Goal: Feedback & Contribution: Leave review/rating

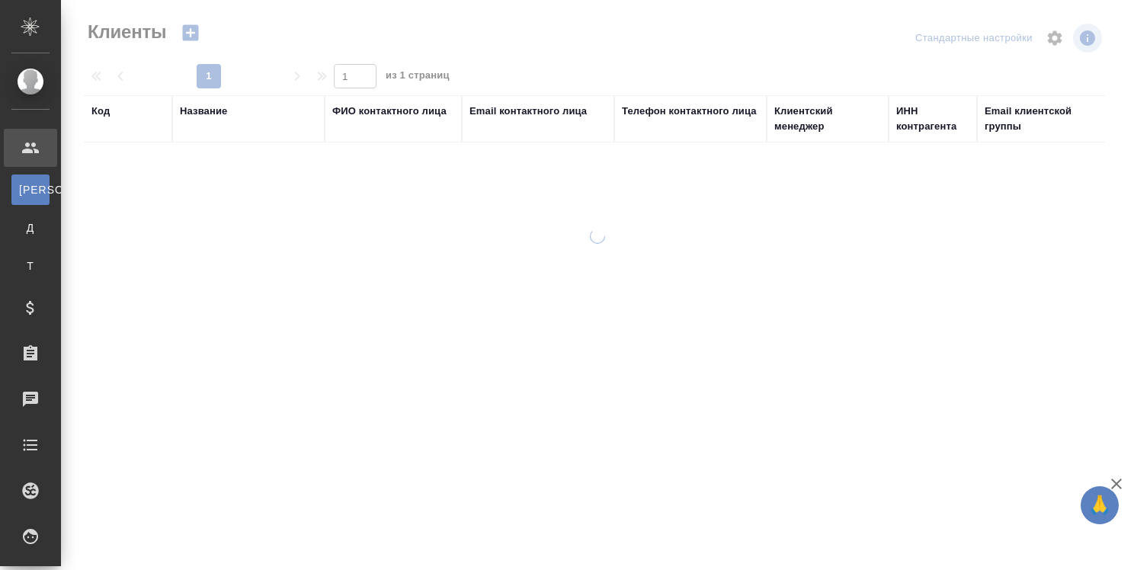
select select "RU"
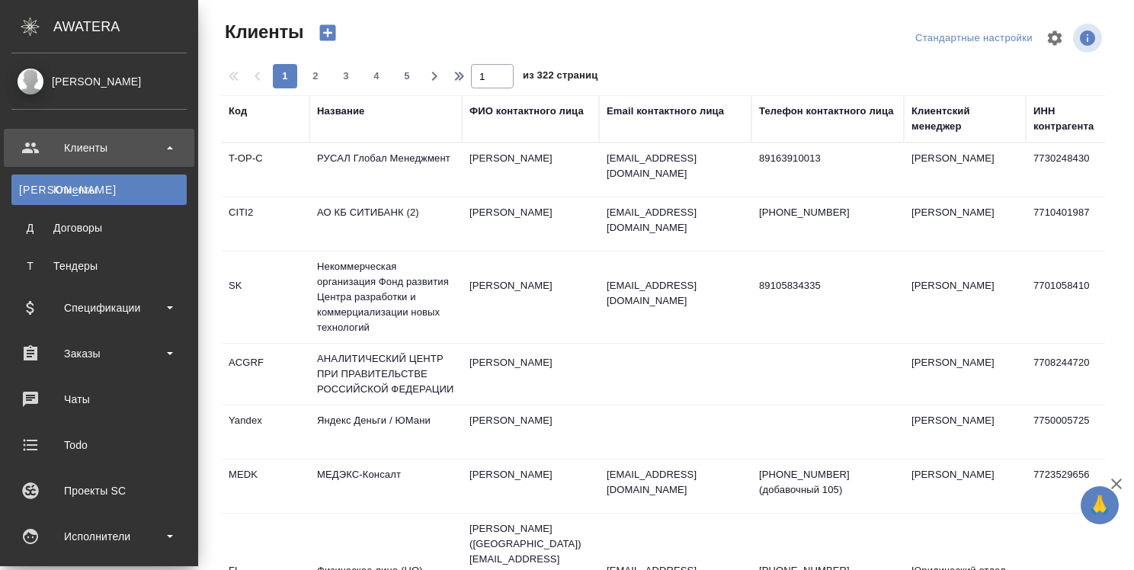
scroll to position [229, 0]
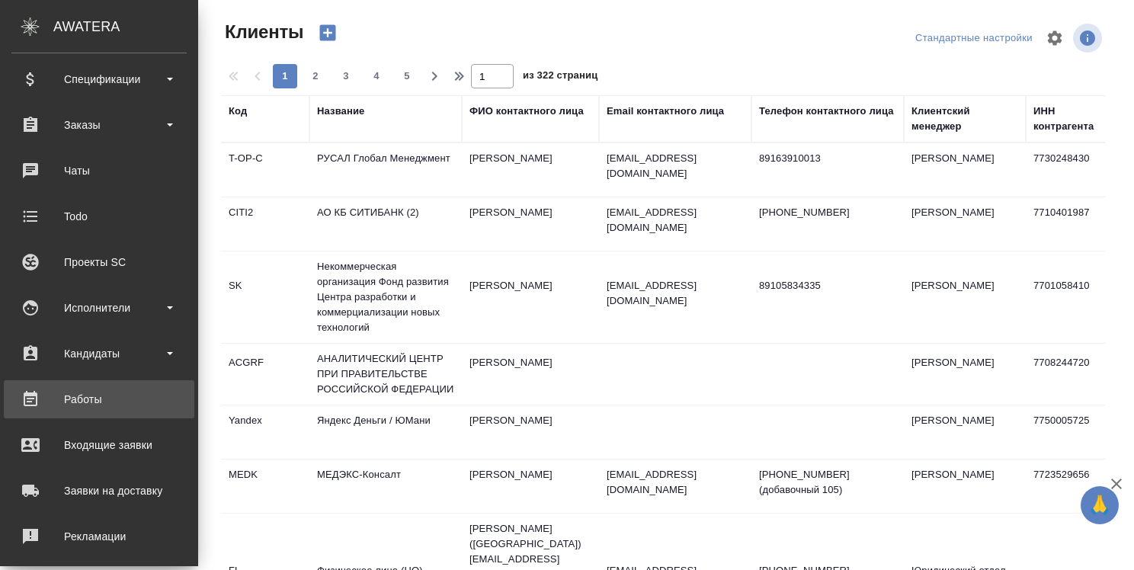
click at [72, 396] on div "Работы" at bounding box center [98, 399] width 175 height 23
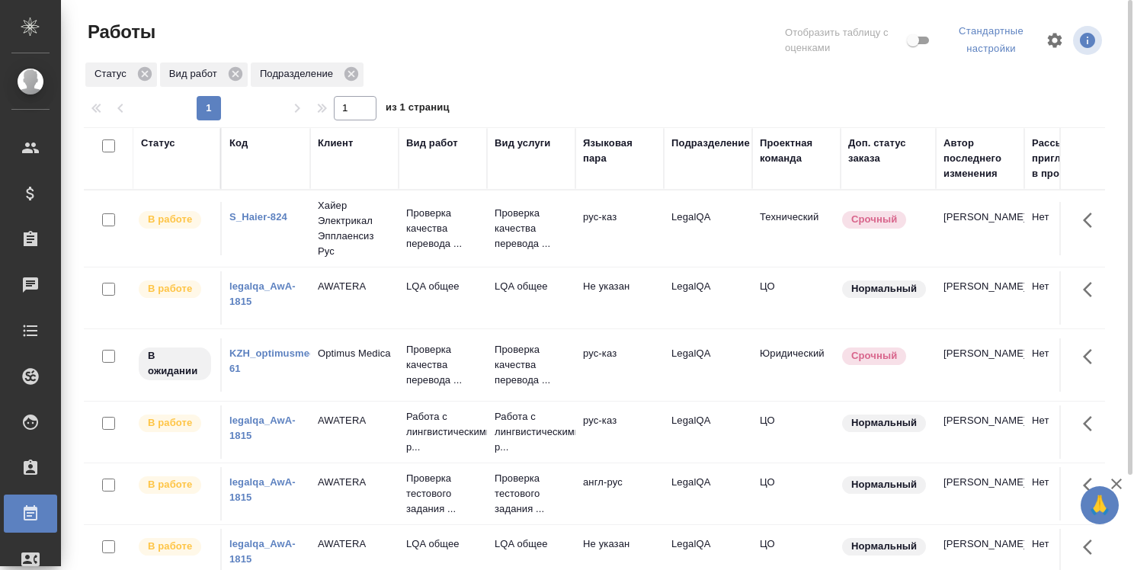
scroll to position [76, 0]
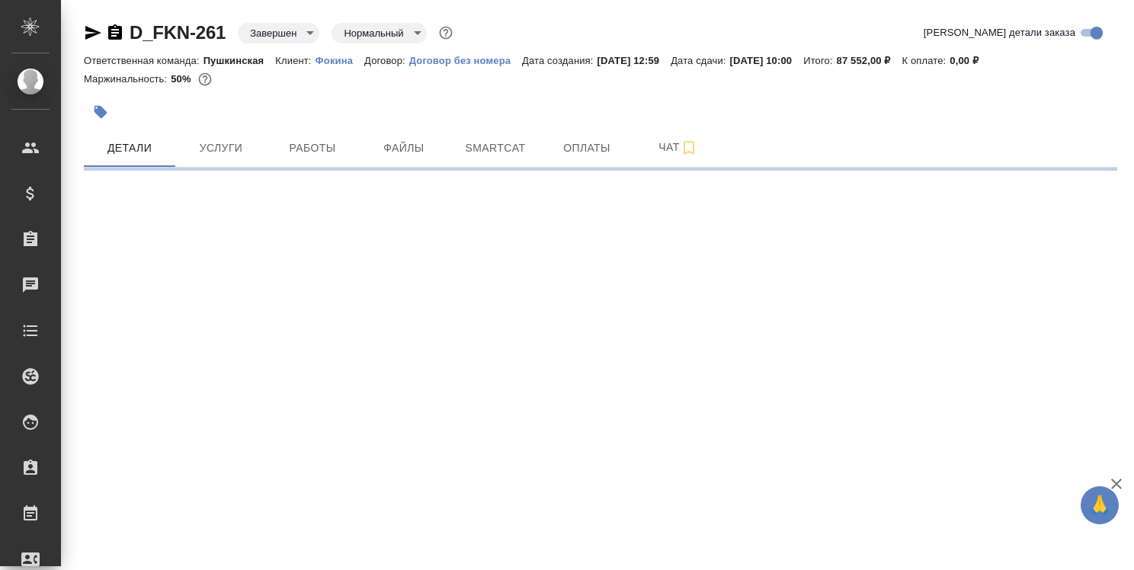
select select "RU"
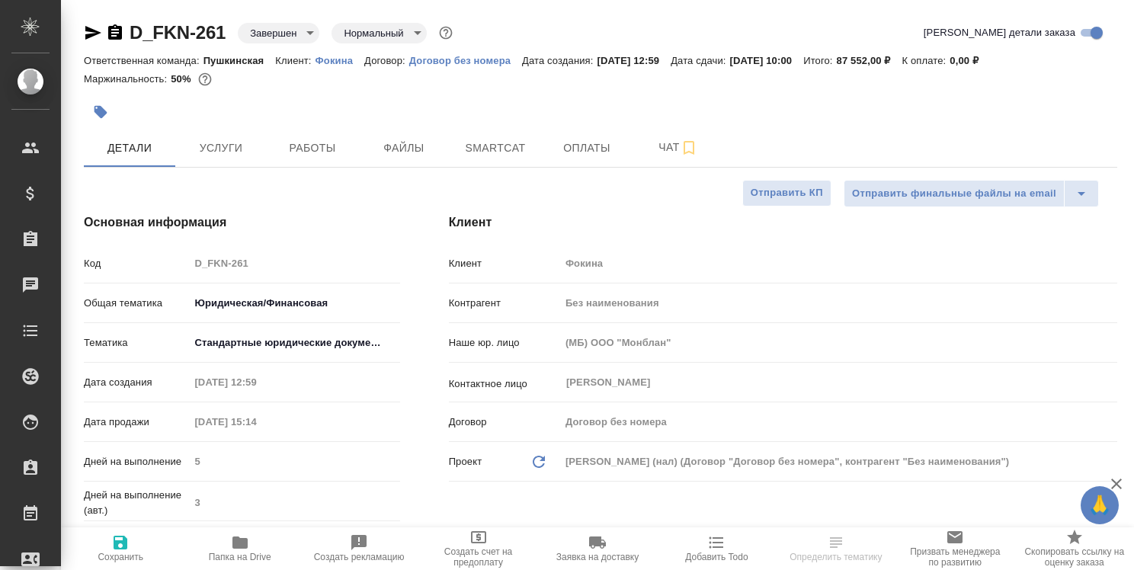
type textarea "x"
type input "Юридический"
type textarea "x"
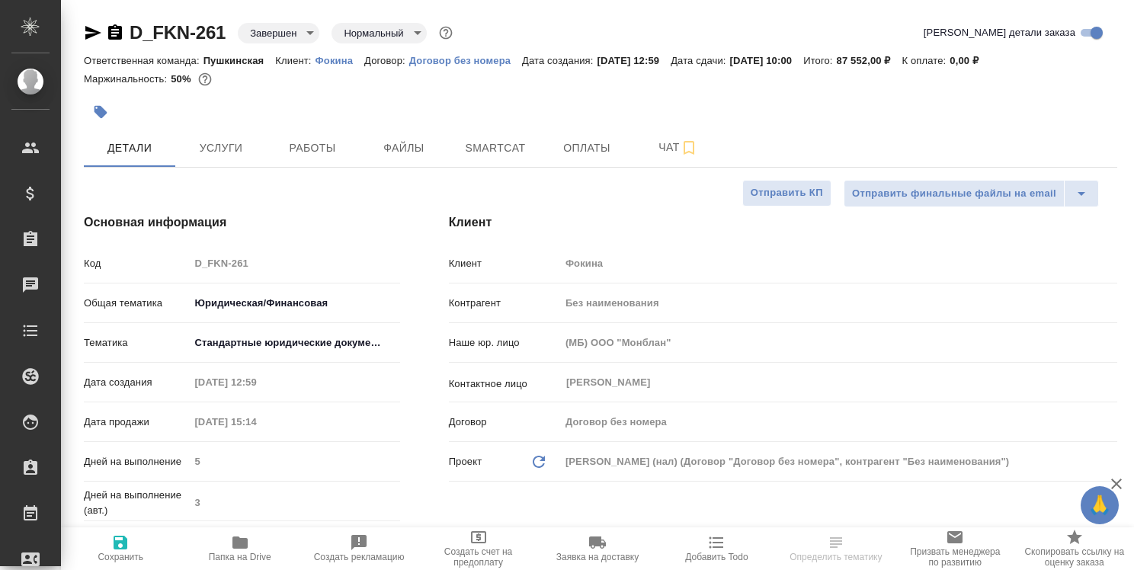
type textarea "x"
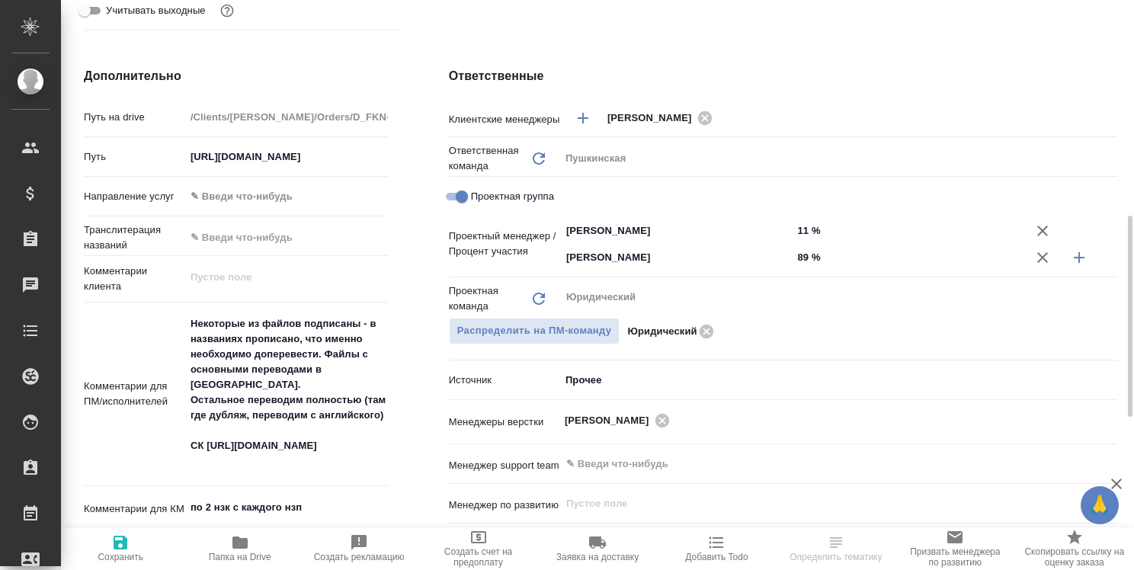
scroll to position [686, 0]
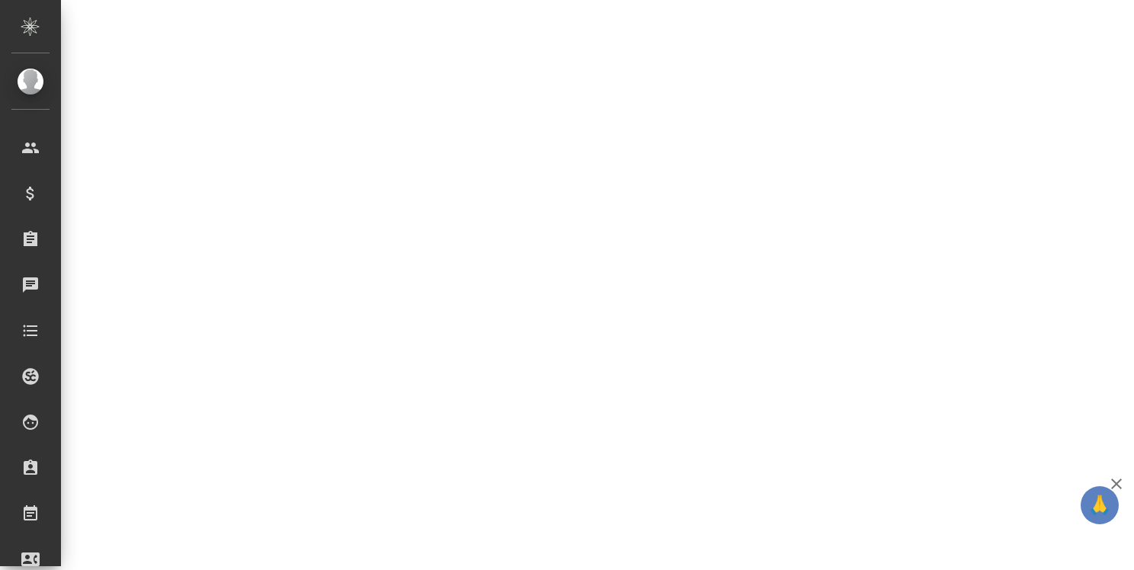
select select "RU"
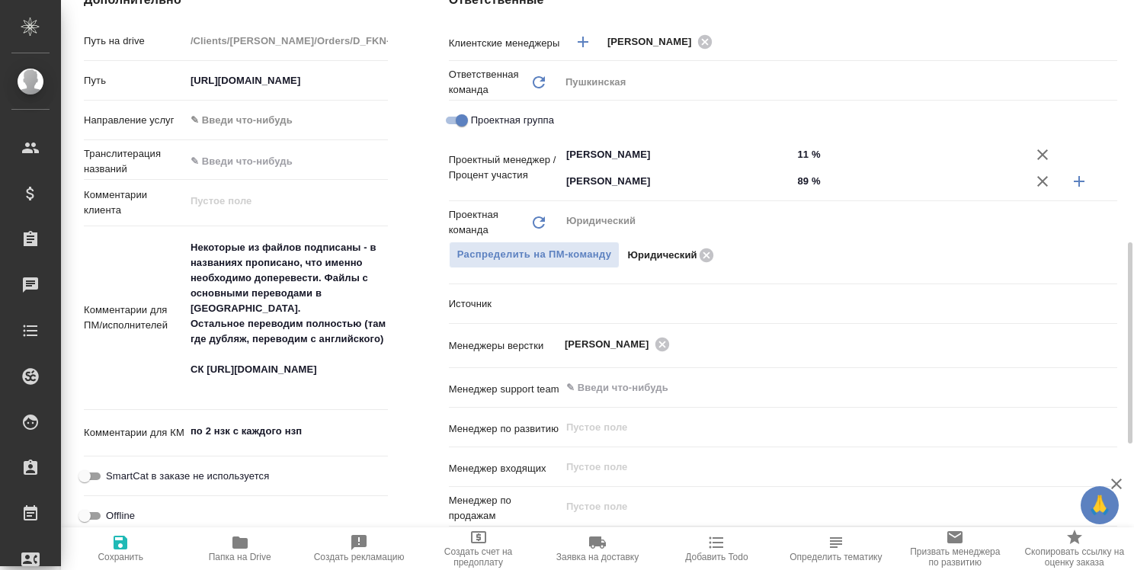
type textarea "x"
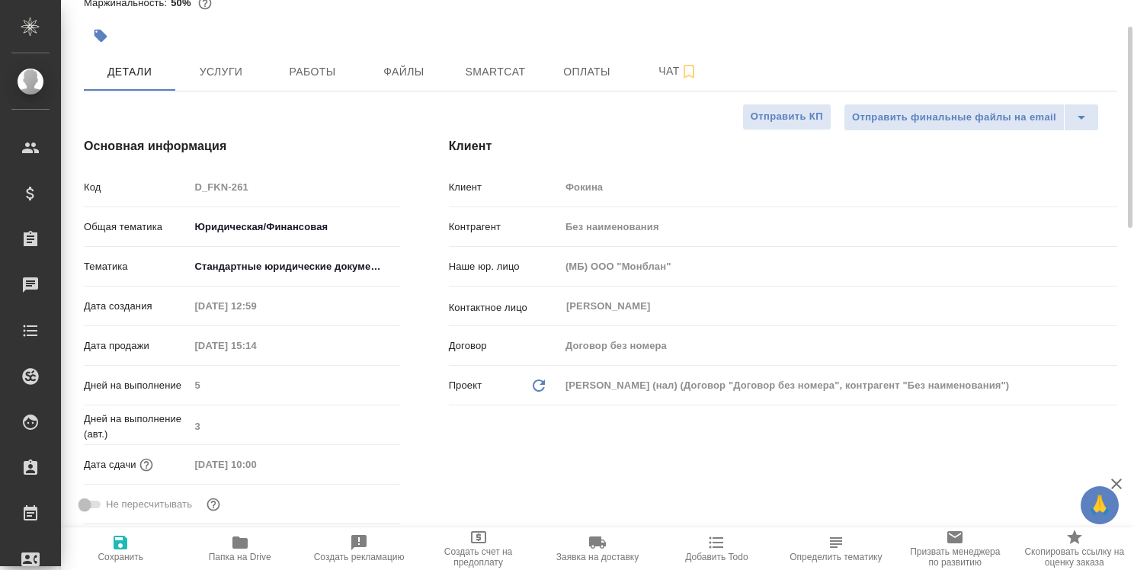
scroll to position [0, 0]
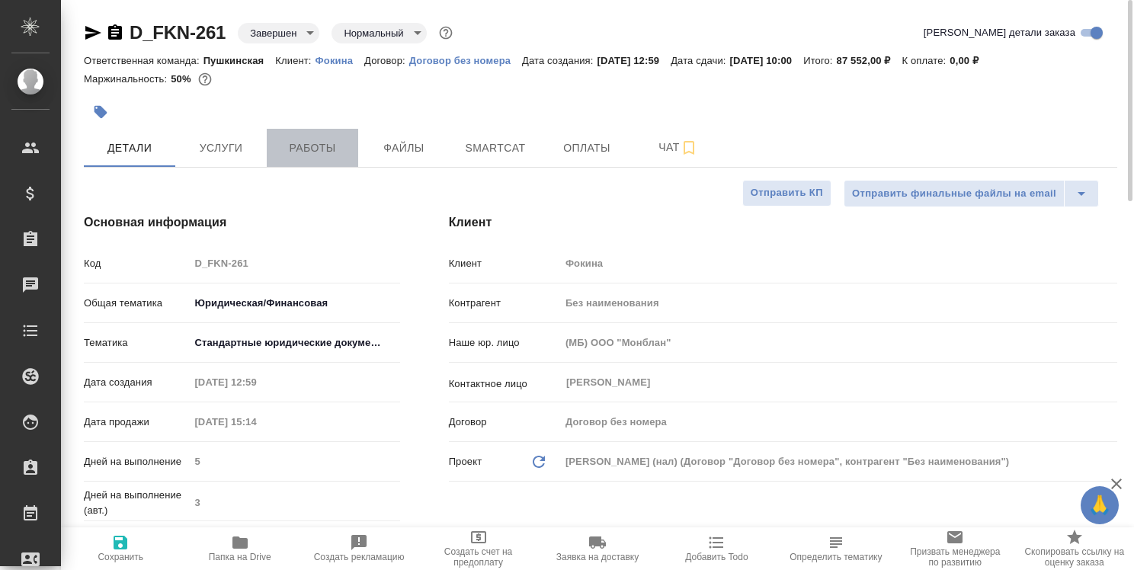
click at [316, 152] on span "Работы" at bounding box center [312, 148] width 73 height 19
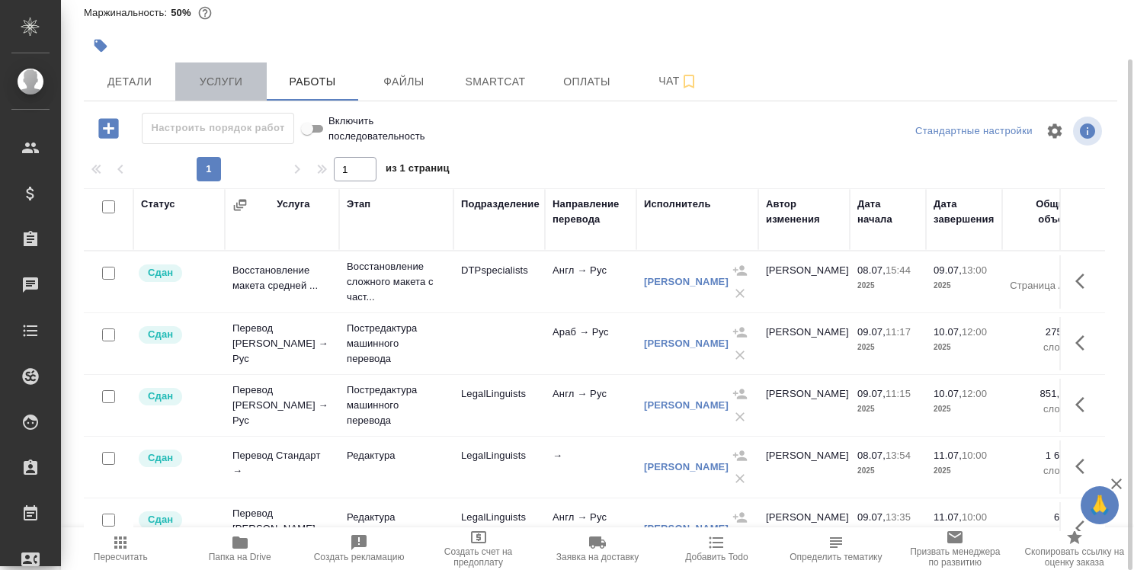
click at [222, 88] on span "Услуги" at bounding box center [220, 81] width 73 height 19
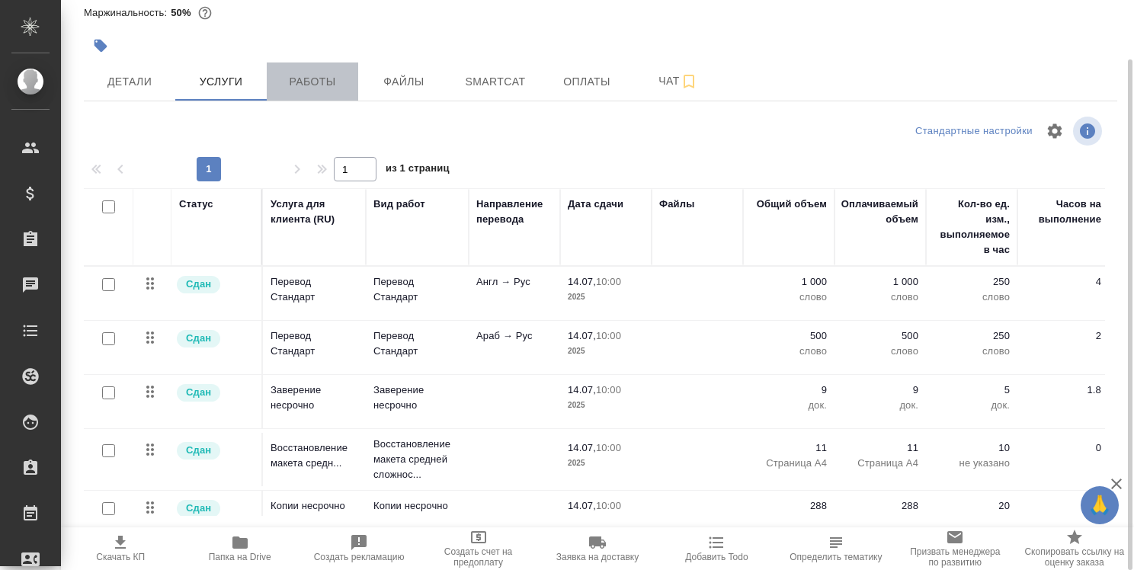
click at [324, 82] on span "Работы" at bounding box center [312, 81] width 73 height 19
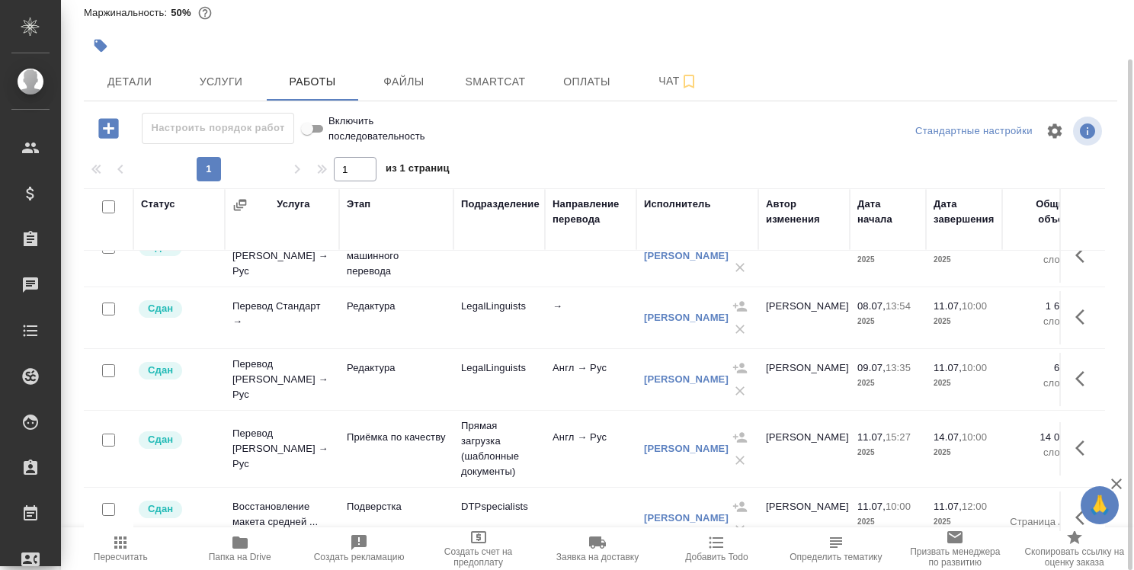
scroll to position [229, 0]
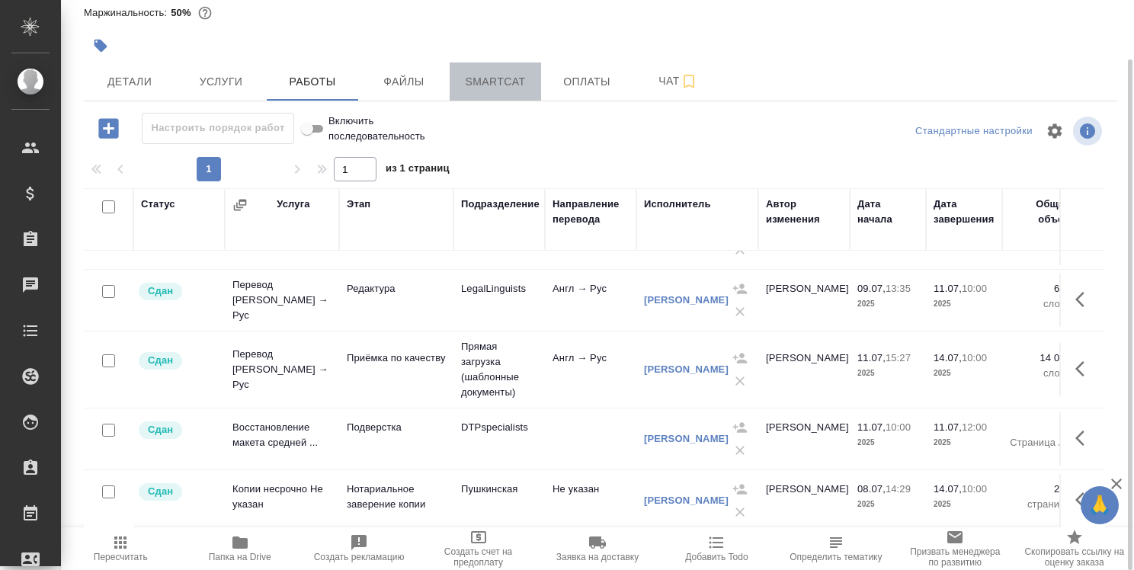
click at [502, 83] on span "Smartcat" at bounding box center [495, 81] width 73 height 19
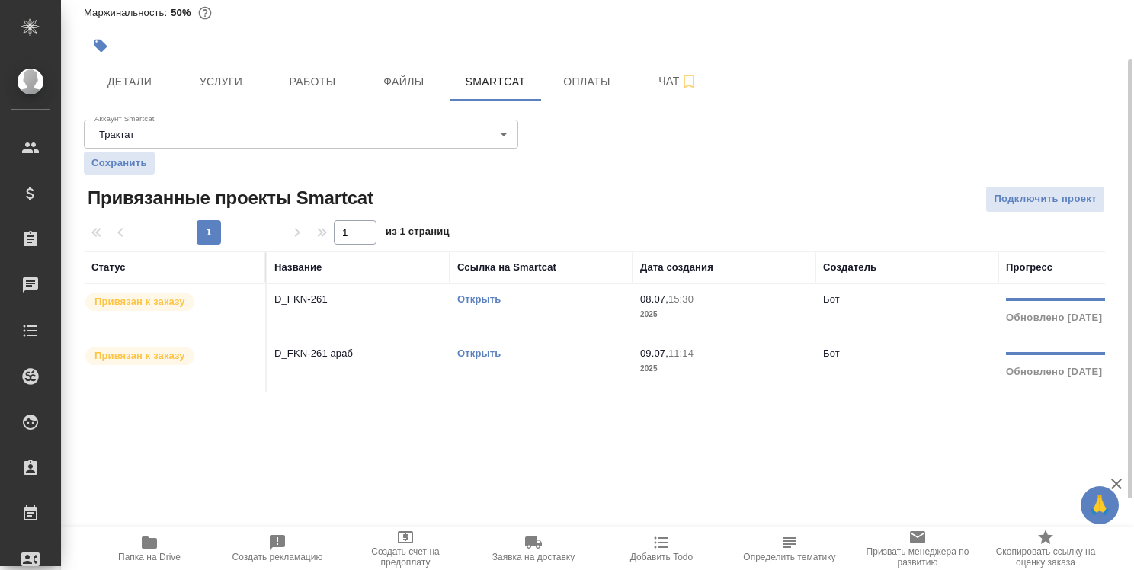
click at [485, 301] on link "Открыть" at bounding box center [478, 298] width 43 height 11
click at [149, 542] on icon "button" at bounding box center [149, 542] width 15 height 12
click at [140, 77] on span "Детали" at bounding box center [129, 81] width 73 height 19
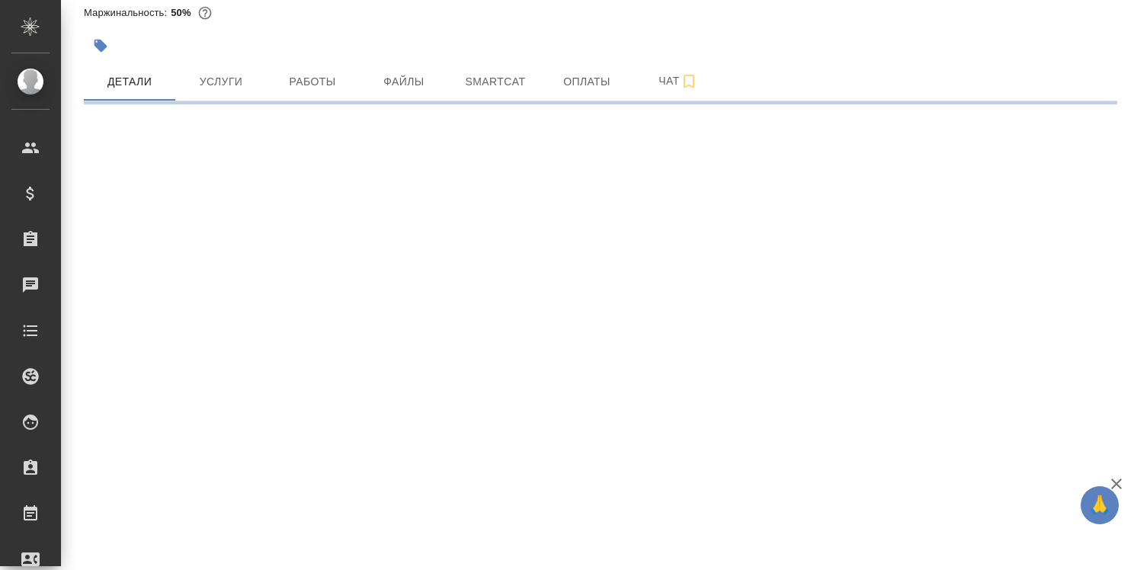
select select "RU"
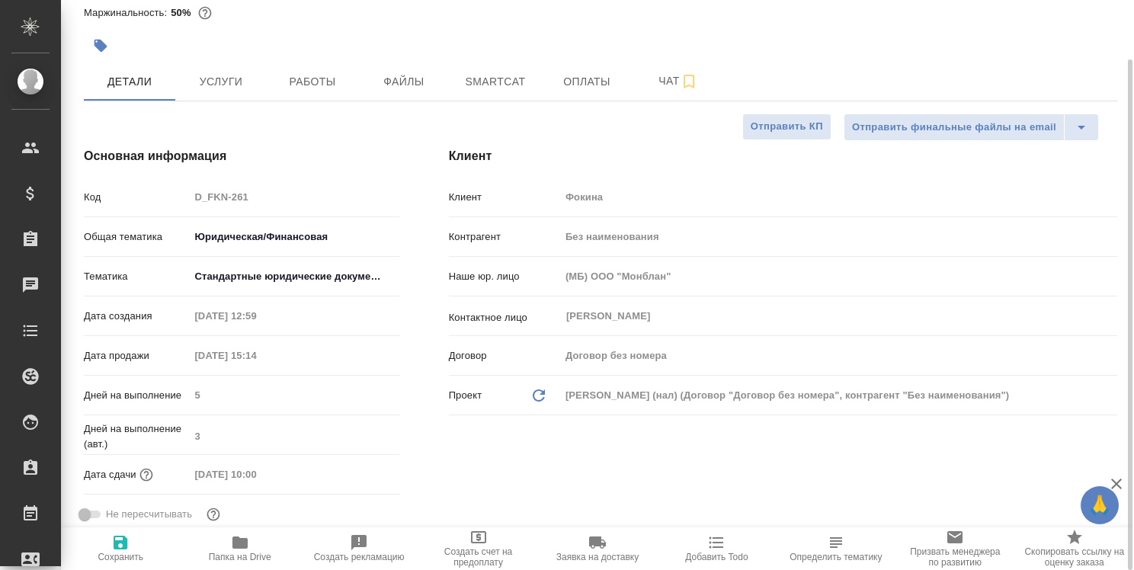
type textarea "x"
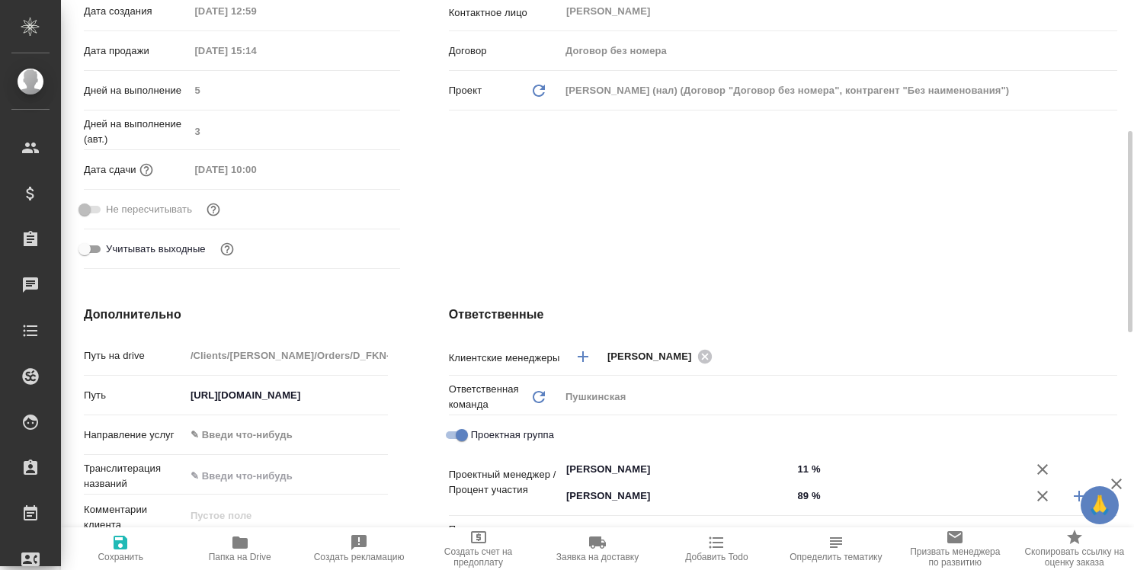
scroll to position [600, 0]
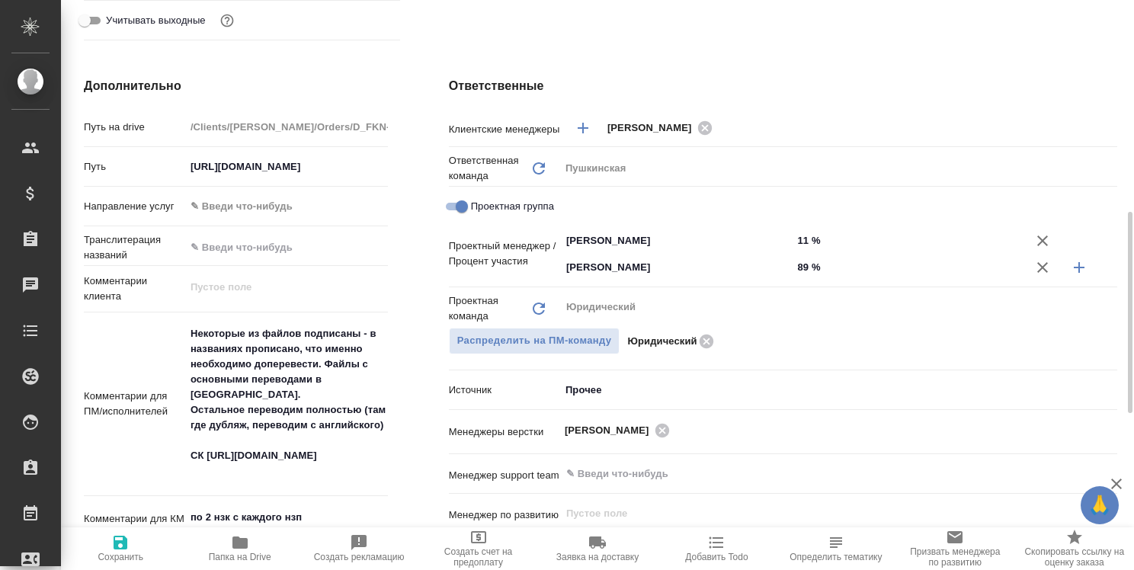
type textarea "x"
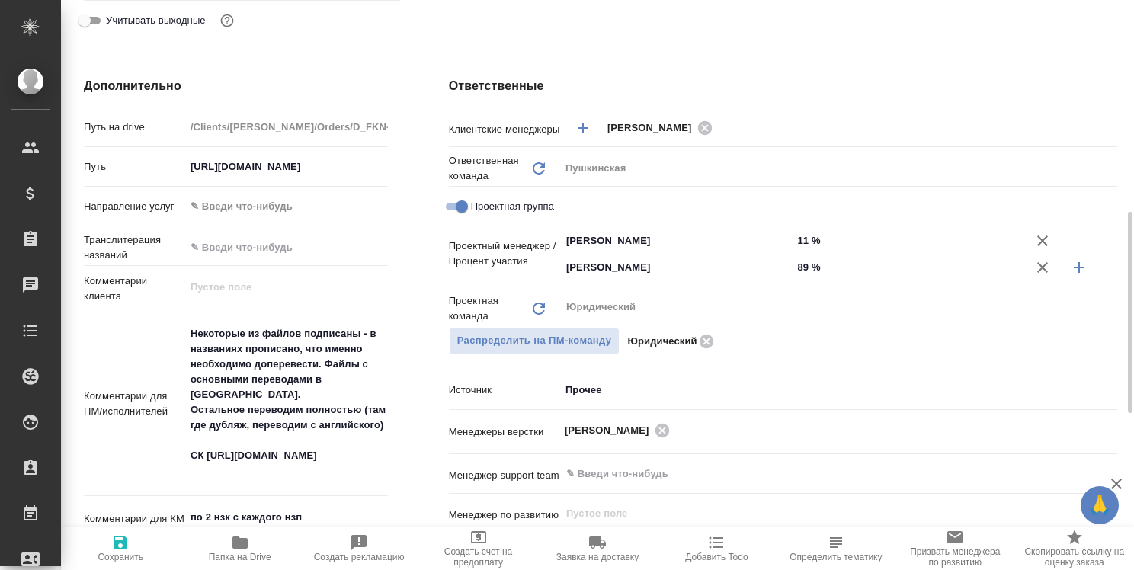
type textarea "x"
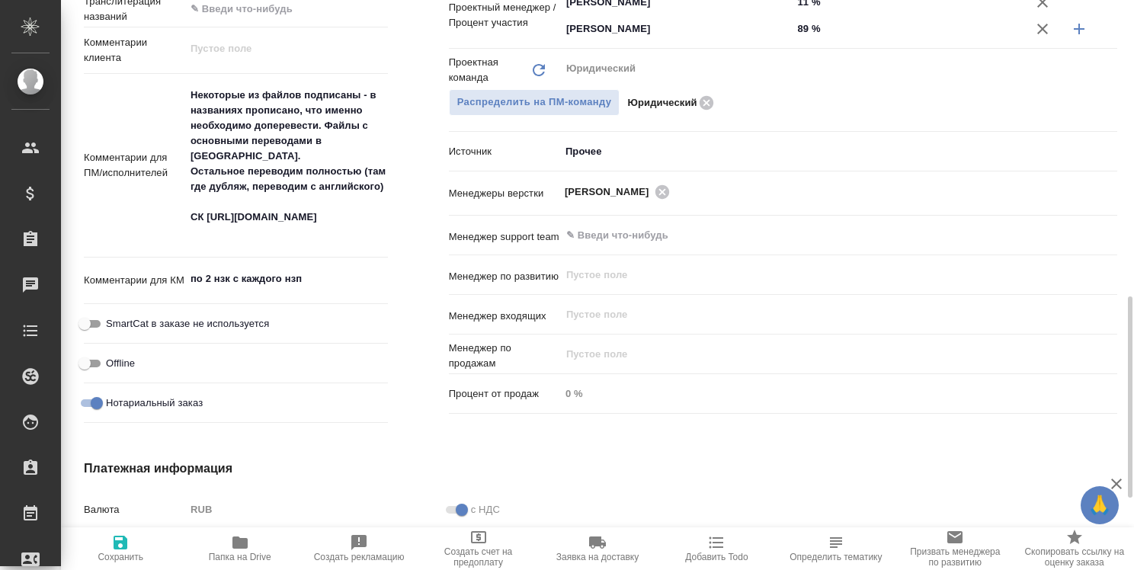
scroll to position [914, 0]
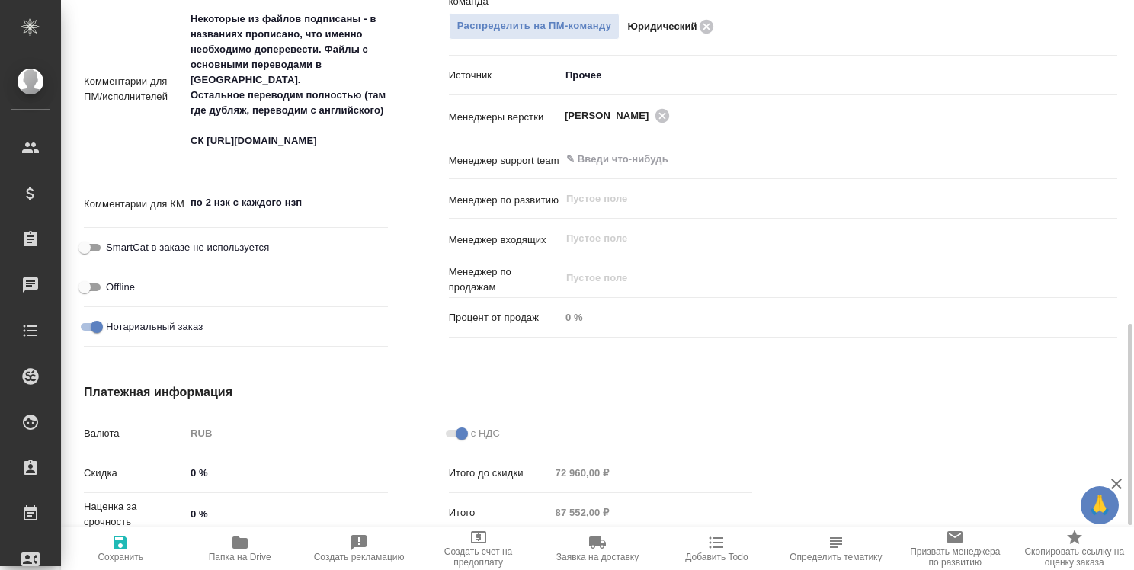
type textarea "x"
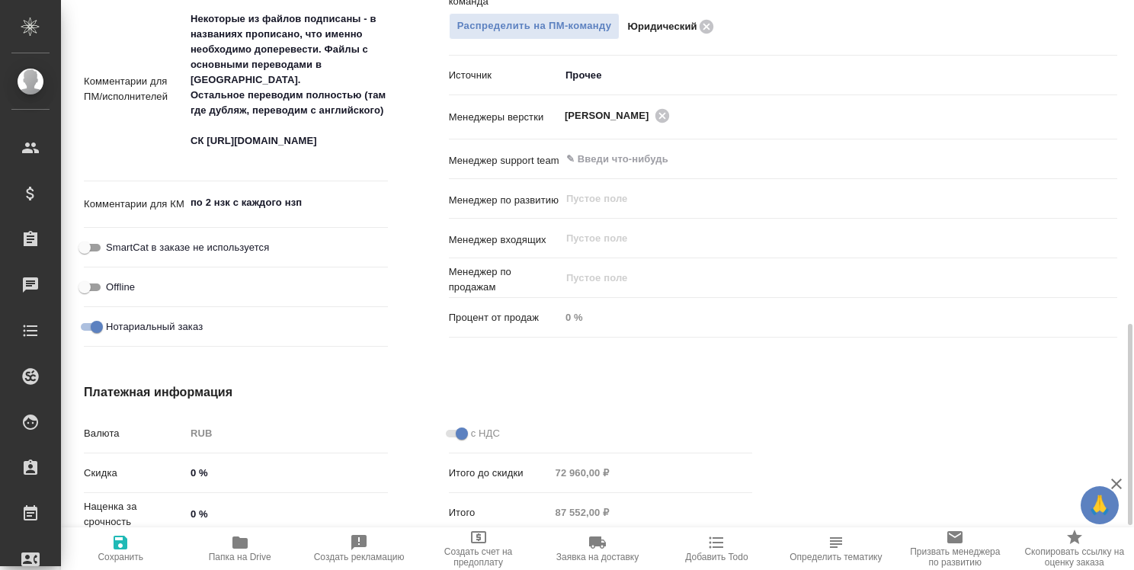
type textarea "x"
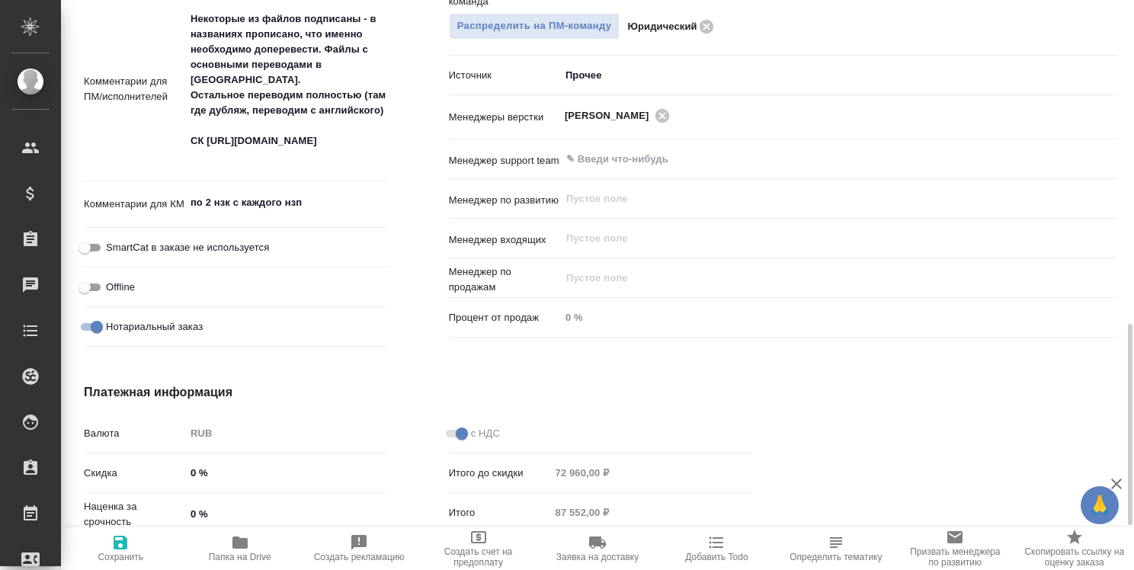
type textarea "x"
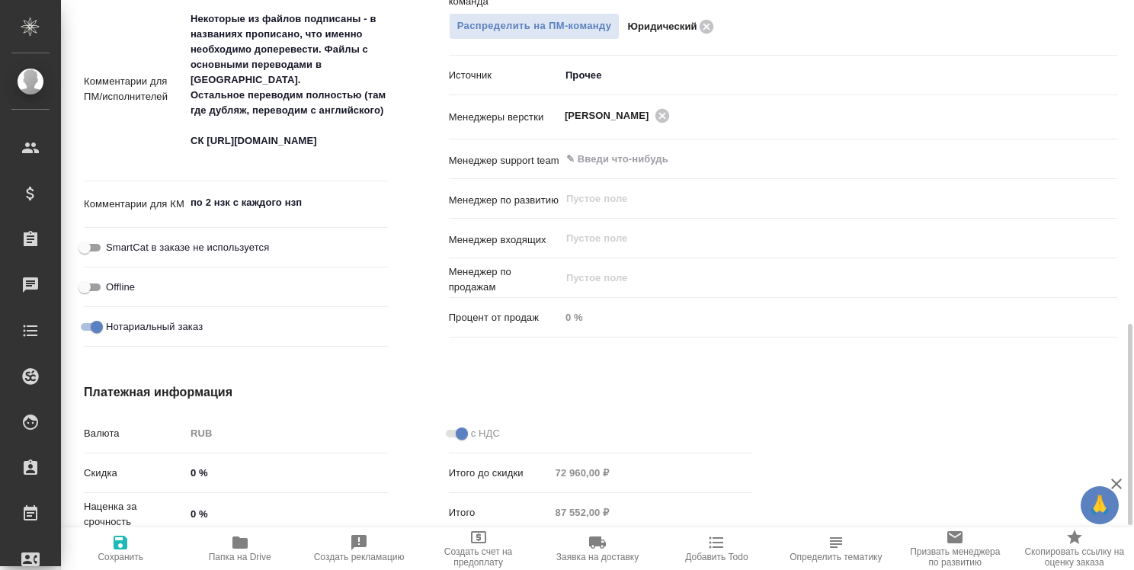
type textarea "x"
click at [238, 549] on icon "button" at bounding box center [239, 542] width 15 height 12
type textarea "x"
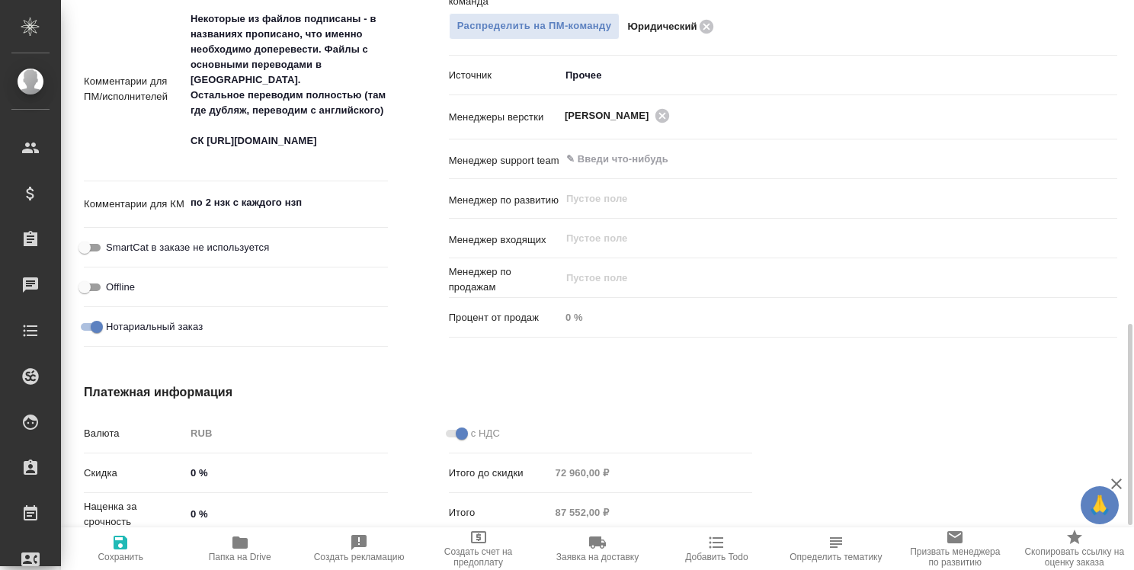
type textarea "x"
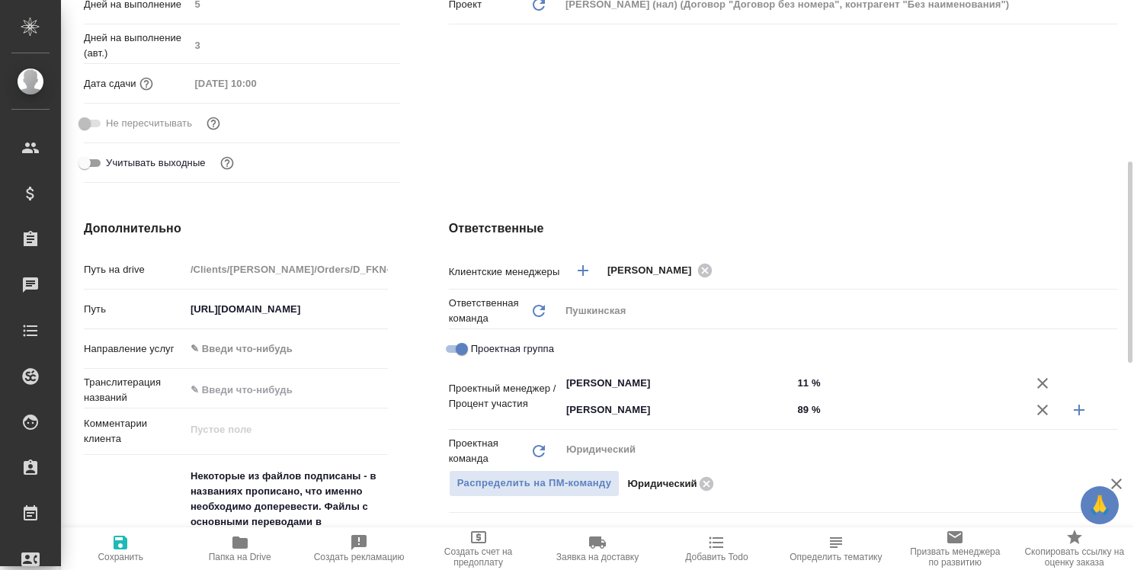
scroll to position [0, 0]
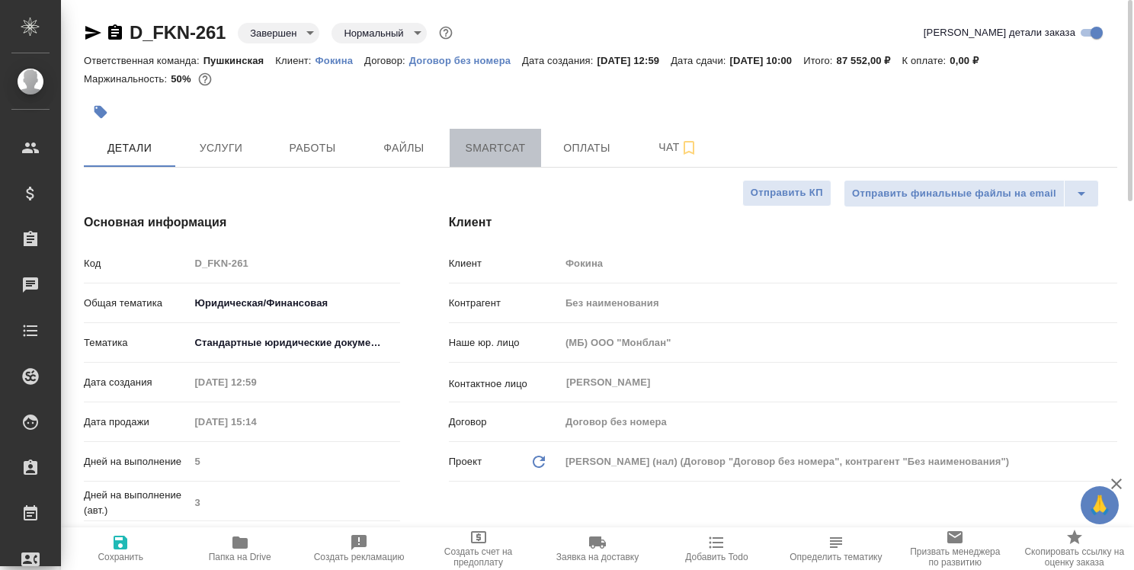
click at [501, 150] on span "Smartcat" at bounding box center [495, 148] width 73 height 19
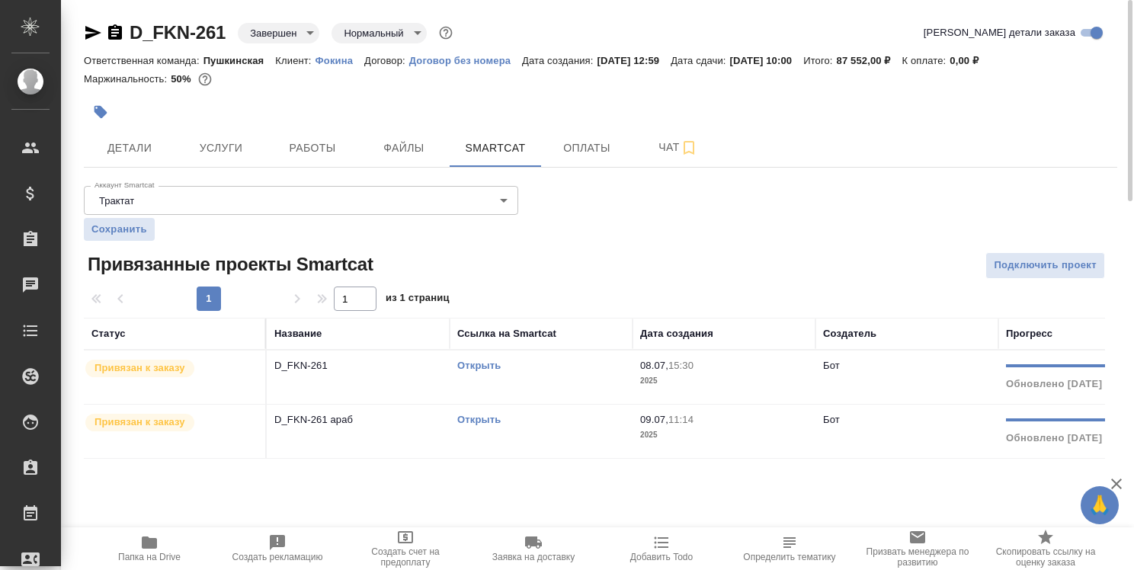
click at [490, 361] on link "Открыть" at bounding box center [478, 365] width 43 height 11
click at [322, 147] on span "Работы" at bounding box center [312, 148] width 73 height 19
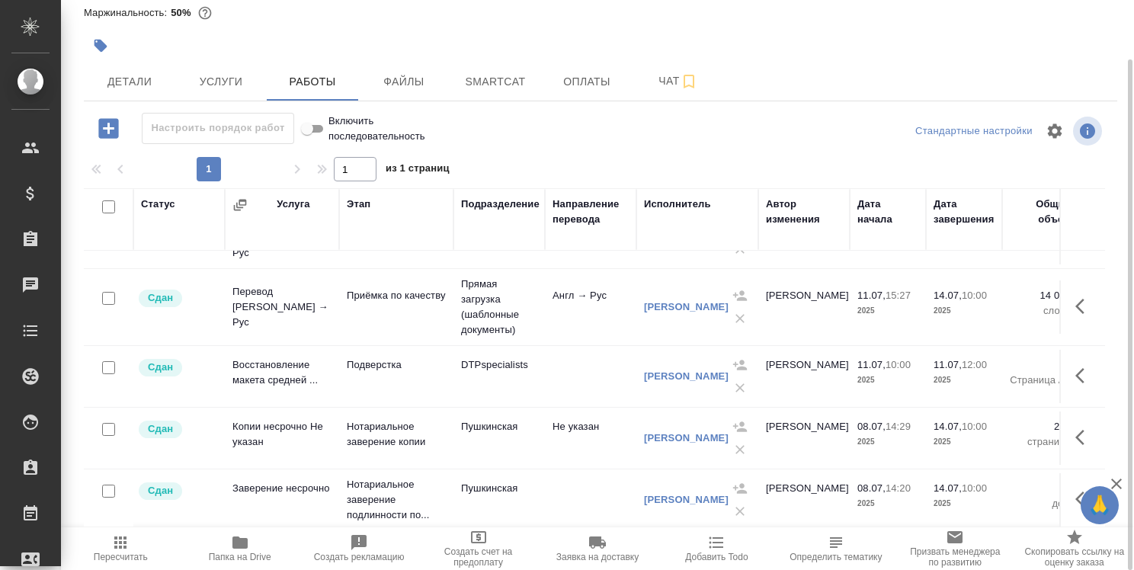
scroll to position [346, 0]
click at [1075, 297] on icon "button" at bounding box center [1084, 306] width 18 height 18
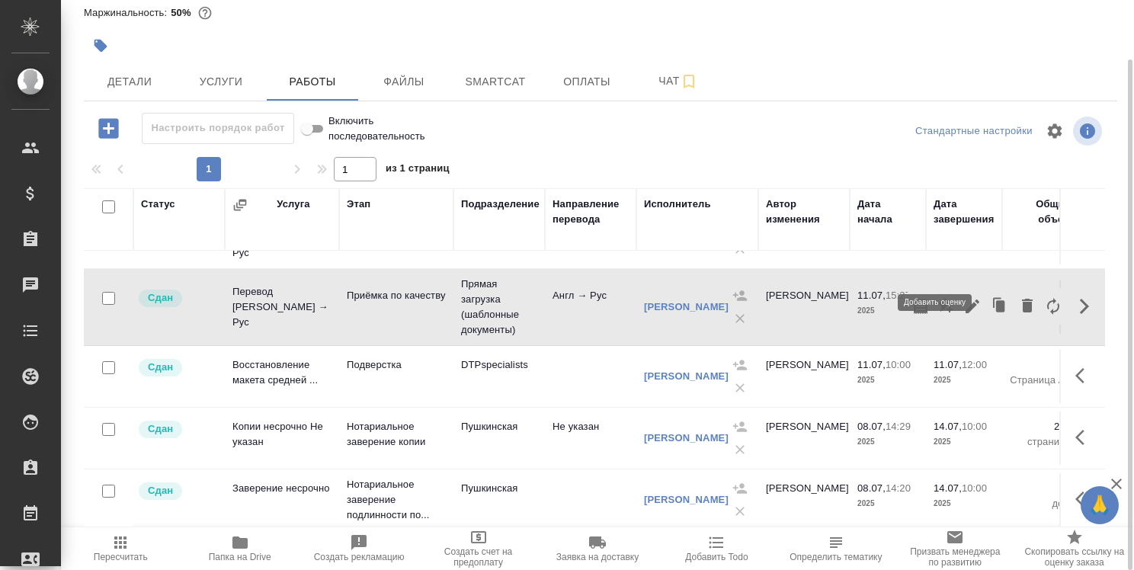
click at [937, 297] on icon "button" at bounding box center [944, 304] width 15 height 15
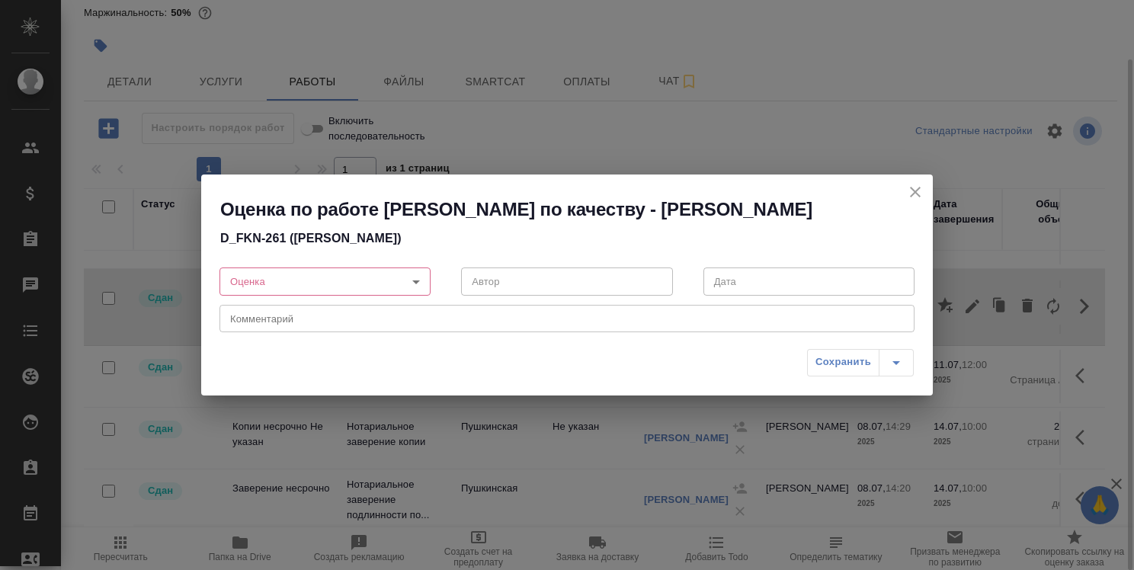
click at [408, 277] on body "🙏 .cls-1 fill:#fff; AWATERA Strelnikova Olga Клиенты Спецификации Заказы 0 Чаты…" at bounding box center [567, 285] width 1134 height 570
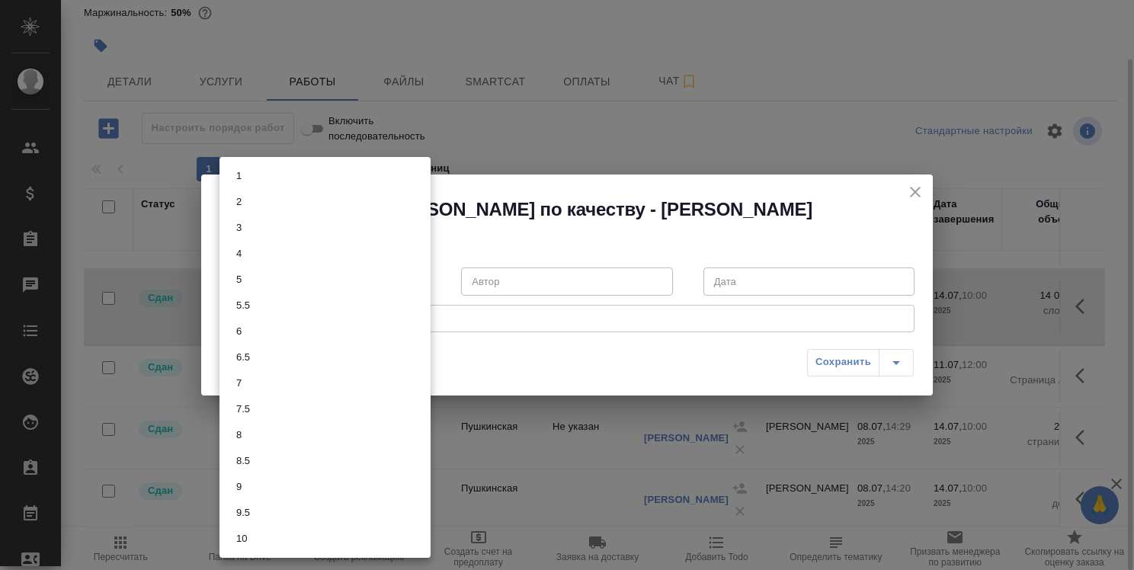
click at [346, 354] on li "6.5" at bounding box center [324, 357] width 211 height 26
type input "6.5"
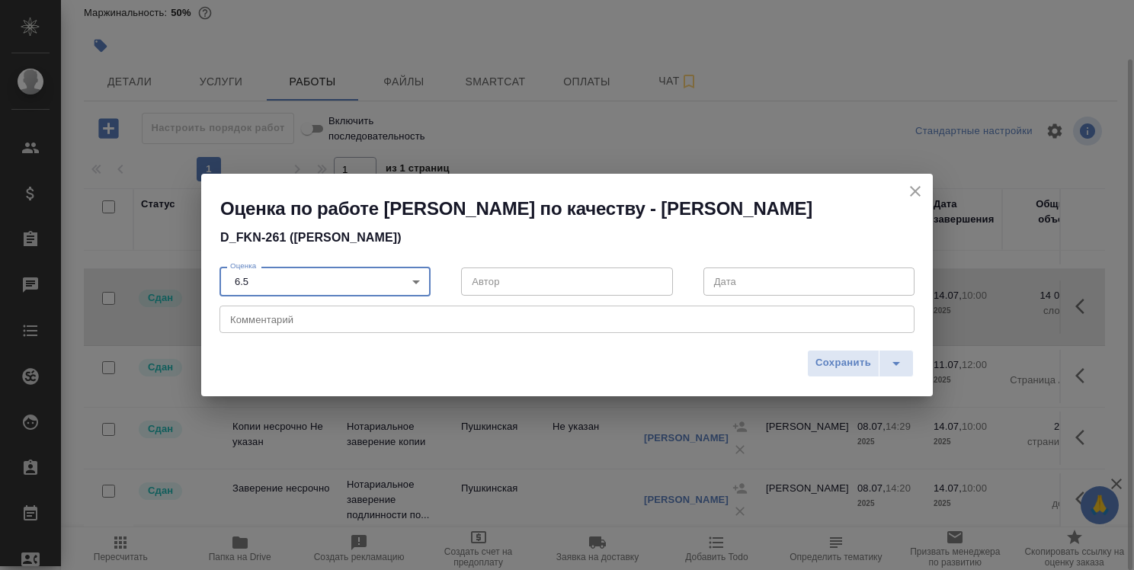
click at [454, 316] on textarea at bounding box center [567, 318] width 674 height 11
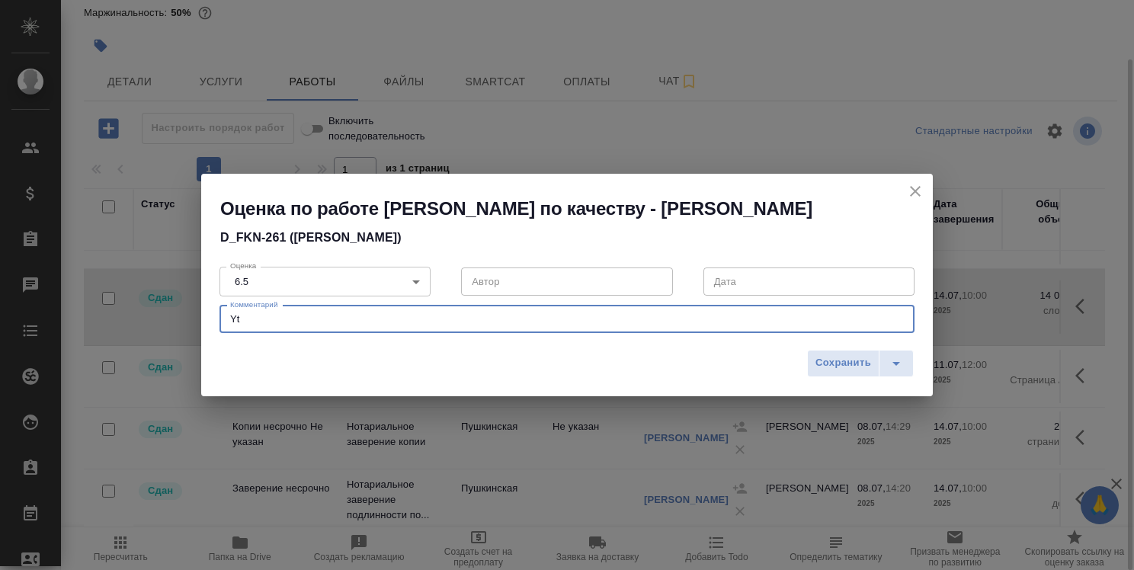
type textarea "Y"
type textarea "t"
type textarea "Неверная буква в штрих-коде."
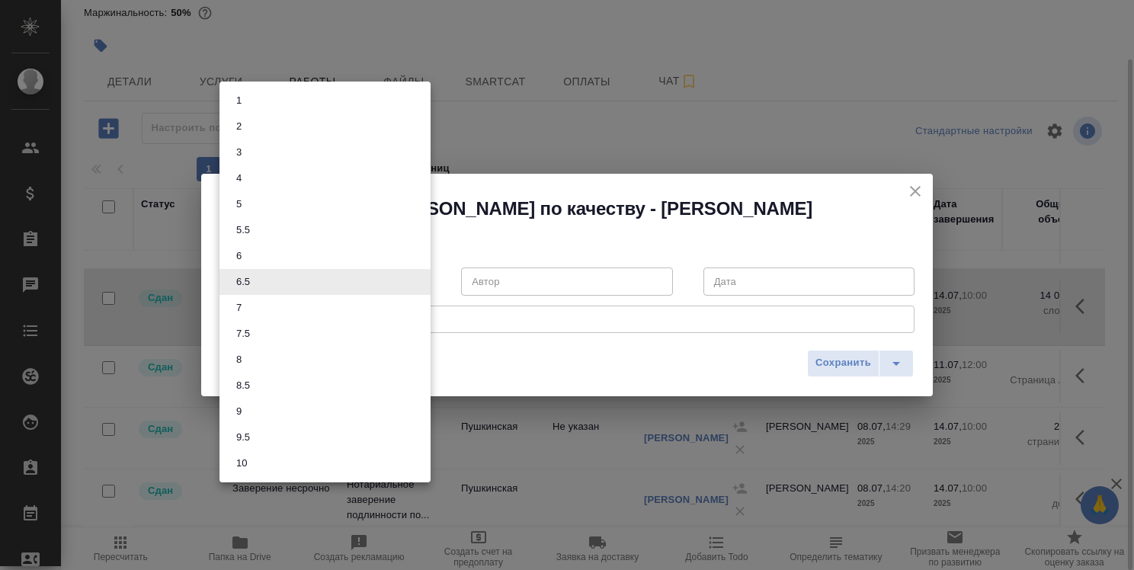
click at [420, 280] on body "🙏 .cls-1 fill:#fff; AWATERA Strelnikova Olga Клиенты Спецификации Заказы 0 Чаты…" at bounding box center [567, 285] width 1134 height 570
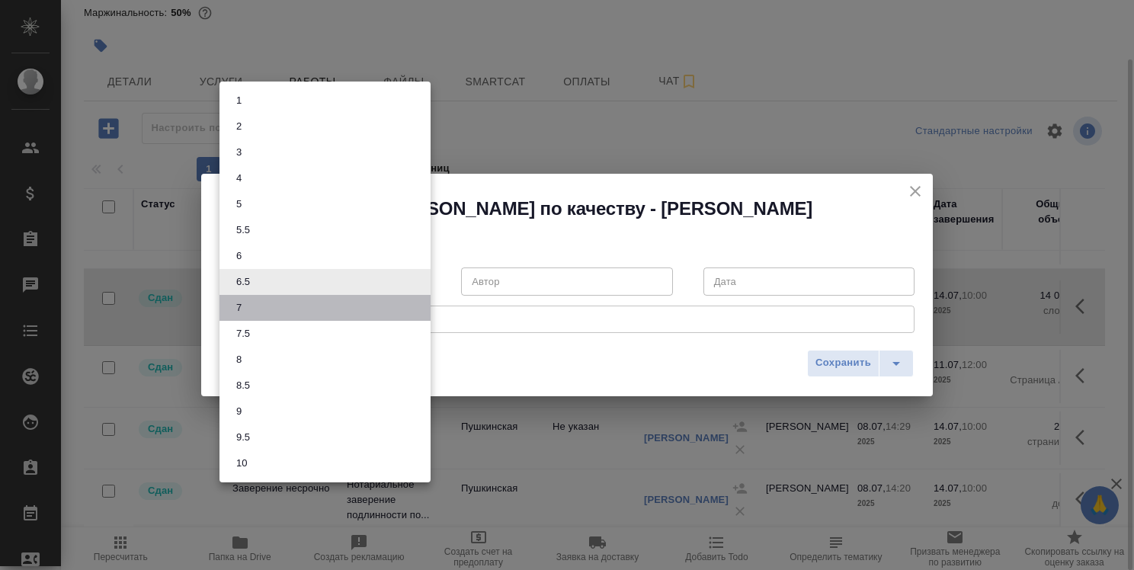
click at [370, 304] on li "7" at bounding box center [324, 308] width 211 height 26
type input "7"
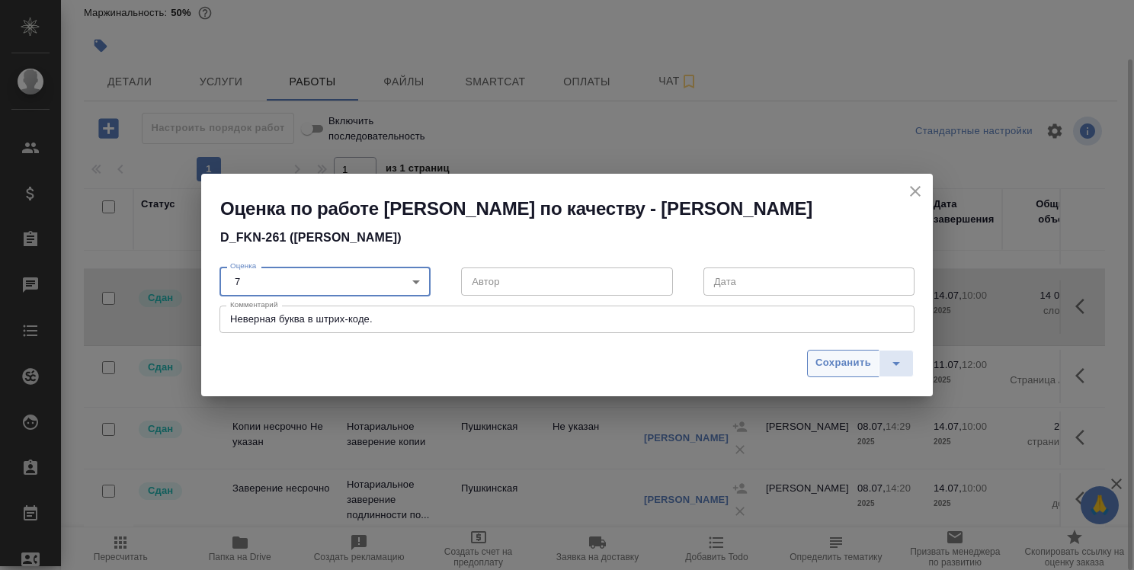
click at [837, 357] on span "Сохранить" at bounding box center [843, 363] width 56 height 18
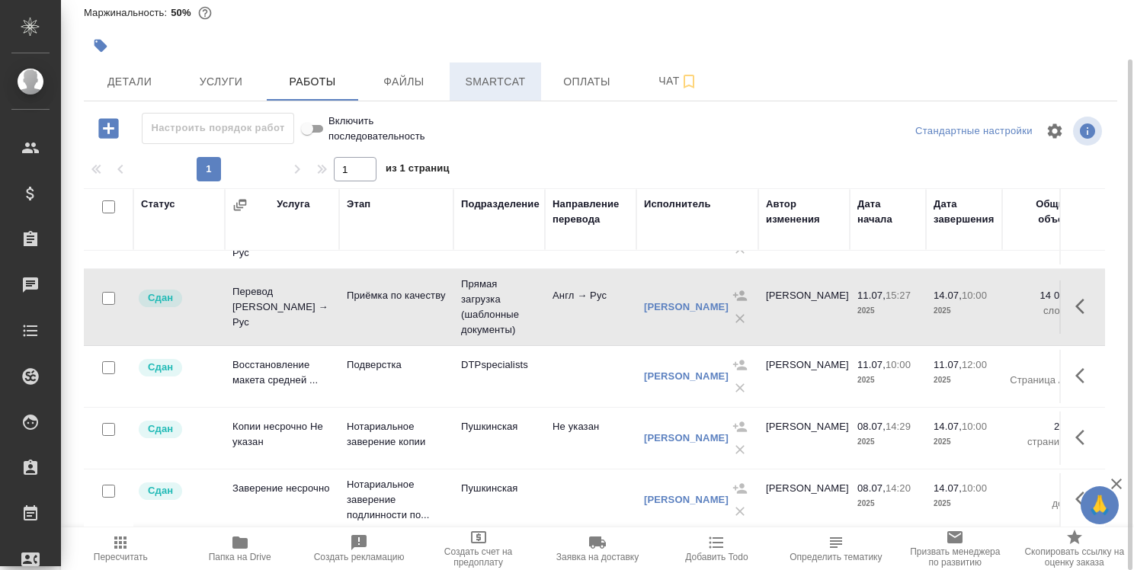
click at [496, 78] on span "Smartcat" at bounding box center [495, 81] width 73 height 19
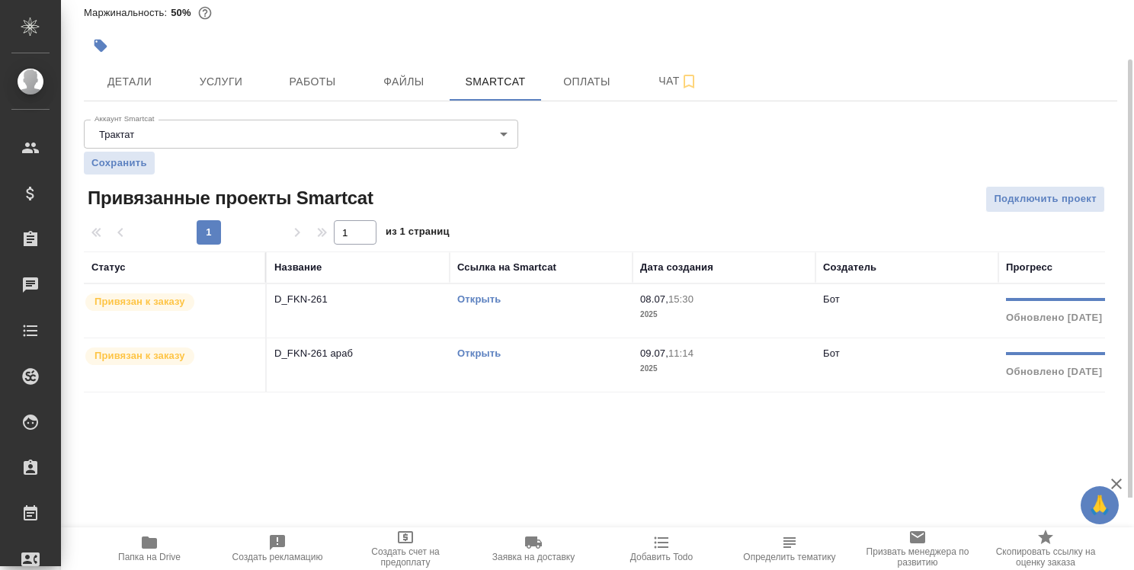
click at [488, 299] on link "Открыть" at bounding box center [478, 298] width 43 height 11
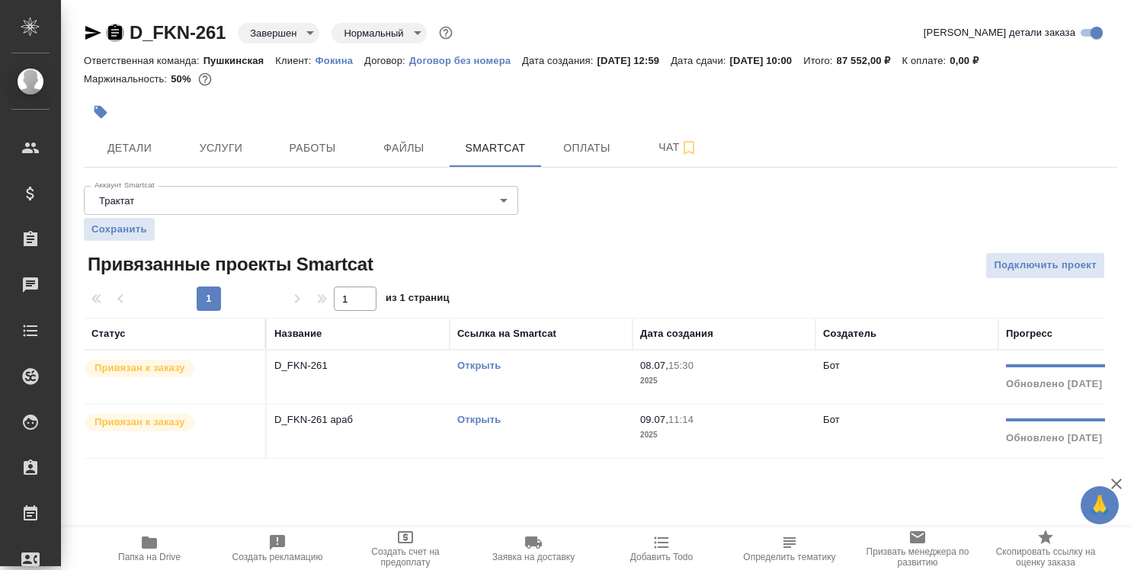
click at [113, 33] on icon "button" at bounding box center [115, 33] width 18 height 18
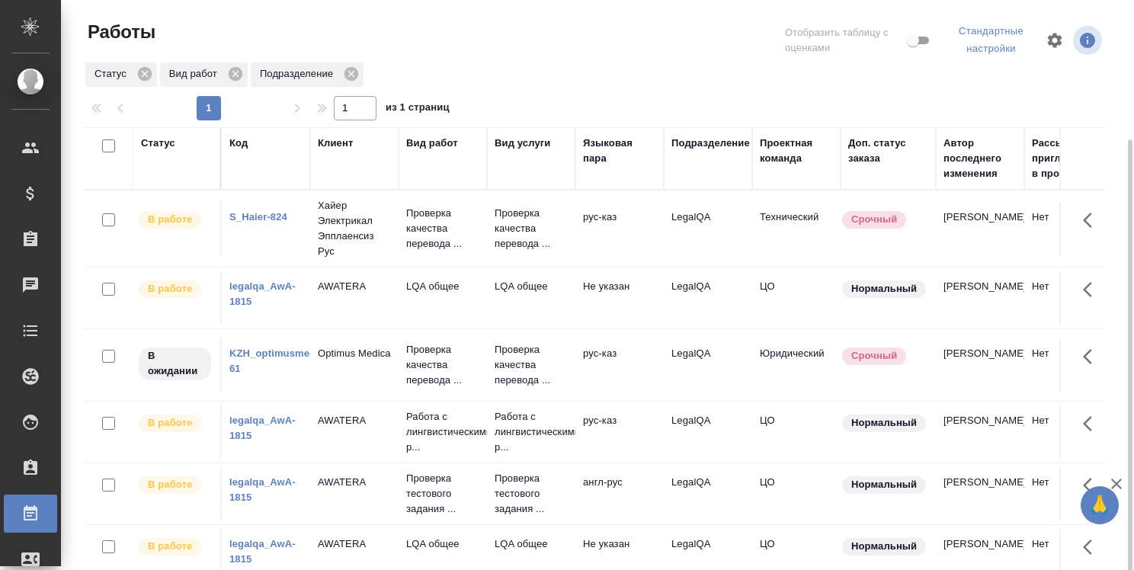
scroll to position [76, 0]
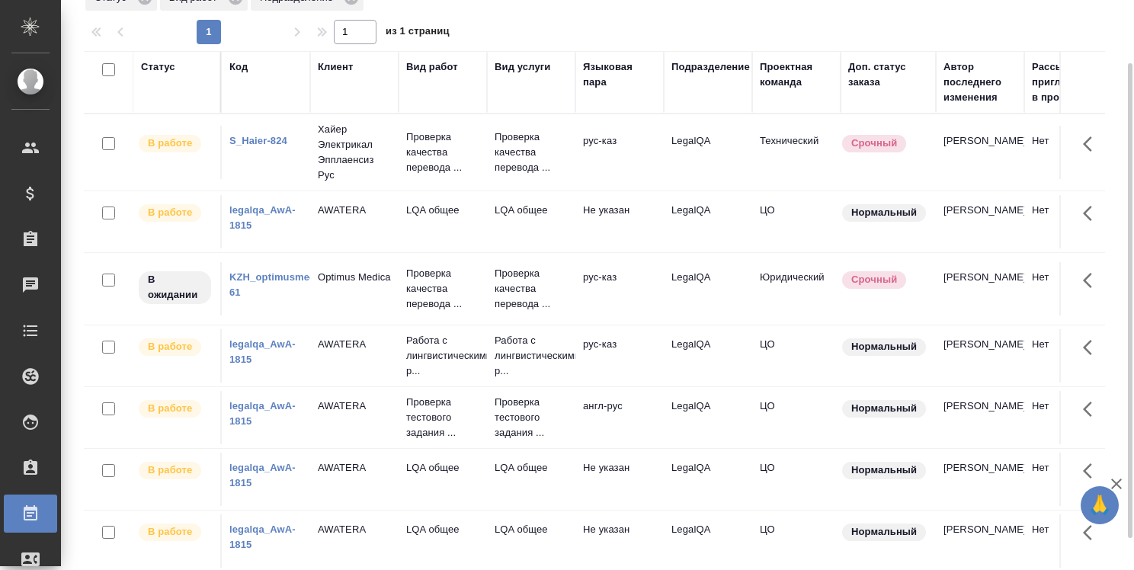
click at [264, 231] on link "legalqa_AwA-1815" at bounding box center [262, 217] width 66 height 27
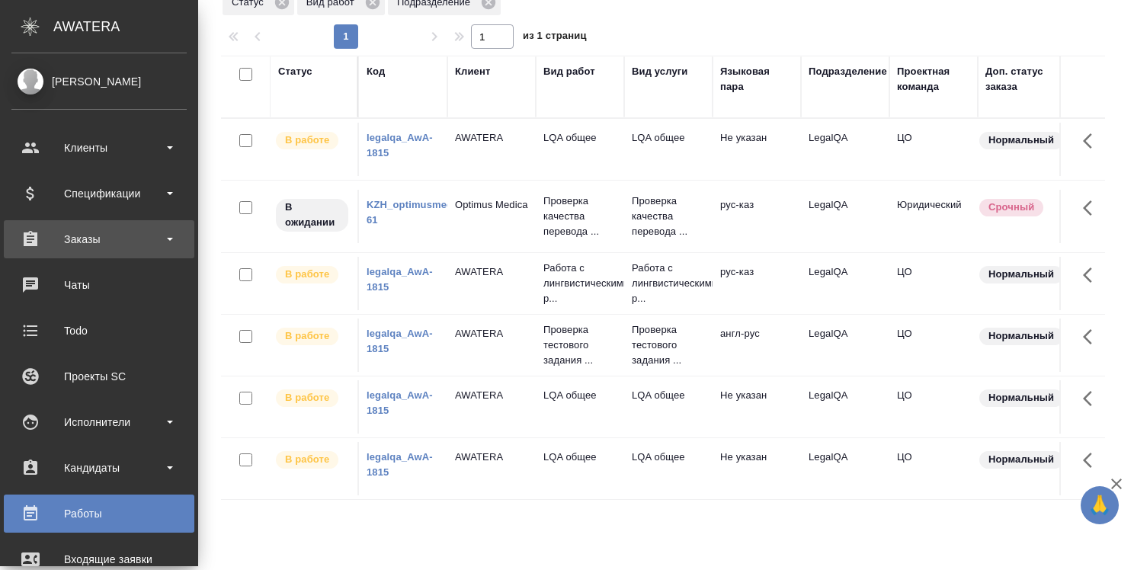
click at [76, 239] on div "Заказы" at bounding box center [98, 239] width 175 height 23
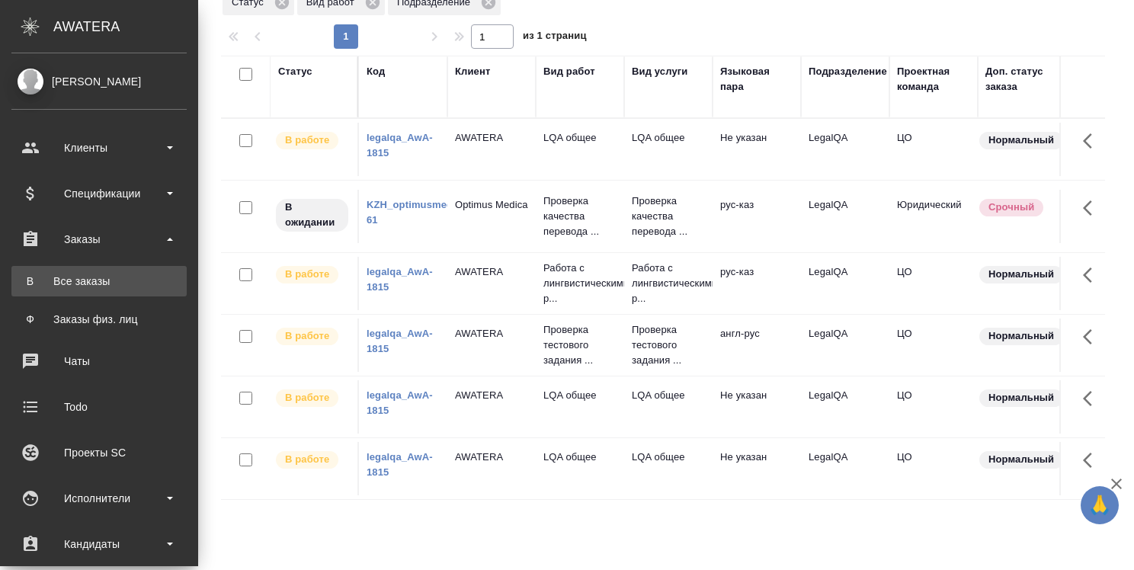
click at [76, 277] on div "Все заказы" at bounding box center [99, 281] width 160 height 15
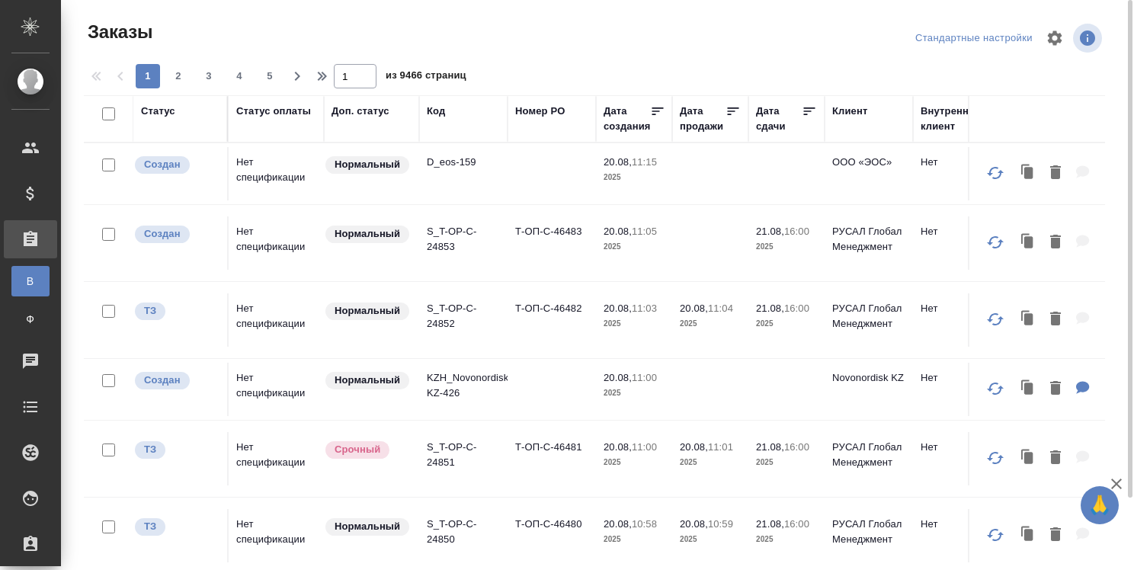
click at [438, 111] on div "Код" at bounding box center [436, 111] width 18 height 15
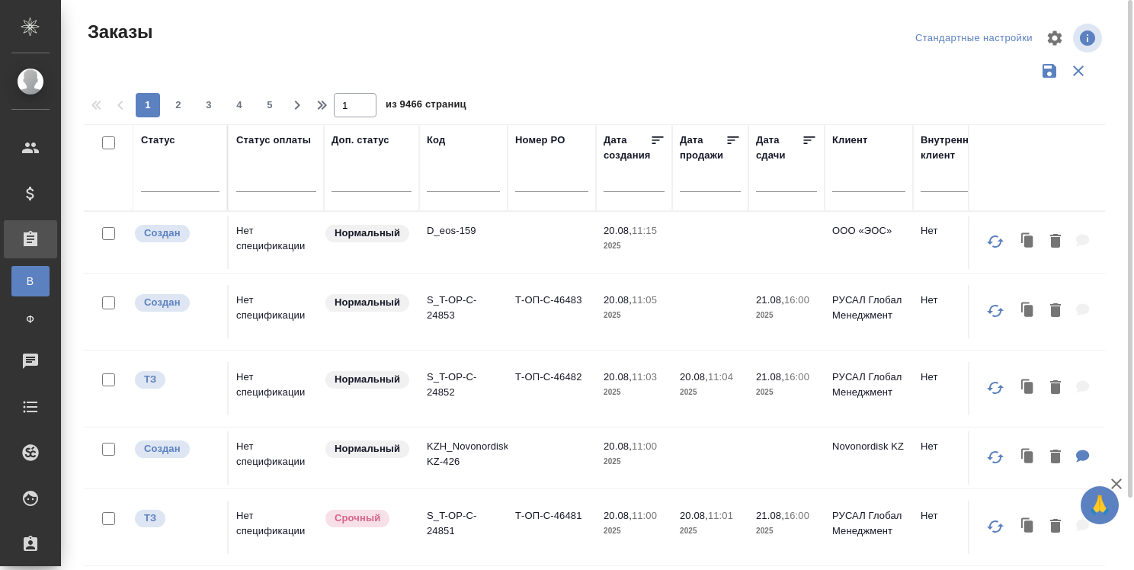
click at [451, 183] on input "text" at bounding box center [463, 182] width 73 height 19
click at [444, 186] on input "text" at bounding box center [463, 182] width 73 height 19
type input "1"
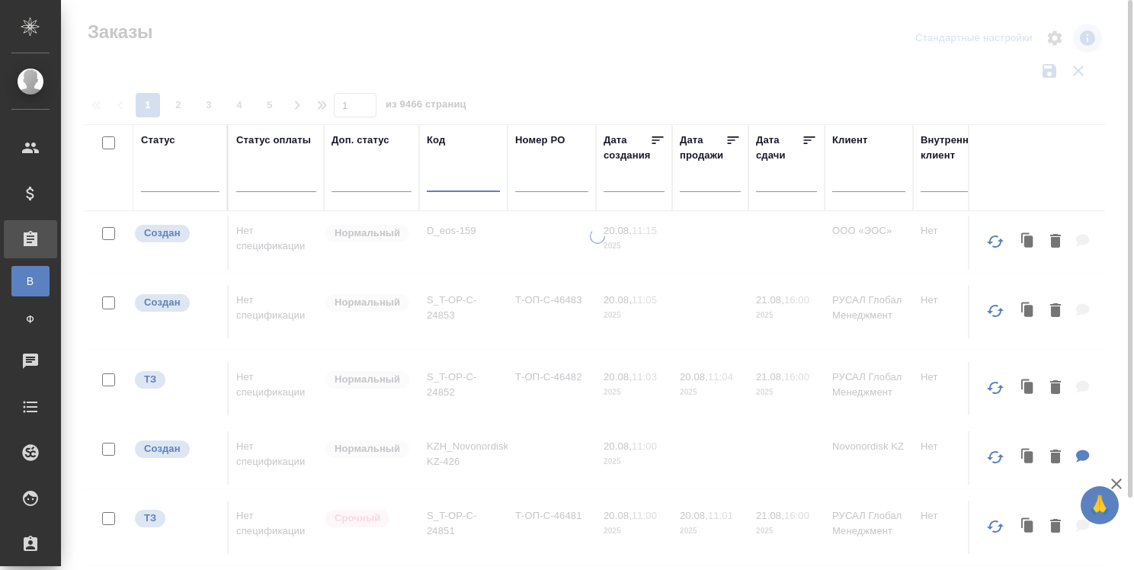
paste input "D_NTS-760"
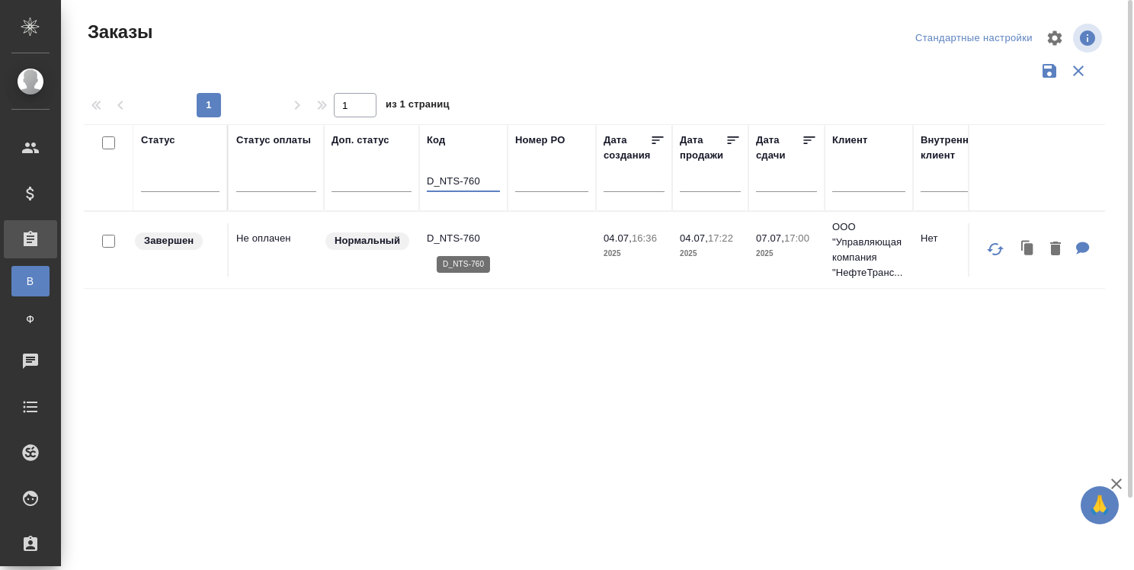
type input "D_NTS-760"
click at [473, 238] on p "D_NTS-760" at bounding box center [463, 238] width 73 height 15
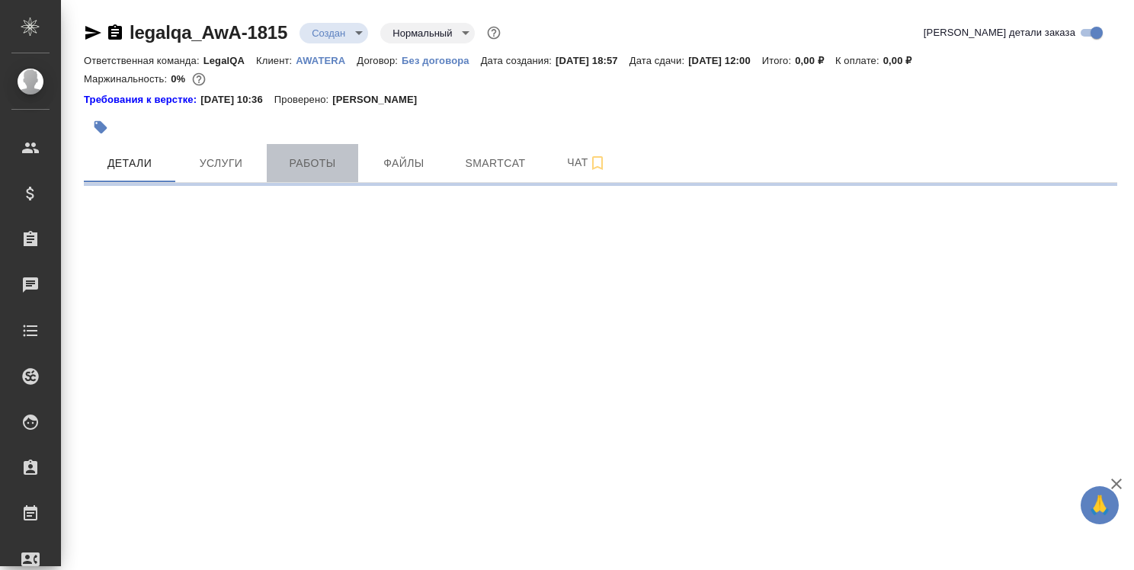
click at [334, 165] on span "Работы" at bounding box center [312, 163] width 73 height 19
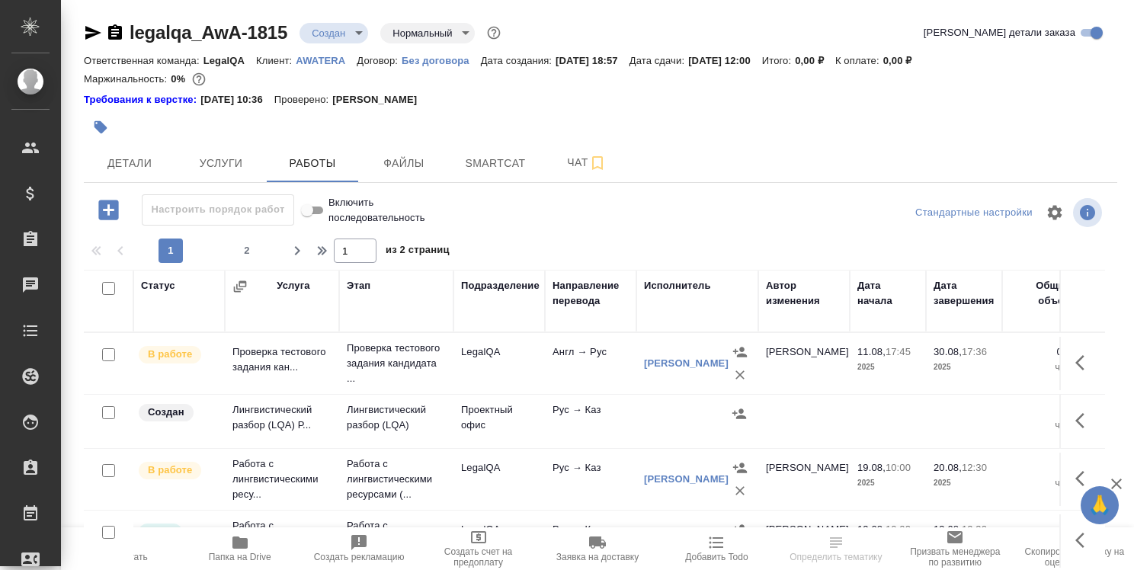
click at [1066, 364] on button "button" at bounding box center [1084, 362] width 37 height 37
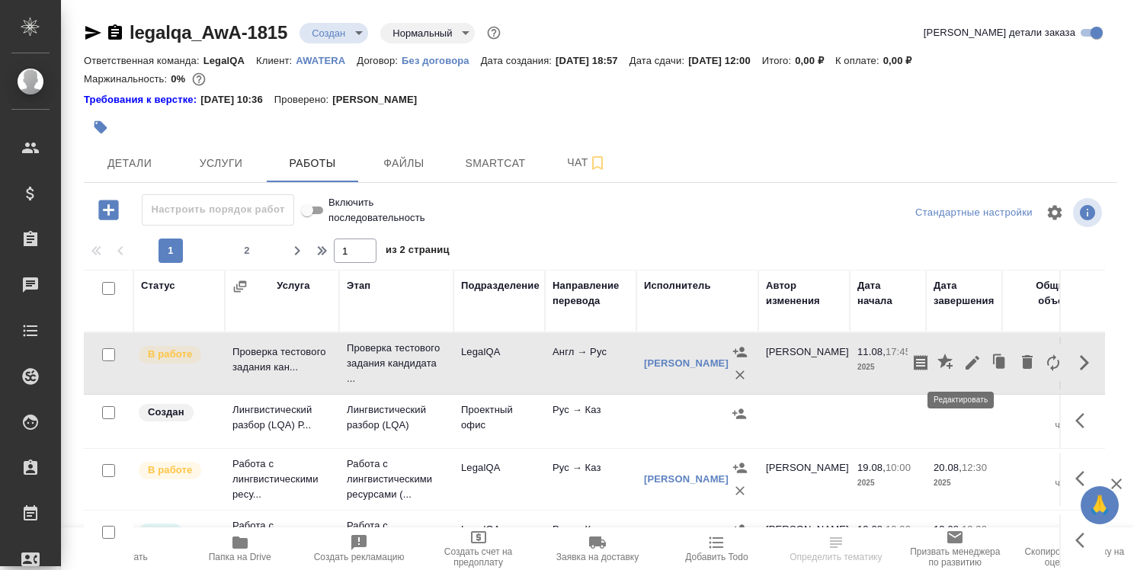
click at [965, 361] on icon "button" at bounding box center [972, 363] width 14 height 14
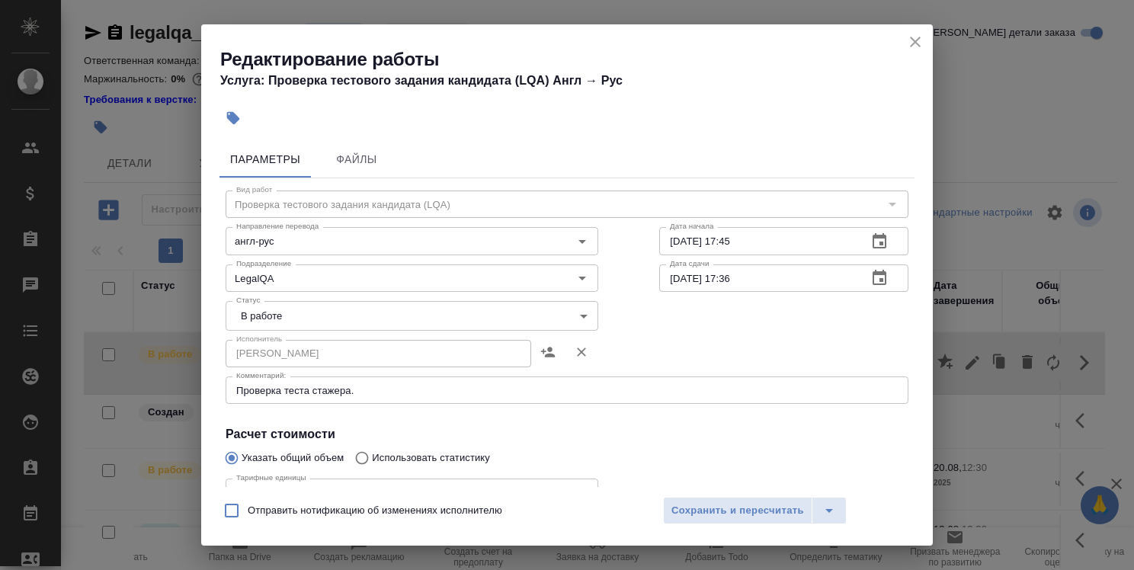
click at [914, 43] on icon "close" at bounding box center [915, 42] width 11 height 11
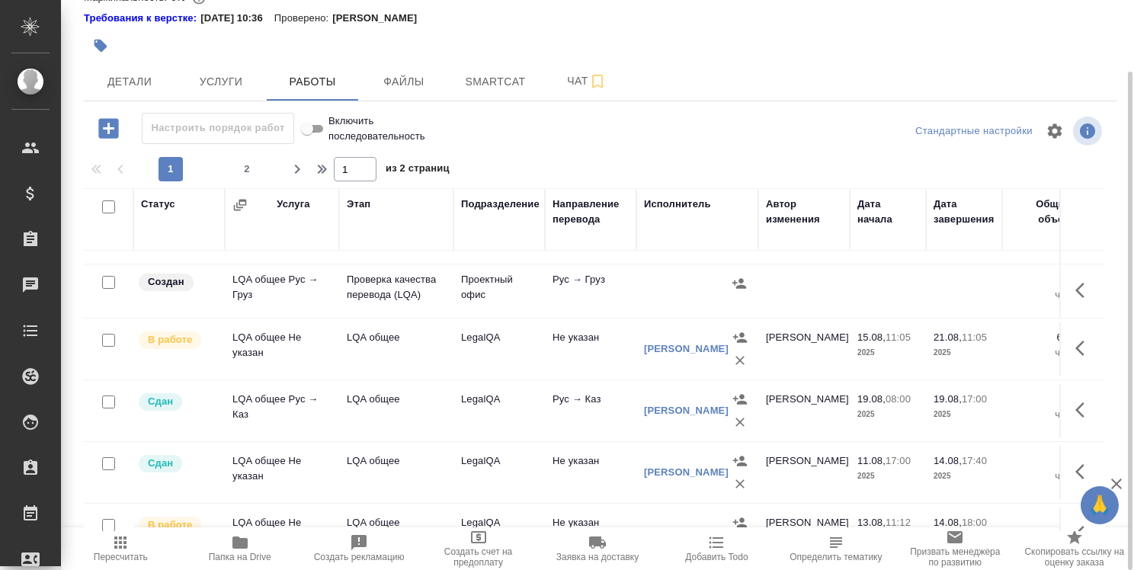
scroll to position [533, 0]
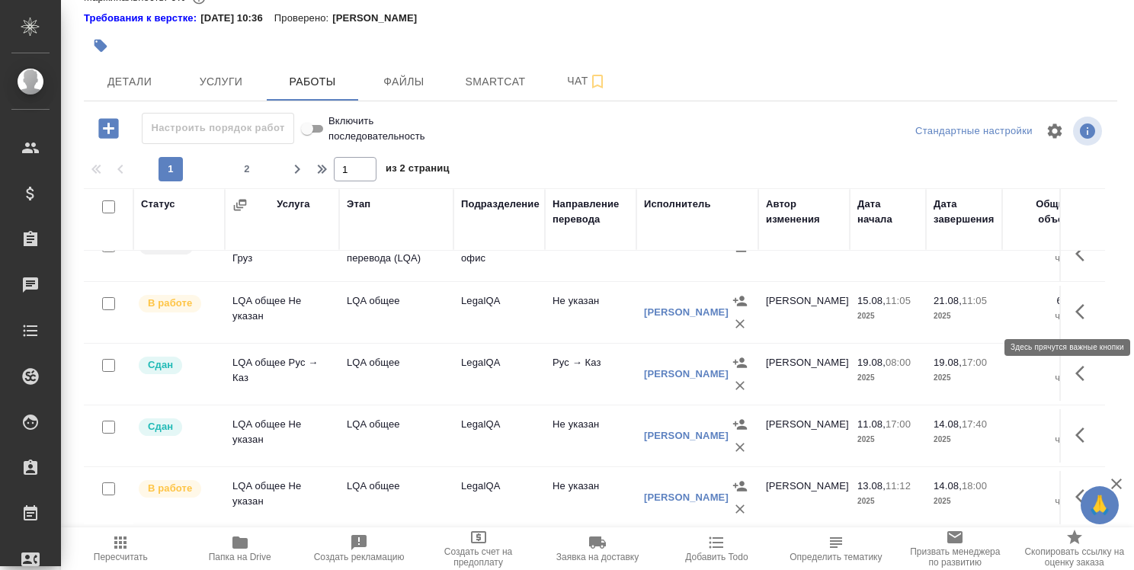
click at [1075, 318] on icon "button" at bounding box center [1084, 311] width 18 height 18
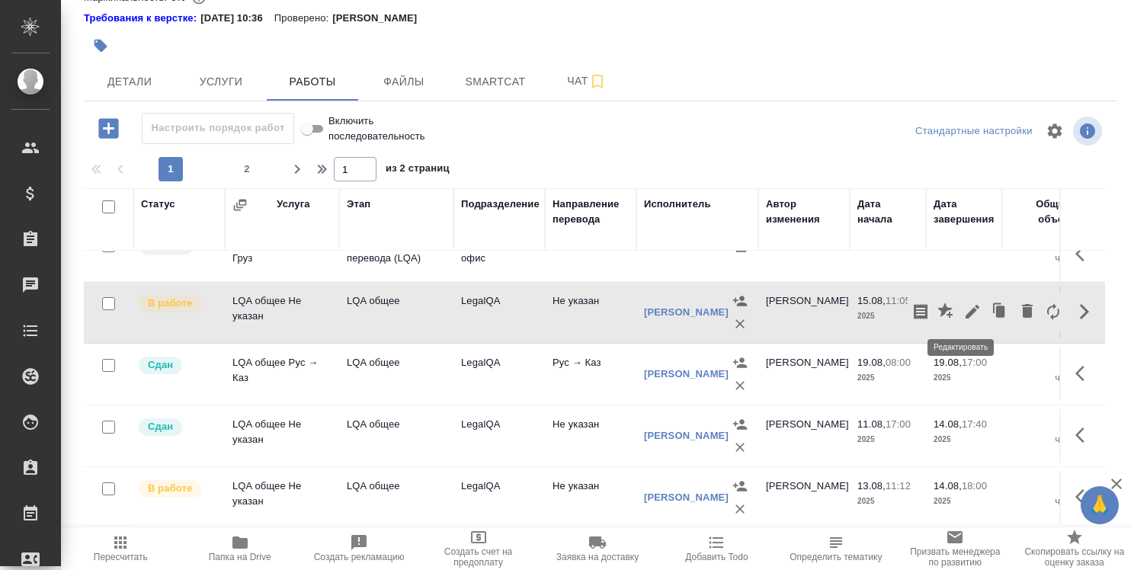
click at [965, 309] on icon "button" at bounding box center [972, 312] width 14 height 14
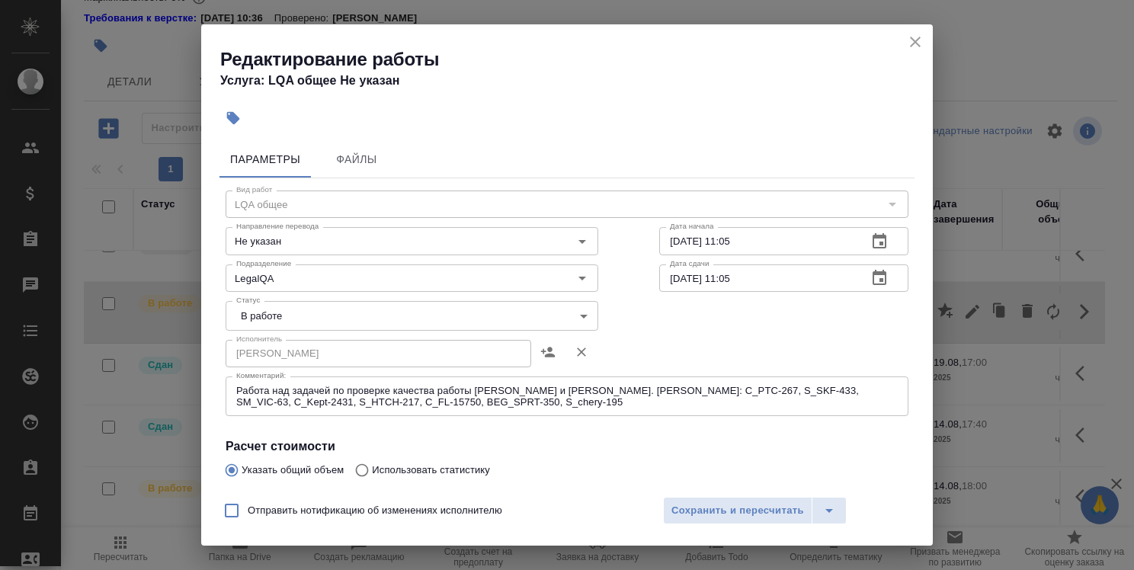
click at [541, 408] on textarea "Работа над задачей по проверке качества работы Кобзевой и Алилековой. Кобзева: …" at bounding box center [566, 397] width 661 height 24
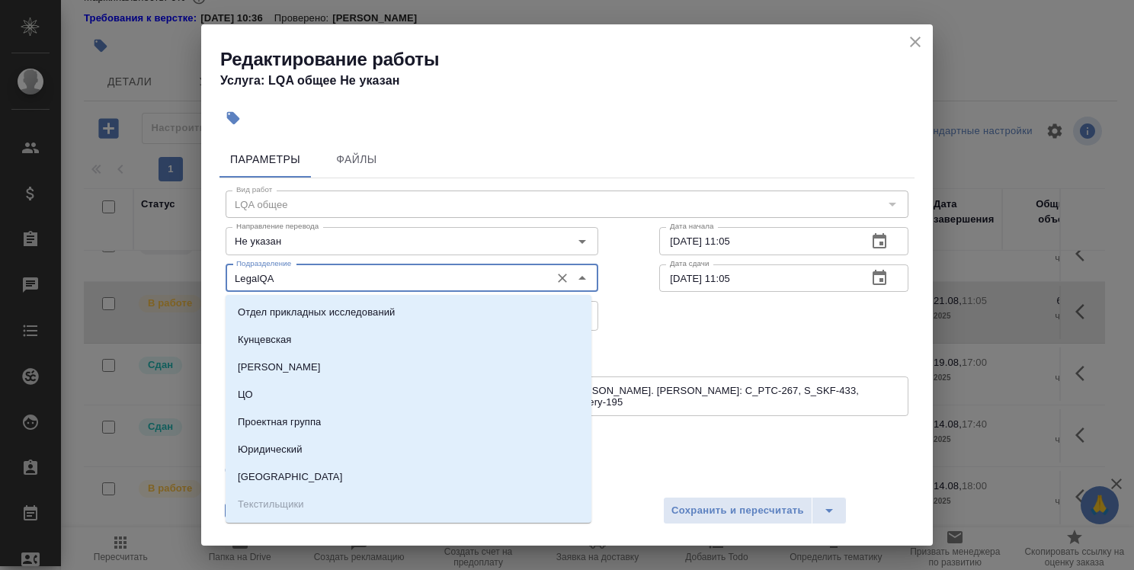
click at [520, 276] on input "LegalQA" at bounding box center [386, 278] width 312 height 18
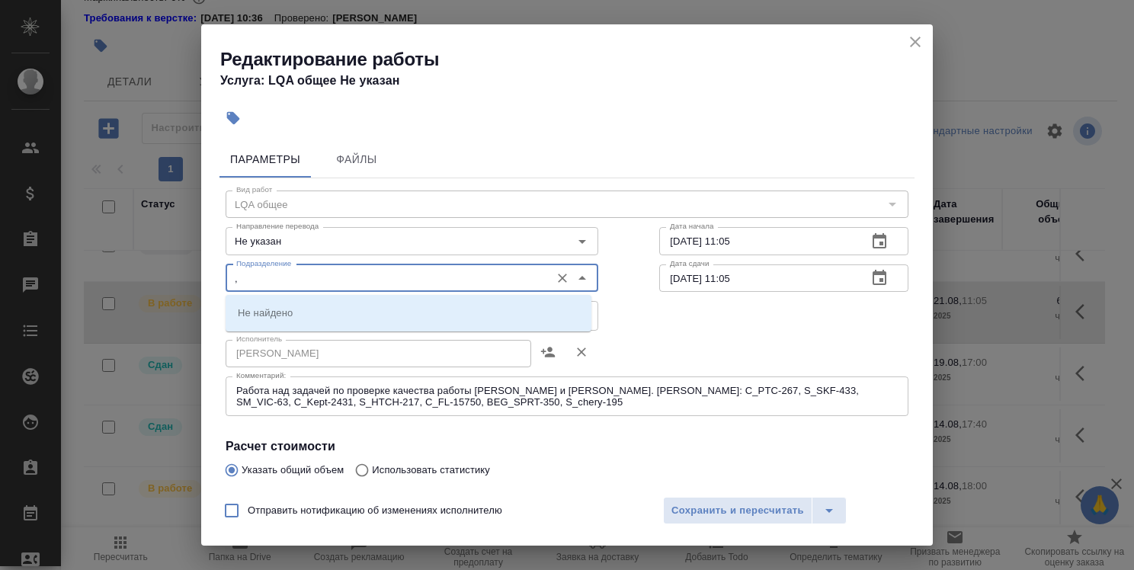
paste input "D_FKN-261"
type input ","
type input "д"
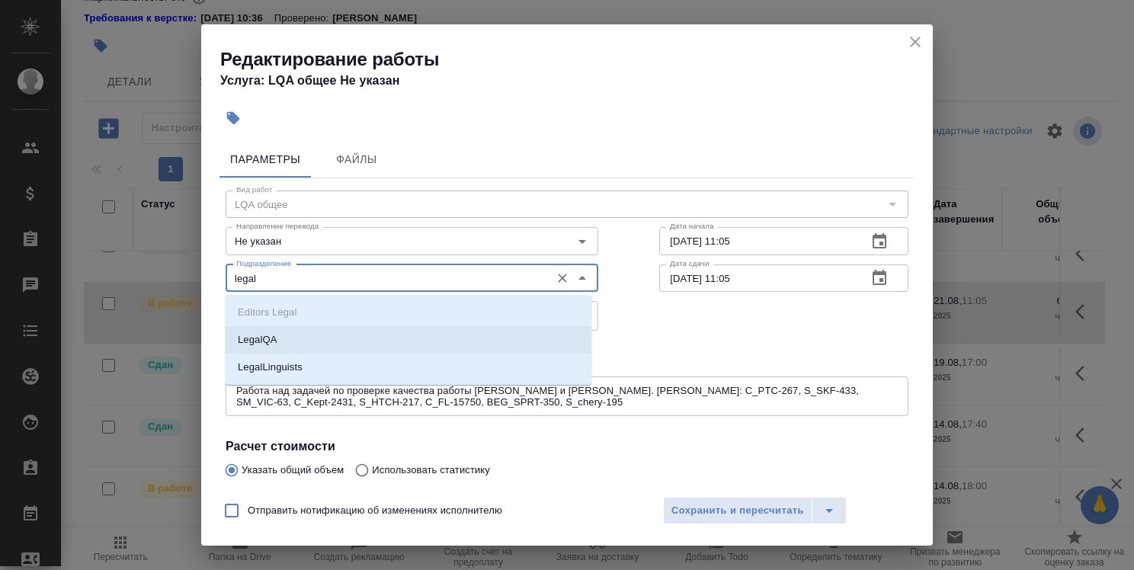
click at [481, 343] on li "LegalQA" at bounding box center [409, 339] width 366 height 27
type input "LegalQA"
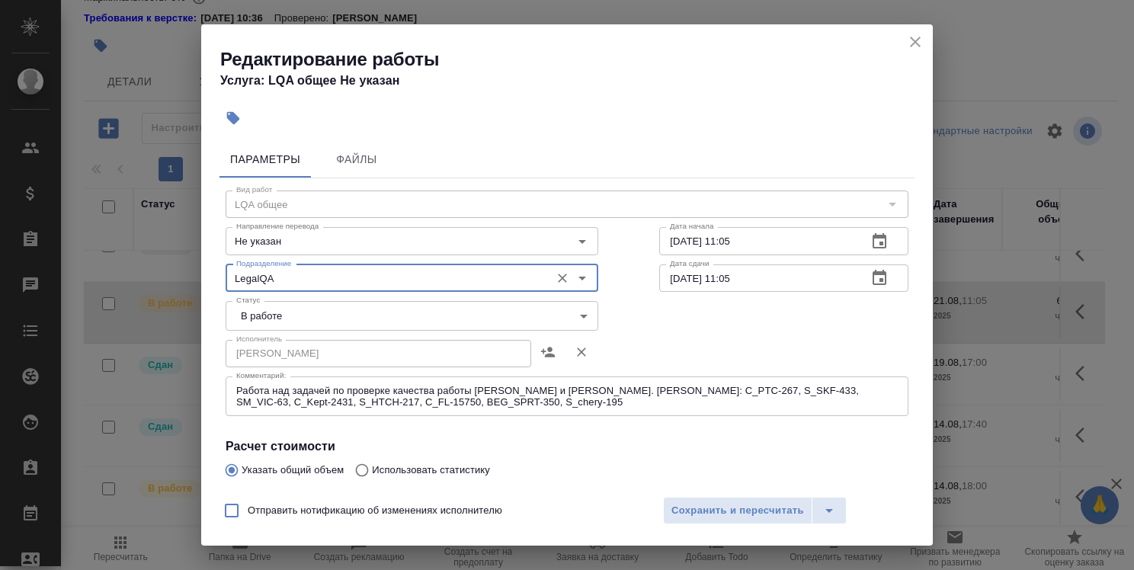
click at [526, 408] on div "Работа над задачей по проверке качества работы Кобзевой и Алилековой. Кобзева: …" at bounding box center [567, 396] width 683 height 40
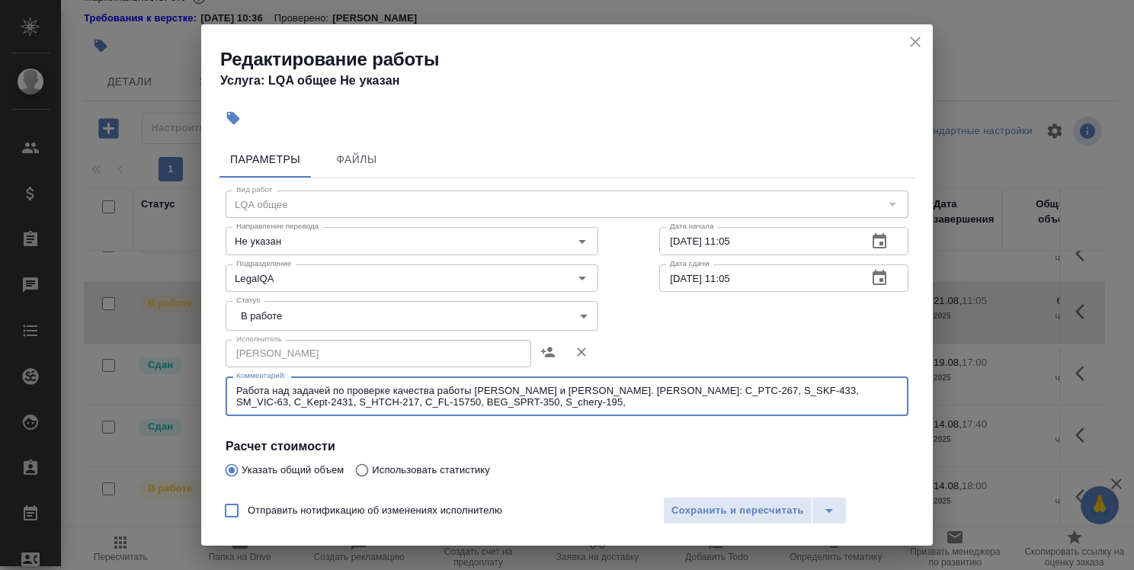
paste textarea "D_FKN-261"
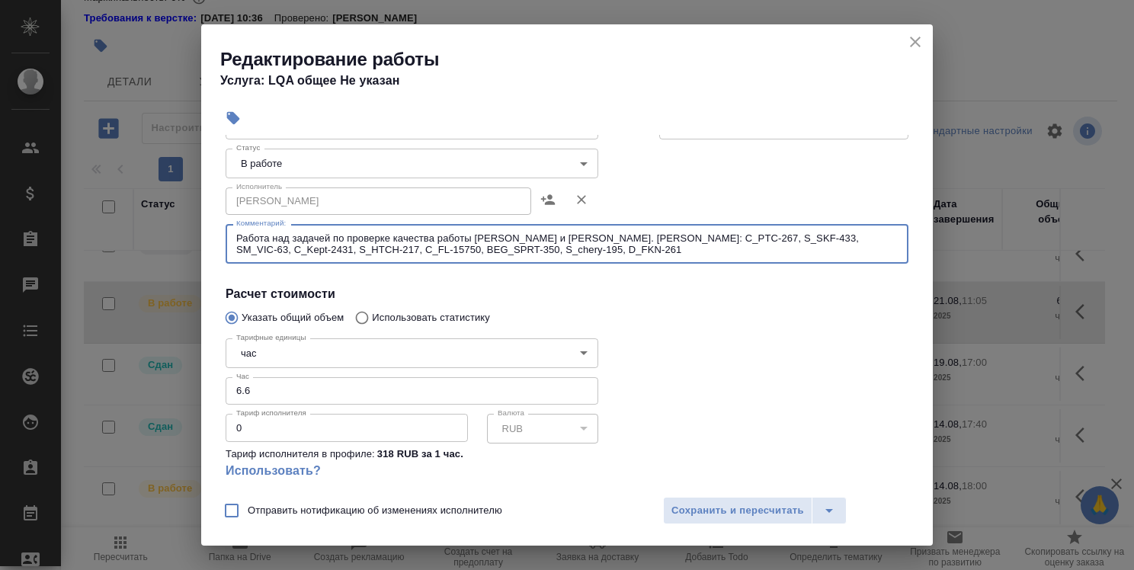
type textarea "Работа над задачей по проверке качества работы [PERSON_NAME] и [PERSON_NAME]. […"
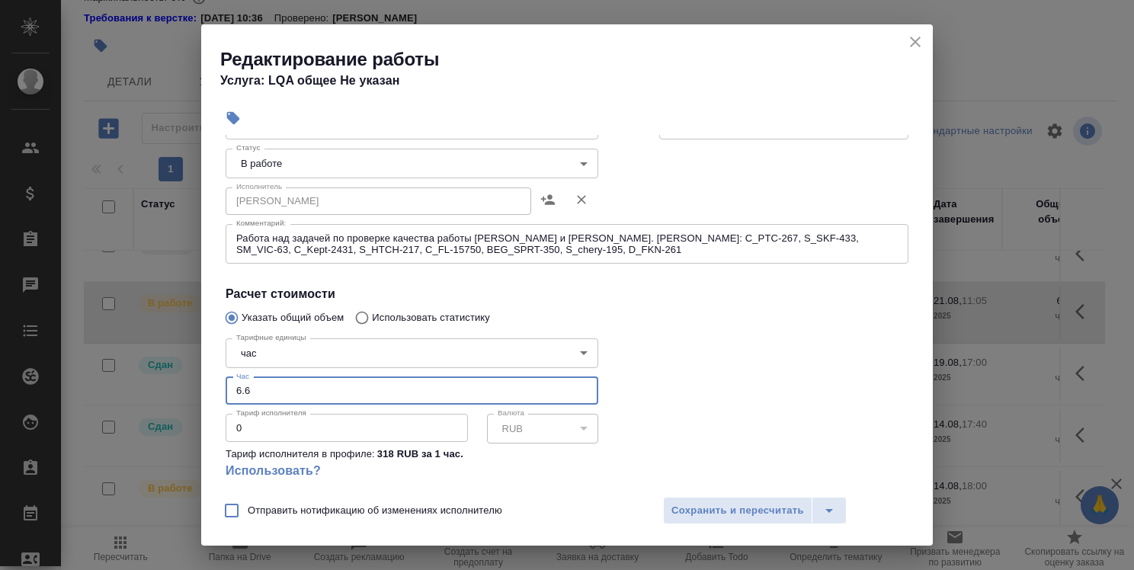
click at [235, 391] on input "6.6" at bounding box center [412, 390] width 373 height 27
type input "7.6"
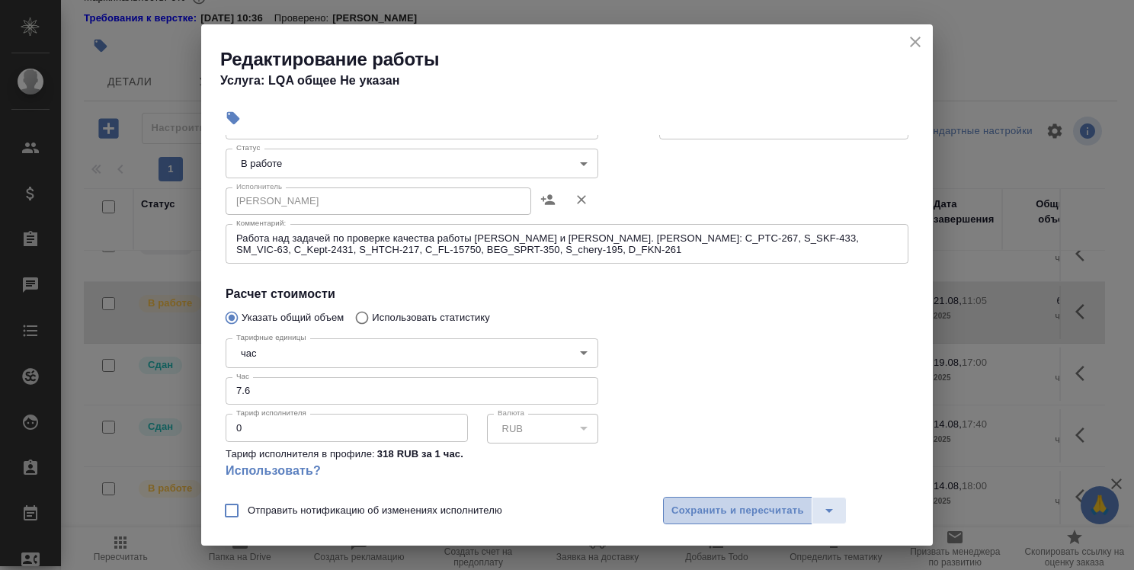
click at [754, 514] on span "Сохранить и пересчитать" at bounding box center [737, 511] width 133 height 18
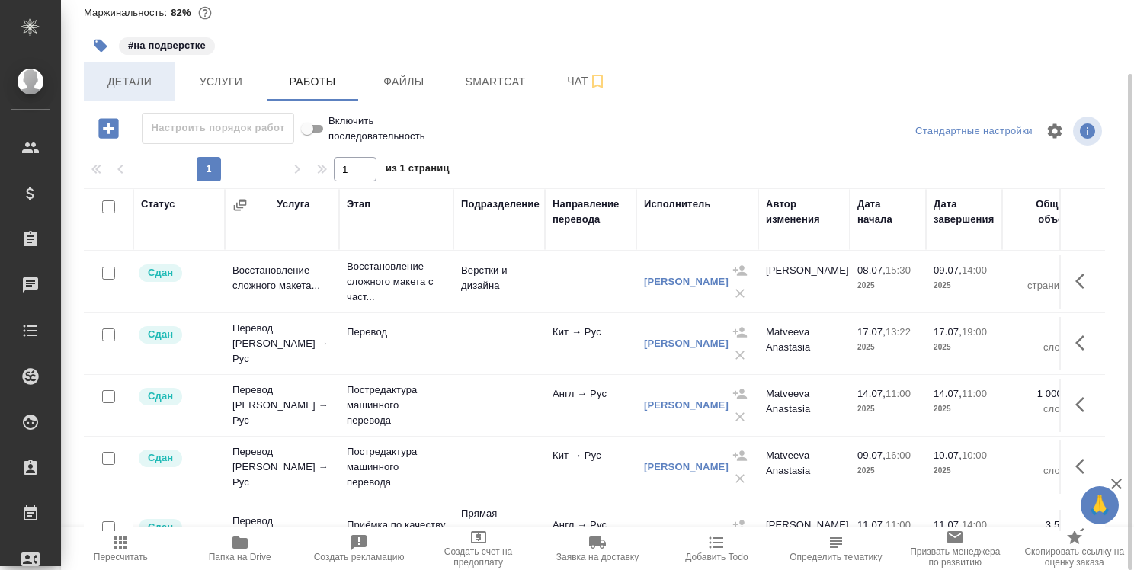
click at [136, 88] on span "Детали" at bounding box center [129, 81] width 73 height 19
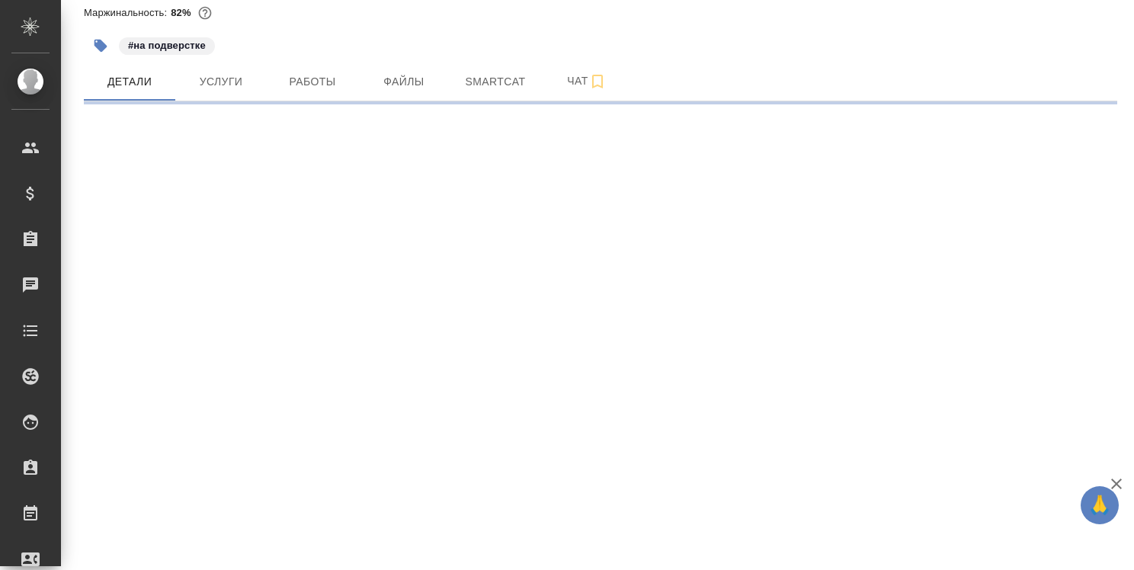
select select "RU"
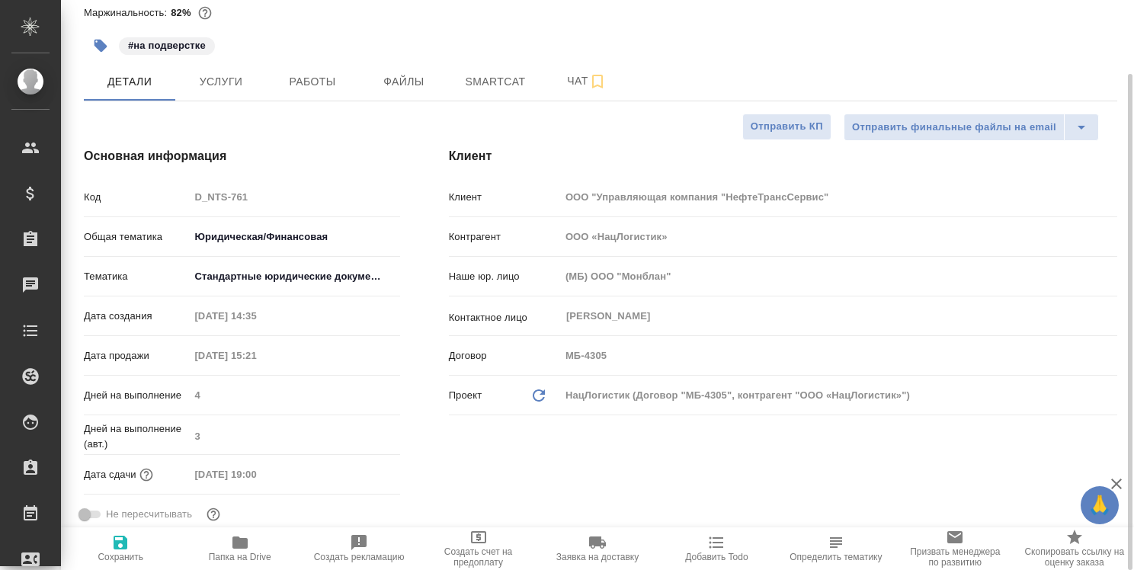
type textarea "x"
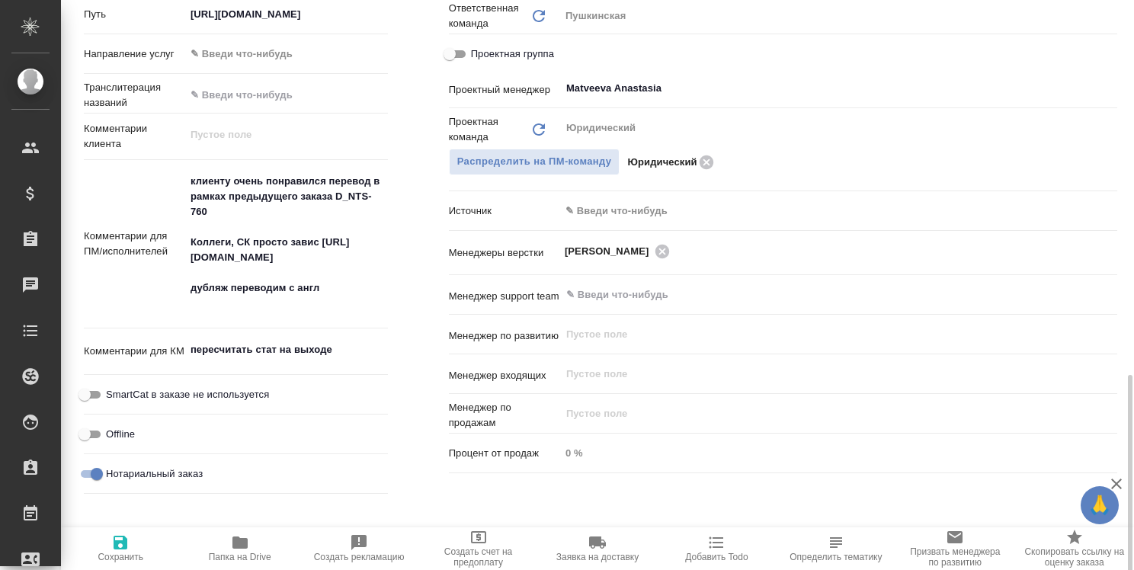
scroll to position [846, 0]
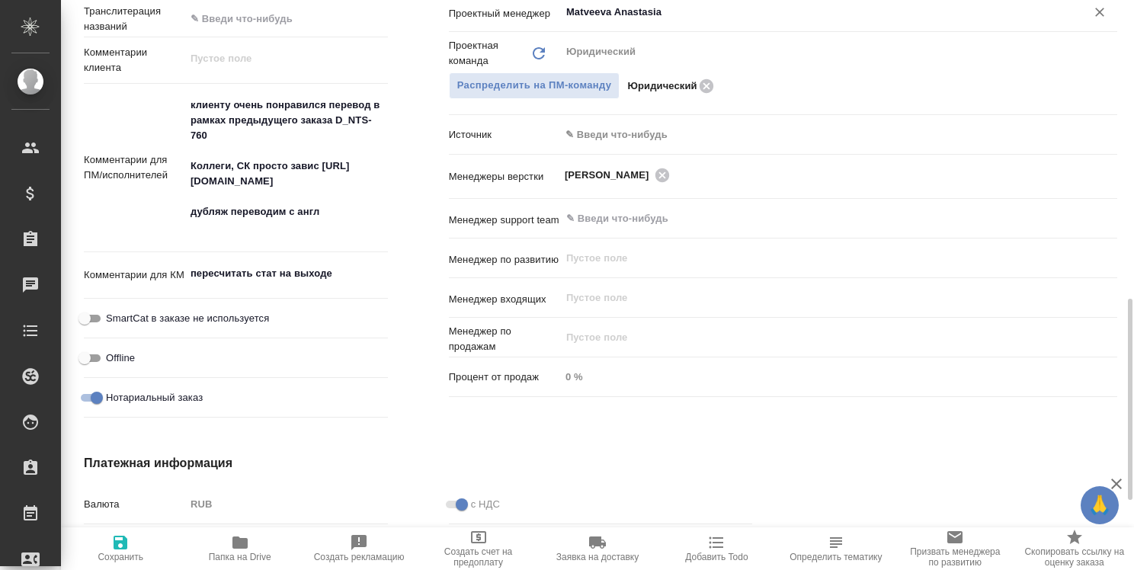
type textarea "x"
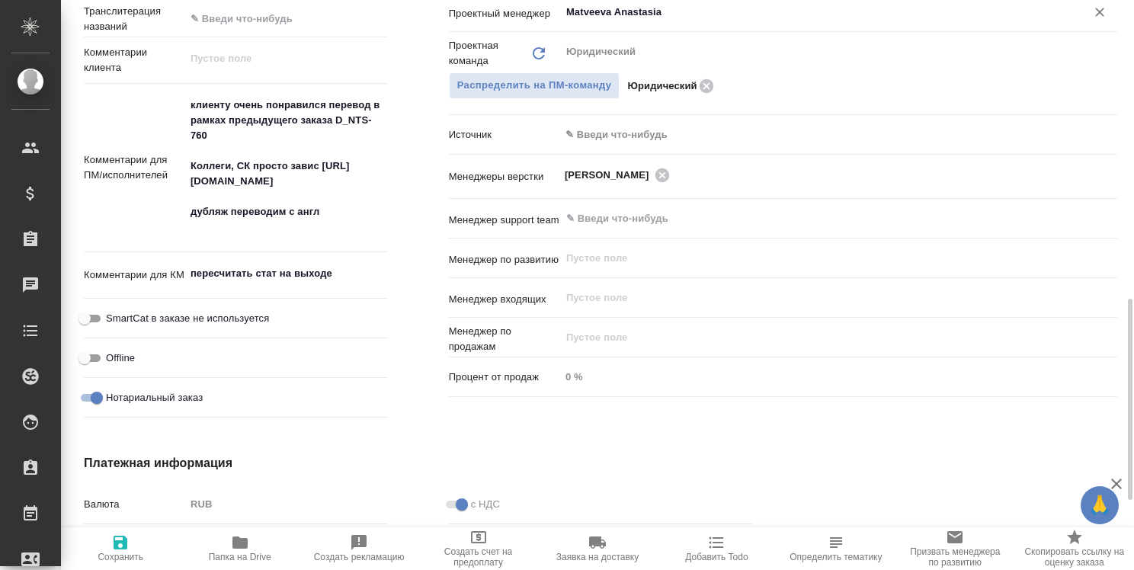
type textarea "x"
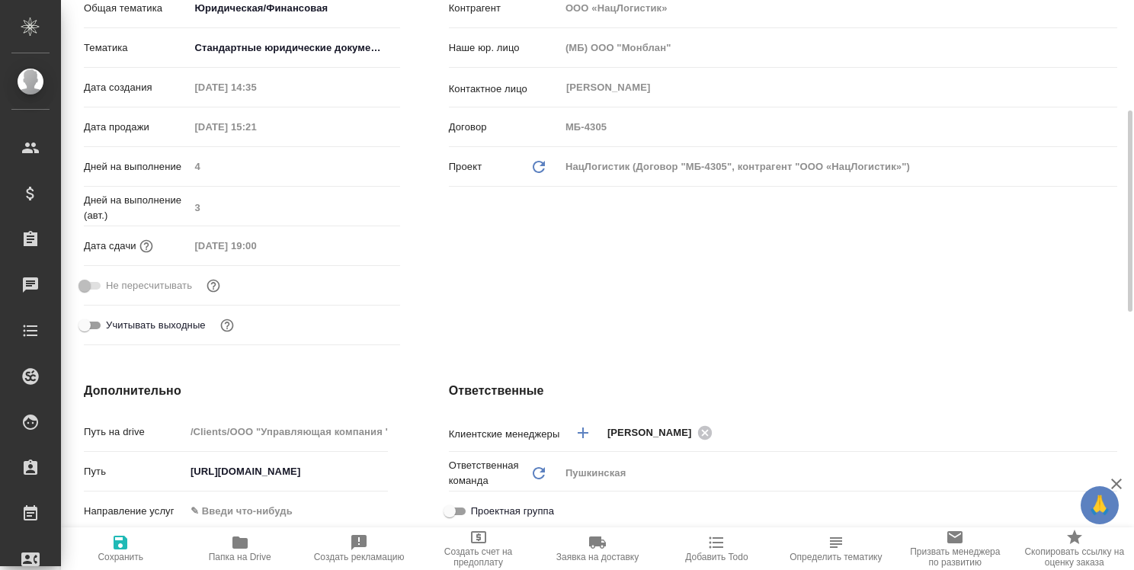
scroll to position [0, 0]
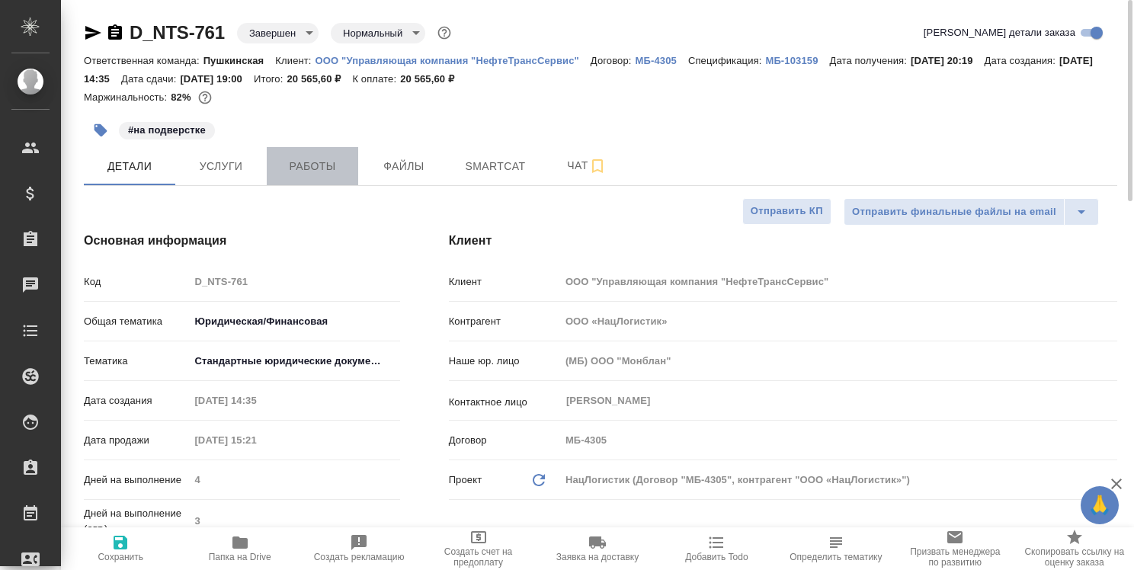
click at [318, 165] on span "Работы" at bounding box center [312, 166] width 73 height 19
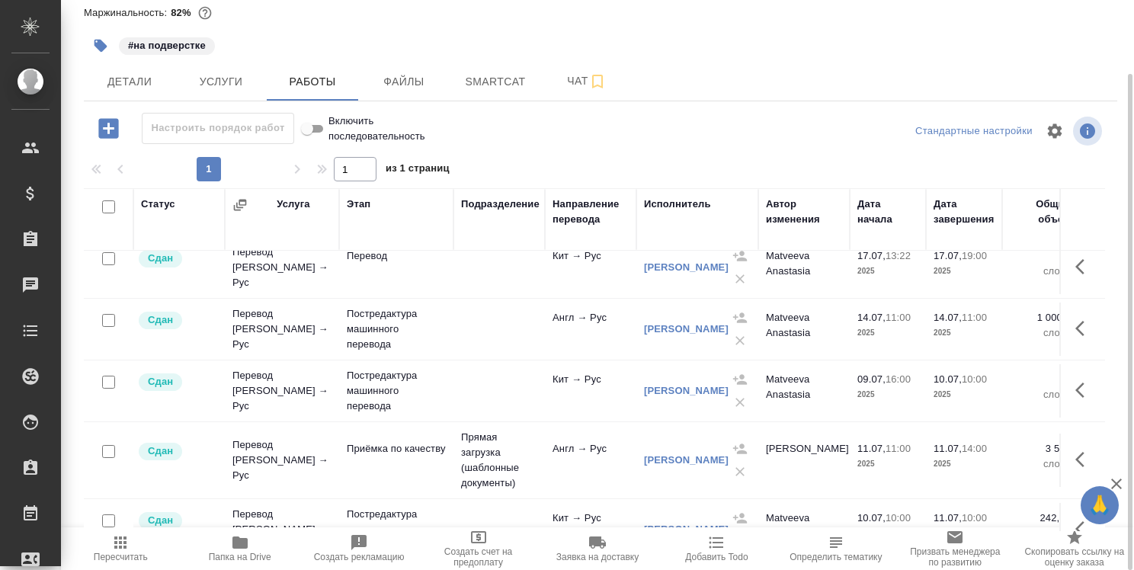
scroll to position [152, 0]
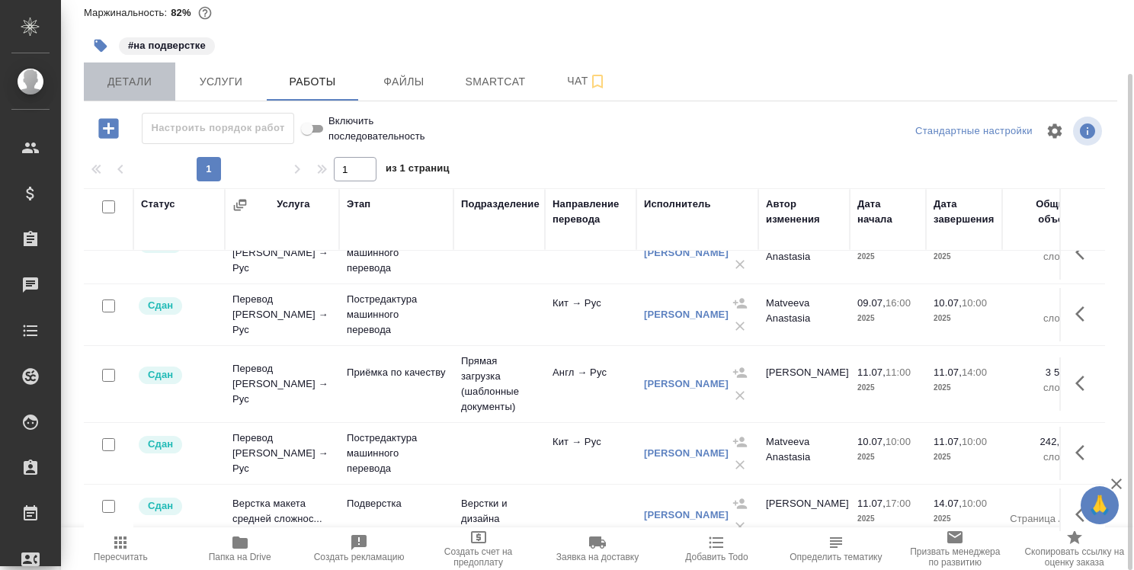
click at [137, 86] on span "Детали" at bounding box center [129, 81] width 73 height 19
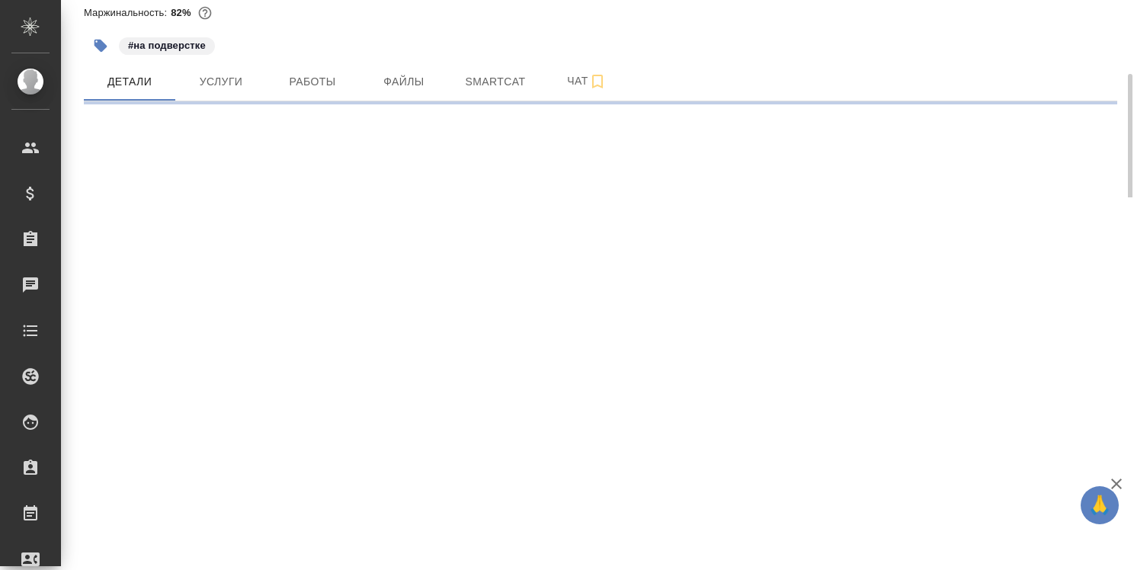
select select "RU"
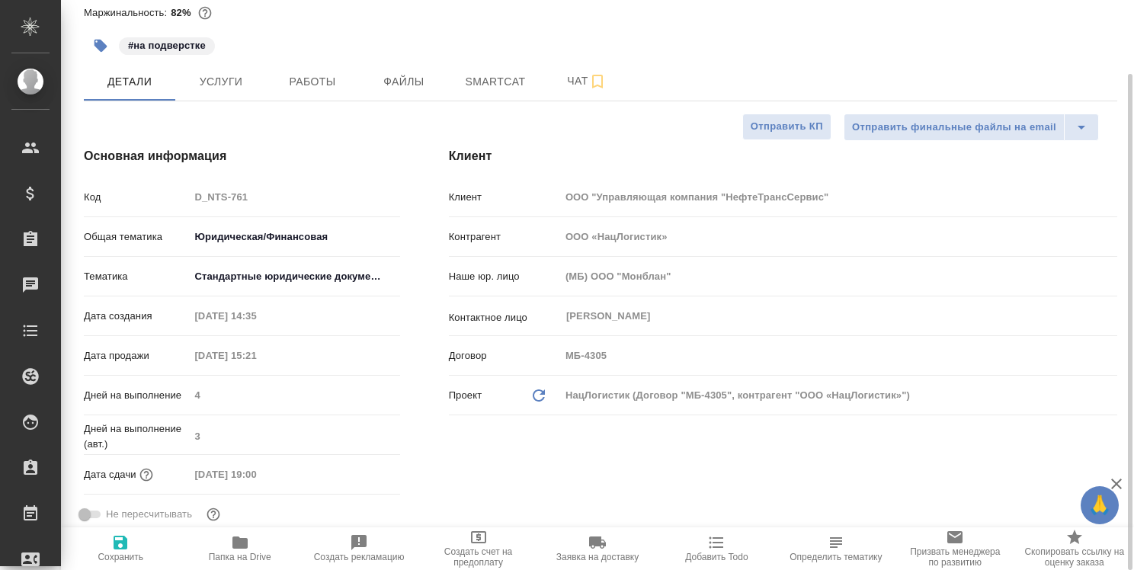
type textarea "x"
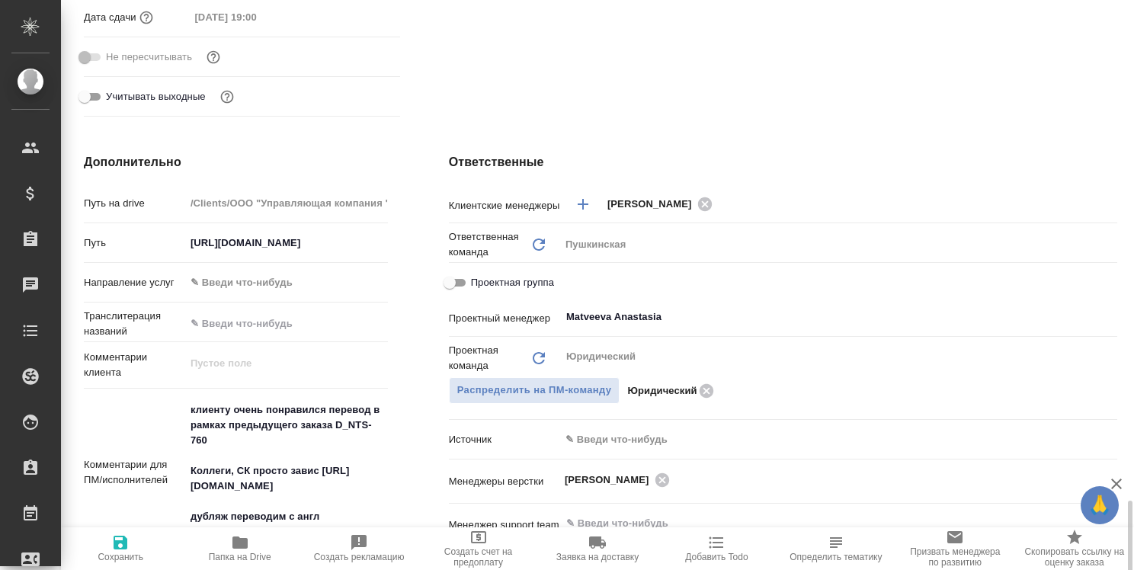
scroll to position [770, 0]
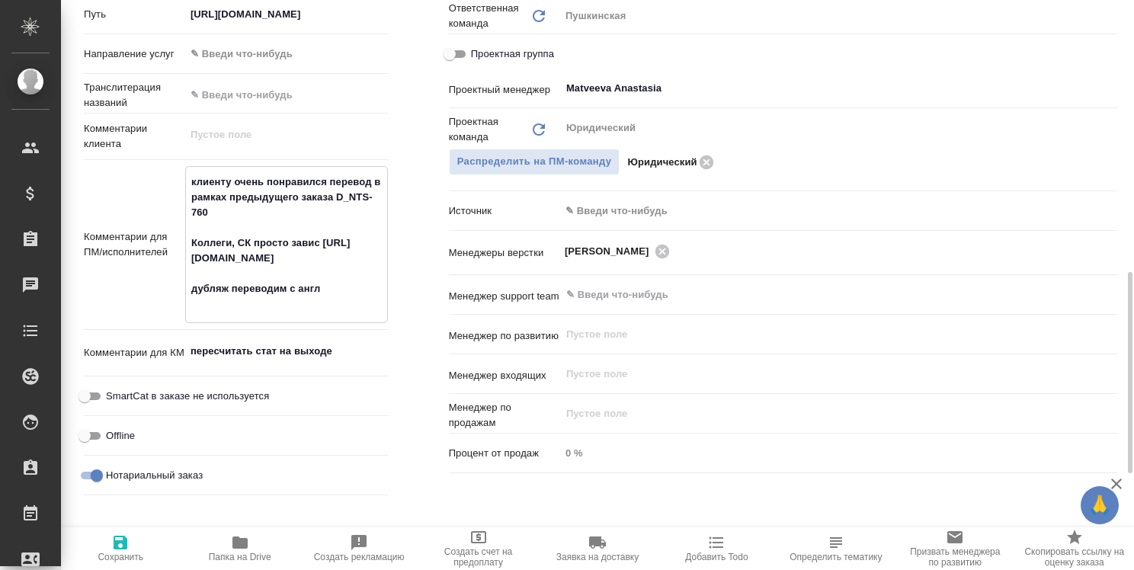
drag, startPoint x: 336, startPoint y: 199, endPoint x: 267, endPoint y: 211, distance: 70.4
click at [267, 211] on textarea "клиенту очень понравился перевод в рамках предыдущего заказа D_NTS-760 Коллеги,…" at bounding box center [286, 243] width 201 height 148
type textarea "x"
click at [424, 240] on div "Ответственные Клиентские менеджеры Давыдова Елена ​ Ответственная команда Обнов…" at bounding box center [782, 213] width 729 height 638
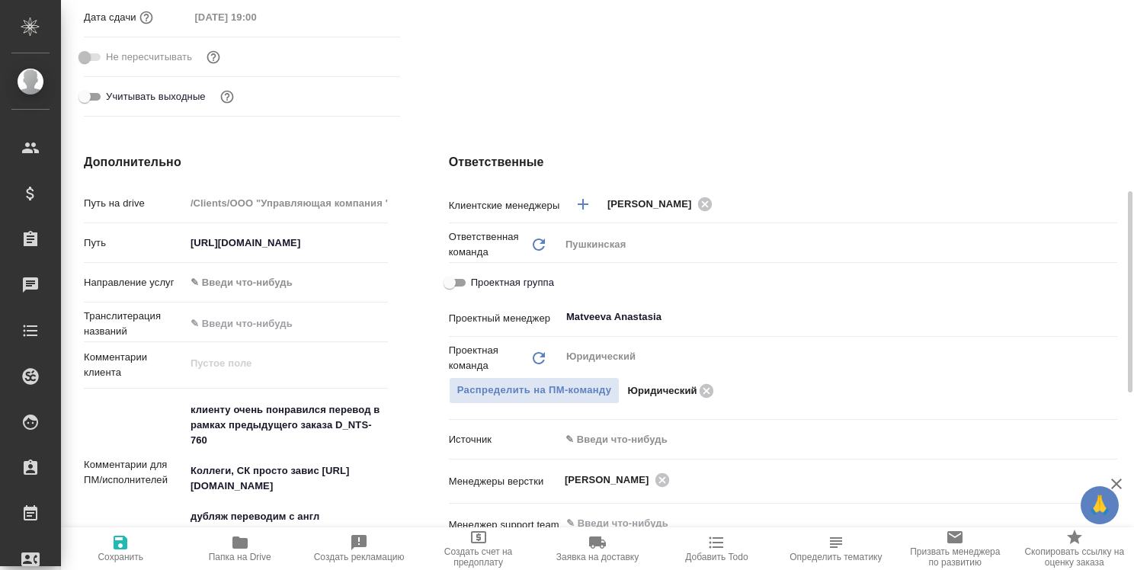
type textarea "x"
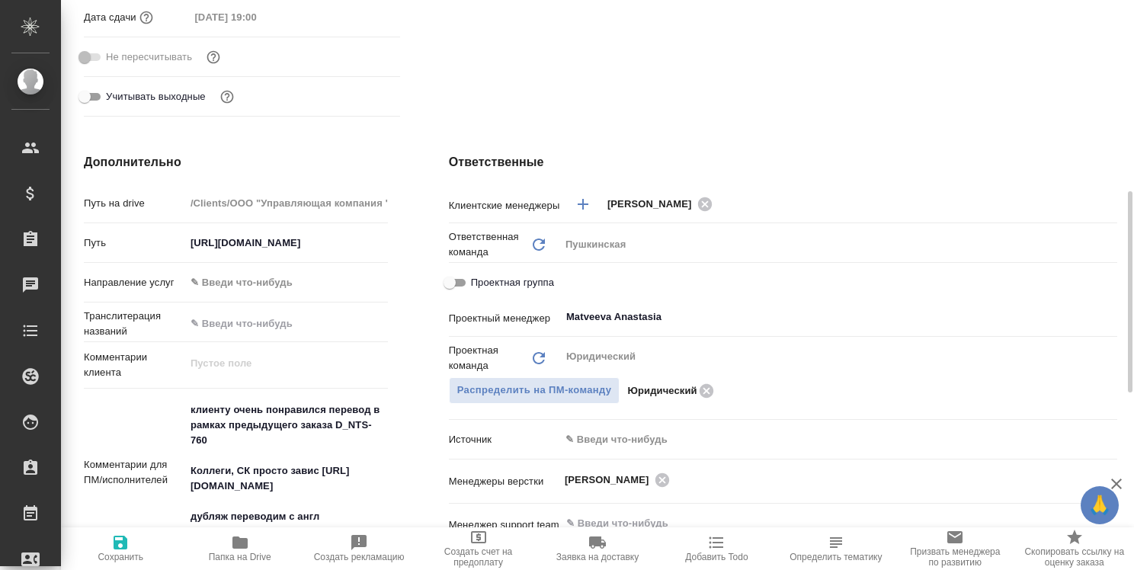
type textarea "x"
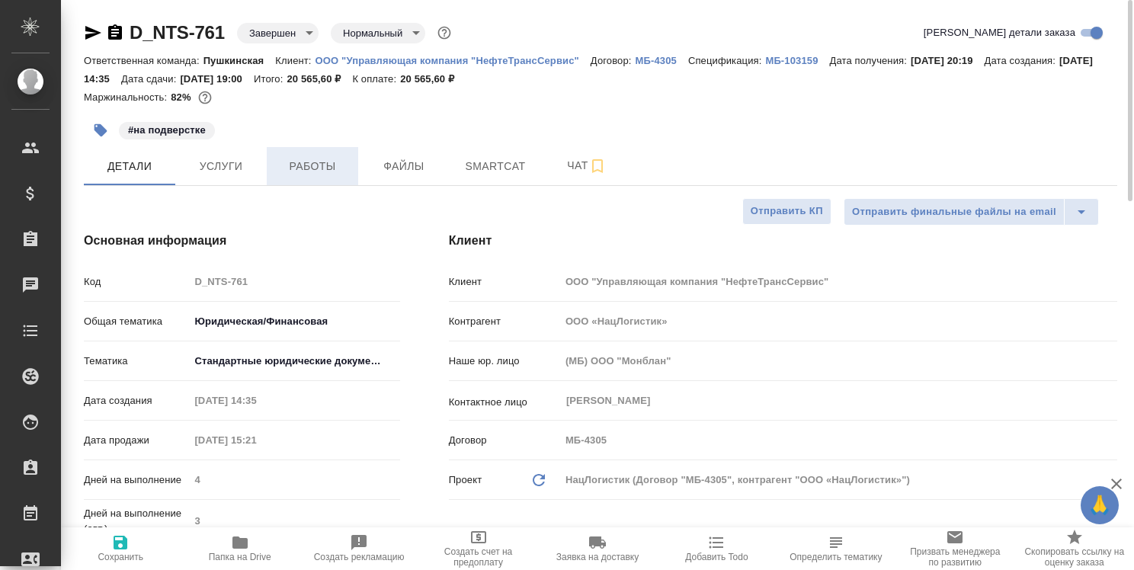
click at [328, 168] on span "Работы" at bounding box center [312, 166] width 73 height 19
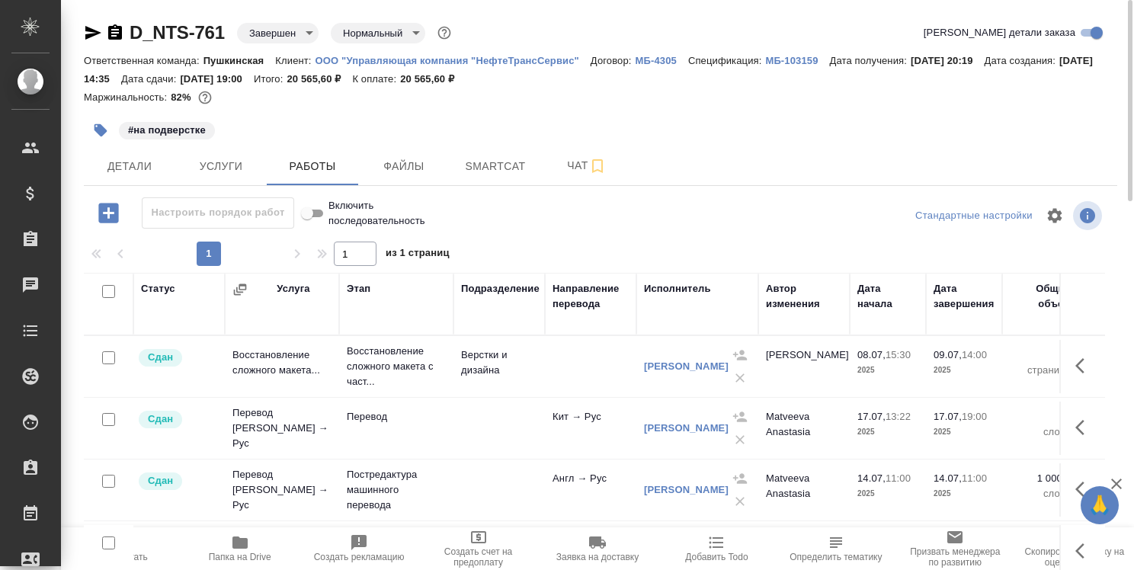
click at [241, 543] on icon "button" at bounding box center [239, 542] width 15 height 12
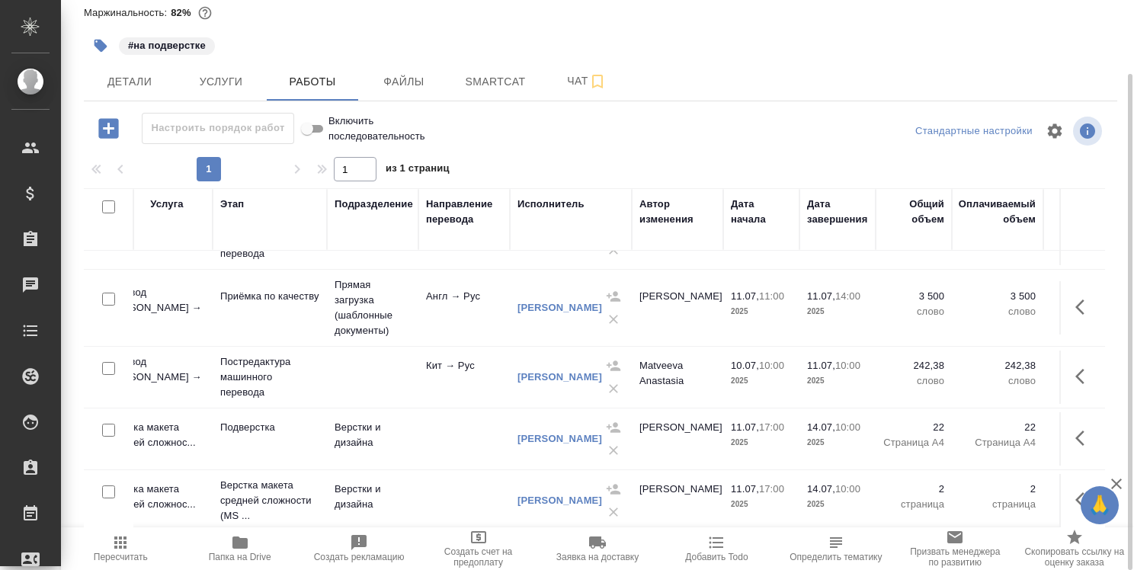
scroll to position [229, 0]
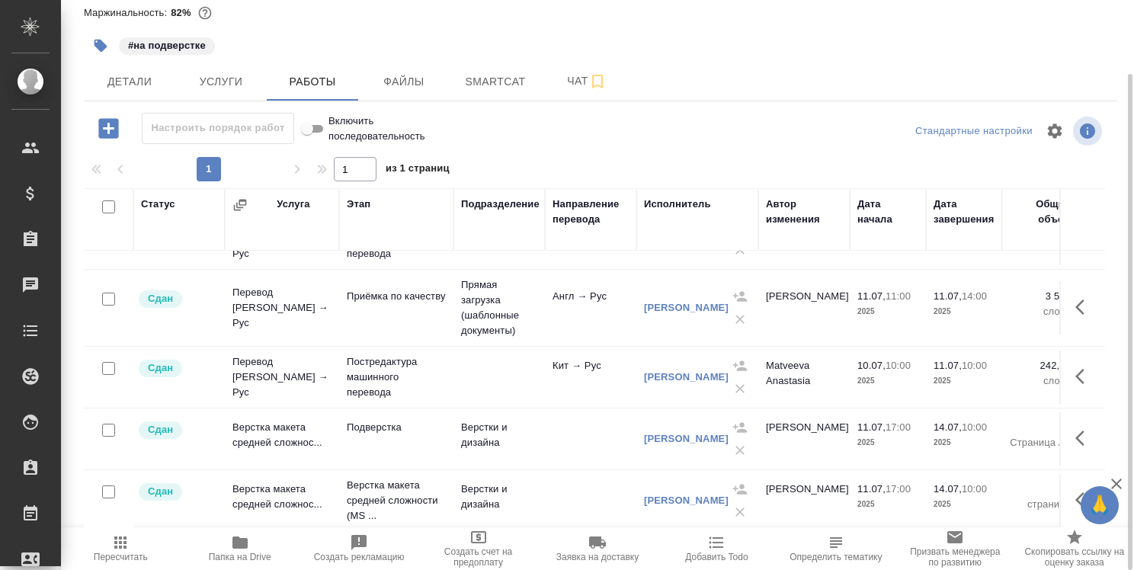
click at [247, 546] on icon "button" at bounding box center [239, 542] width 15 height 12
click at [136, 82] on span "Детали" at bounding box center [129, 81] width 73 height 19
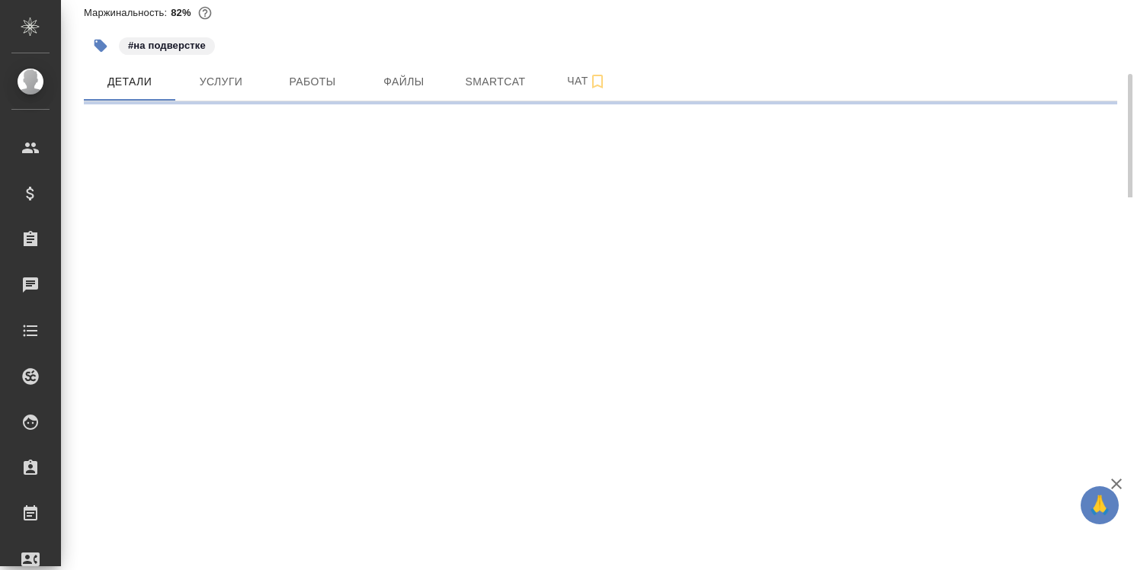
select select "RU"
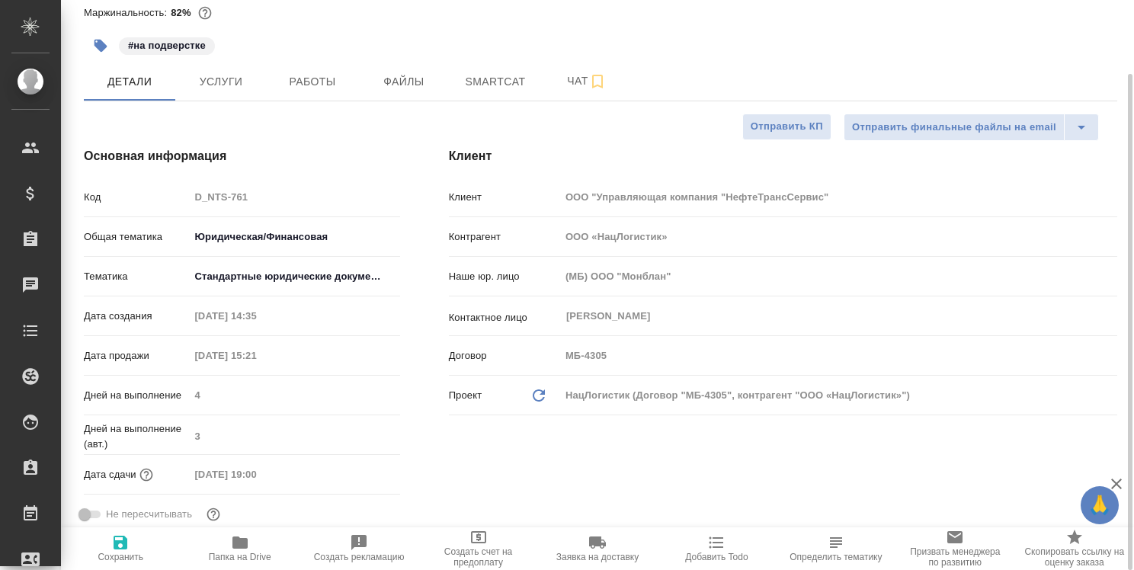
type textarea "x"
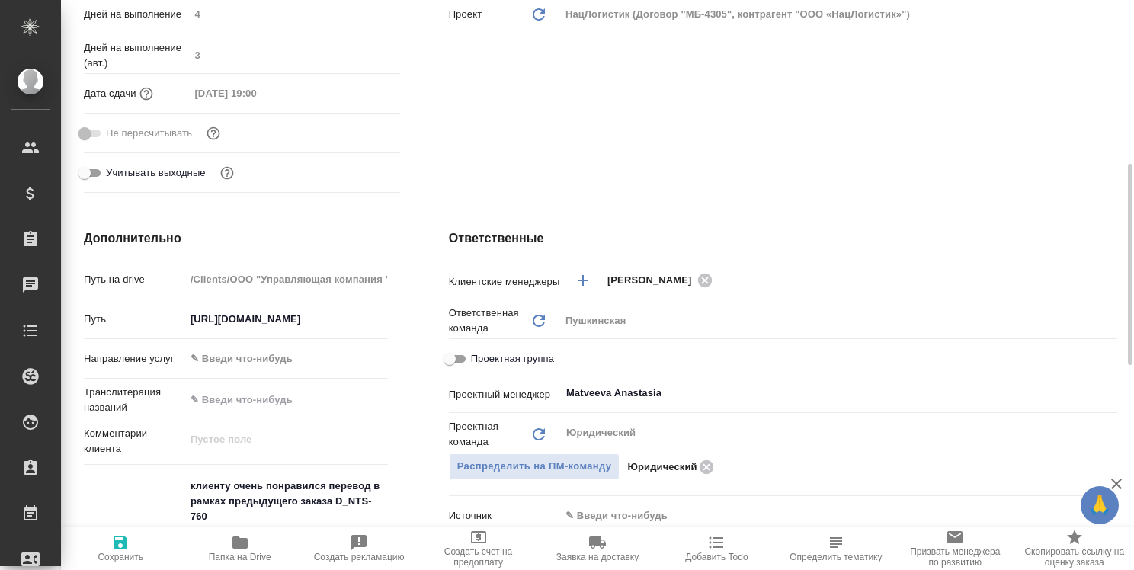
scroll to position [694, 0]
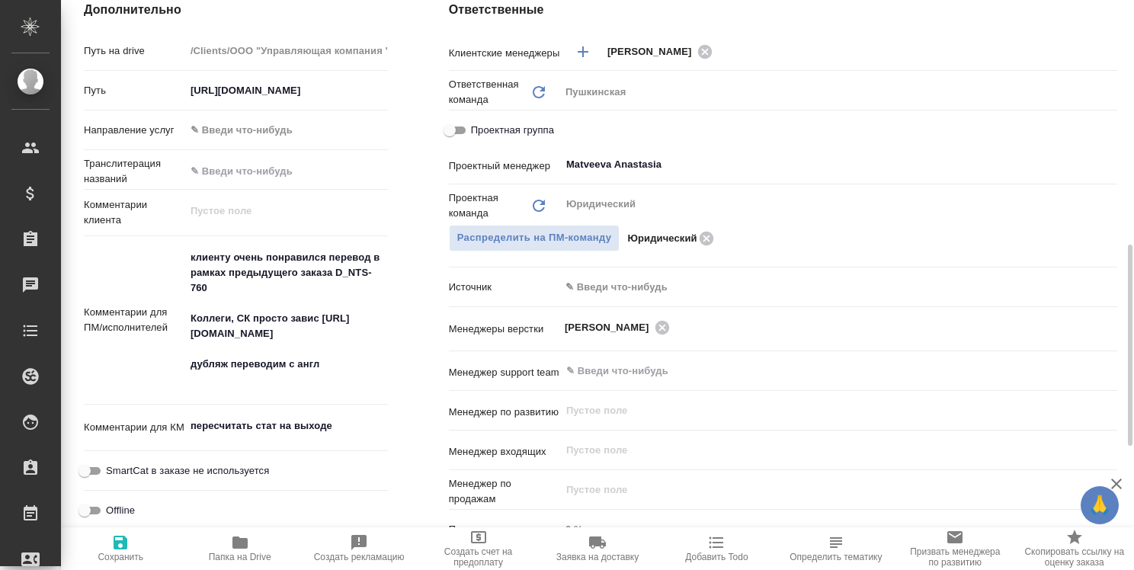
type textarea "x"
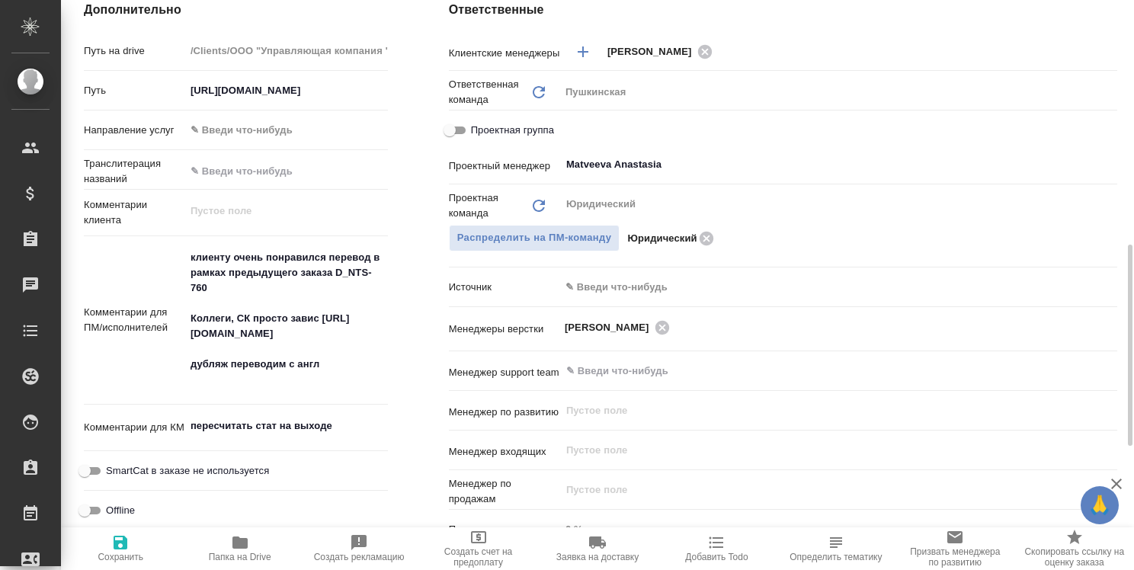
type textarea "x"
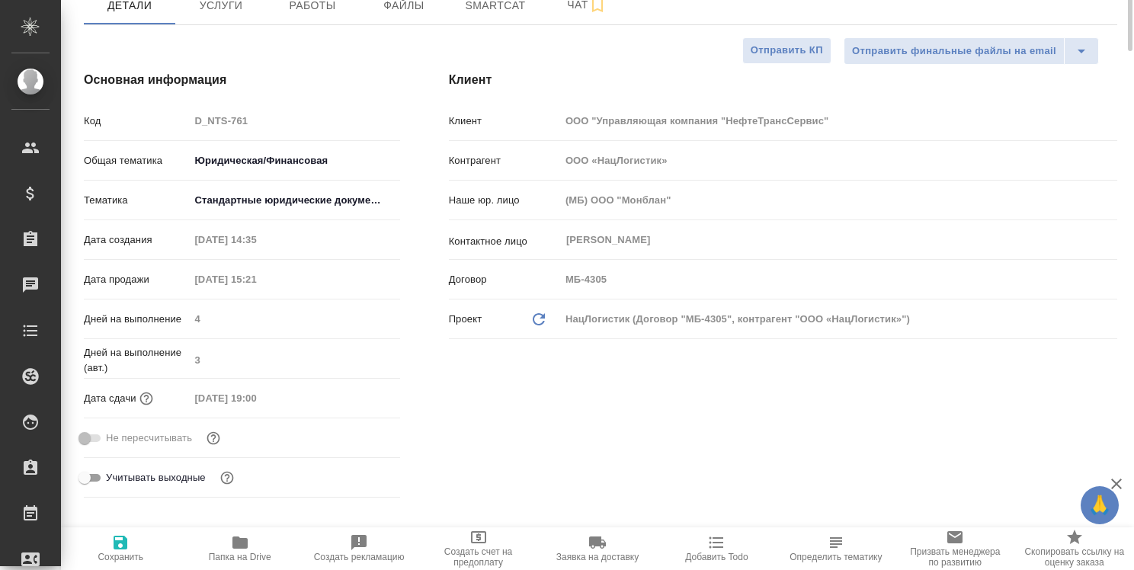
scroll to position [0, 0]
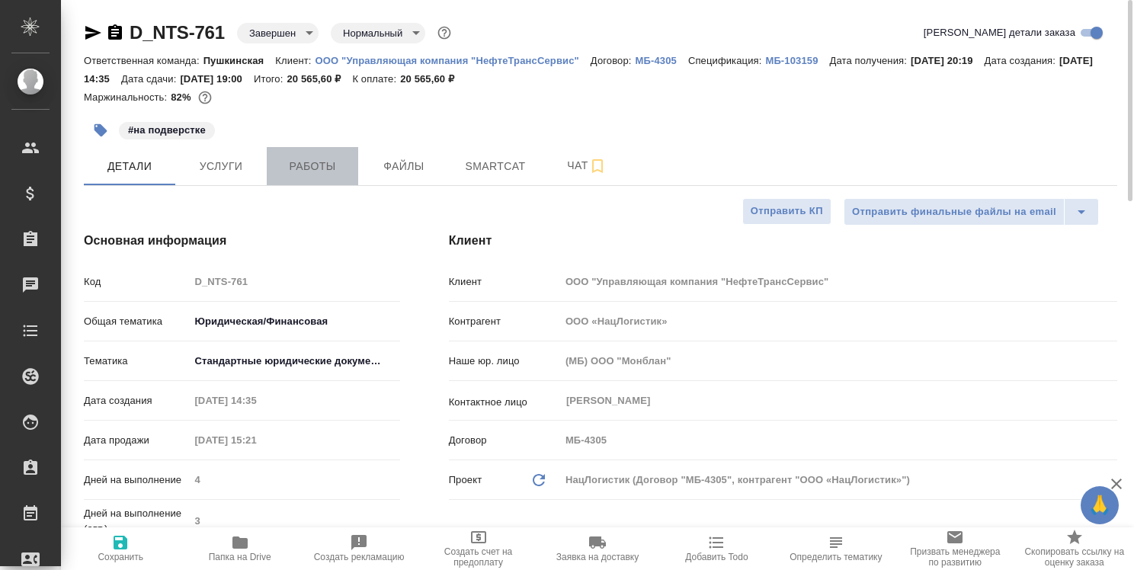
click at [292, 158] on span "Работы" at bounding box center [312, 166] width 73 height 19
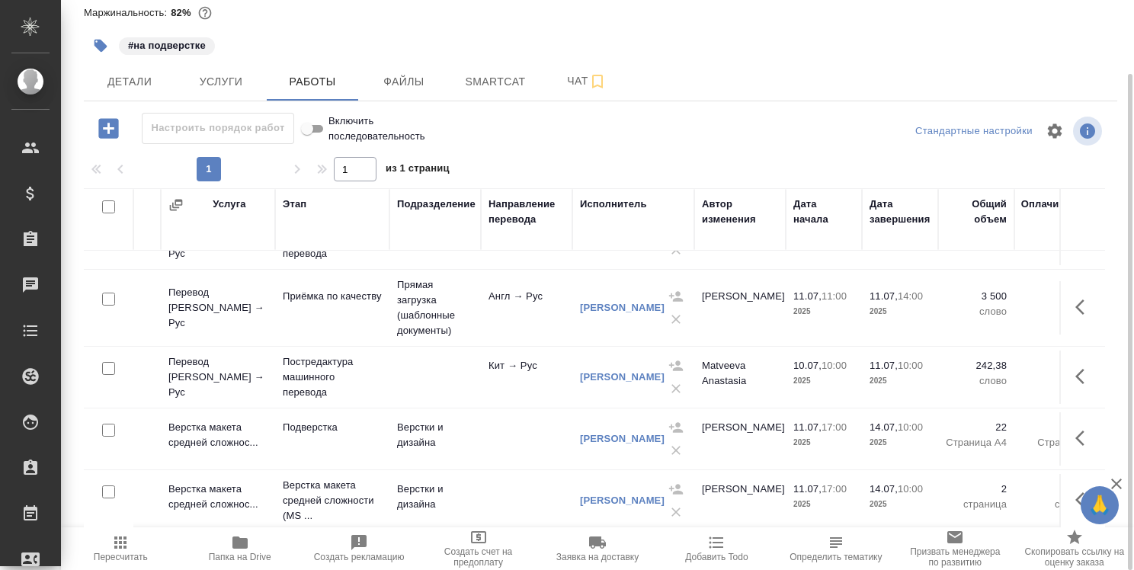
scroll to position [229, 0]
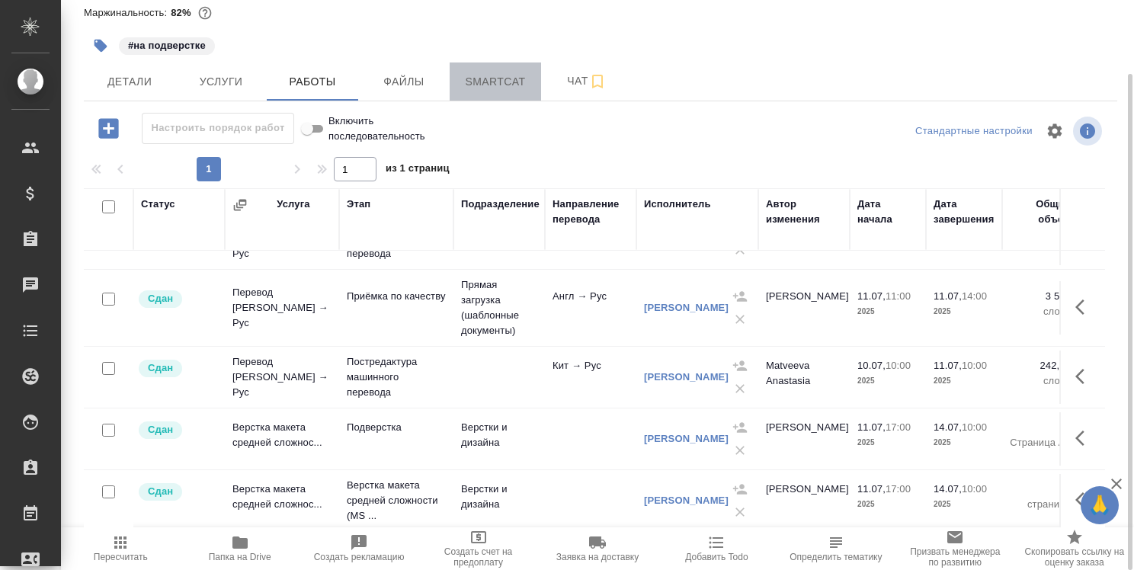
click at [501, 86] on span "Smartcat" at bounding box center [495, 81] width 73 height 19
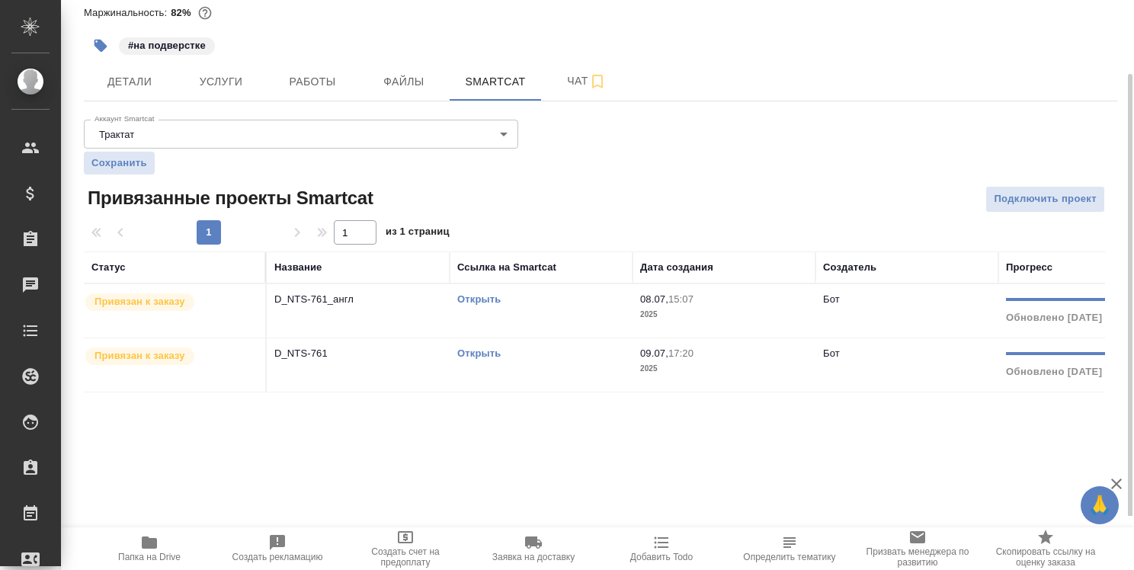
click at [487, 299] on link "Открыть" at bounding box center [478, 298] width 43 height 11
click at [314, 78] on span "Работы" at bounding box center [312, 81] width 73 height 19
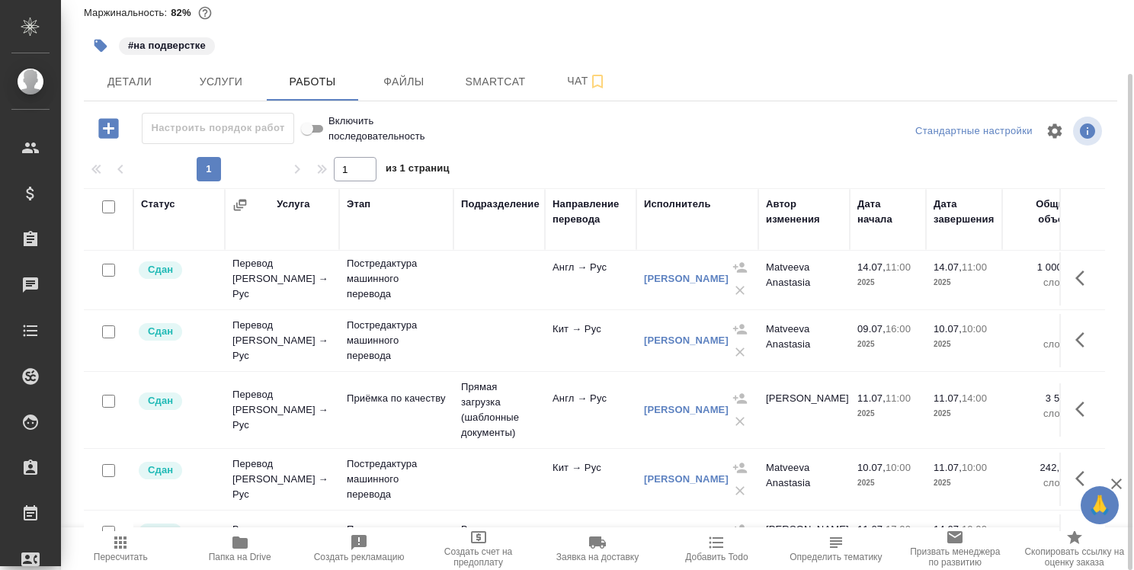
scroll to position [152, 0]
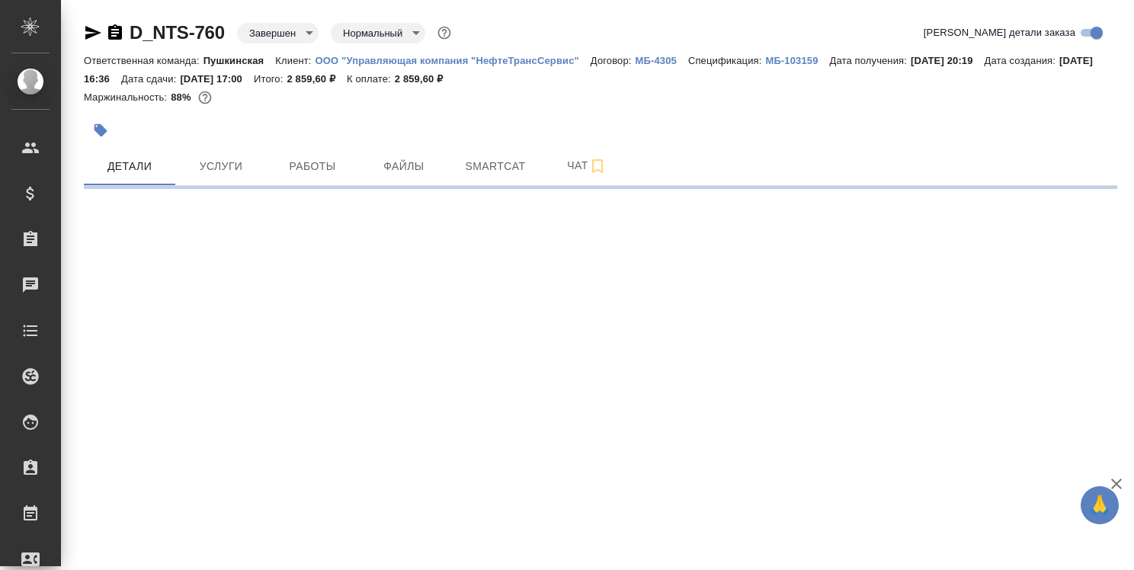
select select "RU"
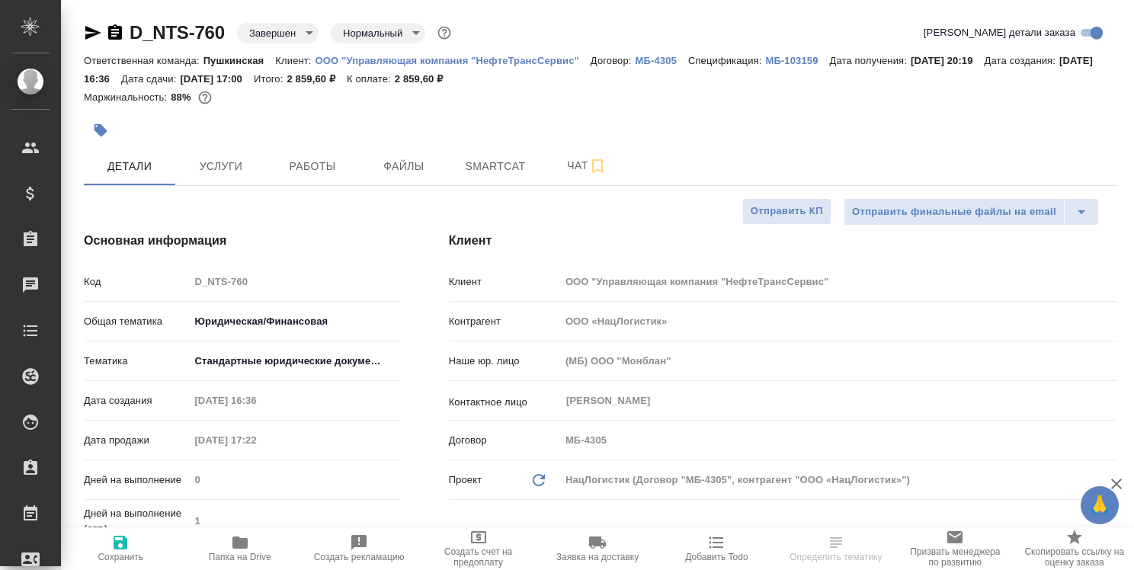
type textarea "x"
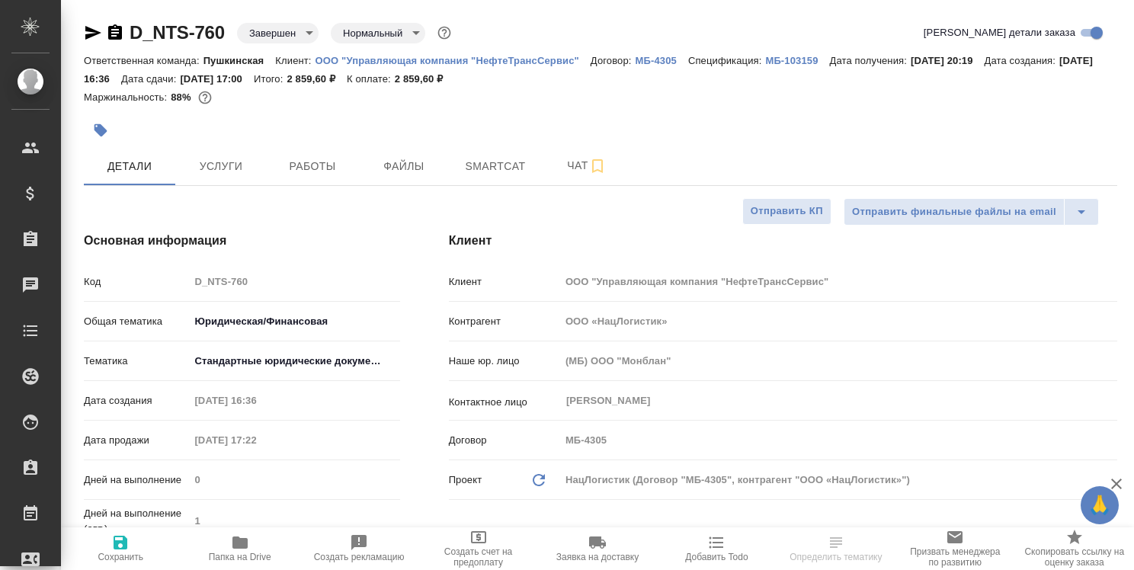
type textarea "x"
click at [308, 162] on span "Работы" at bounding box center [312, 166] width 73 height 19
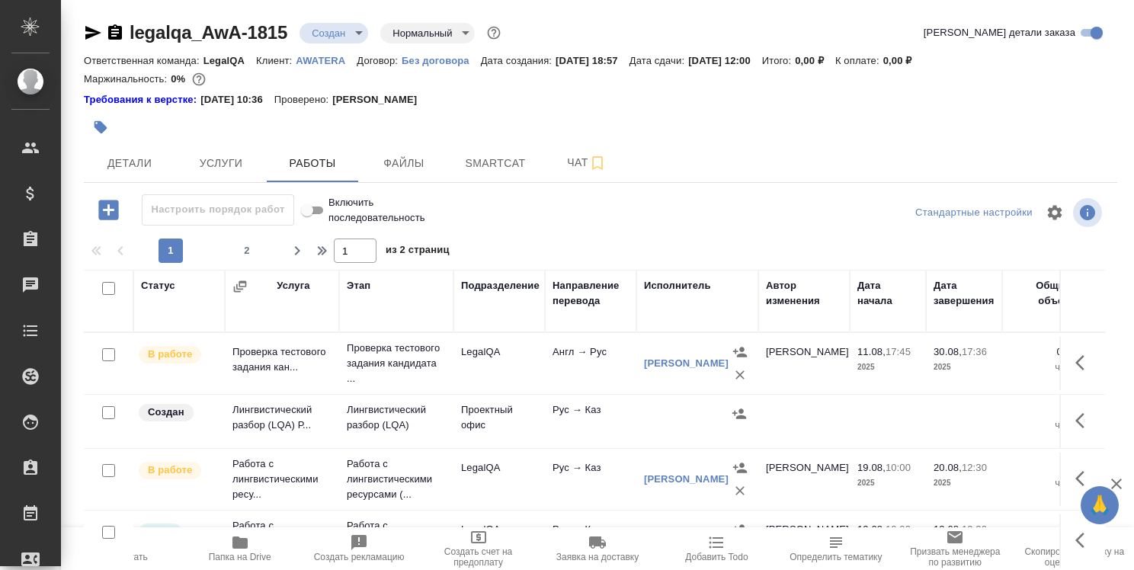
scroll to position [533, 0]
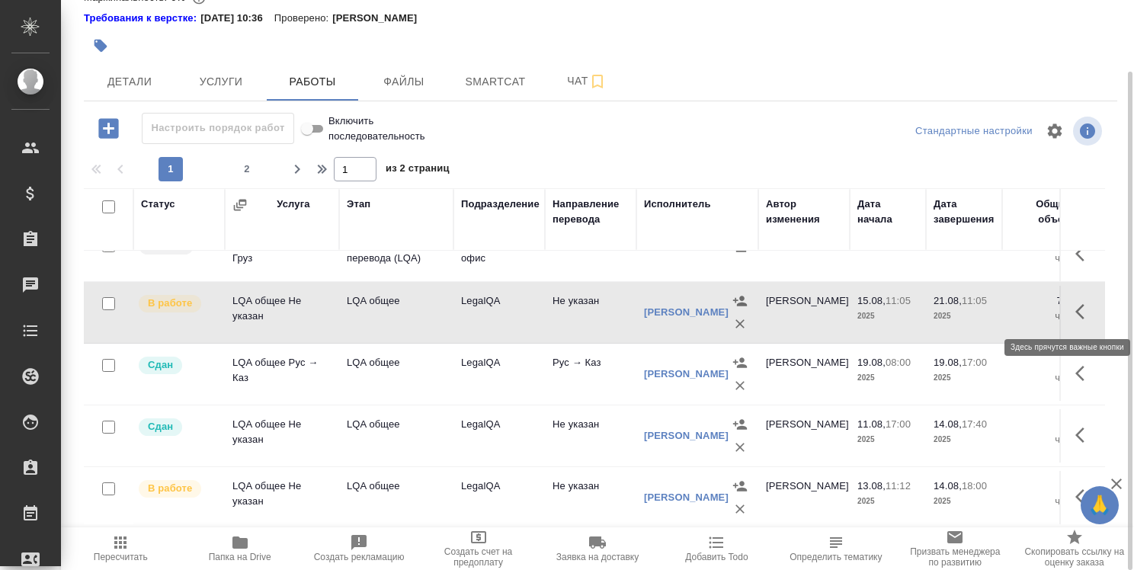
click at [1075, 305] on icon "button" at bounding box center [1084, 311] width 18 height 18
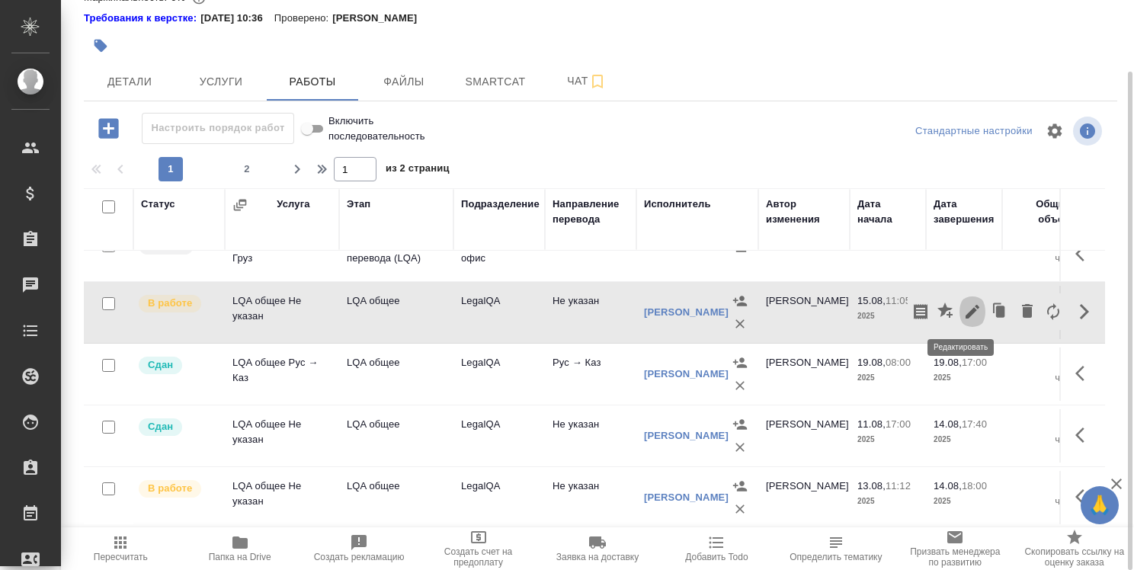
click at [965, 309] on icon "button" at bounding box center [972, 311] width 18 height 18
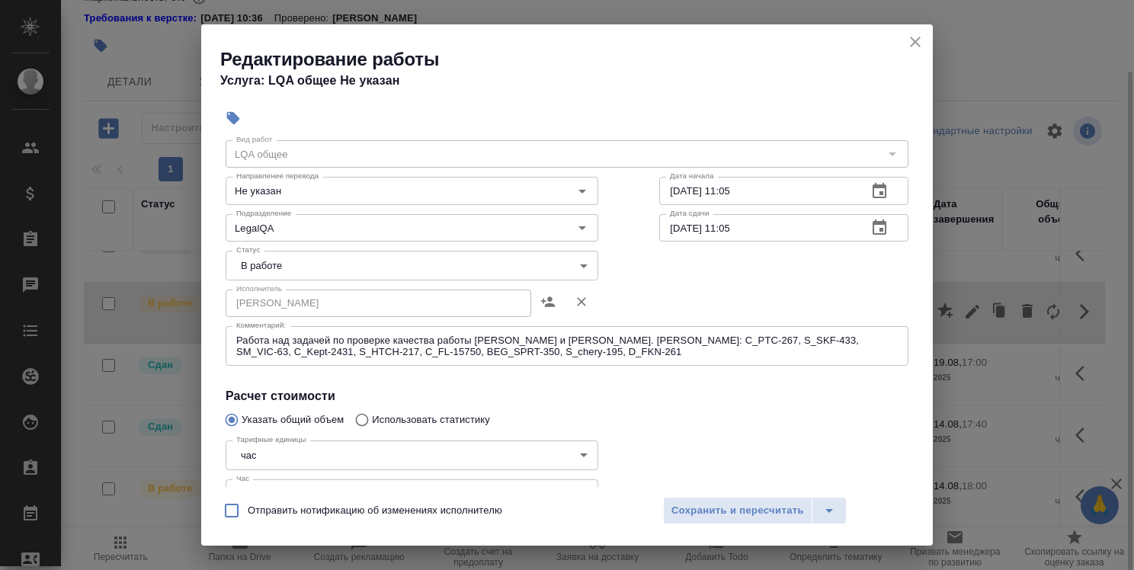
scroll to position [76, 0]
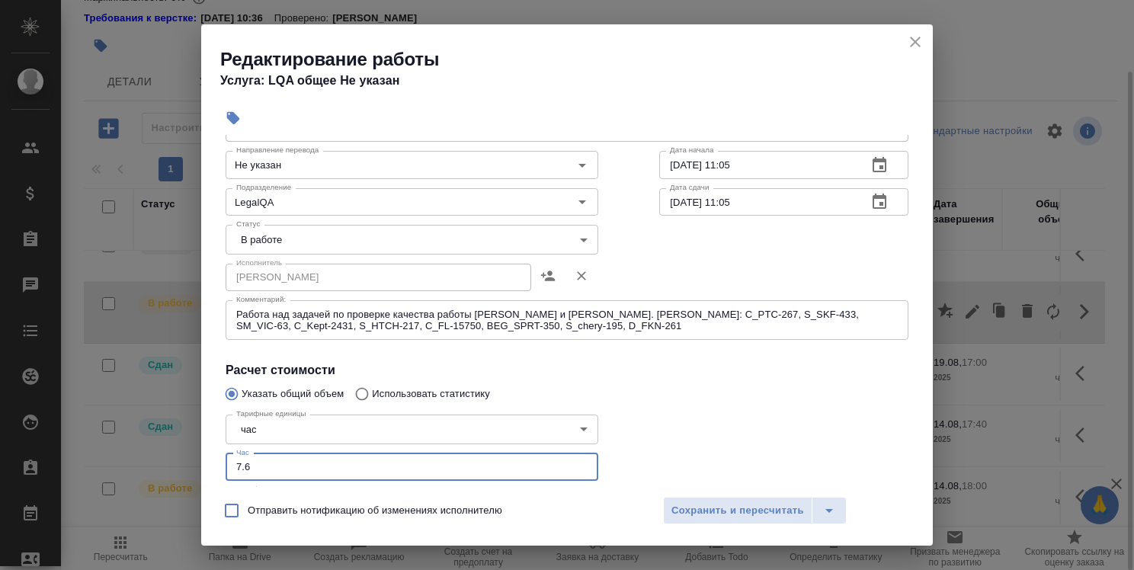
click at [241, 466] on input "7.6" at bounding box center [412, 466] width 373 height 27
type input "8.6"
click at [725, 503] on span "Сохранить и пересчитать" at bounding box center [737, 511] width 133 height 18
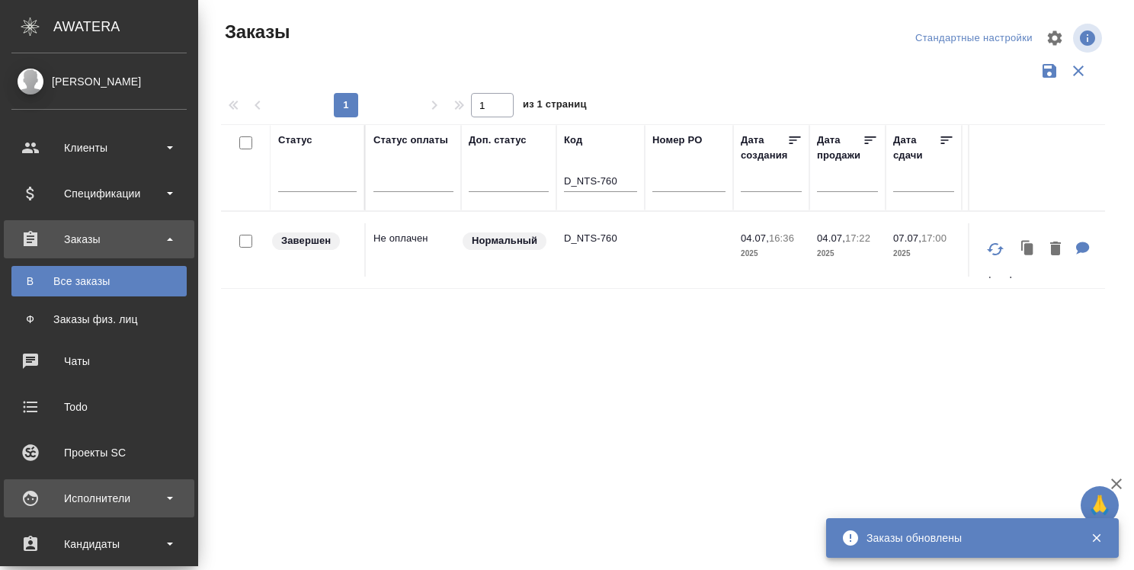
click at [118, 496] on div "Исполнители" at bounding box center [98, 498] width 175 height 23
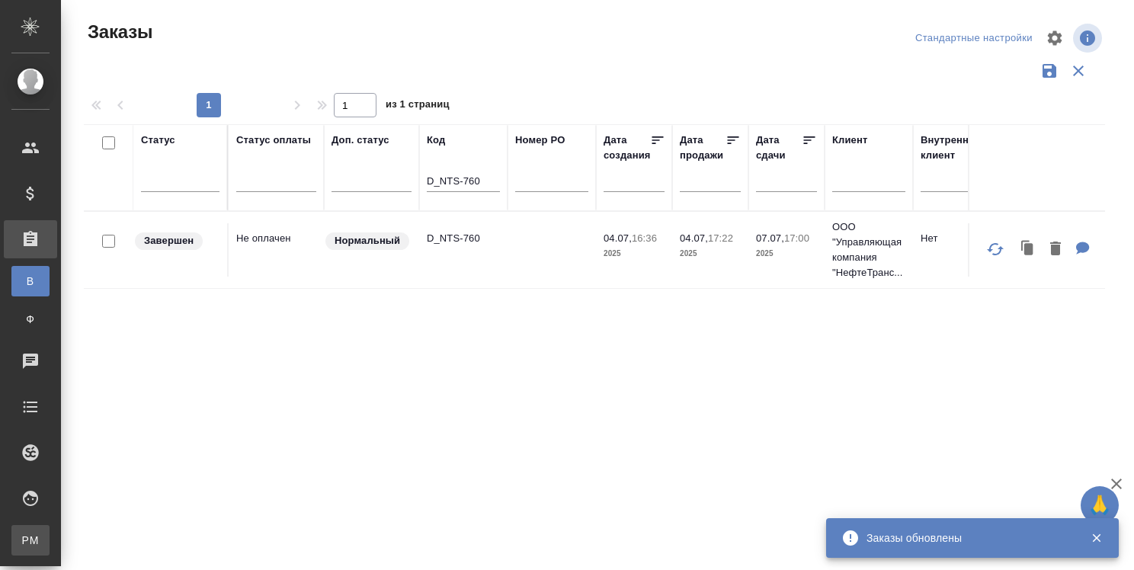
click at [23, 537] on div "Для PM/LQA" at bounding box center [11, 540] width 23 height 15
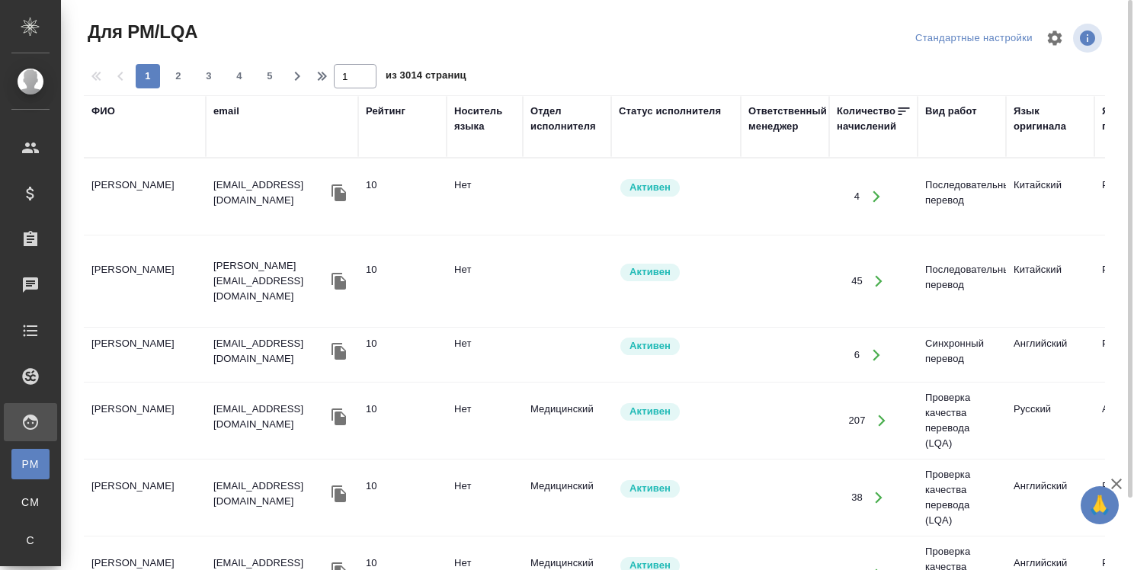
click at [104, 110] on div "ФИО" at bounding box center [103, 111] width 24 height 15
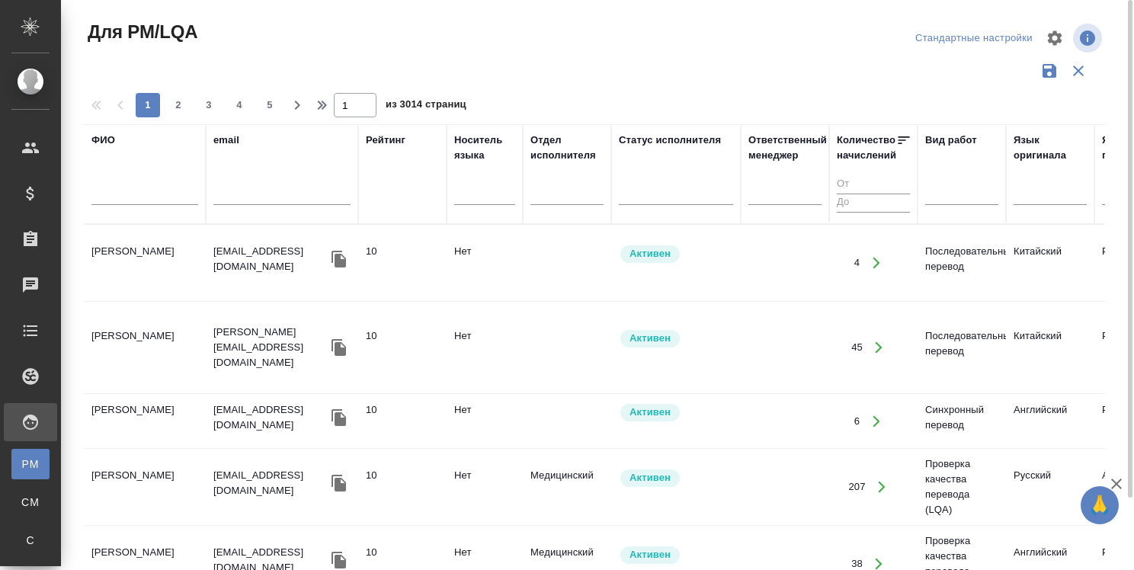
click at [126, 194] on input "text" at bounding box center [144, 195] width 107 height 19
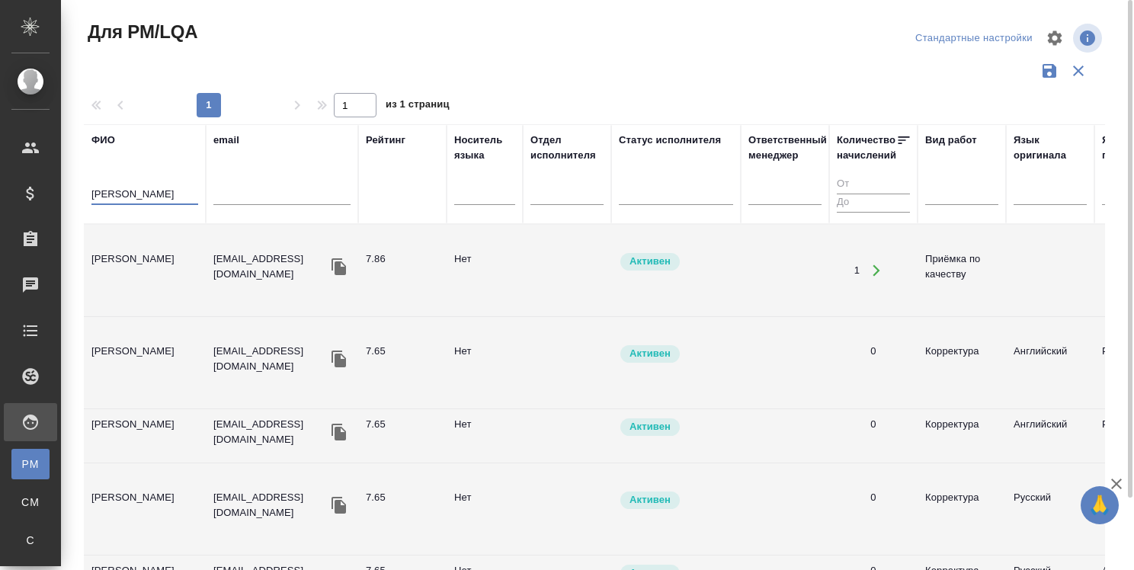
type input "[PERSON_NAME]"
click at [137, 259] on td "[PERSON_NAME]" at bounding box center [145, 270] width 122 height 53
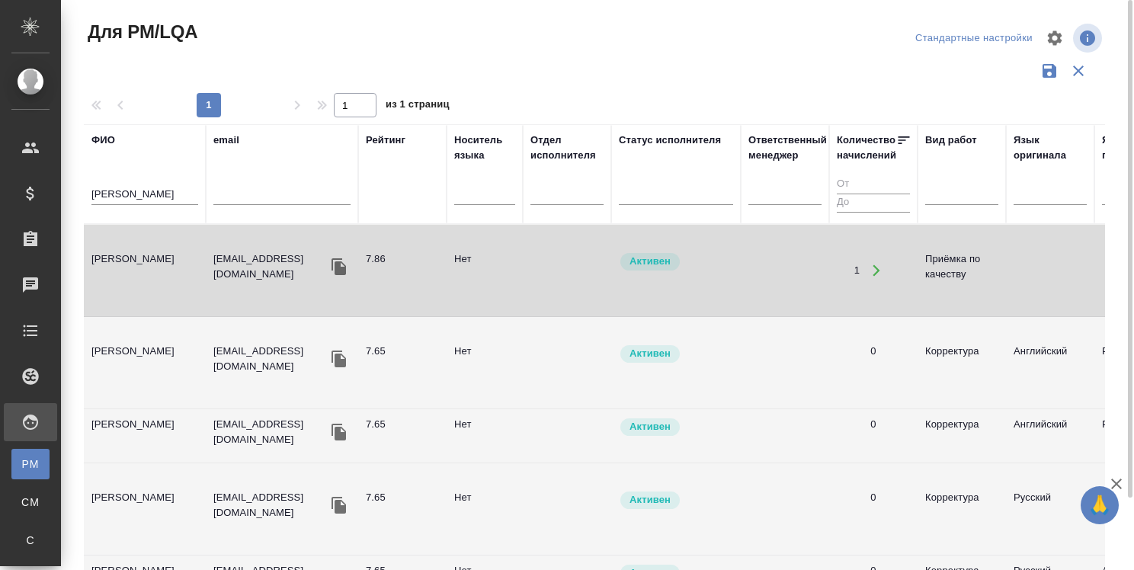
click at [137, 259] on td "[PERSON_NAME]" at bounding box center [145, 270] width 122 height 53
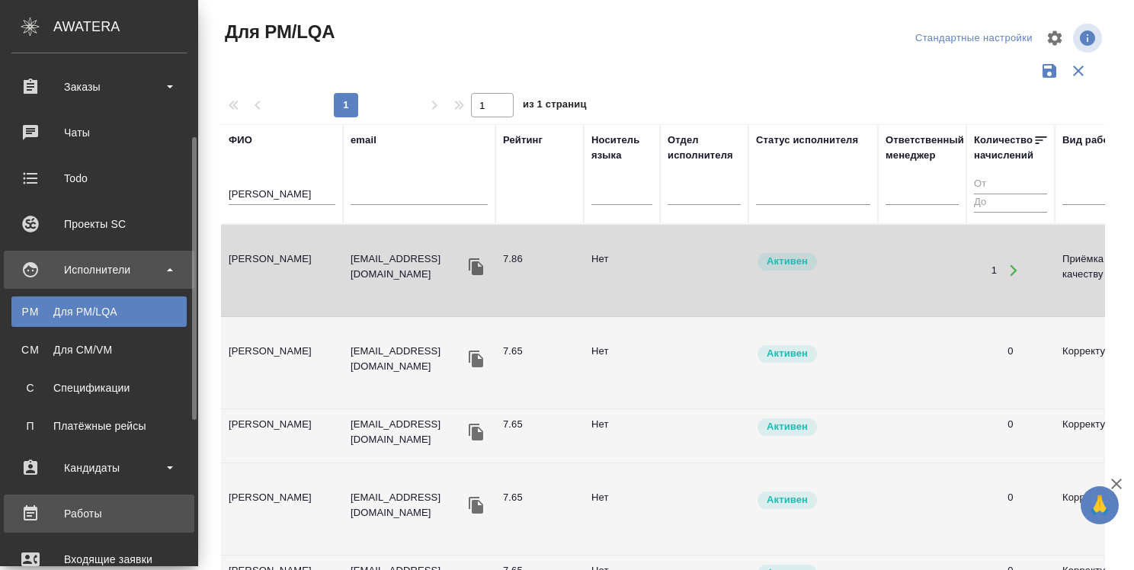
scroll to position [305, 0]
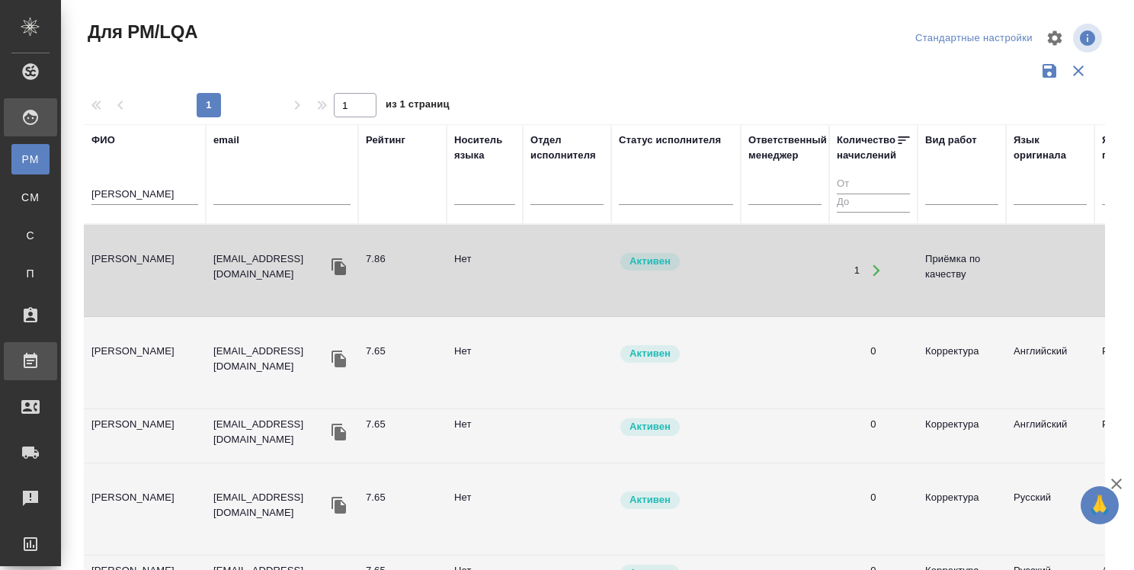
click at [30, 360] on div "Работы" at bounding box center [11, 361] width 38 height 23
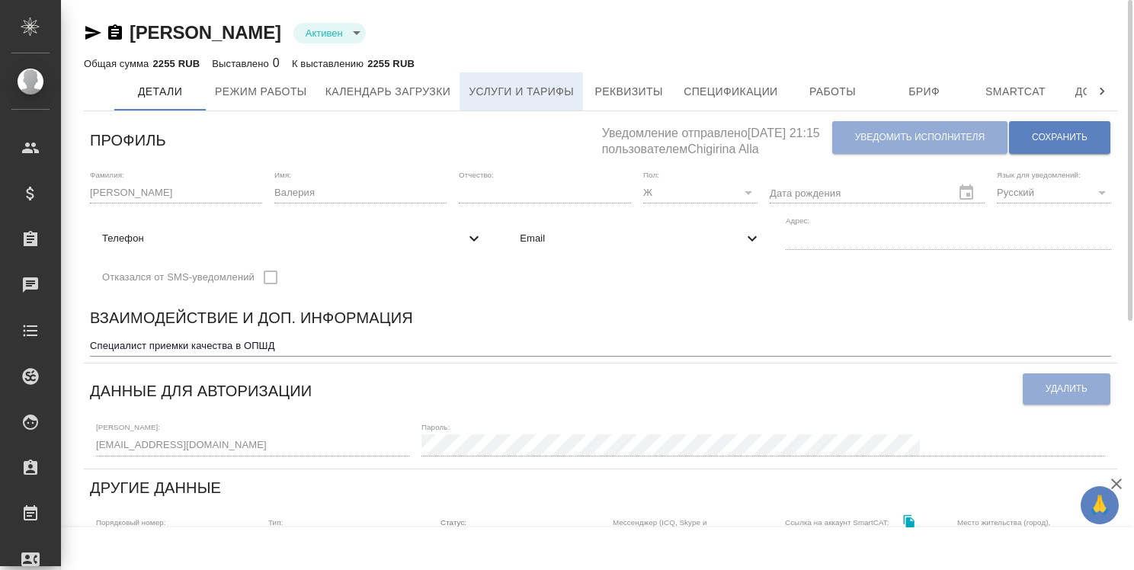
click at [542, 96] on span "Услуги и тарифы" at bounding box center [521, 91] width 105 height 19
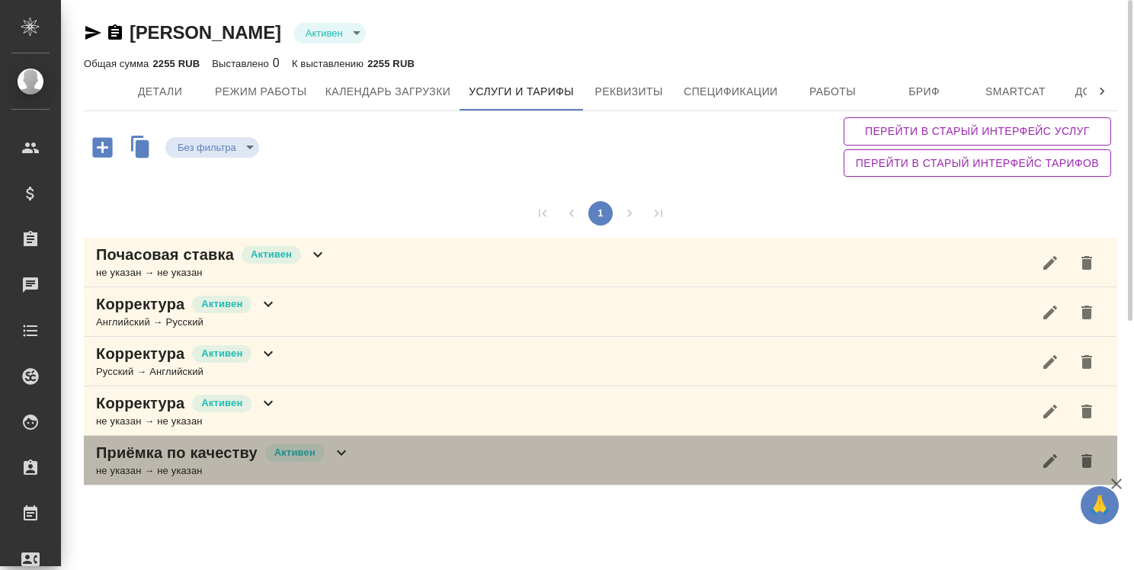
click at [341, 453] on icon at bounding box center [341, 452] width 9 height 5
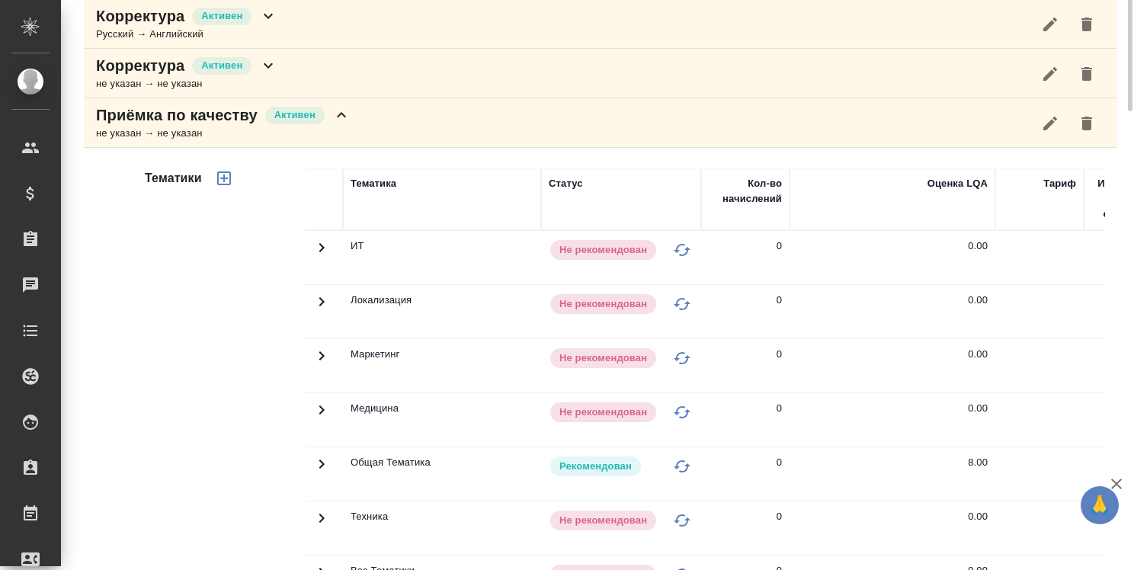
scroll to position [109, 0]
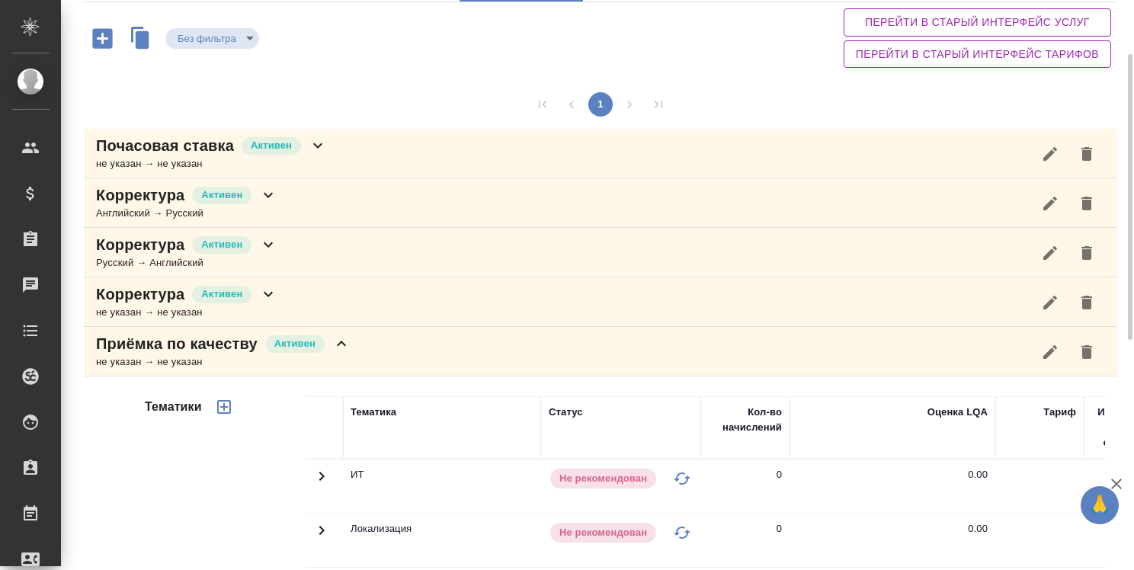
click at [269, 293] on icon at bounding box center [268, 294] width 9 height 5
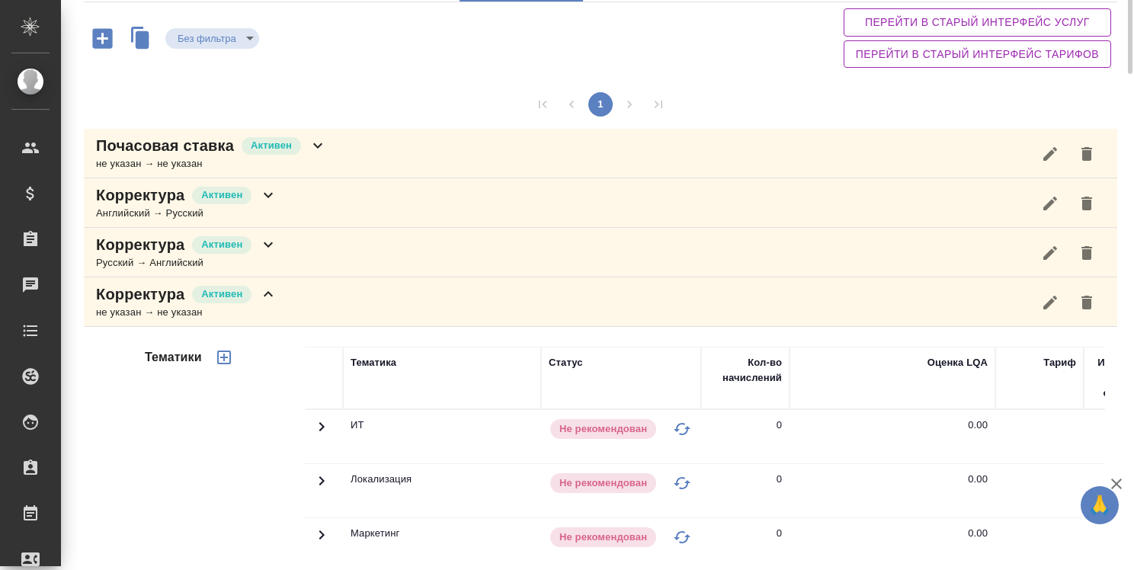
scroll to position [0, 0]
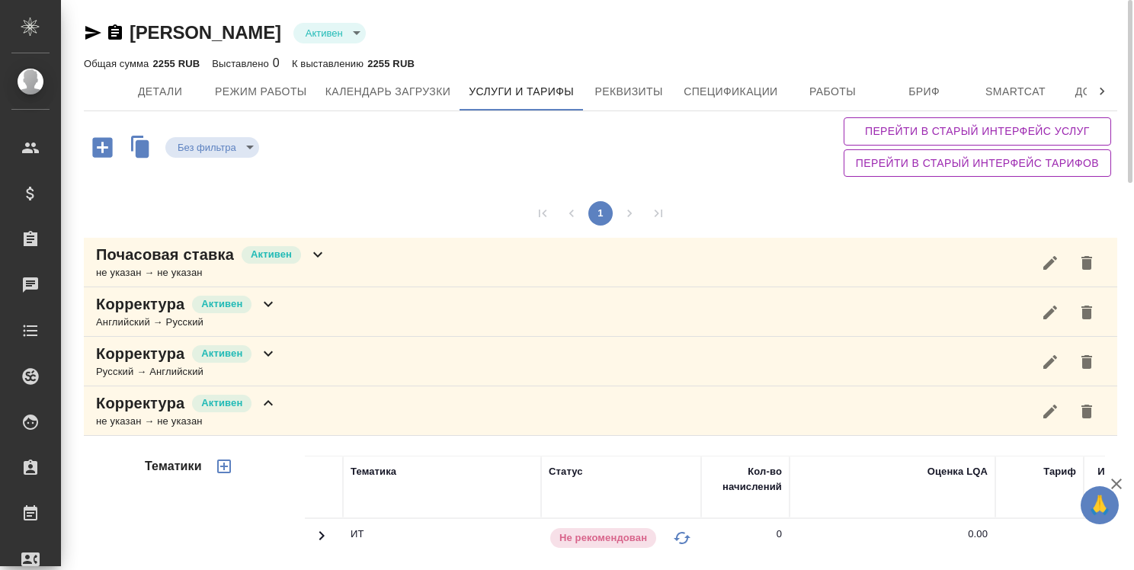
click at [264, 302] on icon at bounding box center [268, 304] width 9 height 5
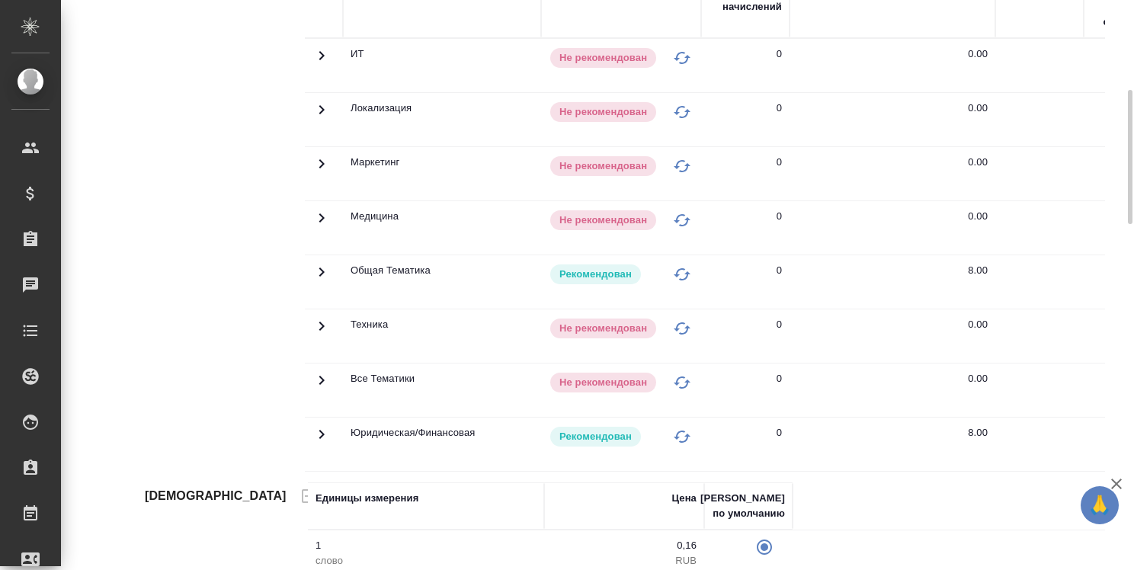
scroll to position [686, 0]
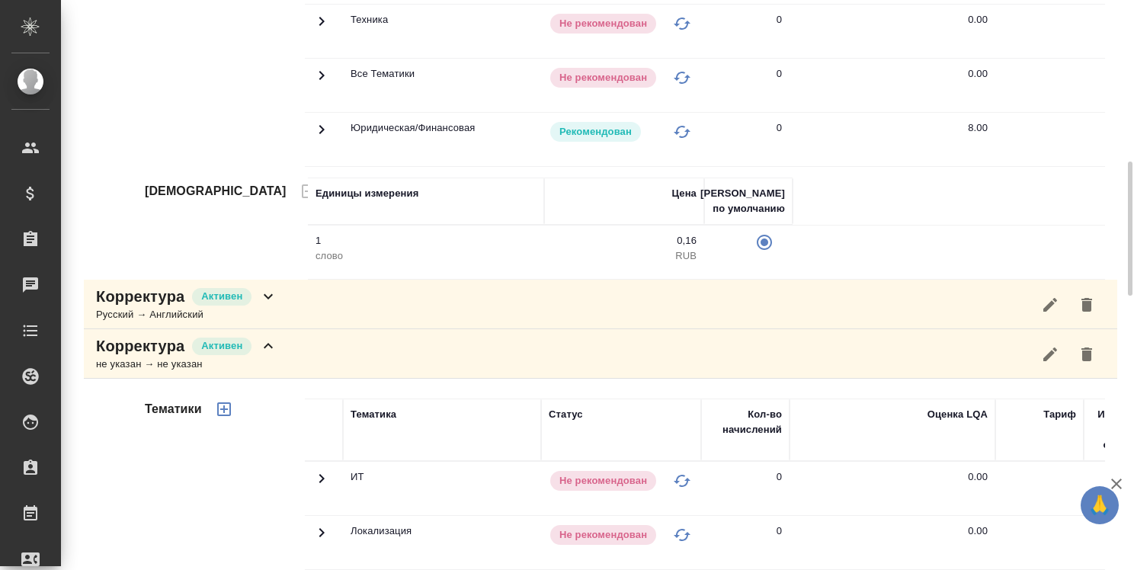
click at [272, 299] on icon at bounding box center [268, 296] width 9 height 5
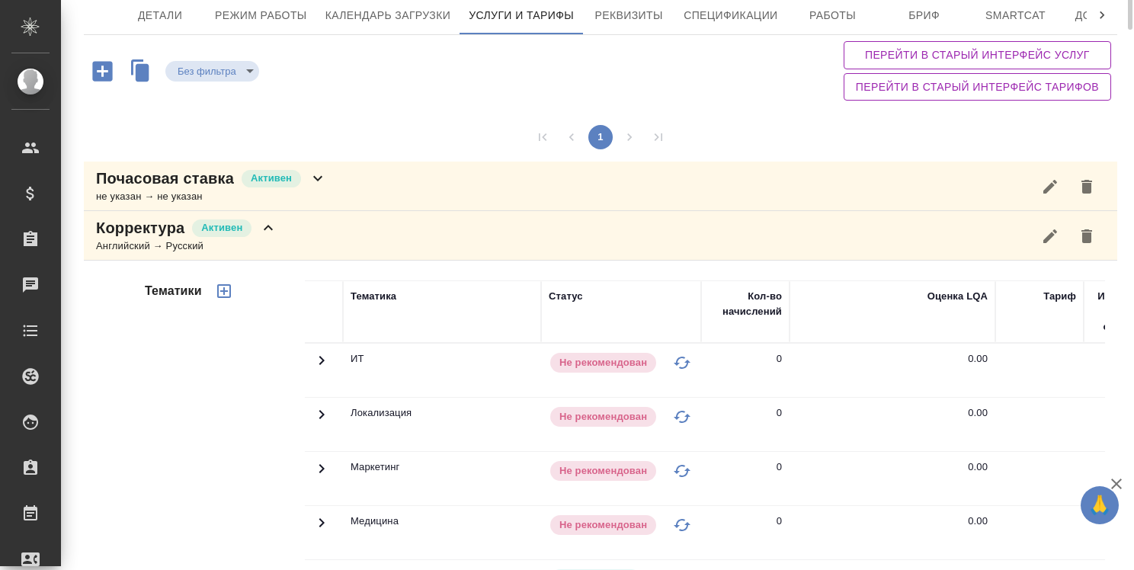
scroll to position [0, 0]
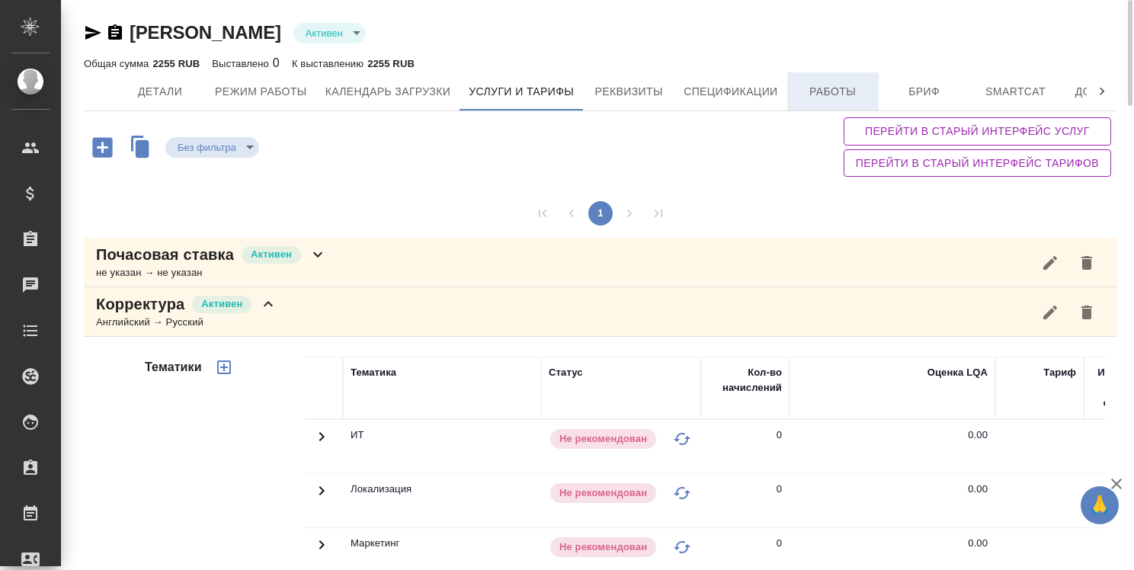
click at [830, 91] on span "Работы" at bounding box center [832, 91] width 73 height 19
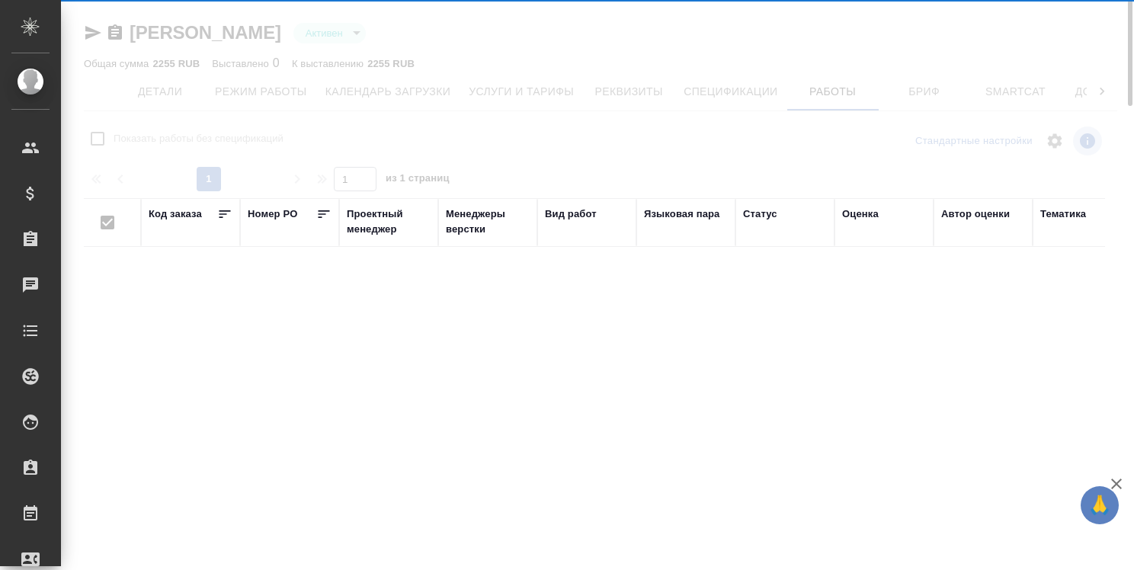
checkbox input "false"
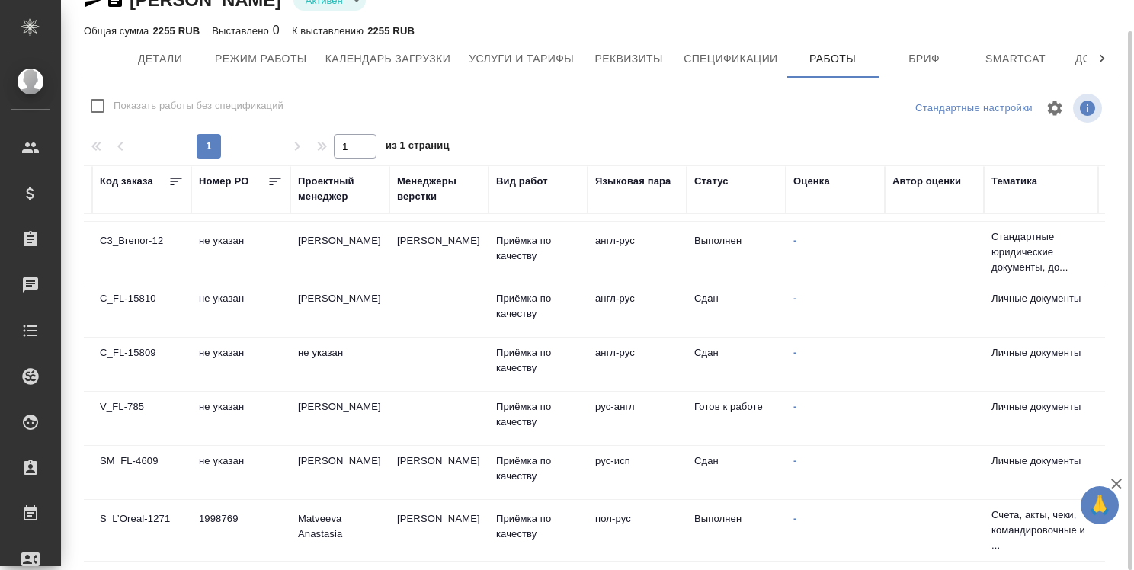
scroll to position [350, 0]
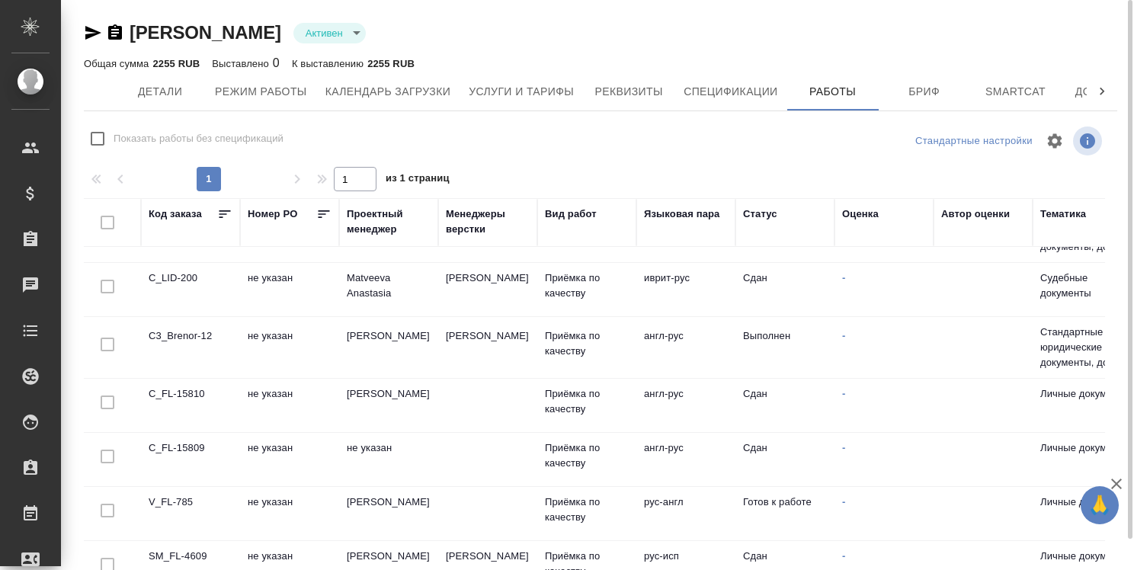
scroll to position [45, 0]
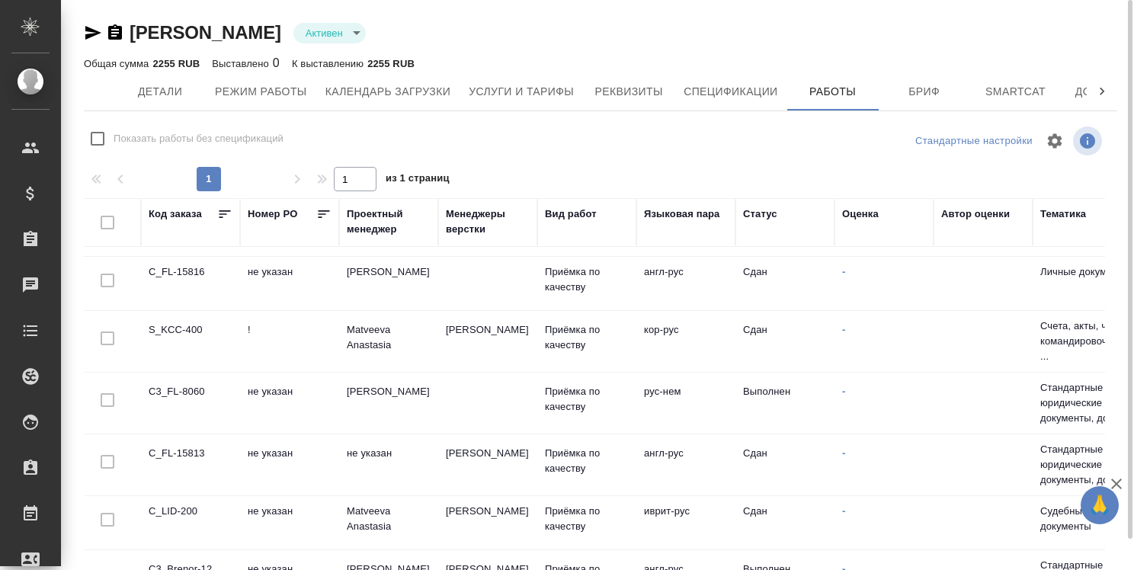
click at [107, 256] on td at bounding box center [112, 229] width 57 height 53
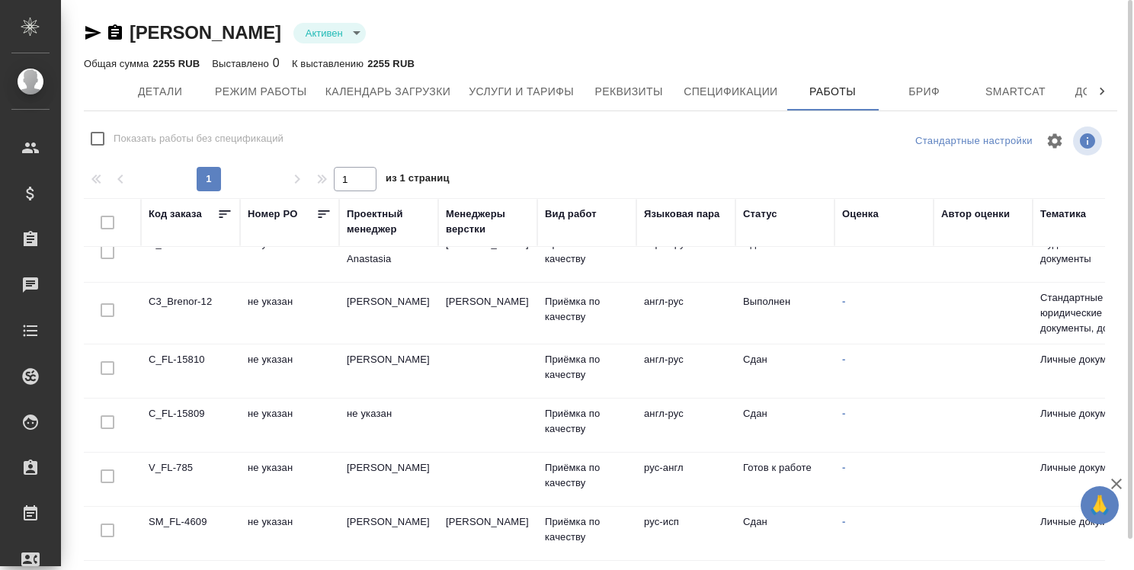
scroll to position [350, 0]
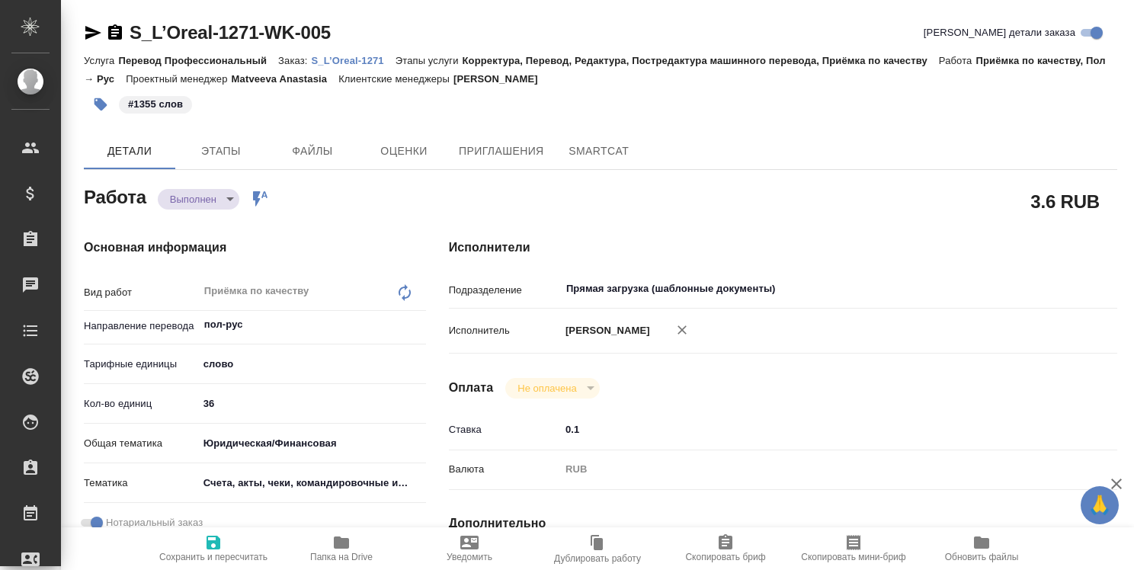
type textarea "x"
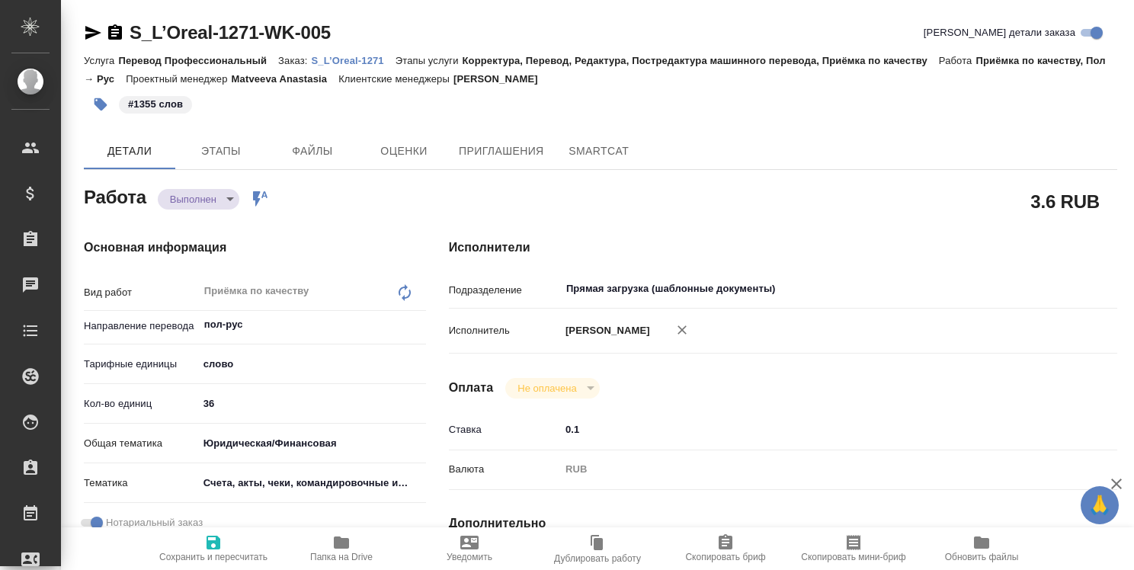
type textarea "x"
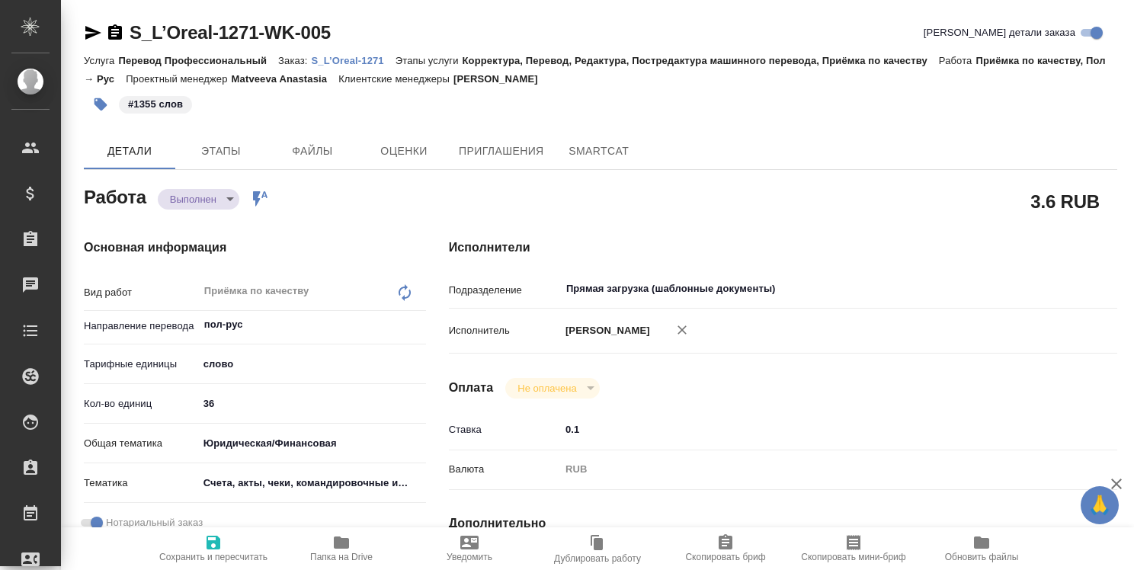
type textarea "x"
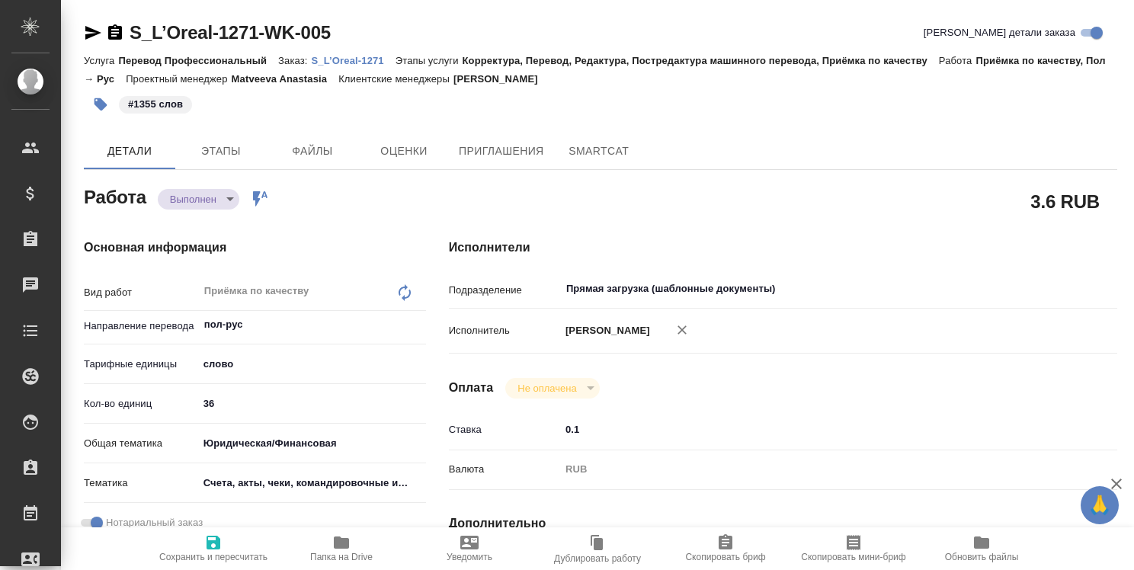
type textarea "x"
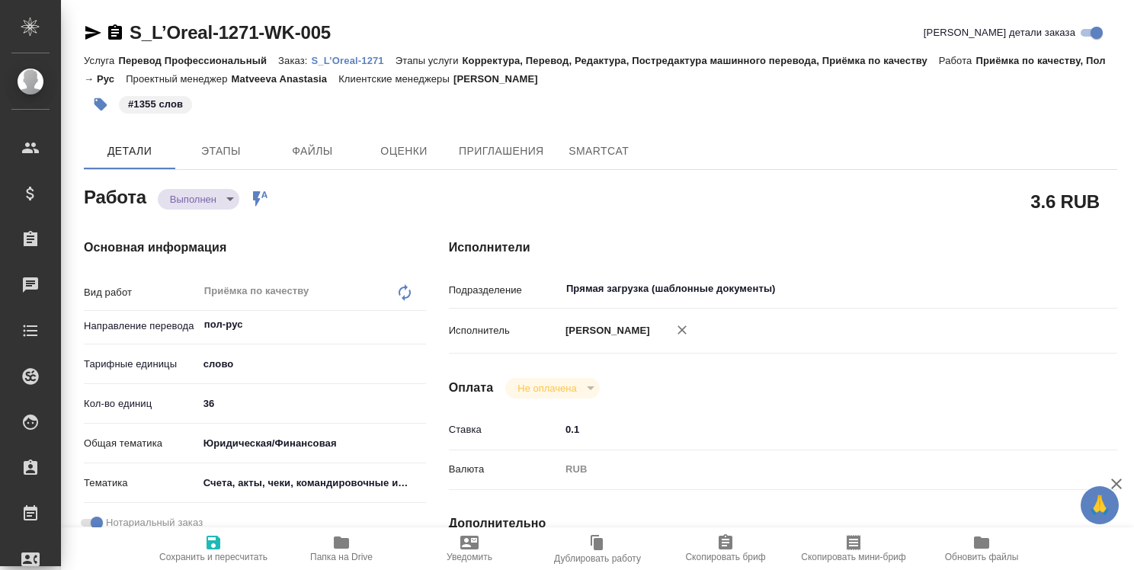
type textarea "x"
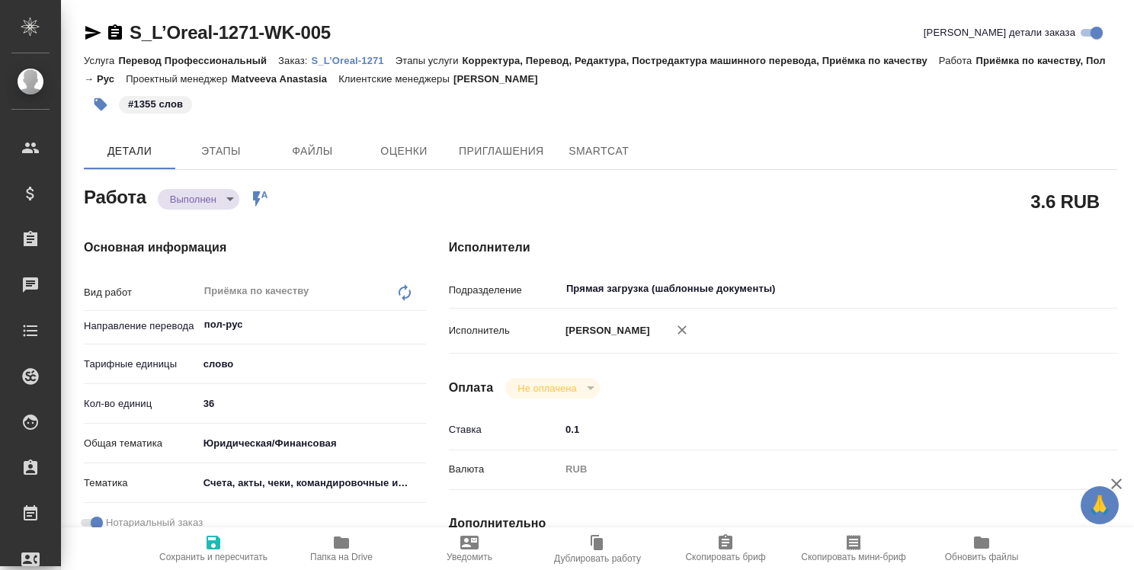
type textarea "x"
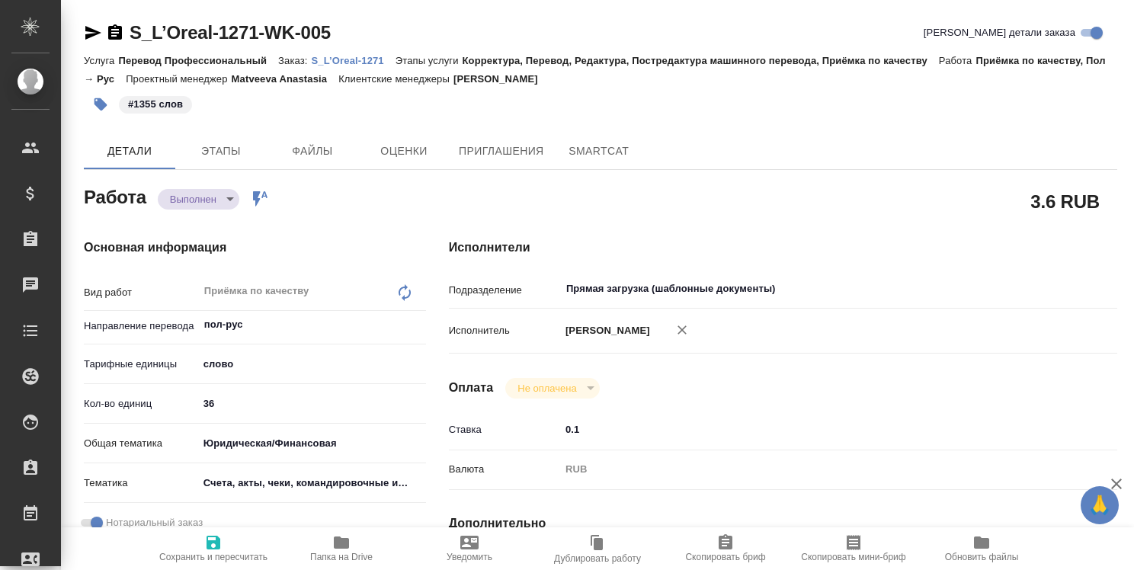
click at [357, 66] on p "S_L’Oreal-1271" at bounding box center [354, 60] width 84 height 11
type textarea "x"
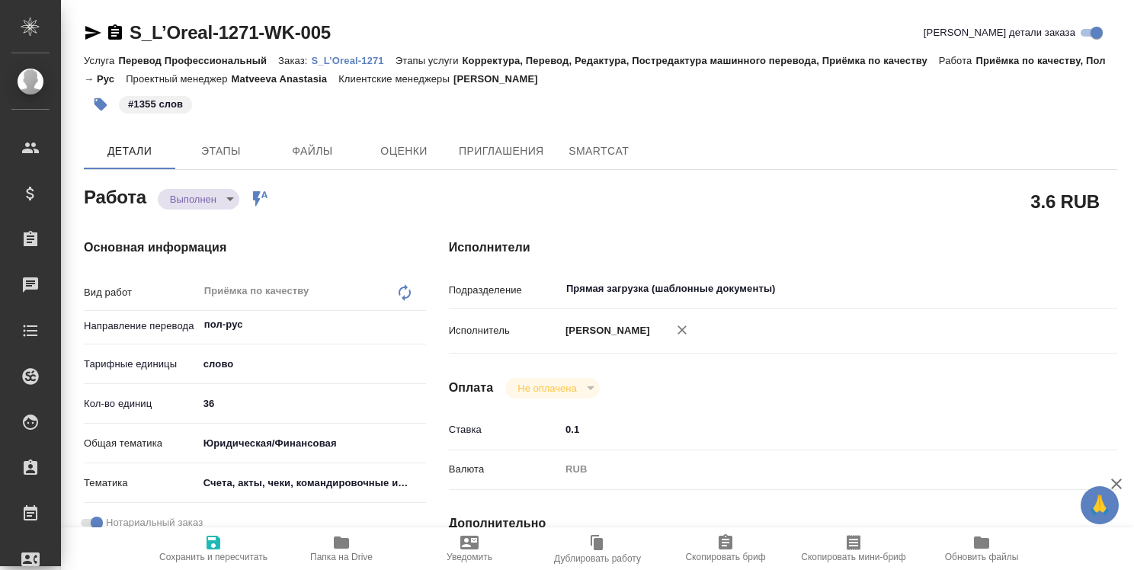
type textarea "x"
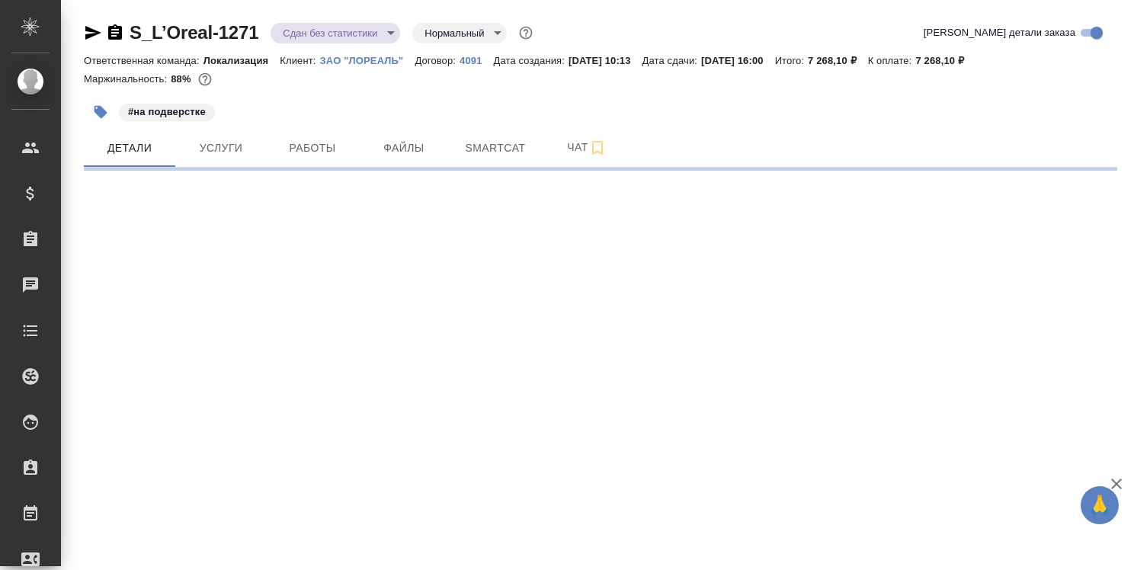
select select "RU"
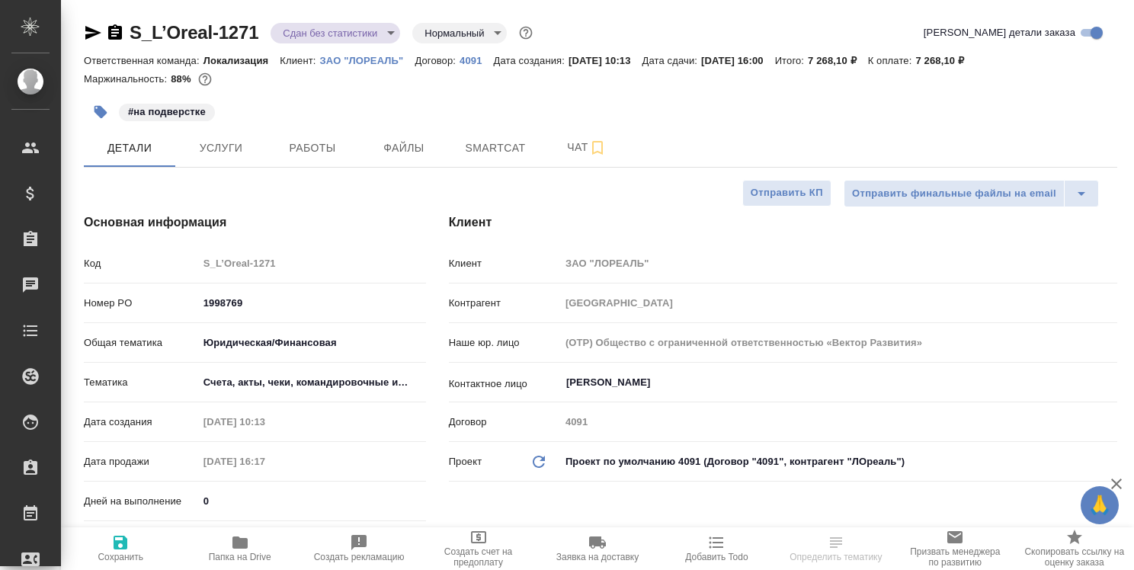
type textarea "x"
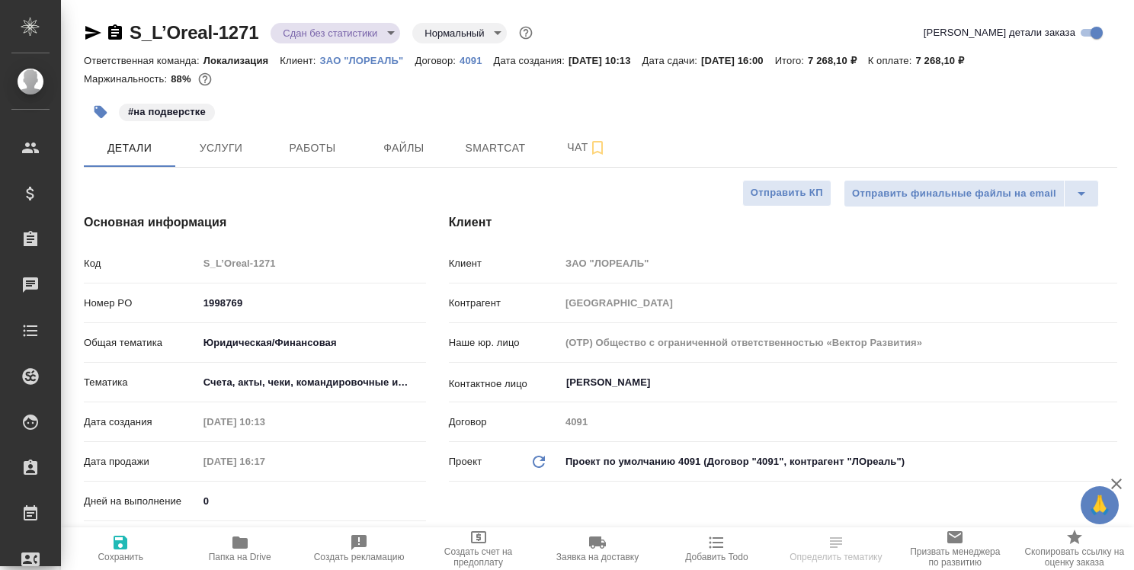
type textarea "x"
click at [117, 33] on icon "button" at bounding box center [115, 33] width 18 height 18
select select "RU"
type textarea "x"
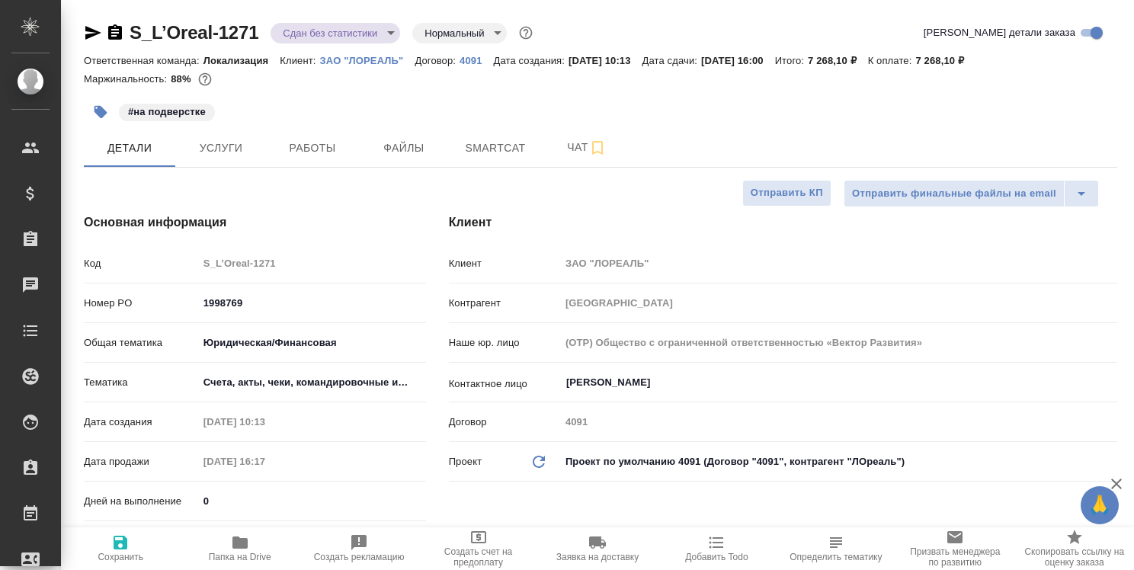
type textarea "x"
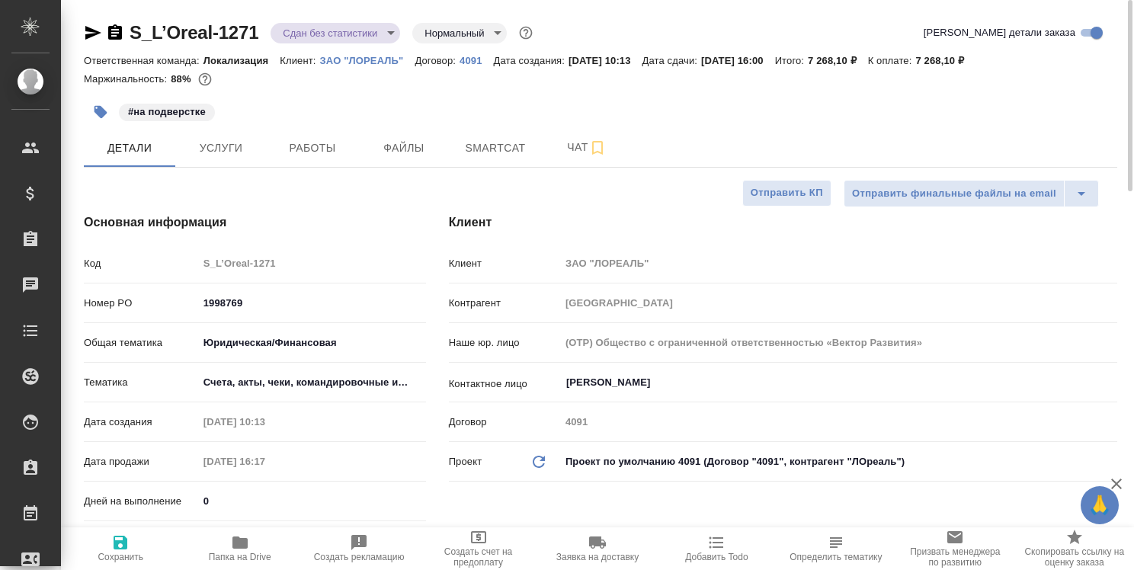
type textarea "x"
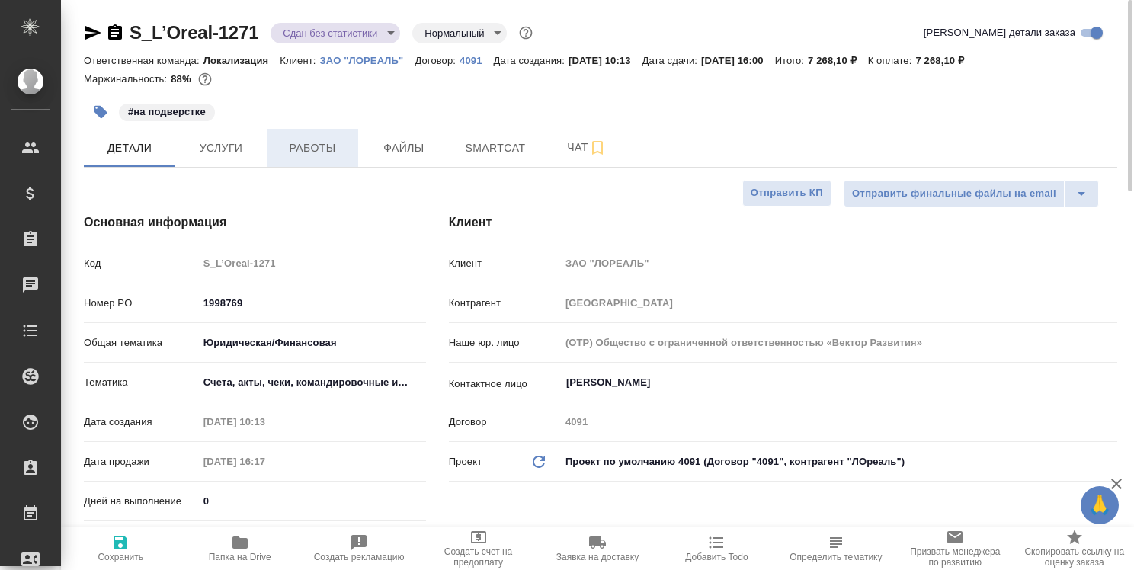
click at [318, 152] on span "Работы" at bounding box center [312, 148] width 73 height 19
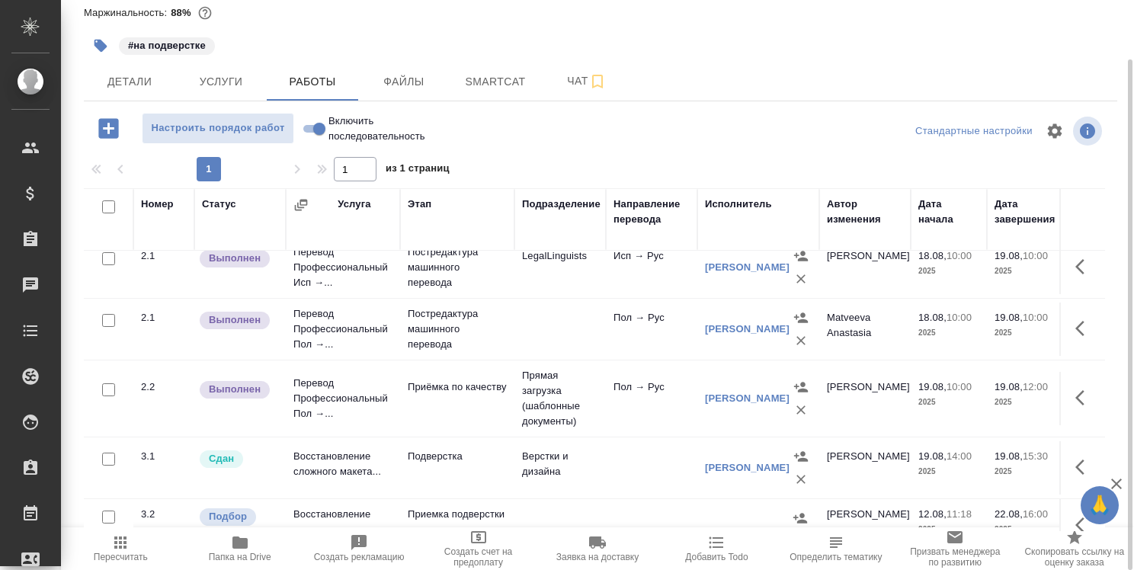
scroll to position [152, 0]
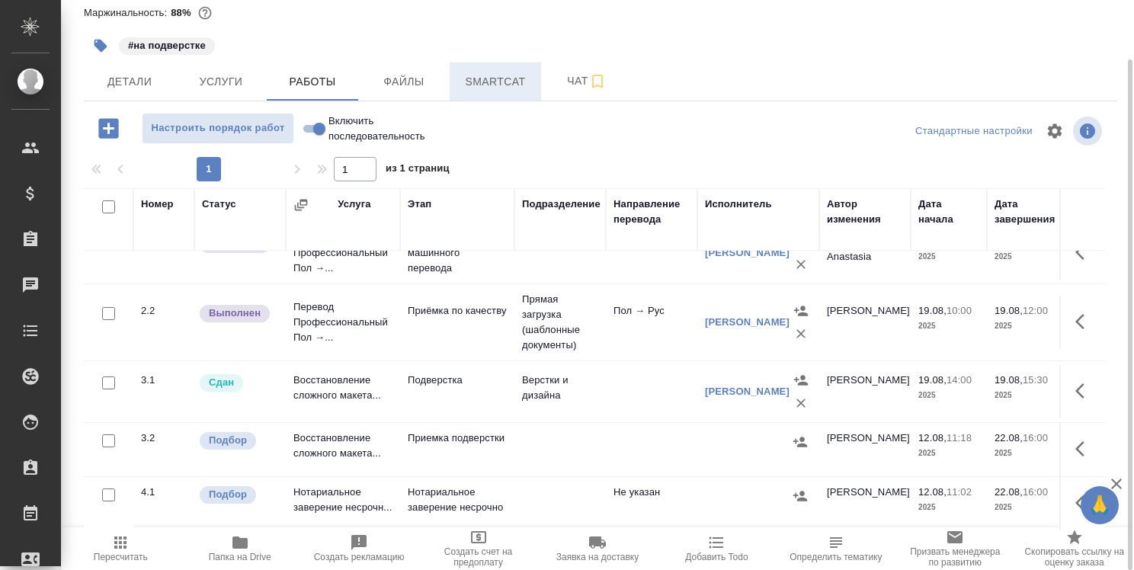
click at [490, 88] on span "Smartcat" at bounding box center [495, 81] width 73 height 19
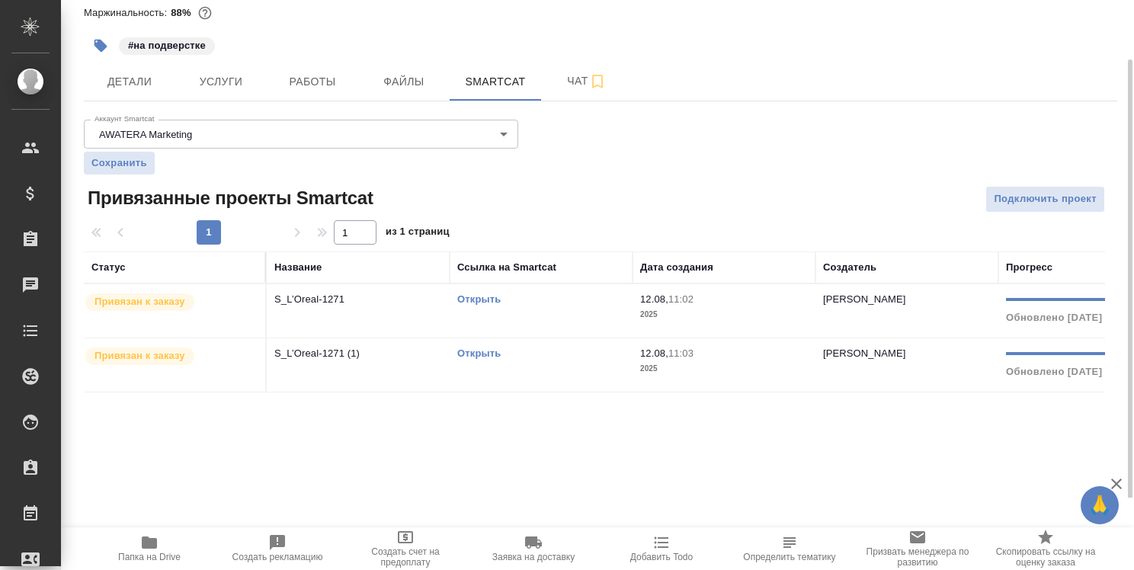
click at [485, 297] on link "Открыть" at bounding box center [478, 298] width 43 height 11
click at [485, 296] on link "Открыть" at bounding box center [478, 298] width 43 height 11
click at [323, 82] on span "Работы" at bounding box center [312, 81] width 73 height 19
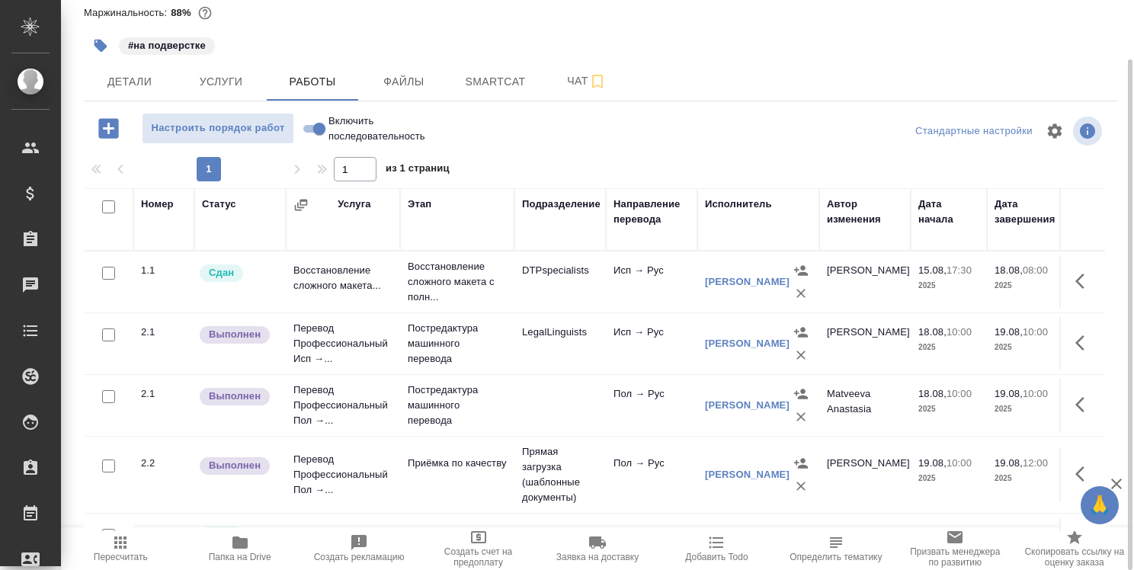
click at [245, 538] on icon "button" at bounding box center [239, 542] width 15 height 12
click at [146, 85] on span "Детали" at bounding box center [129, 81] width 73 height 19
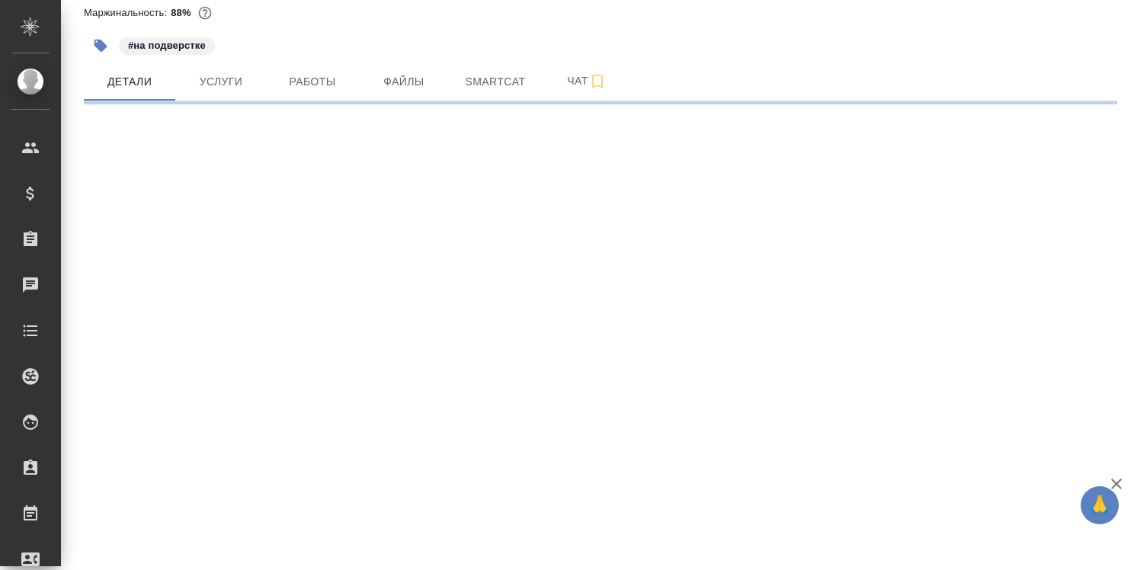
select select "RU"
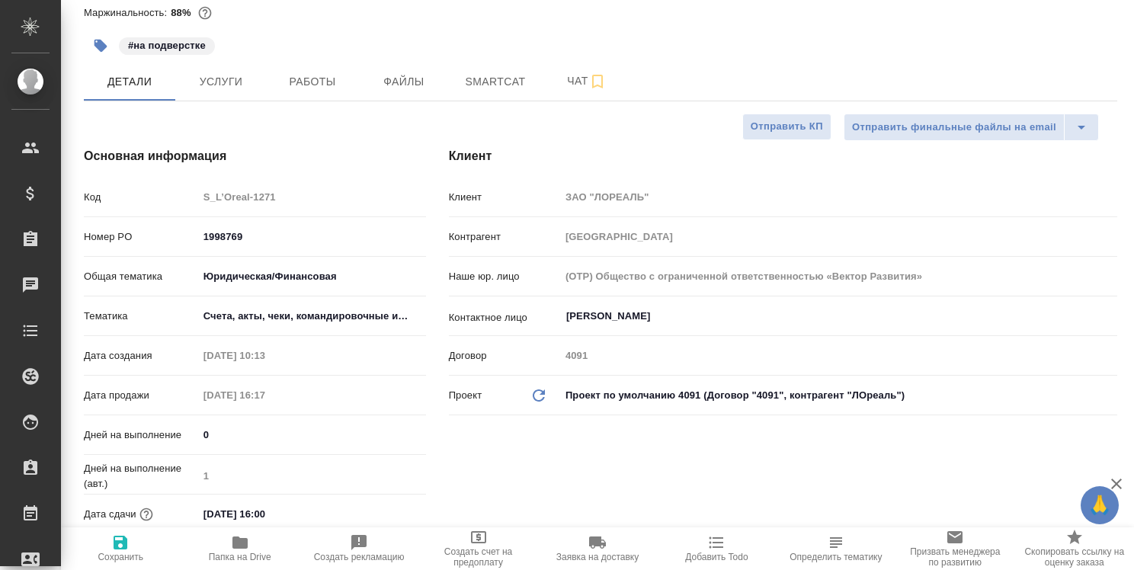
type textarea "x"
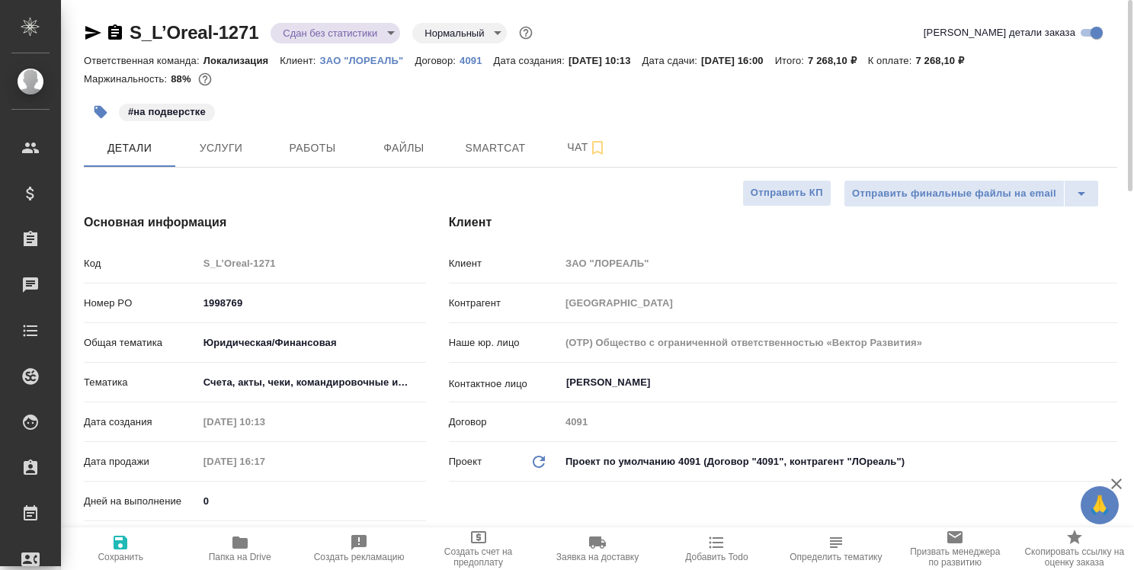
type textarea "x"
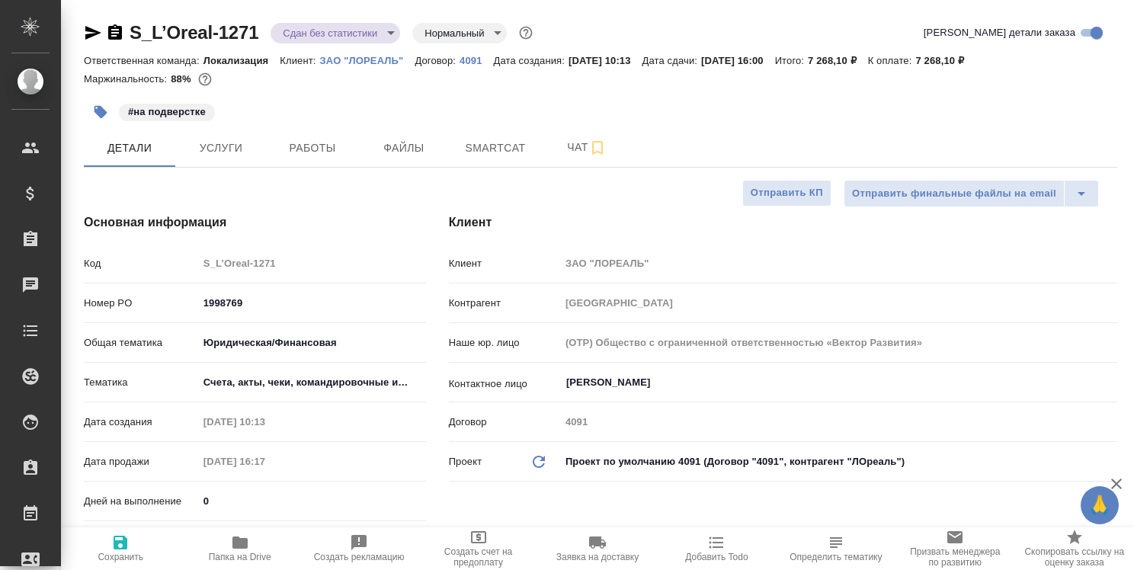
type textarea "x"
click at [316, 146] on span "Работы" at bounding box center [312, 148] width 73 height 19
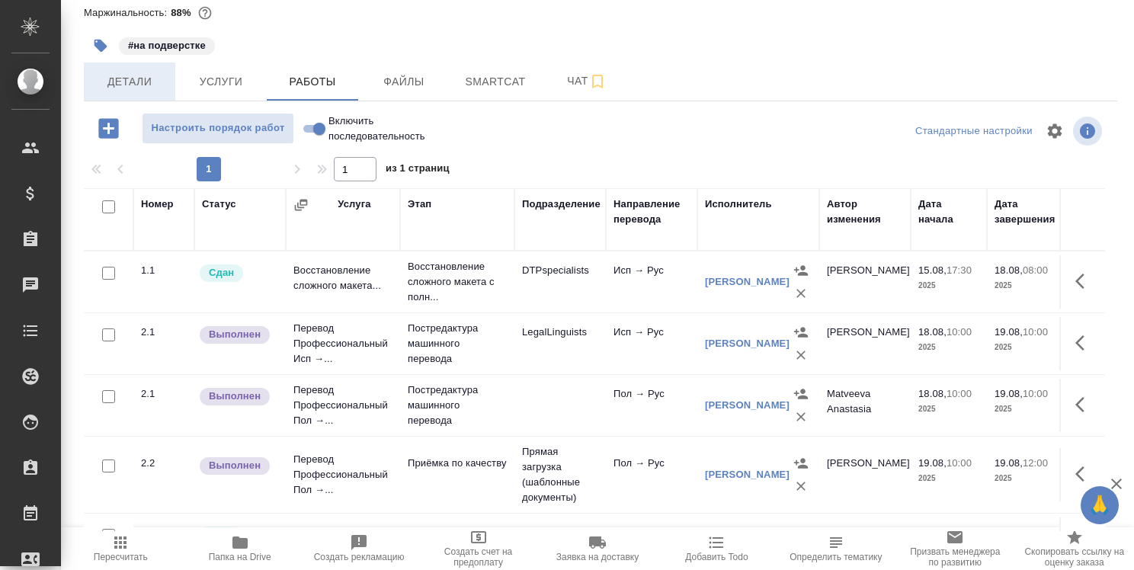
click at [123, 83] on span "Детали" at bounding box center [129, 81] width 73 height 19
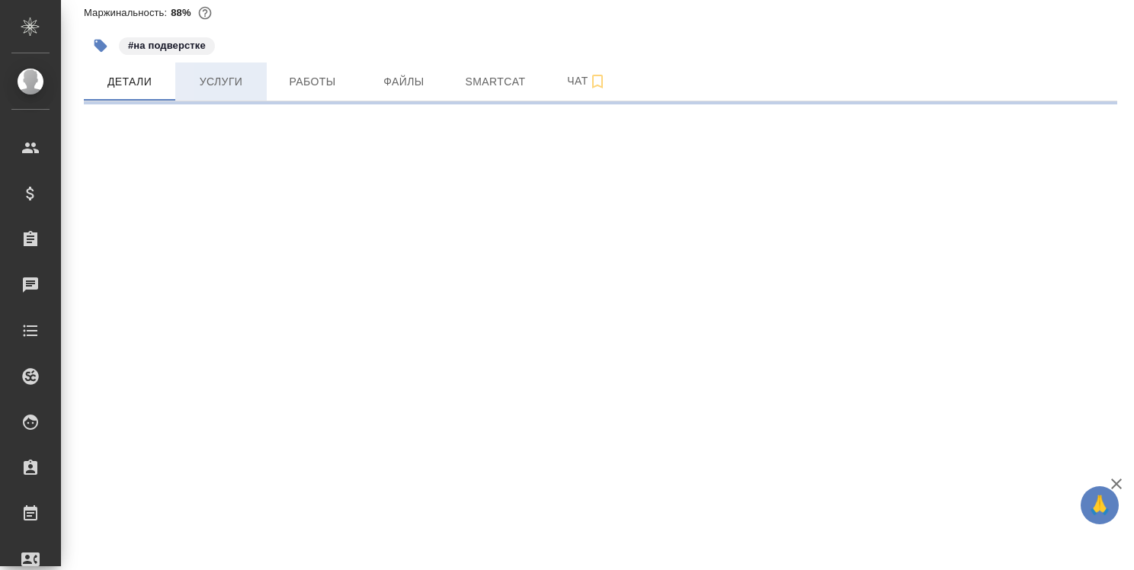
select select "RU"
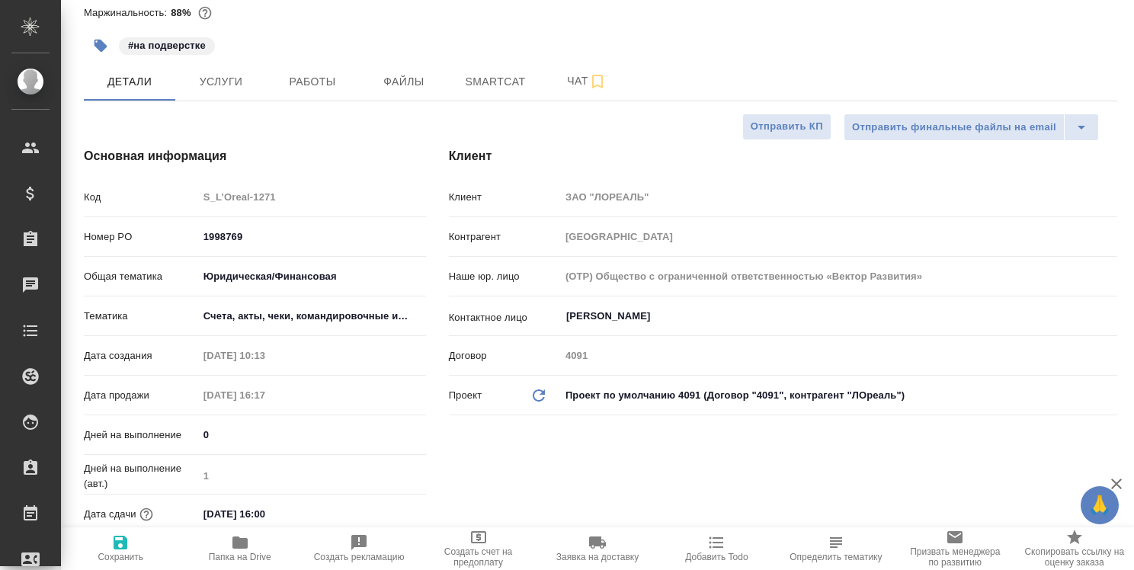
type textarea "x"
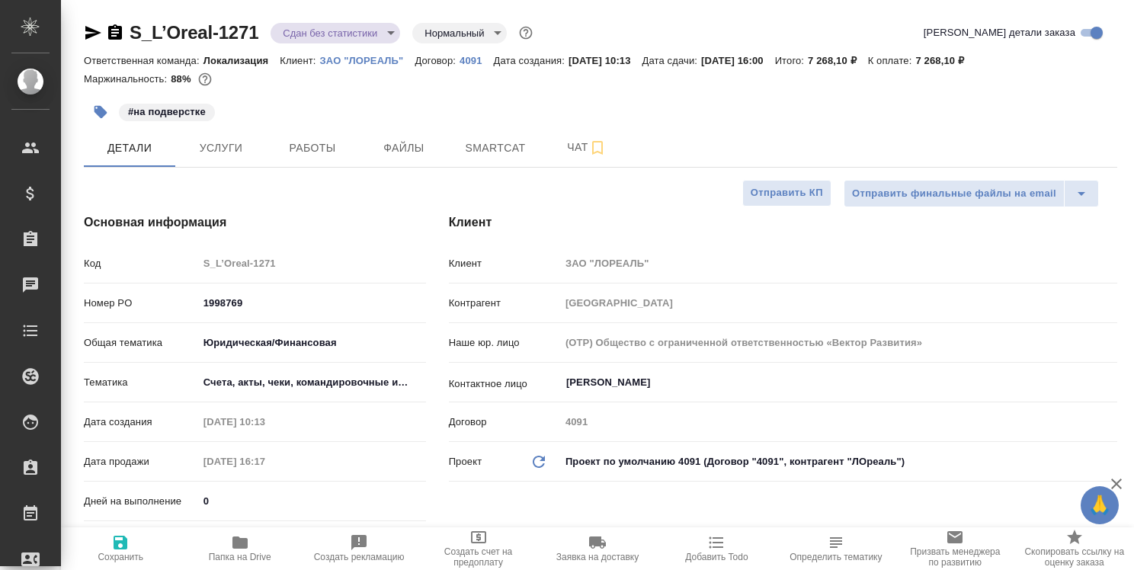
click at [115, 37] on icon "button" at bounding box center [115, 31] width 14 height 15
click at [325, 152] on span "Работы" at bounding box center [312, 148] width 73 height 19
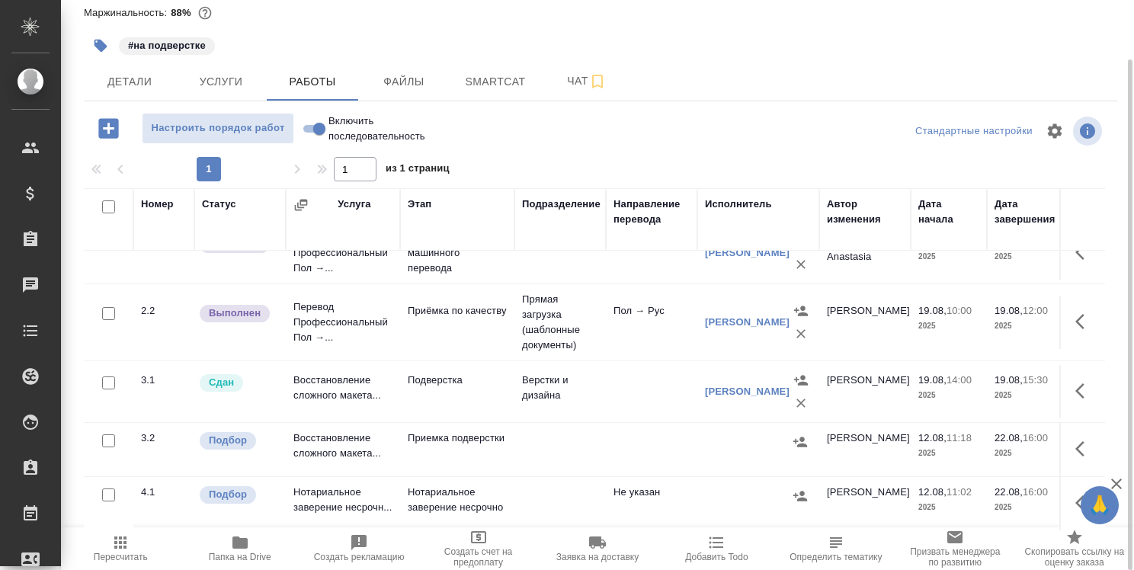
scroll to position [162, 0]
click at [317, 156] on td "Перевод Профессиональный Пол →..." at bounding box center [343, 129] width 114 height 53
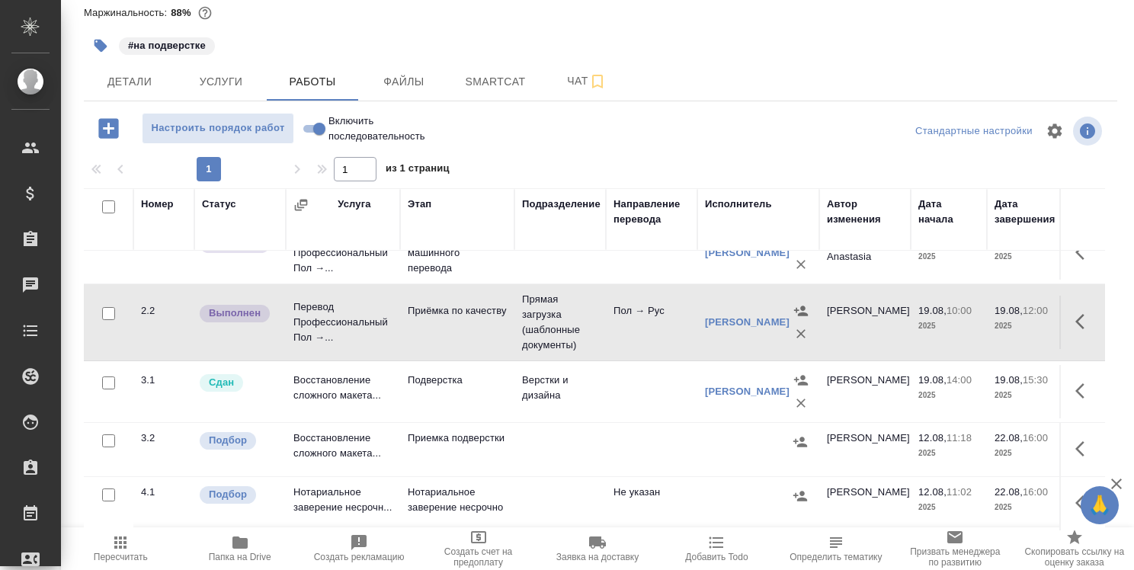
click at [317, 156] on td "Перевод Профессиональный Пол →..." at bounding box center [343, 129] width 114 height 53
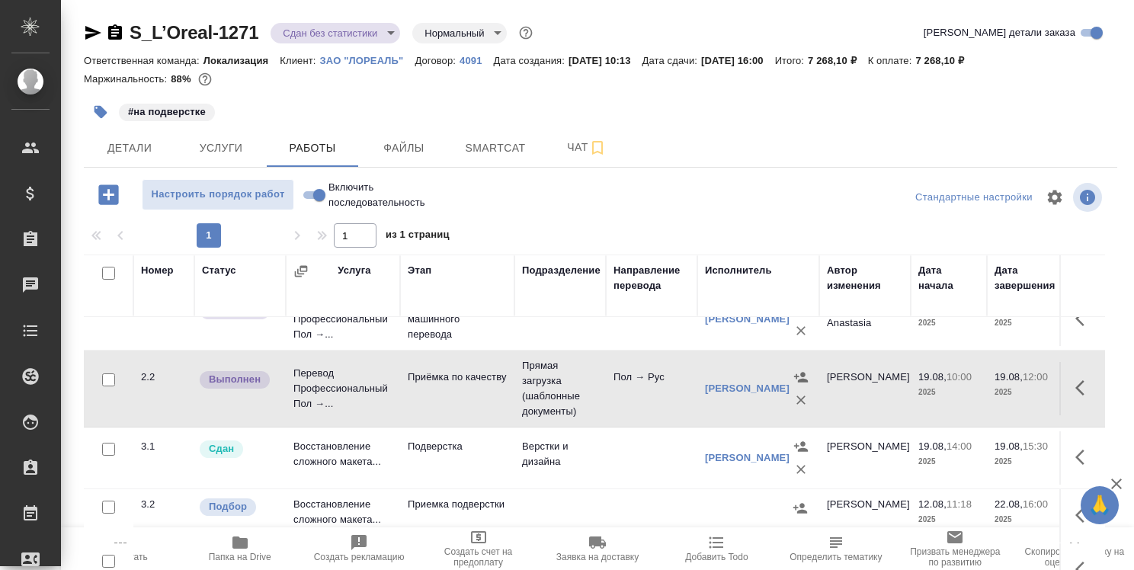
click at [94, 31] on icon "button" at bounding box center [93, 33] width 16 height 14
click at [1075, 380] on icon "button" at bounding box center [1079, 387] width 9 height 15
click at [937, 379] on icon "button" at bounding box center [944, 386] width 15 height 15
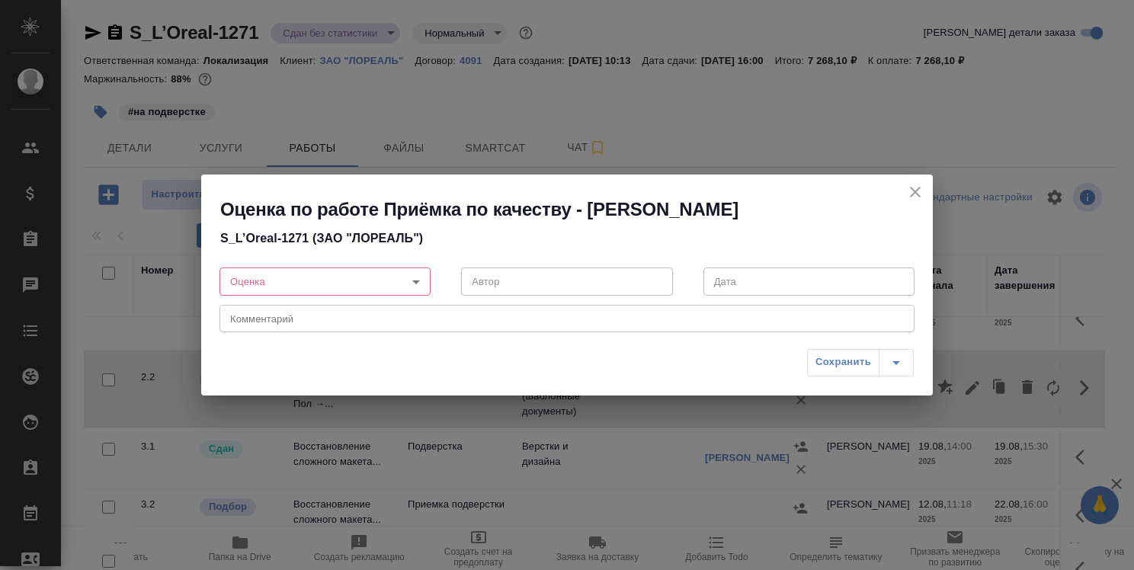
click at [421, 278] on body "🙏 .cls-1 fill:#fff; AWATERA Strelnikova Olga Клиенты Спецификации Заказы 0 Чаты…" at bounding box center [567, 285] width 1134 height 570
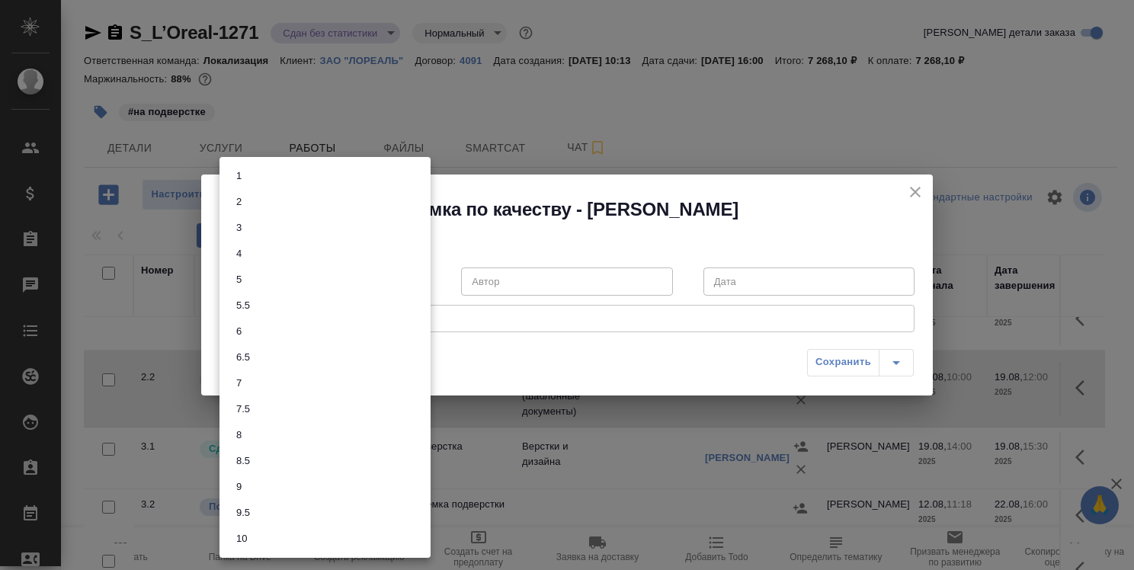
click at [378, 424] on li "8" at bounding box center [324, 435] width 211 height 26
type input "8"
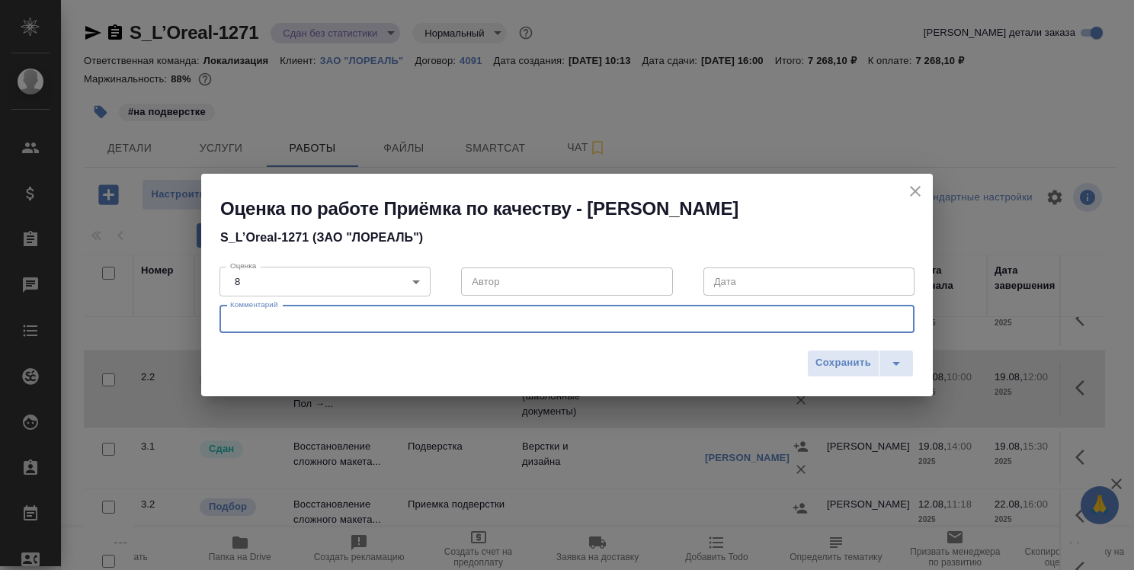
click at [511, 320] on textarea at bounding box center [567, 318] width 674 height 11
type textarea "Отсутствует надпись "Перевод с ... на..."."
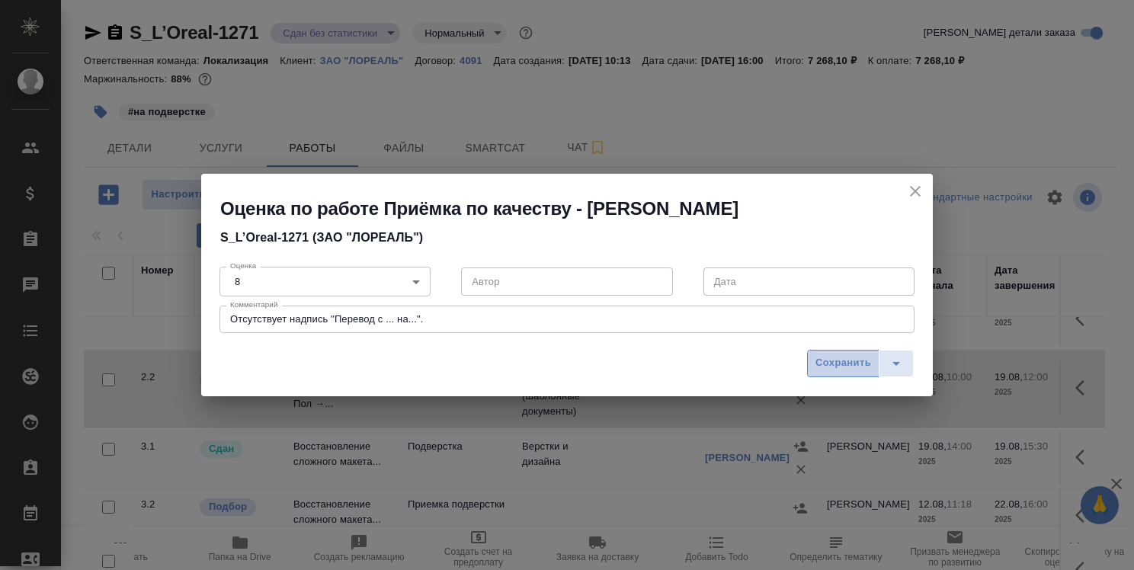
click at [824, 363] on span "Сохранить" at bounding box center [843, 363] width 56 height 18
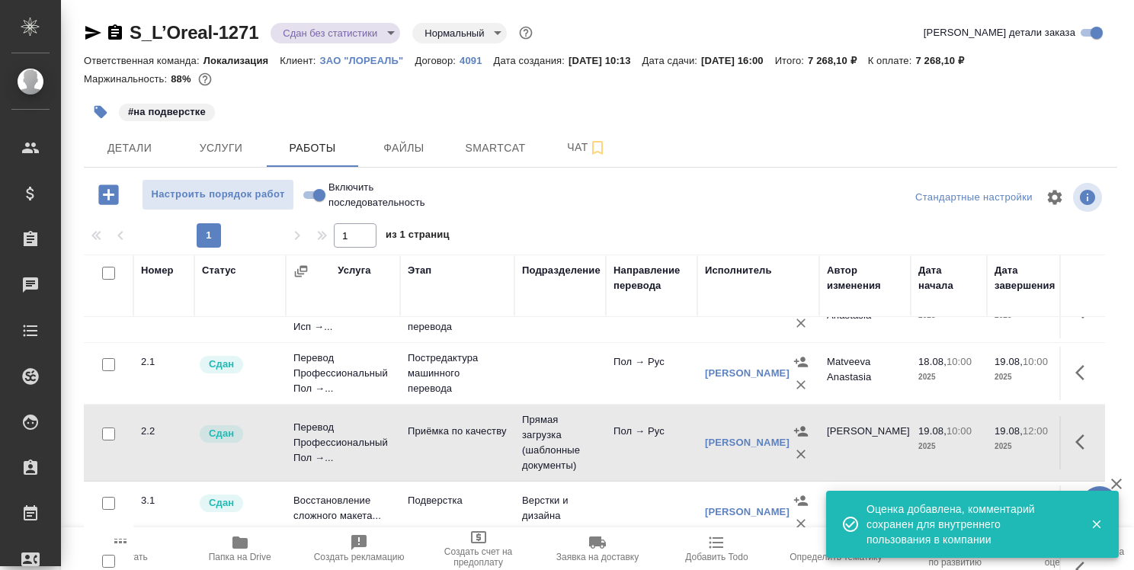
scroll to position [108, 0]
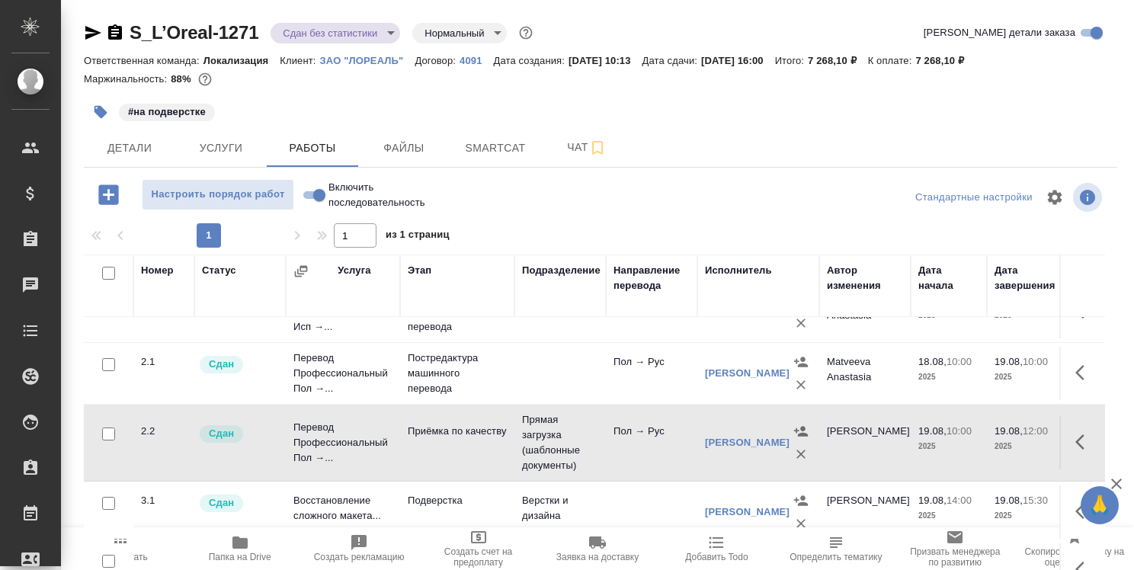
click at [120, 27] on icon "button" at bounding box center [115, 31] width 14 height 15
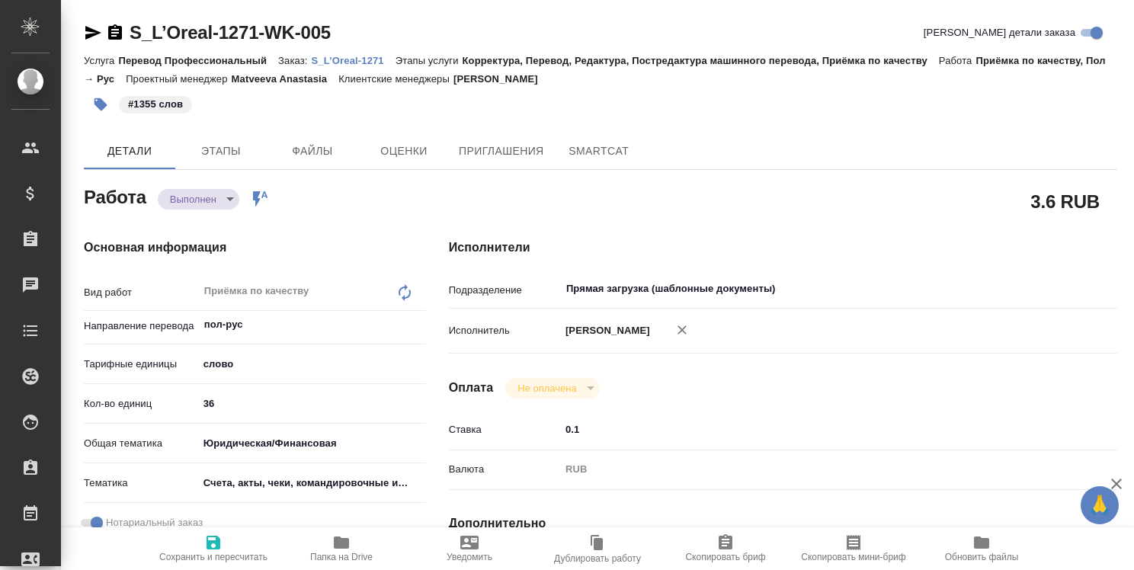
type textarea "x"
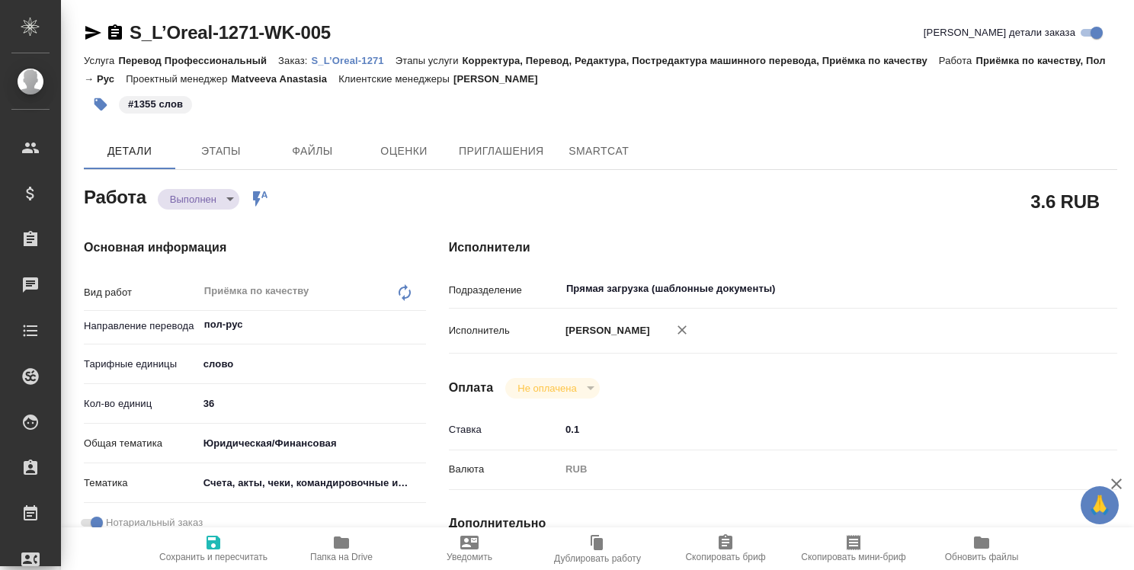
type textarea "x"
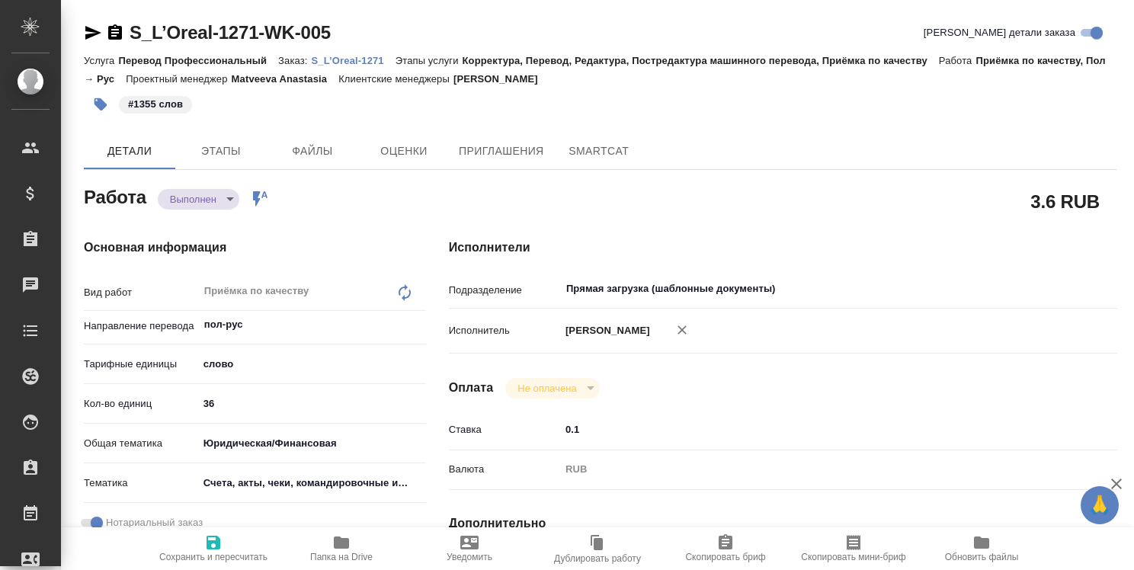
type textarea "x"
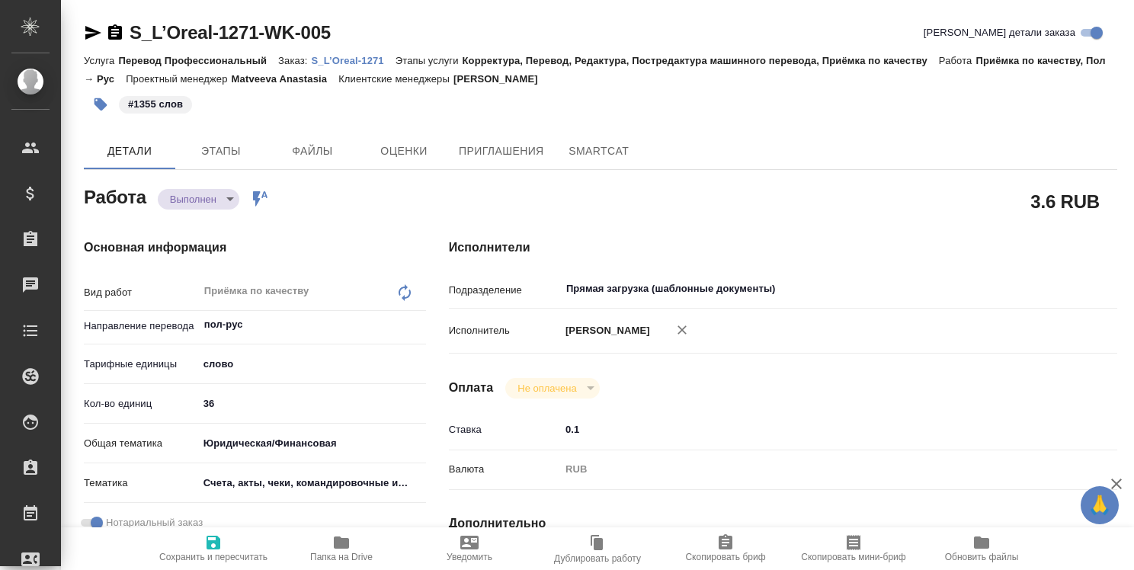
type textarea "x"
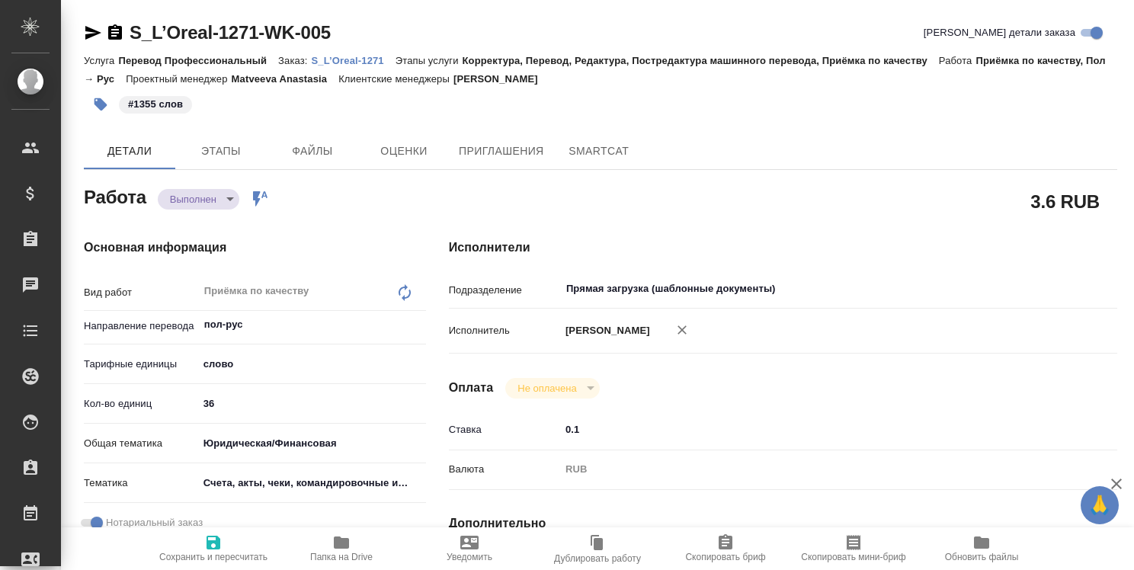
type textarea "x"
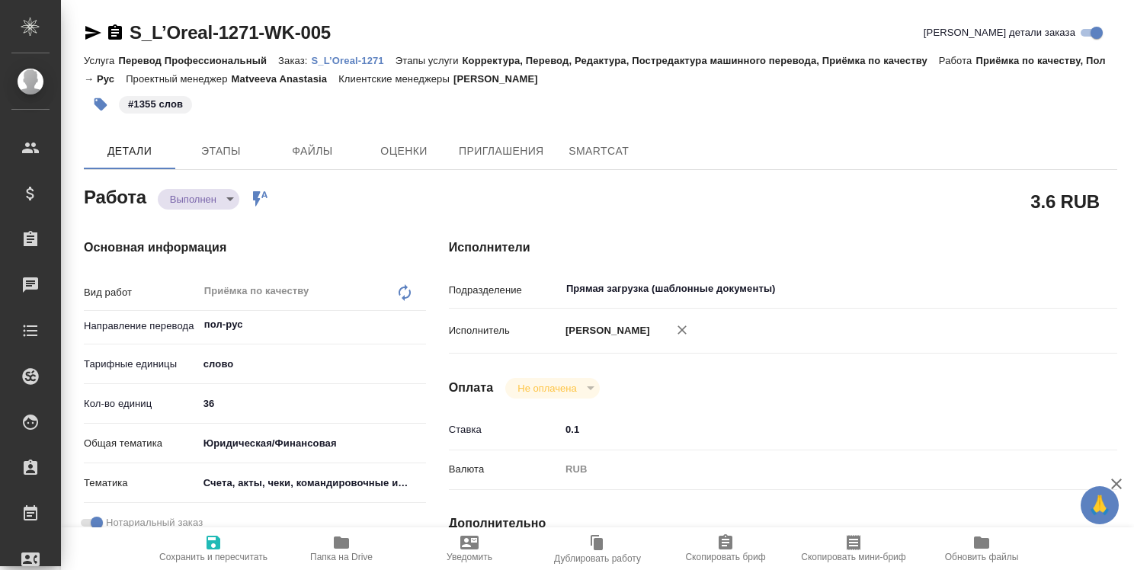
type textarea "x"
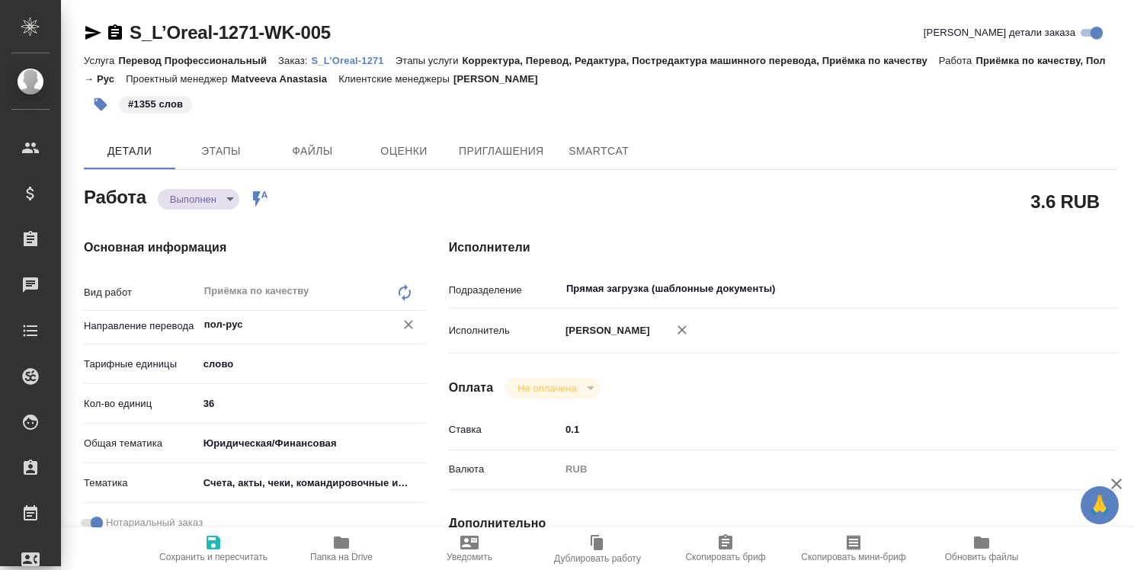
type textarea "x"
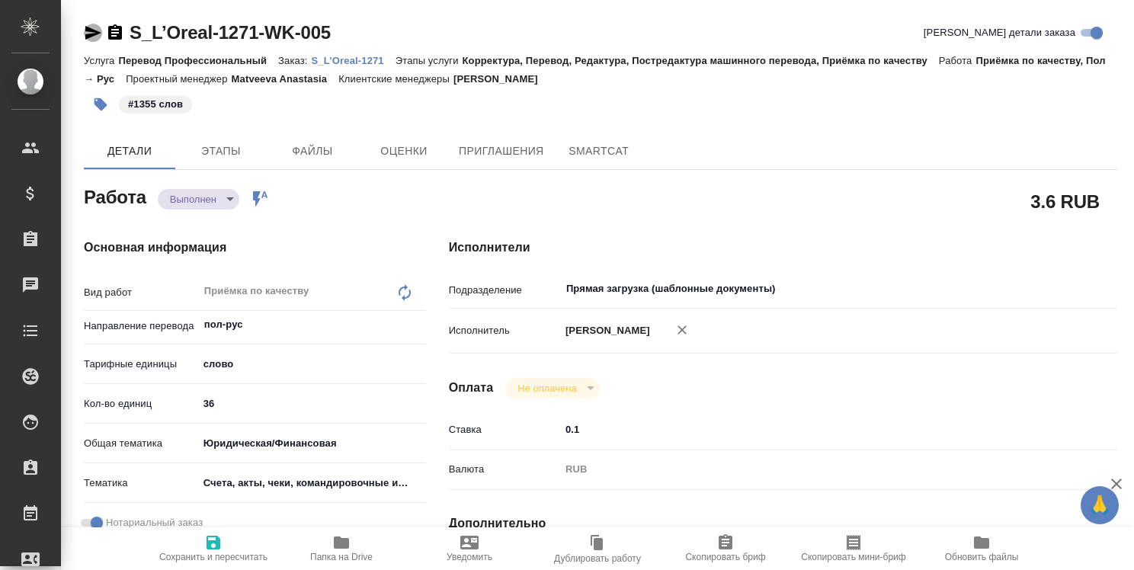
click at [94, 31] on icon "button" at bounding box center [93, 33] width 16 height 14
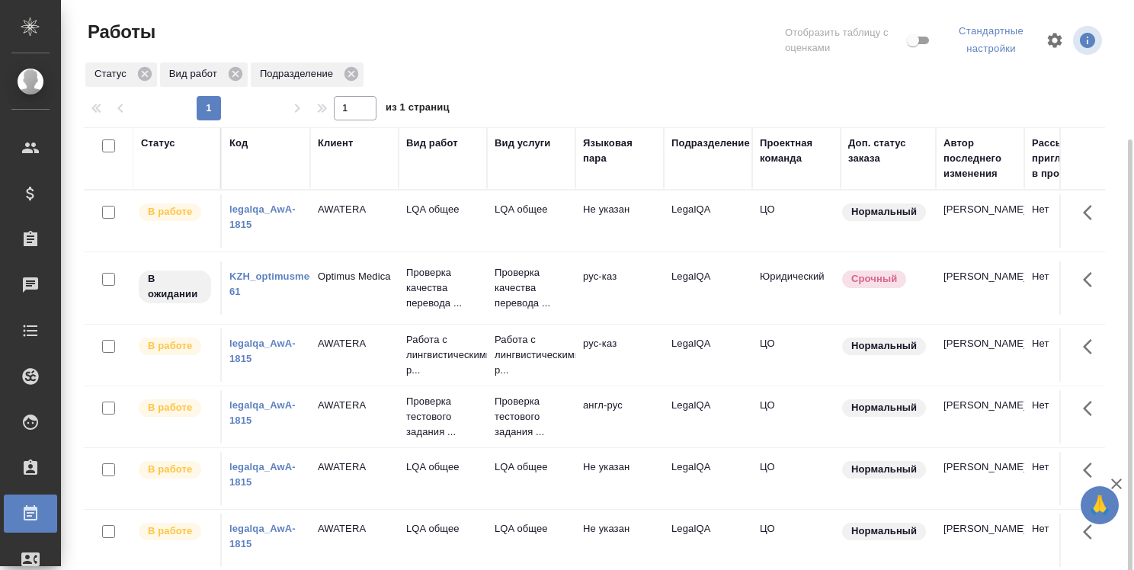
scroll to position [76, 0]
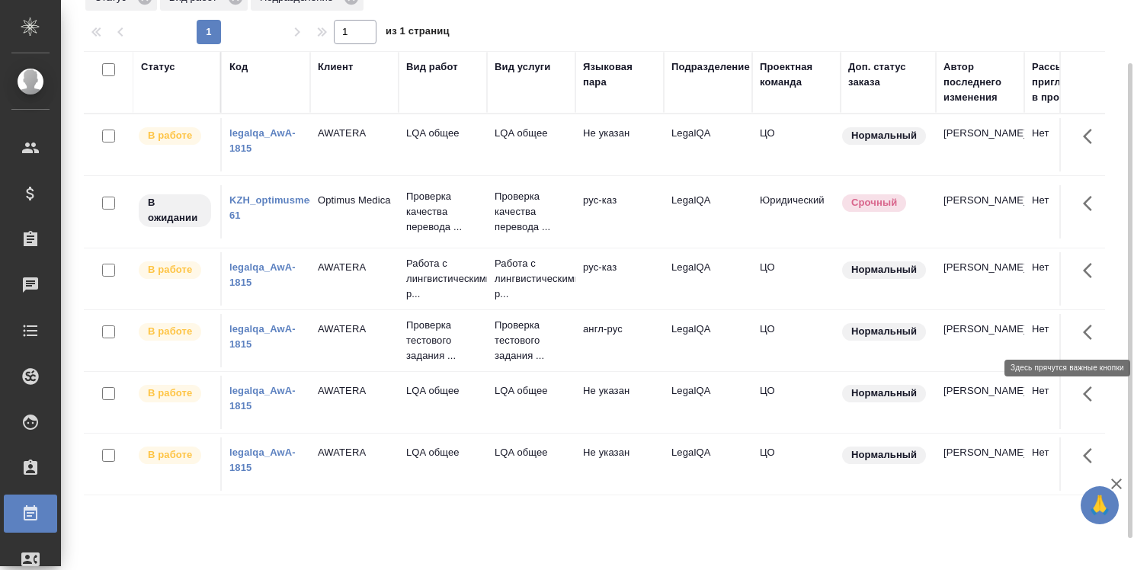
click at [1081, 331] on button "button" at bounding box center [1092, 332] width 37 height 37
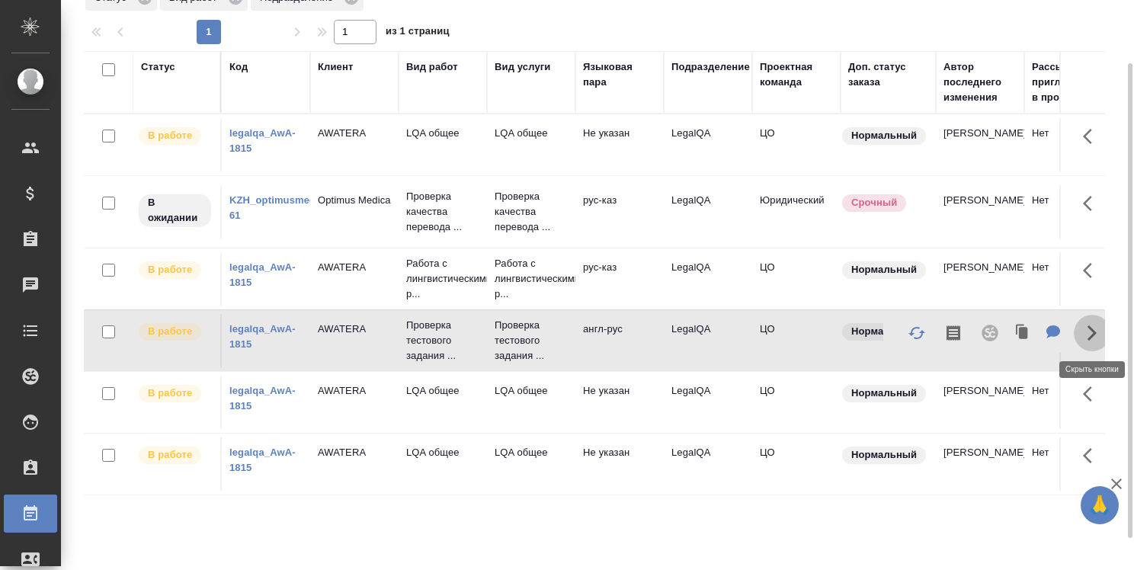
click at [1093, 331] on icon "button" at bounding box center [1091, 332] width 9 height 15
click at [259, 154] on link "legalqa_AwA-1815" at bounding box center [262, 140] width 66 height 27
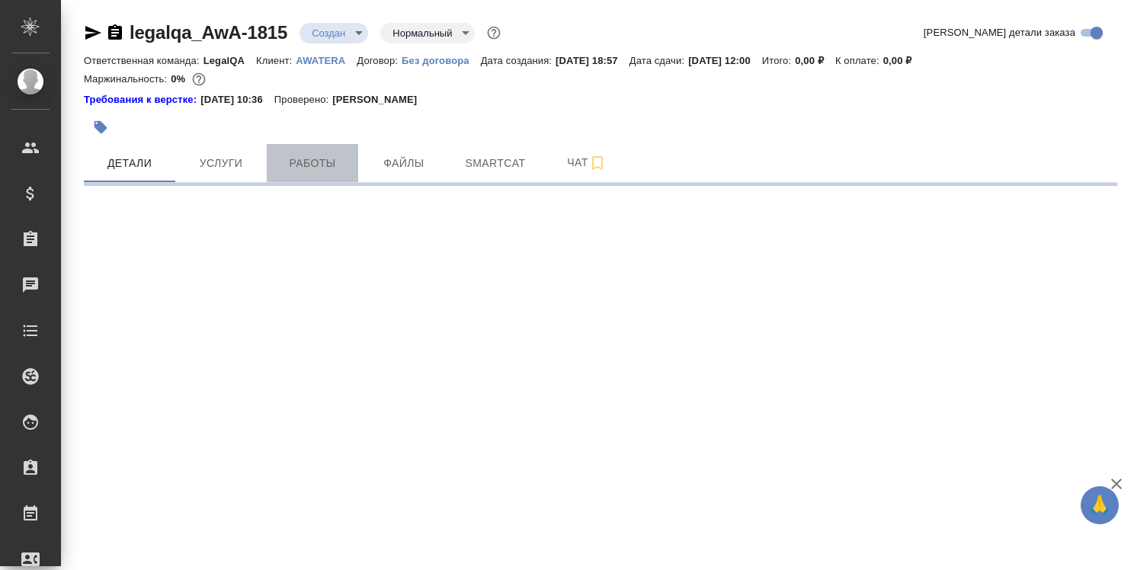
click at [313, 164] on span "Работы" at bounding box center [312, 163] width 73 height 19
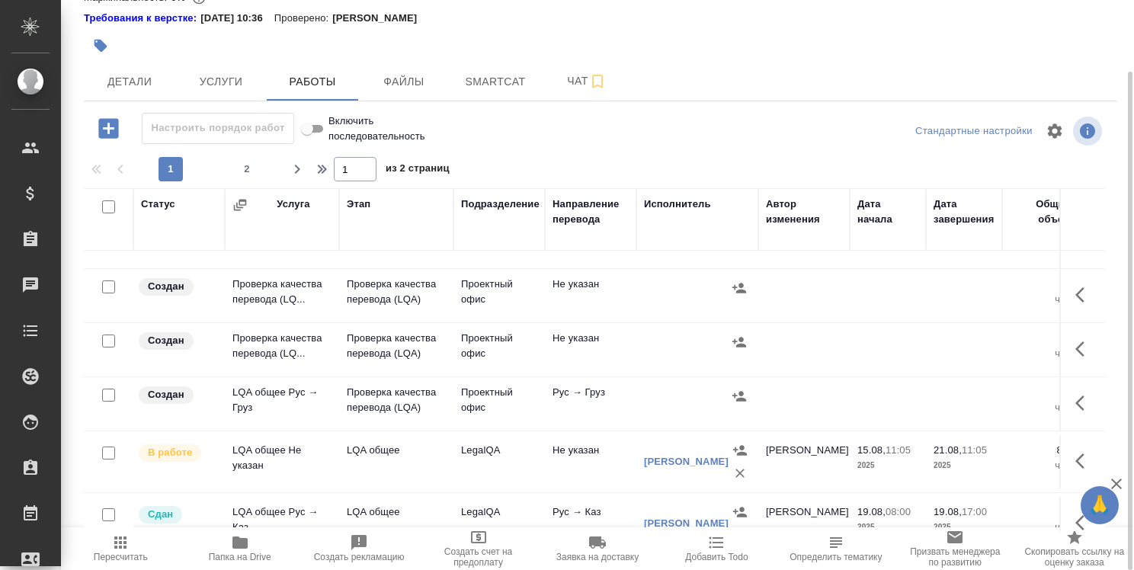
scroll to position [457, 0]
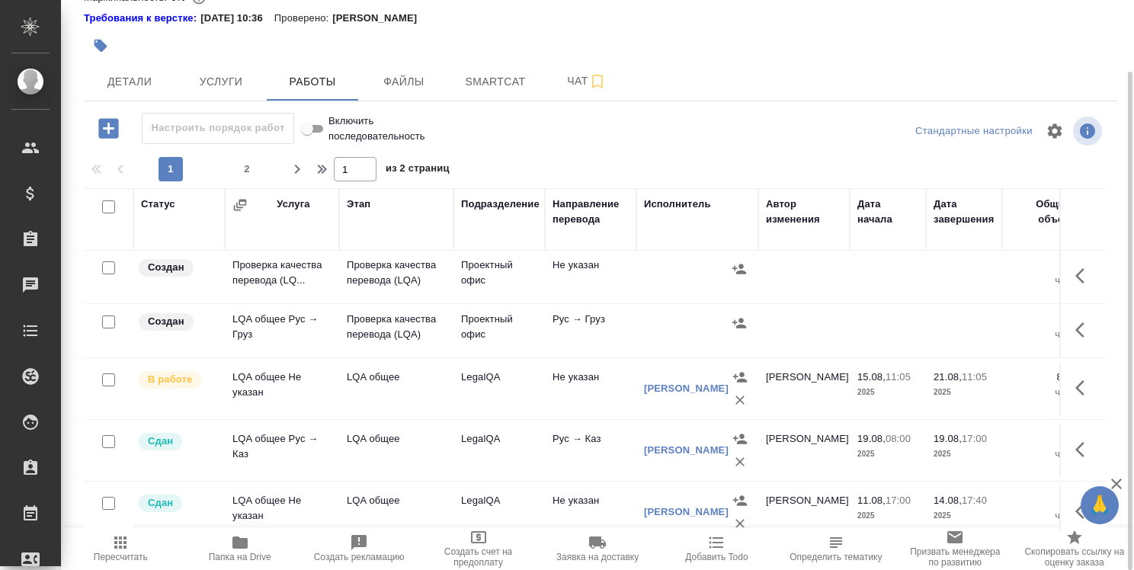
click at [1066, 398] on button "button" at bounding box center [1084, 388] width 37 height 37
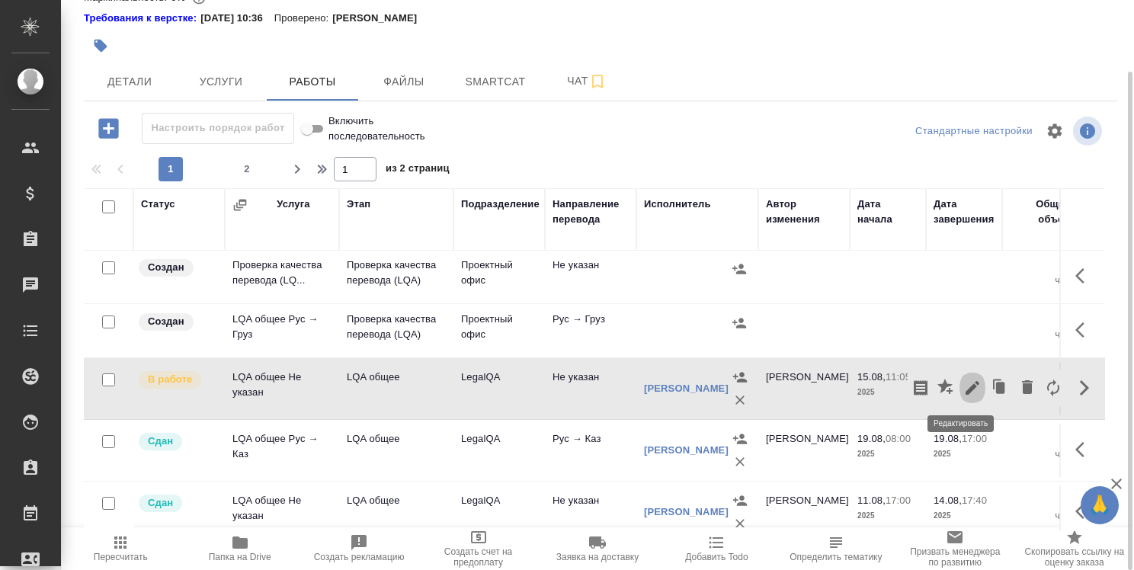
click at [965, 387] on icon "button" at bounding box center [972, 388] width 14 height 14
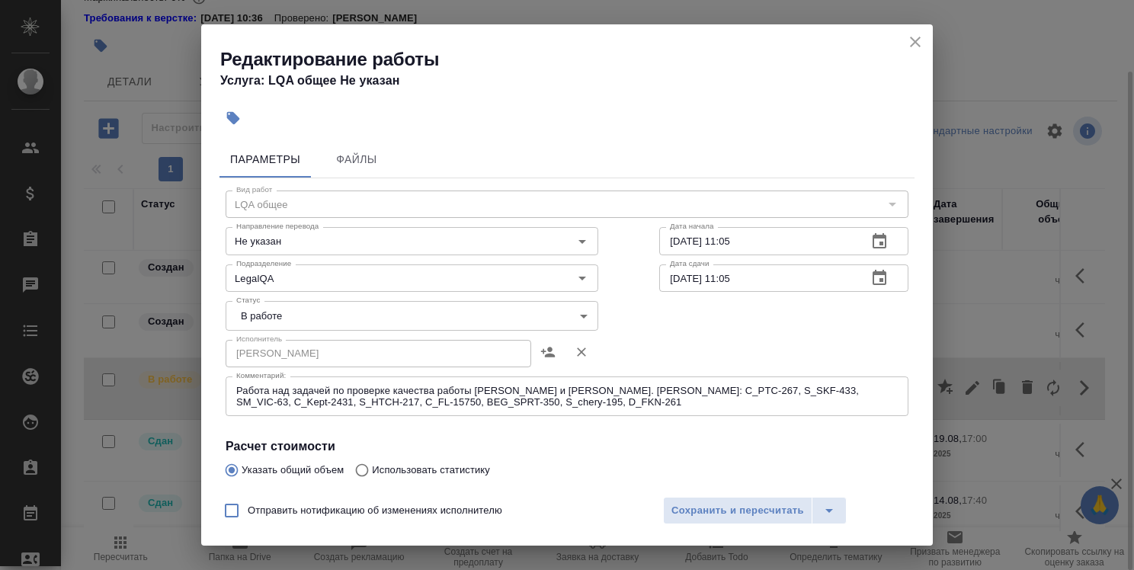
click at [585, 405] on textarea "Работа над задачей по проверке качества работы Кобзевой и Алилековой. Кобзева: …" at bounding box center [566, 397] width 661 height 24
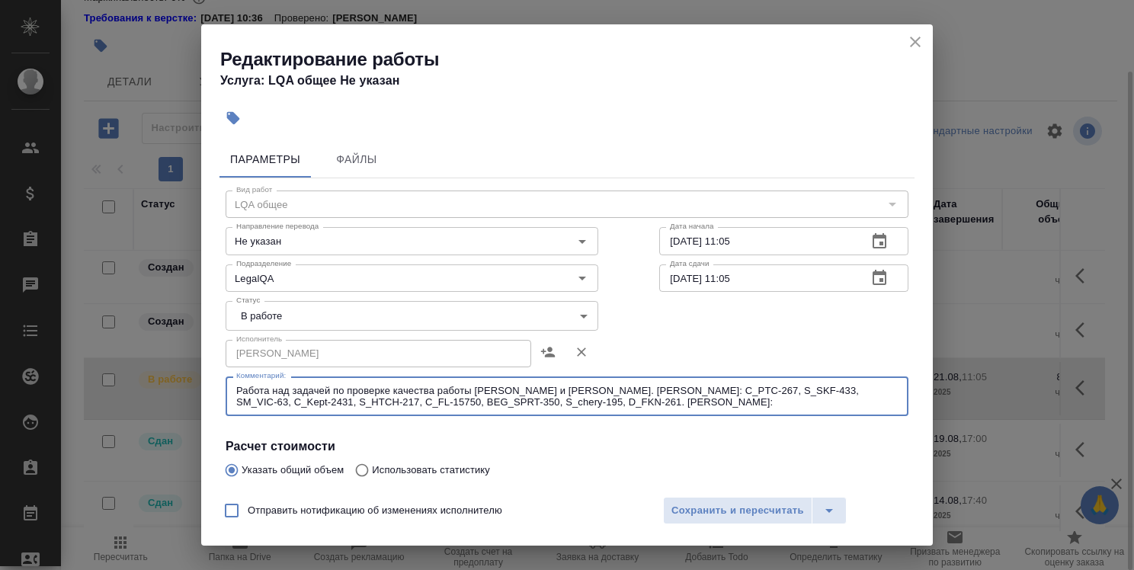
paste textarea "S_L’Oreal-1271"
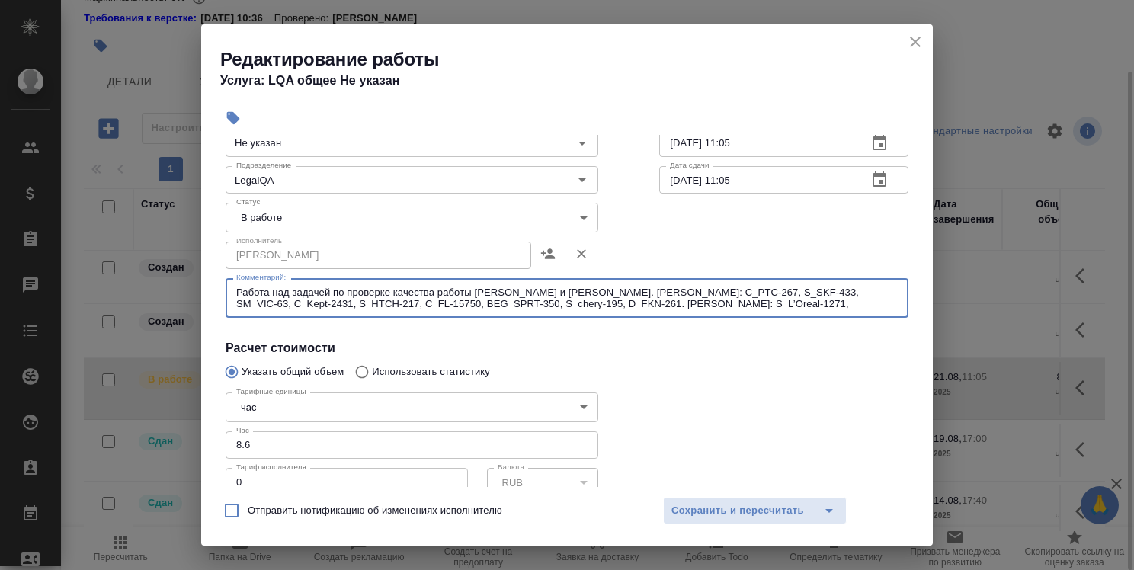
scroll to position [229, 0]
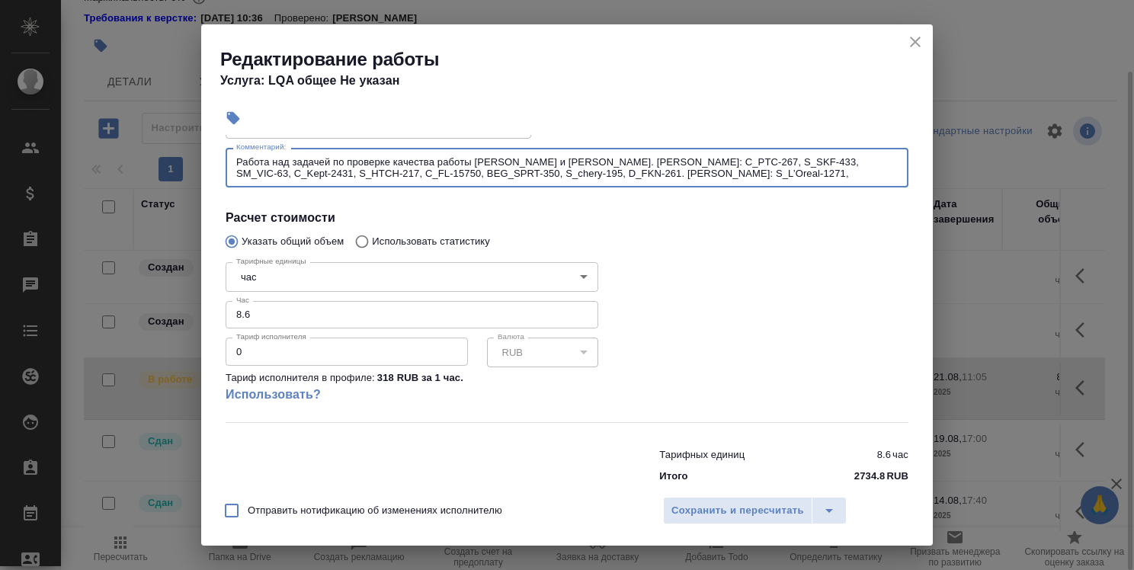
type textarea "Работа над задачей по проверке качества работы Кобзевой и Алилековой. Кобзева: …"
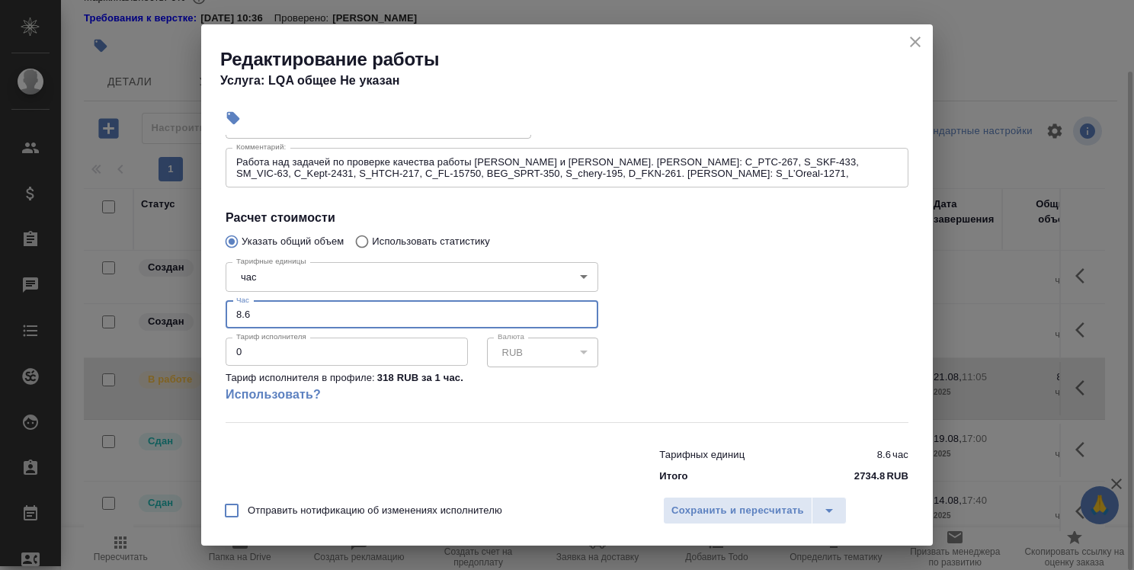
drag, startPoint x: 253, startPoint y: 311, endPoint x: 235, endPoint y: 317, distance: 19.3
click at [235, 317] on input "8.6" at bounding box center [412, 314] width 373 height 27
type input "9.2"
click at [758, 503] on span "Сохранить и пересчитать" at bounding box center [737, 511] width 133 height 18
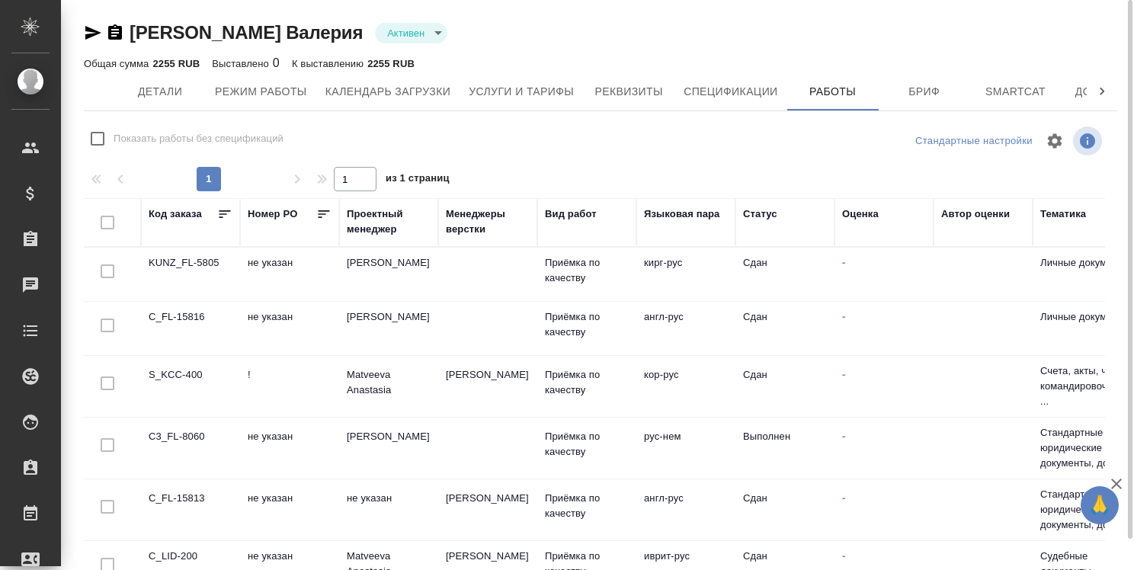
scroll to position [350, 0]
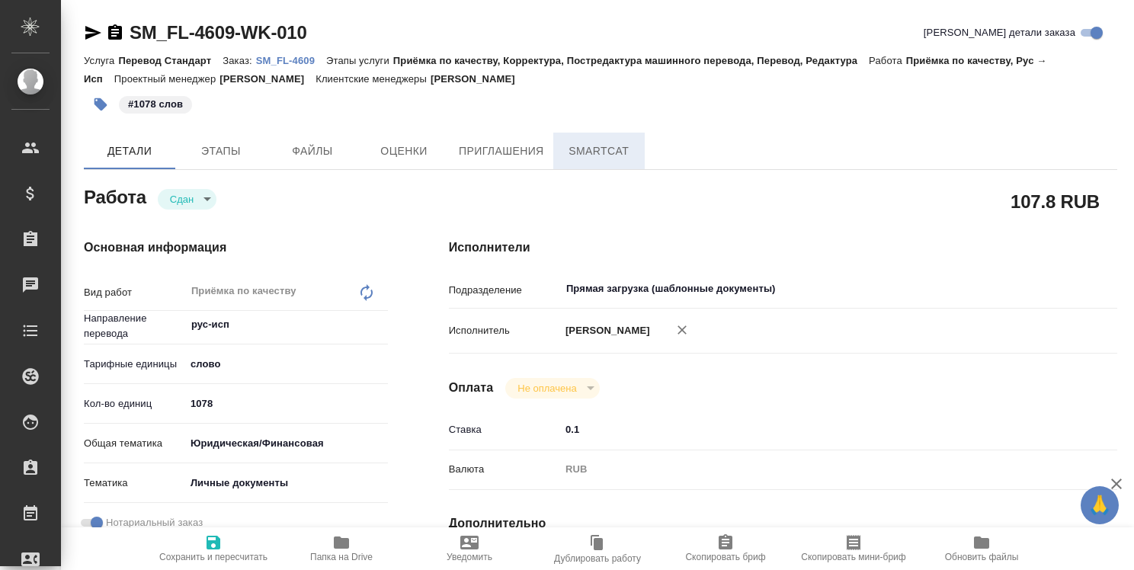
type textarea "x"
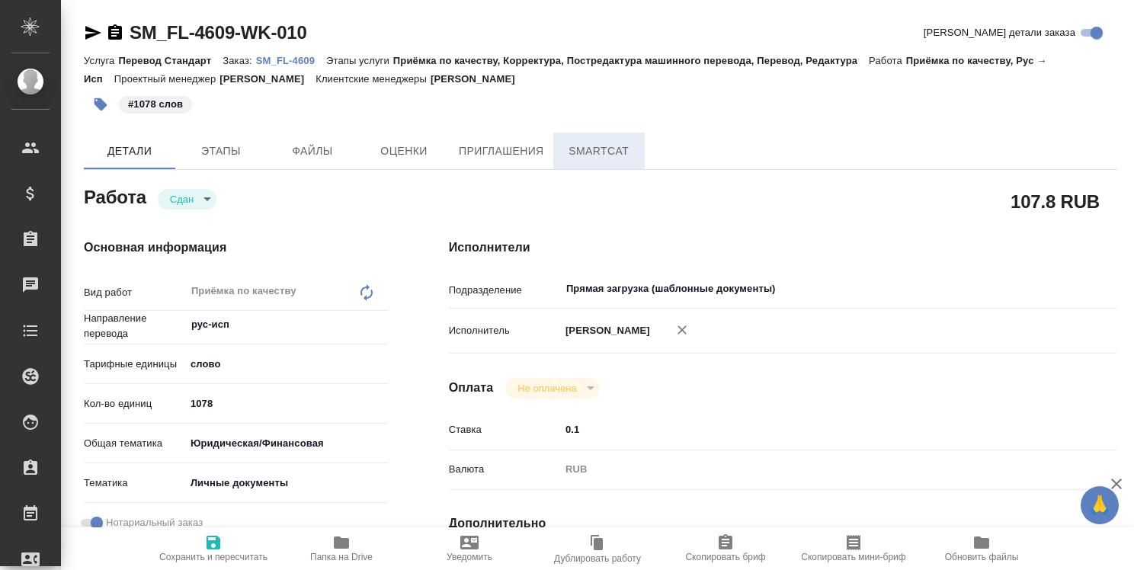
type textarea "x"
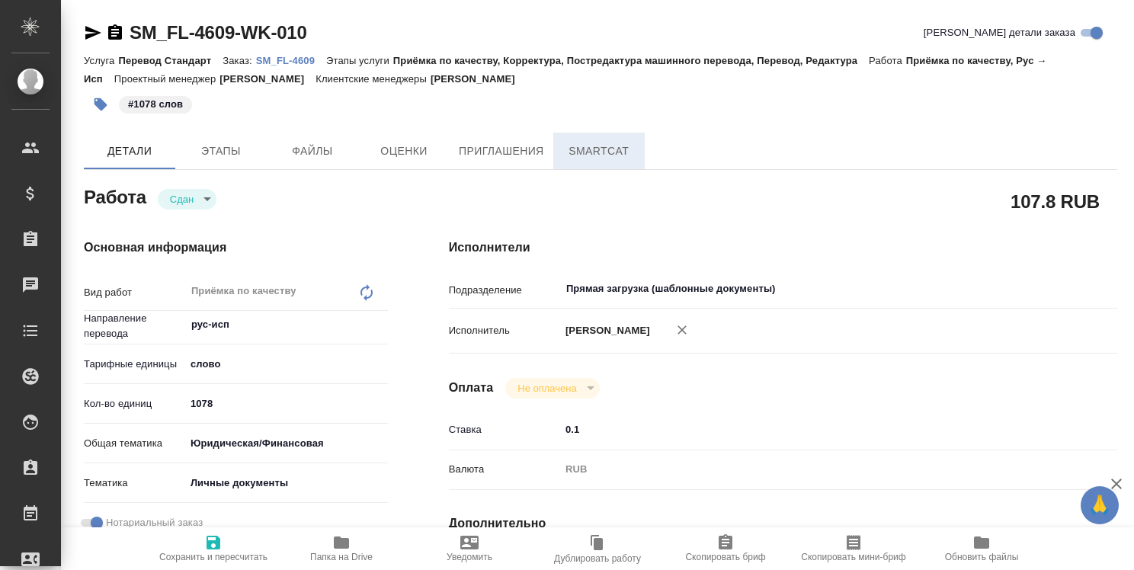
type textarea "x"
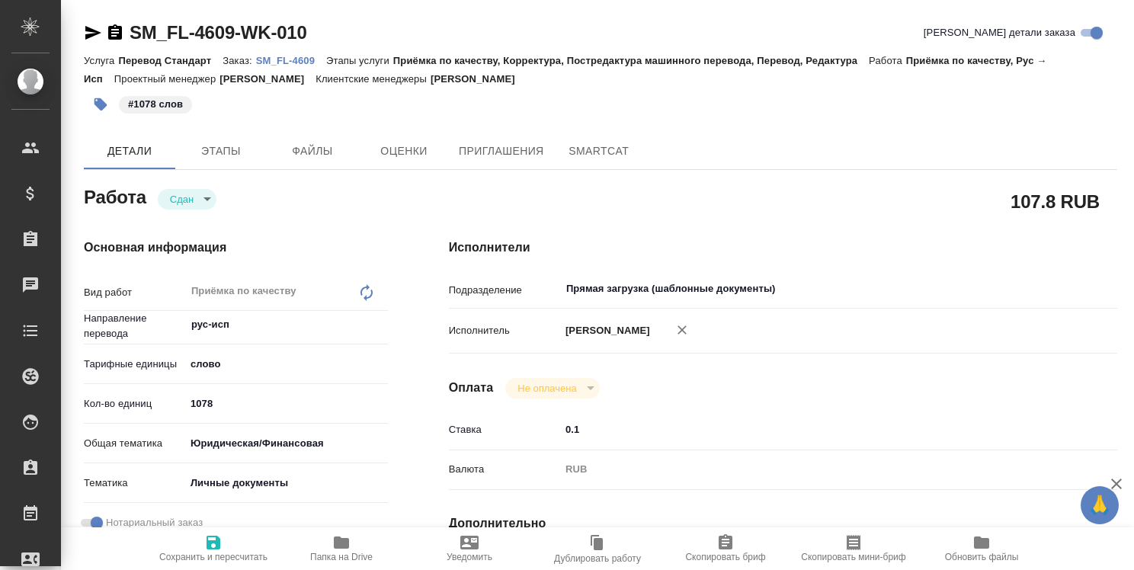
click at [302, 63] on p "SM_FL-4609" at bounding box center [291, 60] width 70 height 11
type textarea "x"
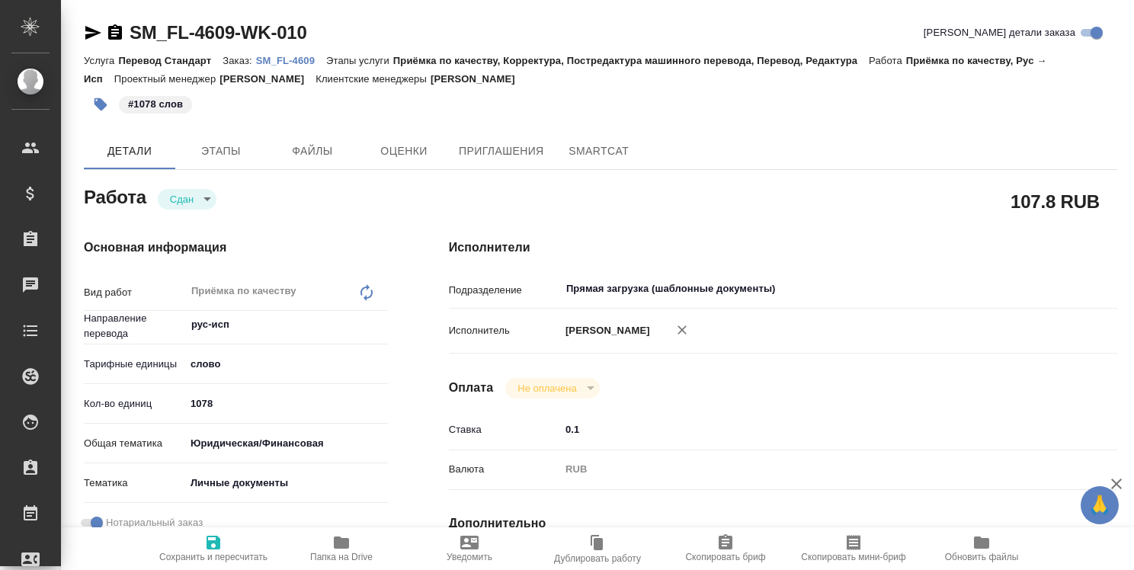
type textarea "x"
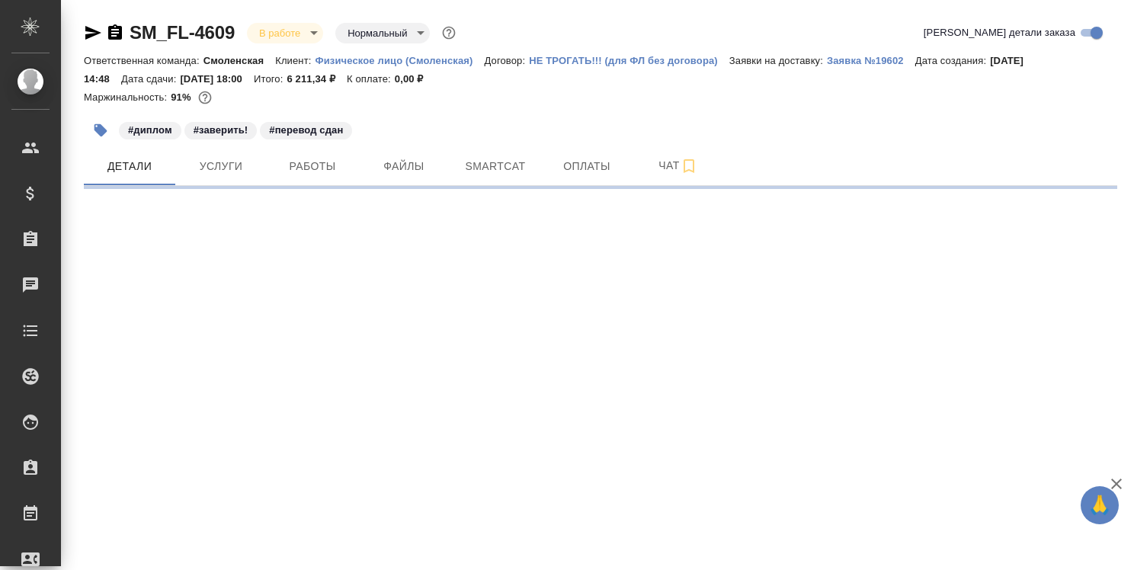
select select "RU"
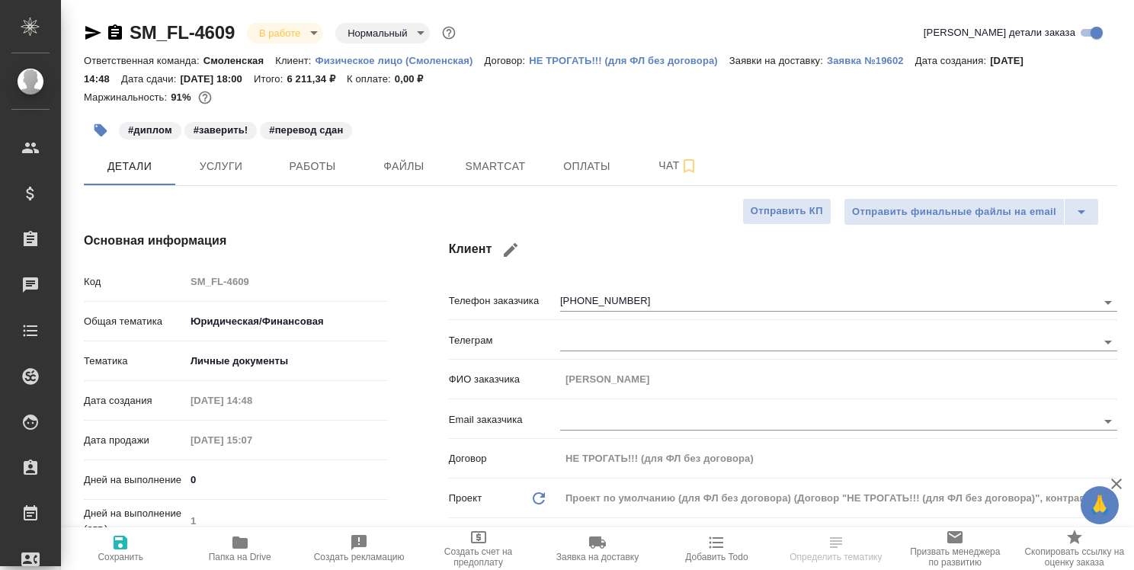
type textarea "x"
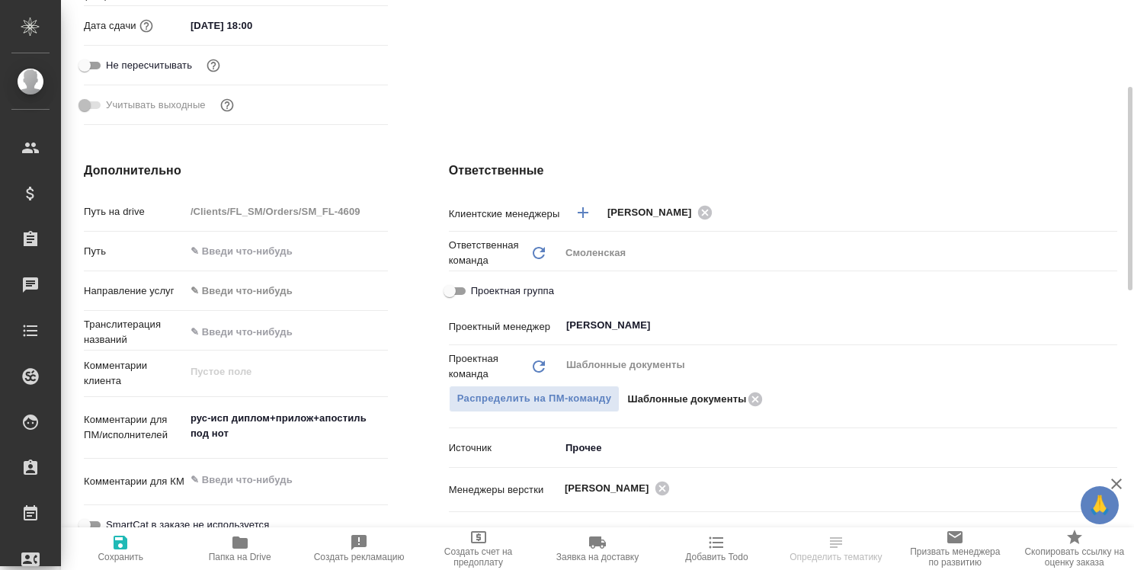
scroll to position [76, 0]
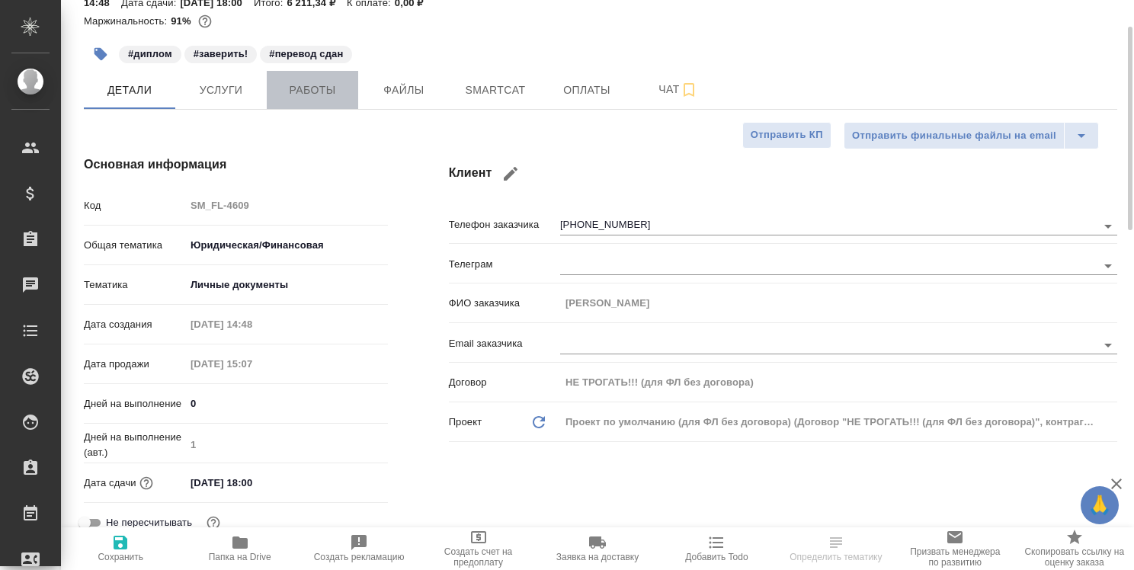
click at [330, 88] on span "Работы" at bounding box center [312, 90] width 73 height 19
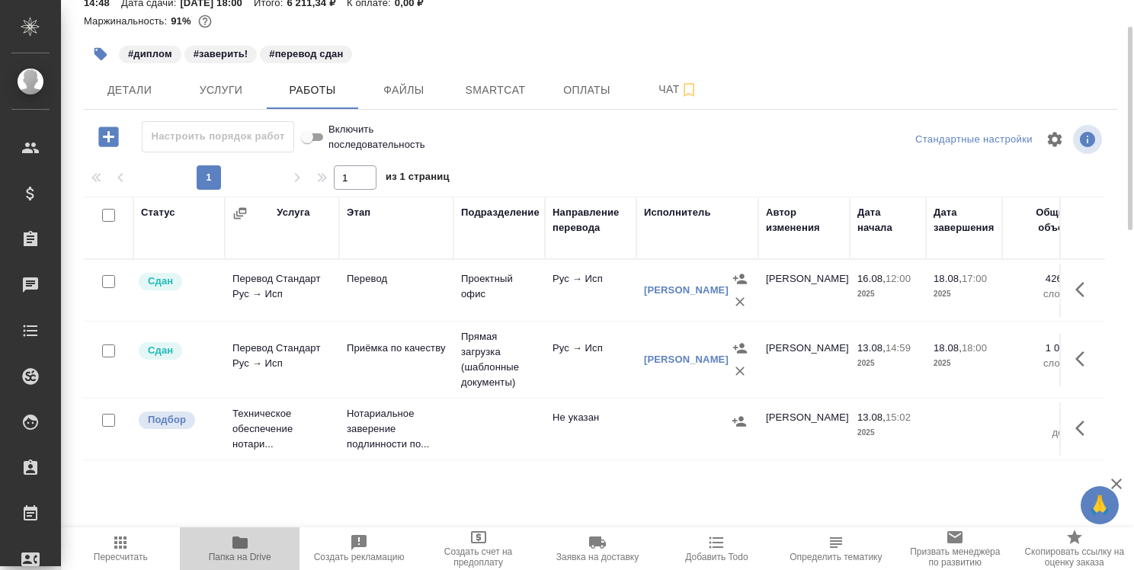
click at [238, 543] on icon "button" at bounding box center [239, 542] width 15 height 12
click at [126, 82] on span "Детали" at bounding box center [129, 90] width 73 height 19
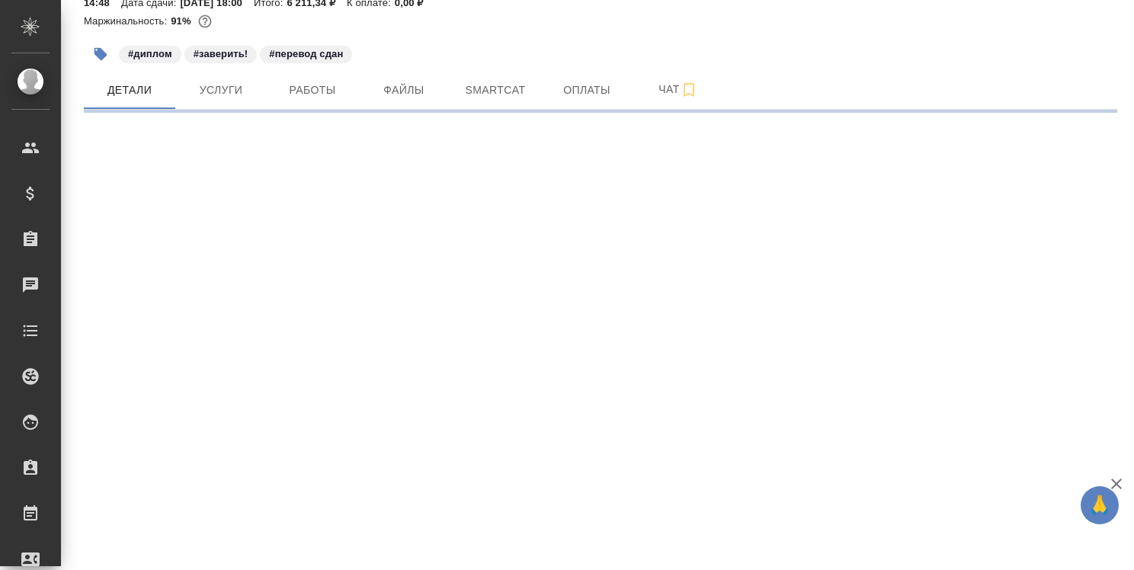
select select "RU"
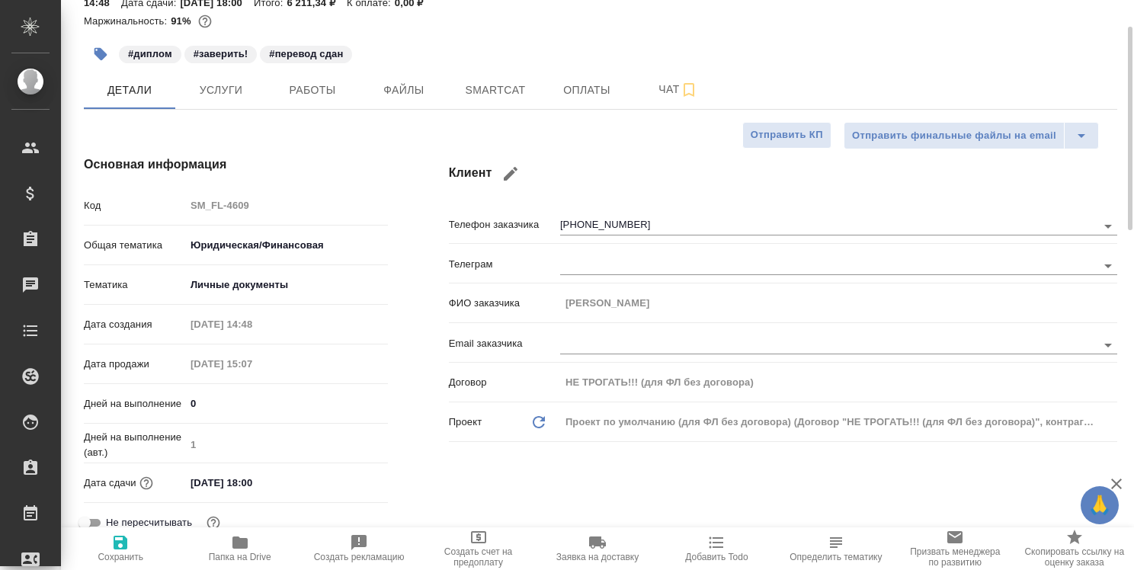
type textarea "x"
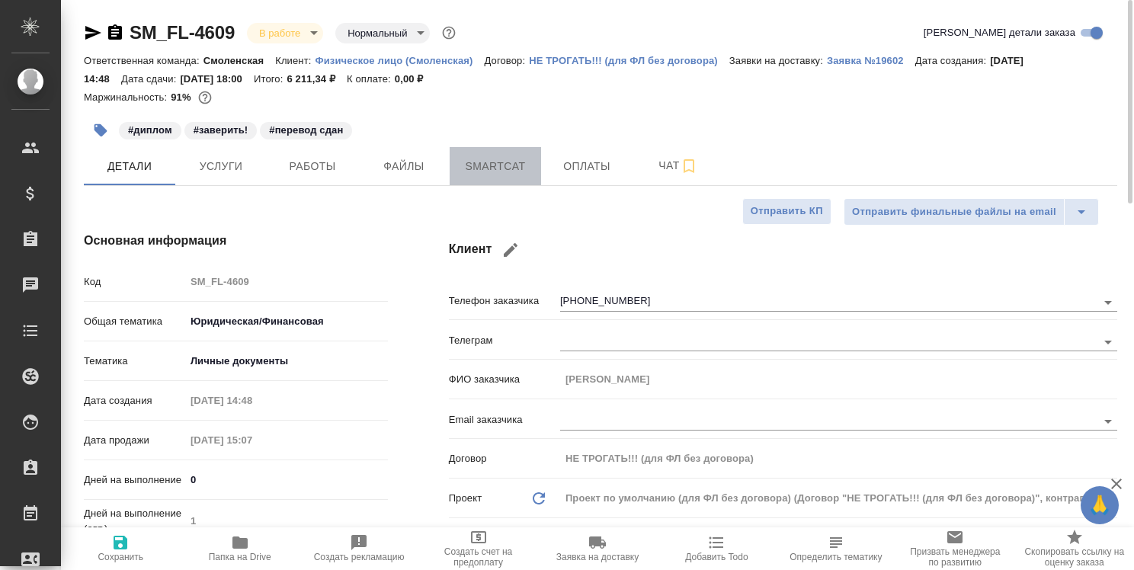
click at [509, 162] on span "Smartcat" at bounding box center [495, 166] width 73 height 19
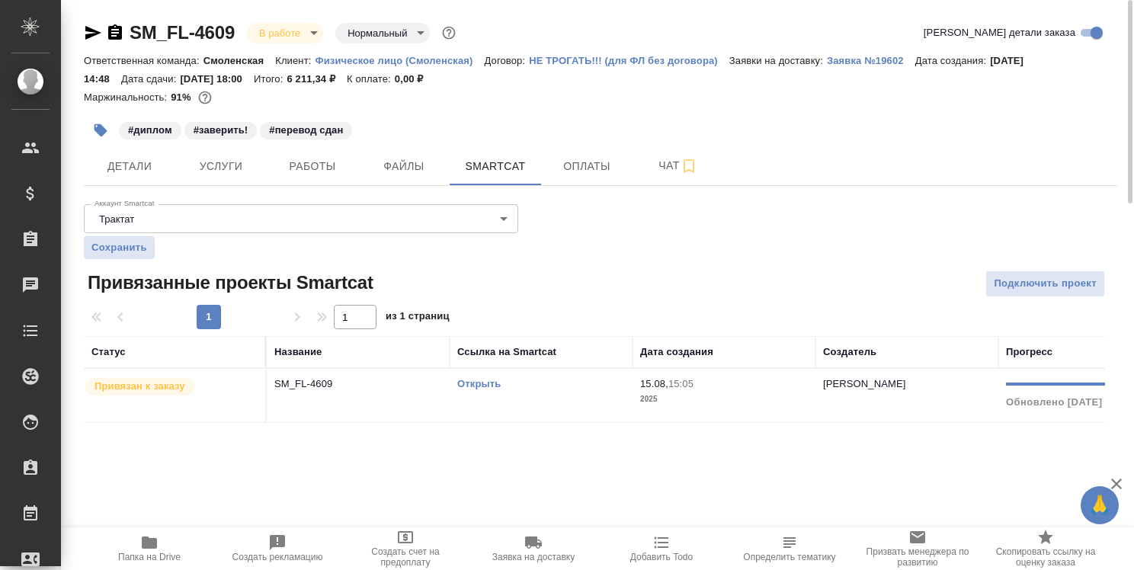
click at [480, 382] on link "Открыть" at bounding box center [478, 383] width 43 height 11
click at [482, 385] on link "Открыть" at bounding box center [478, 383] width 43 height 11
click at [333, 168] on span "Работы" at bounding box center [312, 166] width 73 height 19
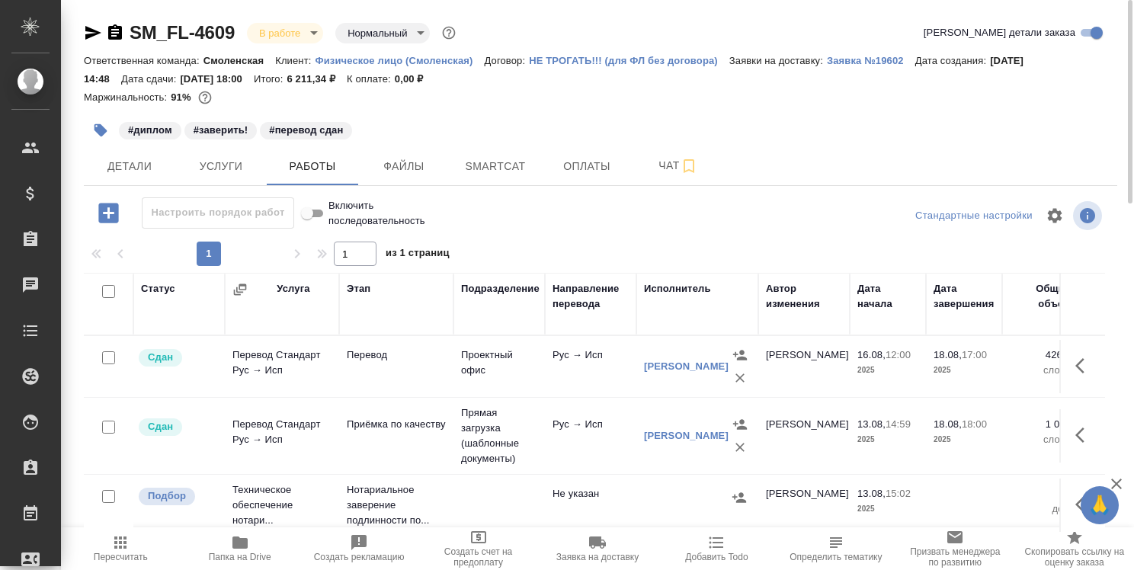
click at [286, 393] on td "Перевод Стандарт Рус → Исп" at bounding box center [282, 366] width 114 height 53
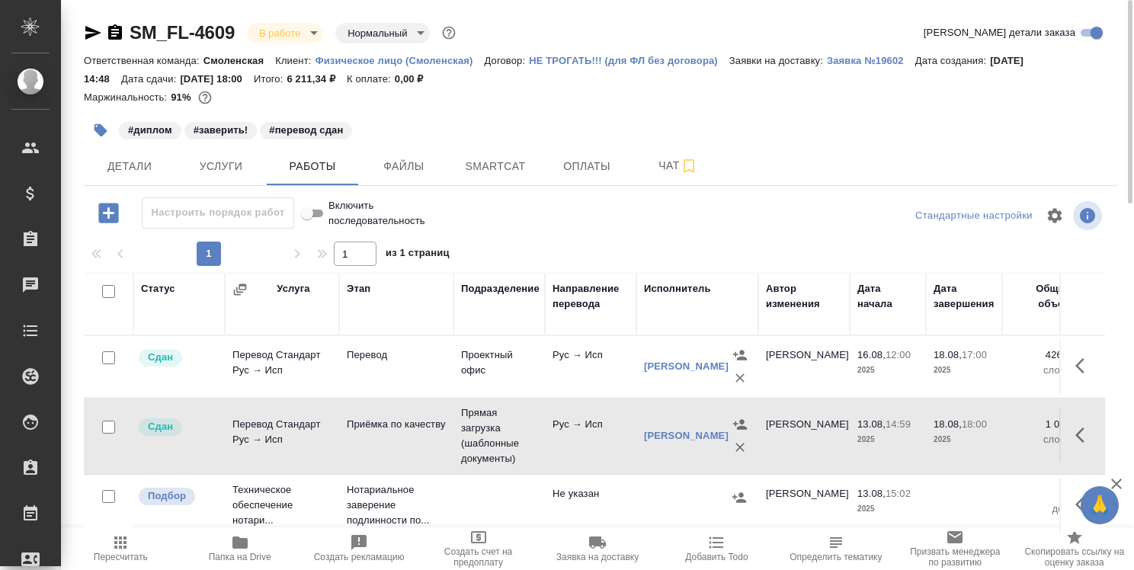
click at [286, 393] on td "Перевод Стандарт Рус → Исп" at bounding box center [282, 366] width 114 height 53
click at [90, 33] on icon "button" at bounding box center [93, 33] width 18 height 18
click at [119, 33] on icon "button" at bounding box center [115, 33] width 18 height 18
click at [1079, 364] on icon "button" at bounding box center [1084, 366] width 18 height 18
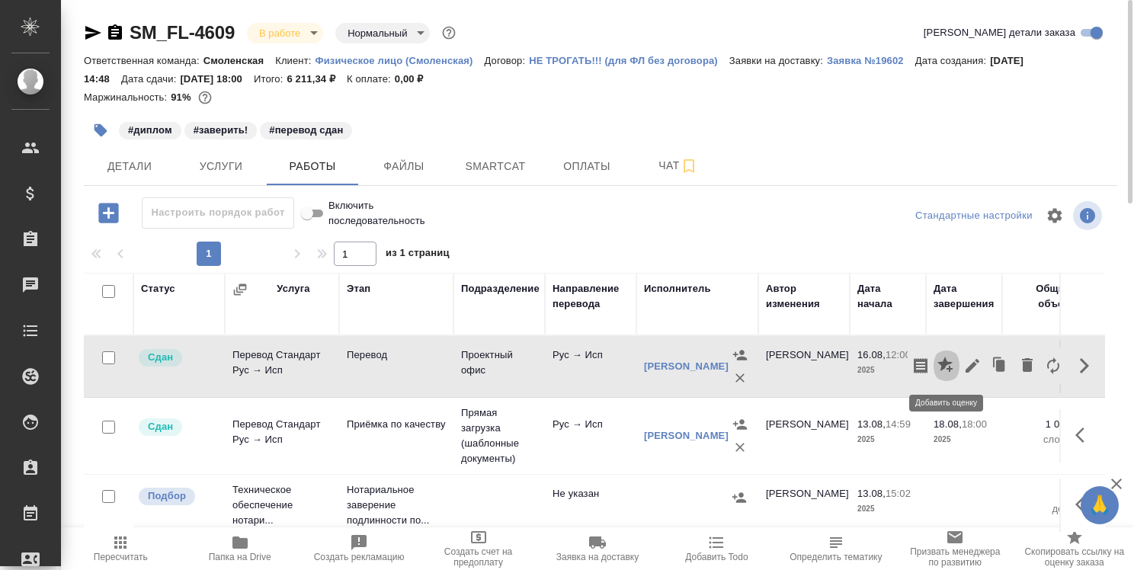
click at [942, 363] on icon "button" at bounding box center [944, 364] width 15 height 15
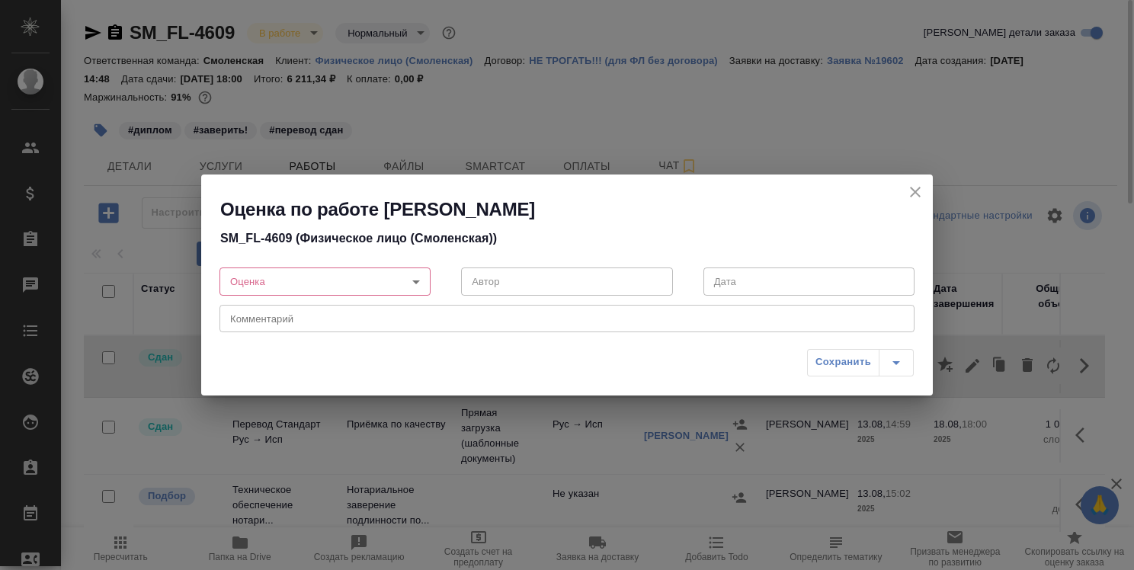
click at [418, 277] on body "🙏 .cls-1 fill:#fff; AWATERA [PERSON_NAME] Спецификации Заказы 0 Чаты Todo Проек…" at bounding box center [567, 285] width 1134 height 570
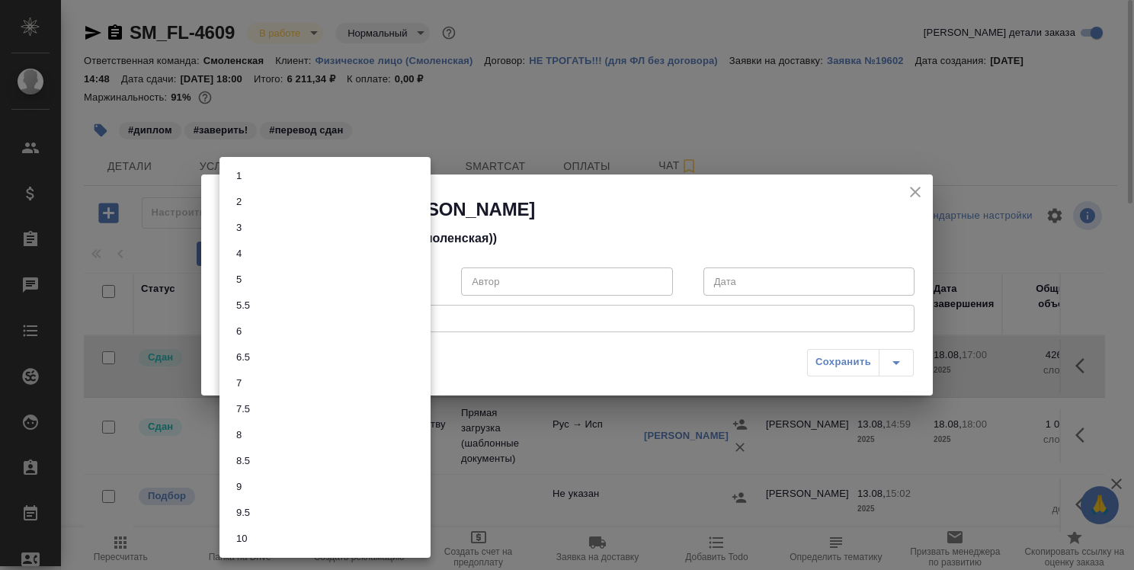
click at [395, 283] on li "5" at bounding box center [324, 280] width 211 height 26
type input "5"
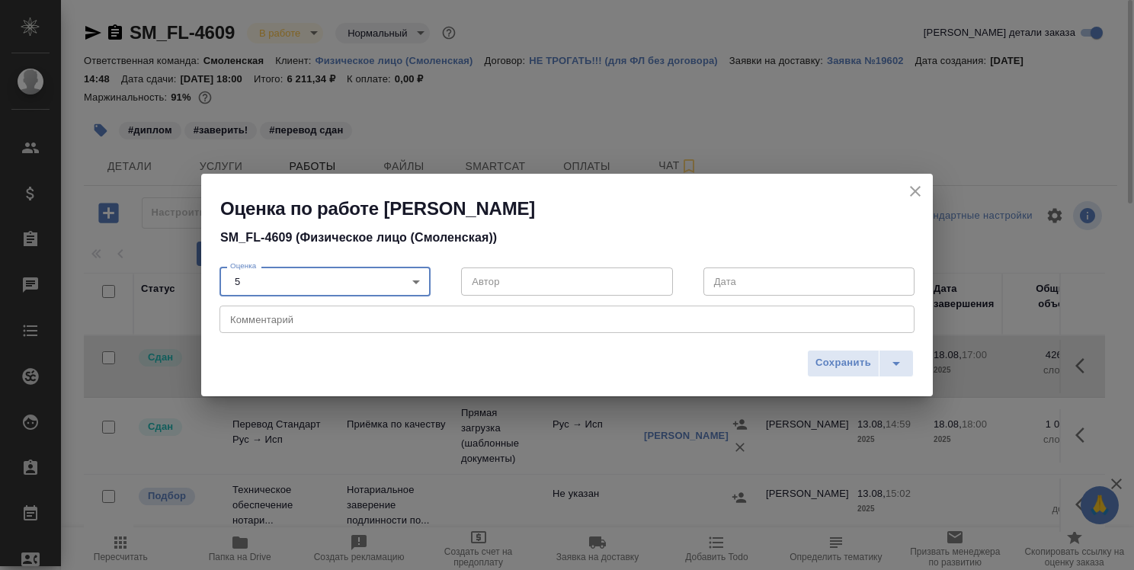
click at [417, 316] on textarea at bounding box center [567, 318] width 674 height 11
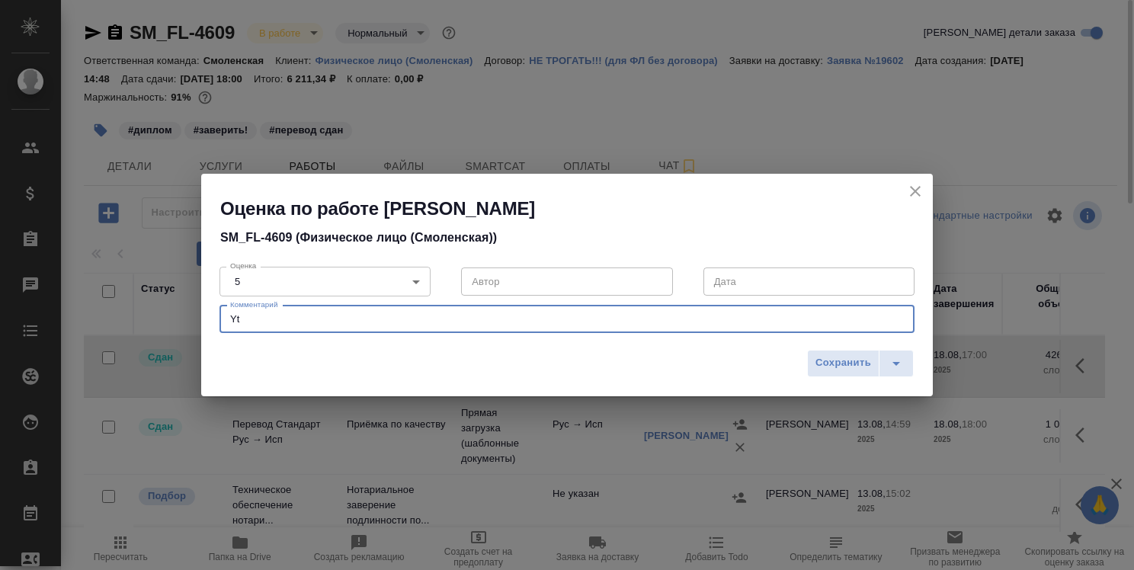
type textarea "Y"
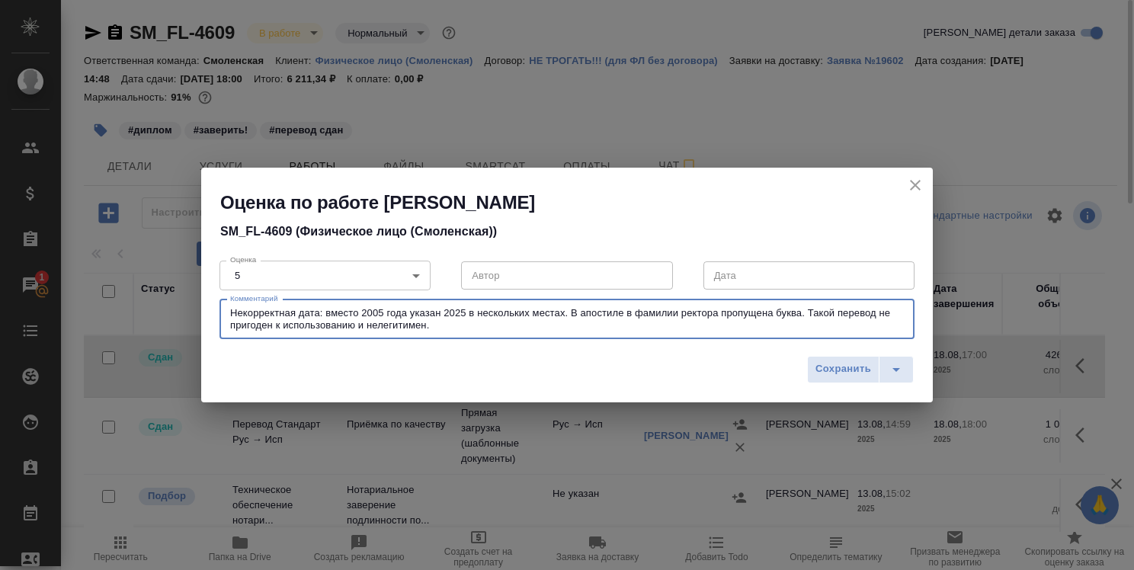
drag, startPoint x: 436, startPoint y: 325, endPoint x: 229, endPoint y: 318, distance: 207.4
click at [229, 318] on div "Некорректная дата: вместо 2005 года указан 2025 в нескольких местах. В апостиле…" at bounding box center [566, 319] width 695 height 40
type textarea "Некорректная дата: вместо 2005 года указан 2025 в нескольких местах. В апостиле…"
click at [839, 368] on span "Сохранить" at bounding box center [843, 369] width 56 height 18
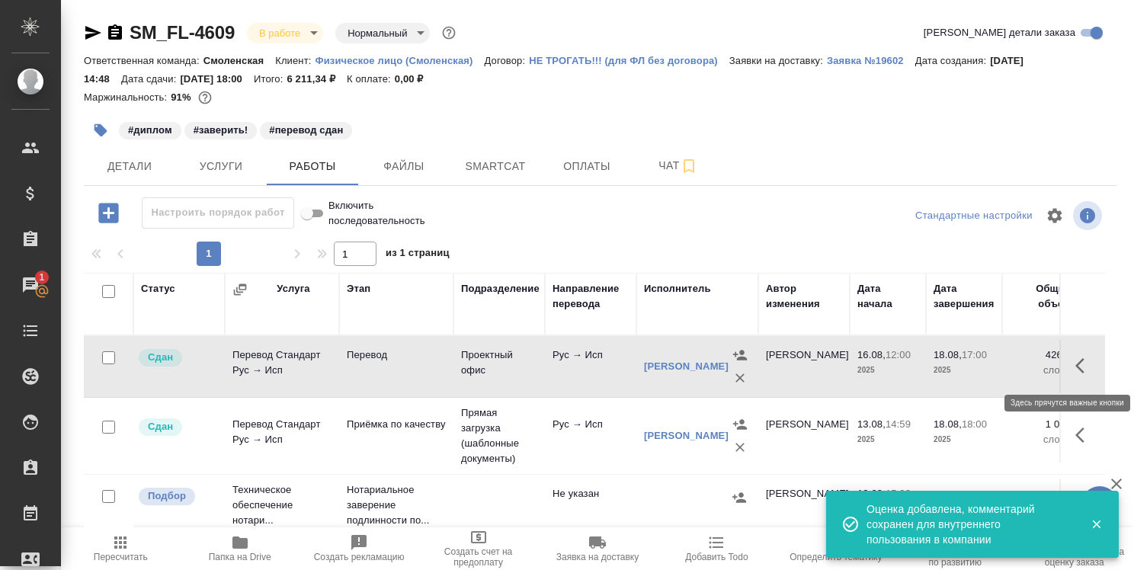
click at [1083, 363] on icon "button" at bounding box center [1084, 366] width 18 height 18
click at [945, 366] on icon "button" at bounding box center [944, 364] width 15 height 15
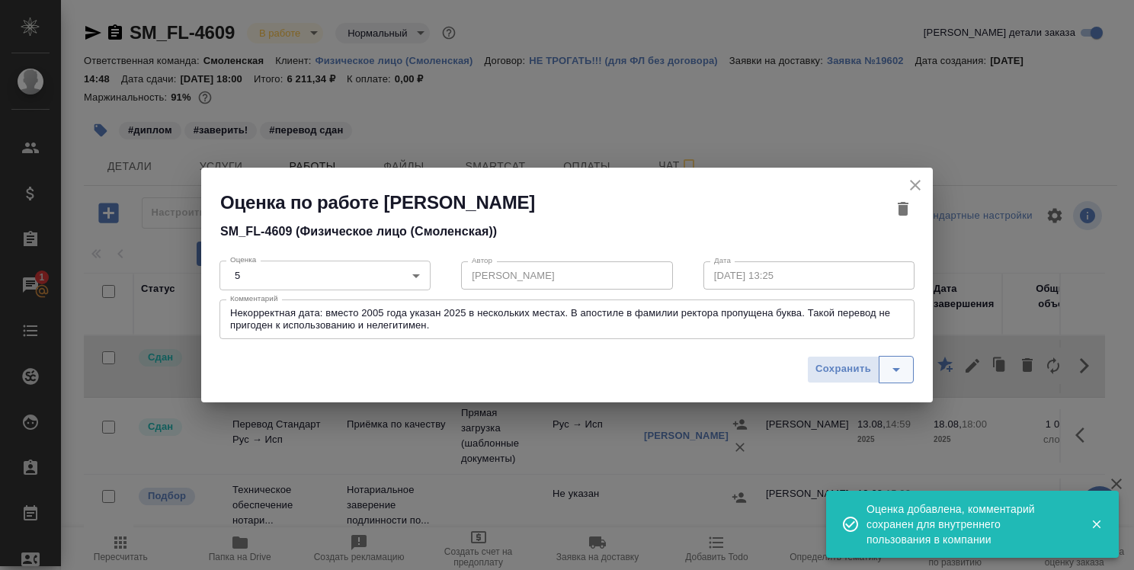
click at [904, 368] on icon "split button" at bounding box center [896, 369] width 18 height 18
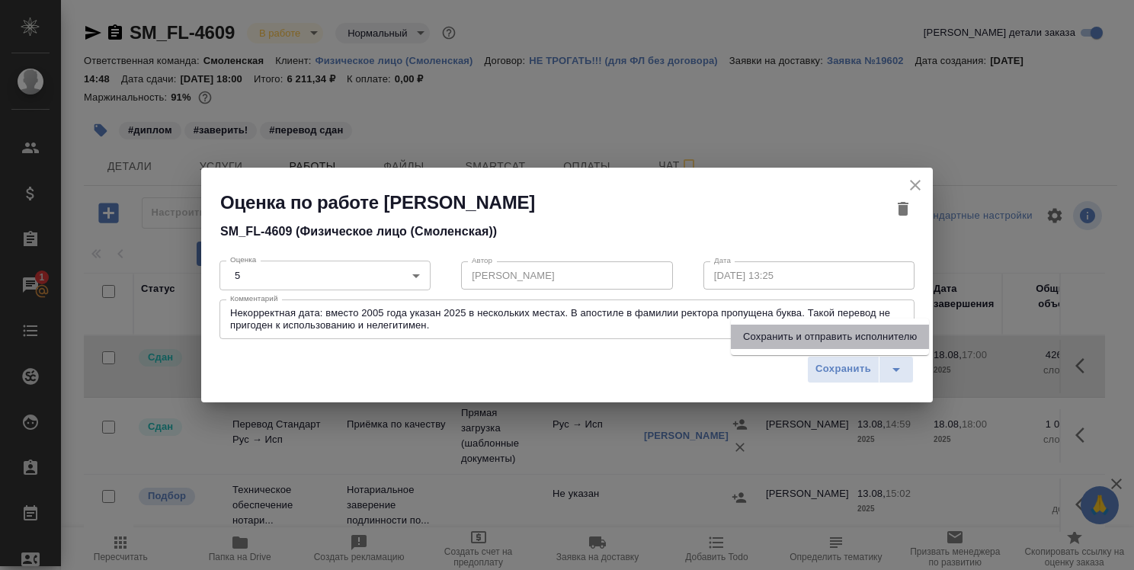
click at [876, 339] on li "Сохранить и отправить исполнителю" at bounding box center [830, 337] width 198 height 24
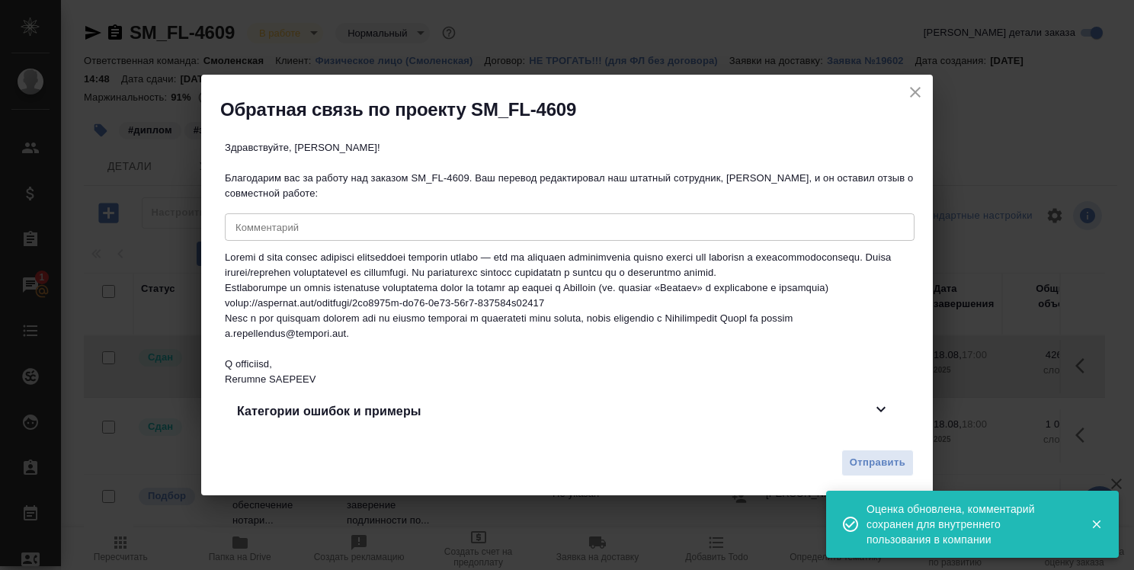
click at [504, 229] on div "x Комментарий" at bounding box center [570, 226] width 690 height 27
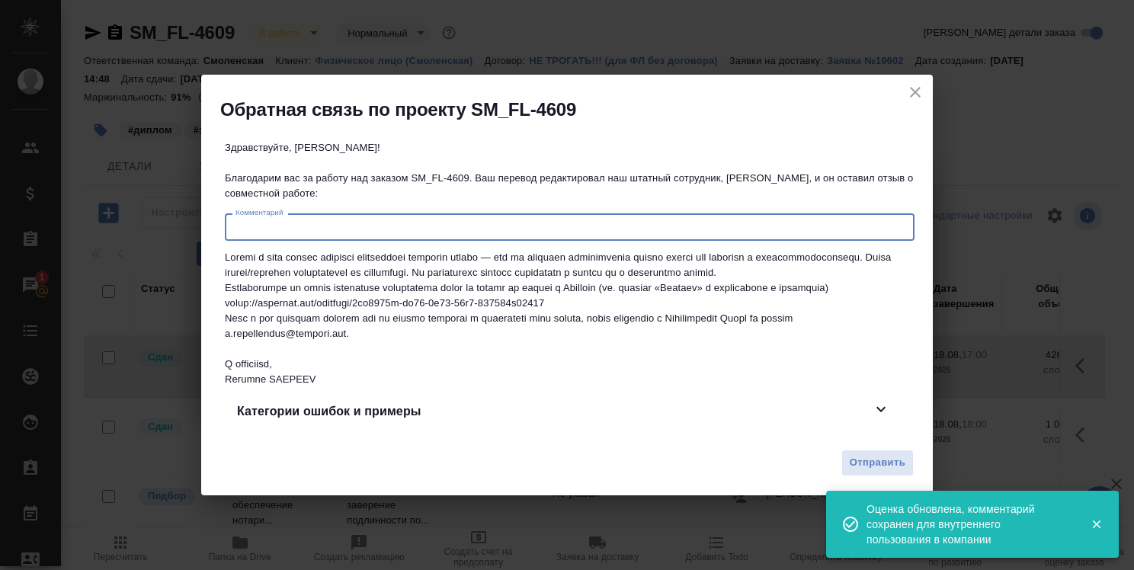
paste textarea "Некорректная дата: вместо 2005 года указан 2025 в нескольких местах. В апостиле…"
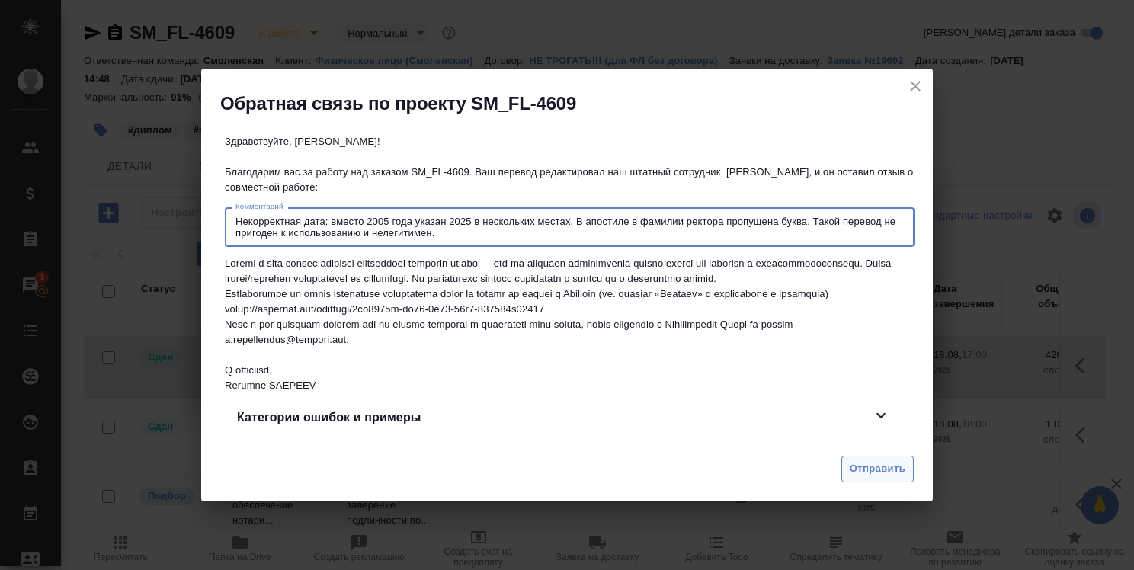
type textarea "Некорректная дата: вместо 2005 года указан 2025 в нескольких местах. В апостиле…"
click at [890, 478] on span "Отправить" at bounding box center [878, 469] width 56 height 18
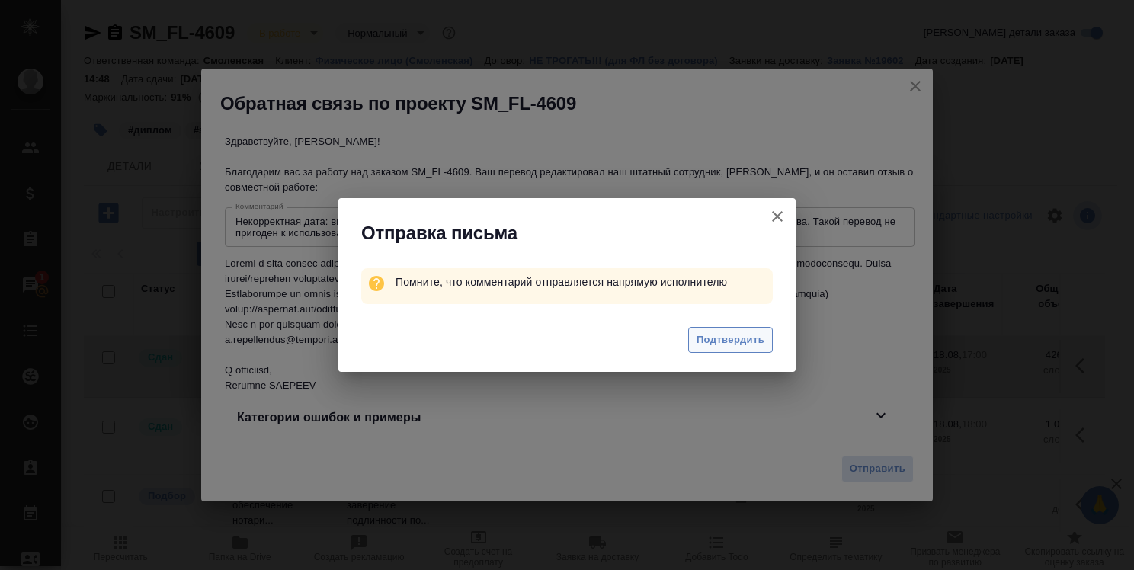
click at [710, 332] on span "Подтвердить" at bounding box center [730, 340] width 68 height 18
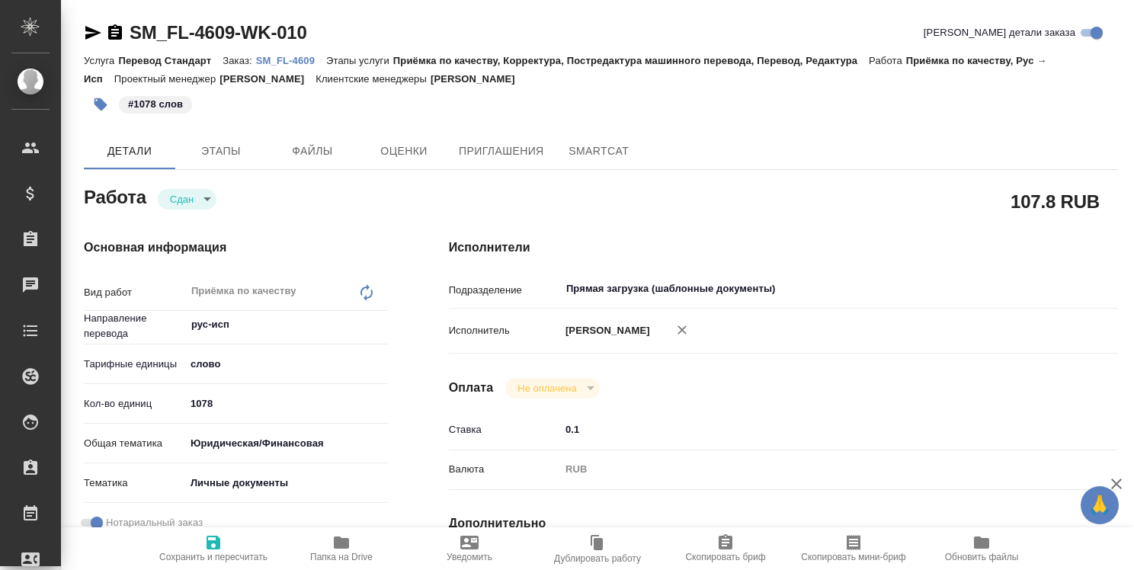
type textarea "x"
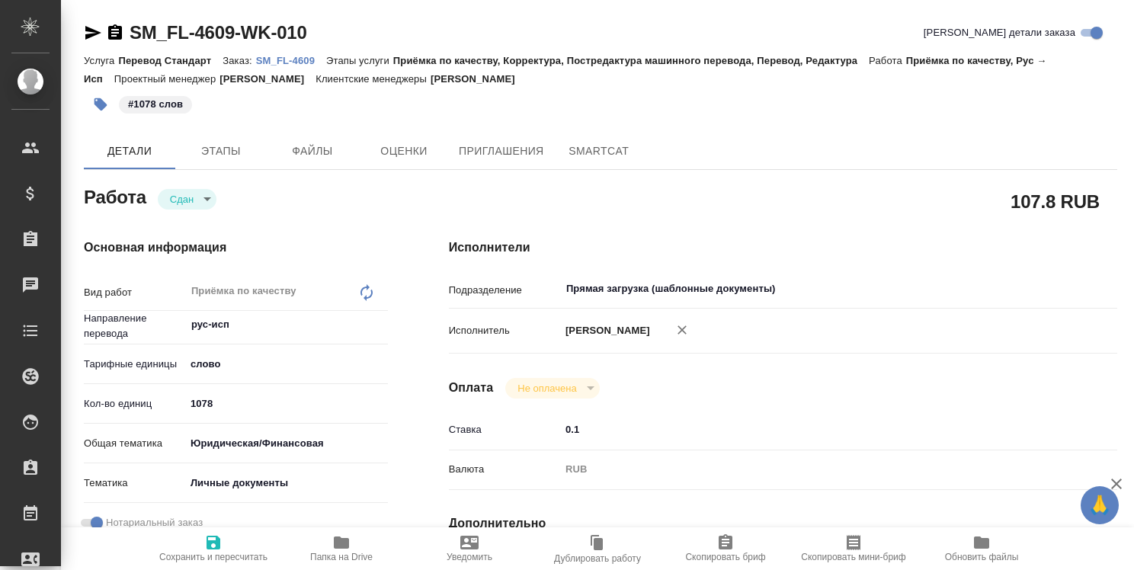
type textarea "x"
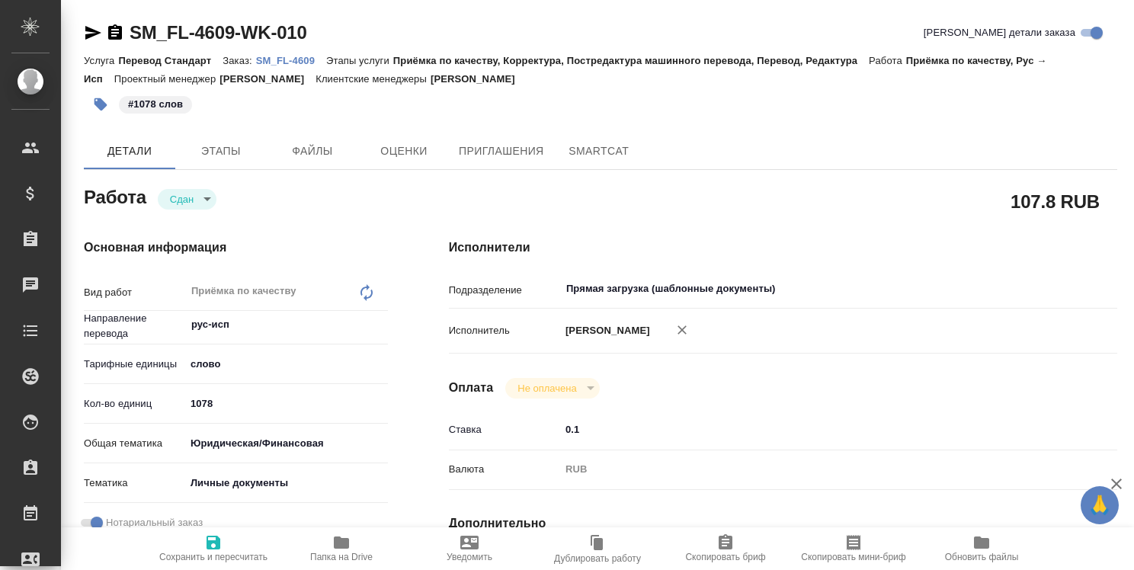
type textarea "x"
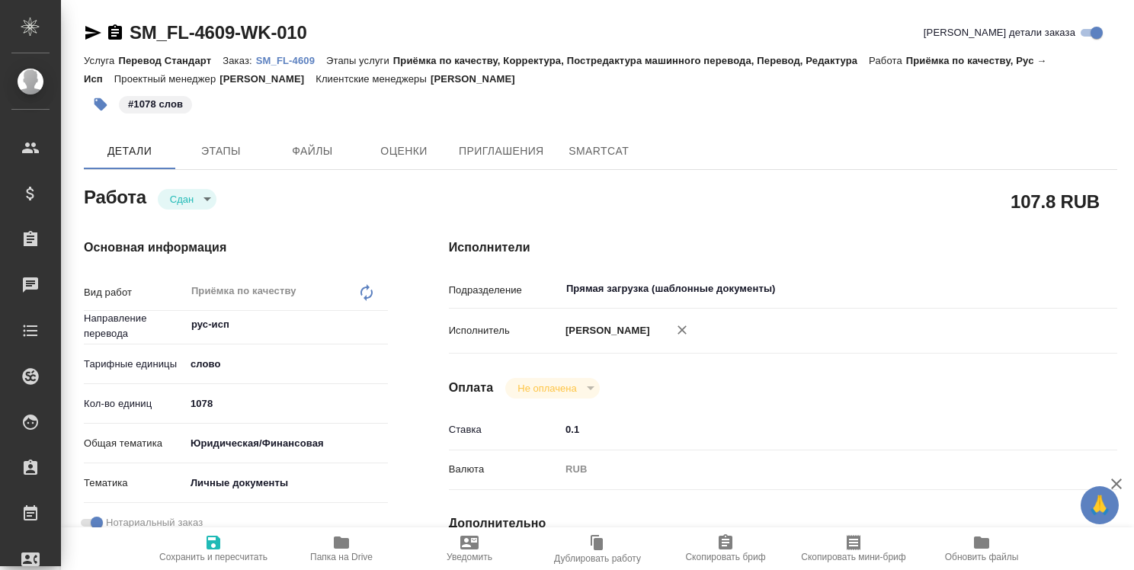
type textarea "x"
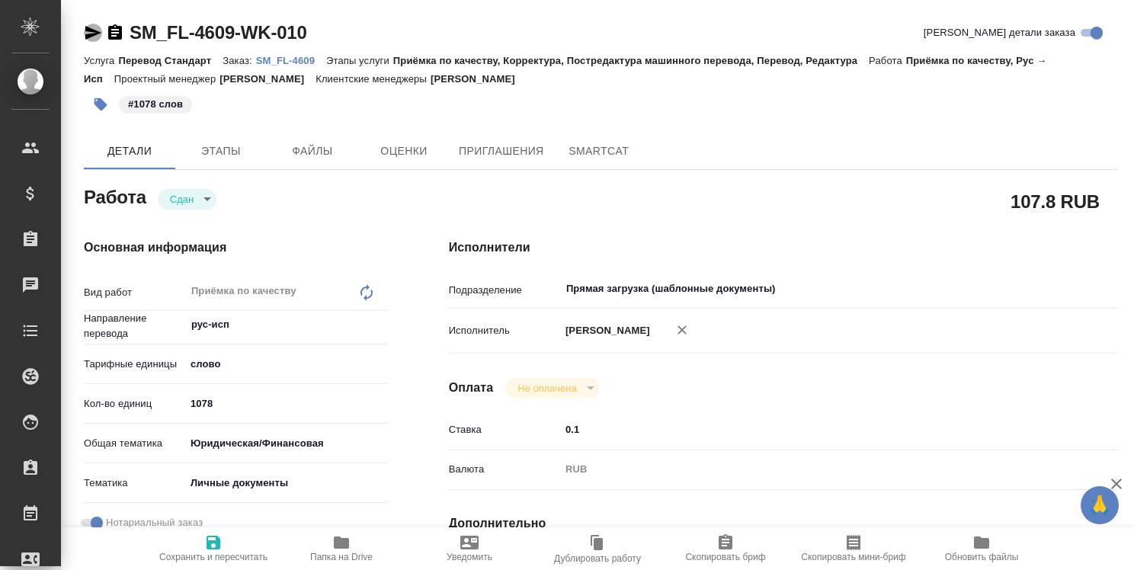
click at [92, 31] on icon "button" at bounding box center [93, 33] width 16 height 14
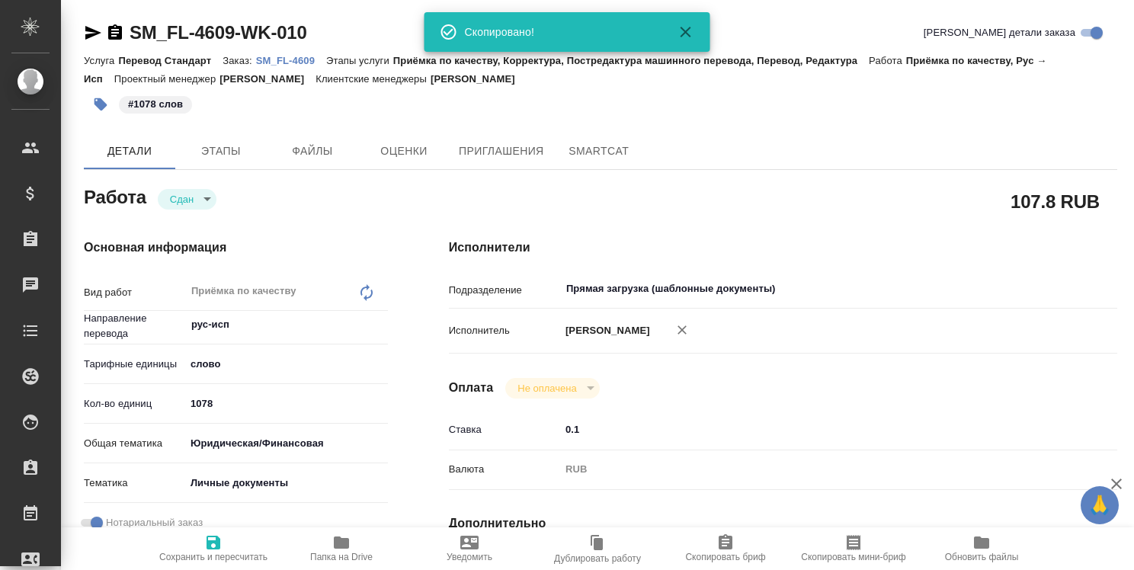
type textarea "x"
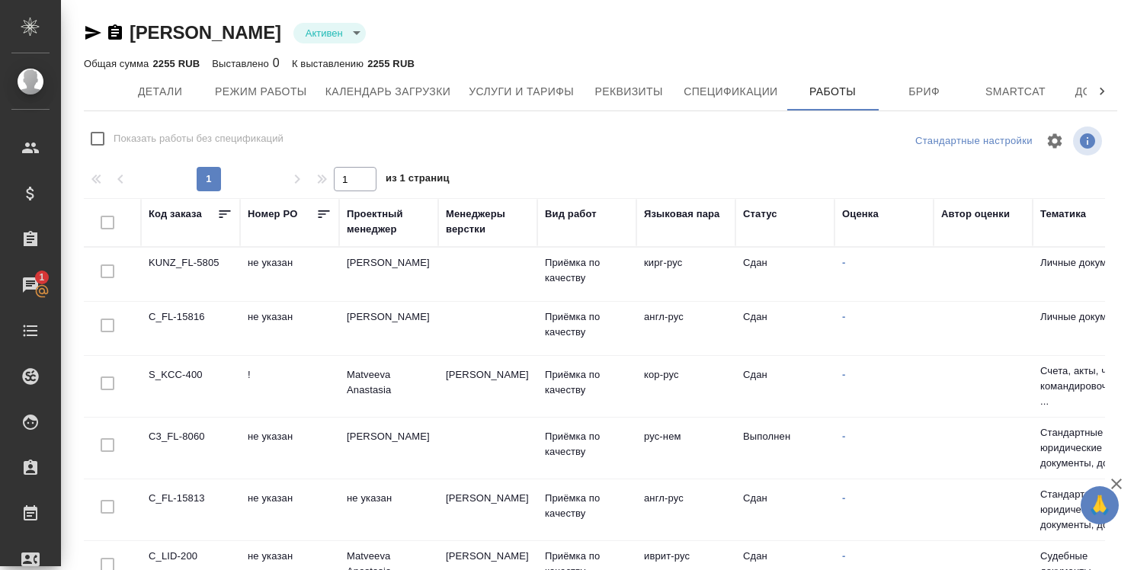
scroll to position [350, 0]
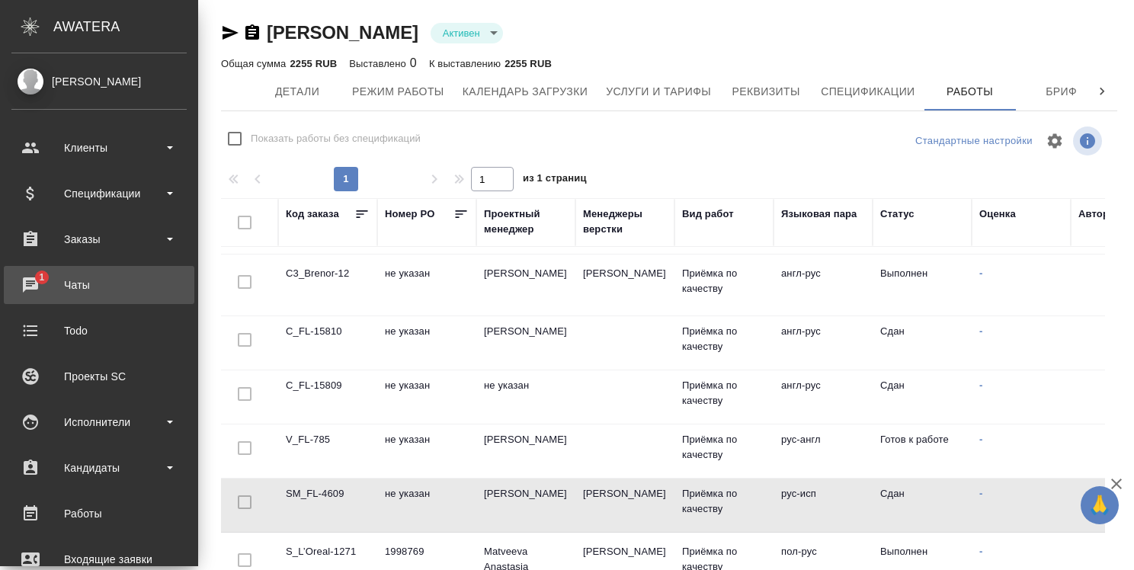
click at [44, 280] on div "Чаты" at bounding box center [98, 285] width 175 height 23
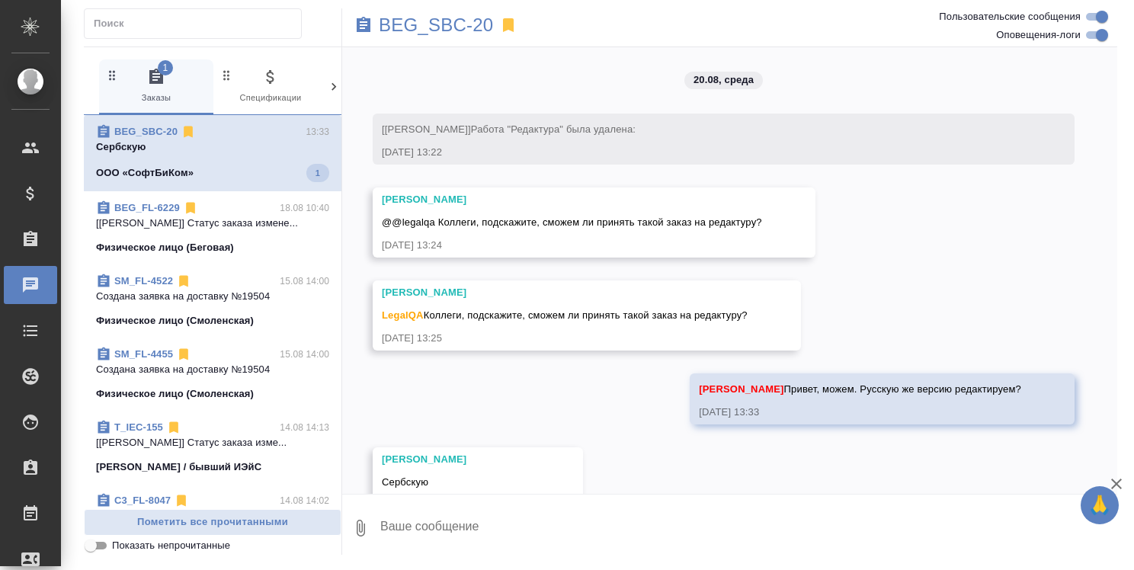
scroll to position [46, 0]
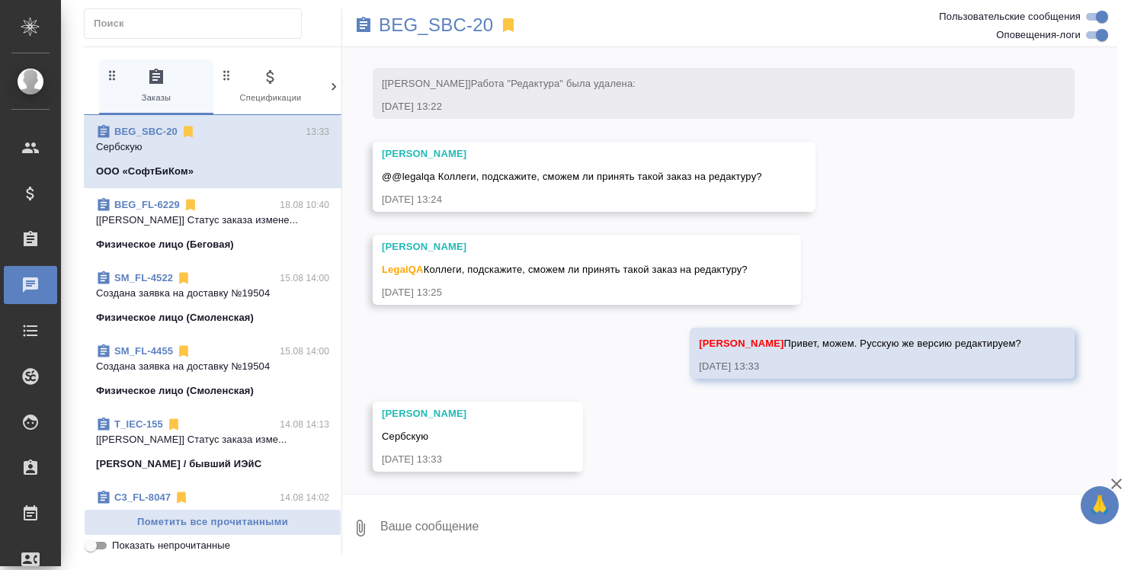
click at [789, 511] on textarea at bounding box center [748, 528] width 738 height 52
type textarea "Похоже, что перевод и оригинал совпадают."
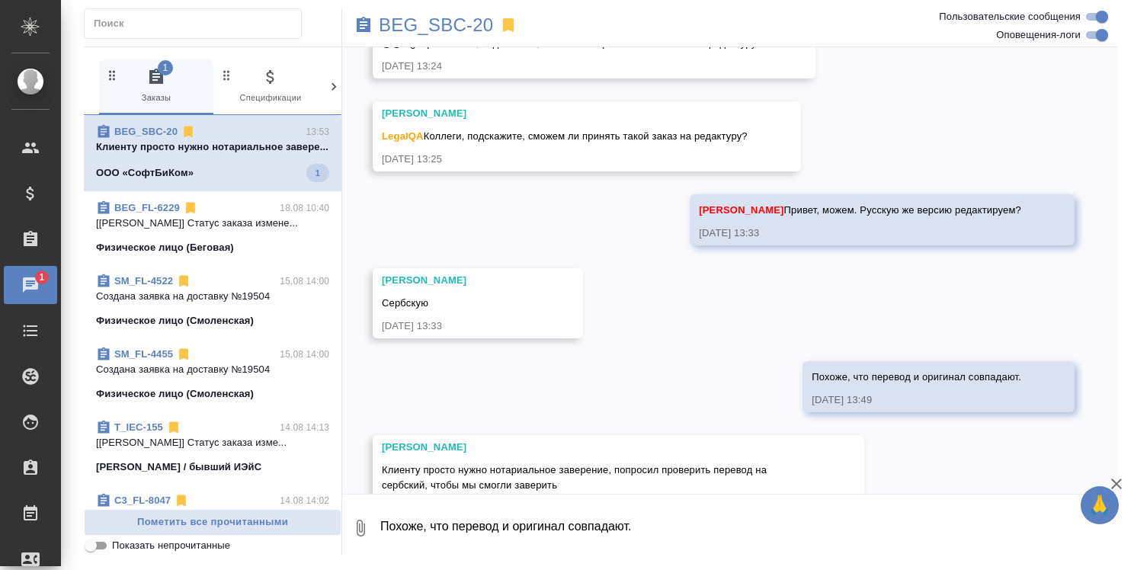
scroll to position [229, 0]
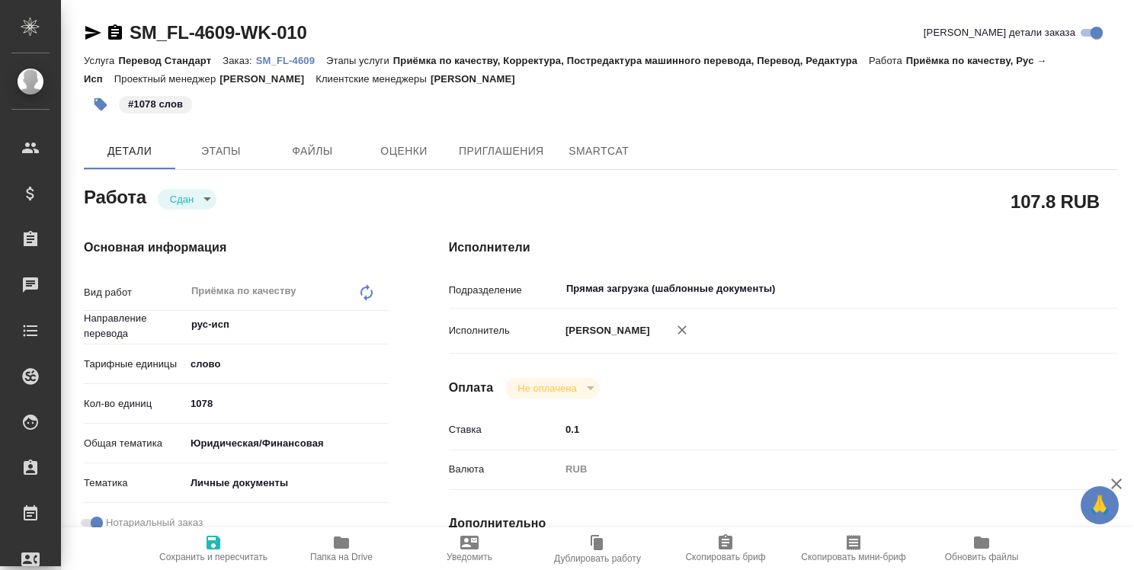
type textarea "x"
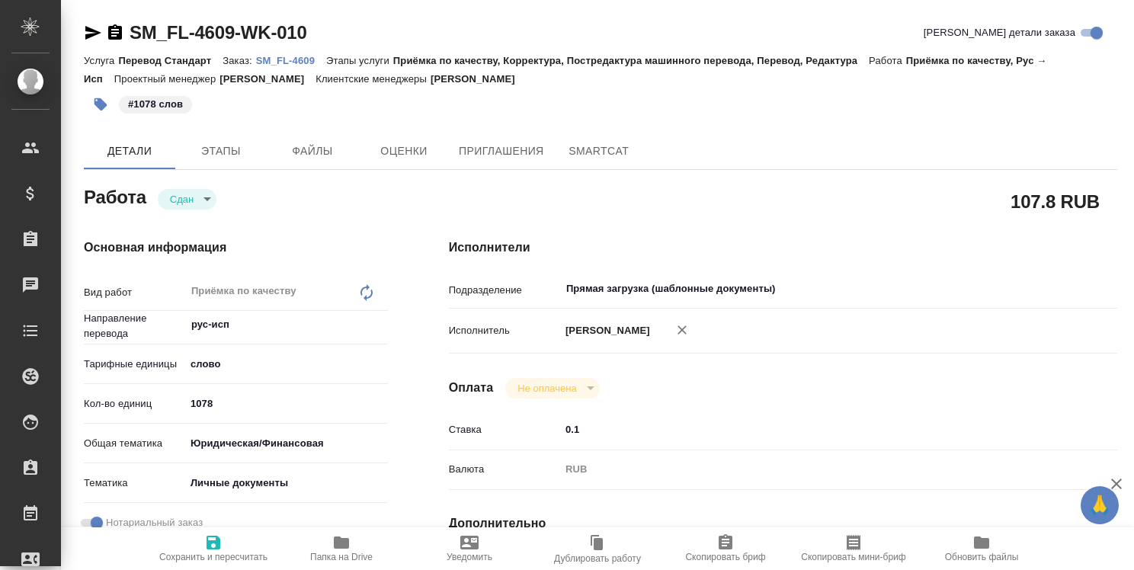
type textarea "x"
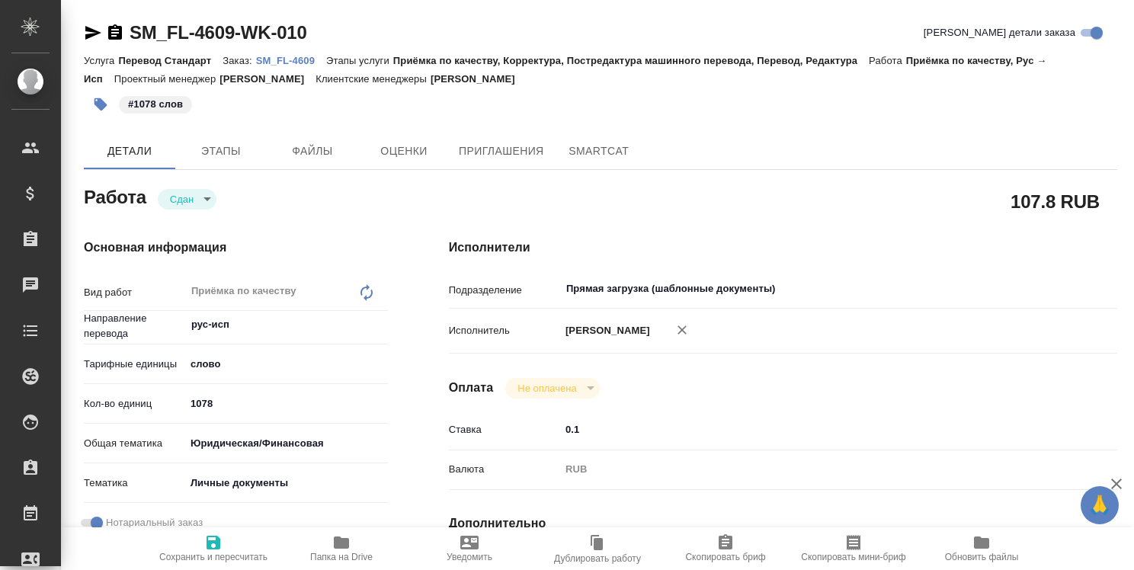
type textarea "x"
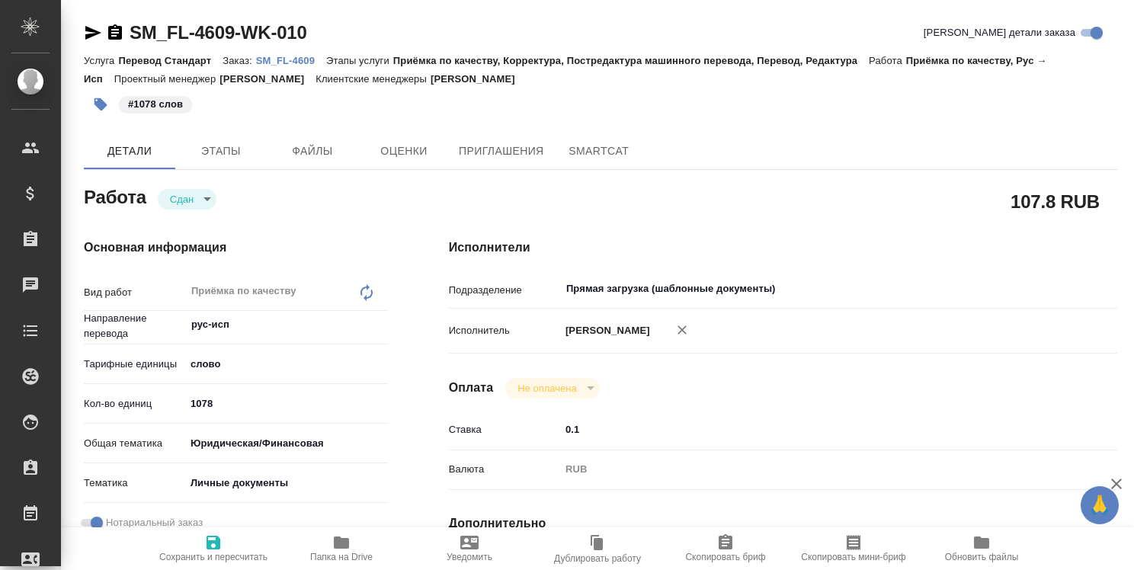
type textarea "x"
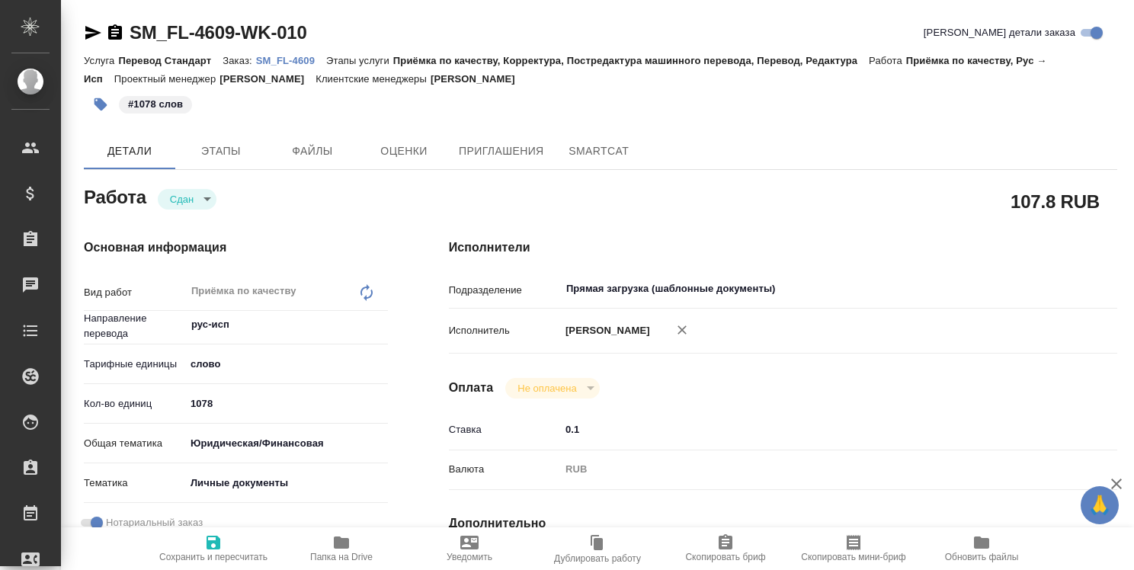
type textarea "x"
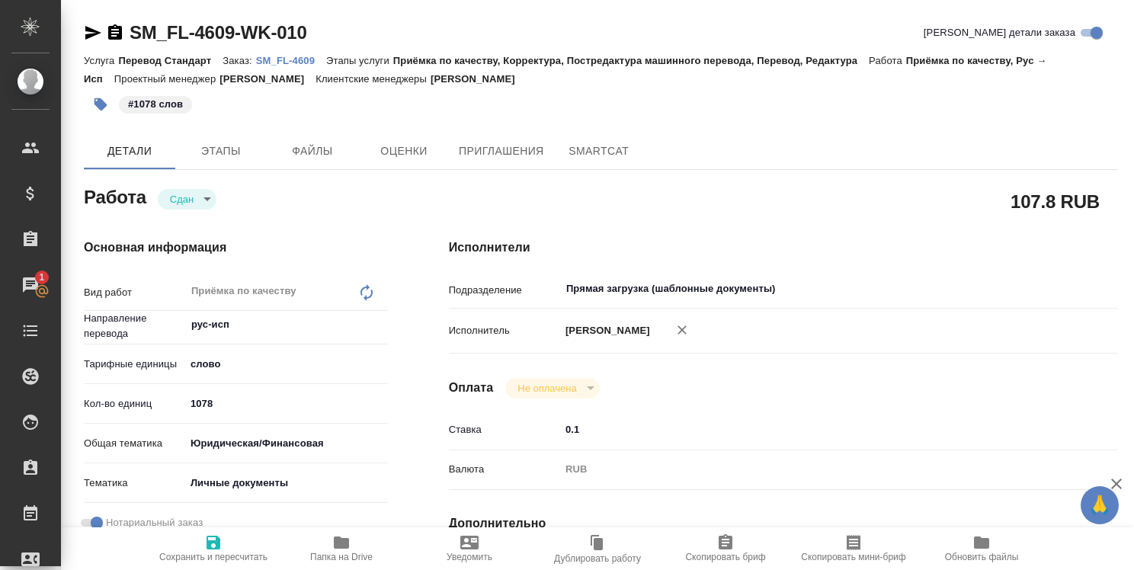
click at [296, 58] on p "SM_FL-4609" at bounding box center [291, 60] width 70 height 11
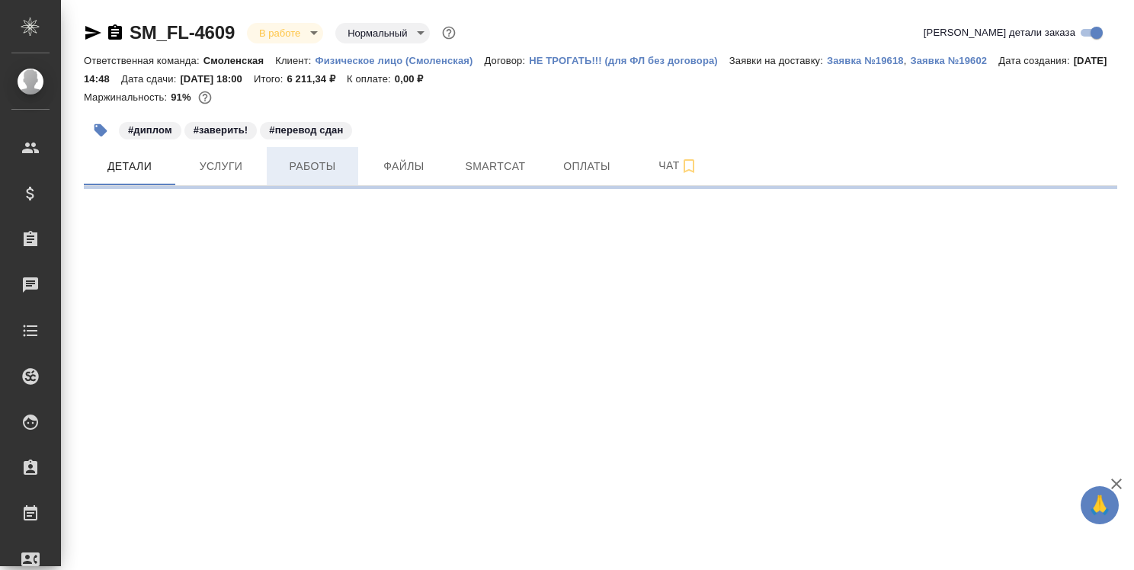
select select "RU"
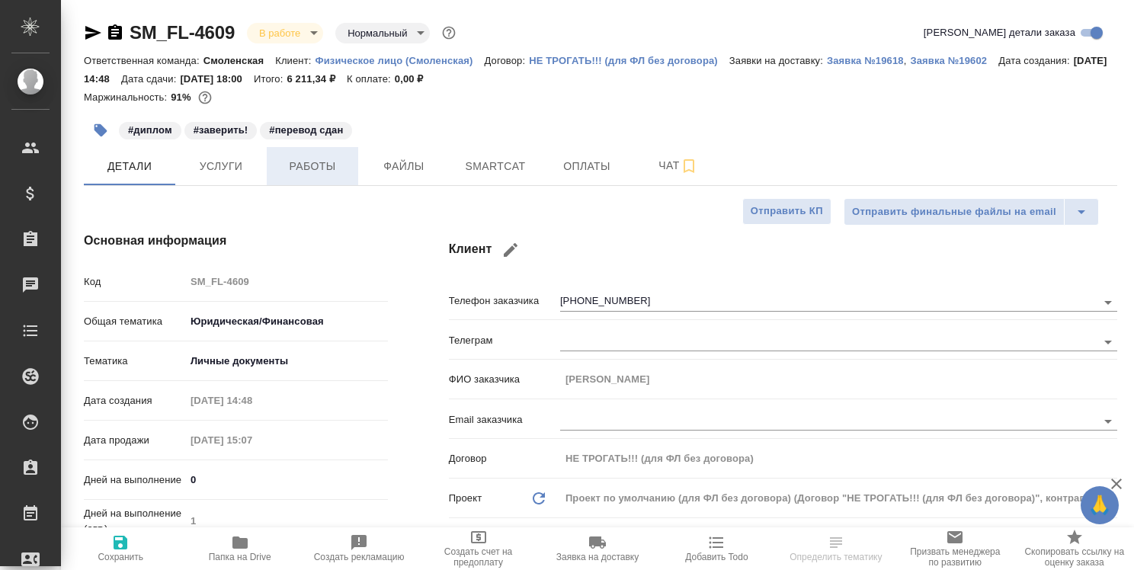
type textarea "x"
click at [313, 165] on span "Работы" at bounding box center [312, 166] width 73 height 19
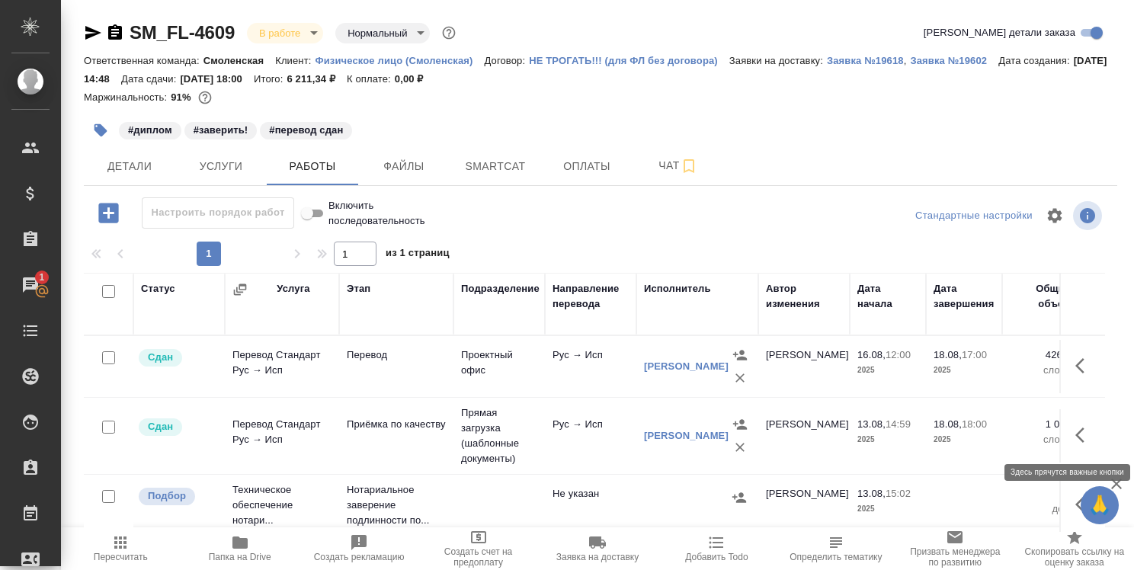
click at [1075, 430] on icon "button" at bounding box center [1084, 435] width 18 height 18
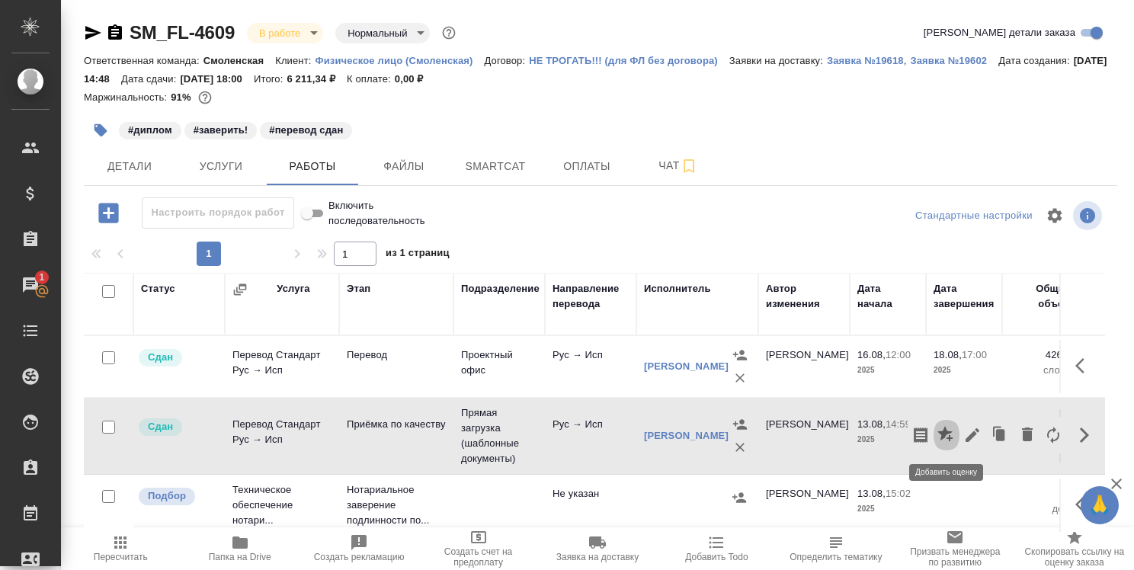
click at [947, 430] on icon "button" at bounding box center [946, 435] width 18 height 18
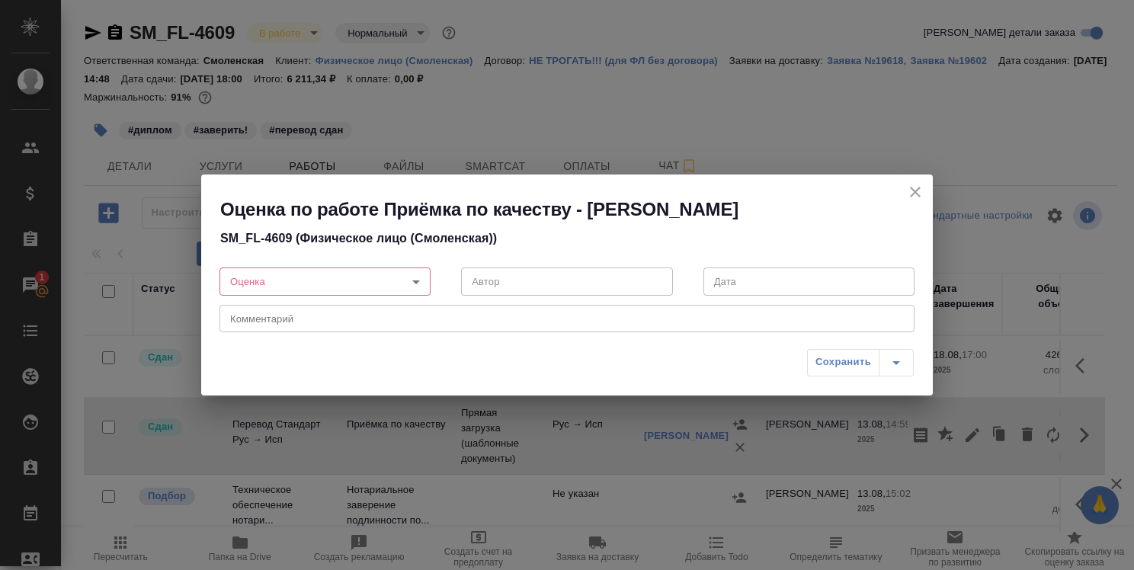
click at [395, 282] on body "🙏 .cls-1 fill:#fff; AWATERA Strelnikova Olga Клиенты Спецификации Заказы 1 Чаты…" at bounding box center [567, 285] width 1134 height 570
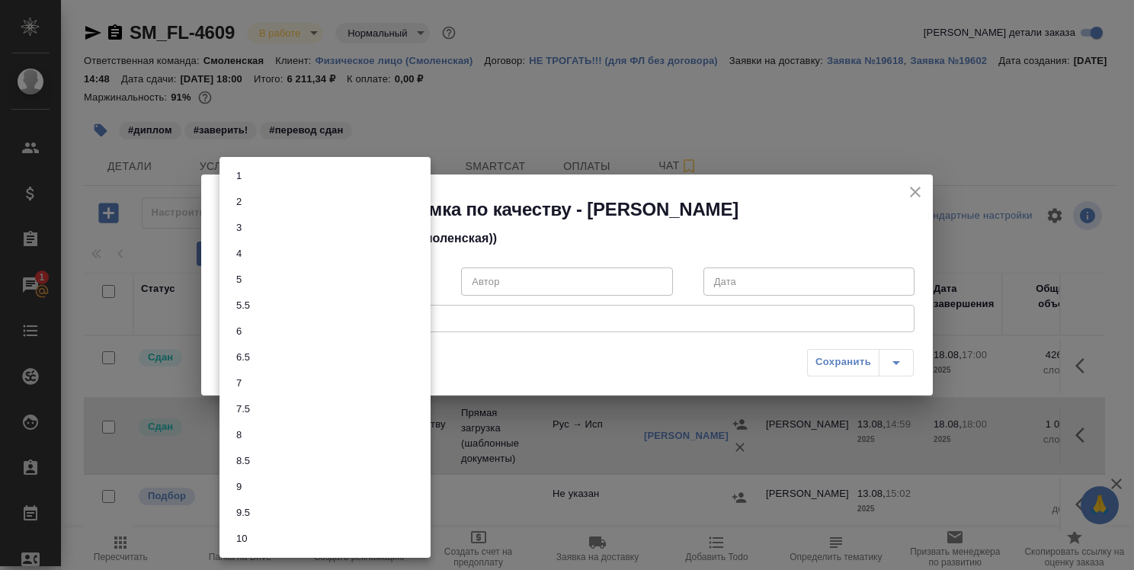
click at [331, 280] on li "5" at bounding box center [324, 280] width 211 height 26
type input "5"
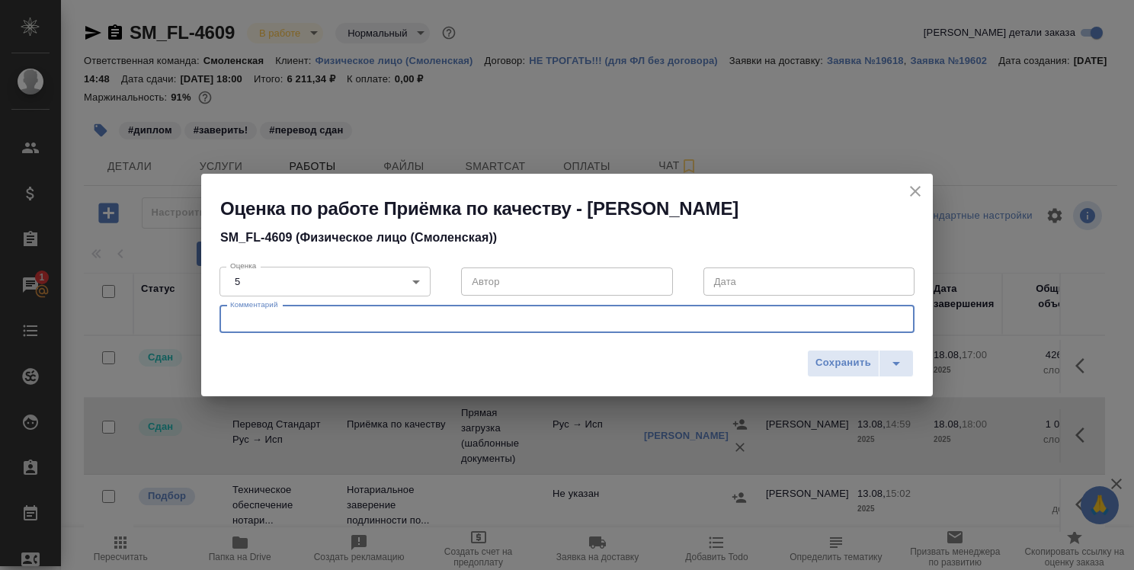
click at [332, 315] on textarea at bounding box center [567, 318] width 674 height 11
paste textarea "Некорректная дата: вместо 2005 года указан 2025 в нескольких местах. В апостиле…"
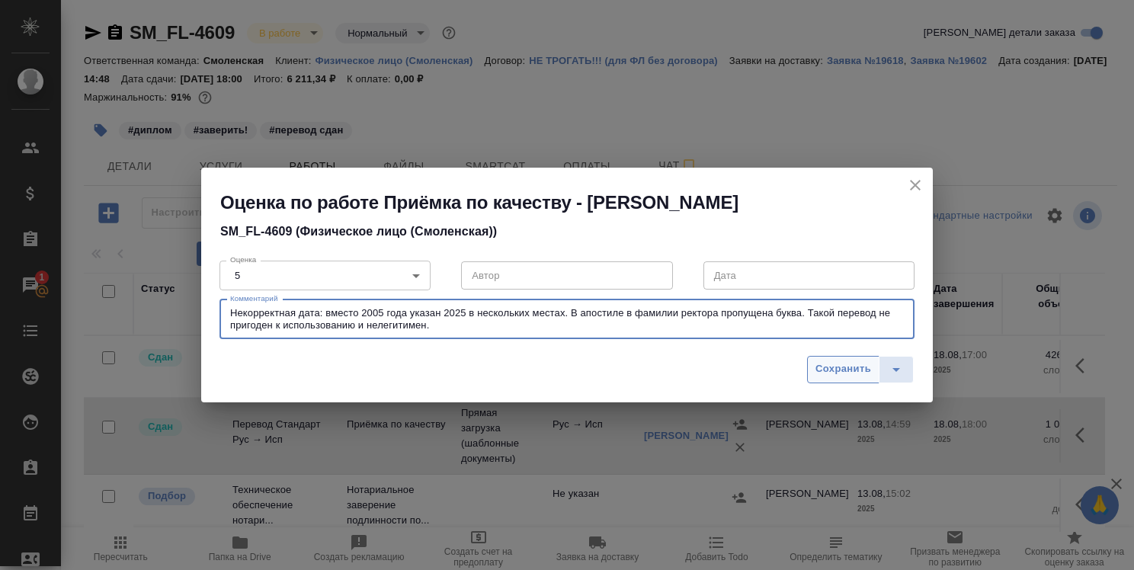
type textarea "Некорректная дата: вместо 2005 года указан 2025 в нескольких местах. В апостиле…"
click at [832, 366] on span "Сохранить" at bounding box center [843, 369] width 56 height 18
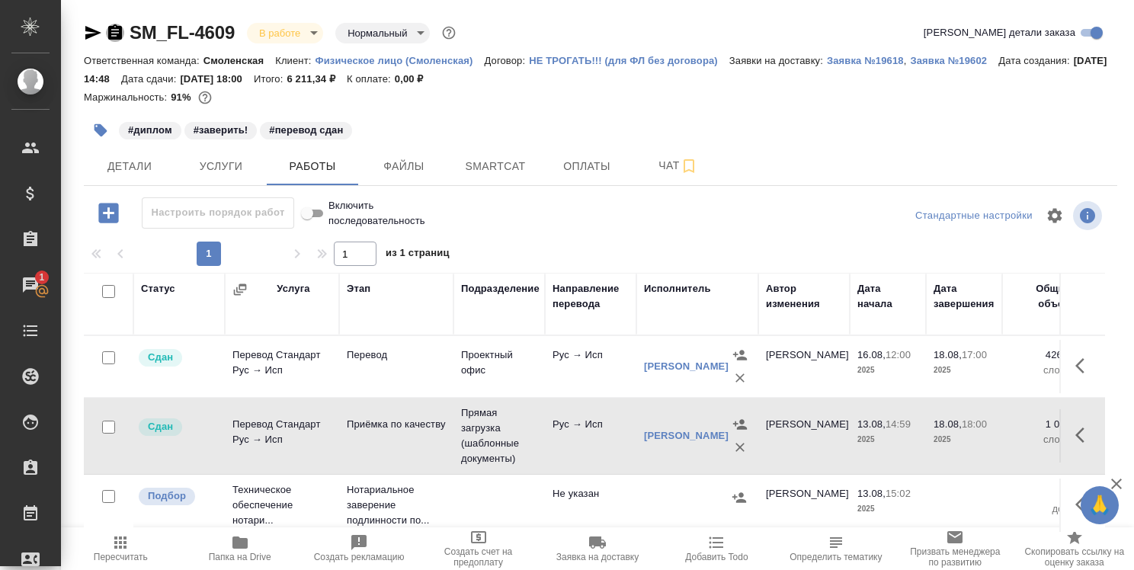
click at [119, 30] on icon "button" at bounding box center [115, 31] width 14 height 15
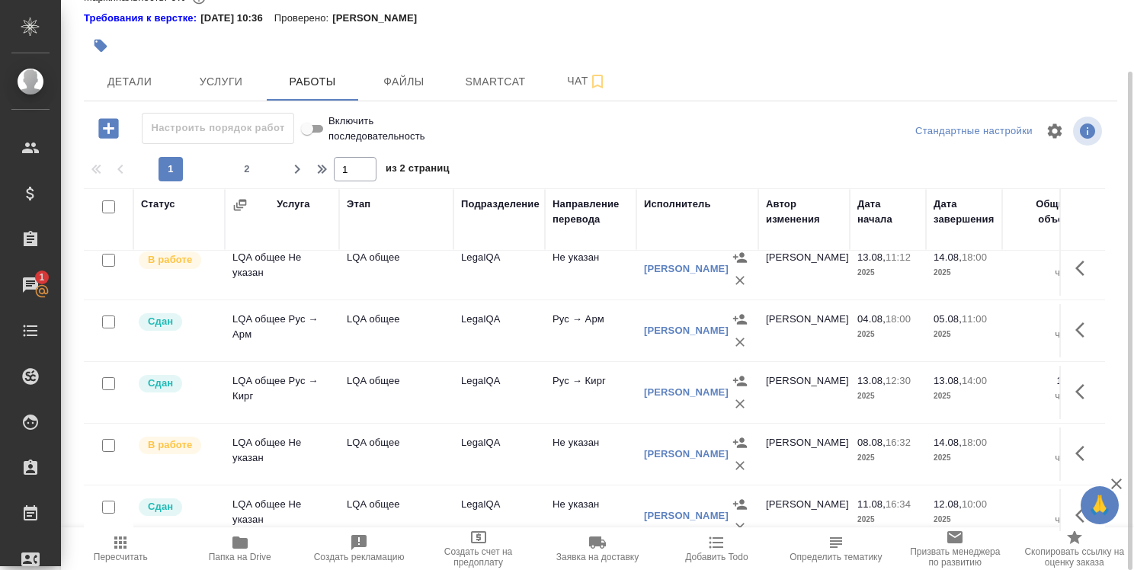
scroll to position [838, 0]
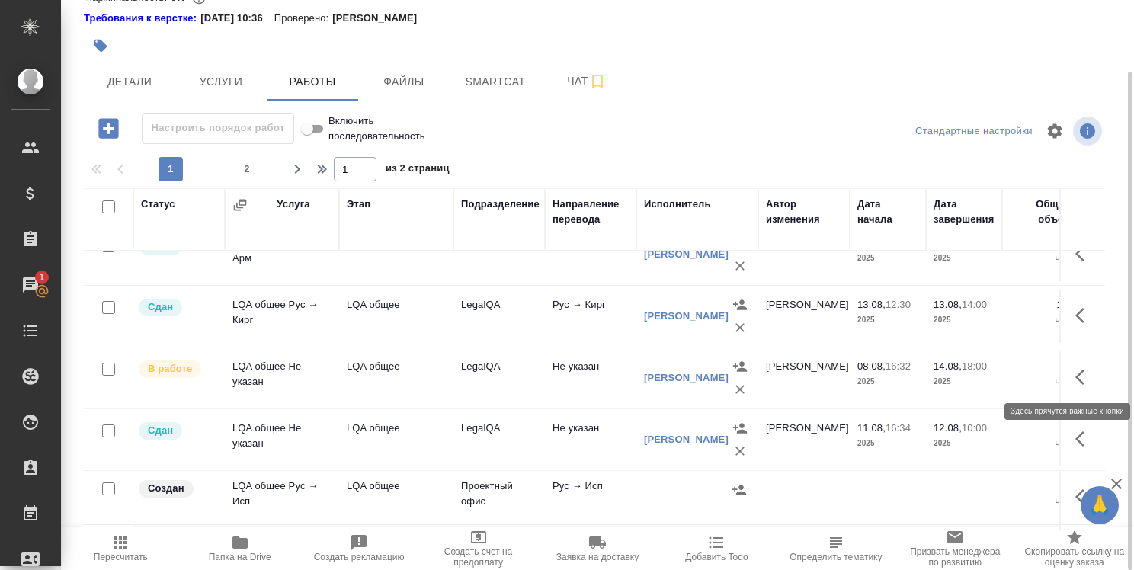
click at [1075, 372] on icon "button" at bounding box center [1084, 377] width 18 height 18
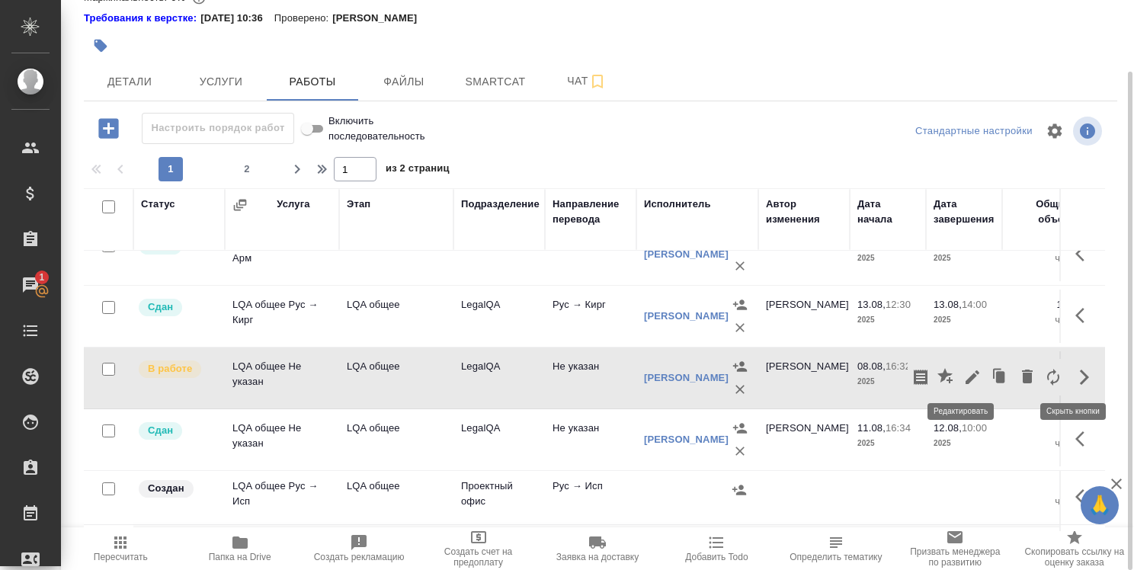
click at [963, 370] on icon "button" at bounding box center [972, 377] width 18 height 18
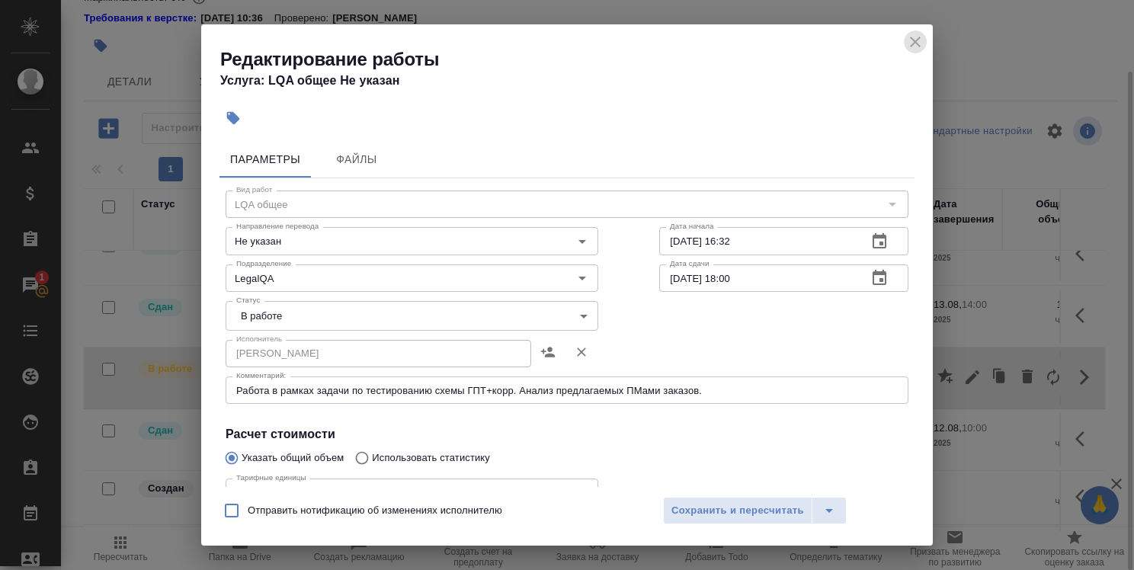
click at [908, 39] on icon "close" at bounding box center [915, 42] width 18 height 18
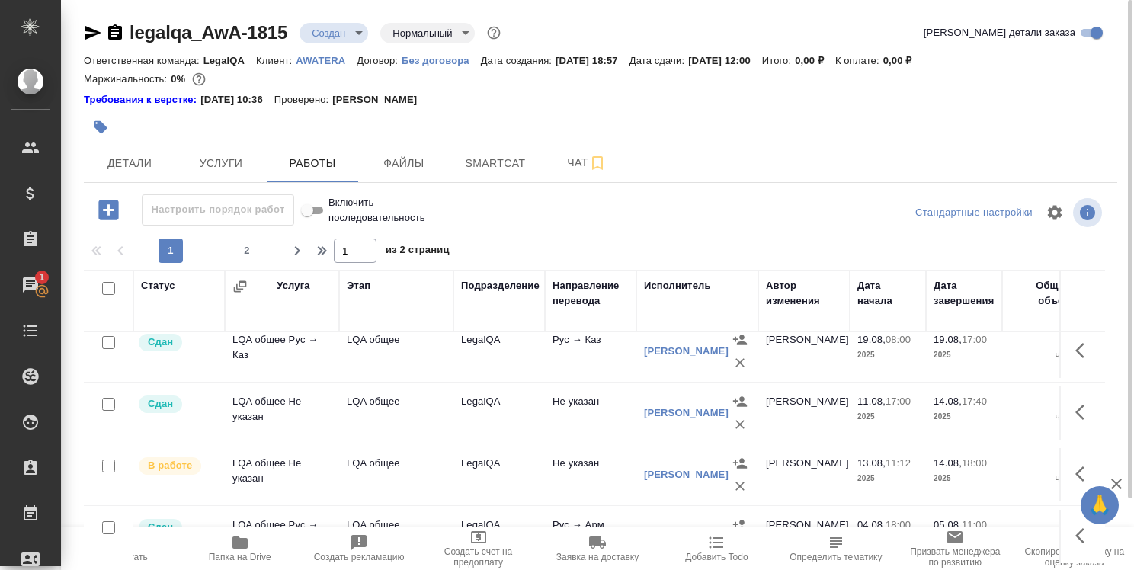
scroll to position [562, 0]
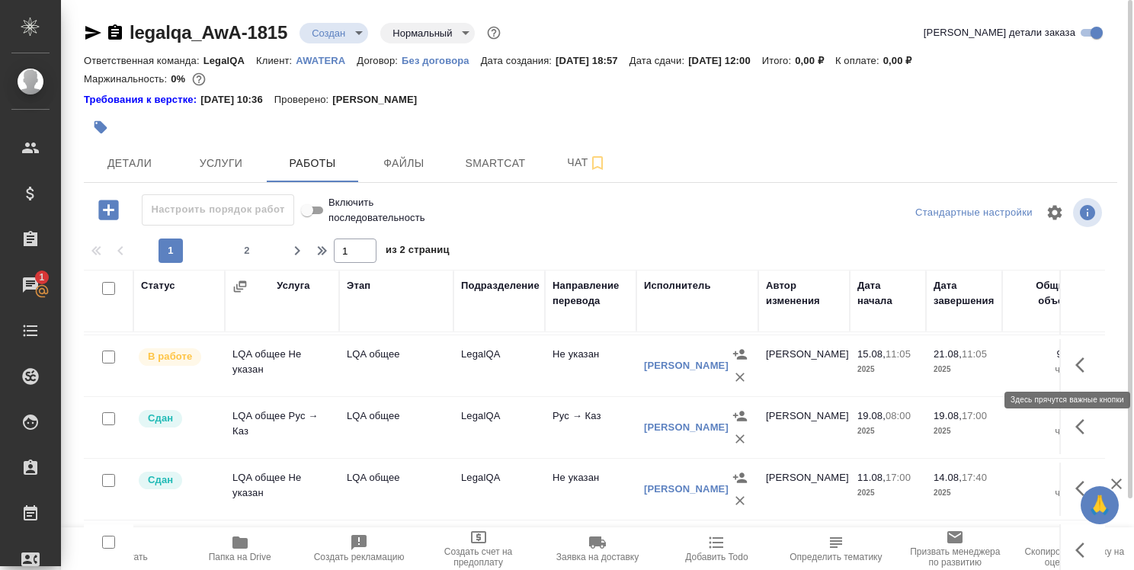
click at [1075, 362] on icon "button" at bounding box center [1079, 364] width 9 height 15
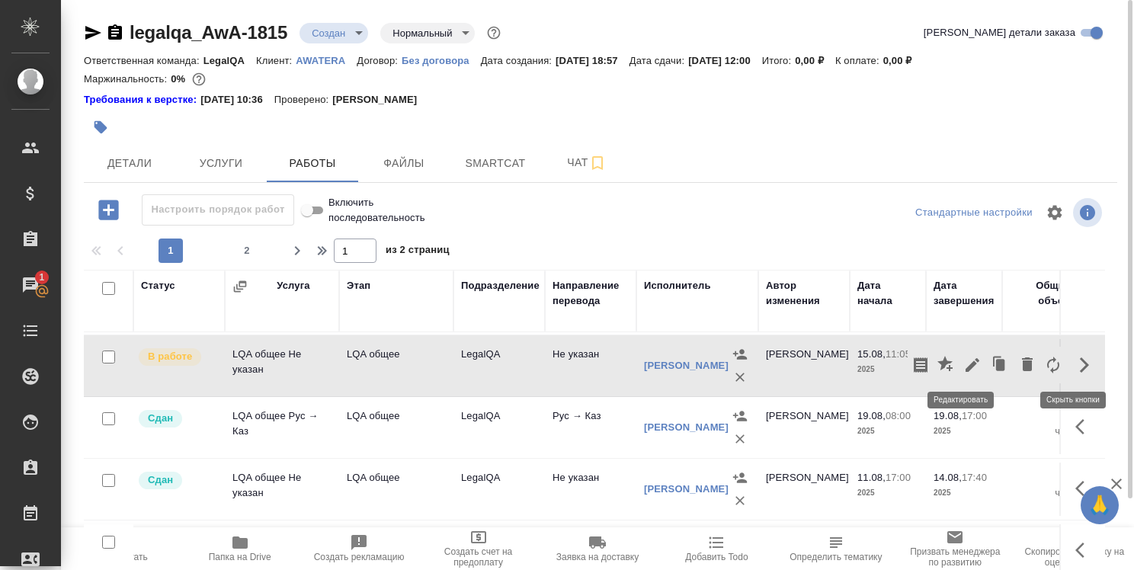
click at [965, 360] on icon "button" at bounding box center [972, 365] width 18 height 18
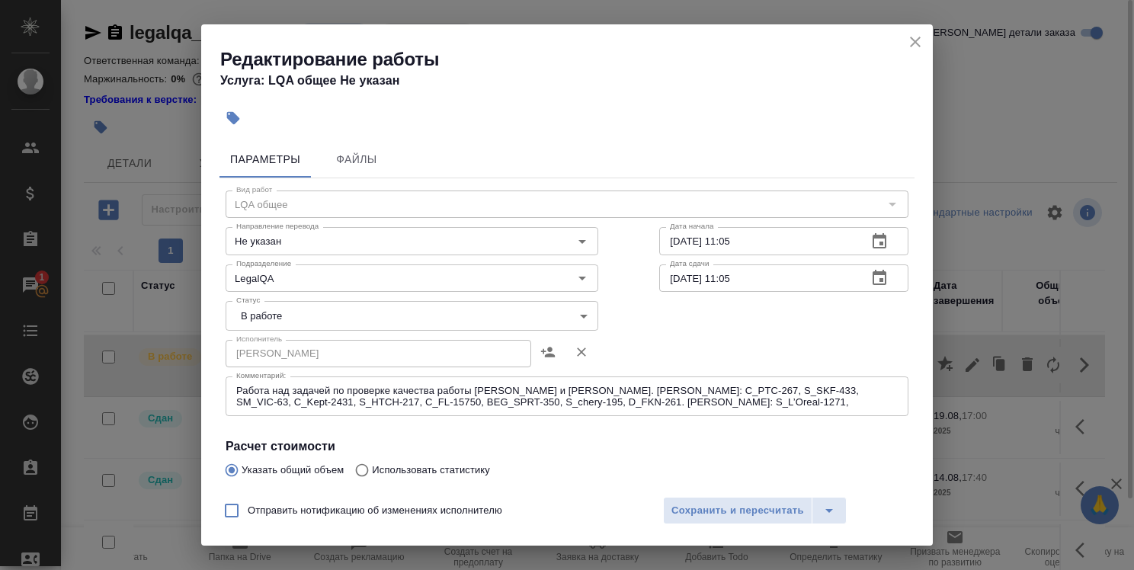
click at [744, 405] on textarea "Работа над задачей по проверке качества работы Кобзевой и Алилековой. Кобзева: …" at bounding box center [566, 397] width 661 height 24
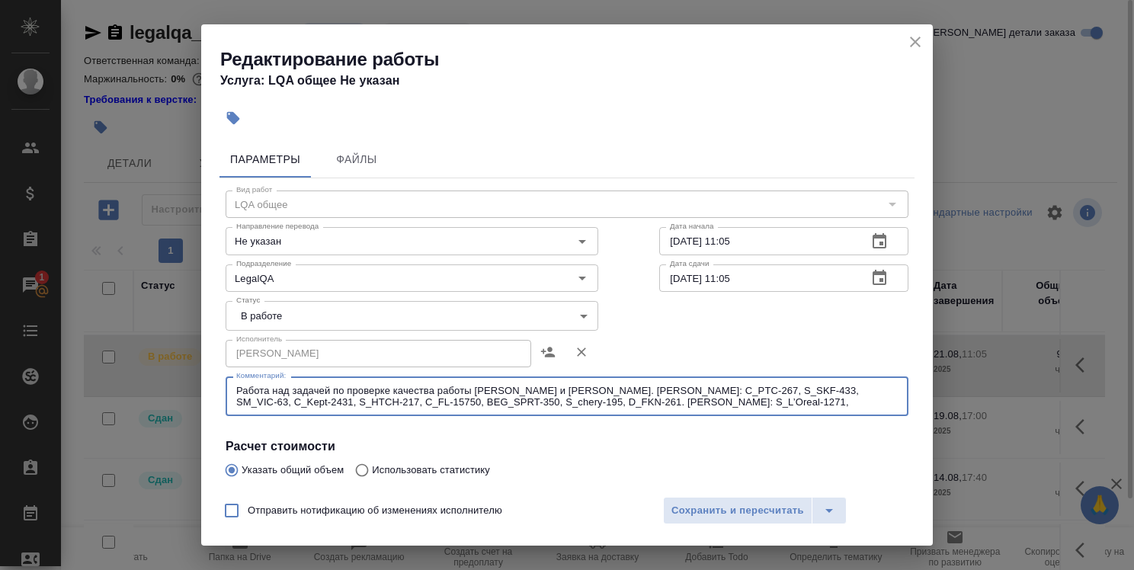
paste textarea "SM_FL-4609"
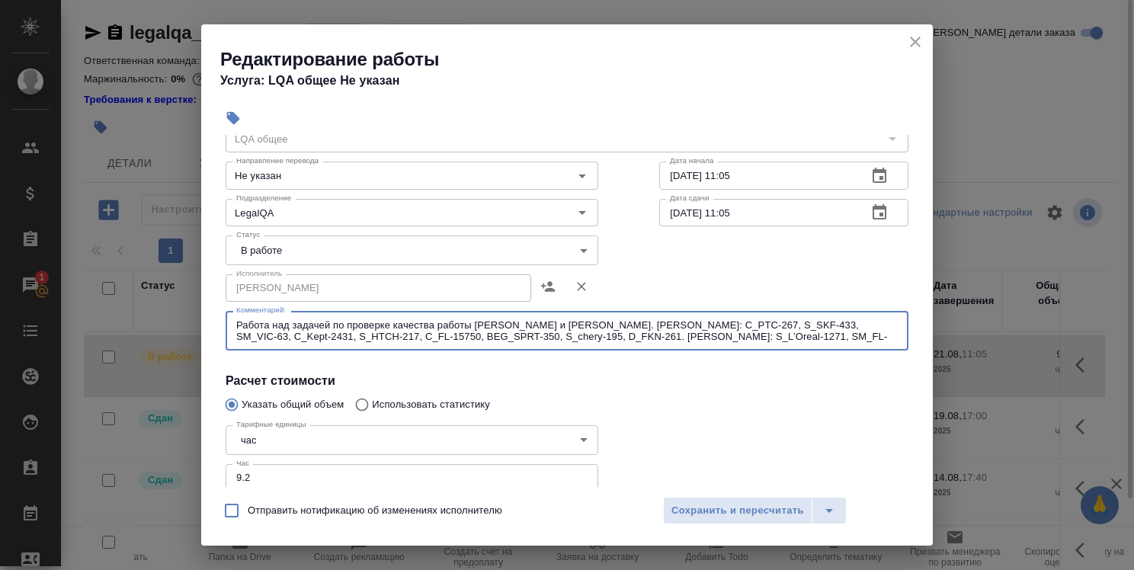
scroll to position [152, 0]
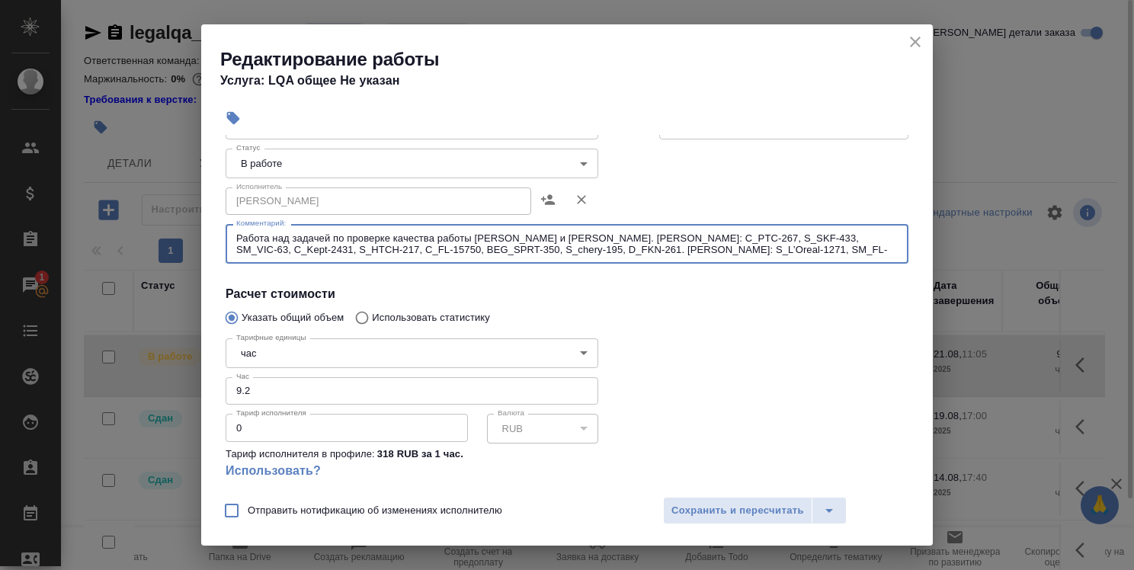
type textarea "Работа над задачей по проверке качества работы Кобзевой и Алилековой. Кобзева: …"
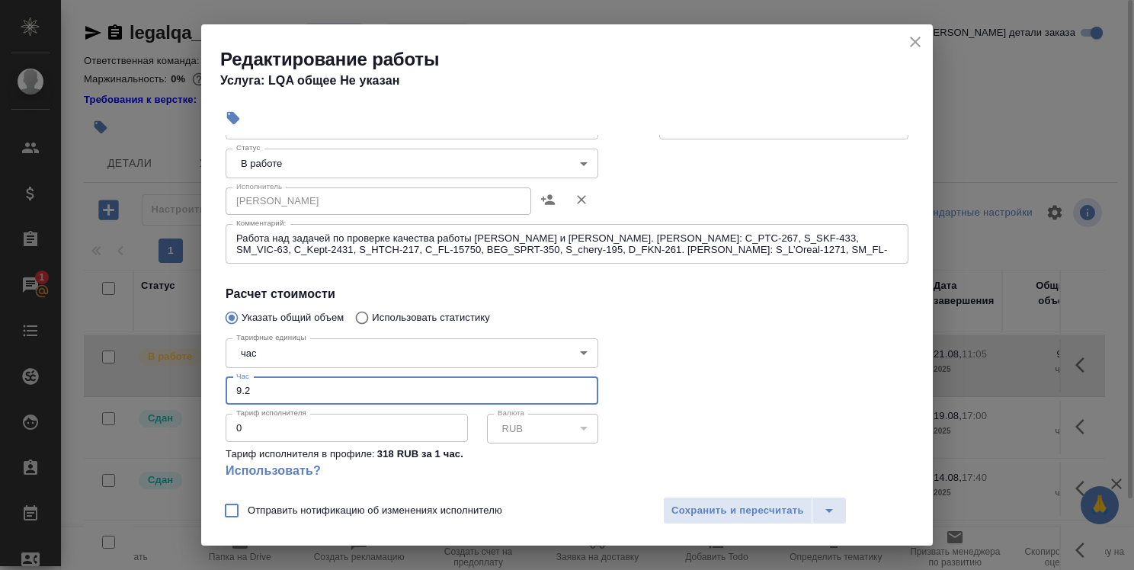
drag, startPoint x: 254, startPoint y: 393, endPoint x: 223, endPoint y: 391, distance: 31.3
click at [224, 391] on div "Тарифные единицы час 5a8b1489cc6b4906c91bfd93 Тарифные единицы Час 9.2 Час Тари…" at bounding box center [412, 415] width 434 height 226
type input "10"
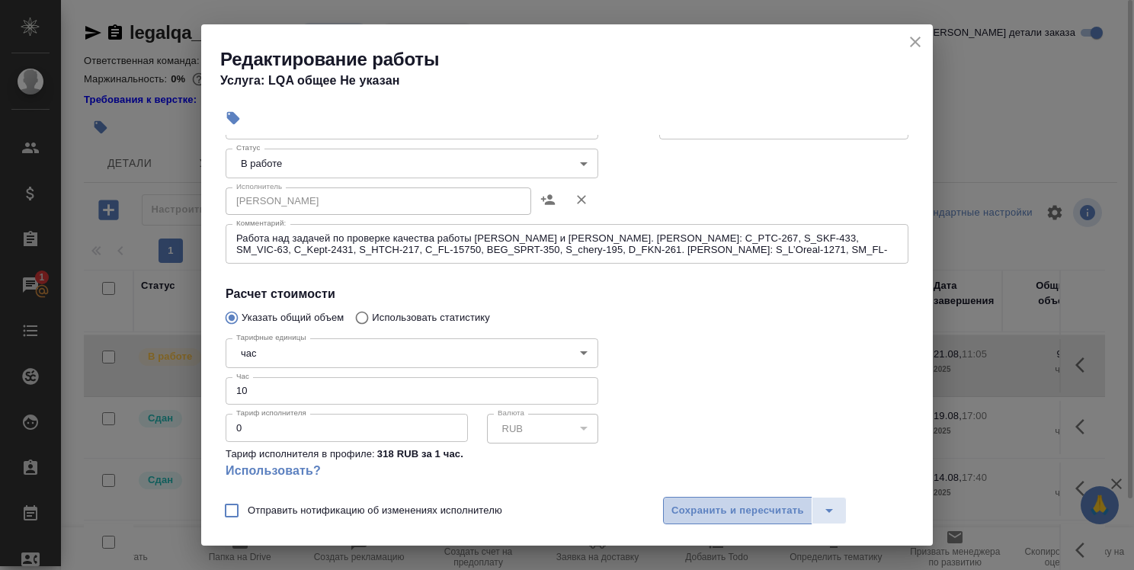
click at [749, 512] on span "Сохранить и пересчитать" at bounding box center [737, 511] width 133 height 18
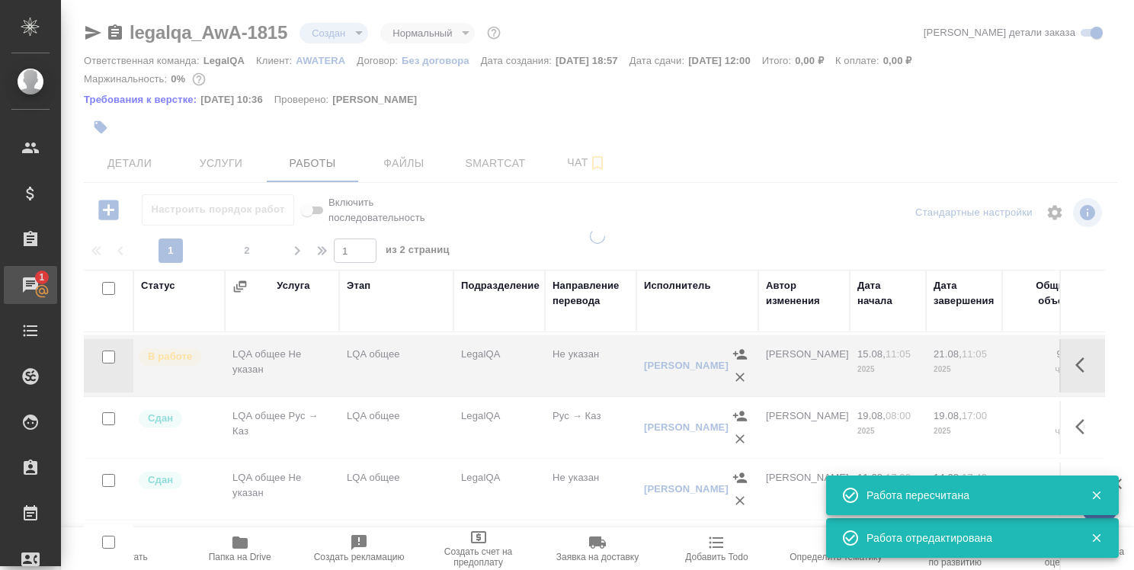
click at [30, 286] on div "Чаты" at bounding box center [11, 285] width 38 height 23
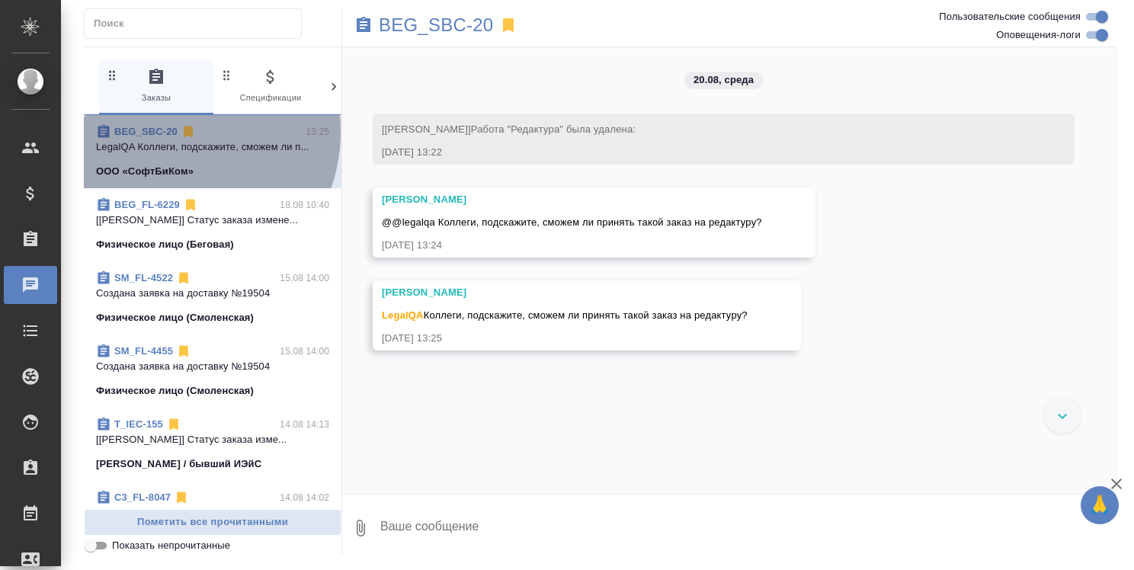
click at [165, 131] on link "BEG_SBC-20" at bounding box center [145, 131] width 63 height 11
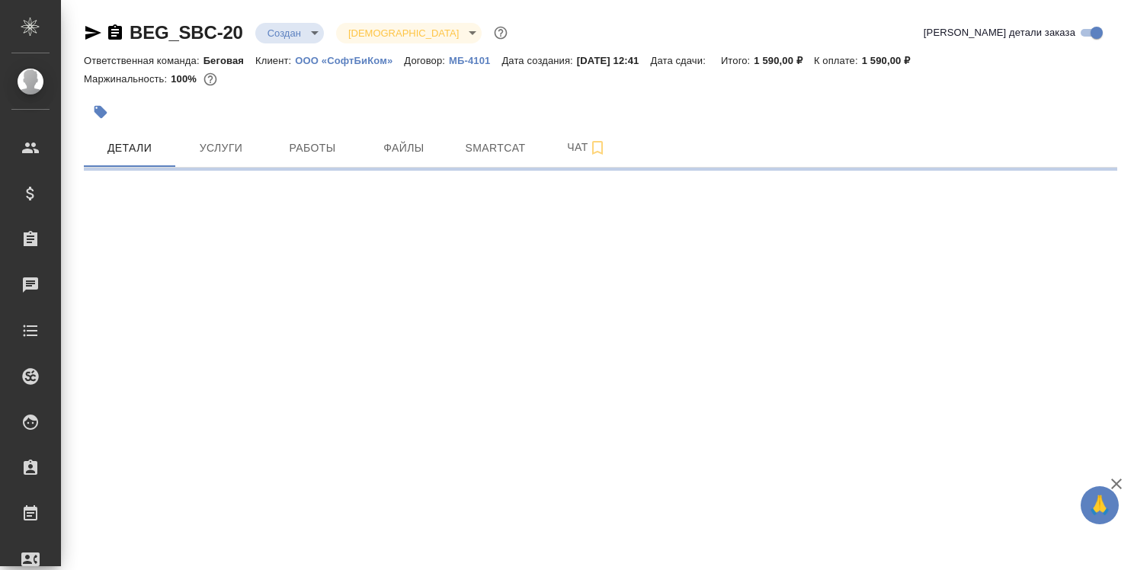
select select "RU"
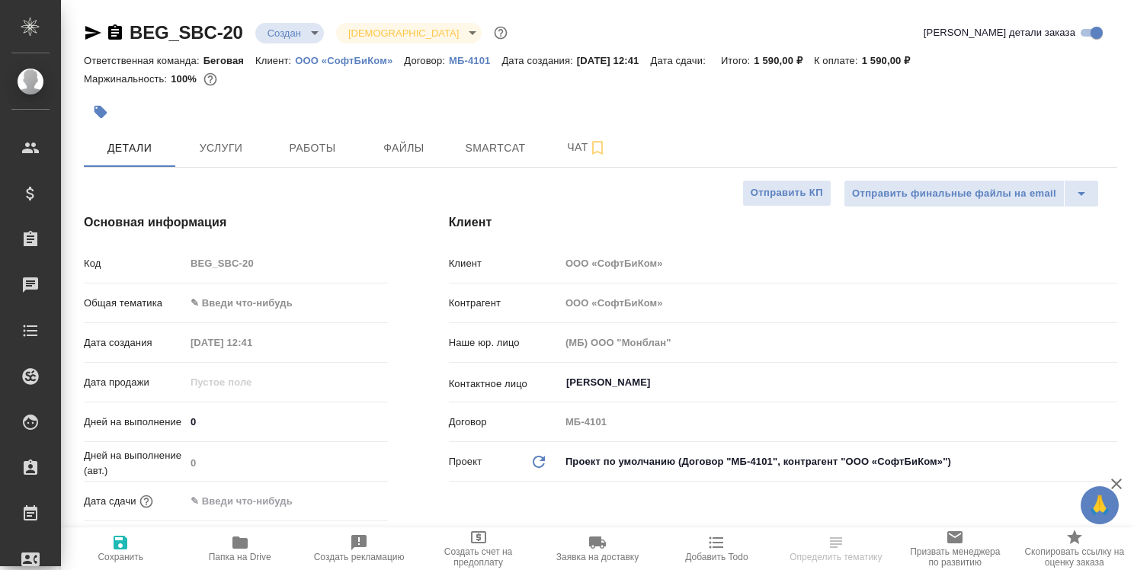
type textarea "x"
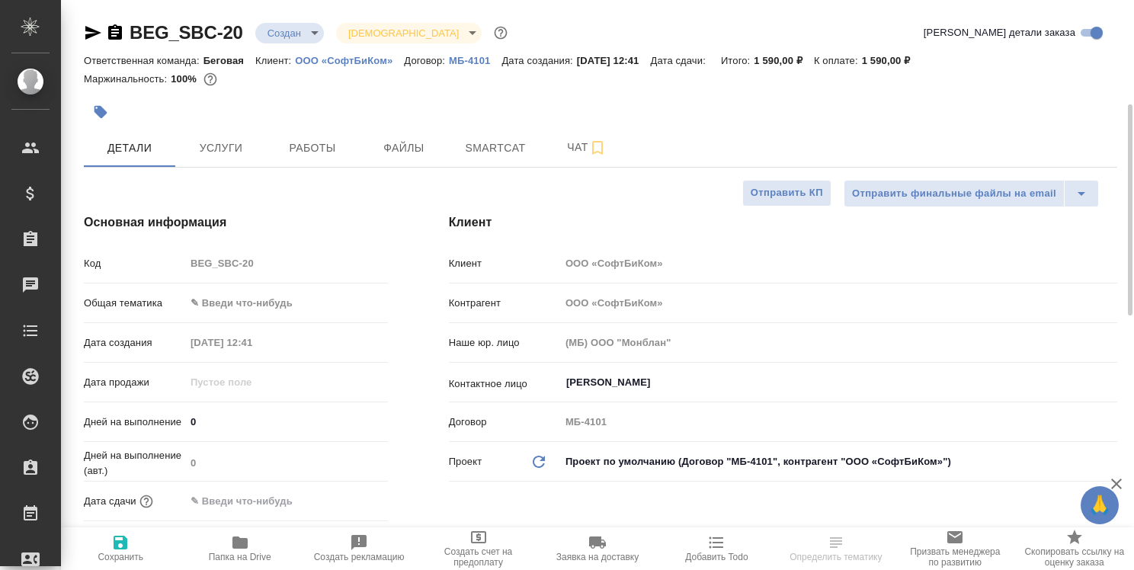
type textarea "x"
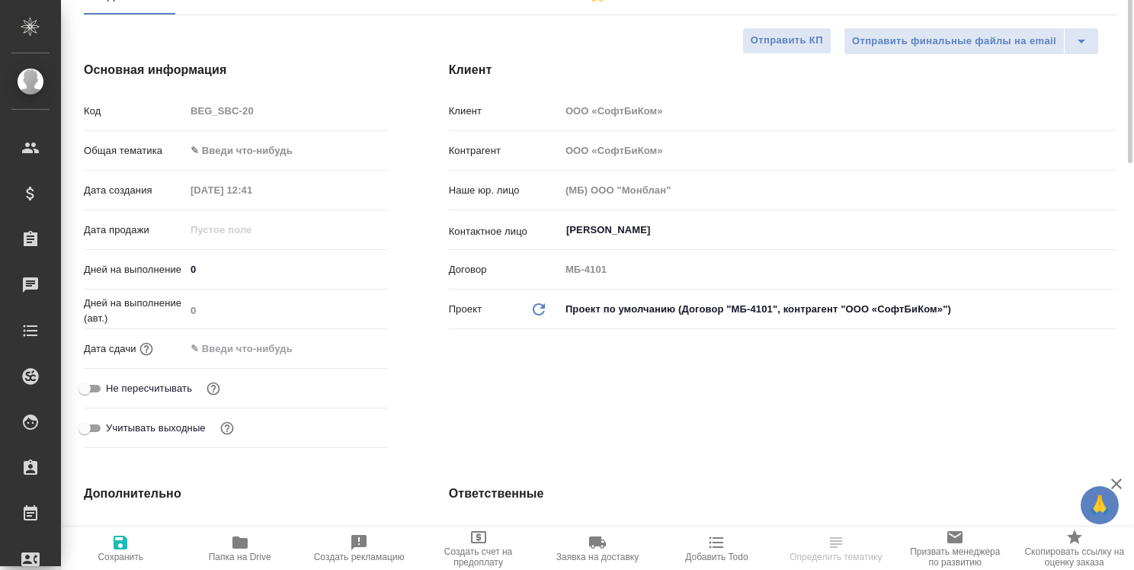
type textarea "x"
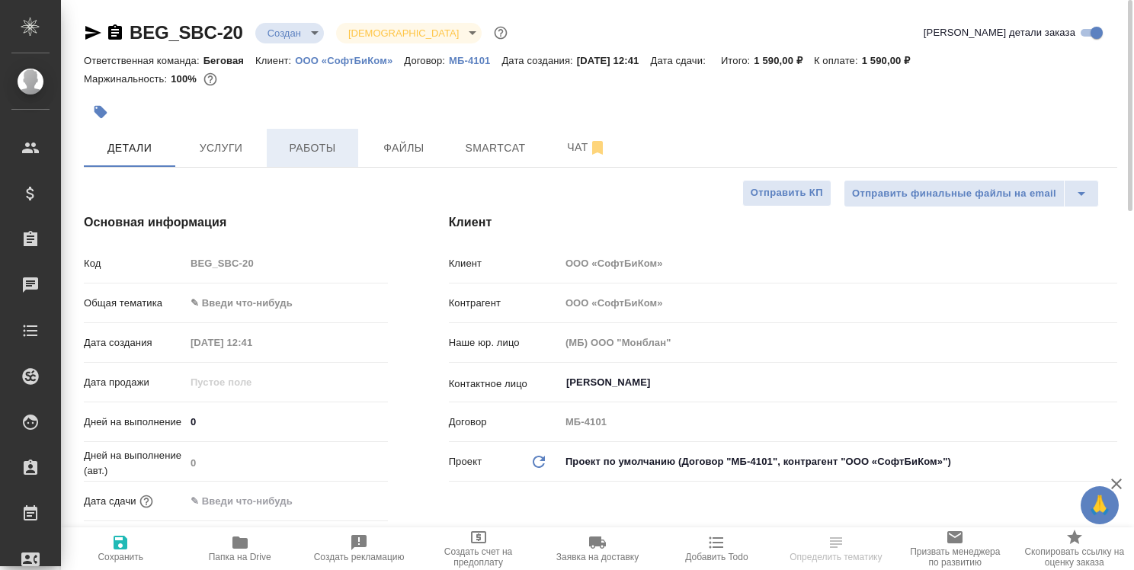
click at [318, 146] on span "Работы" at bounding box center [312, 148] width 73 height 19
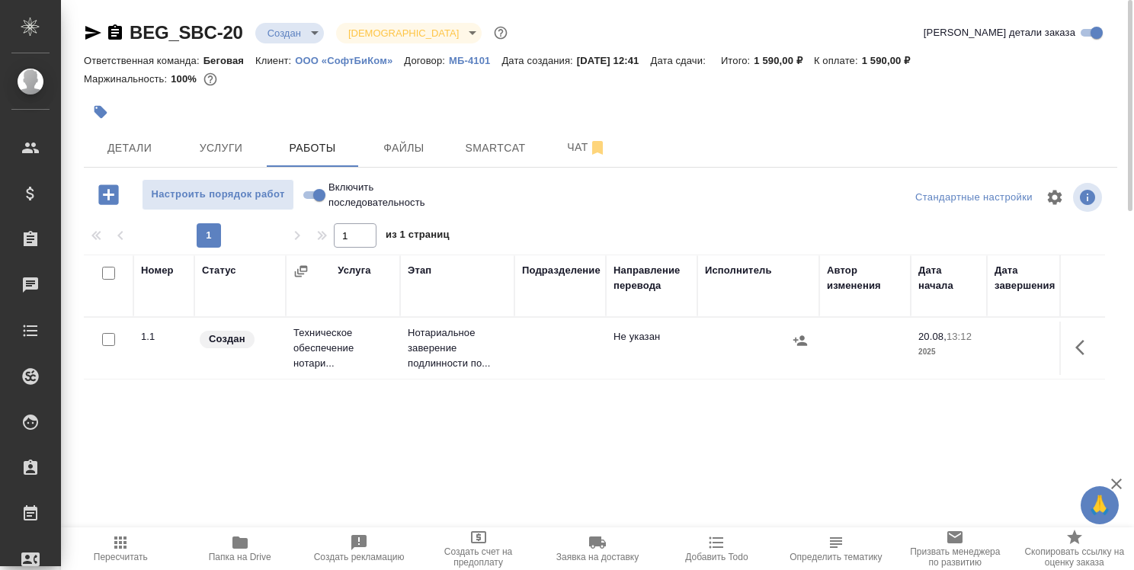
click at [497, 415] on div "Номер Статус Услуга Этап Подразделение Направление перевода Исполнитель Автор и…" at bounding box center [594, 425] width 1021 height 343
click at [242, 547] on icon "button" at bounding box center [239, 542] width 15 height 12
click at [572, 142] on span "Чат" at bounding box center [586, 147] width 73 height 19
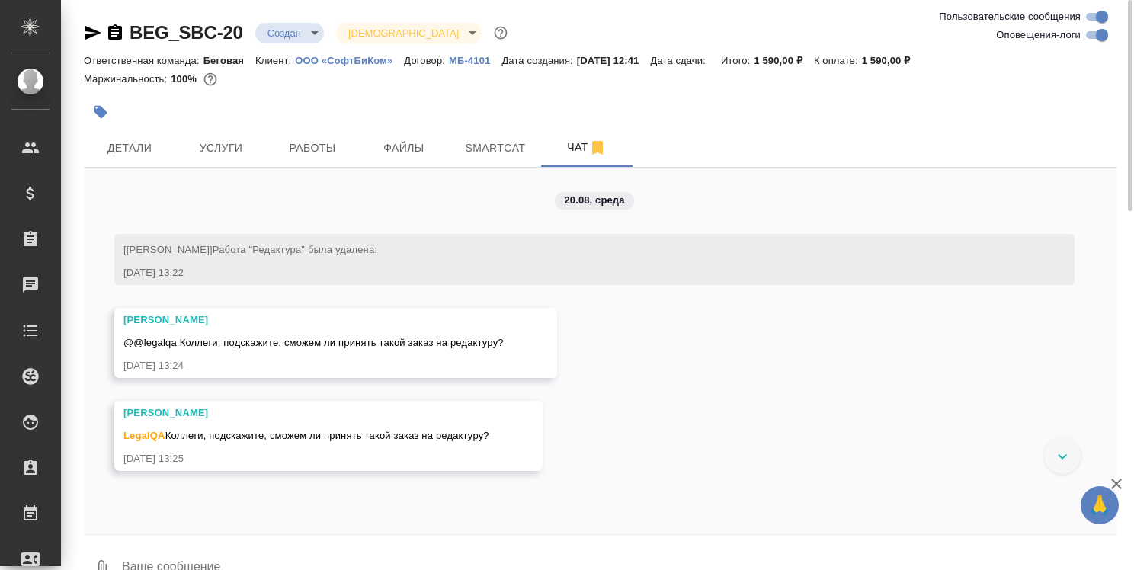
click at [372, 558] on textarea at bounding box center [618, 568] width 997 height 52
type textarea """
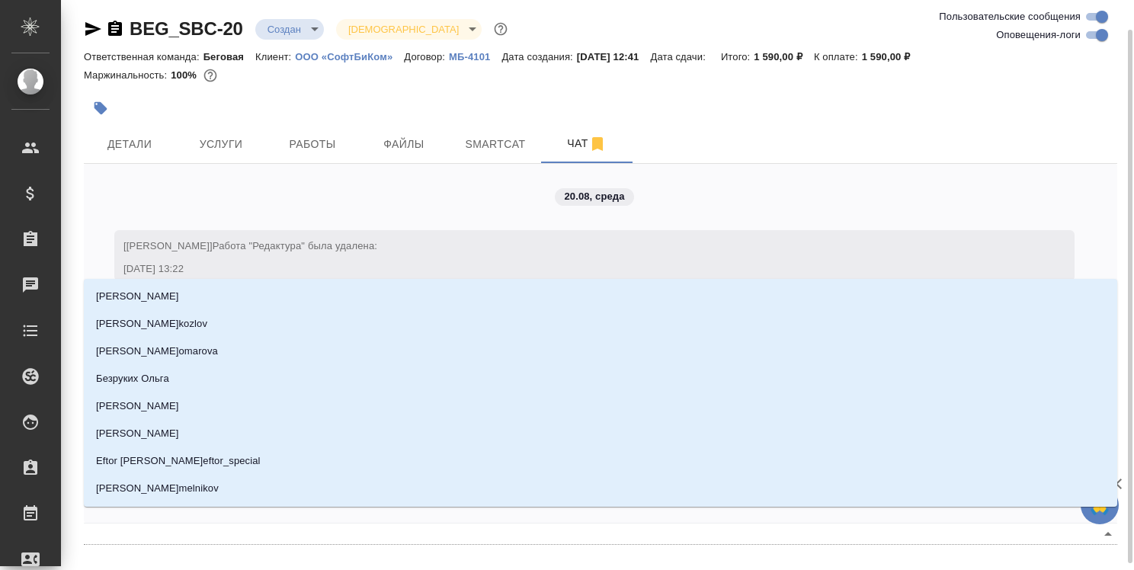
scroll to position [18, 0]
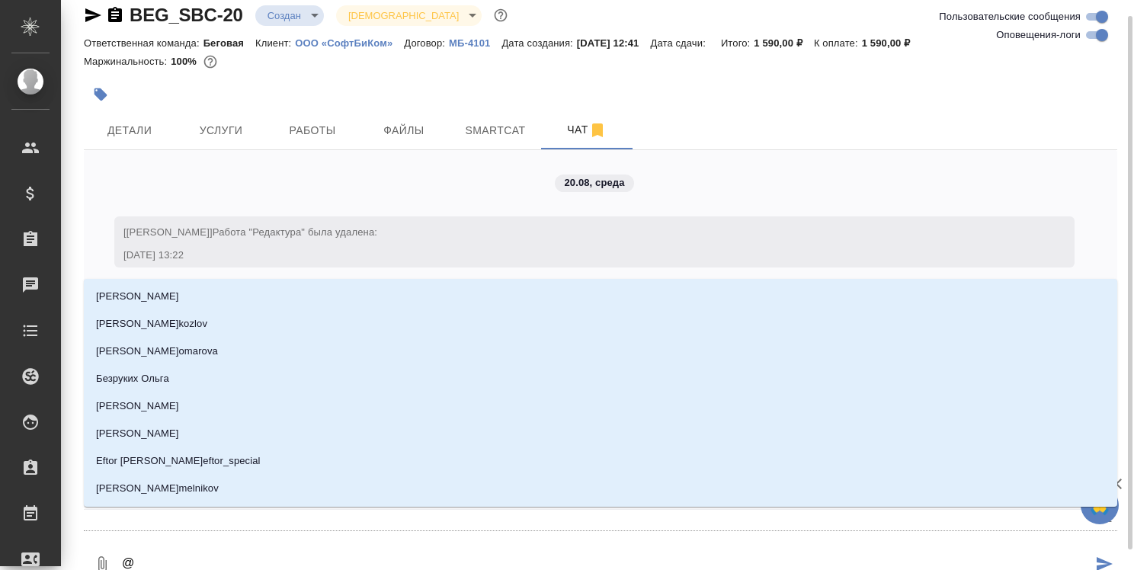
type textarea "@а"
type input "[PERSON_NAME]"
type textarea "@ан"
type input "ан"
type textarea "@ант"
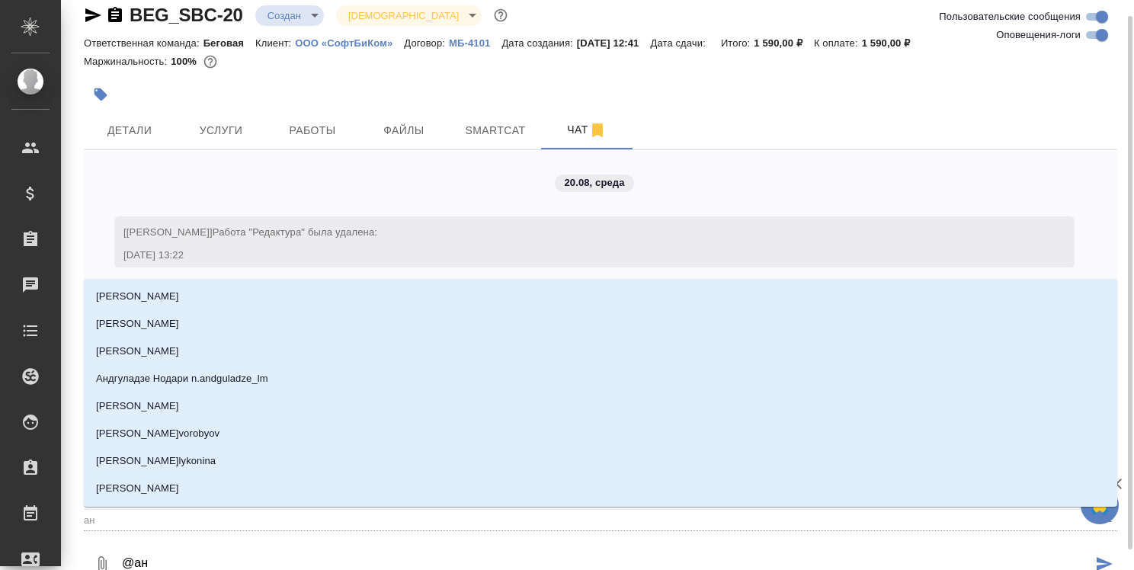
type input "ант"
type textarea "@анто"
type input "анто"
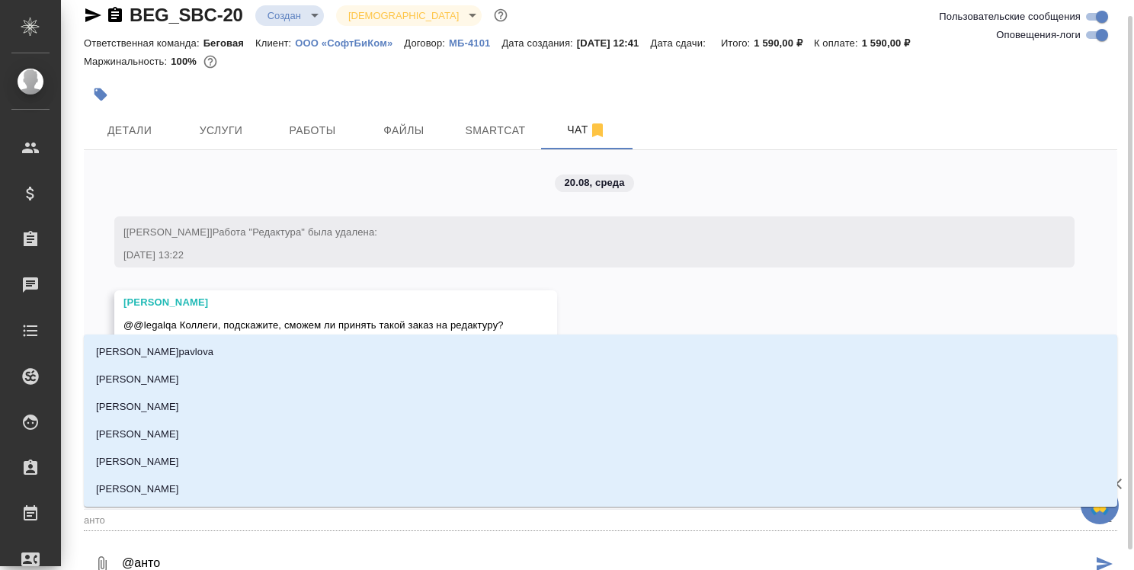
type textarea "@[PERSON_NAME]"
type input "[PERSON_NAME]"
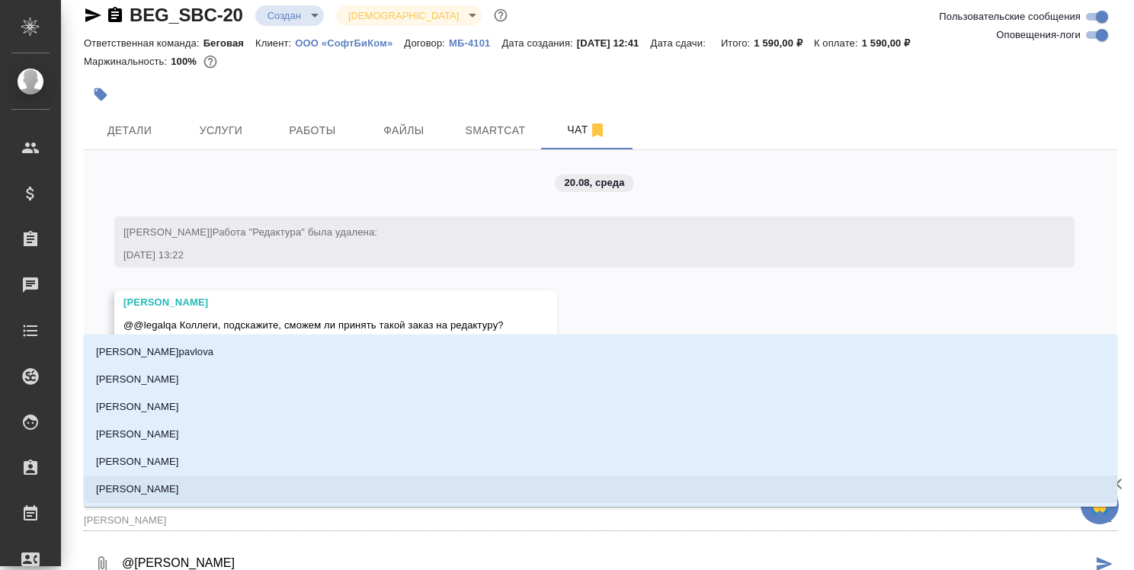
click at [424, 483] on li "[PERSON_NAME]" at bounding box center [600, 488] width 1033 height 27
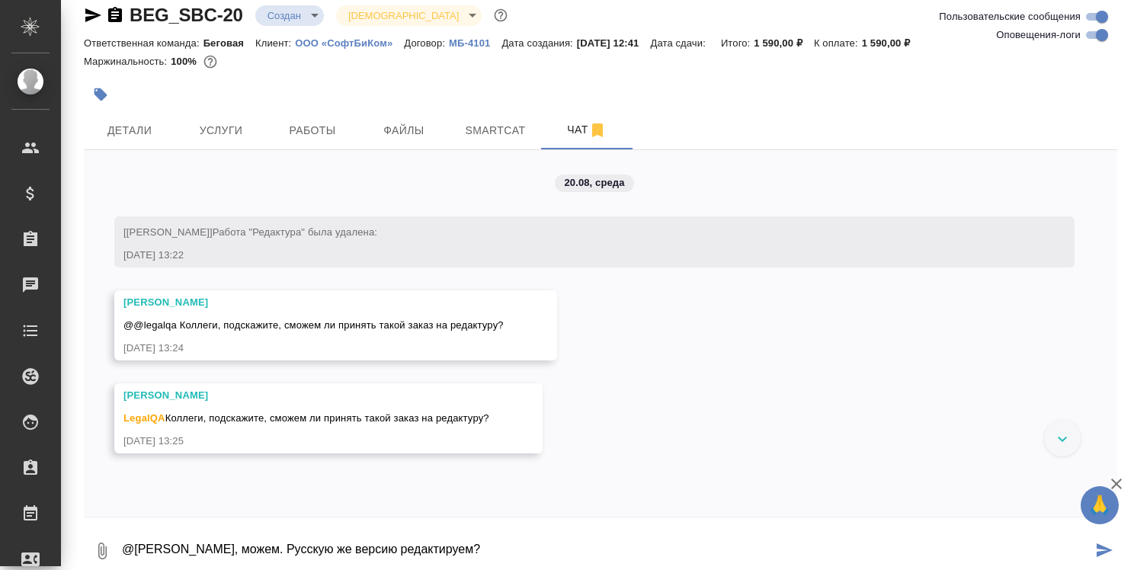
type textarea "@[PERSON_NAME], можем. Русскую же версию редактируем?"
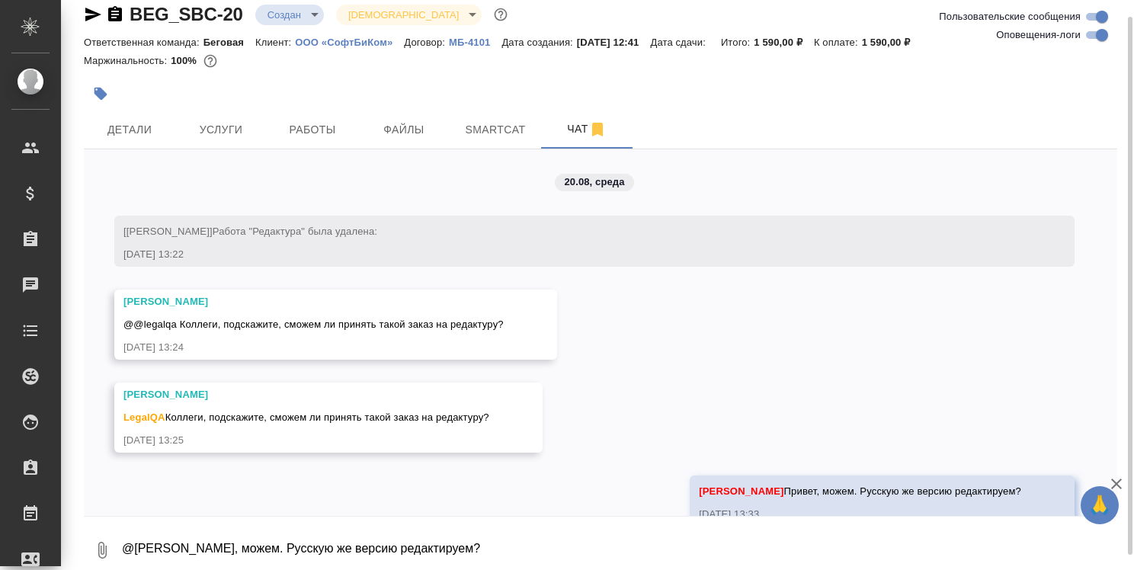
scroll to position [34, 0]
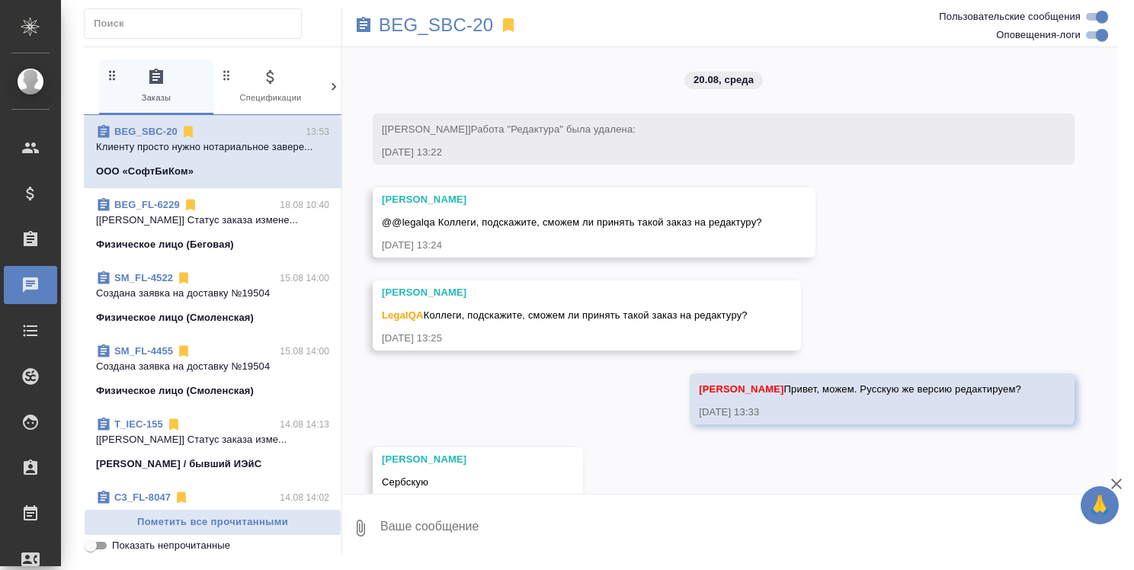
scroll to position [229, 0]
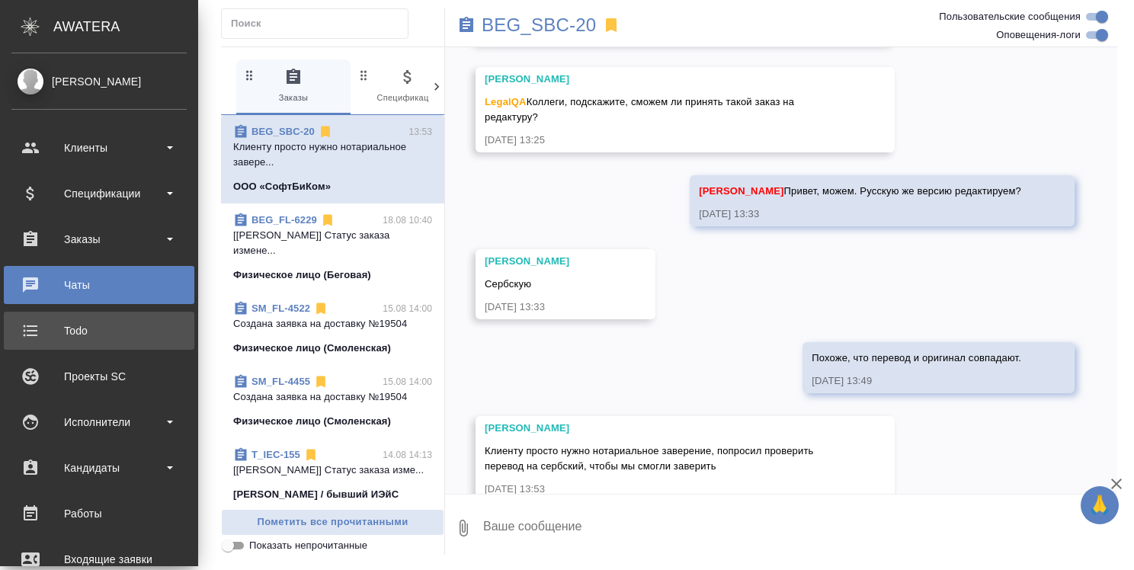
scroll to position [244, 0]
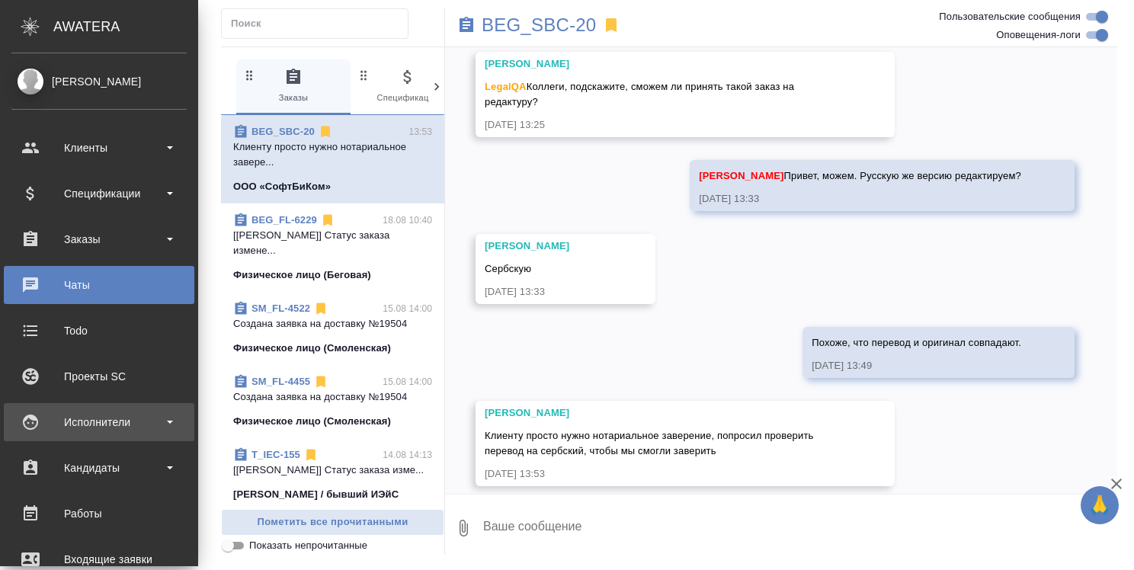
click at [88, 427] on div "Исполнители" at bounding box center [98, 422] width 175 height 23
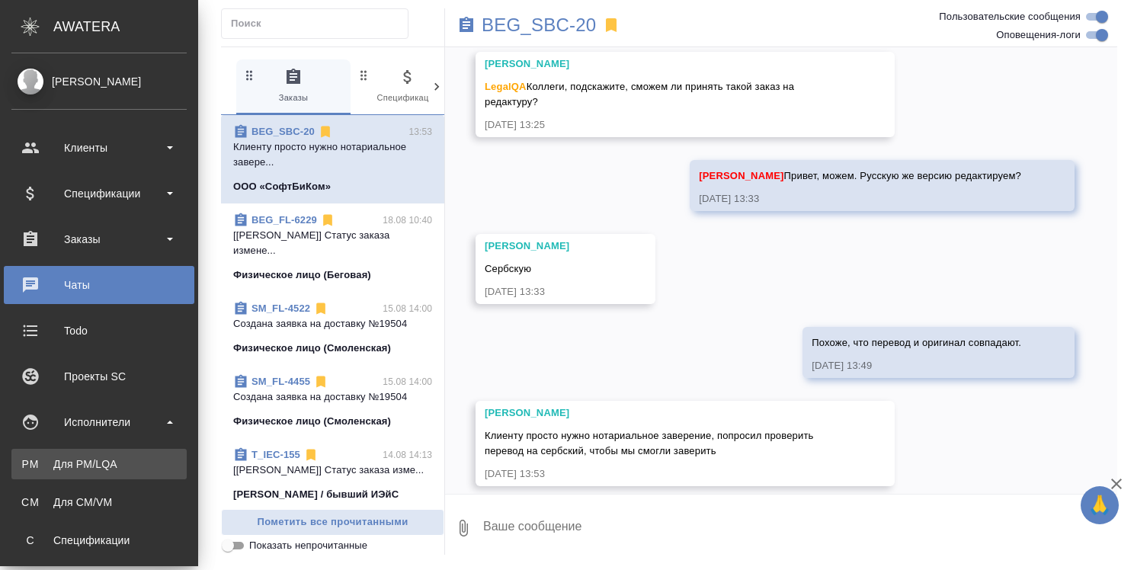
click at [82, 456] on div "Для PM/LQA" at bounding box center [99, 463] width 160 height 15
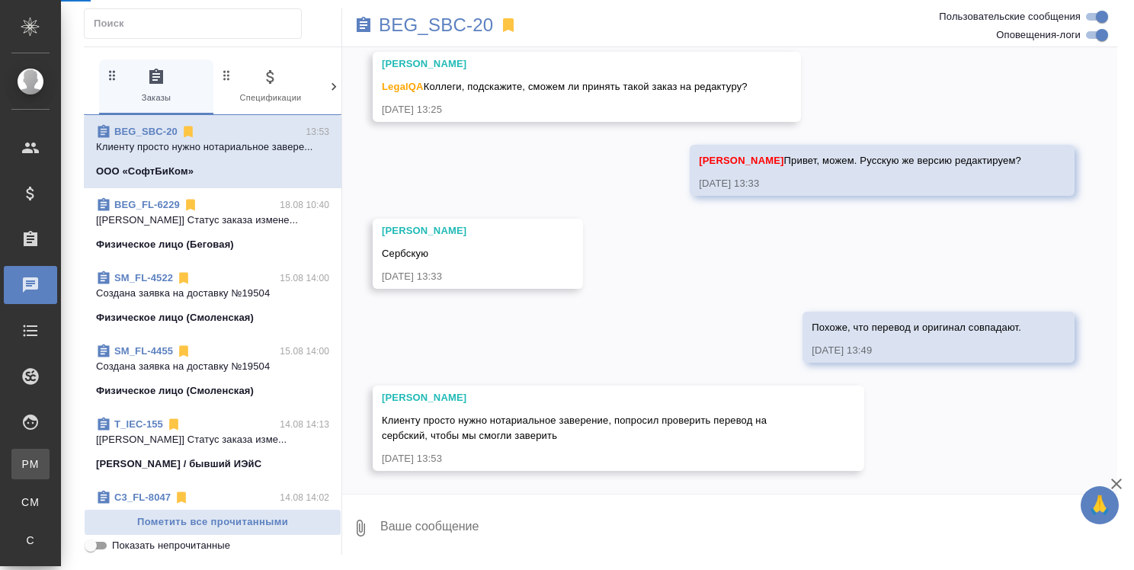
scroll to position [229, 0]
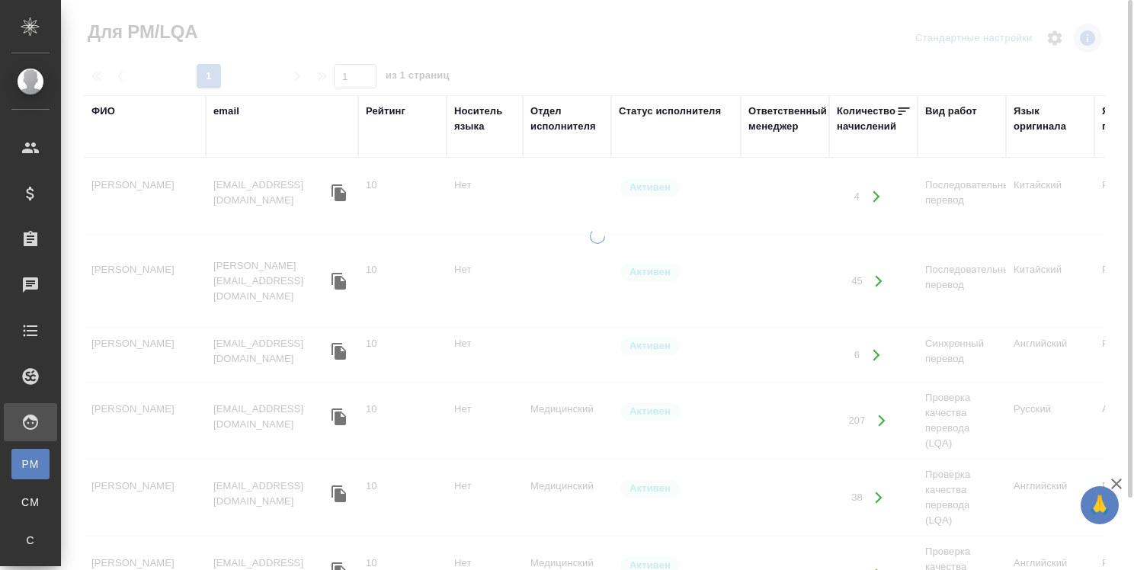
click at [101, 110] on div "ФИО" at bounding box center [103, 111] width 24 height 15
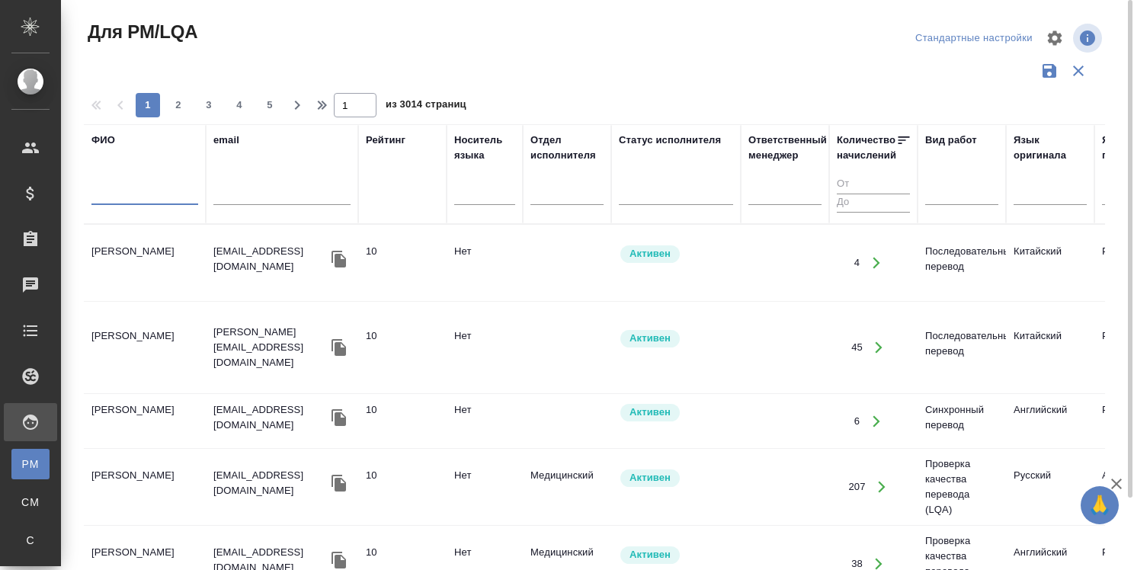
click at [152, 203] on input "text" at bounding box center [144, 195] width 107 height 19
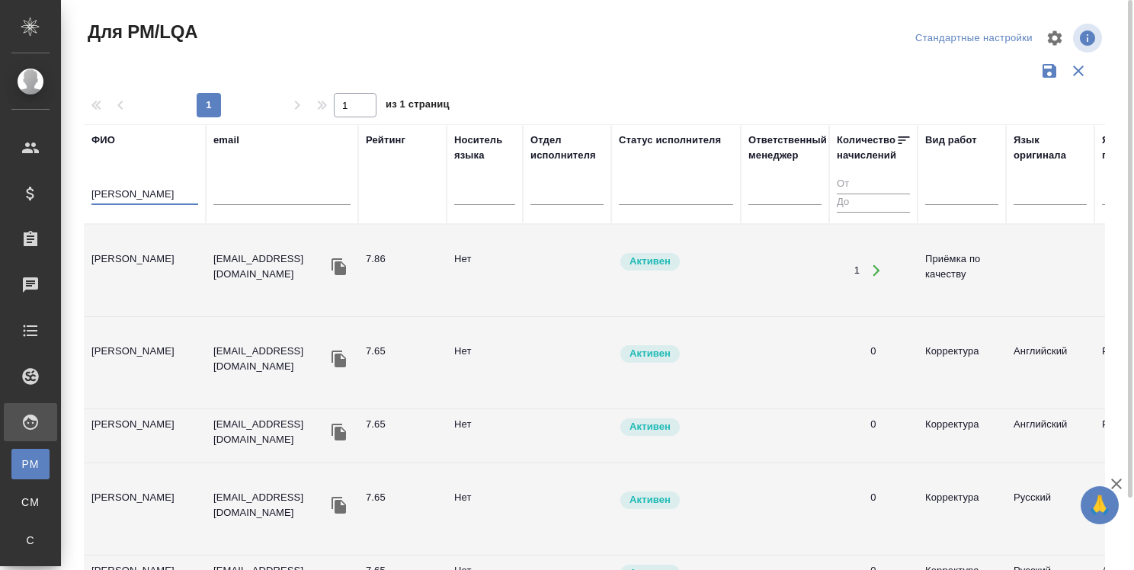
type input "[PERSON_NAME]"
click at [172, 254] on td "[PERSON_NAME]" at bounding box center [145, 270] width 122 height 53
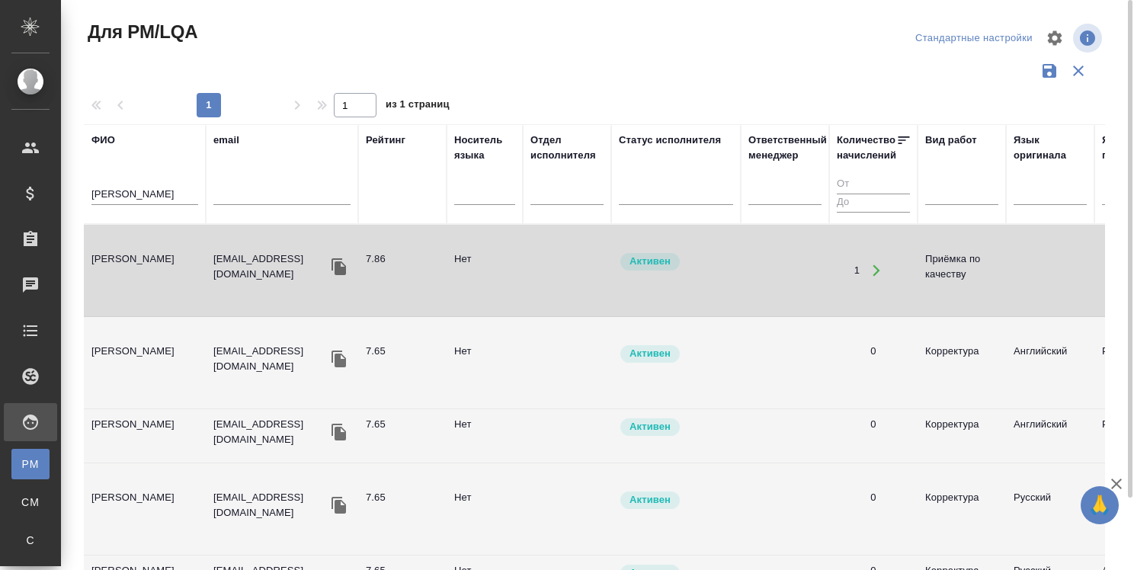
click at [172, 254] on td "[PERSON_NAME]" at bounding box center [145, 270] width 122 height 53
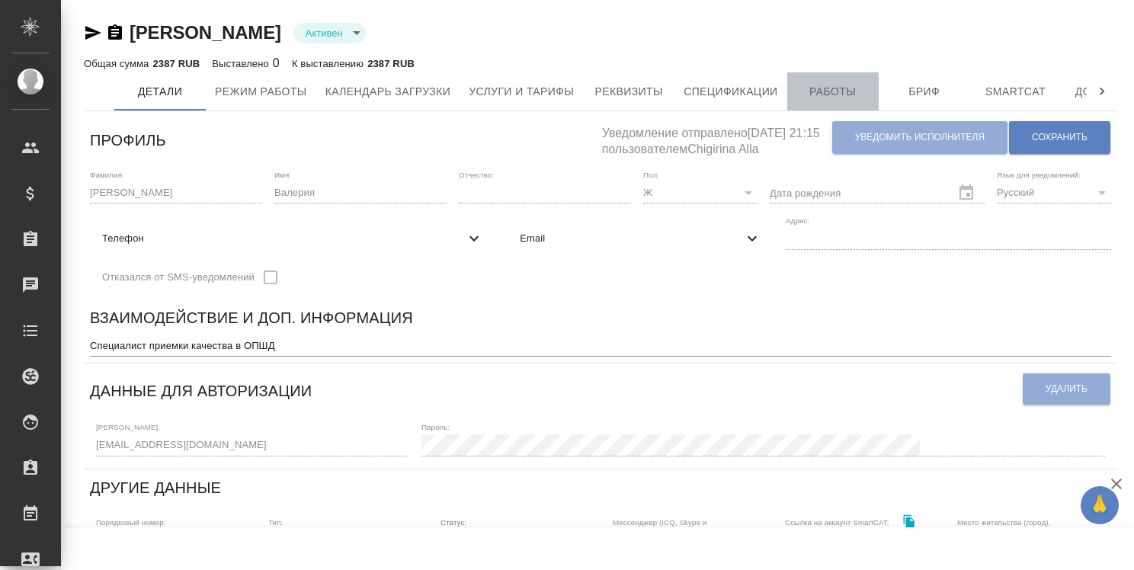
click at [823, 85] on span "Работы" at bounding box center [832, 91] width 73 height 19
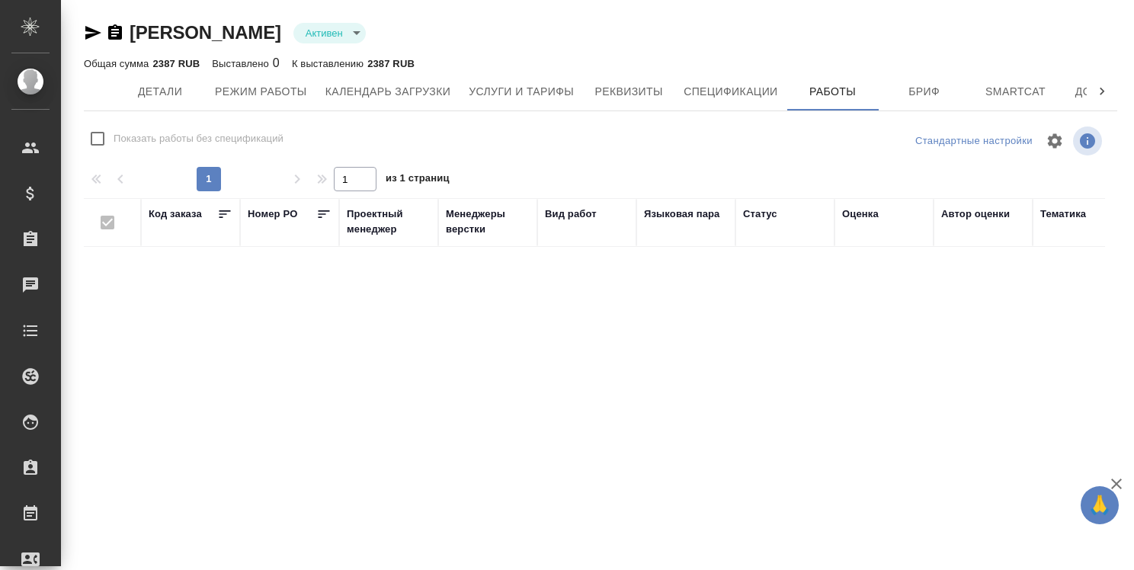
checkbox input "false"
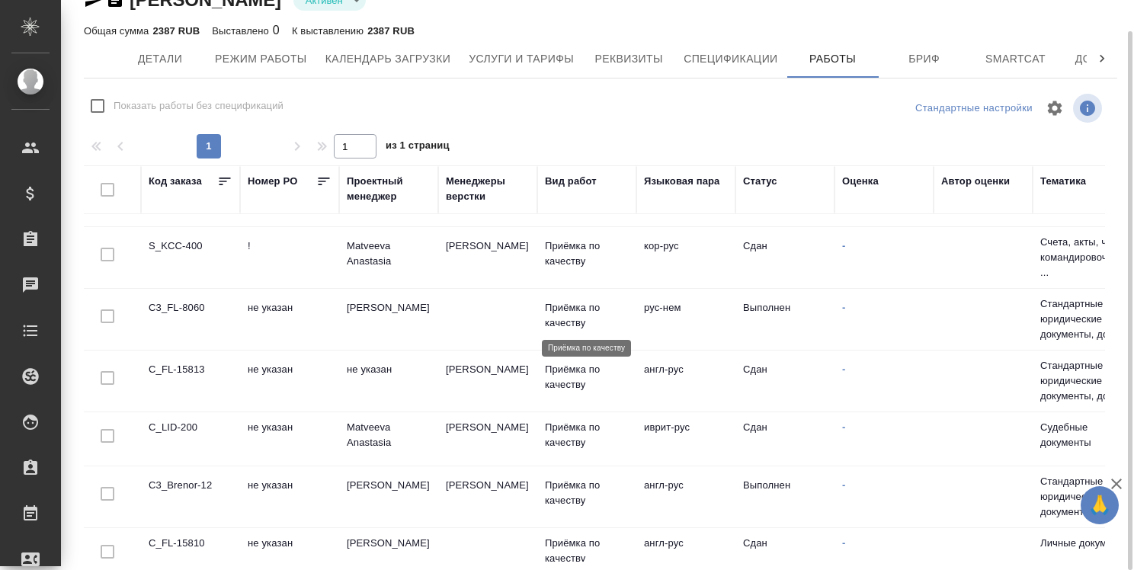
scroll to position [296, 0]
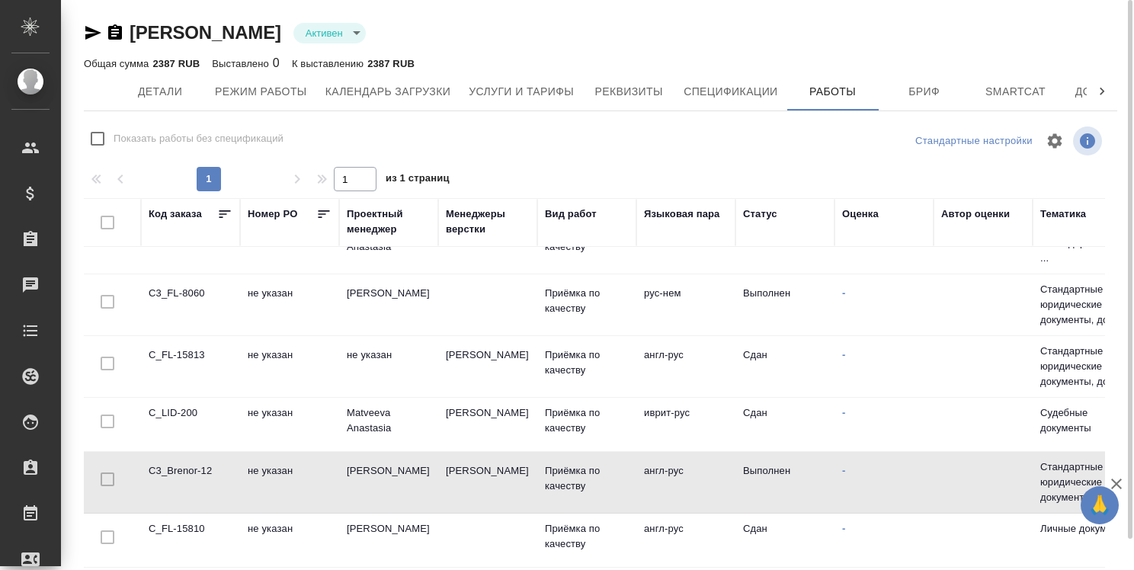
scroll to position [67, 0]
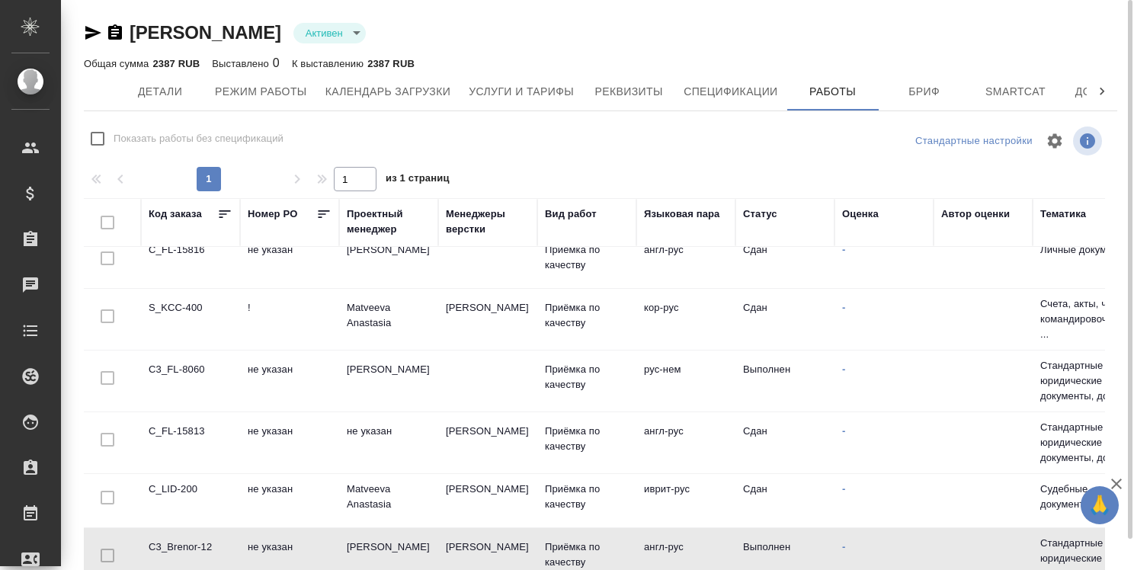
click at [177, 234] on td "C_LID-200" at bounding box center [190, 207] width 99 height 53
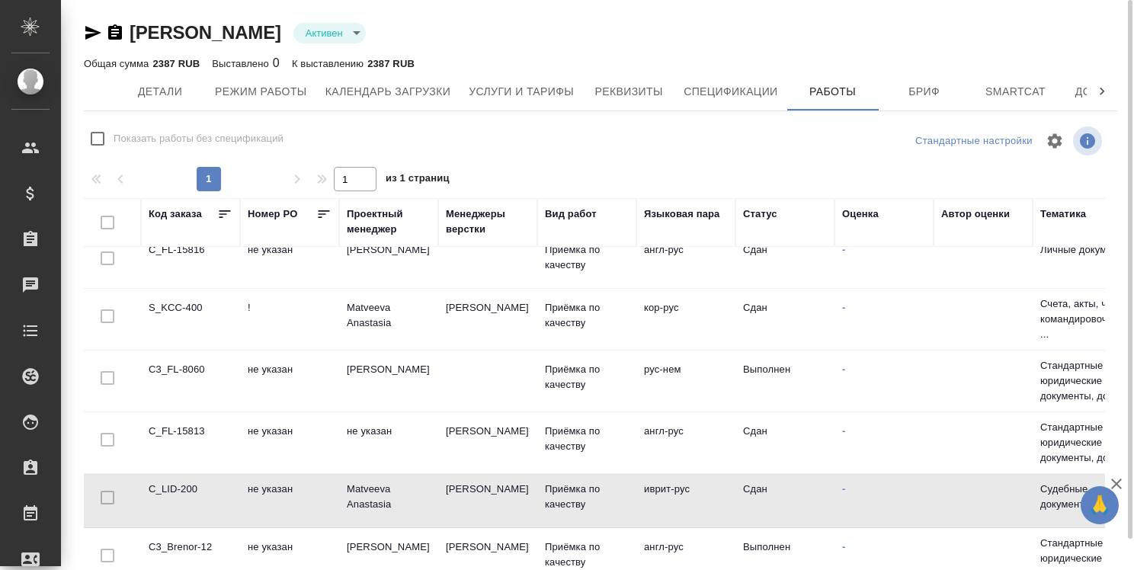
click at [195, 234] on td "C_LID-200" at bounding box center [190, 207] width 99 height 53
click at [232, 234] on td "C_FL-15813" at bounding box center [190, 207] width 99 height 53
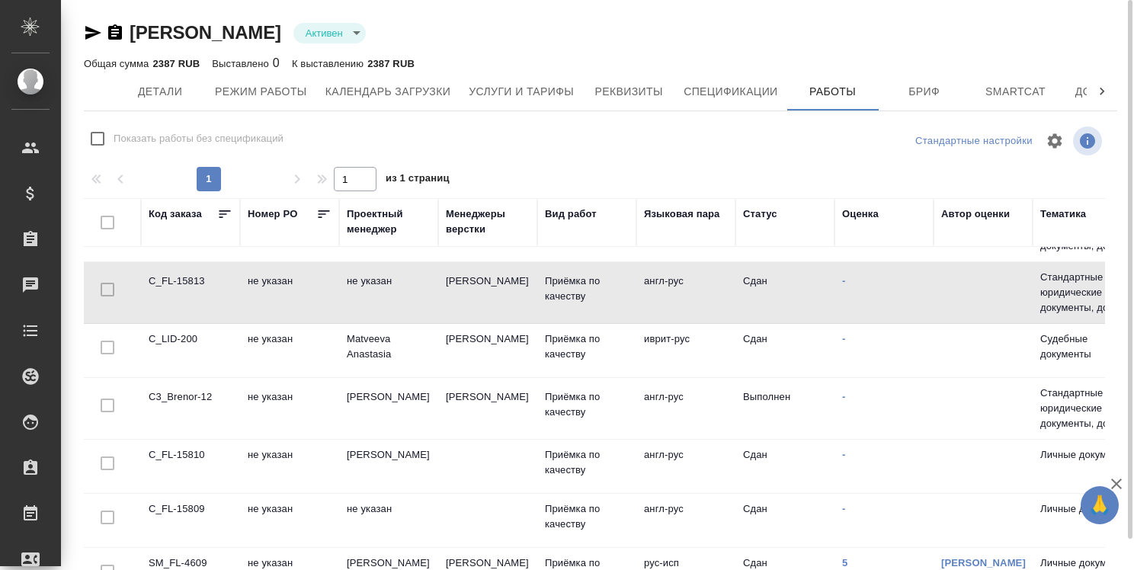
scroll to position [0, 0]
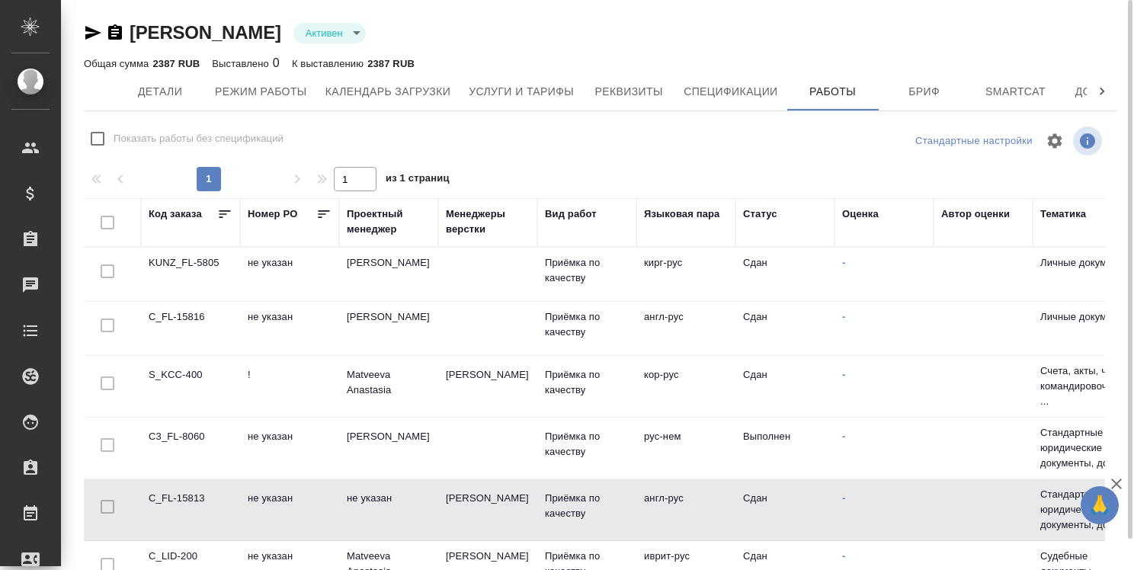
click at [189, 301] on td "C_FL-15813" at bounding box center [190, 274] width 99 height 53
click at [190, 301] on td "C3_FL-8060" at bounding box center [190, 274] width 99 height 53
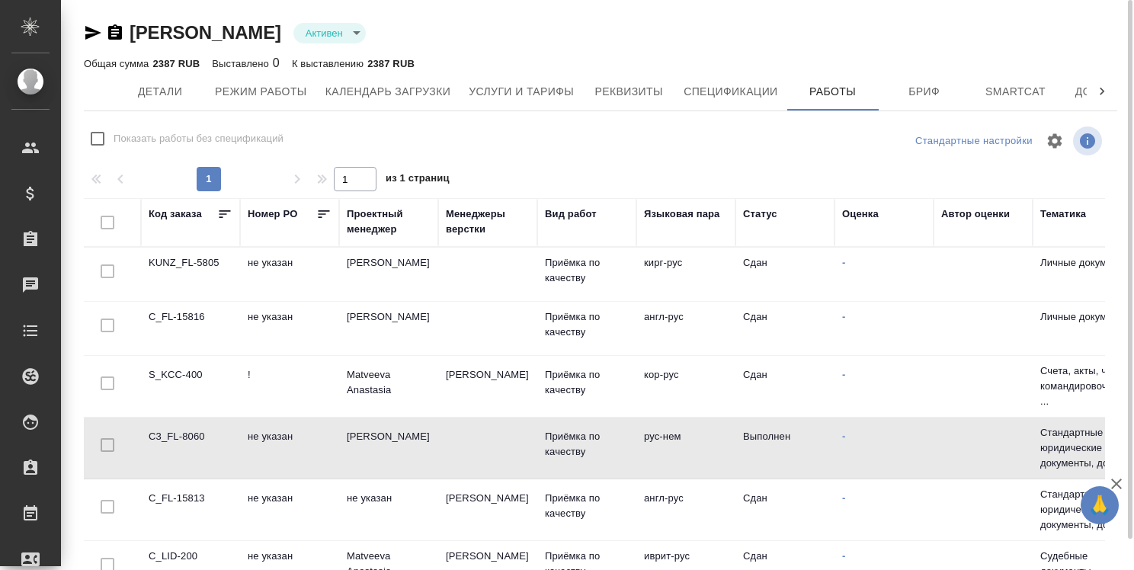
click at [190, 301] on td "C3_FL-8060" at bounding box center [190, 274] width 99 height 53
click at [189, 301] on td "S_KCC-400" at bounding box center [190, 274] width 99 height 53
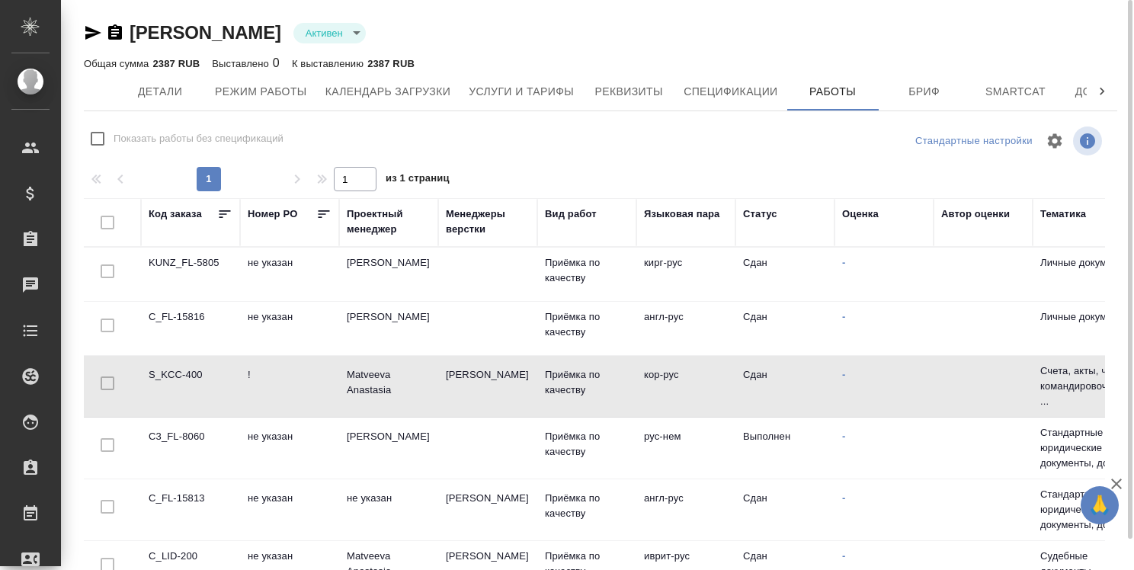
click at [189, 301] on td "S_KCC-400" at bounding box center [190, 274] width 99 height 53
click at [181, 301] on td "C_FL-15816" at bounding box center [190, 274] width 99 height 53
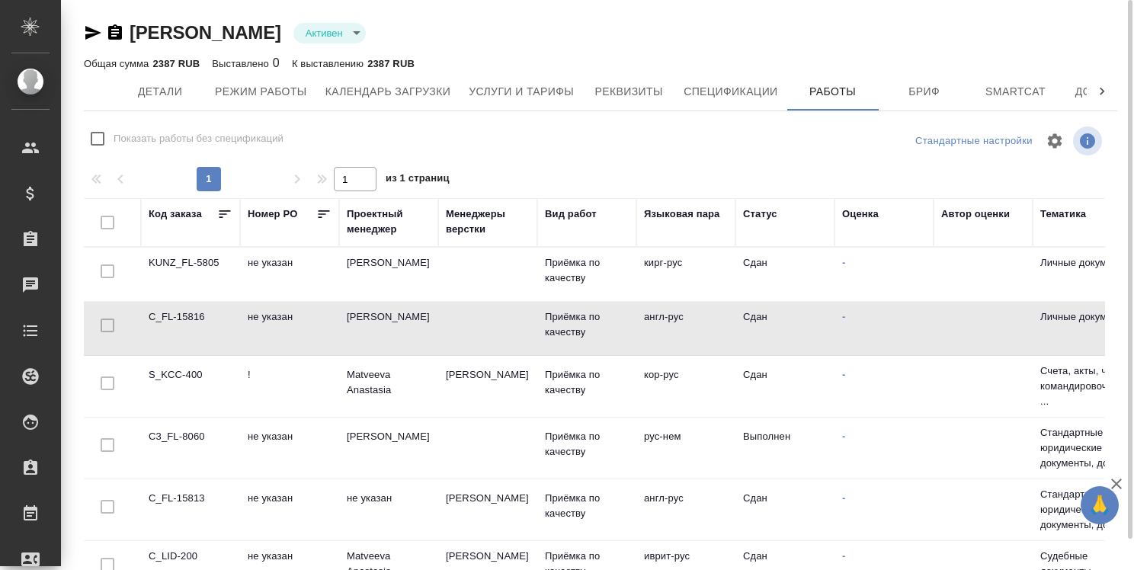
click at [181, 301] on td "C_FL-15816" at bounding box center [190, 274] width 99 height 53
click at [193, 301] on td "S_KCC-400" at bounding box center [190, 274] width 99 height 53
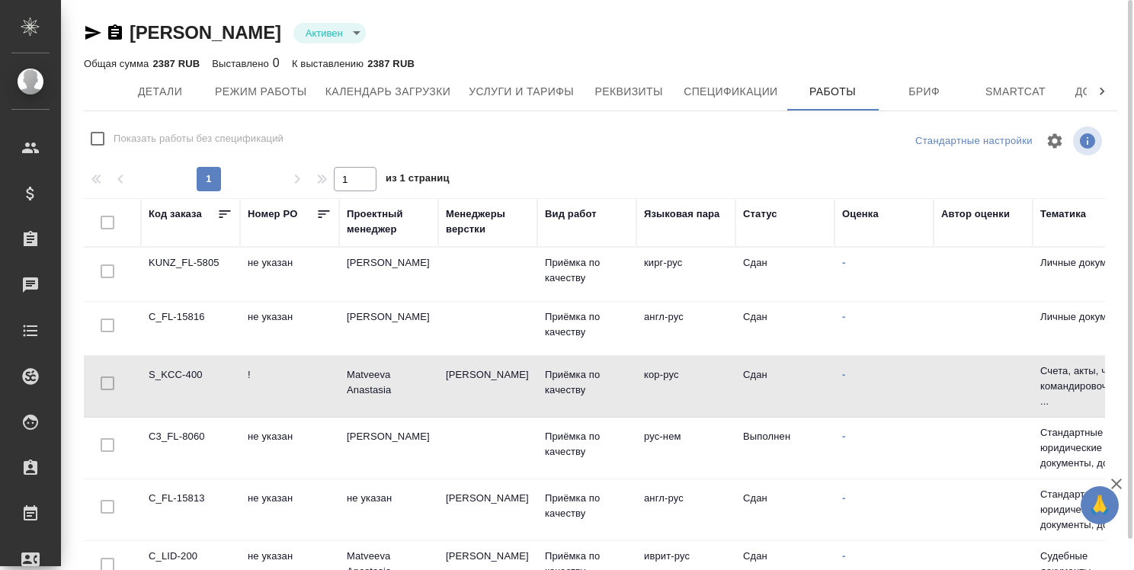
click at [193, 301] on td "S_KCC-400" at bounding box center [190, 274] width 99 height 53
click at [183, 301] on td "C_FL-15816" at bounding box center [190, 274] width 99 height 53
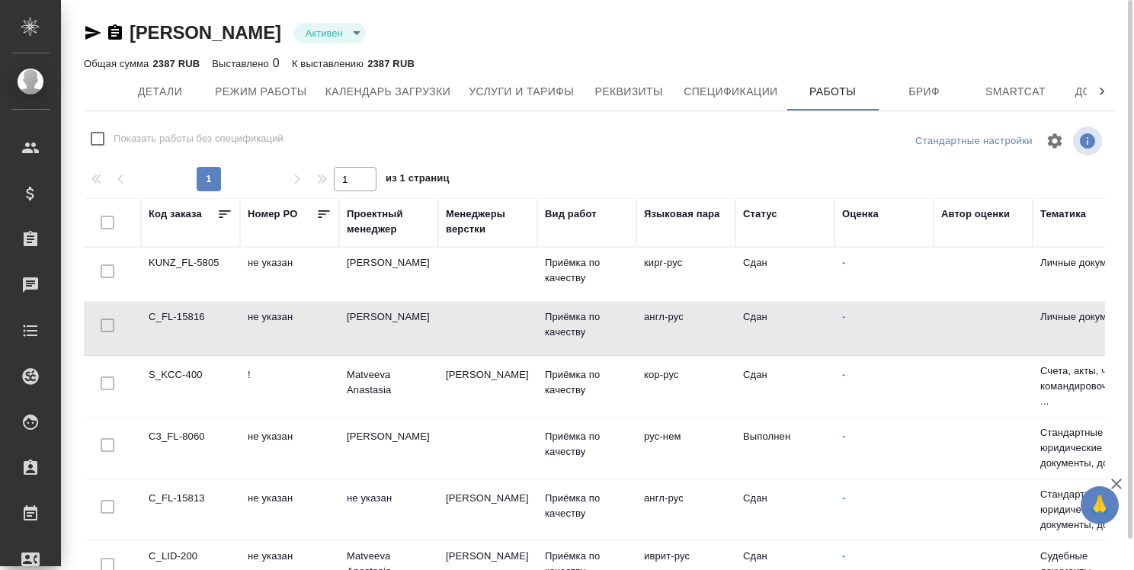
click at [184, 301] on td "C_FL-15816" at bounding box center [190, 274] width 99 height 53
click at [180, 301] on td "C_FL-15816" at bounding box center [190, 274] width 99 height 53
click at [194, 262] on td "KUNZ_FL-5805" at bounding box center [190, 274] width 99 height 53
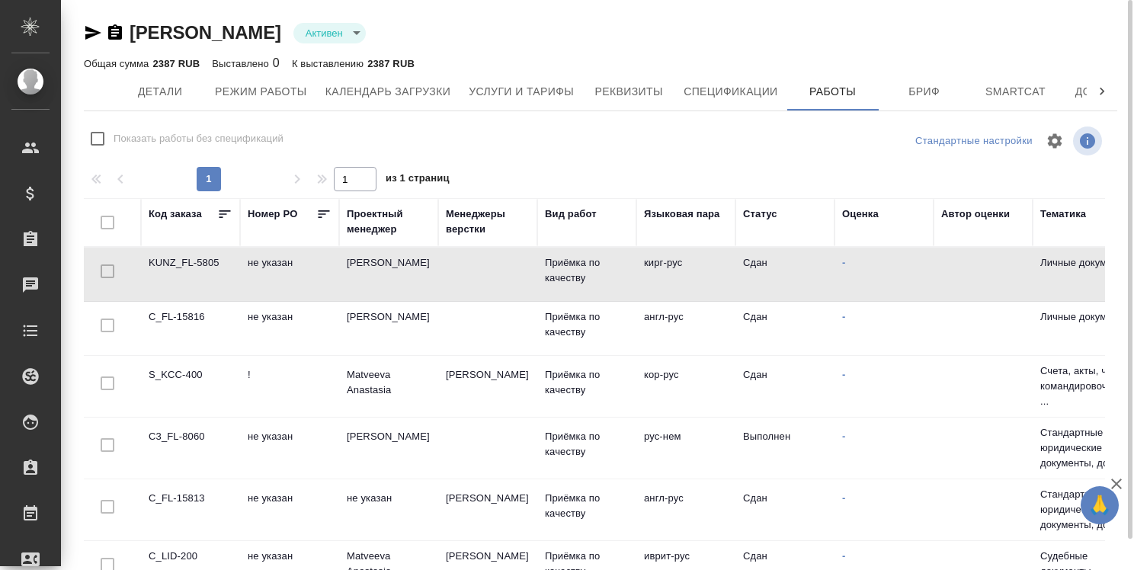
click at [194, 262] on td "KUNZ_FL-5805" at bounding box center [190, 274] width 99 height 53
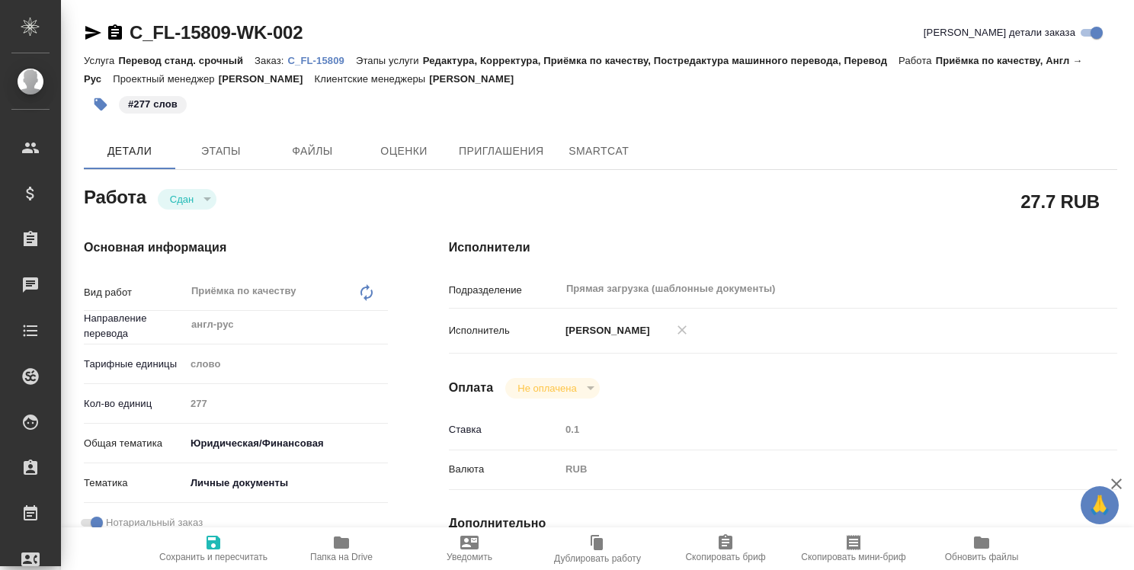
type textarea "x"
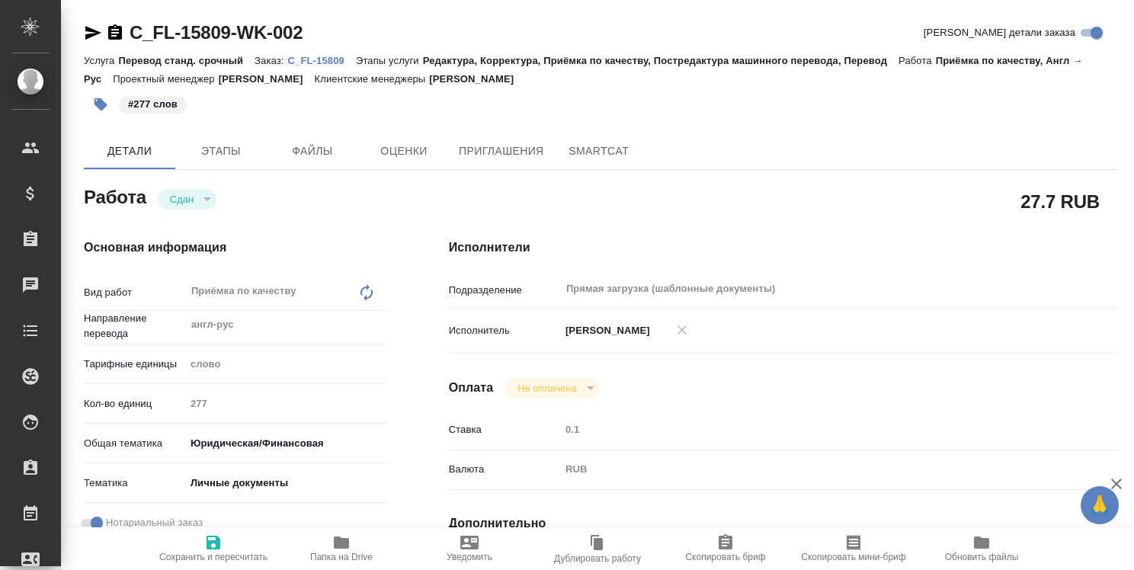
type textarea "x"
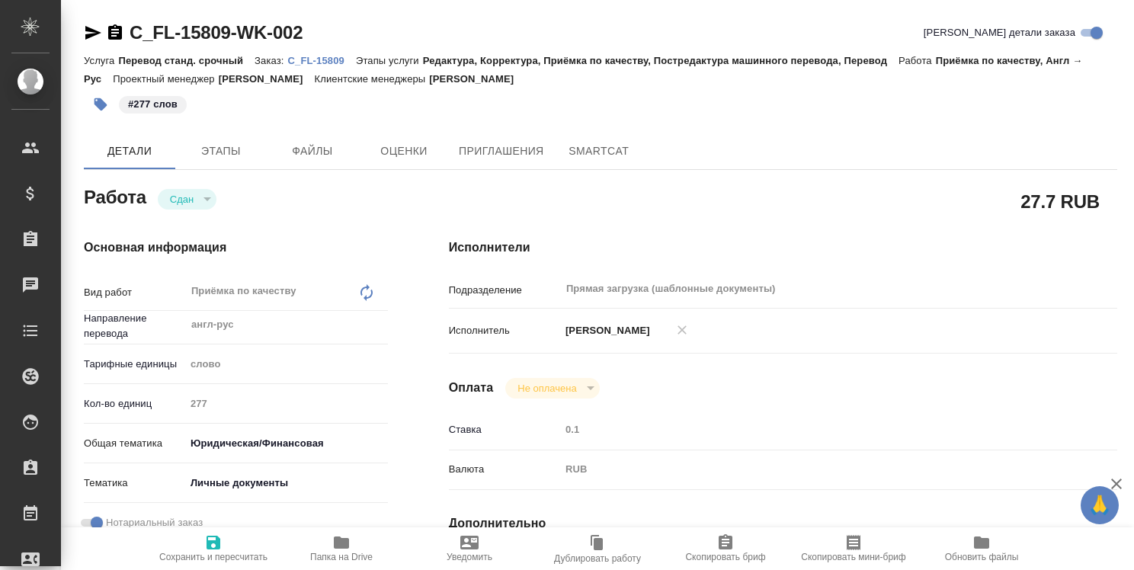
type textarea "x"
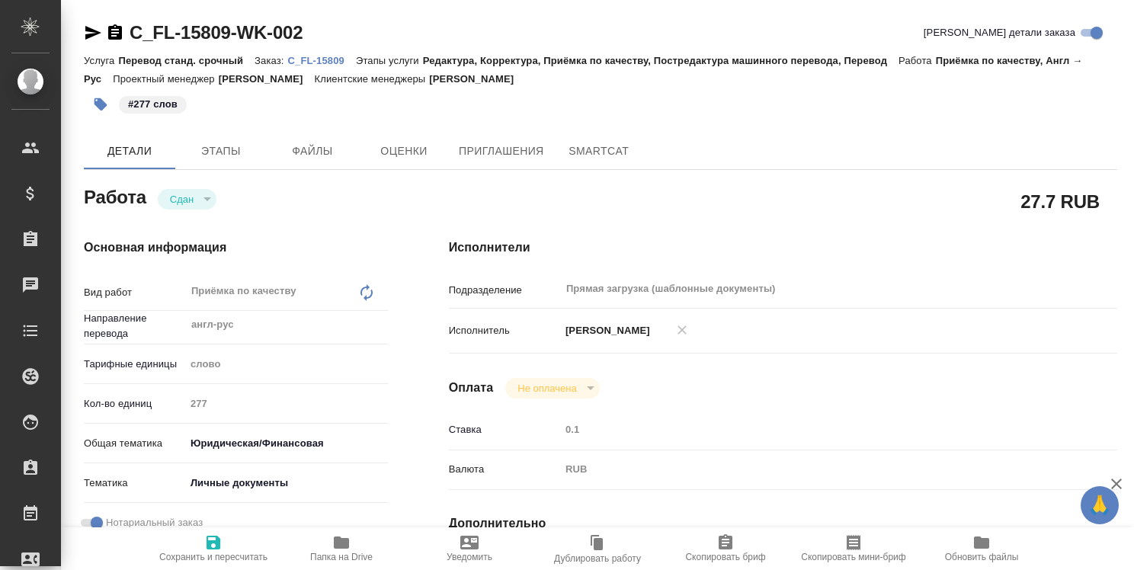
type textarea "x"
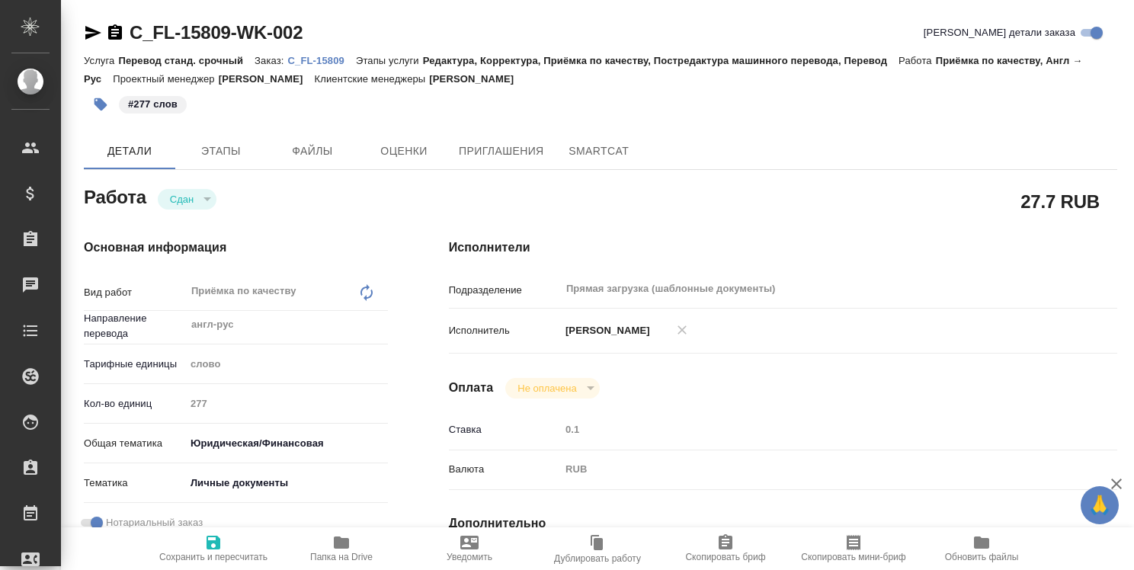
type textarea "x"
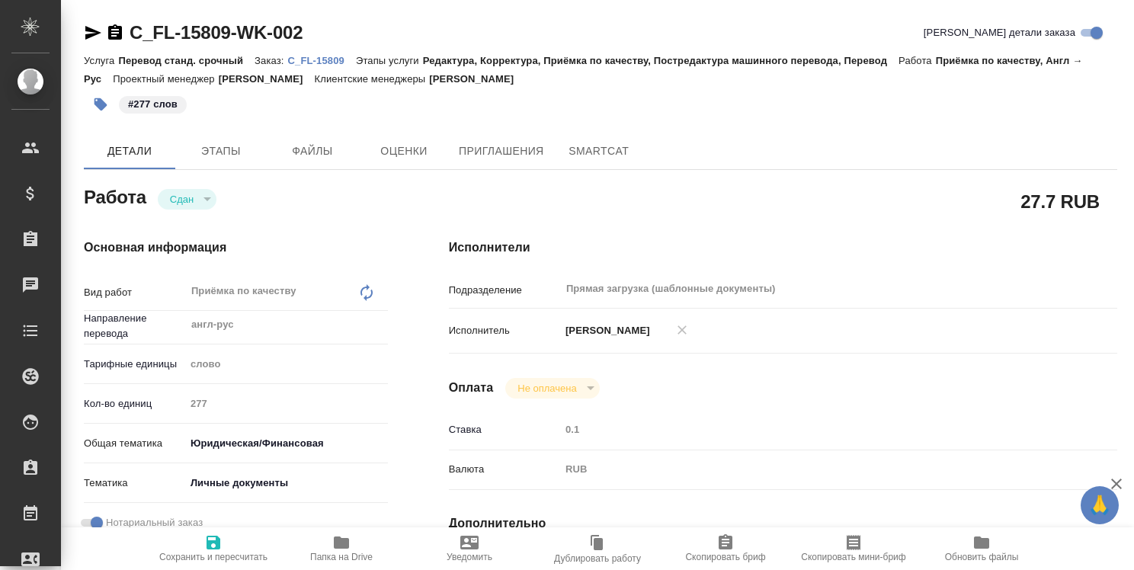
type textarea "x"
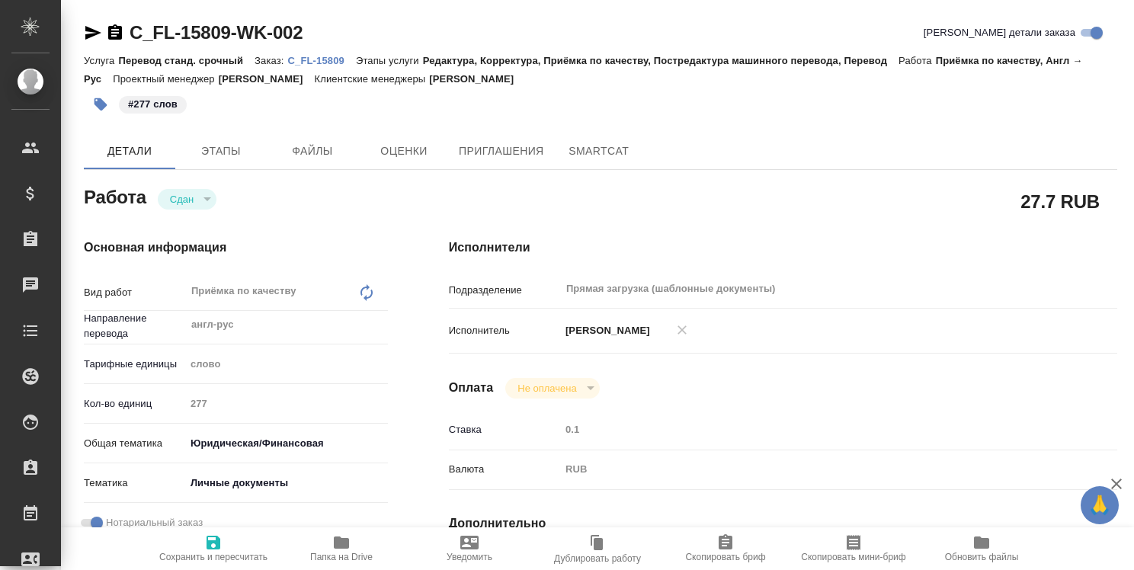
click at [318, 62] on p "C_FL-15809" at bounding box center [322, 60] width 68 height 11
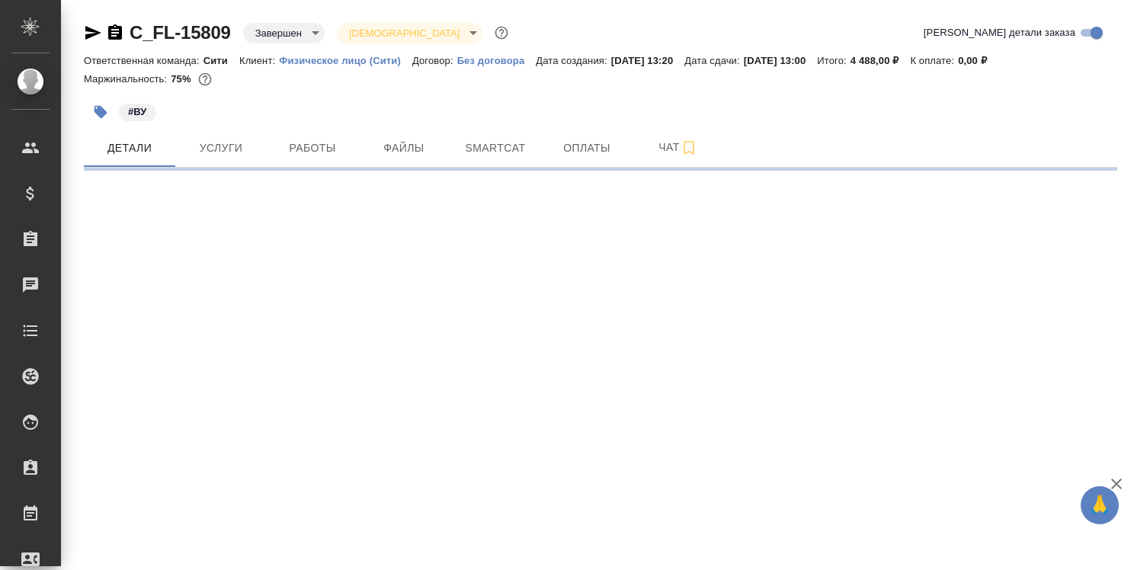
select select "RU"
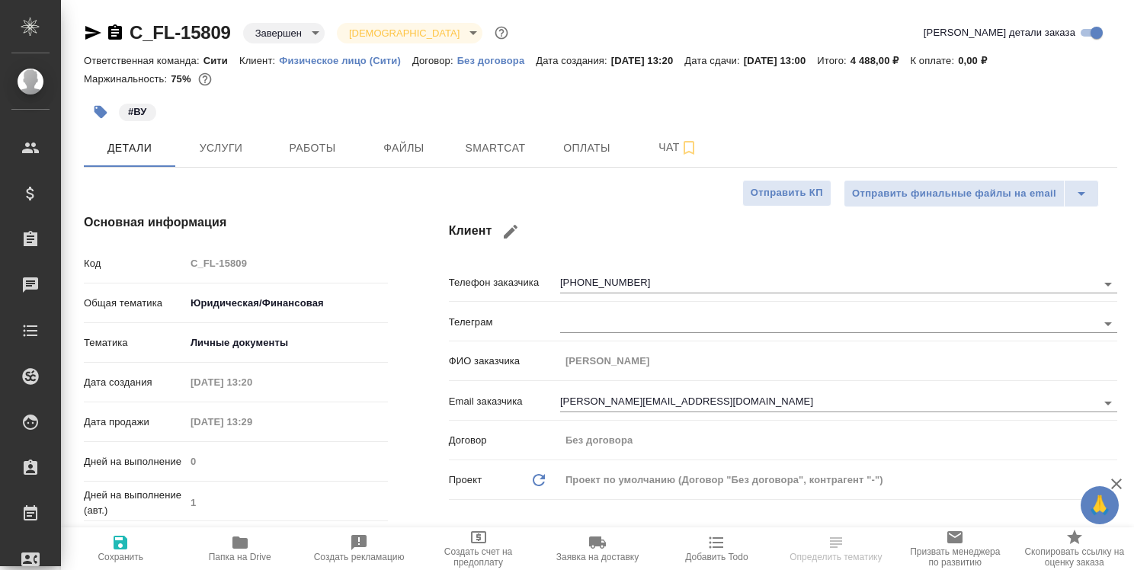
type textarea "x"
type input "[PERSON_NAME]"
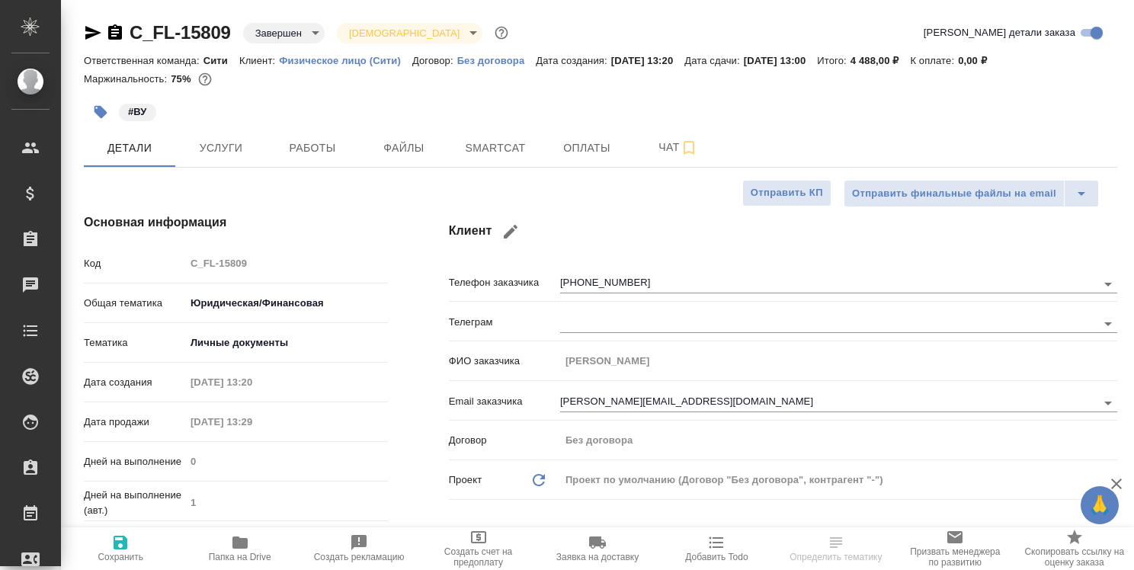
type textarea "x"
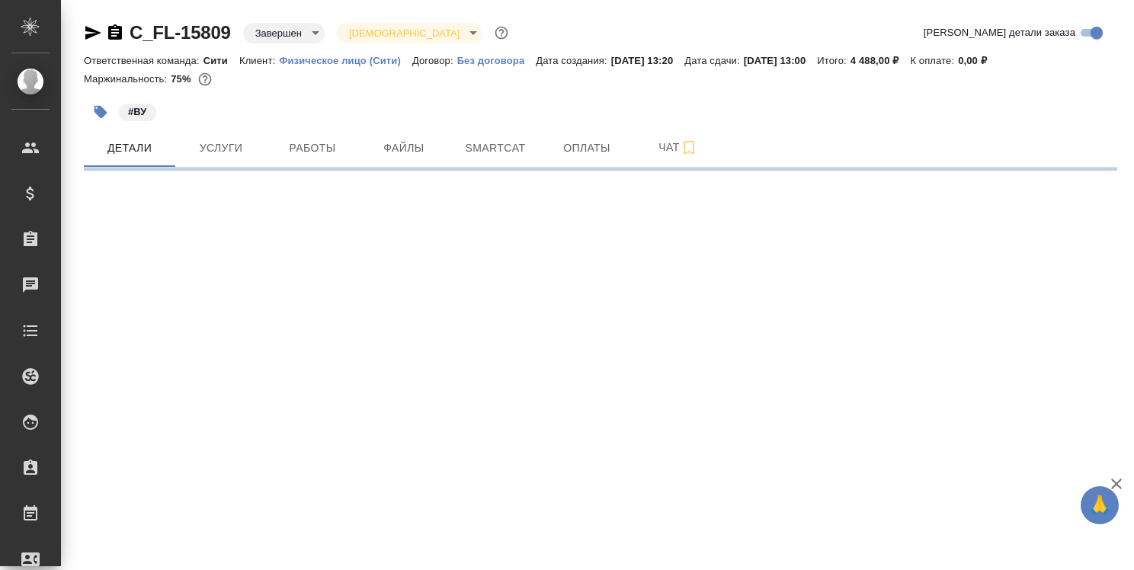
select select "RU"
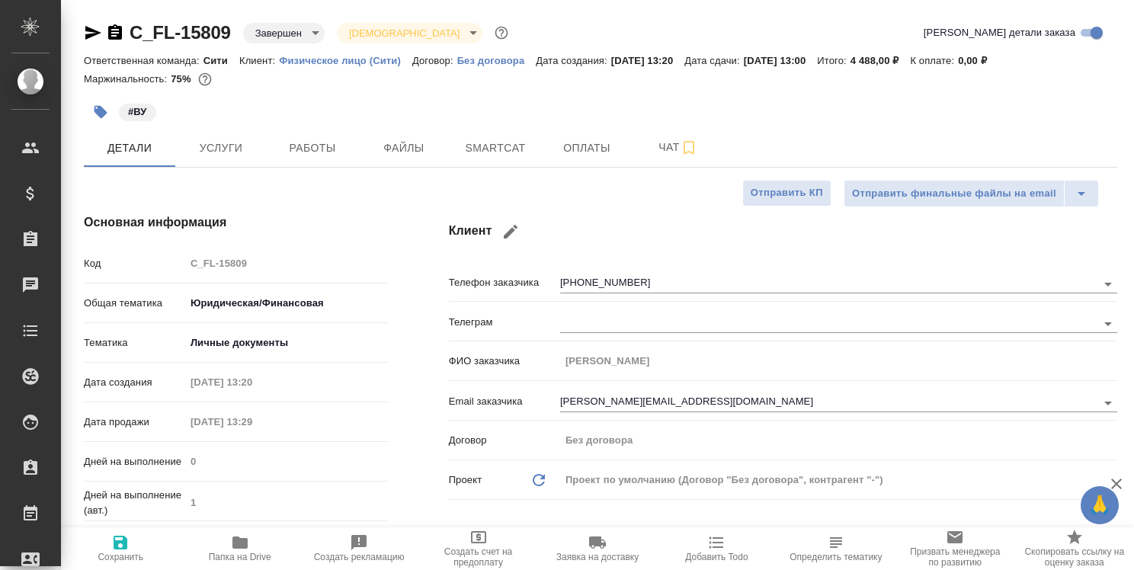
type textarea "x"
click at [312, 146] on span "Работы" at bounding box center [312, 148] width 73 height 19
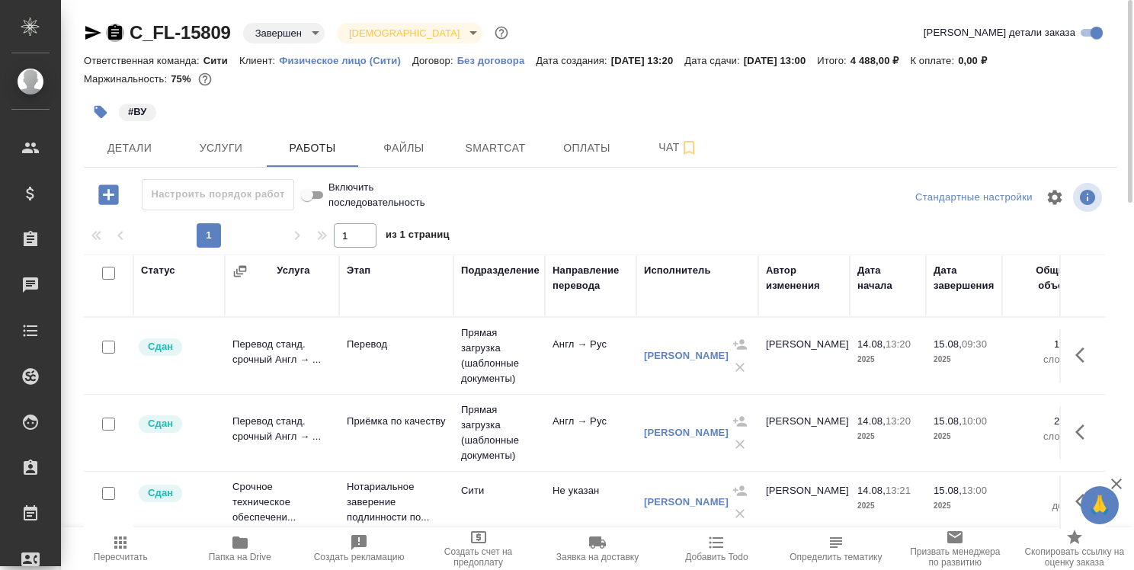
click at [117, 37] on icon "button" at bounding box center [115, 31] width 14 height 15
click at [242, 547] on icon "button" at bounding box center [239, 542] width 15 height 12
click at [1081, 354] on icon "button" at bounding box center [1084, 355] width 18 height 18
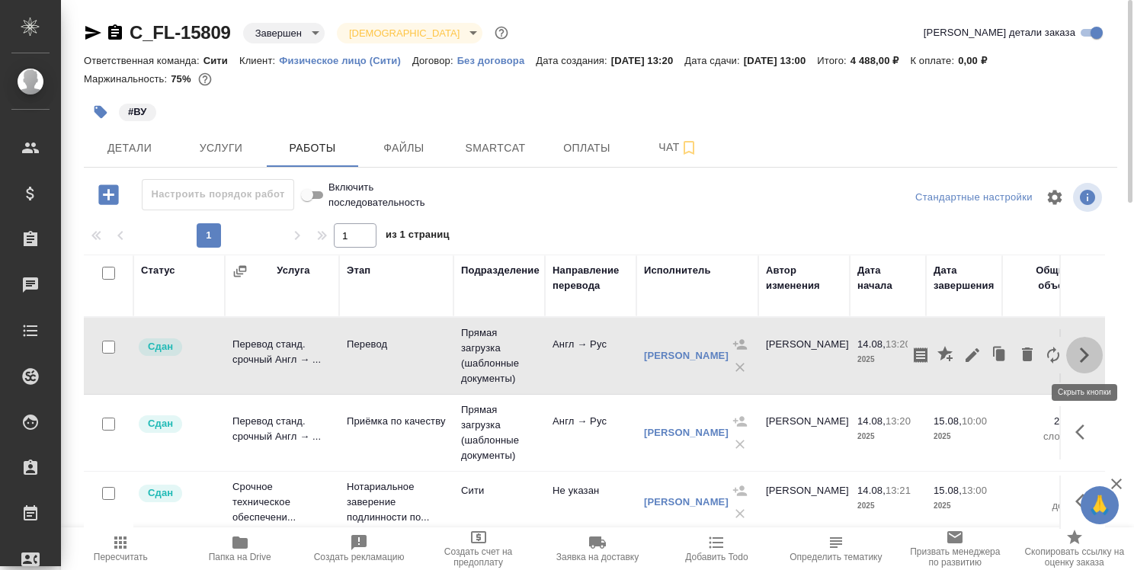
click at [1076, 356] on icon "button" at bounding box center [1084, 355] width 18 height 18
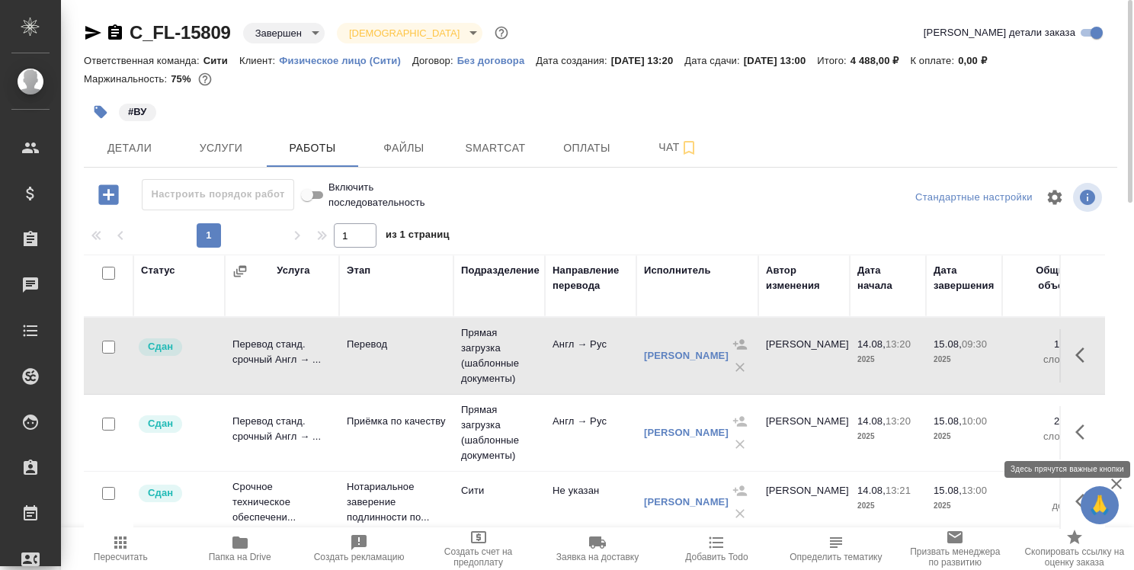
click at [1081, 433] on icon "button" at bounding box center [1084, 432] width 18 height 18
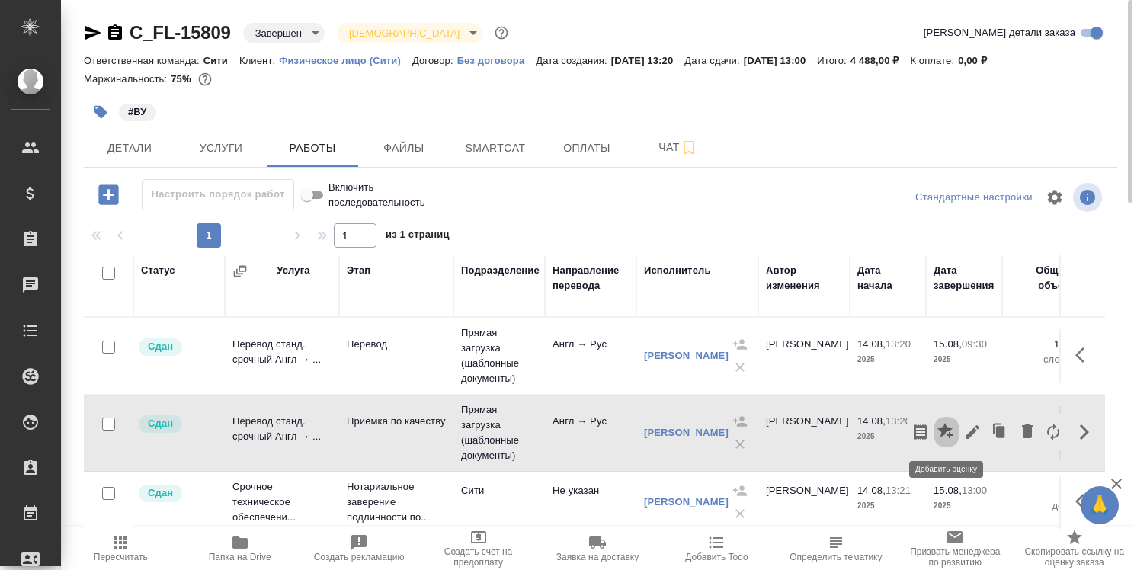
click at [944, 430] on icon "button" at bounding box center [944, 430] width 15 height 15
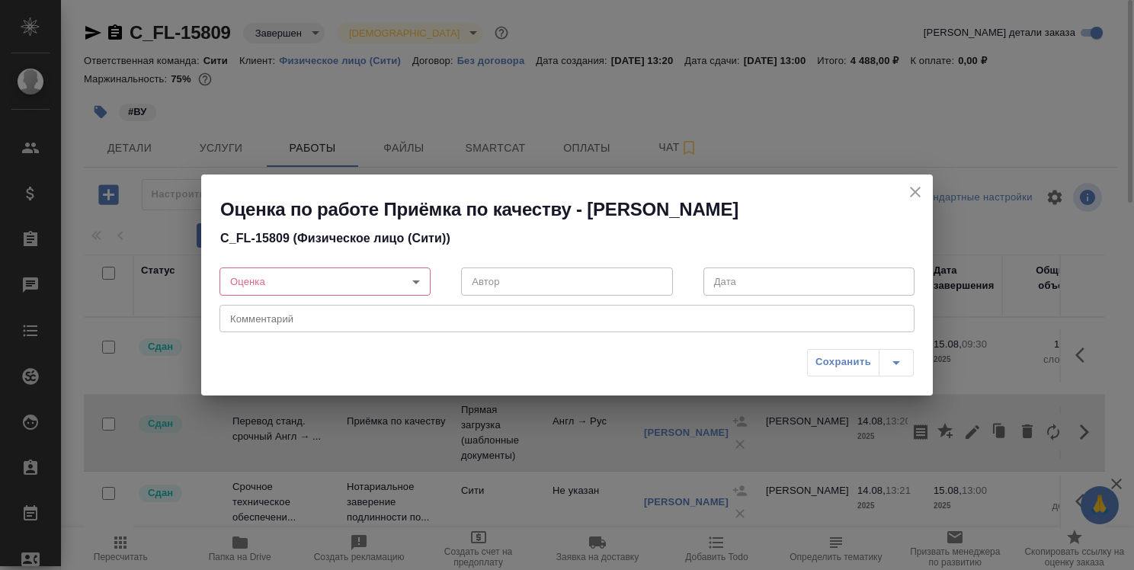
click at [419, 280] on body "🙏 .cls-1 fill:#fff; AWATERA Strelnikova Olga Клиенты Спецификации Заказы 0 Чаты…" at bounding box center [567, 285] width 1134 height 570
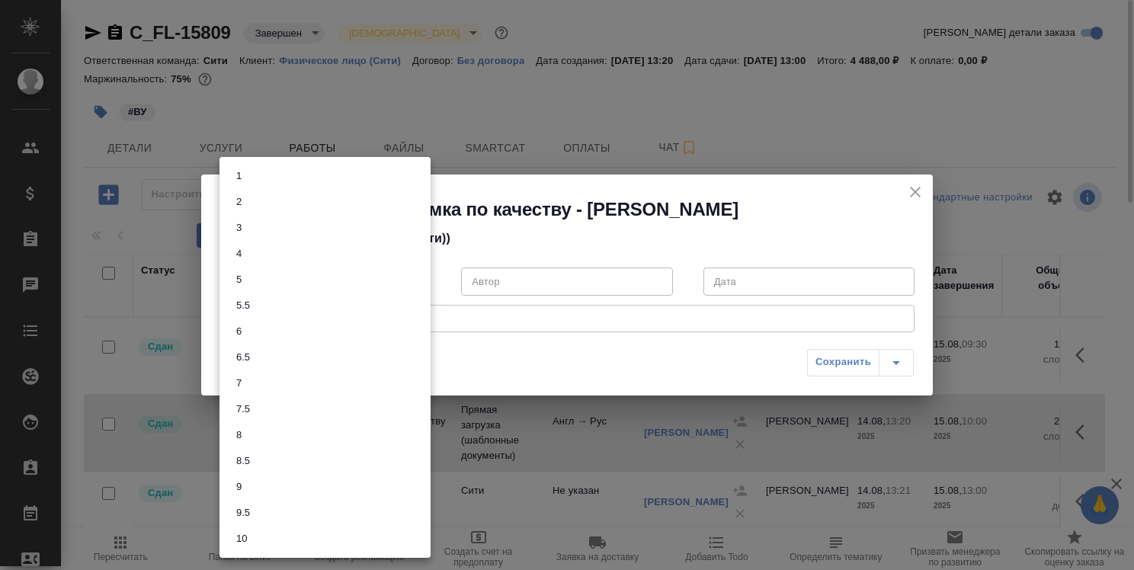
click at [369, 536] on li "10" at bounding box center [324, 539] width 211 height 26
type input "10"
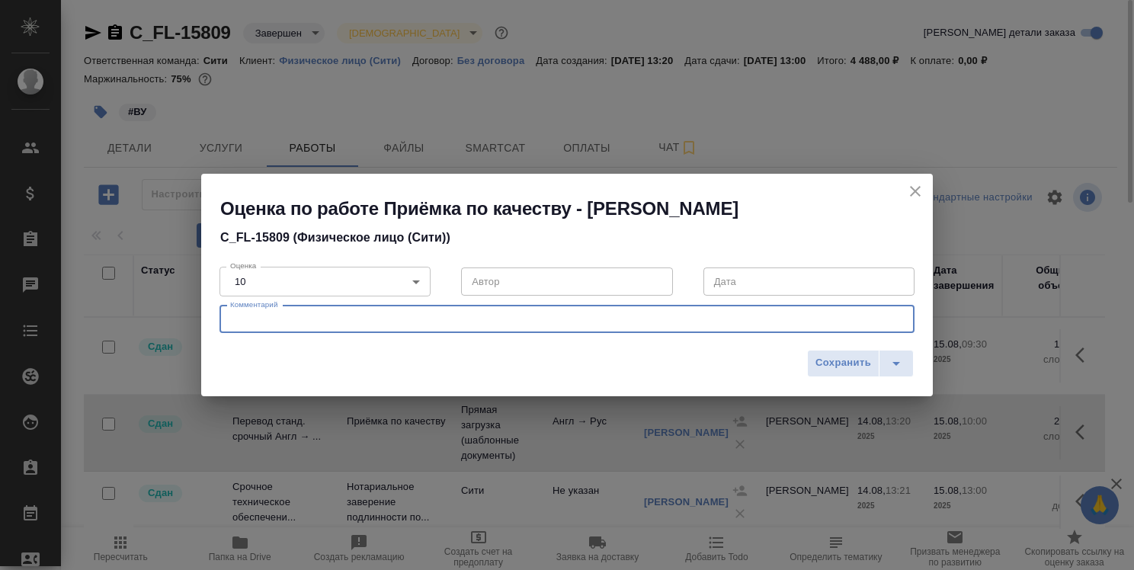
click at [476, 324] on textarea at bounding box center [567, 318] width 674 height 11
type textarea "Отличная работа. Поправила неверную надпись "Перевод с ... на ...""
click at [827, 360] on span "Сохранить" at bounding box center [843, 363] width 56 height 18
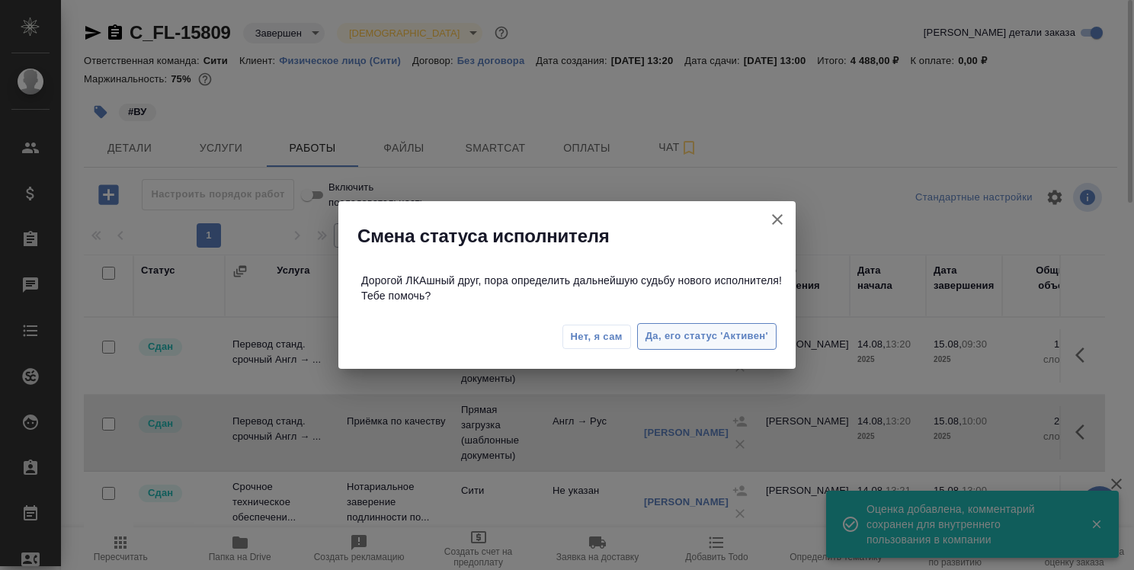
click at [664, 336] on span "Да, его статус 'Активен'" at bounding box center [706, 337] width 123 height 18
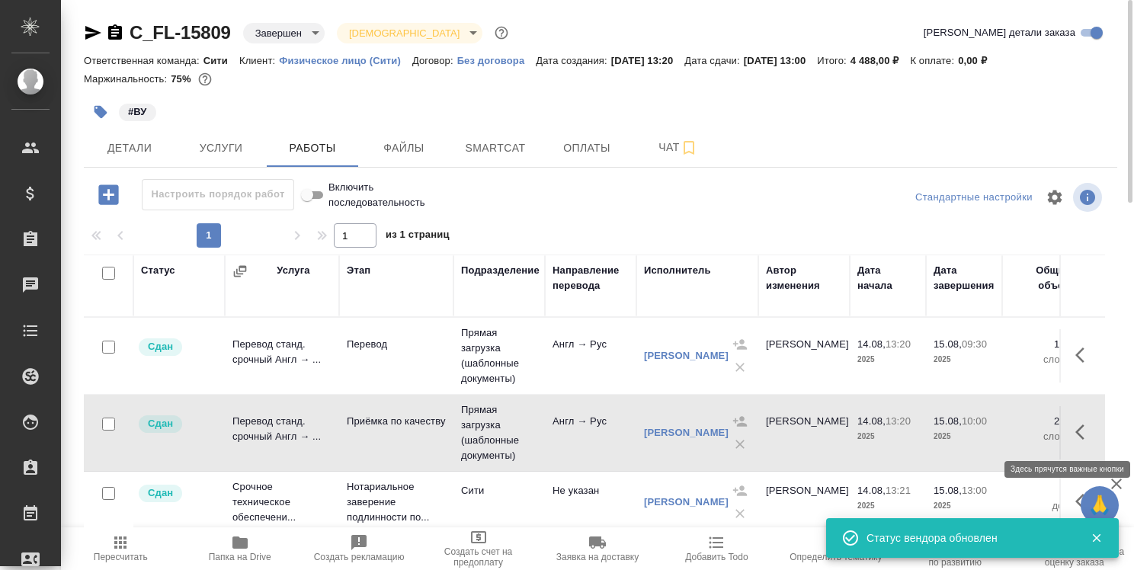
click at [1080, 425] on icon "button" at bounding box center [1084, 432] width 18 height 18
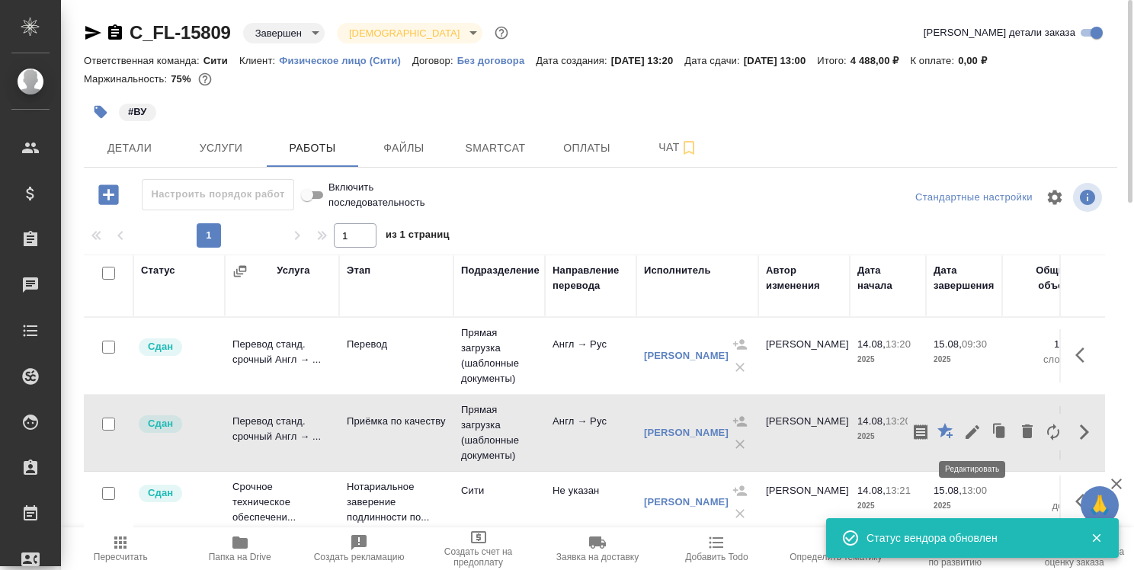
click at [967, 428] on icon "button" at bounding box center [972, 432] width 18 height 18
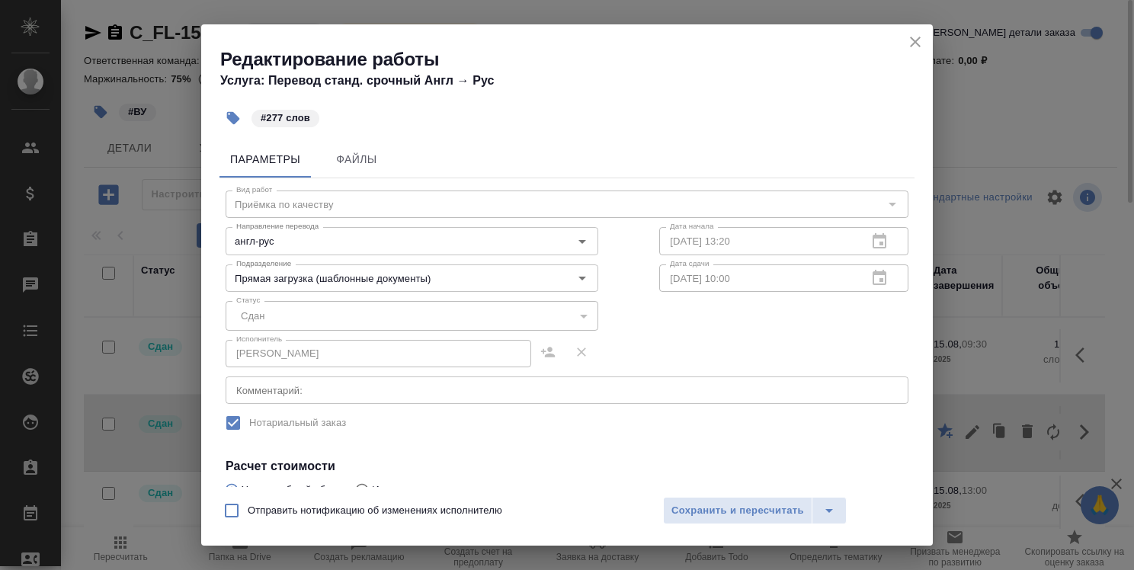
click at [917, 45] on icon "close" at bounding box center [915, 42] width 18 height 18
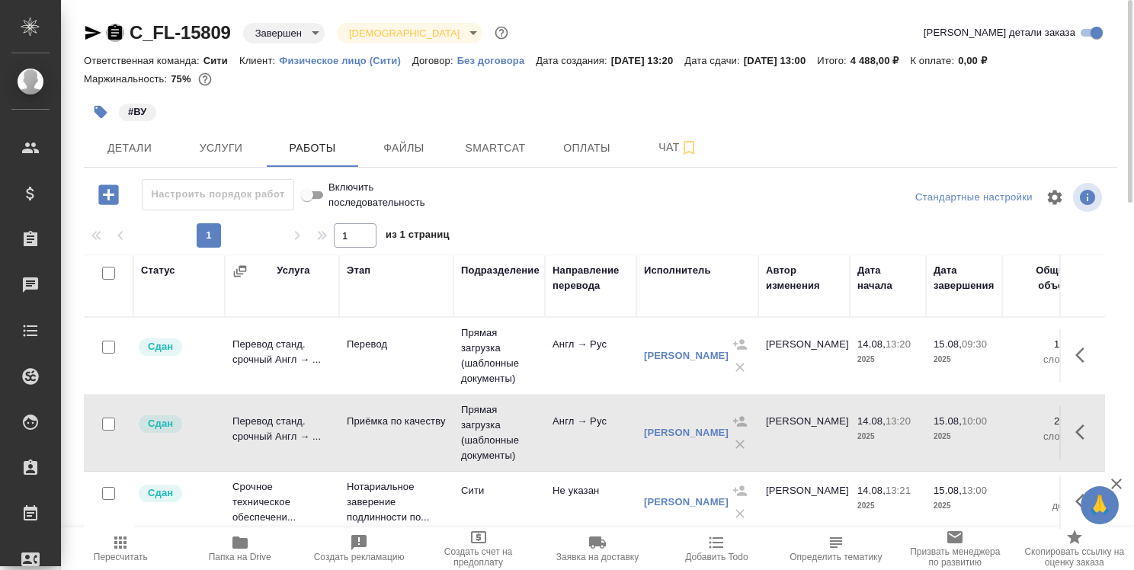
click at [113, 30] on icon "button" at bounding box center [115, 31] width 14 height 15
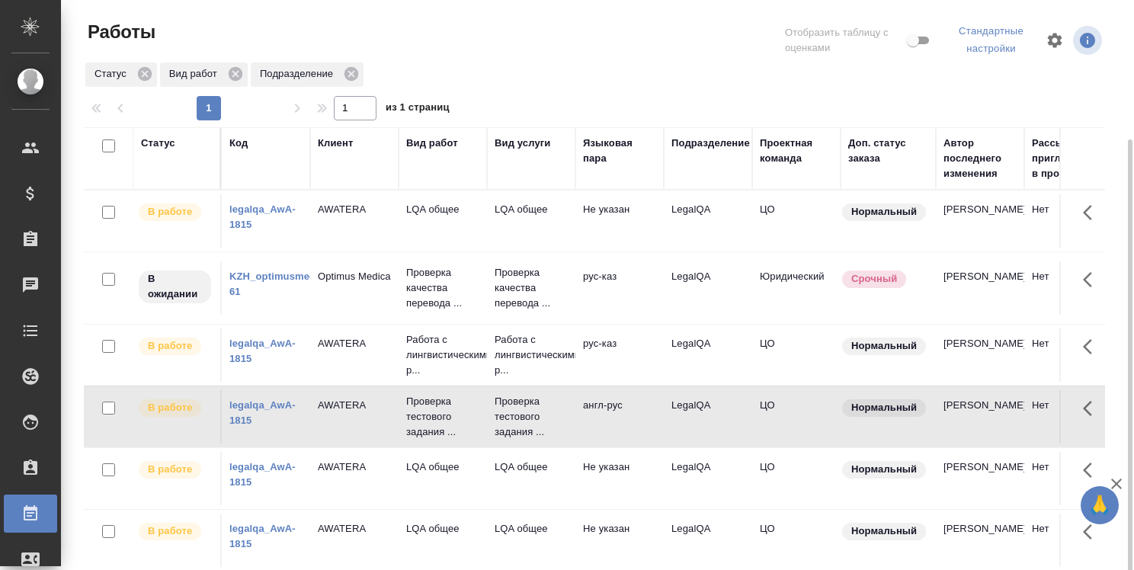
scroll to position [76, 0]
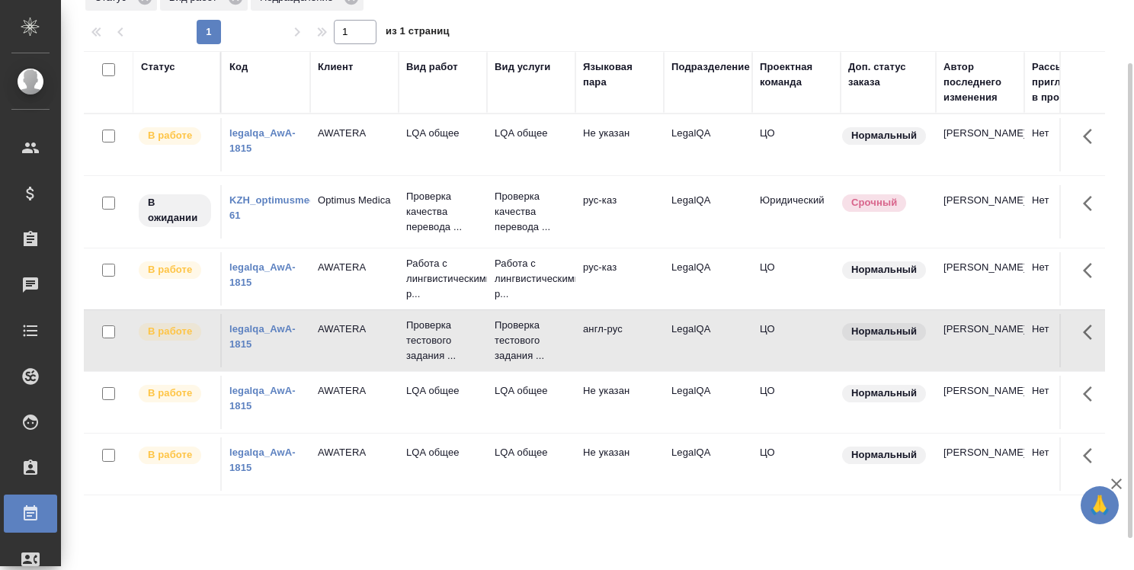
click at [264, 154] on link "legalqa_AwA-1815" at bounding box center [262, 140] width 66 height 27
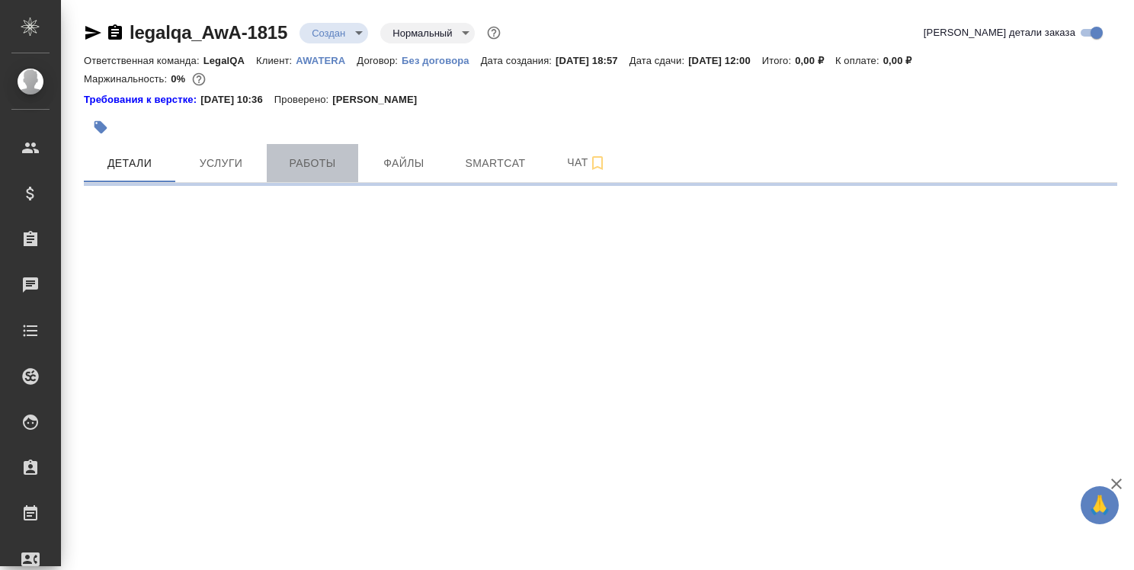
click at [310, 165] on span "Работы" at bounding box center [312, 163] width 73 height 19
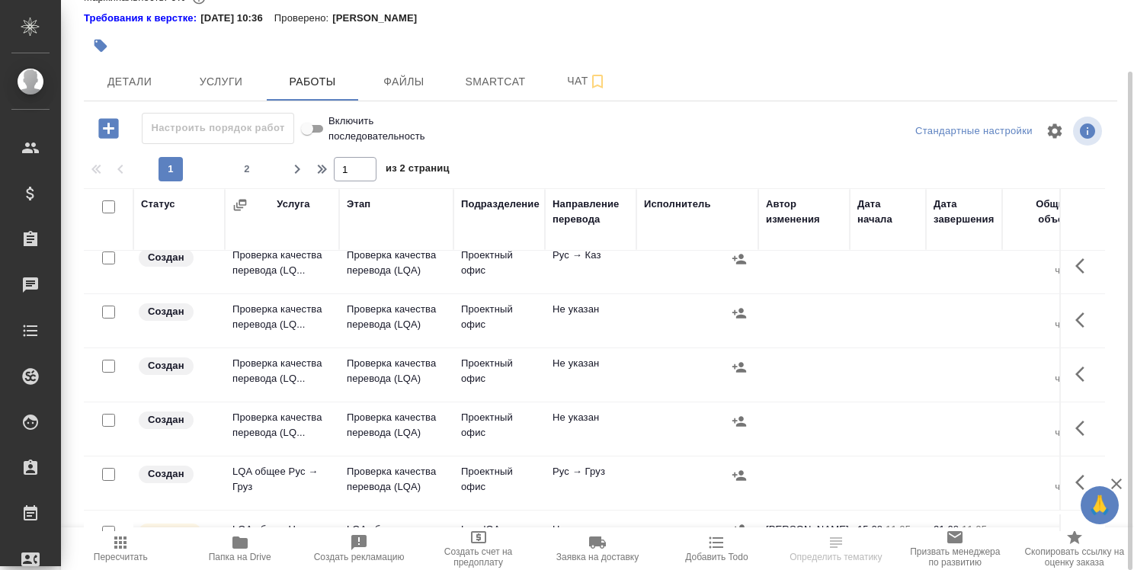
scroll to position [533, 0]
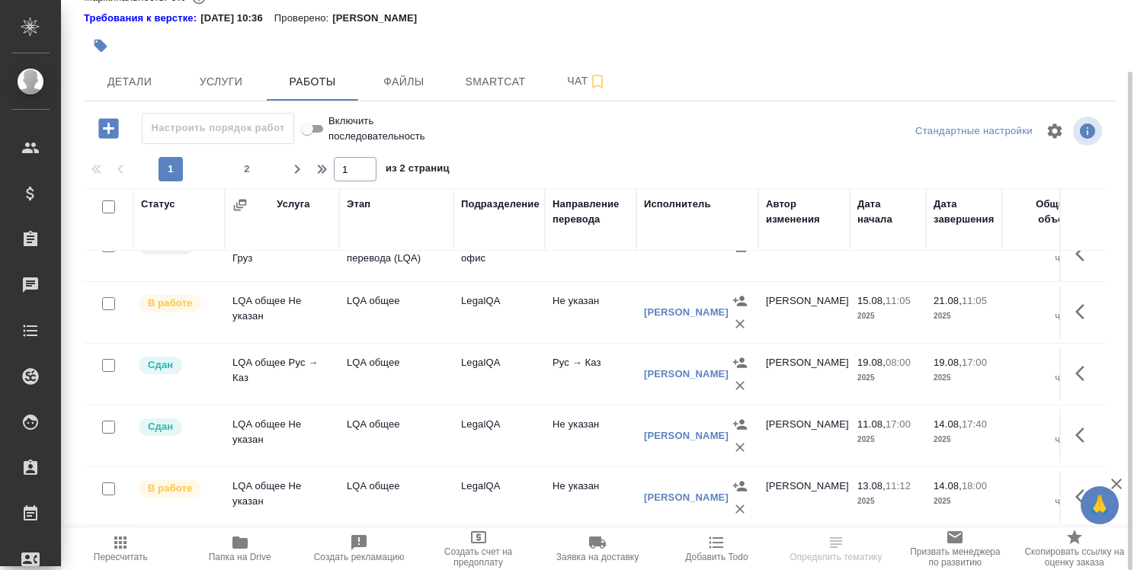
click at [1075, 310] on icon "button" at bounding box center [1079, 311] width 9 height 15
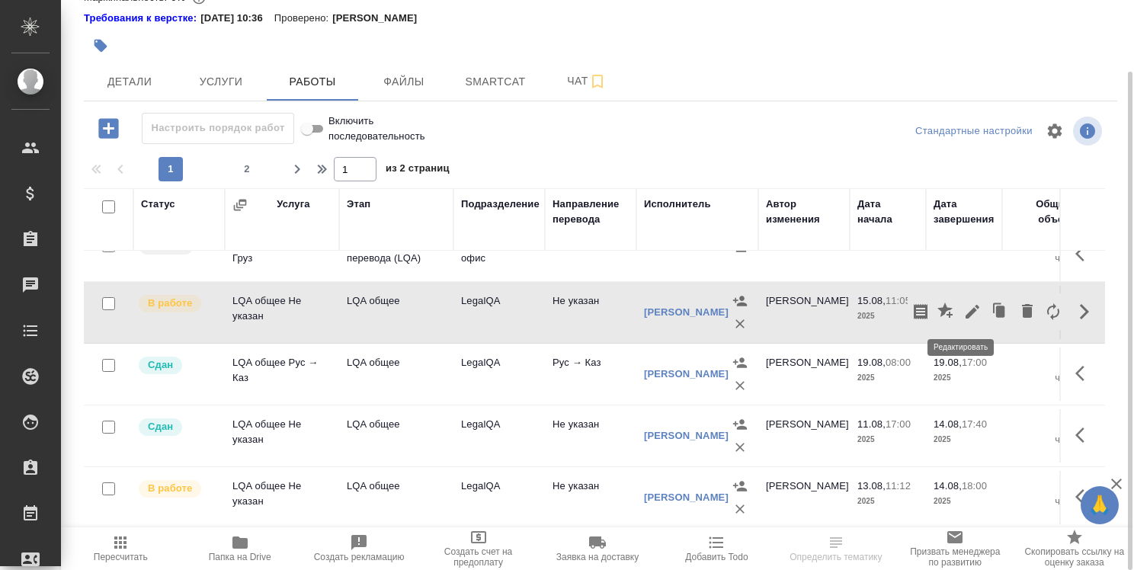
click at [963, 306] on icon "button" at bounding box center [972, 311] width 18 height 18
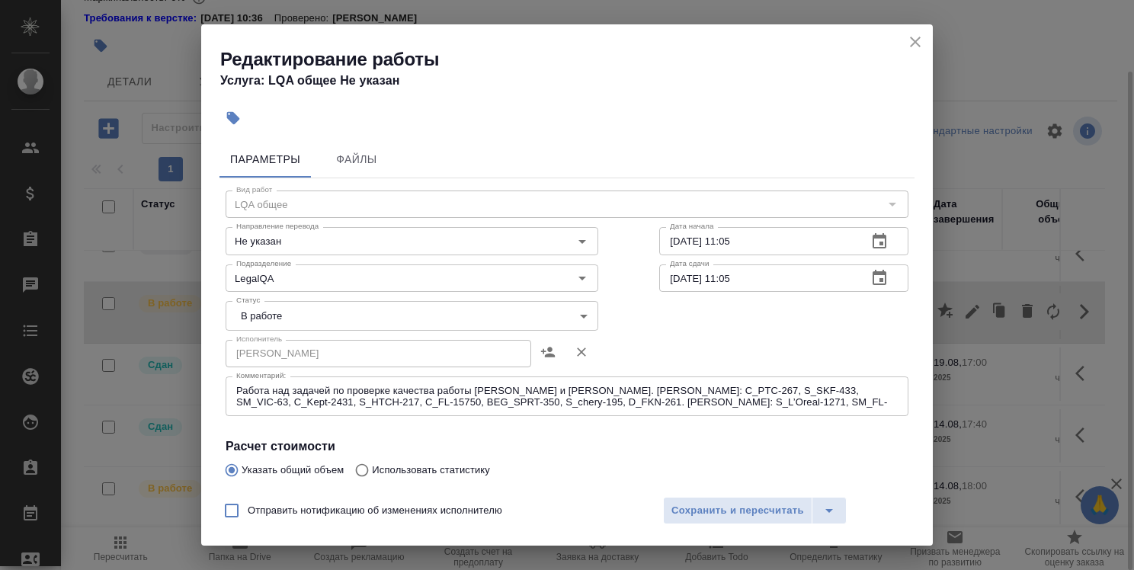
click at [757, 404] on textarea "Работа над задачей по проверке качества работы Кобзевой и Алилековой. Кобзева: …" at bounding box center [566, 397] width 661 height 24
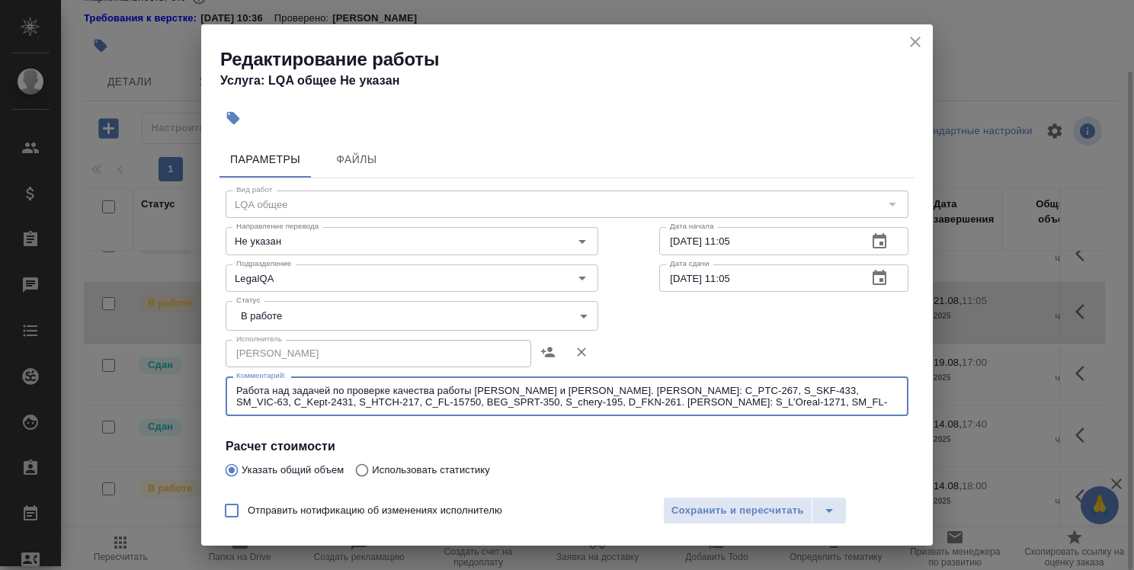
paste textarea "C_FL-15809"
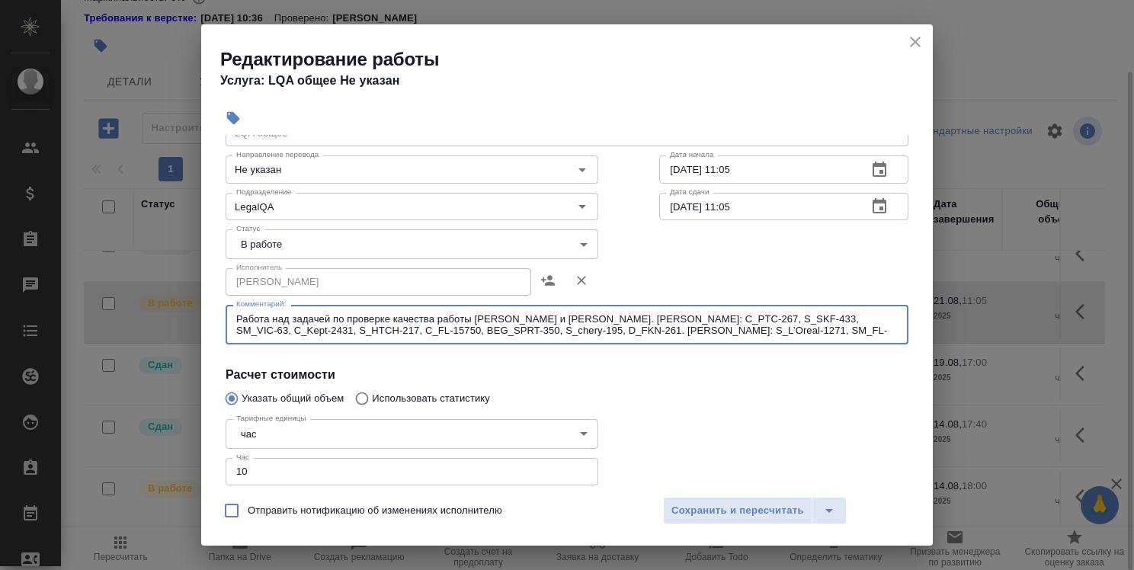
scroll to position [152, 0]
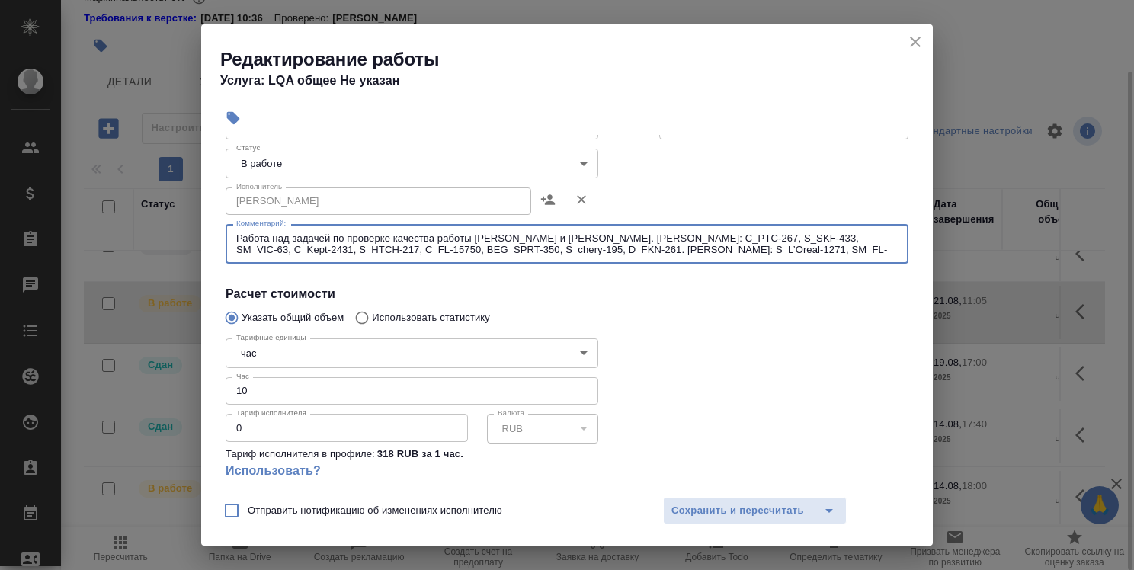
type textarea "Работа над задачей по проверке качества работы Кобзевой и Алилековой. Кобзева: …"
click at [316, 393] on input "10" at bounding box center [412, 390] width 373 height 27
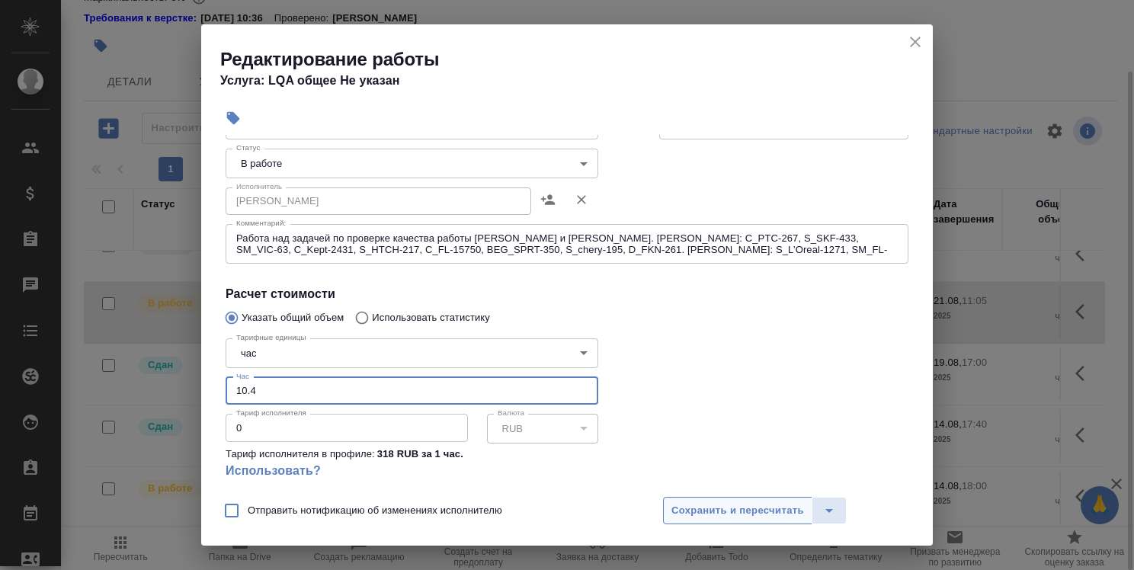
type input "10.4"
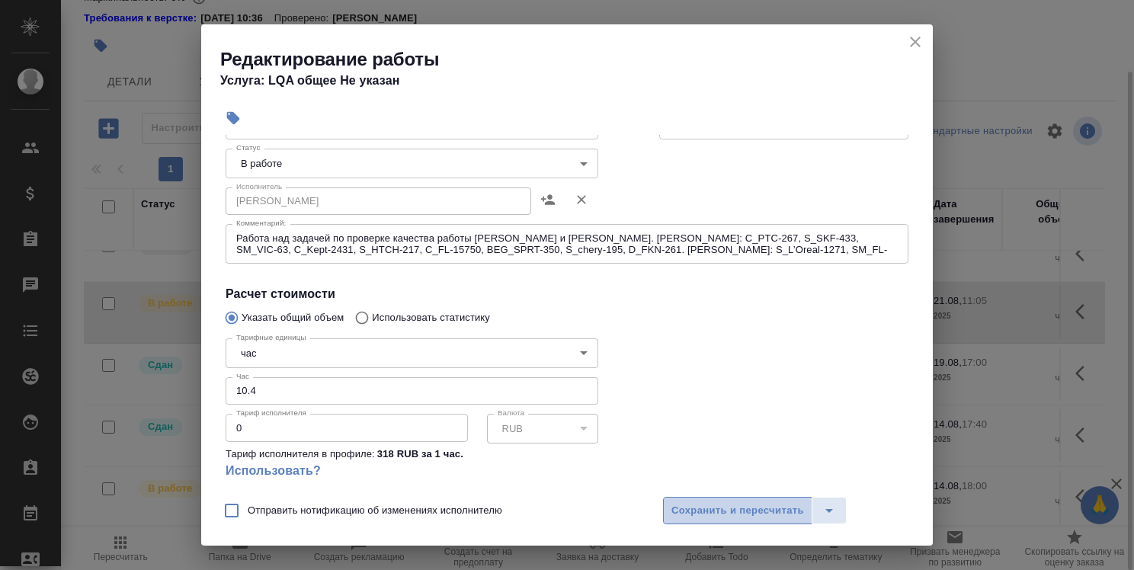
click at [756, 511] on span "Сохранить и пересчитать" at bounding box center [737, 511] width 133 height 18
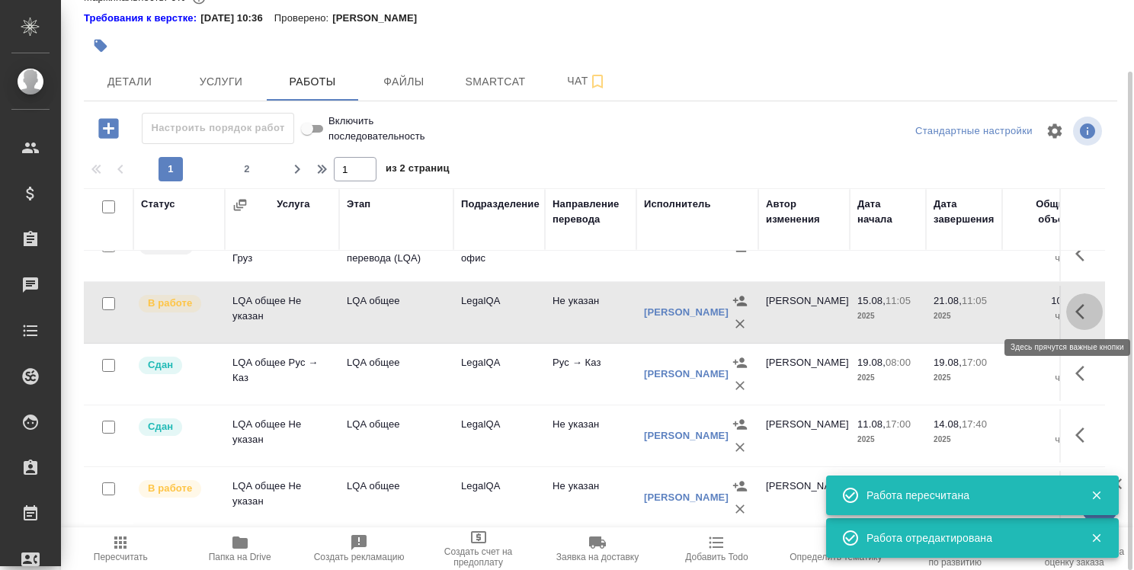
click at [1075, 309] on icon "button" at bounding box center [1084, 311] width 18 height 18
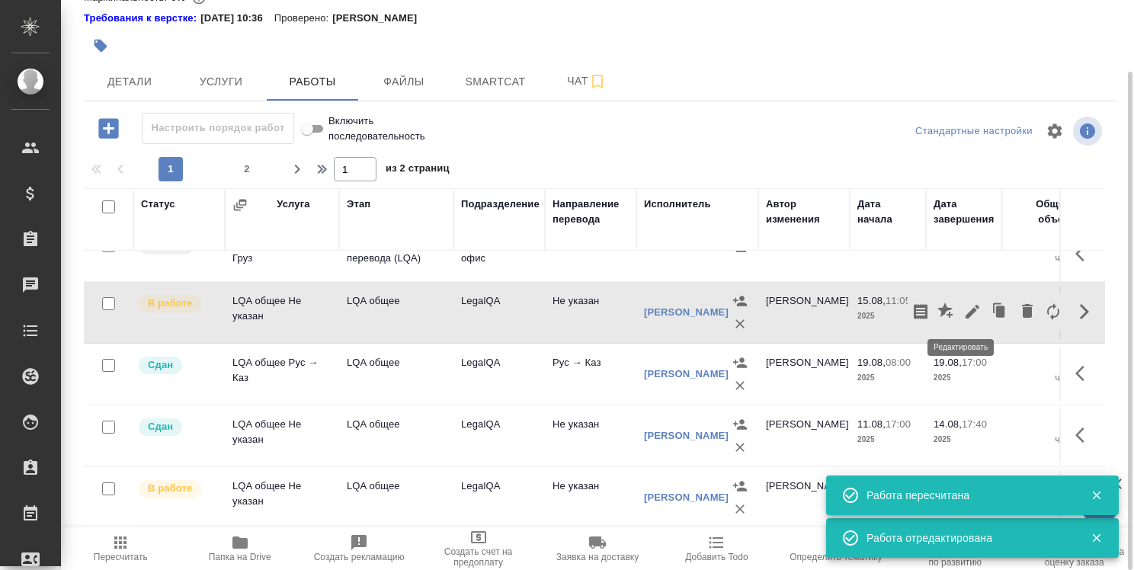
click at [965, 310] on icon "button" at bounding box center [972, 312] width 14 height 14
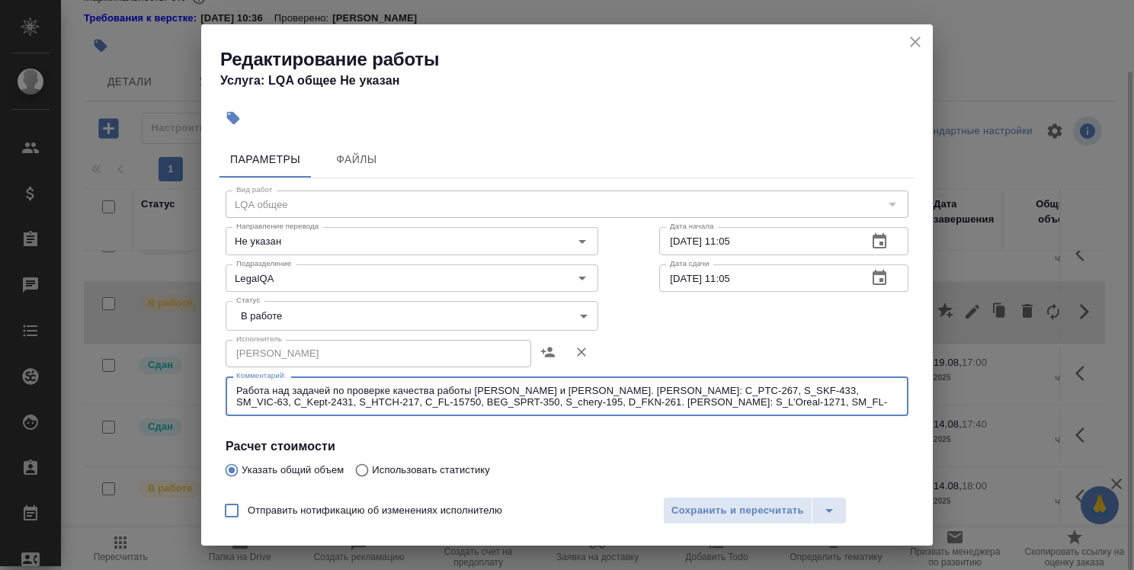
click at [850, 399] on textarea "Работа над задачей по проверке качества работы Кобзевой и Алилековой. Кобзева: …" at bounding box center [566, 397] width 661 height 24
paste textarea "C_FL-15810-WK-003"
paste textarea "C3_Brenor-12"
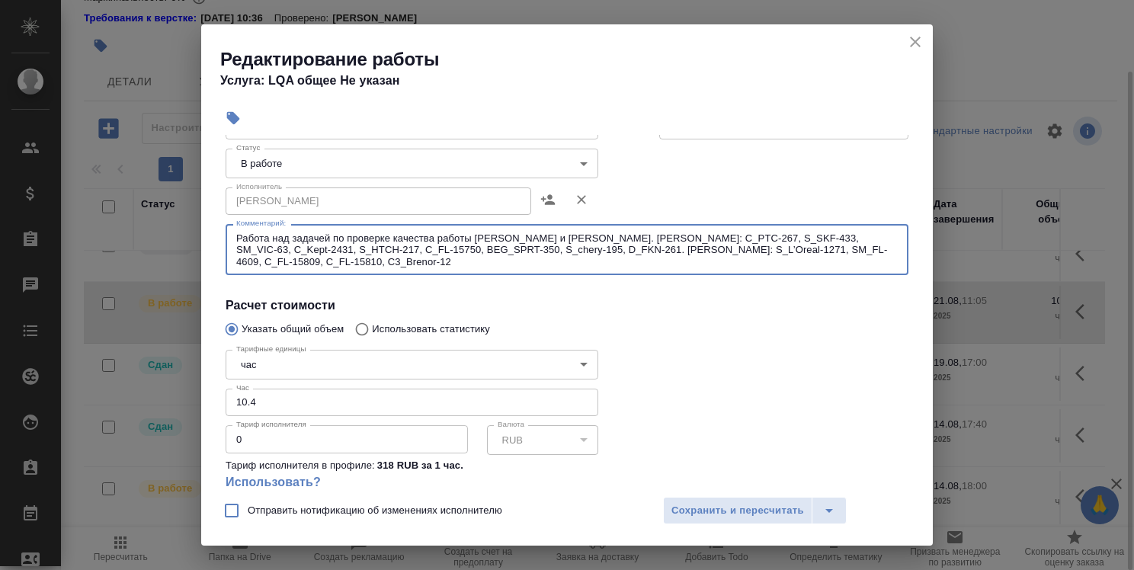
type textarea "Работа над задачей по проверке качества работы Кобзевой и Алилековой. Кобзева: …"
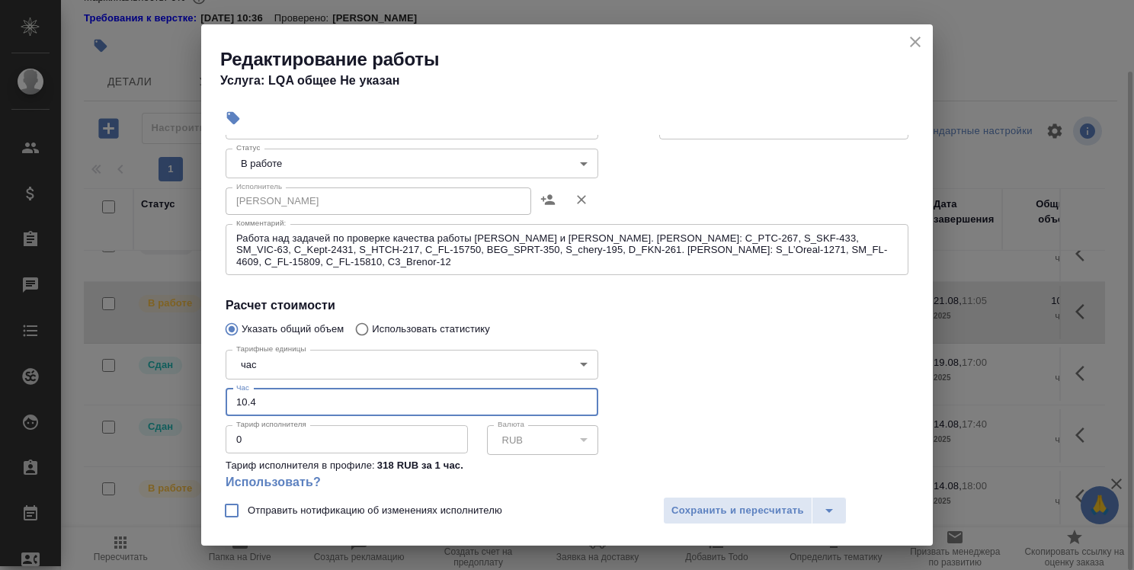
click at [326, 402] on input "10.4" at bounding box center [412, 402] width 373 height 27
type input "10.8"
click at [742, 512] on span "Сохранить и пересчитать" at bounding box center [737, 511] width 133 height 18
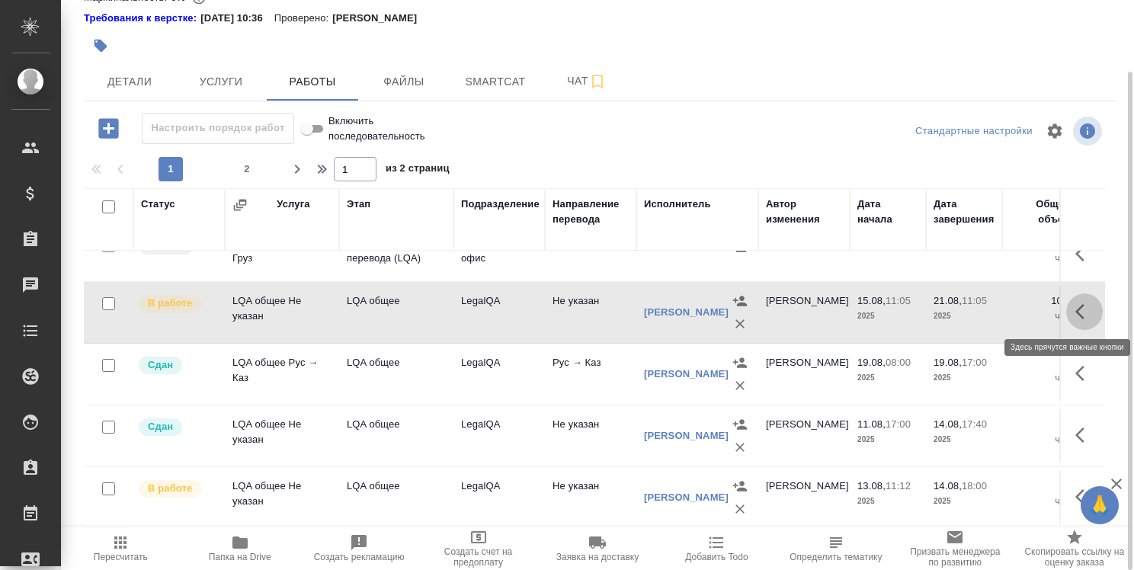
click at [1066, 307] on button "button" at bounding box center [1084, 311] width 37 height 37
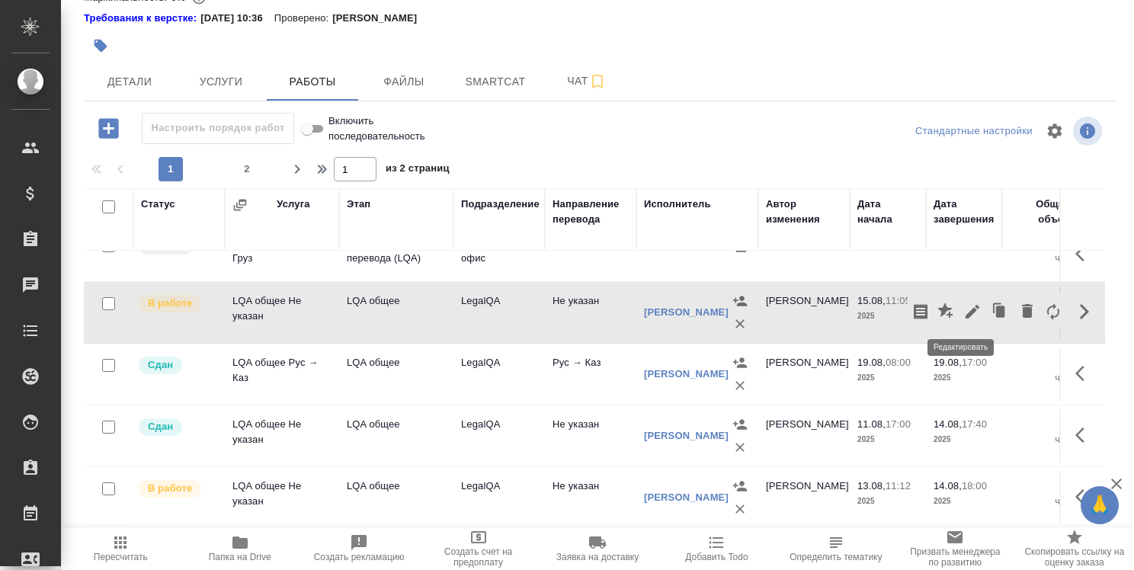
click at [963, 306] on icon "button" at bounding box center [972, 311] width 18 height 18
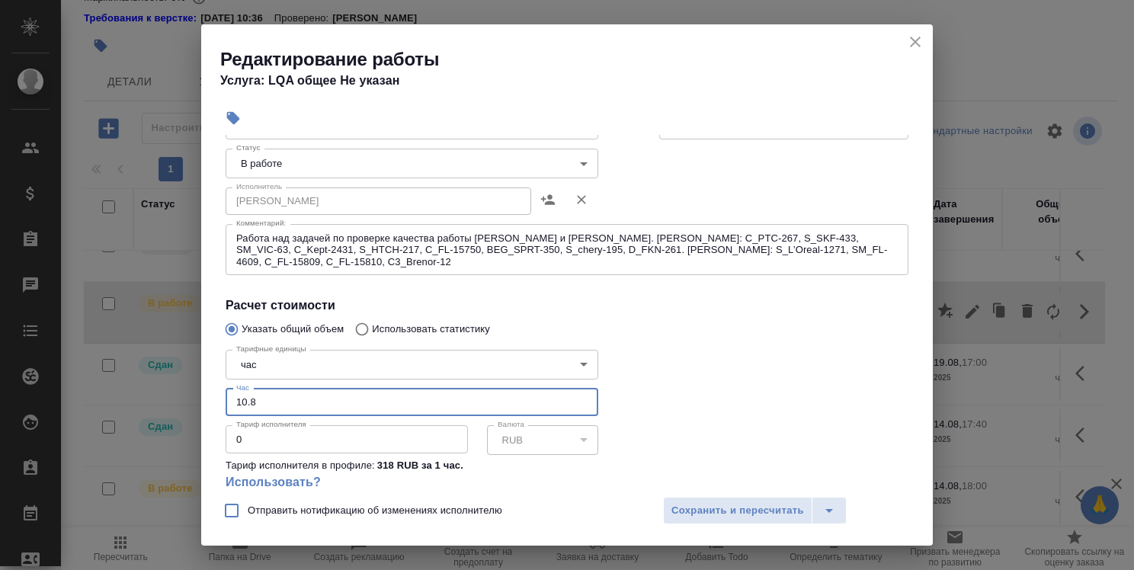
drag, startPoint x: 284, startPoint y: 405, endPoint x: 235, endPoint y: 395, distance: 49.8
click at [235, 395] on input "10.8" at bounding box center [412, 402] width 373 height 27
type input "11"
click at [356, 264] on textarea "Работа над задачей по проверке качества работы Кобзевой и Алилековой. Кобзева: …" at bounding box center [566, 249] width 661 height 35
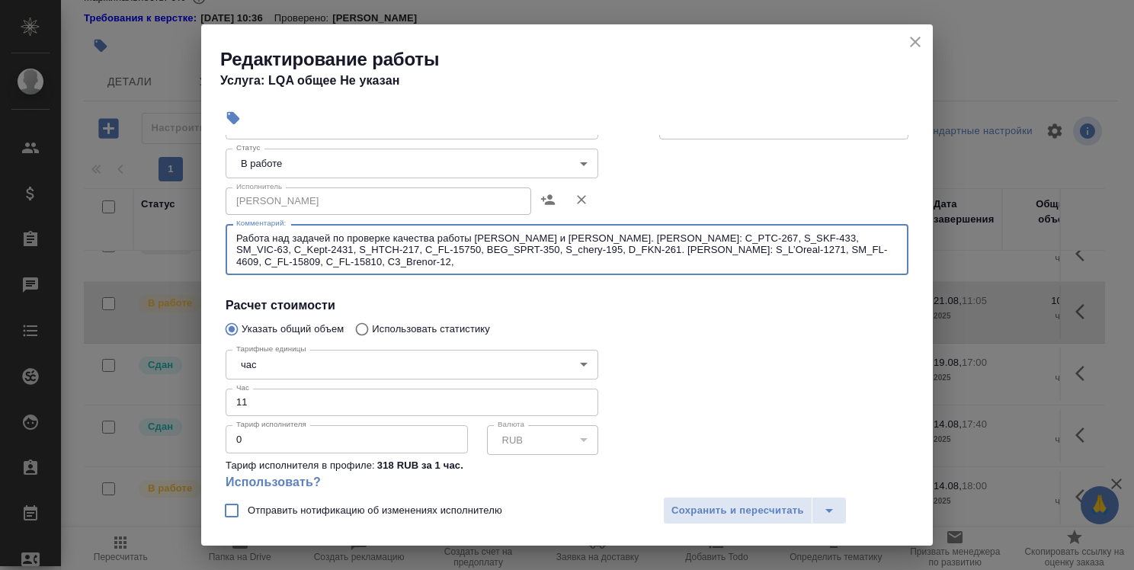
paste textarea "C_LID-200"
type textarea "Работа над задачей по проверке качества работы Кобзевой и Алилековой. Кобзева: …"
click at [755, 509] on span "Сохранить и пересчитать" at bounding box center [737, 511] width 133 height 18
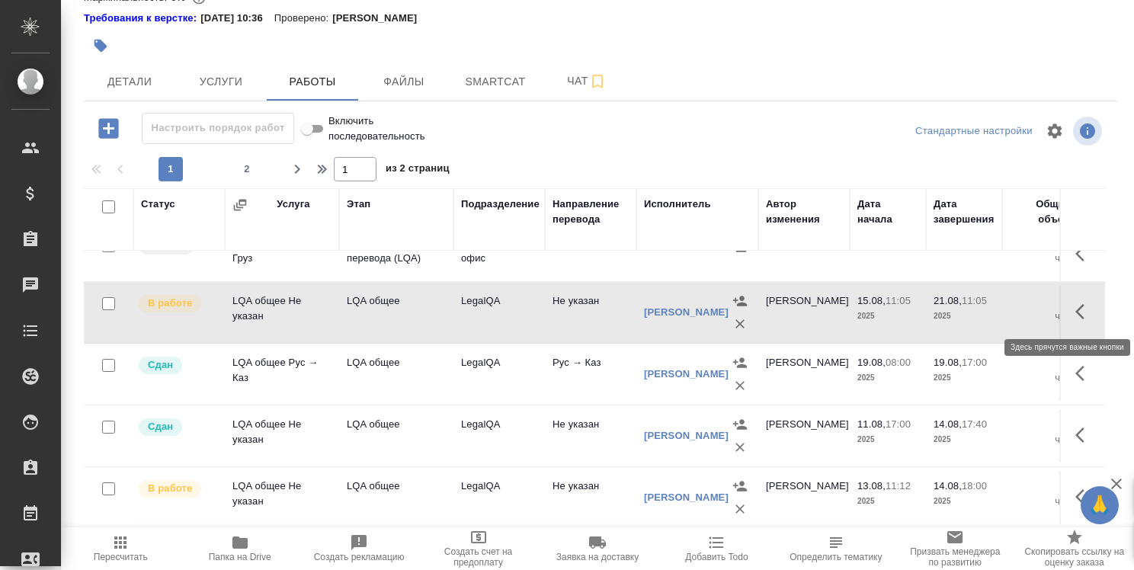
click at [1075, 315] on icon "button" at bounding box center [1084, 311] width 18 height 18
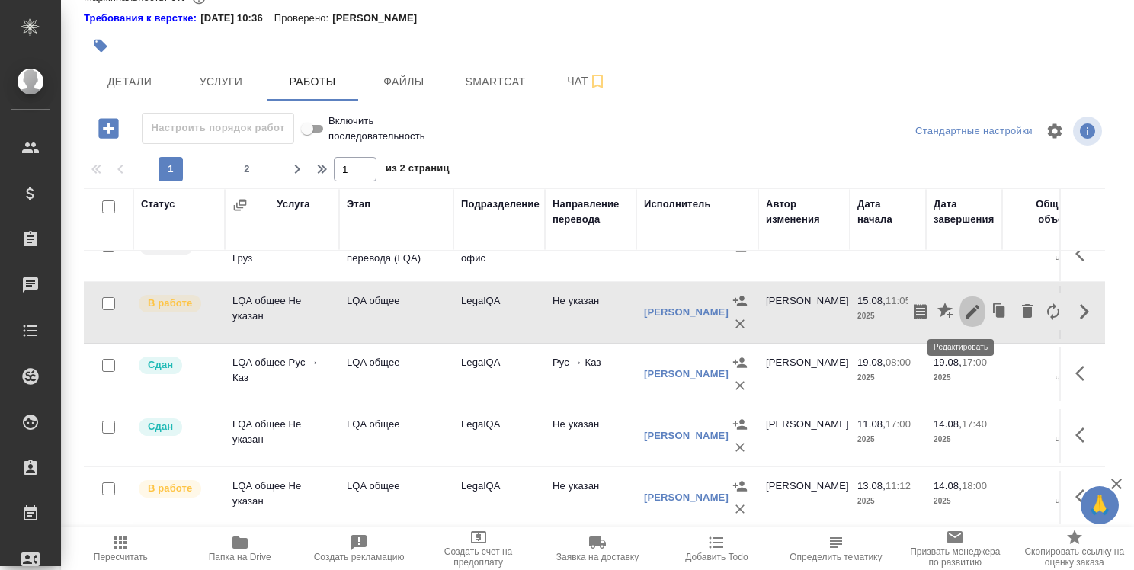
click at [963, 308] on icon "button" at bounding box center [972, 311] width 18 height 18
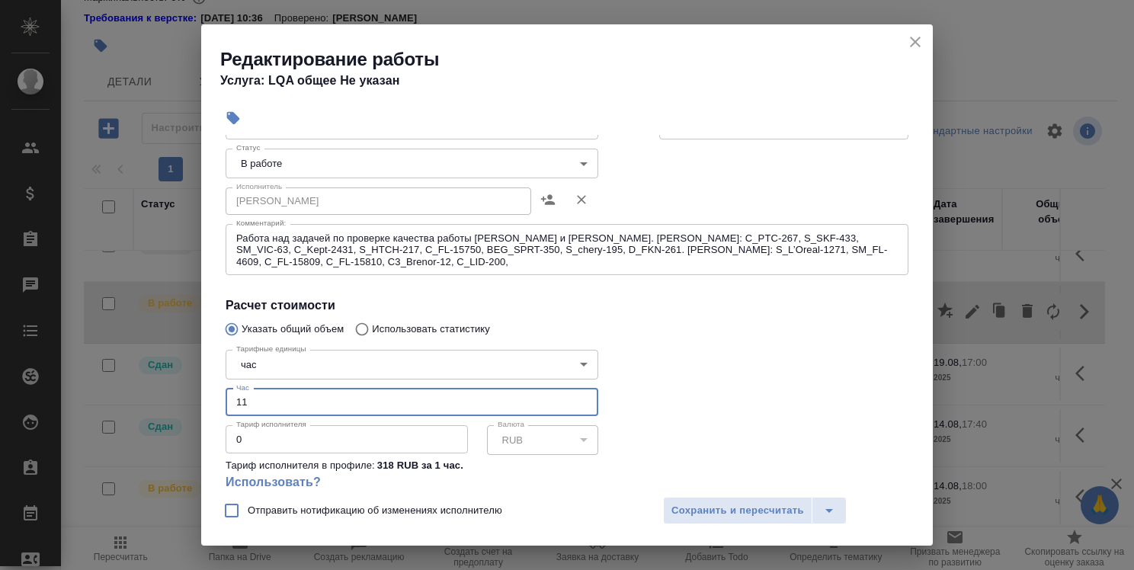
click at [274, 403] on input "11" at bounding box center [412, 402] width 373 height 27
type input "11.7"
click at [425, 261] on textarea "Работа над задачей по проверке качества работы Кобзевой и Алилековой. Кобзева: …" at bounding box center [566, 249] width 661 height 35
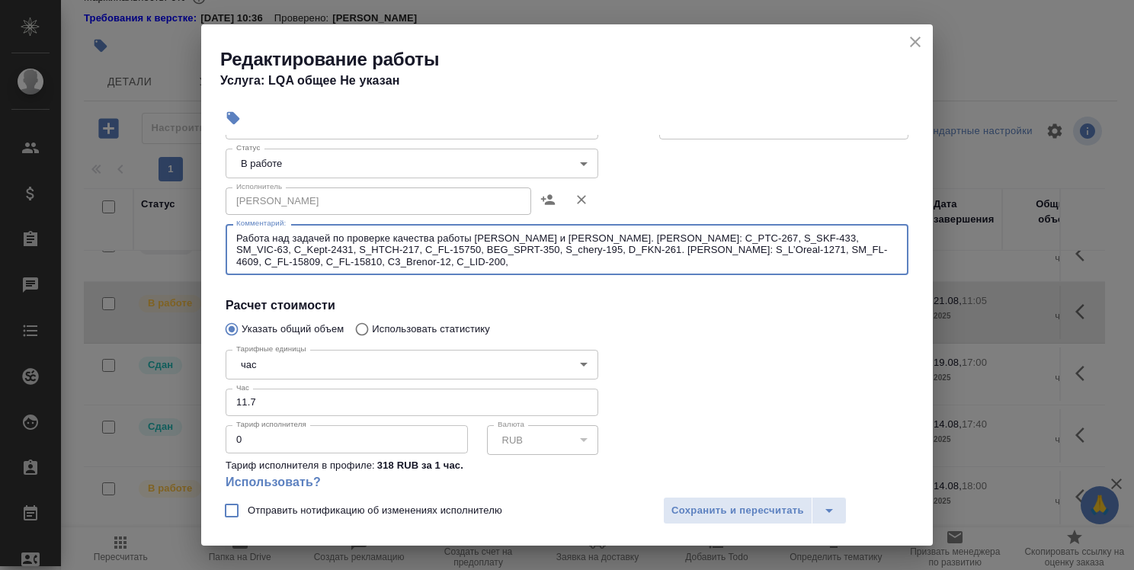
paste textarea "C_FL-15813"
type textarea "Работа над задачей по проверке качества работы Кобзевой и Алилековой. Кобзева: …"
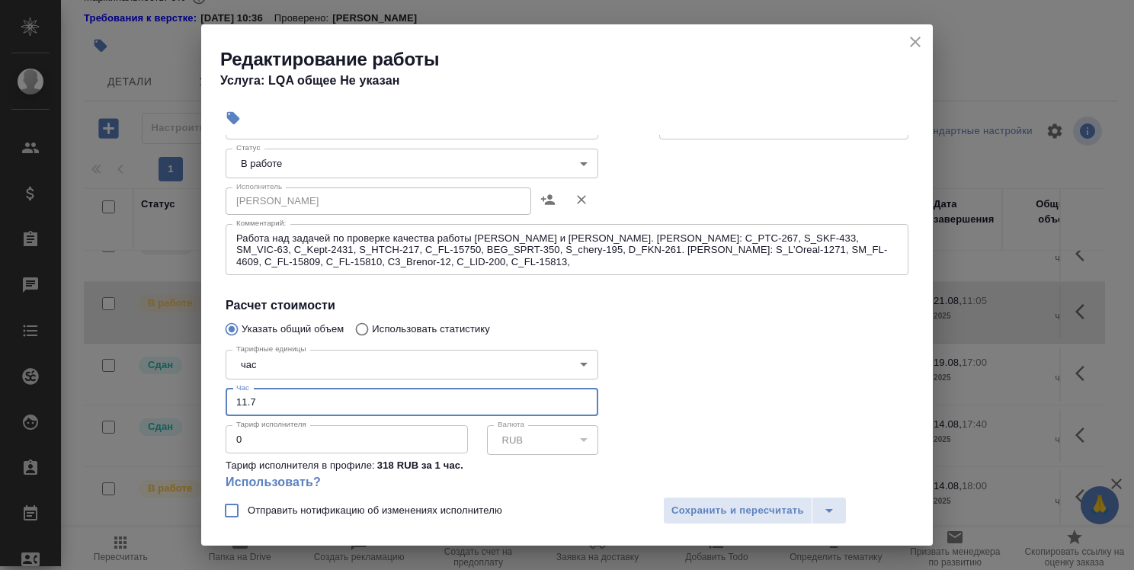
click at [255, 402] on input "11.7" at bounding box center [412, 402] width 373 height 27
type input "1"
type input "12.5"
click at [759, 509] on span "Сохранить и пересчитать" at bounding box center [737, 511] width 133 height 18
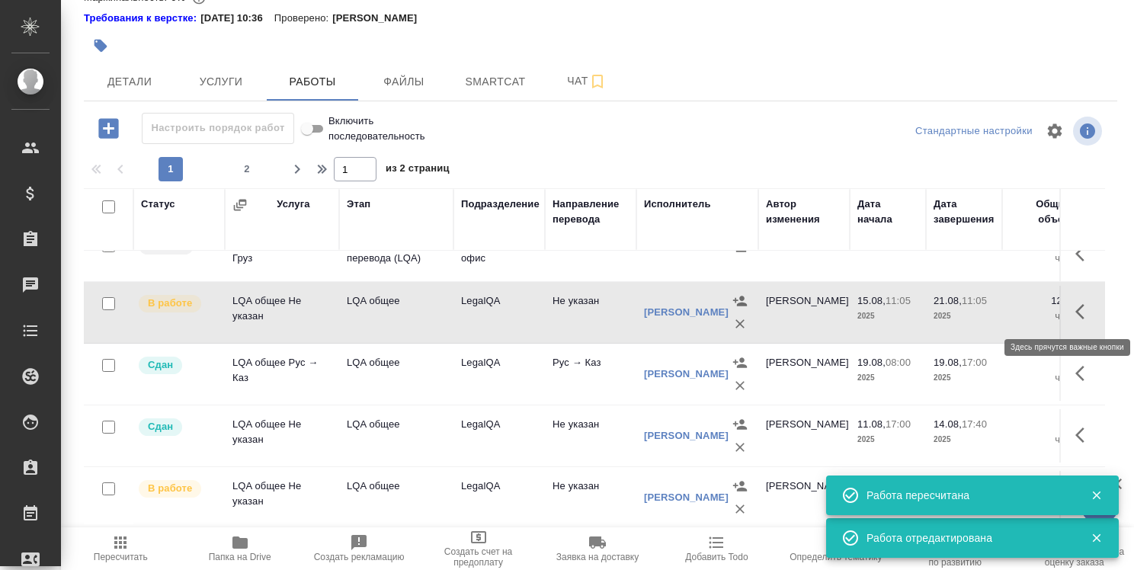
click at [1075, 311] on icon "button" at bounding box center [1084, 311] width 18 height 18
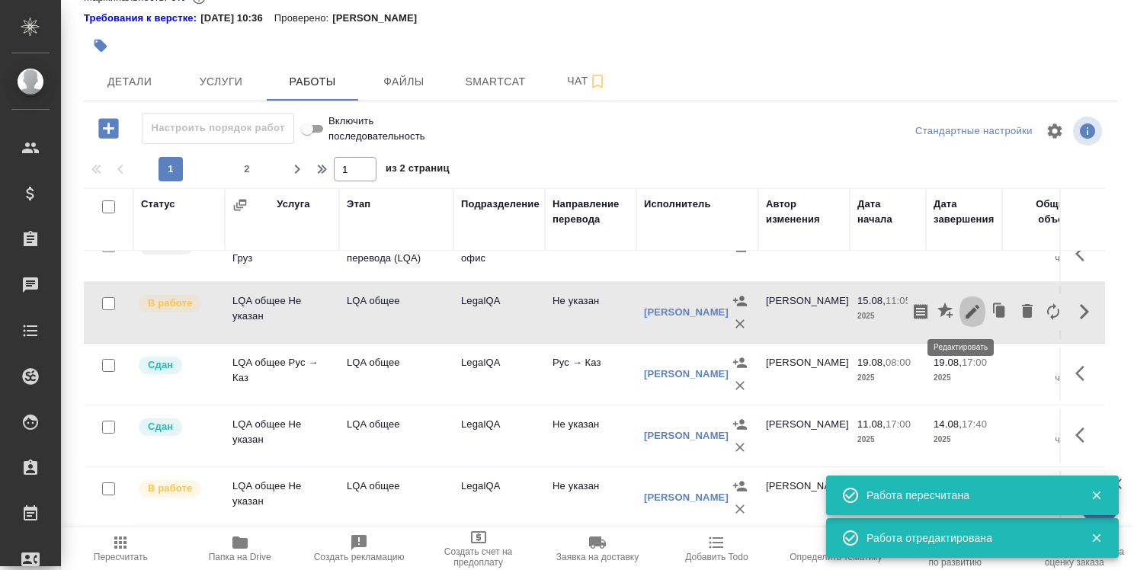
click at [965, 312] on icon "button" at bounding box center [972, 312] width 14 height 14
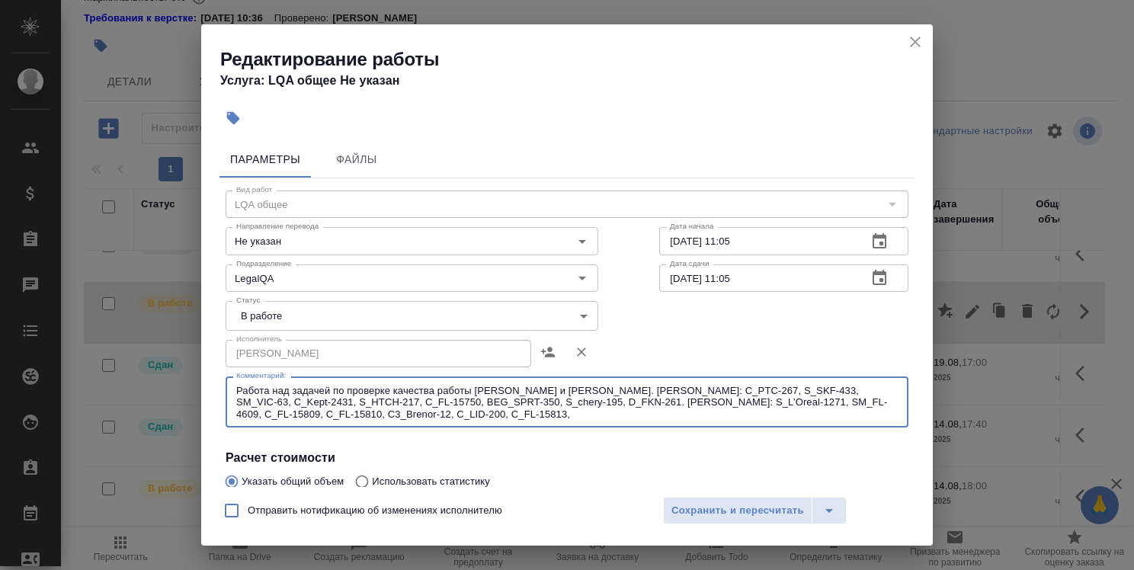
click at [432, 418] on textarea "Работа над задачей по проверке качества работы Кобзевой и Алилековой. Кобзева: …" at bounding box center [566, 402] width 661 height 35
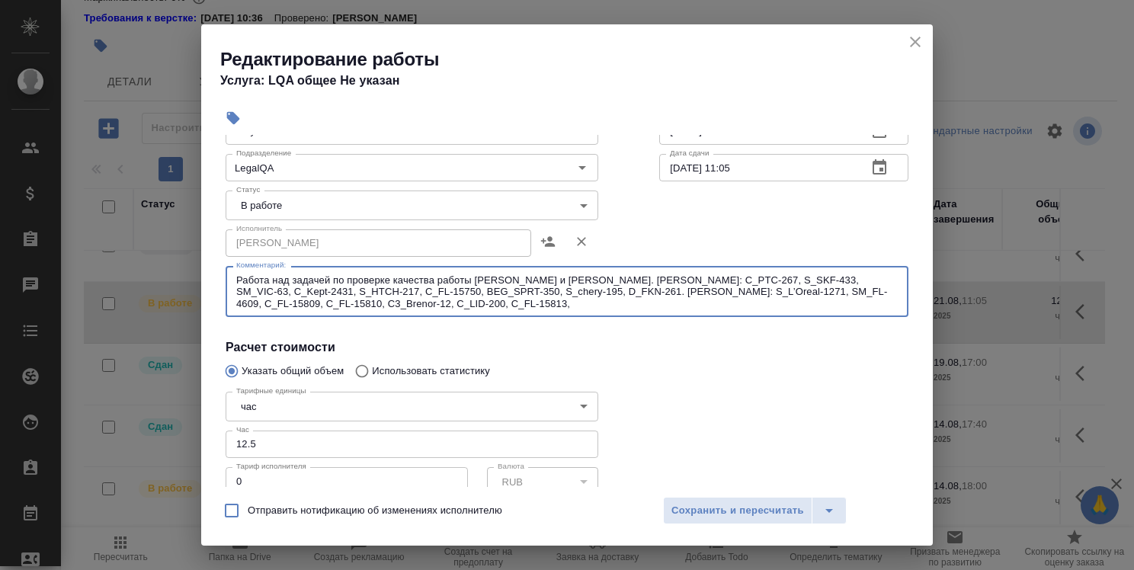
scroll to position [76, 0]
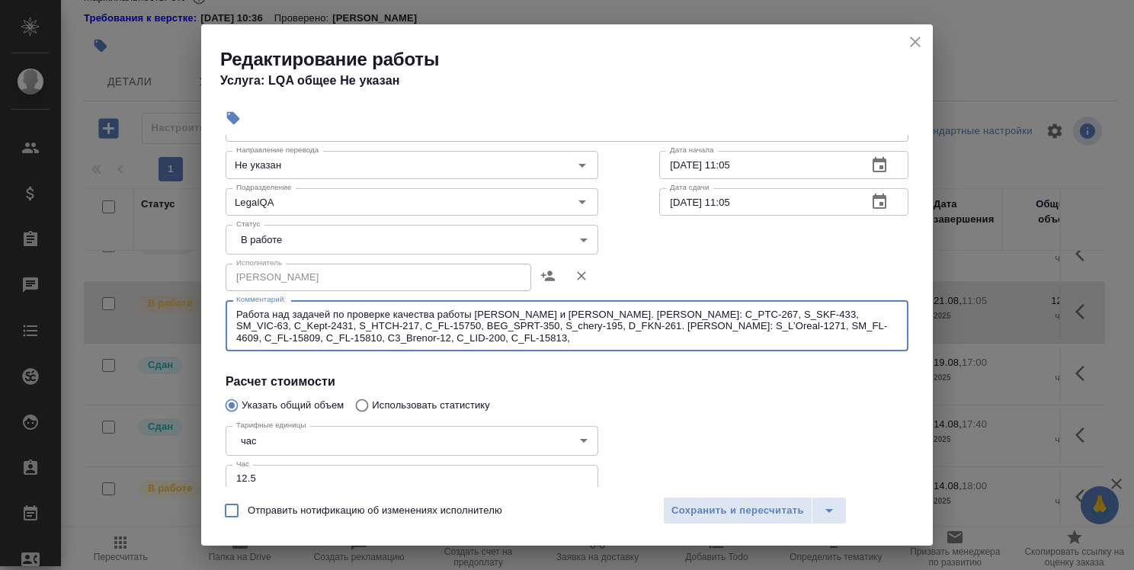
paste textarea "C3_FL-8060"
type textarea "Работа над задачей по проверке качества работы Кобзевой и Алилековой. Кобзева: …"
click at [254, 480] on input "12.5" at bounding box center [412, 478] width 373 height 27
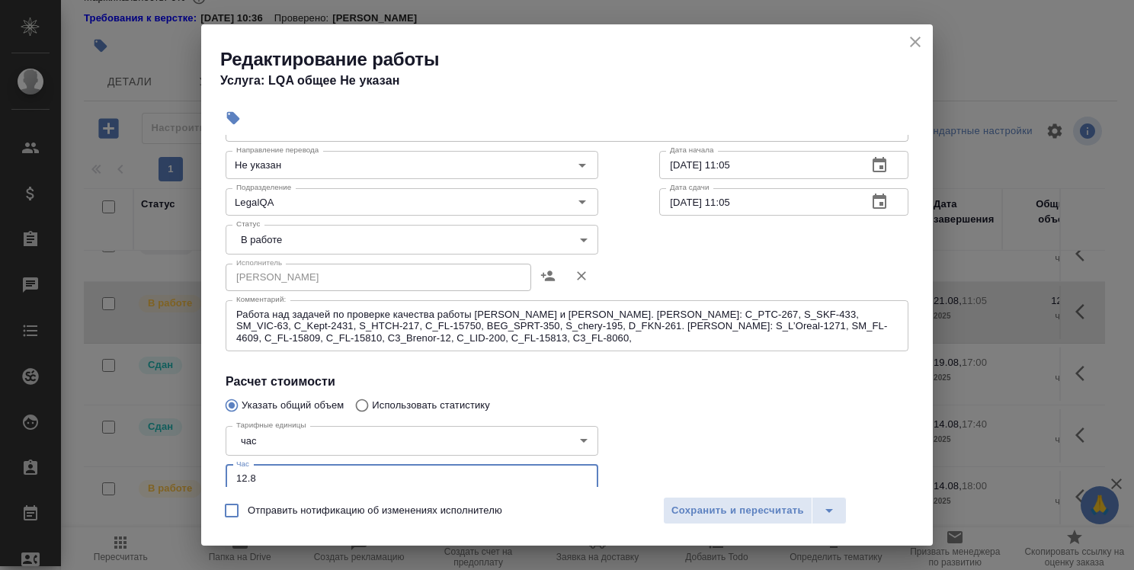
type input "12.8"
click at [521, 340] on textarea "Работа над задачей по проверке качества работы Кобзевой и Алилековой. Кобзева: …" at bounding box center [566, 326] width 661 height 35
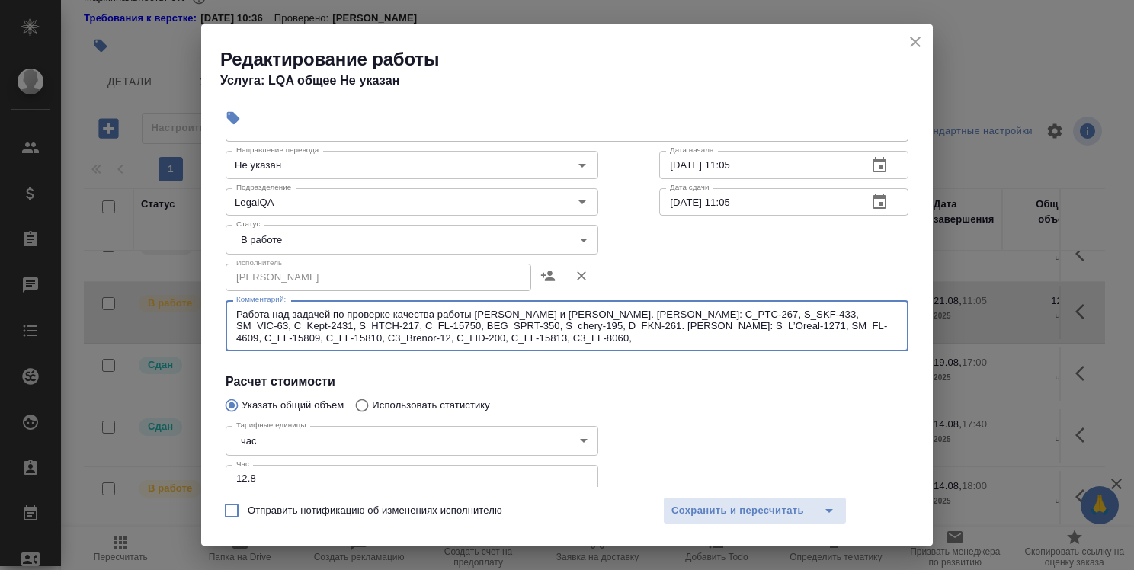
paste textarea "S_KCC-400"
type textarea "Работа над задачей по проверке качества работы Кобзевой и Алилековой. Кобзева: …"
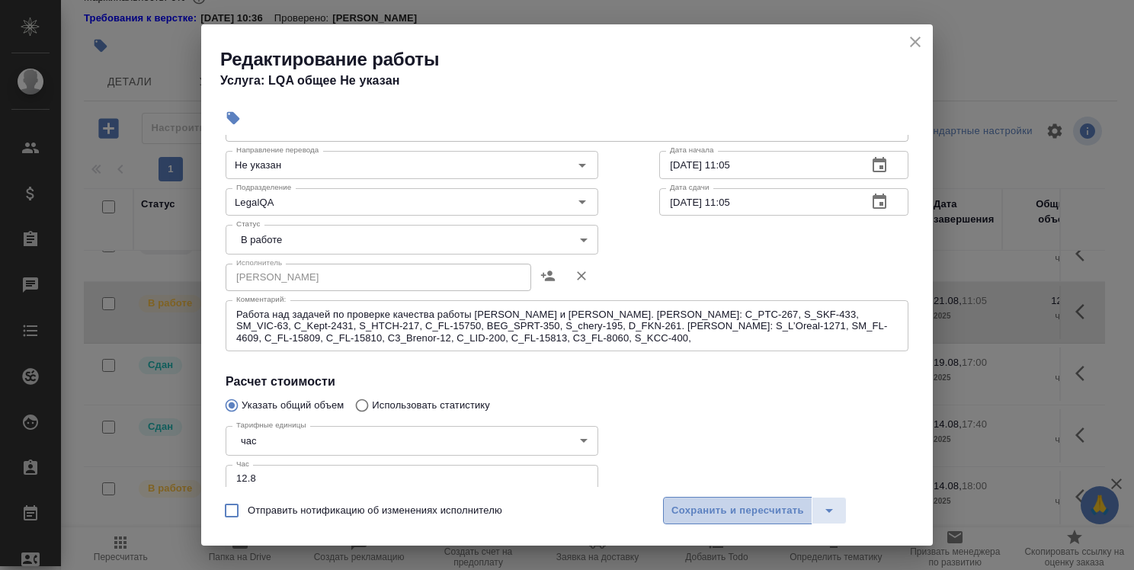
click at [718, 504] on span "Сохранить и пересчитать" at bounding box center [737, 511] width 133 height 18
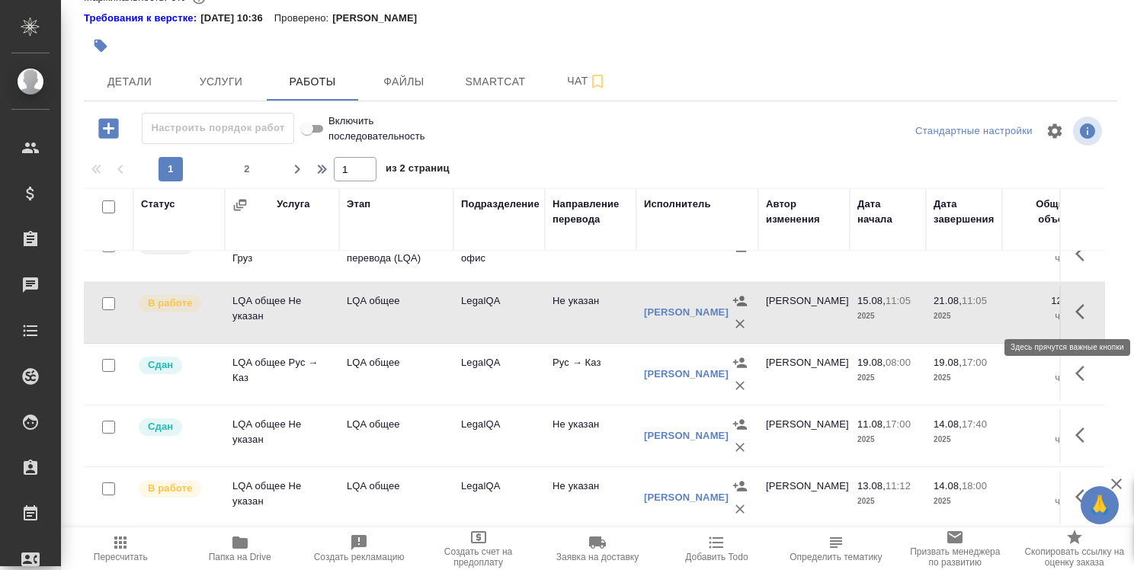
click at [1078, 308] on icon "button" at bounding box center [1084, 311] width 18 height 18
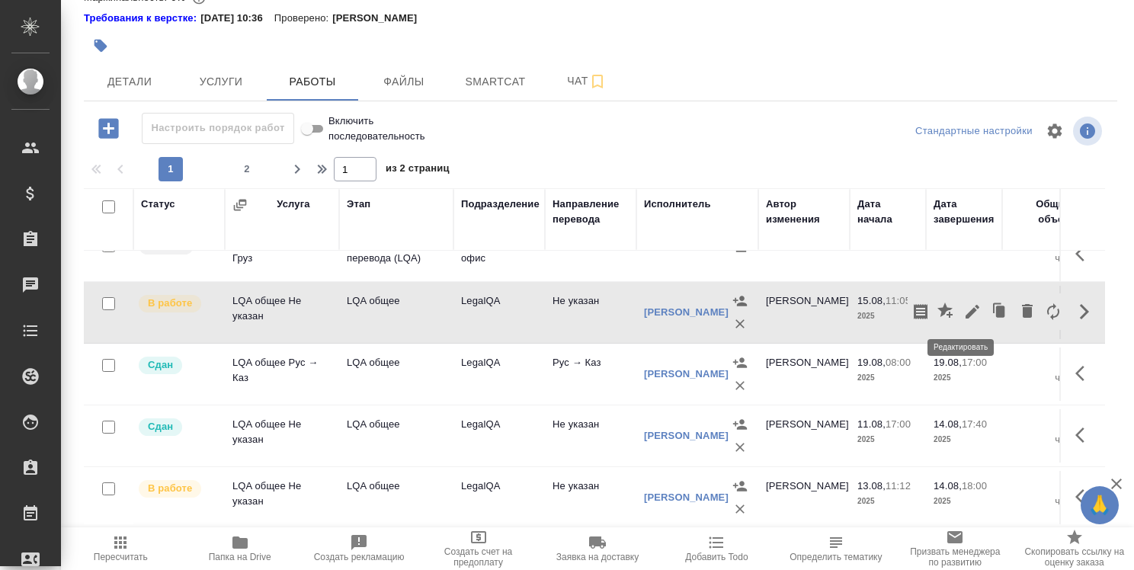
click at [965, 308] on icon "button" at bounding box center [972, 312] width 14 height 14
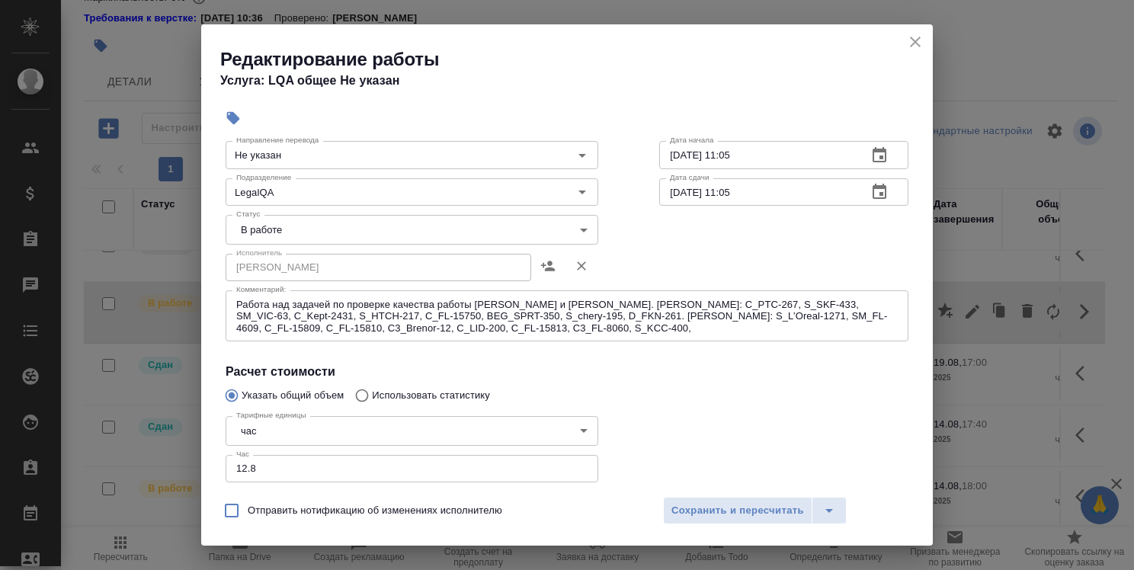
scroll to position [152, 0]
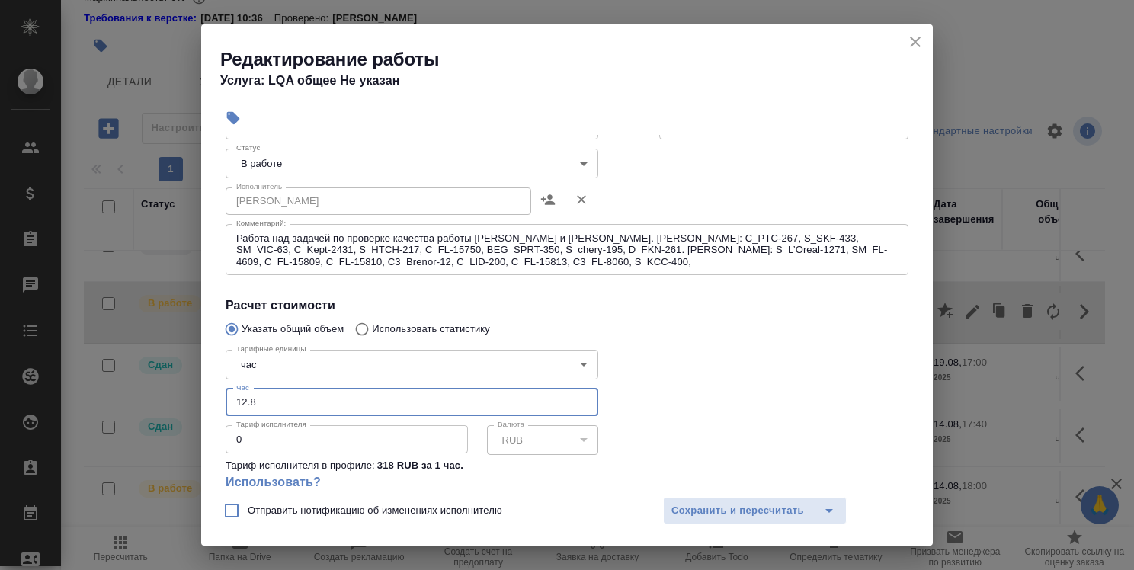
click at [280, 400] on input "12.8" at bounding box center [412, 402] width 373 height 27
drag, startPoint x: 241, startPoint y: 398, endPoint x: 259, endPoint y: 401, distance: 18.5
click at [259, 401] on input "12.8" at bounding box center [412, 402] width 373 height 27
type input "13.1"
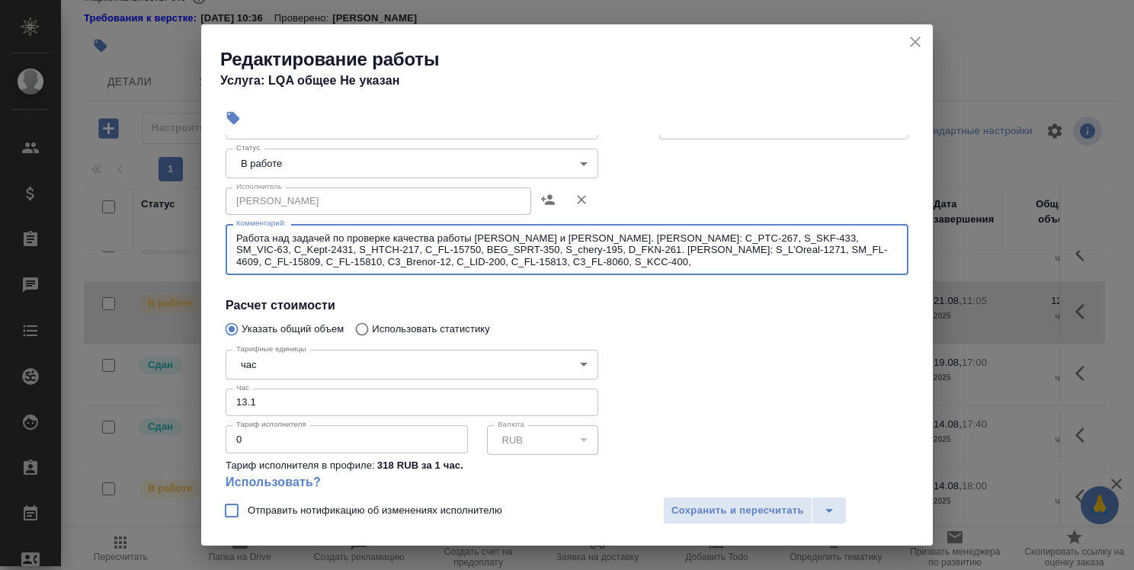
click at [599, 258] on textarea "Работа над задачей по проверке качества работы Кобзевой и Алилековой. Кобзева: …" at bounding box center [566, 249] width 661 height 35
paste textarea "C_FL-15816"
type textarea "Работа над задачей по проверке качества работы Кобзевой и Алилековой. Кобзева: …"
click at [281, 402] on input "13.1" at bounding box center [412, 402] width 373 height 27
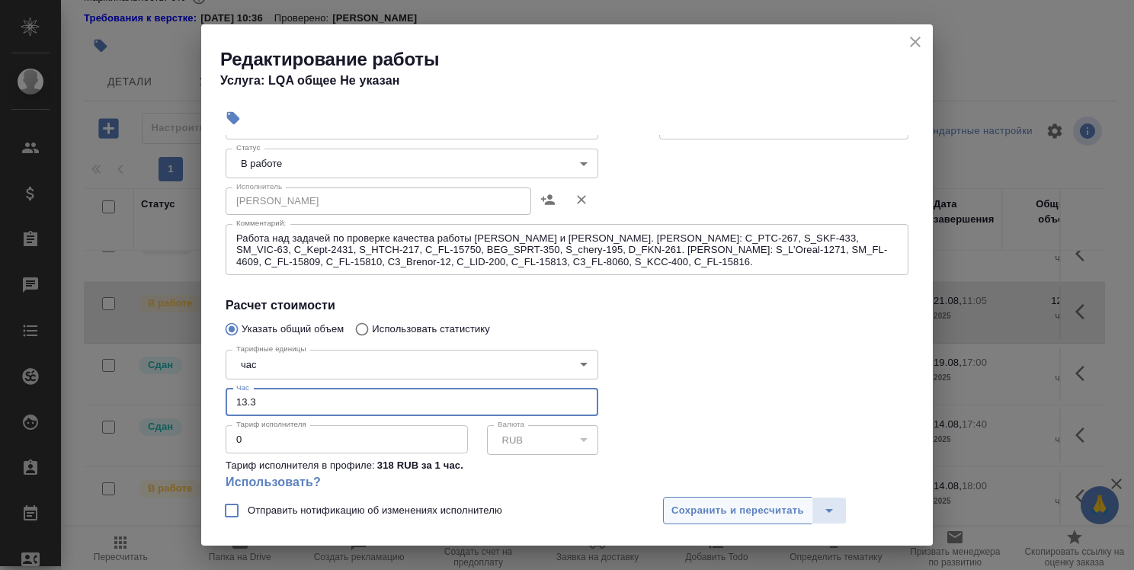
type input "13.3"
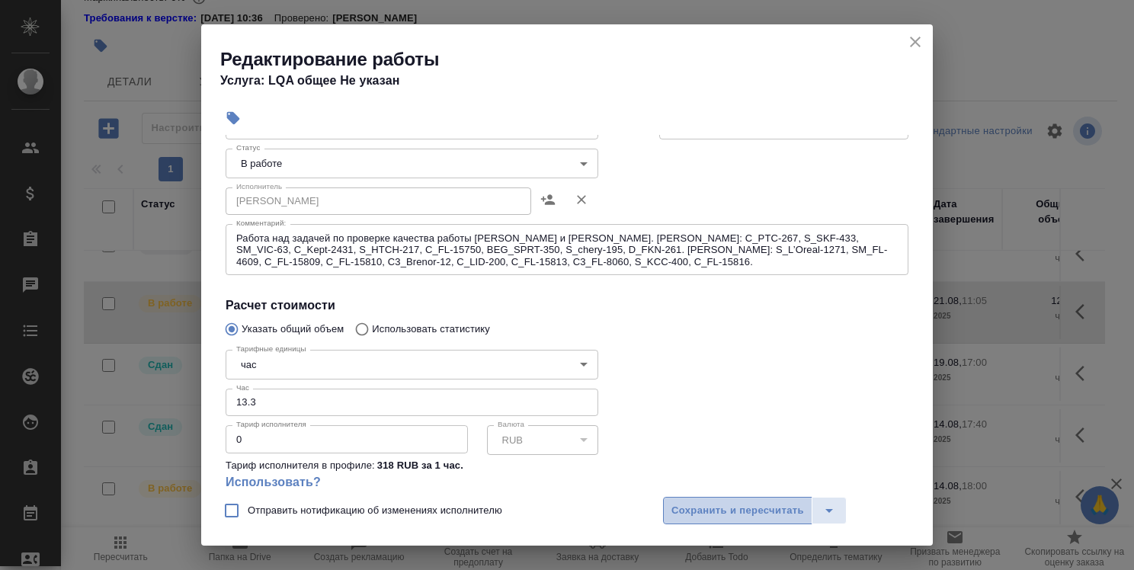
click at [743, 507] on span "Сохранить и пересчитать" at bounding box center [737, 511] width 133 height 18
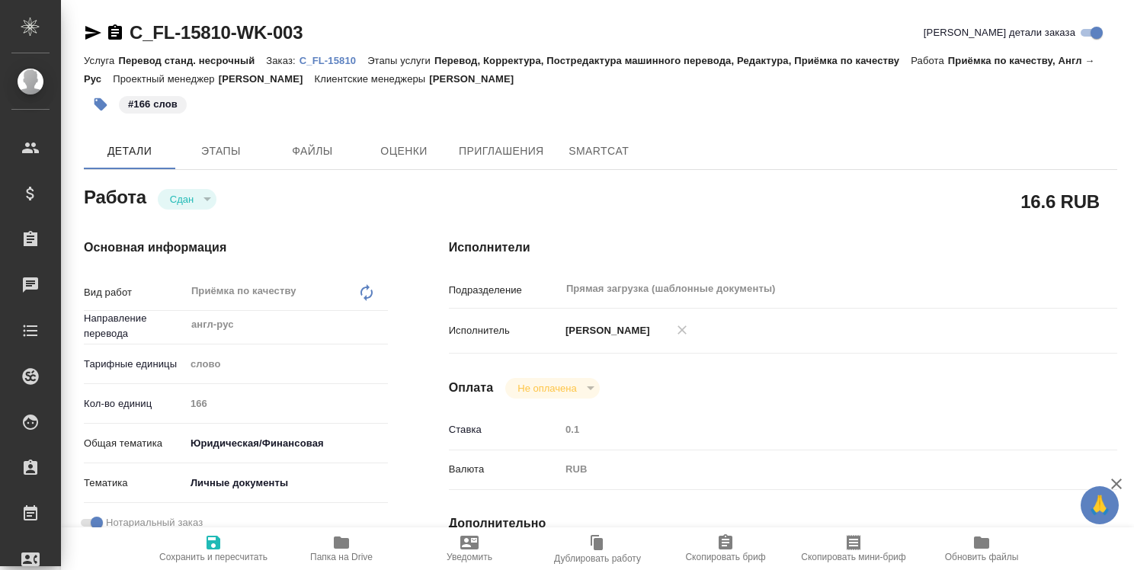
type textarea "x"
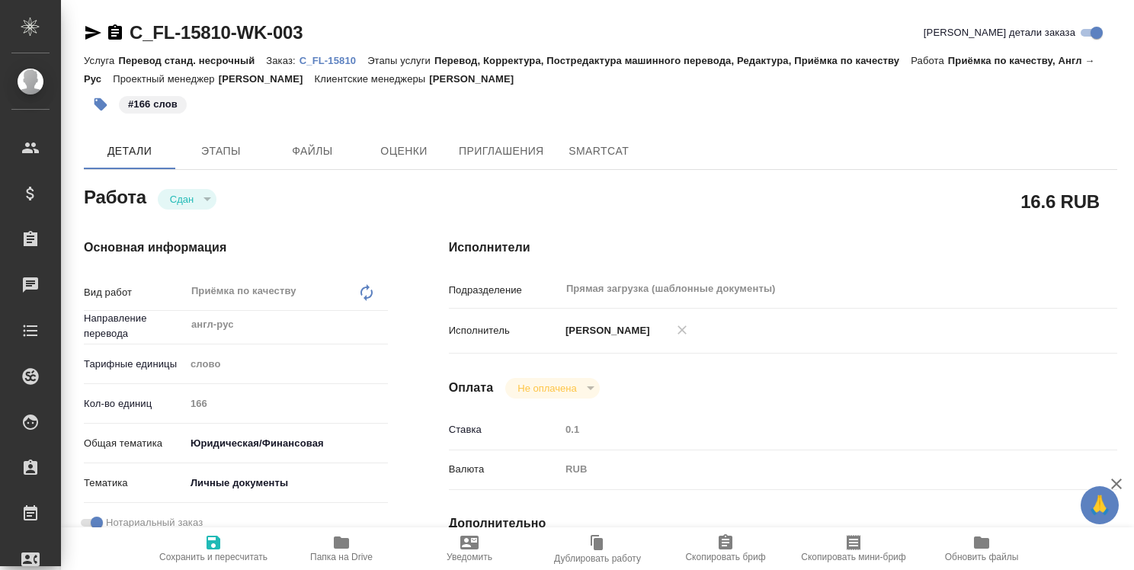
type textarea "x"
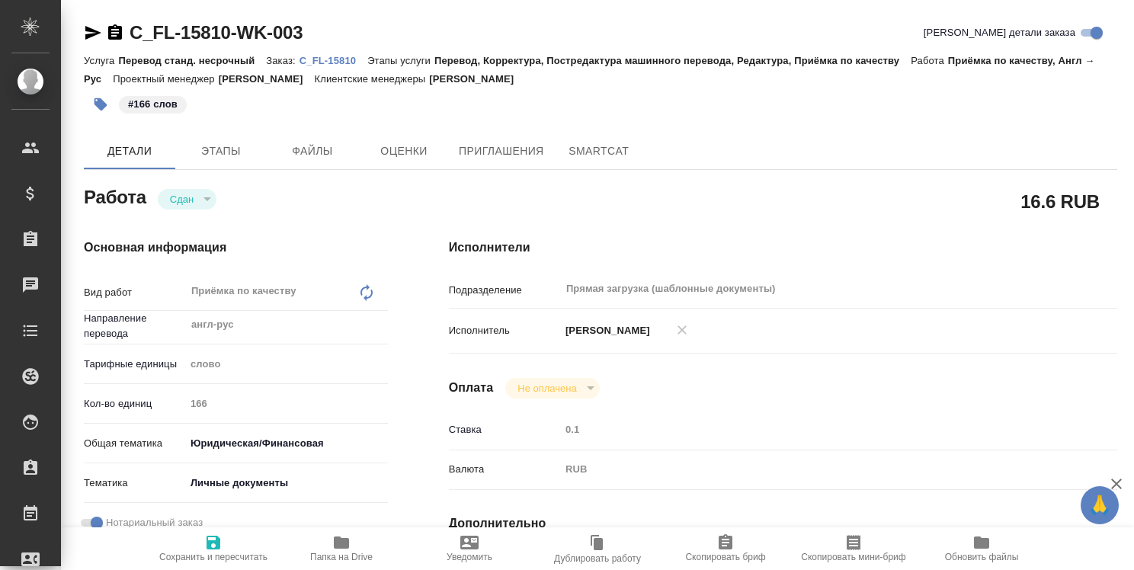
type textarea "x"
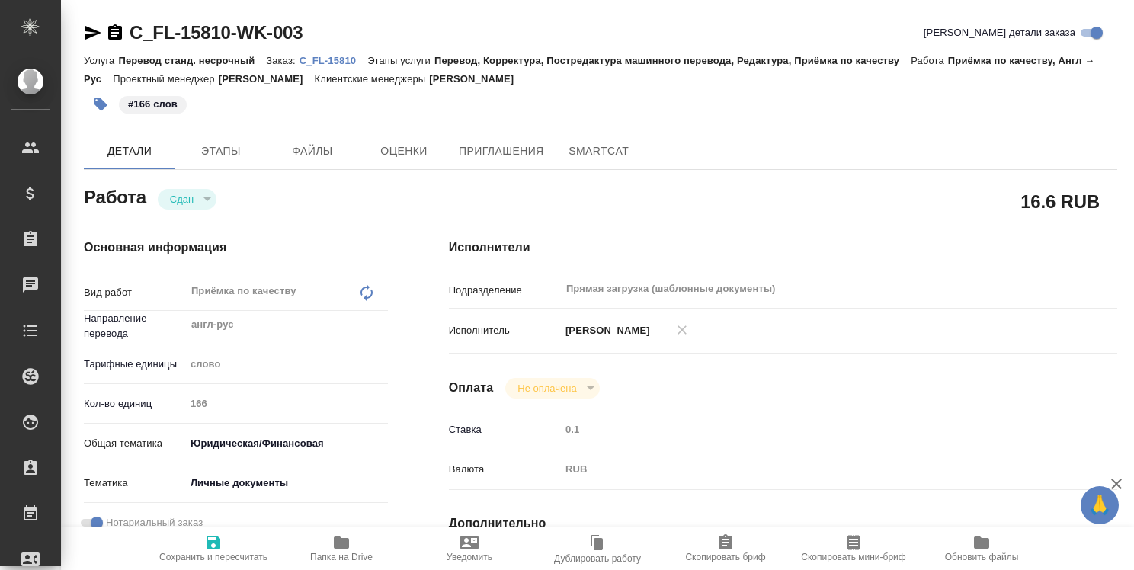
type textarea "x"
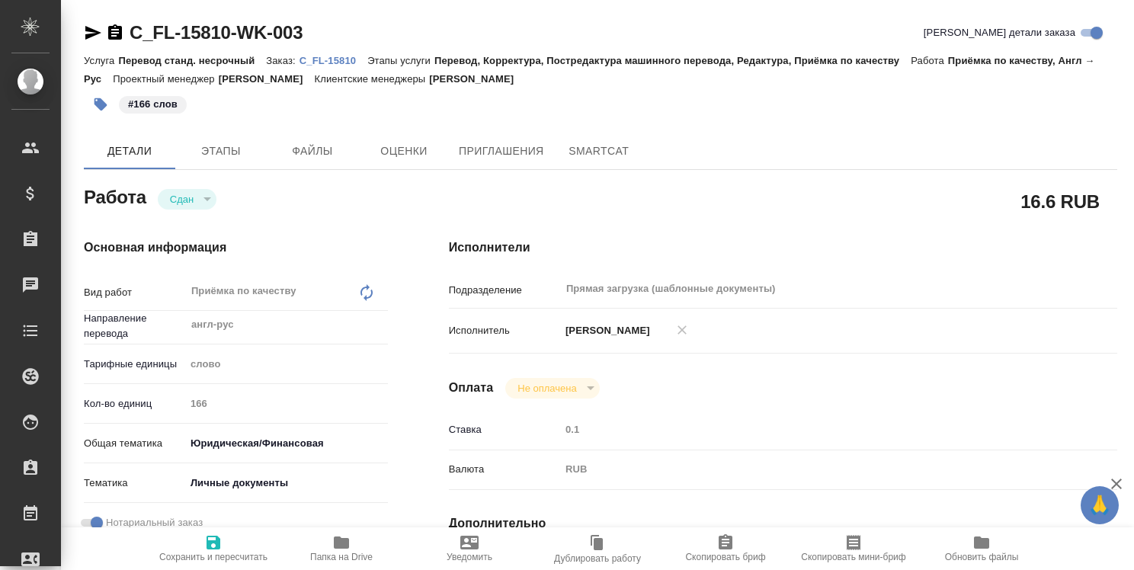
type textarea "x"
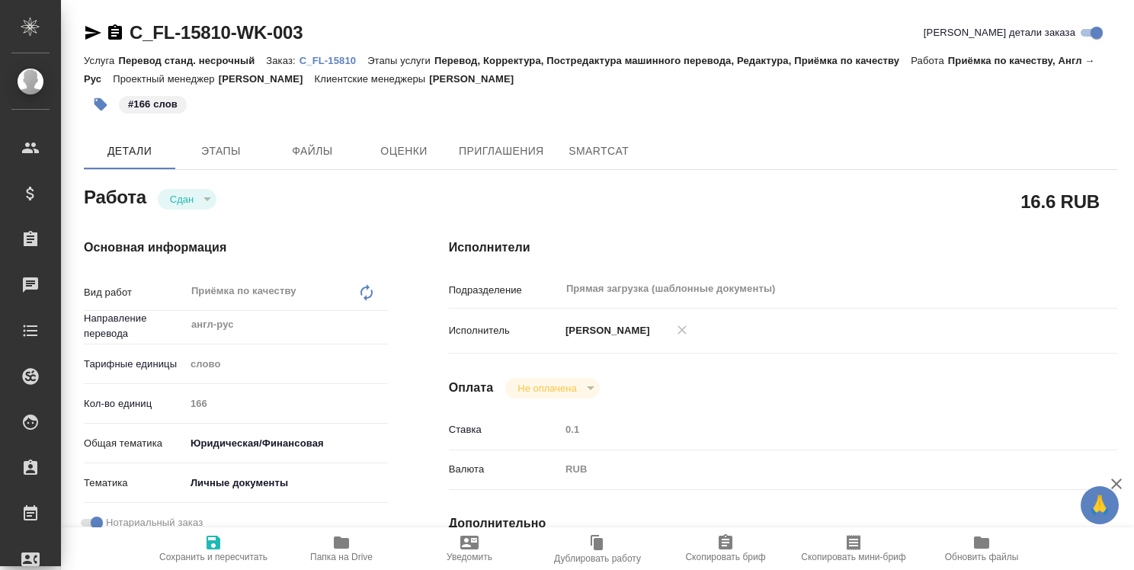
click at [117, 30] on icon "button" at bounding box center [115, 33] width 18 height 18
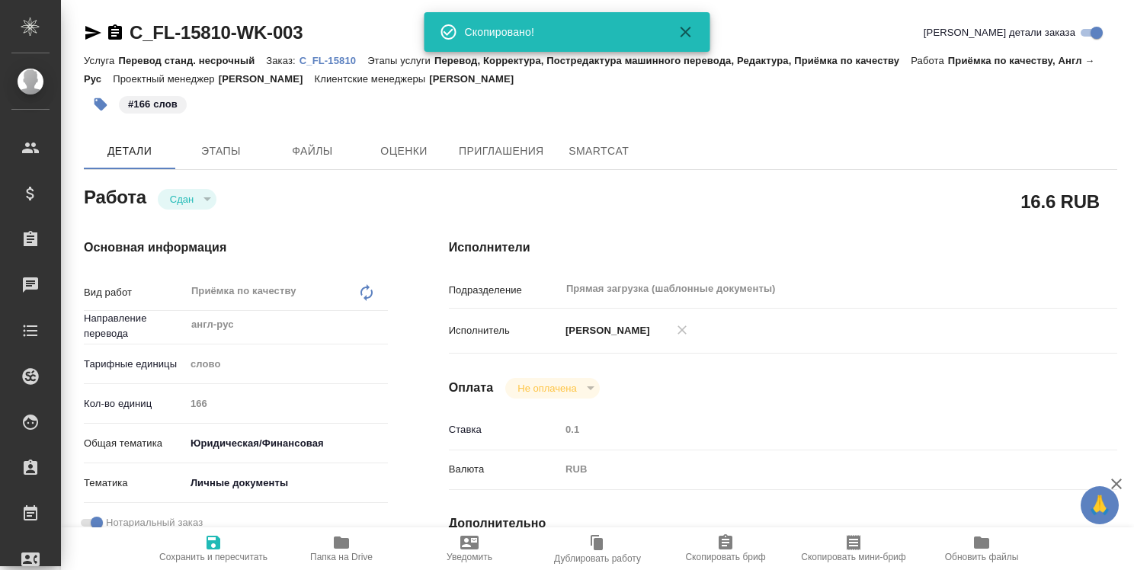
type textarea "x"
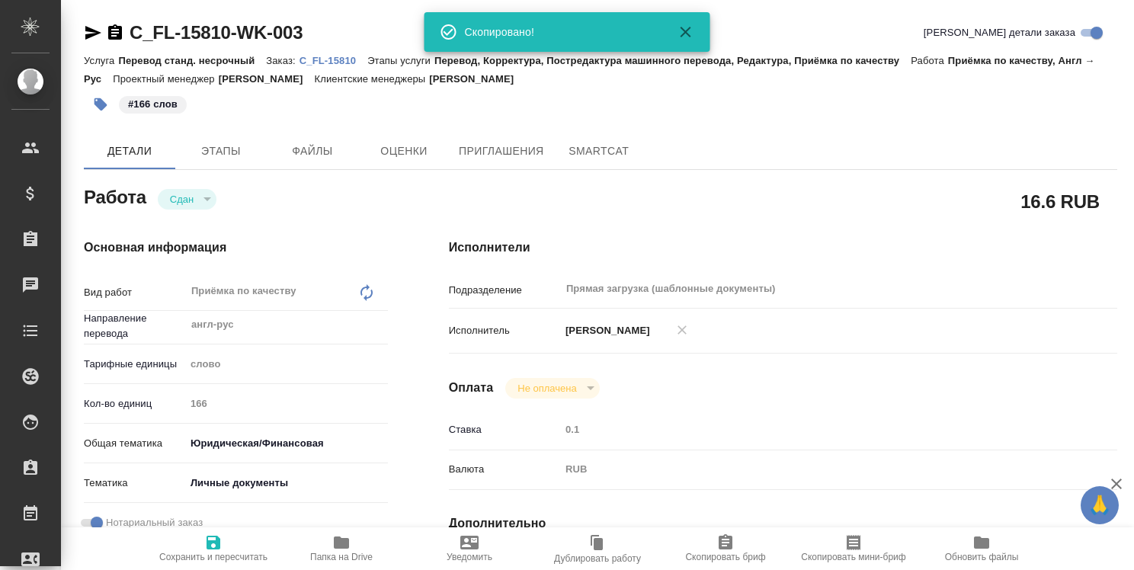
type textarea "x"
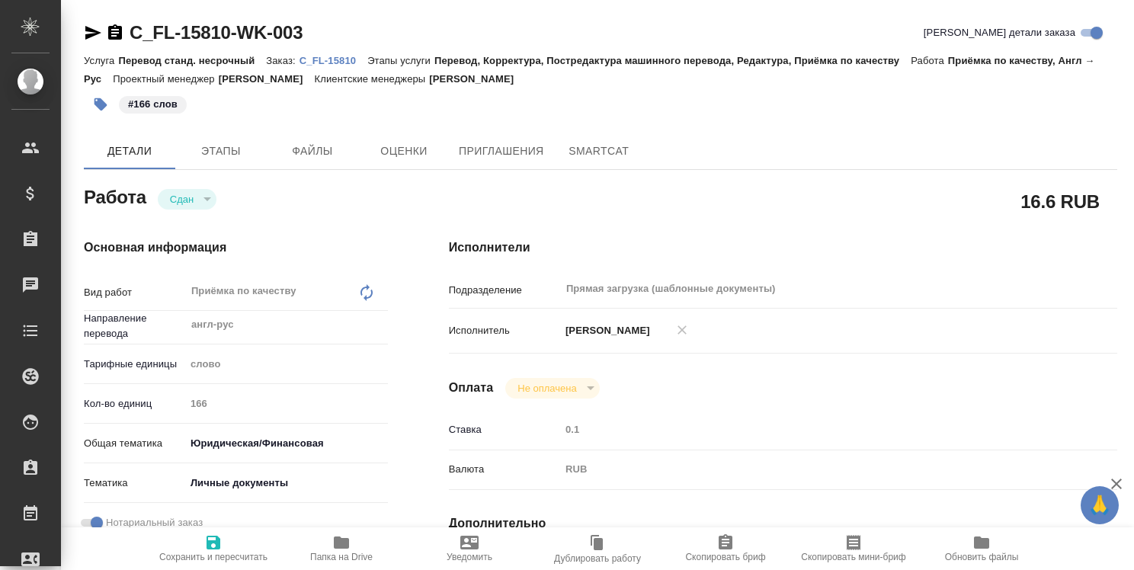
click at [331, 58] on p "C_FL-15810" at bounding box center [333, 60] width 68 height 11
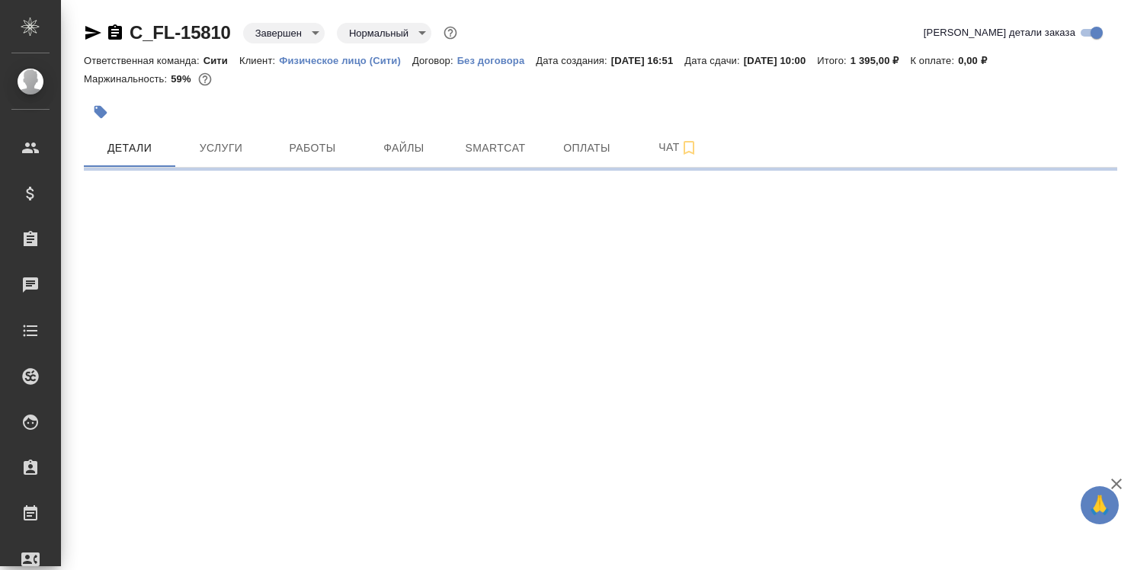
click at [117, 30] on icon "button" at bounding box center [115, 31] width 14 height 15
select select "RU"
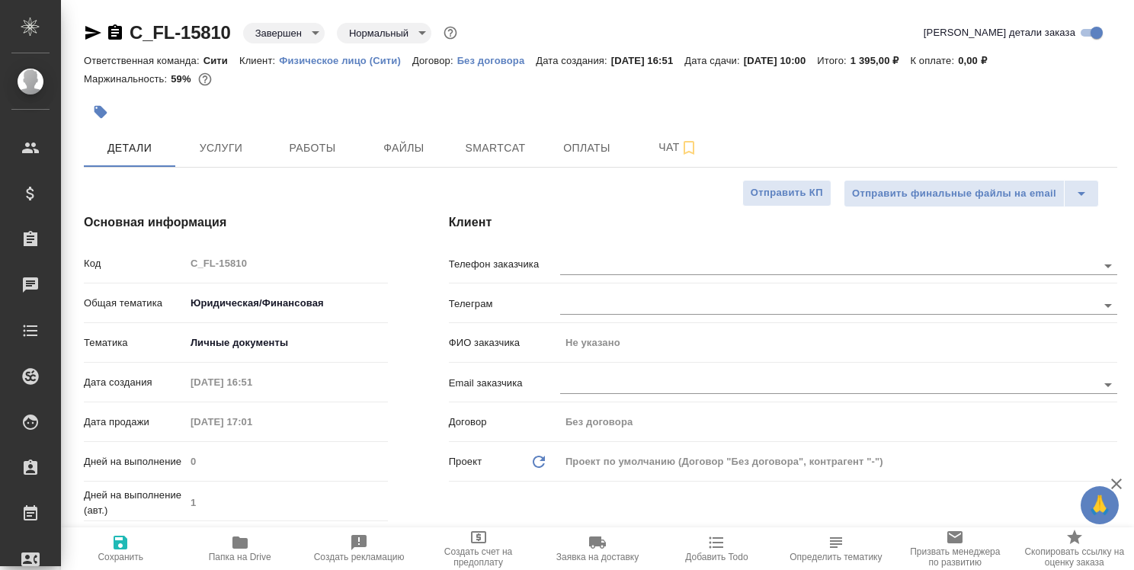
type textarea "x"
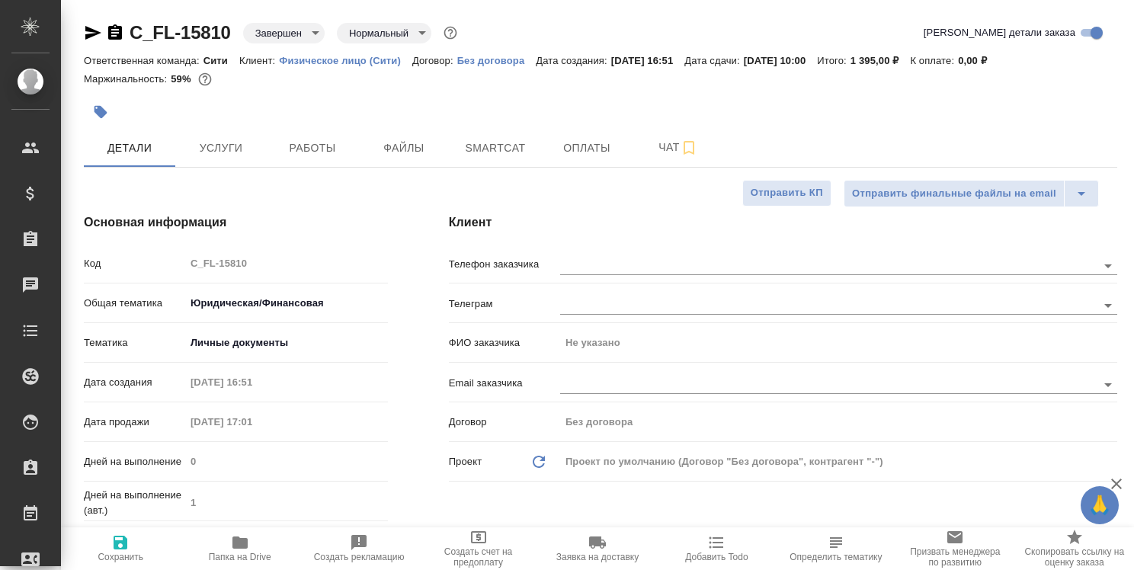
type textarea "x"
click at [308, 149] on span "Работы" at bounding box center [312, 148] width 73 height 19
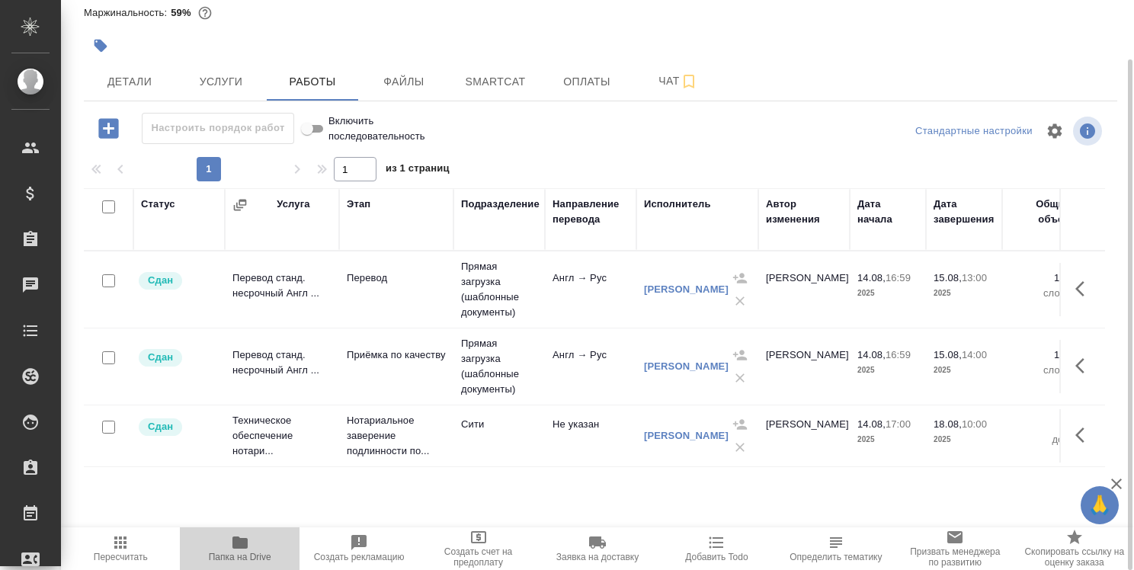
click at [238, 540] on icon "button" at bounding box center [239, 542] width 15 height 12
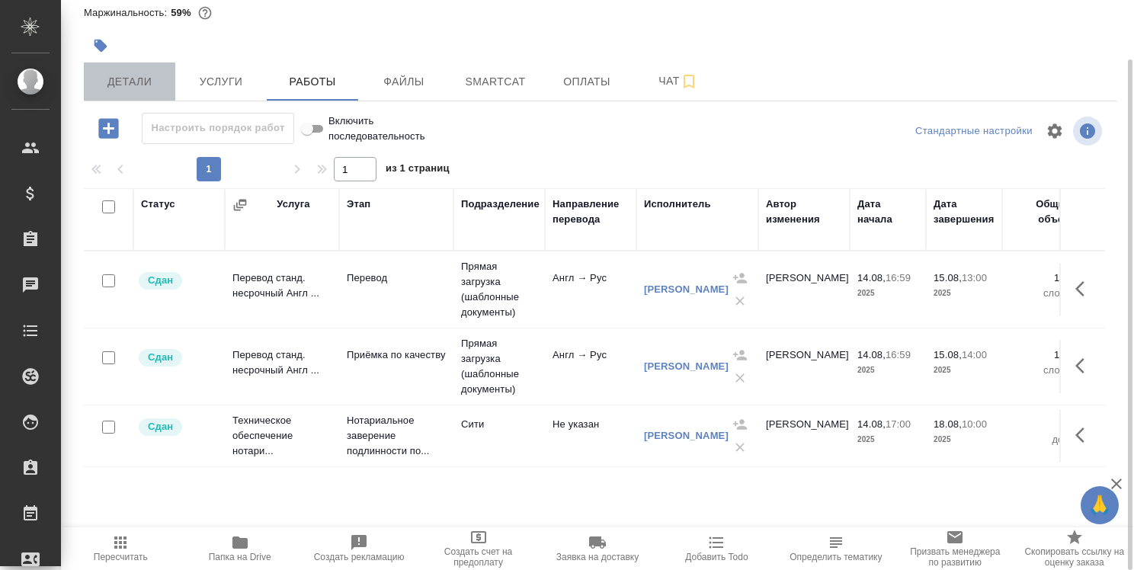
click at [137, 83] on span "Детали" at bounding box center [129, 81] width 73 height 19
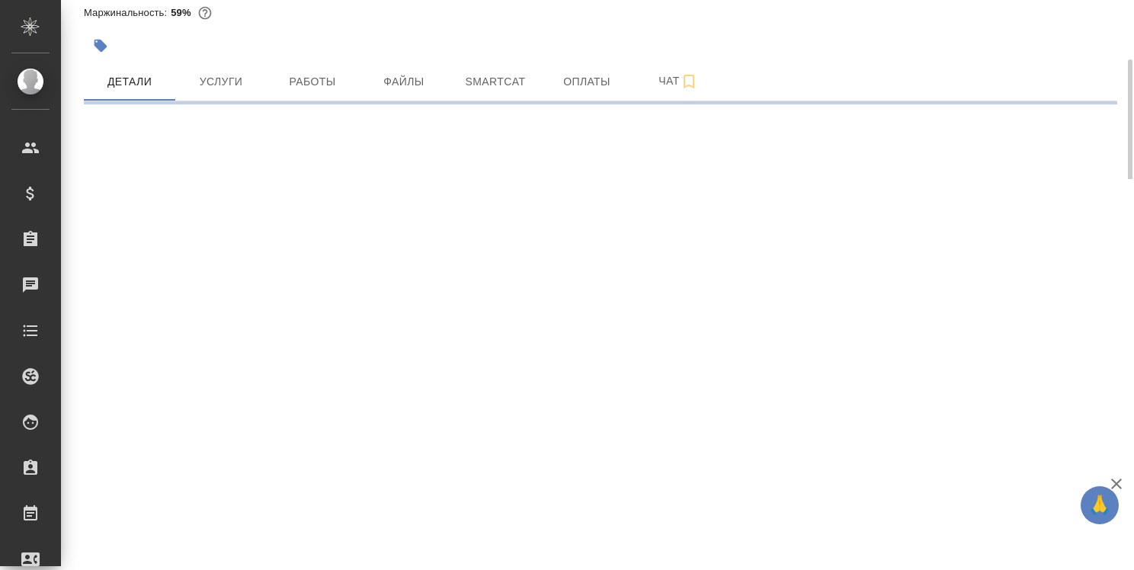
select select "RU"
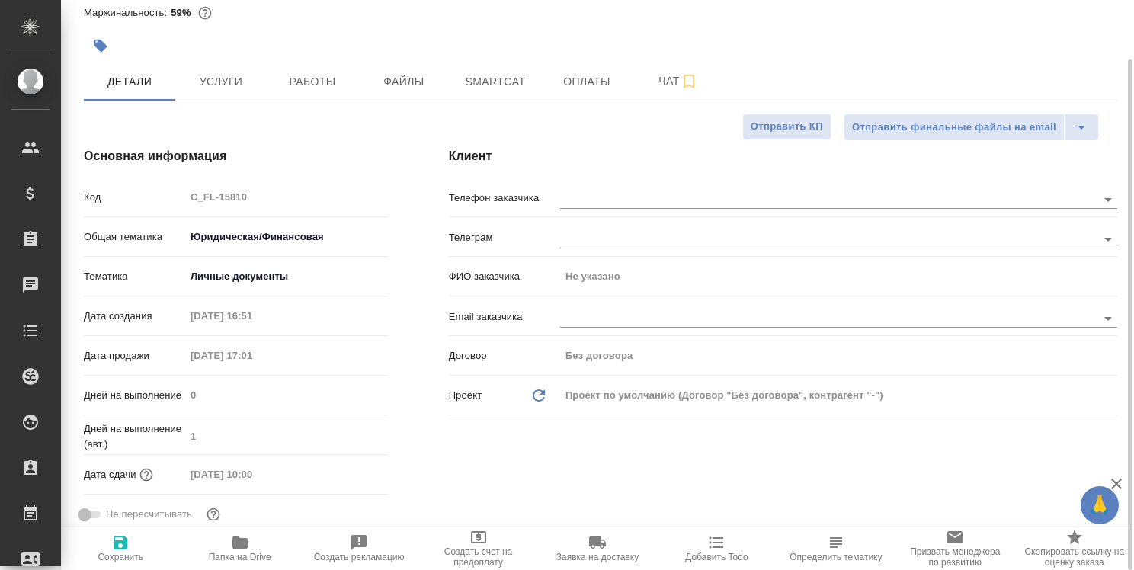
type textarea "x"
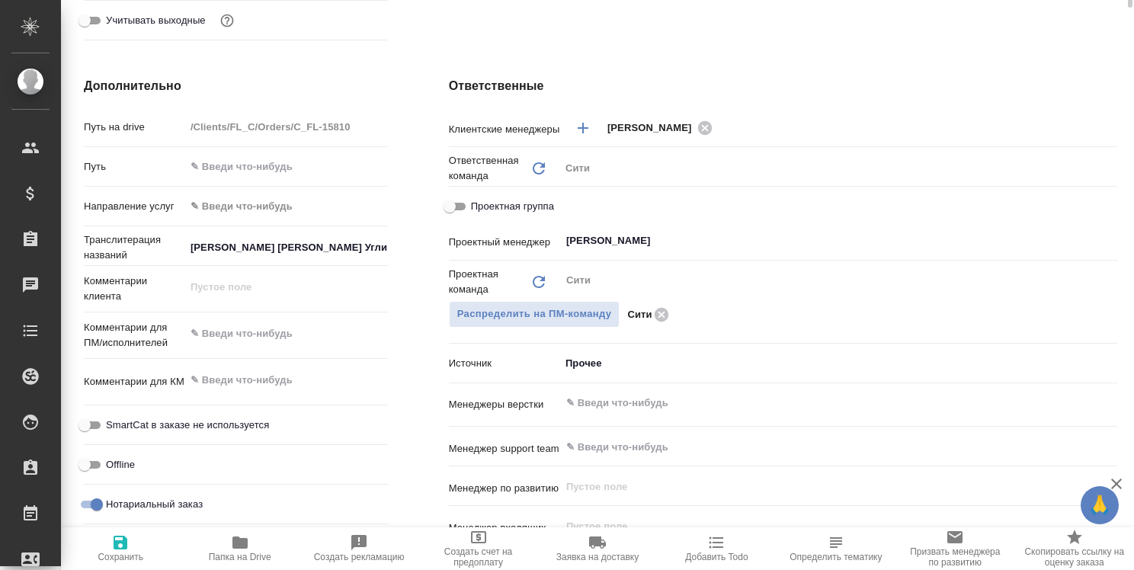
scroll to position [66, 0]
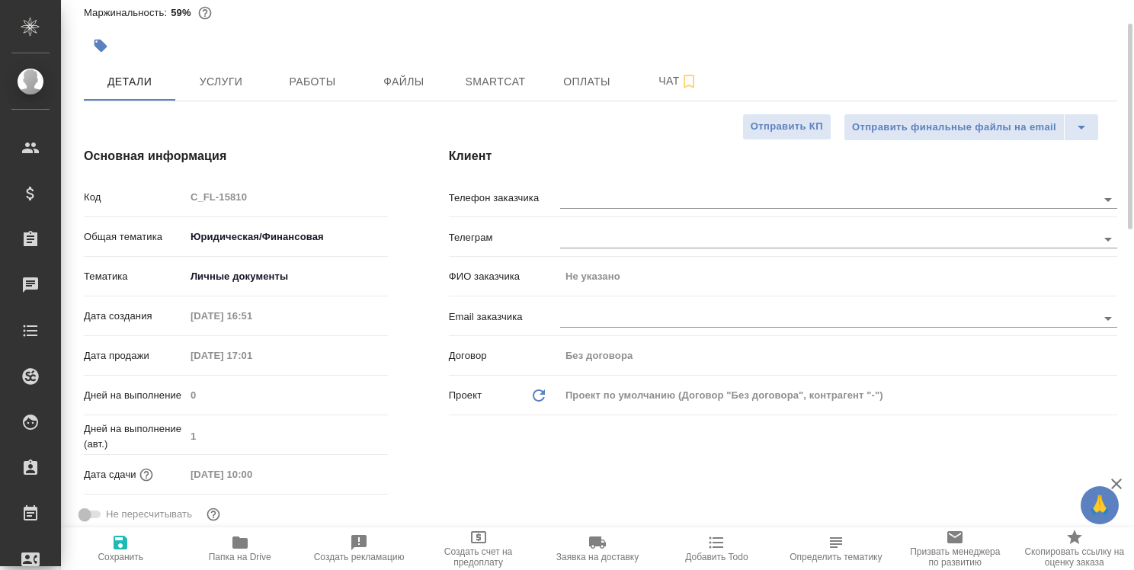
type textarea "x"
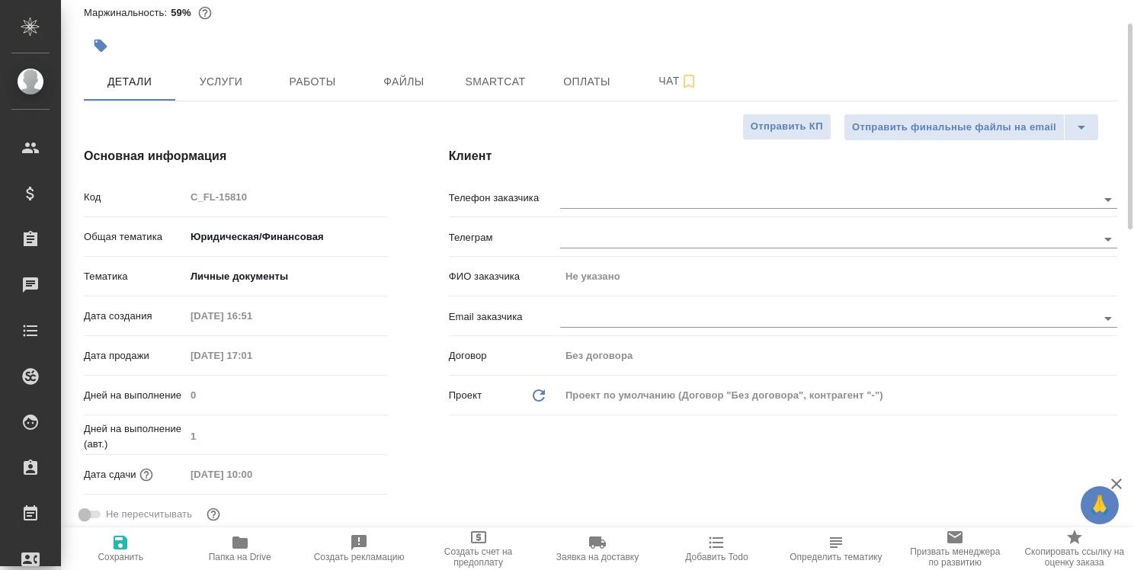
type textarea "x"
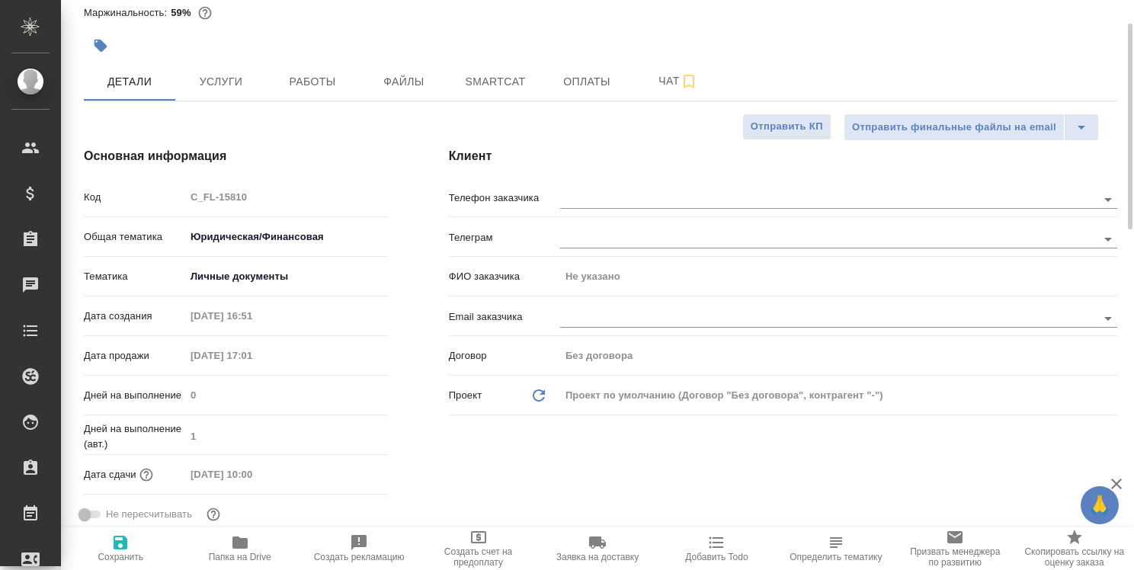
type textarea "x"
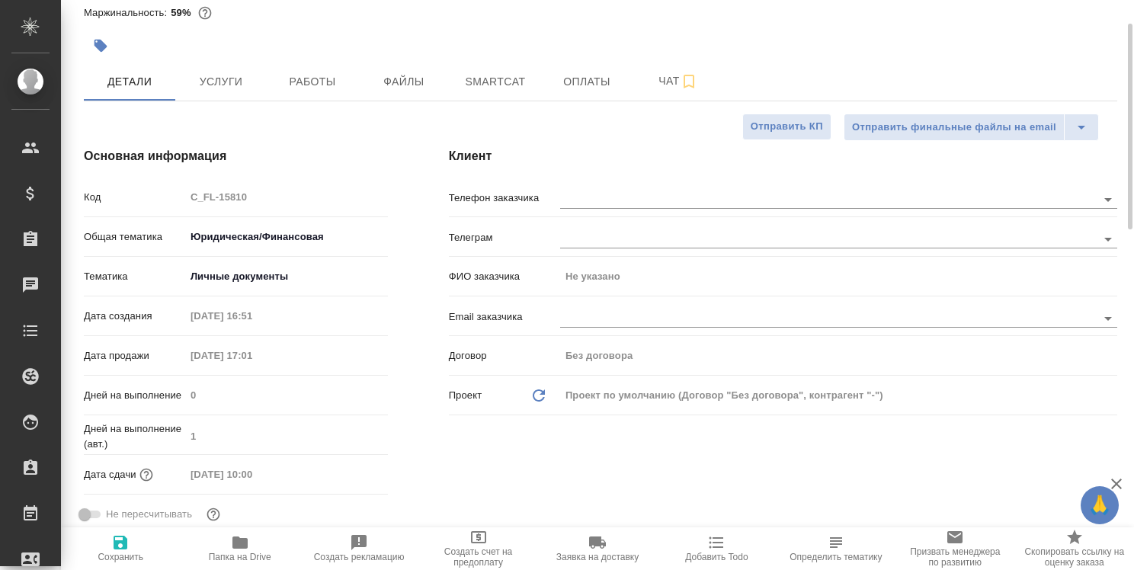
type textarea "x"
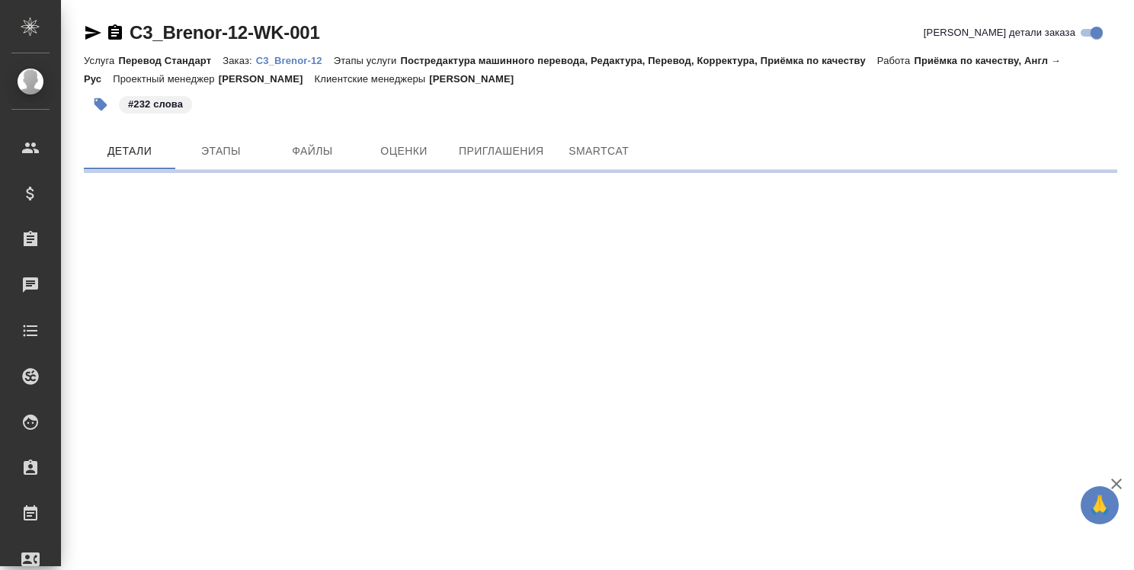
click at [305, 61] on p "C3_Brenor-12" at bounding box center [295, 60] width 78 height 11
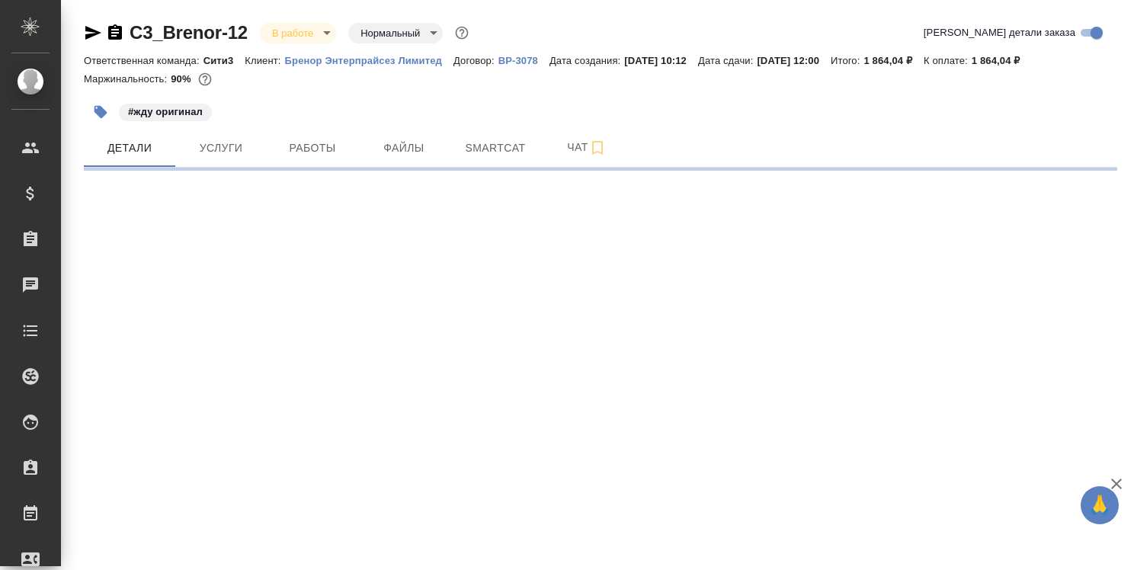
select select "RU"
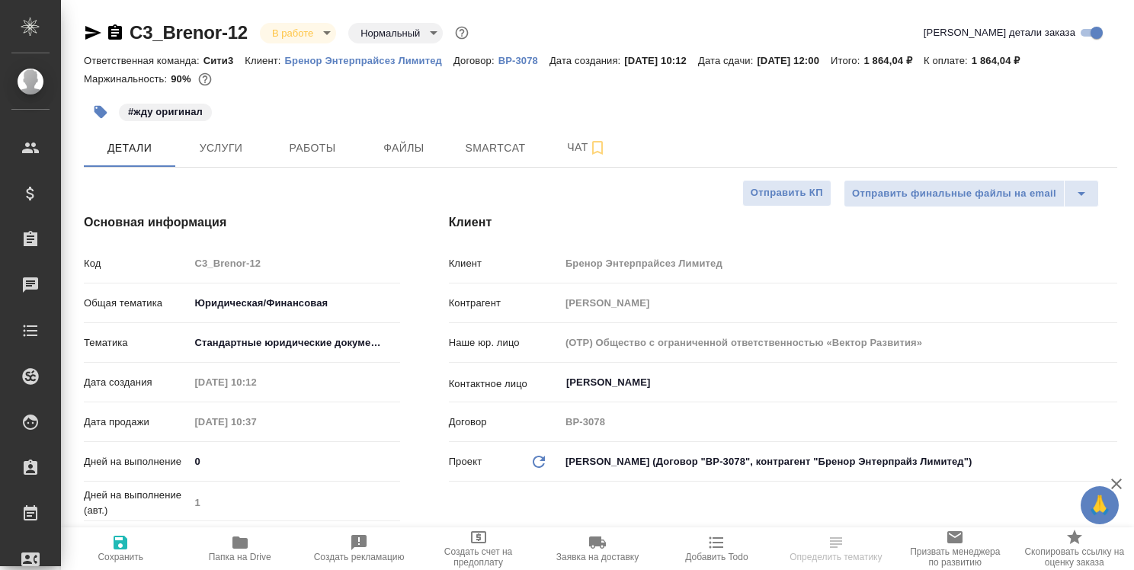
type textarea "x"
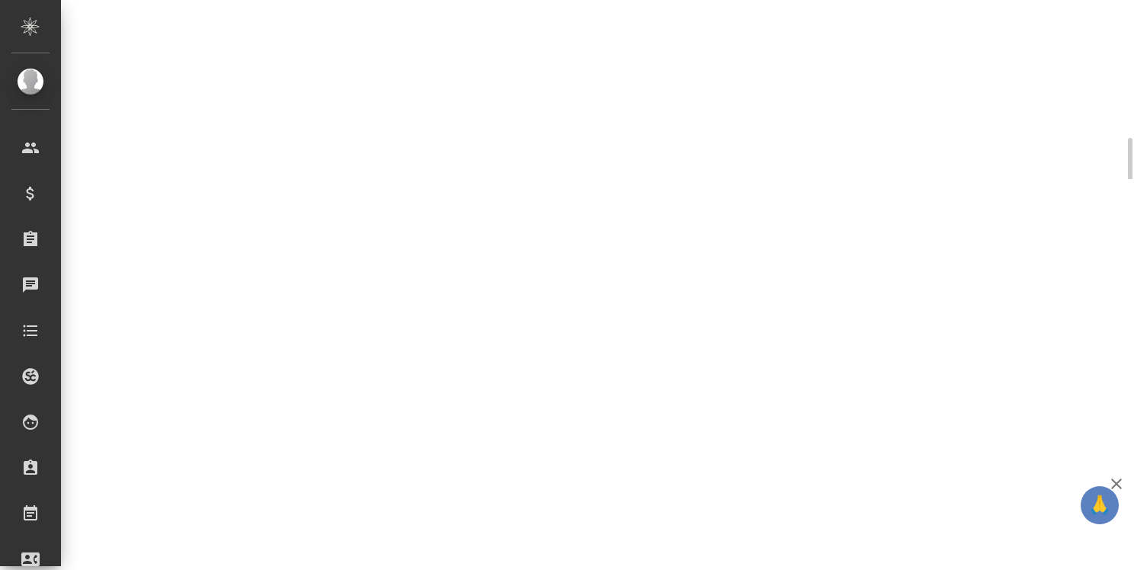
select select "RU"
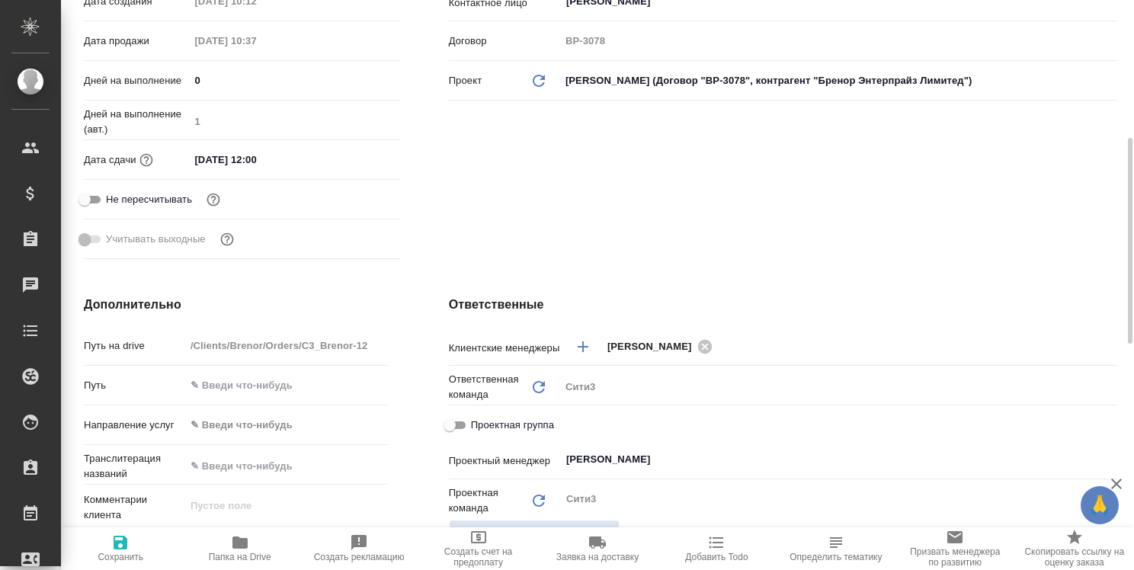
type textarea "x"
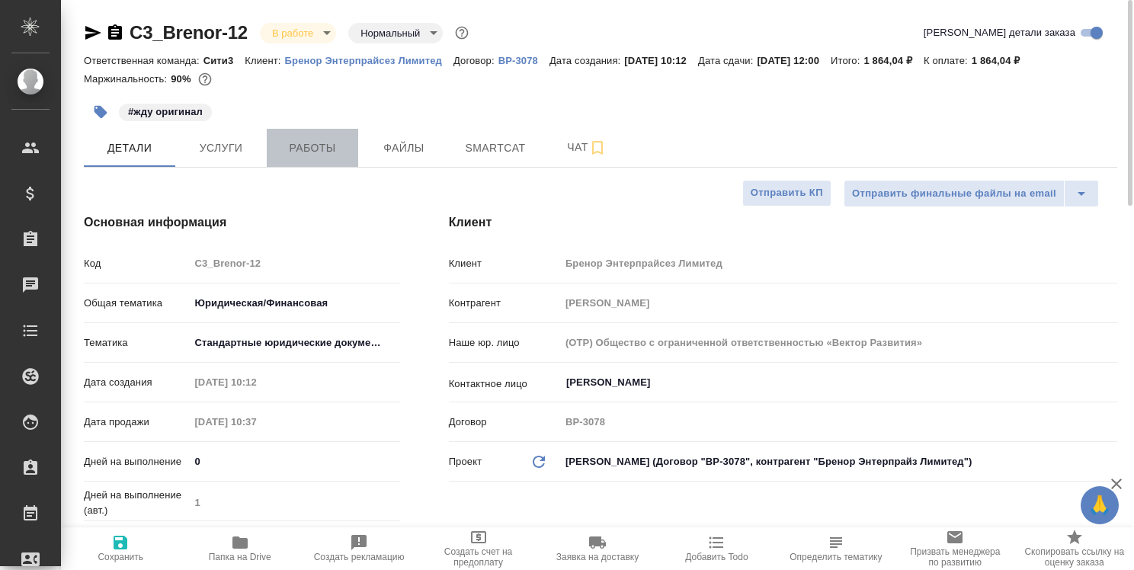
click at [323, 151] on span "Работы" at bounding box center [312, 148] width 73 height 19
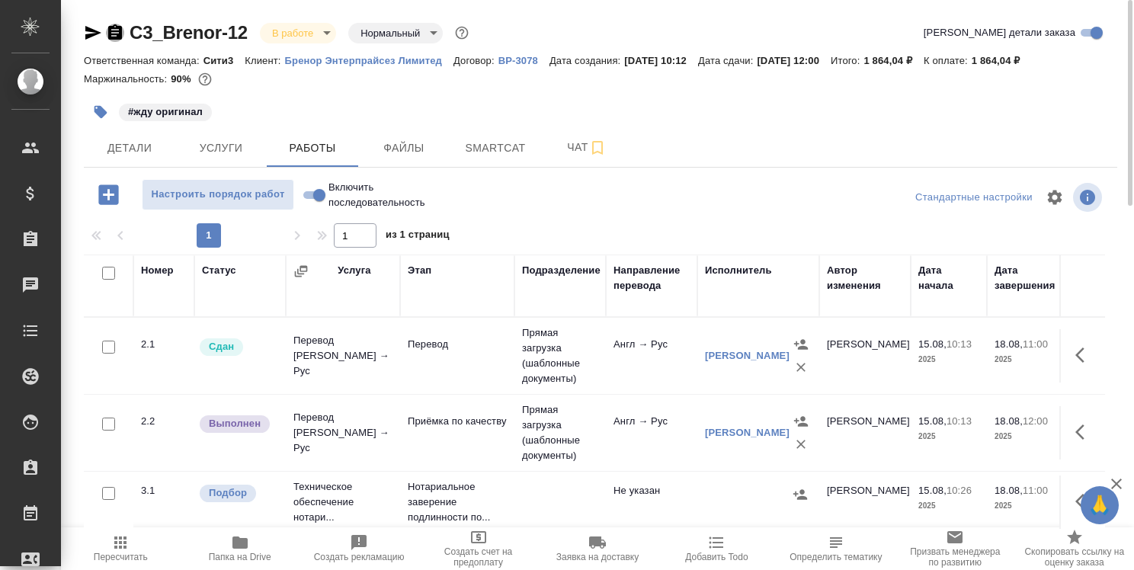
click at [115, 32] on icon "button" at bounding box center [115, 33] width 18 height 18
click at [247, 546] on icon "button" at bounding box center [240, 542] width 18 height 18
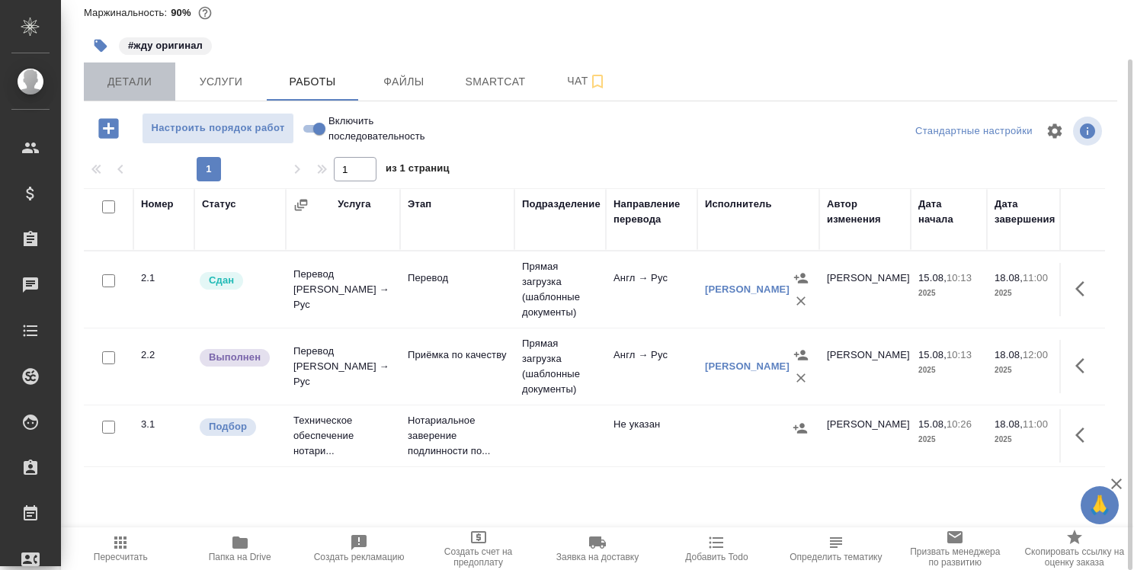
click at [133, 85] on span "Детали" at bounding box center [129, 81] width 73 height 19
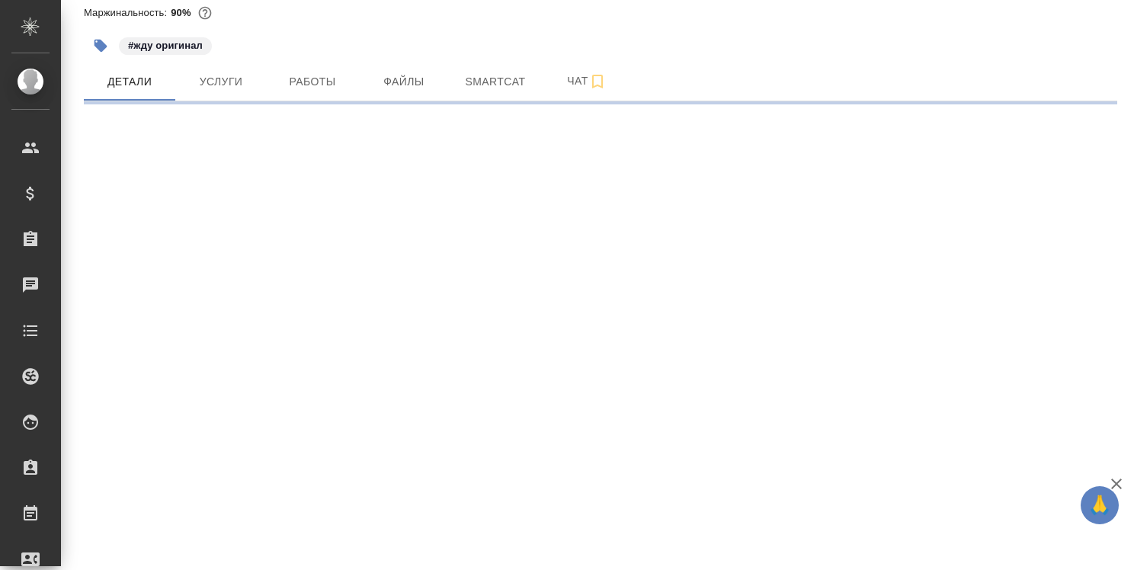
select select "RU"
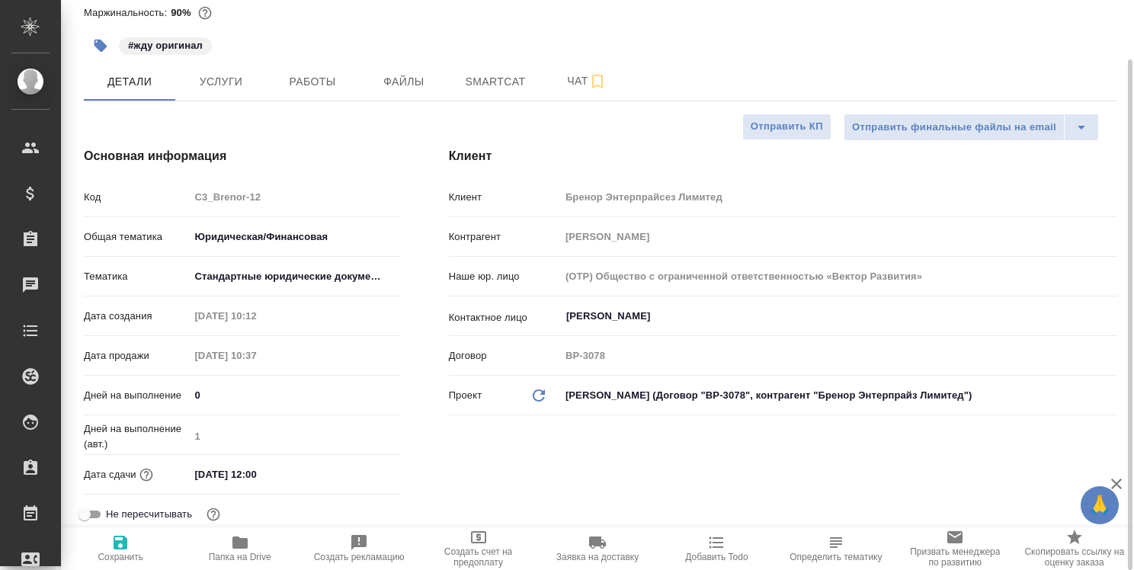
type textarea "x"
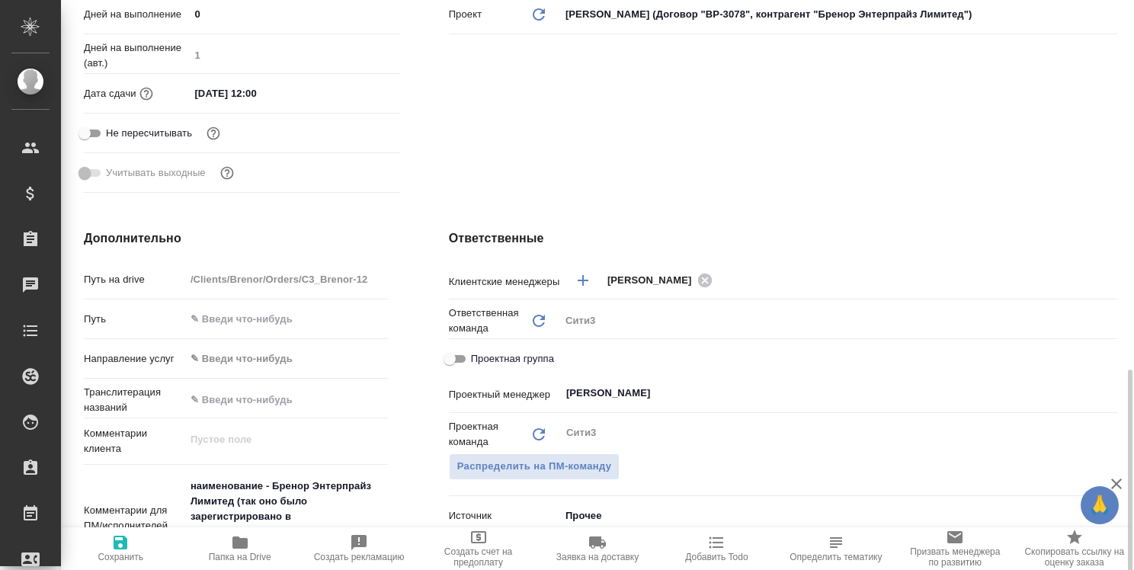
scroll to position [600, 0]
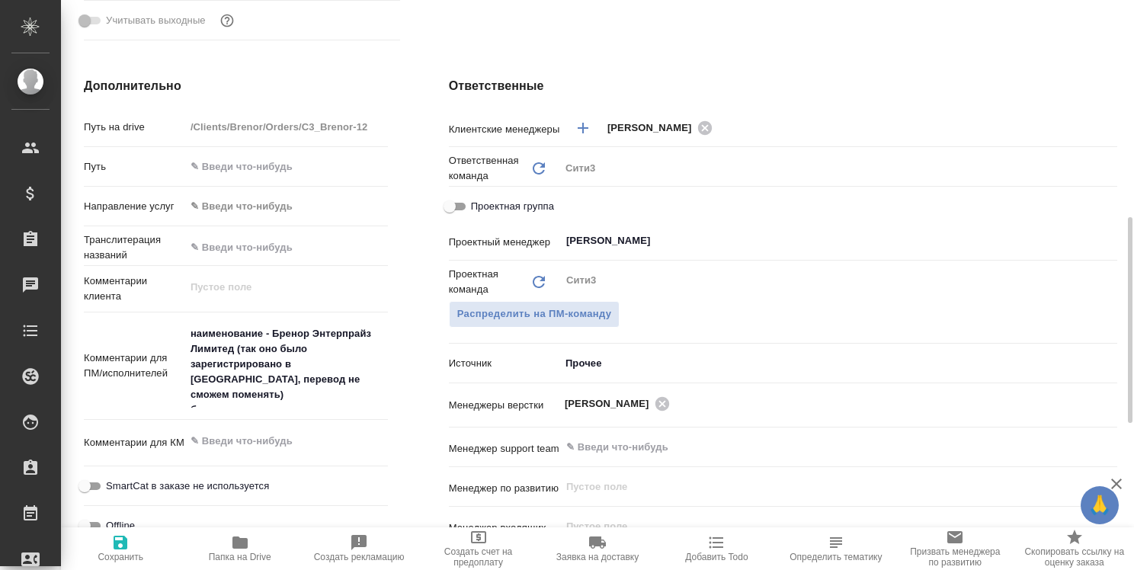
type textarea "x"
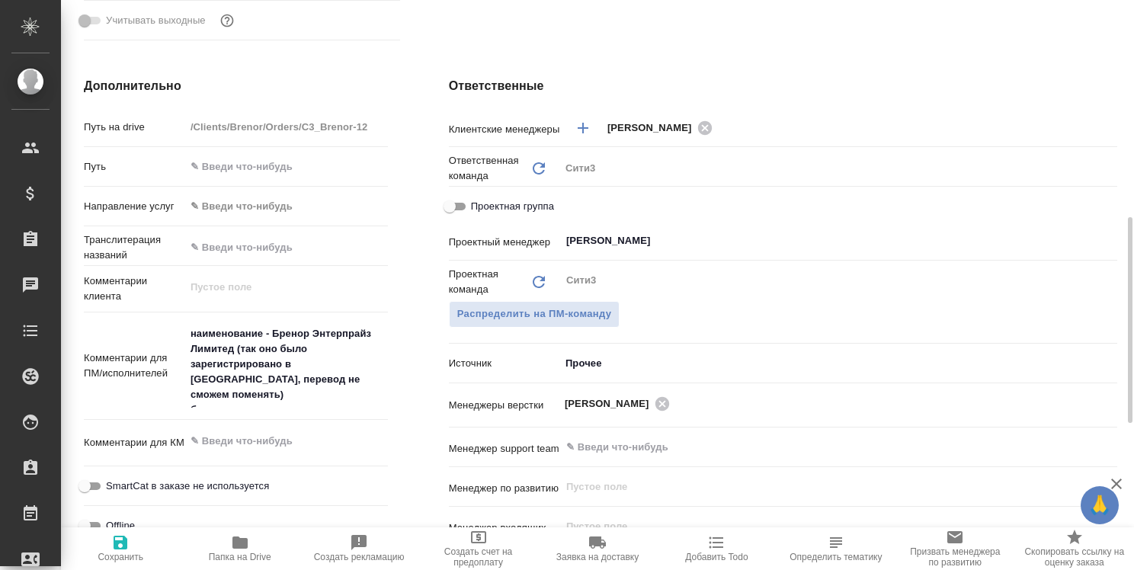
type textarea "x"
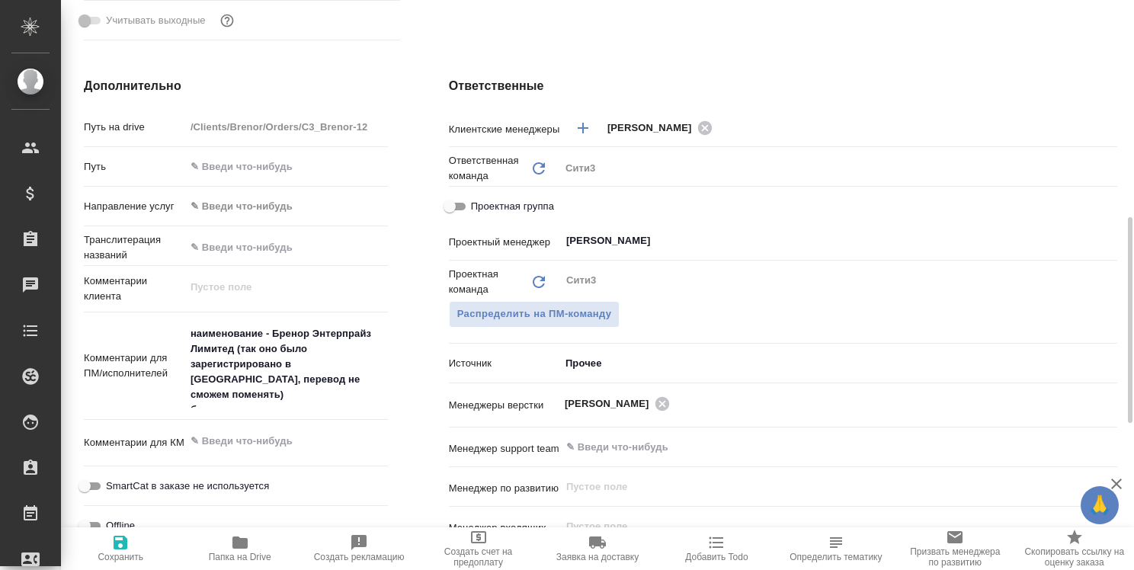
type textarea "x"
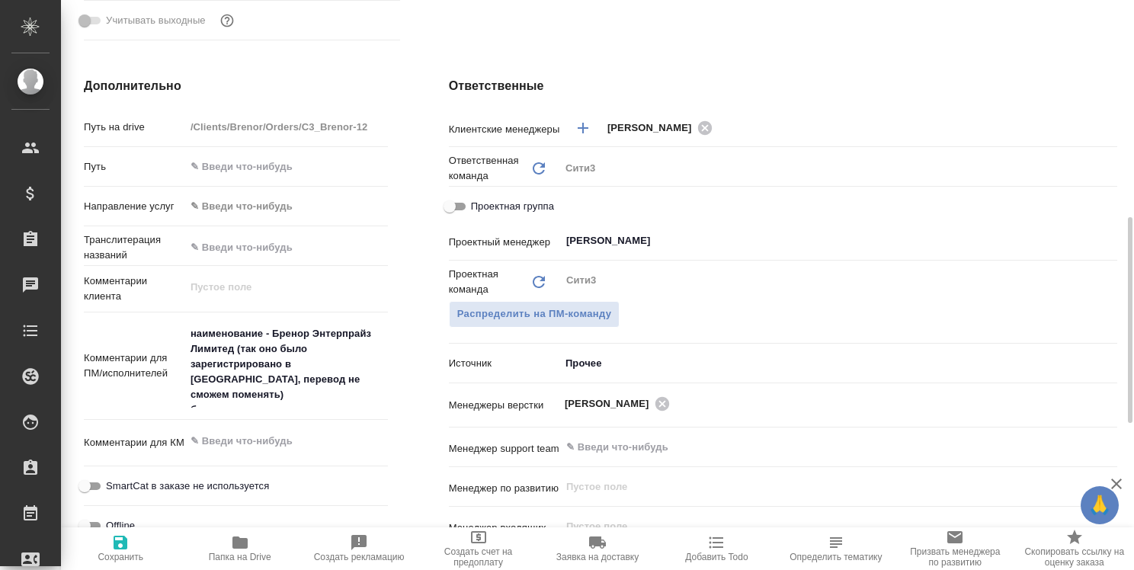
type textarea "x"
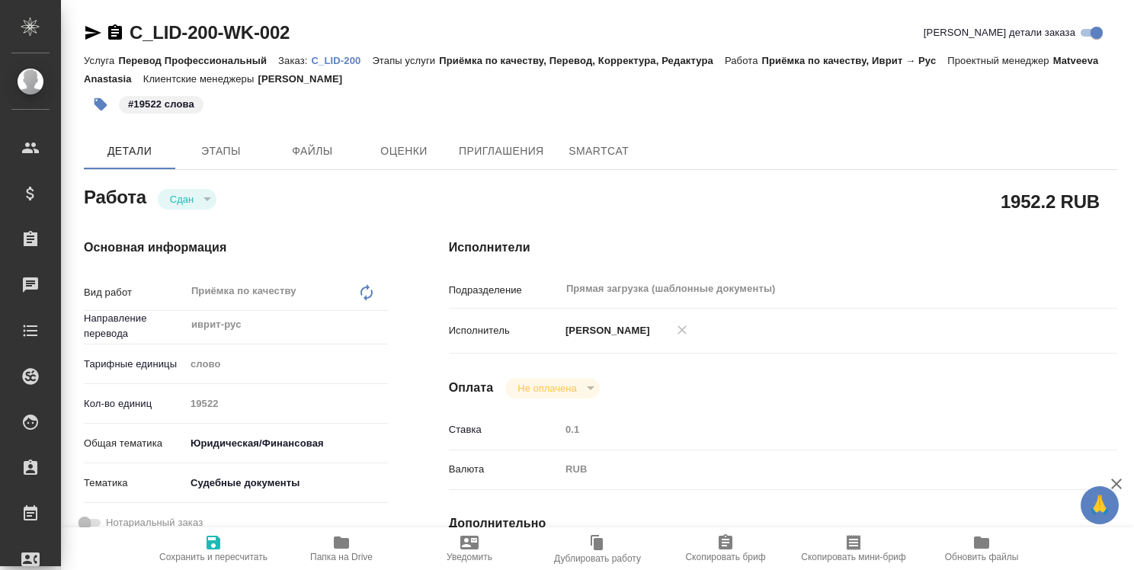
type textarea "x"
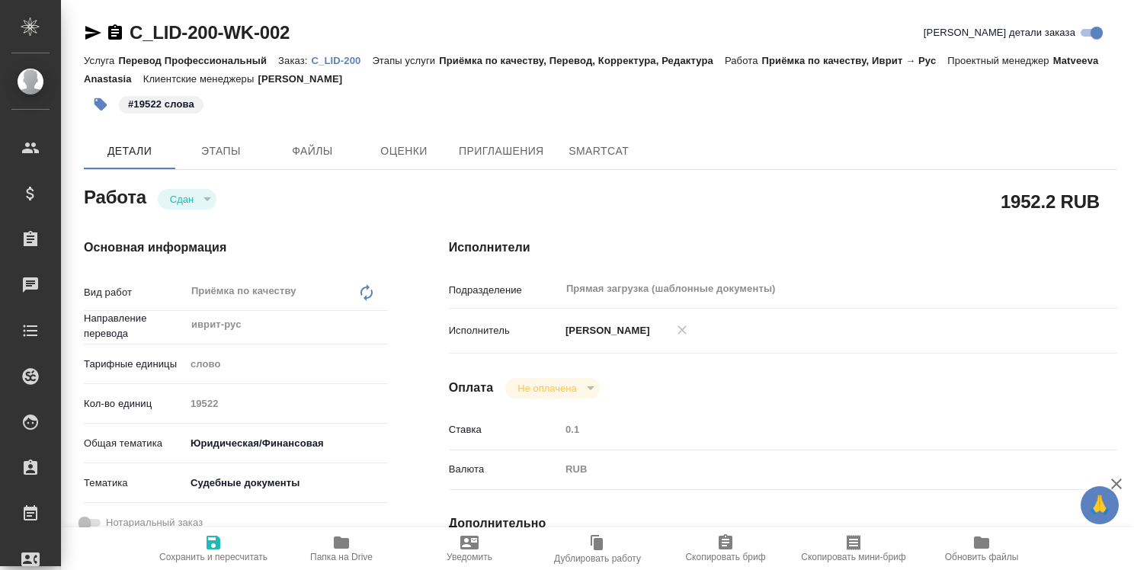
type textarea "x"
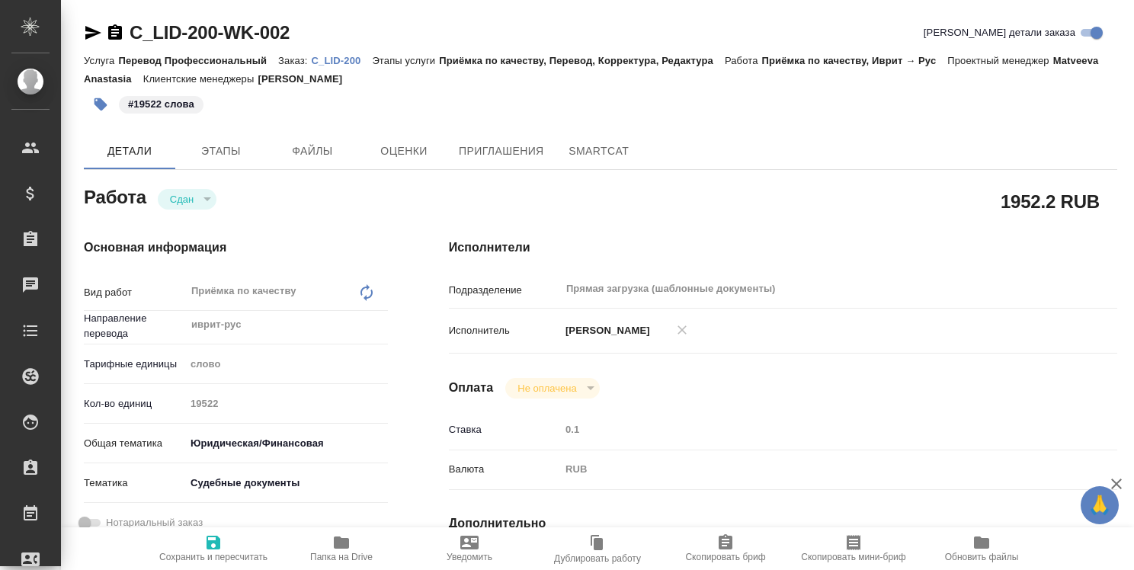
type textarea "x"
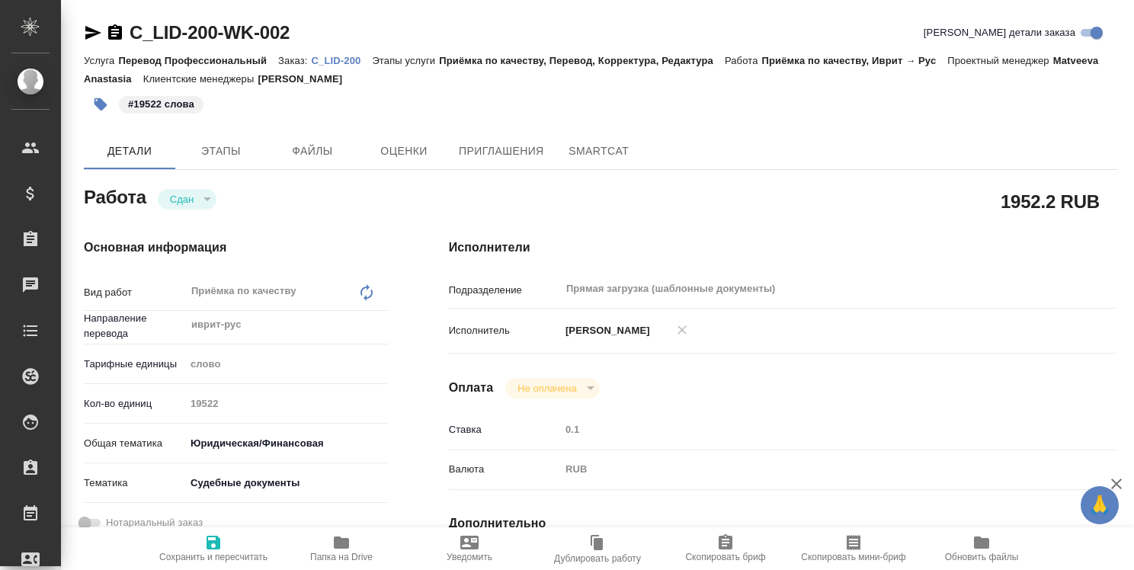
click at [339, 61] on p "C_LID-200" at bounding box center [342, 60] width 61 height 11
type textarea "x"
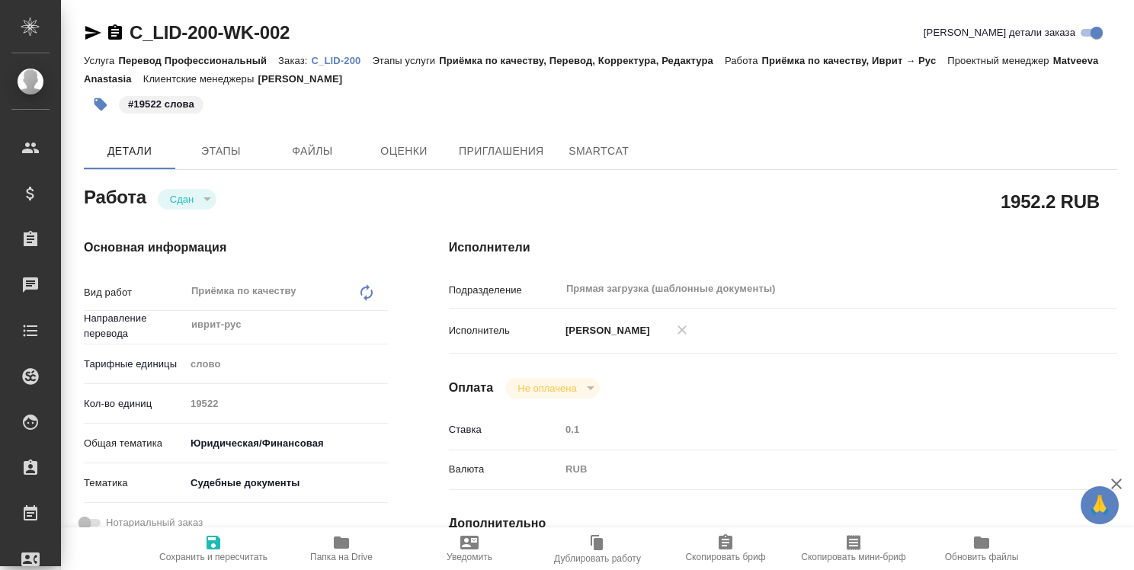
type textarea "x"
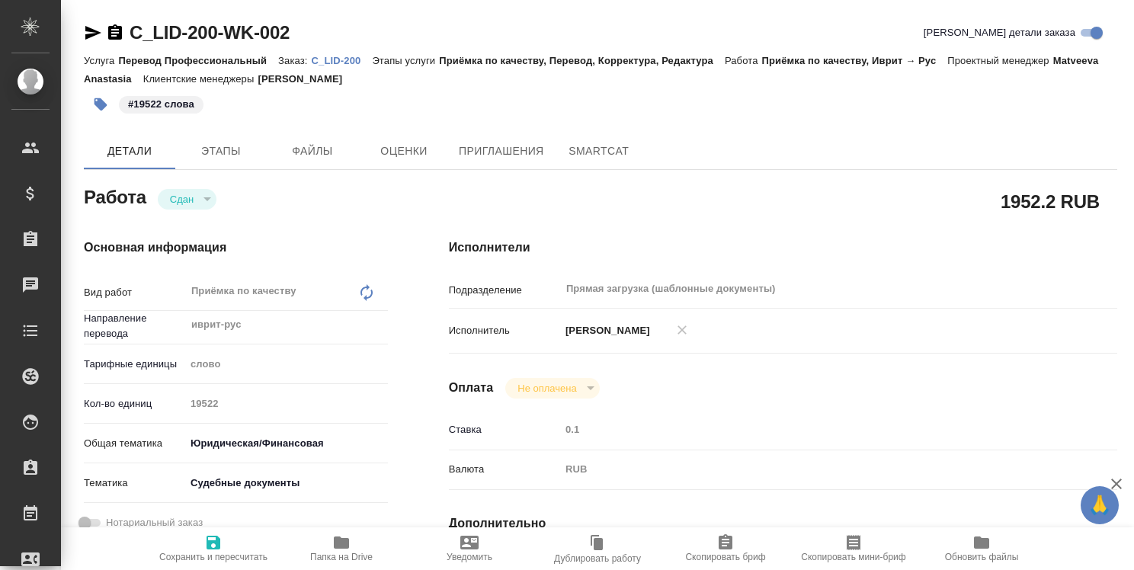
type textarea "x"
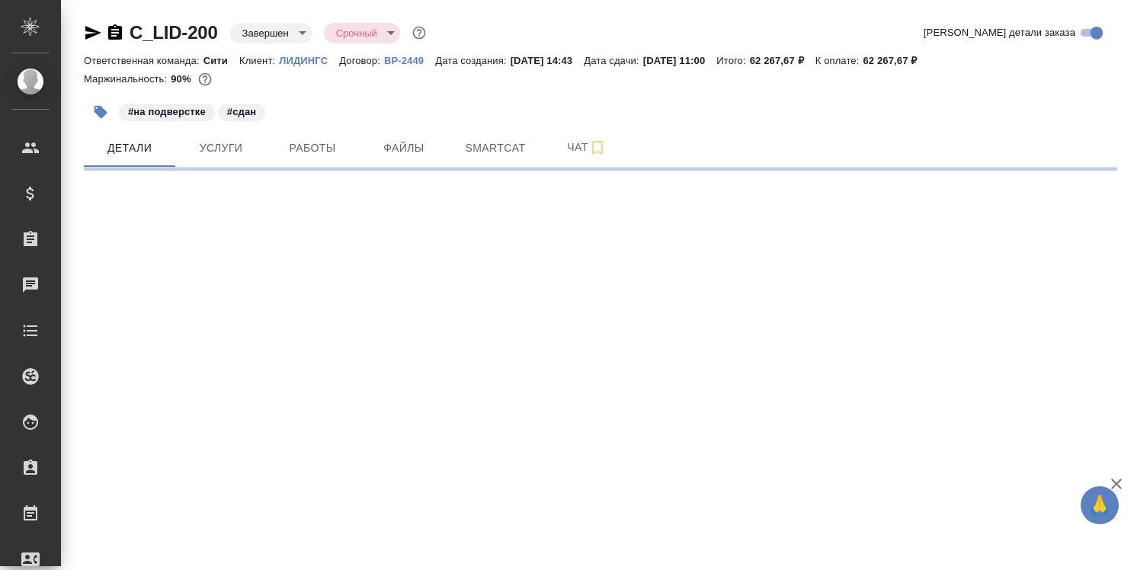
select select "RU"
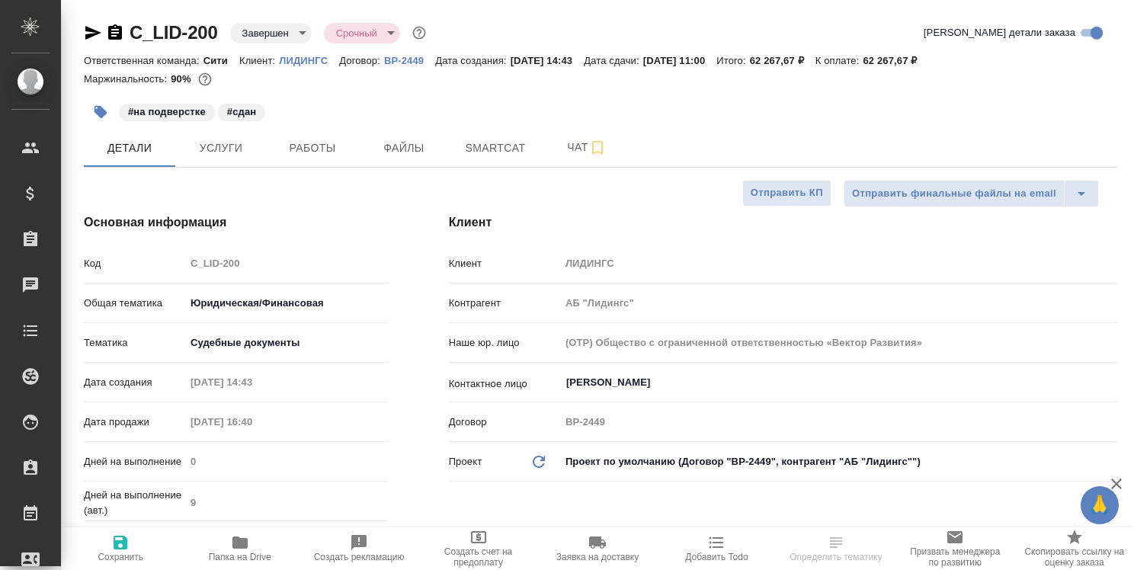
type textarea "x"
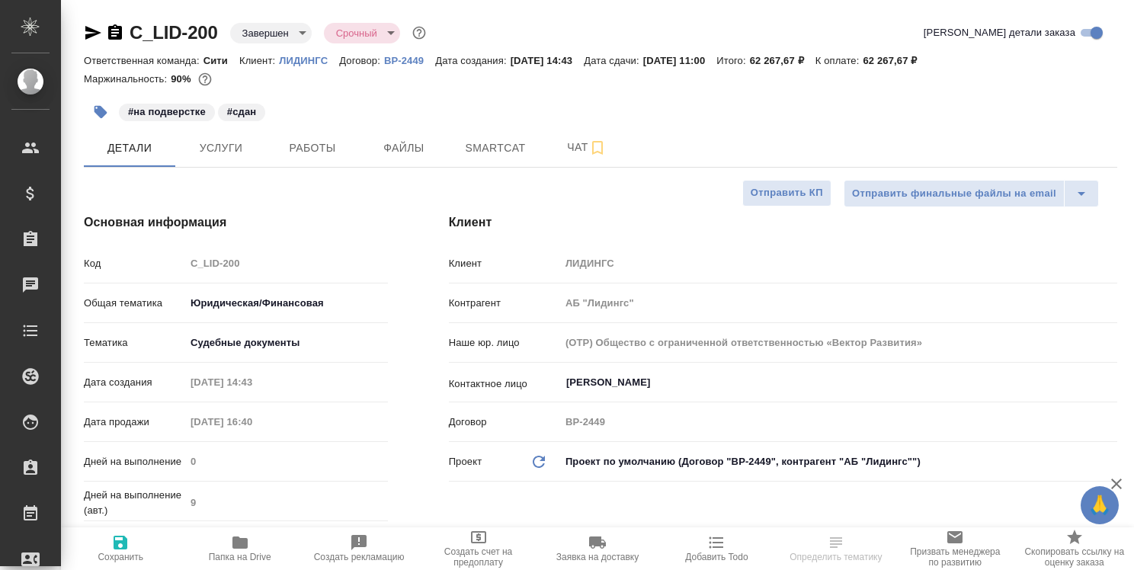
type textarea "x"
click at [115, 31] on icon "button" at bounding box center [115, 31] width 14 height 15
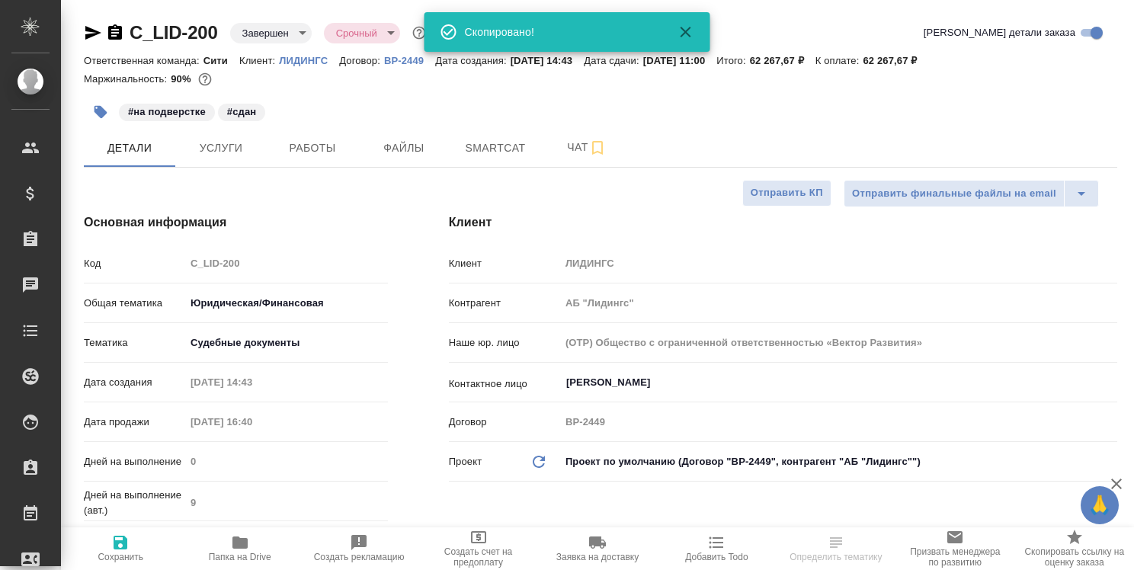
type textarea "x"
select select "RU"
type textarea "x"
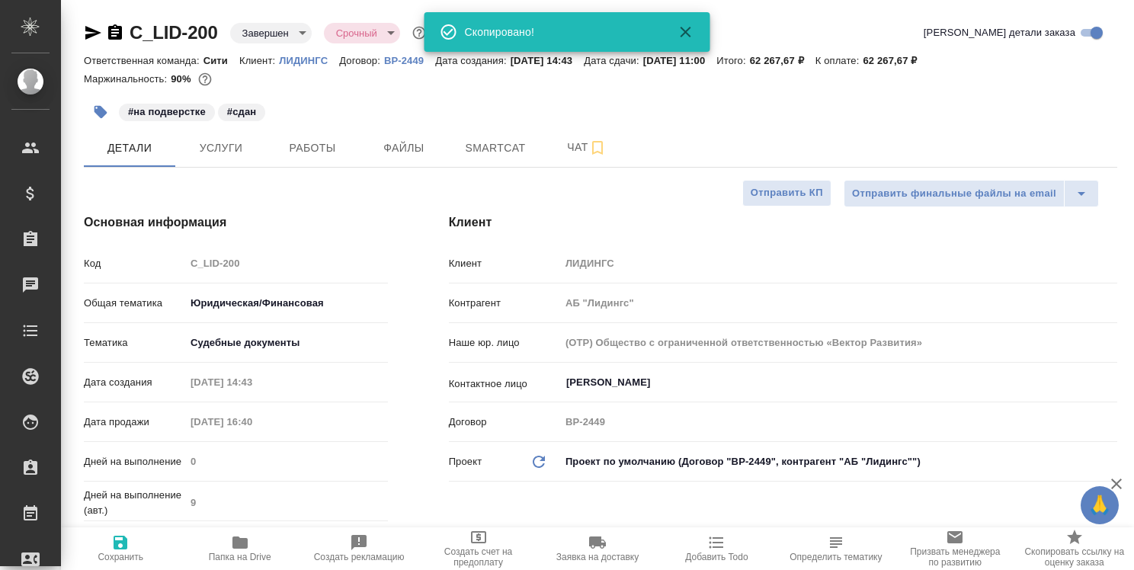
type textarea "x"
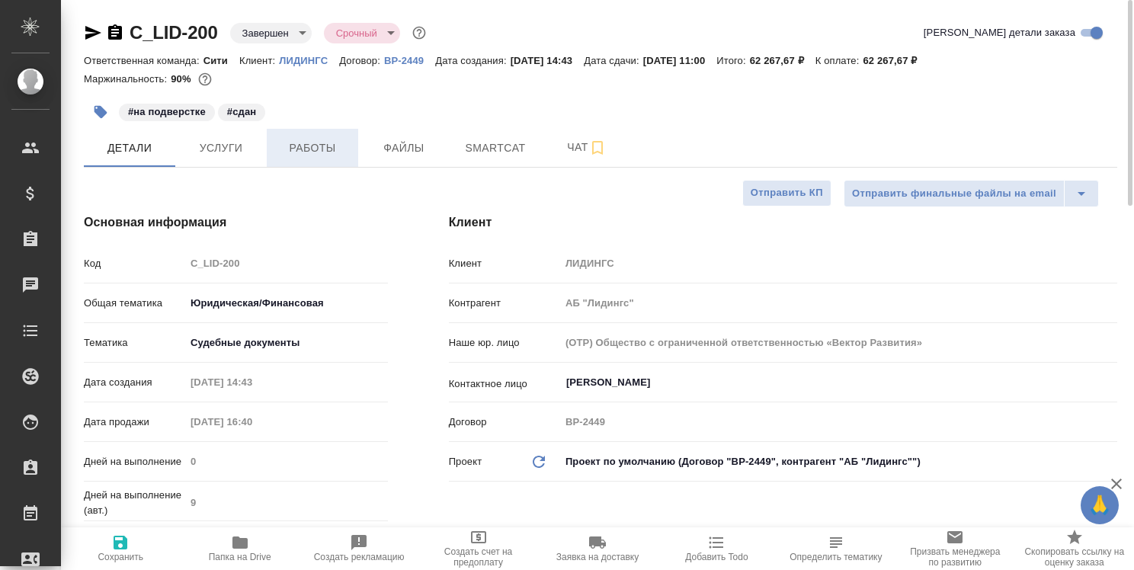
click at [324, 152] on span "Работы" at bounding box center [312, 148] width 73 height 19
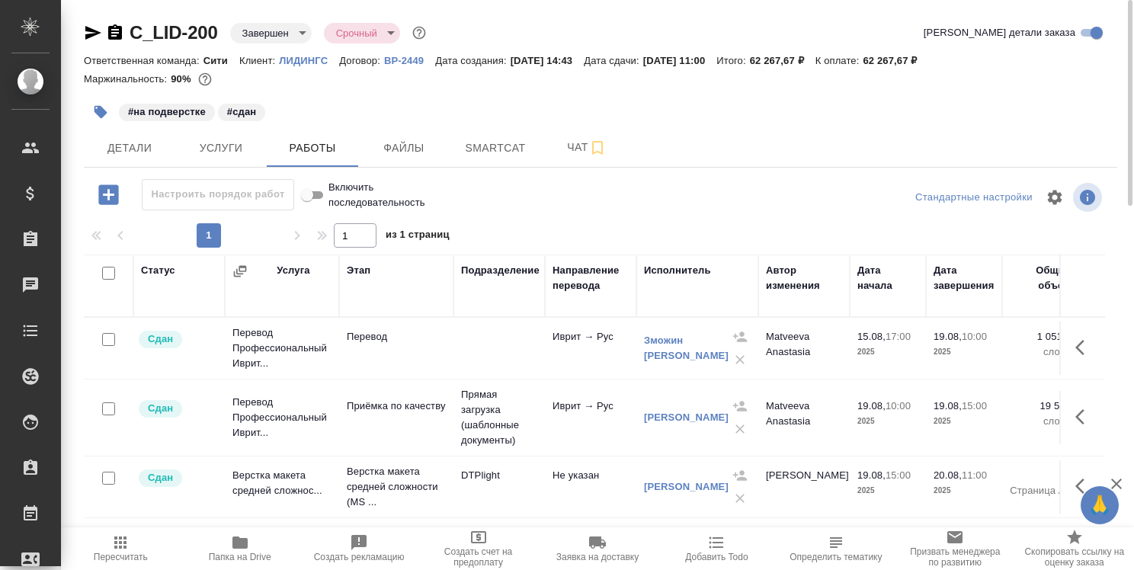
click at [229, 545] on span "Папка на Drive" at bounding box center [239, 547] width 101 height 29
click at [293, 379] on td "Перевод Профессиональный Иврит..." at bounding box center [282, 348] width 114 height 61
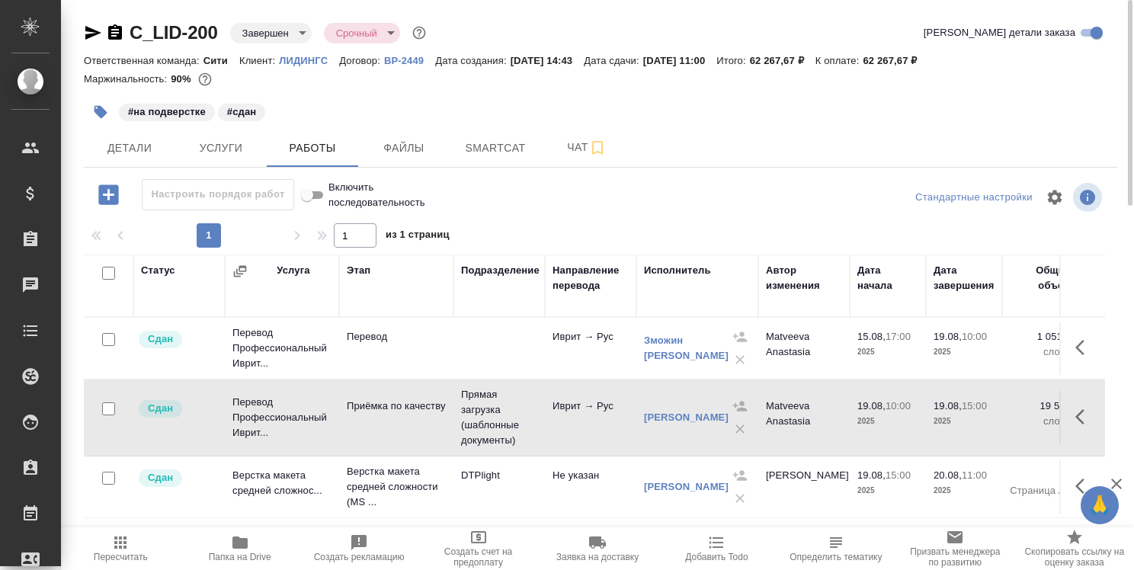
click at [293, 379] on td "Перевод Профессиональный Иврит..." at bounding box center [282, 348] width 114 height 61
click at [1080, 418] on icon "button" at bounding box center [1084, 417] width 18 height 18
click at [942, 414] on icon "button" at bounding box center [944, 415] width 15 height 15
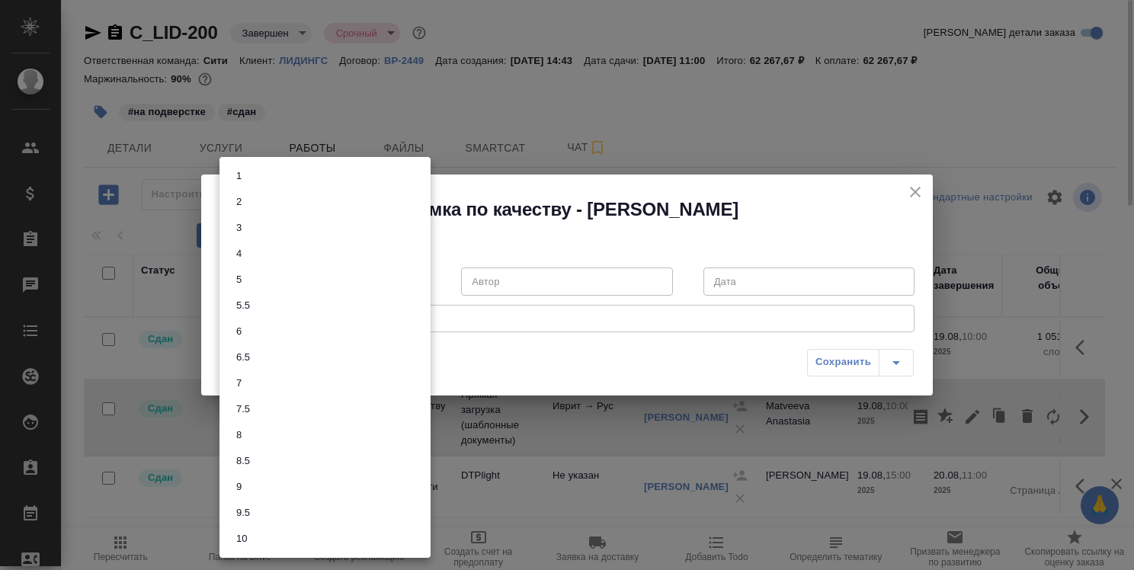
click at [412, 282] on body "🙏 .cls-1 fill:#fff; AWATERA Strelnikova Olga Клиенты Спецификации Заказы 0 Чаты…" at bounding box center [567, 285] width 1134 height 570
click at [309, 405] on li "7.5" at bounding box center [324, 409] width 211 height 26
type input "7.5"
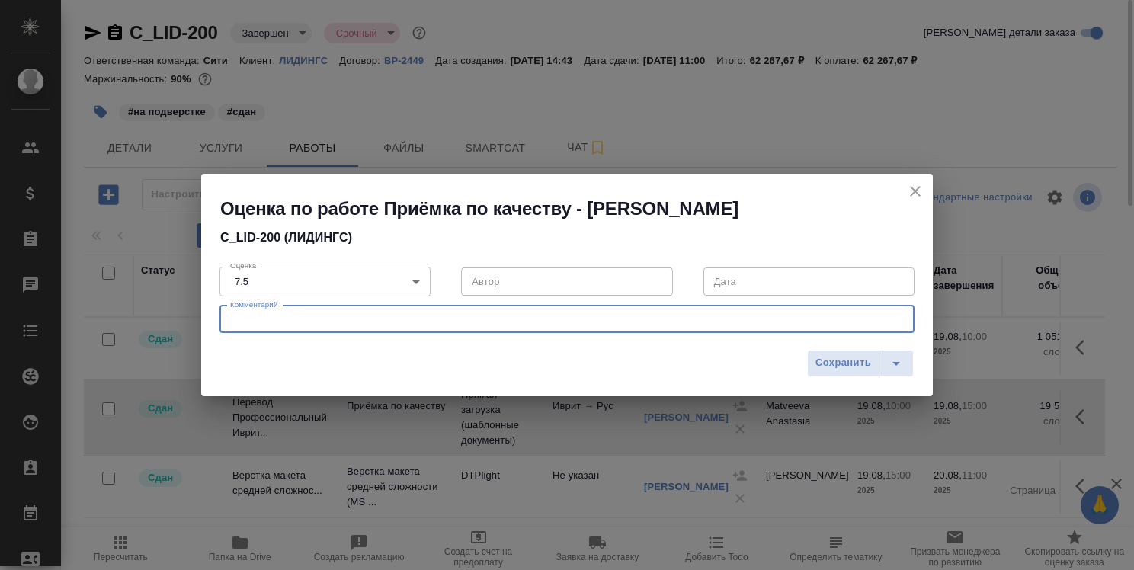
click at [338, 319] on textarea at bounding box center [567, 318] width 674 height 11
paste textarea "Шрифт приведен к единообразию после переводчика. Имя не единообразно транслитер…"
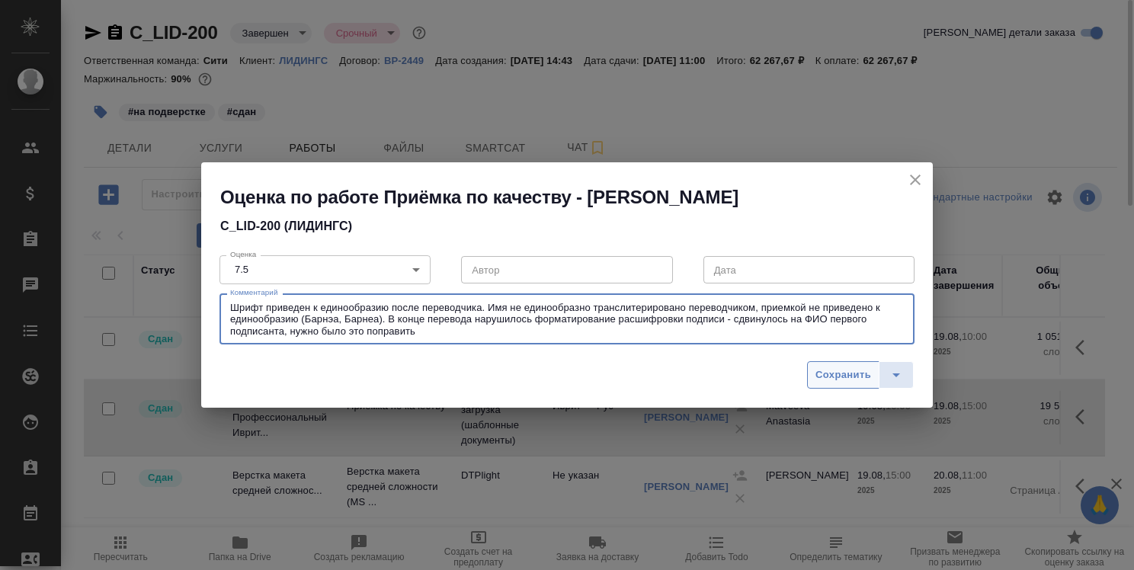
type textarea "Шрифт приведен к единообразию после переводчика. Имя не единообразно транслитер…"
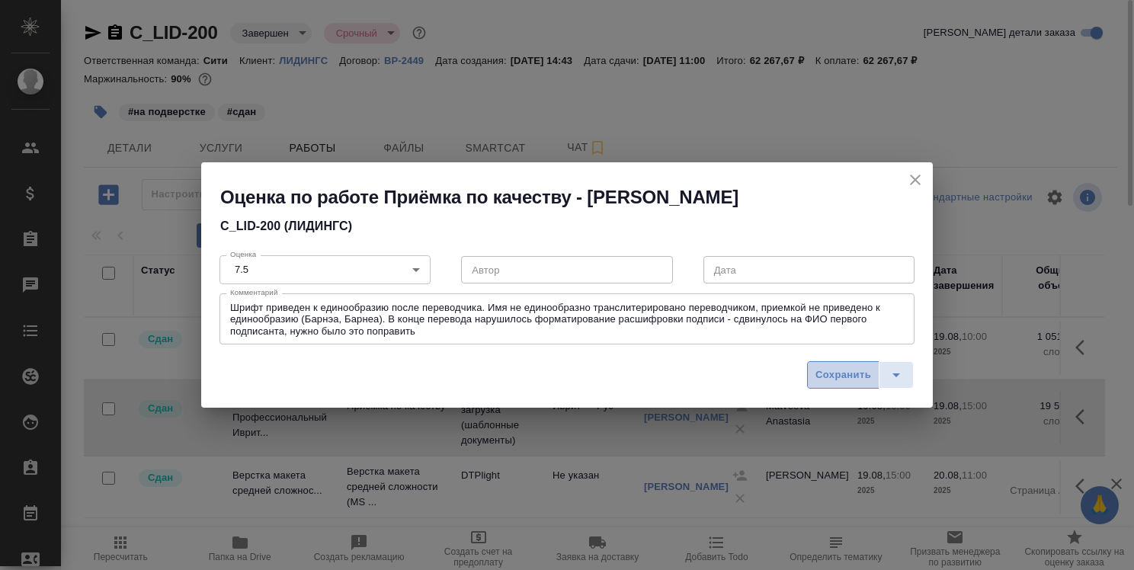
click at [840, 378] on span "Сохранить" at bounding box center [843, 375] width 56 height 18
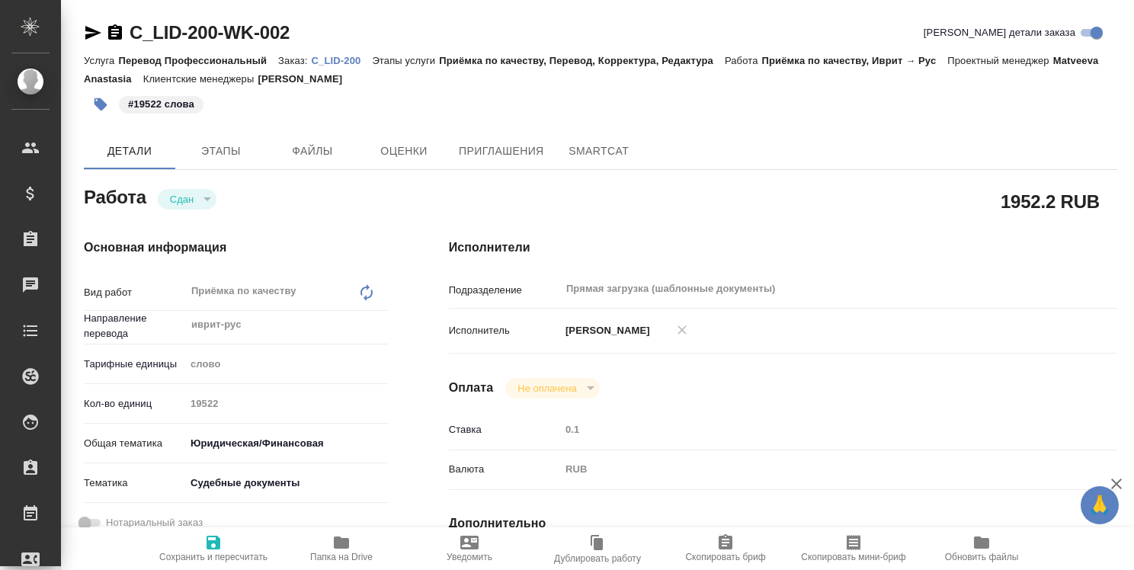
type textarea "x"
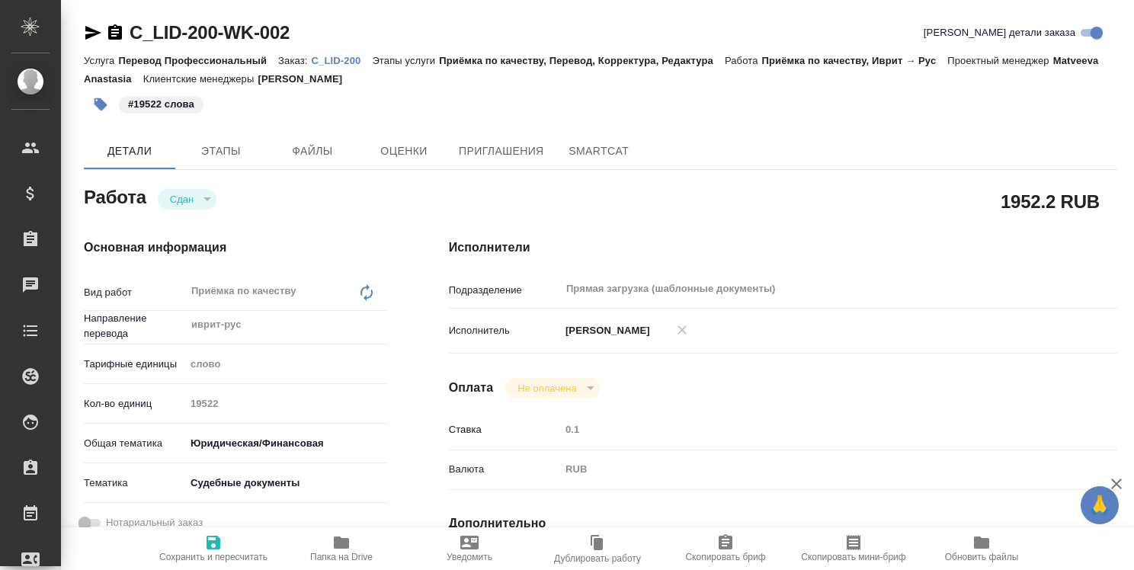
type textarea "x"
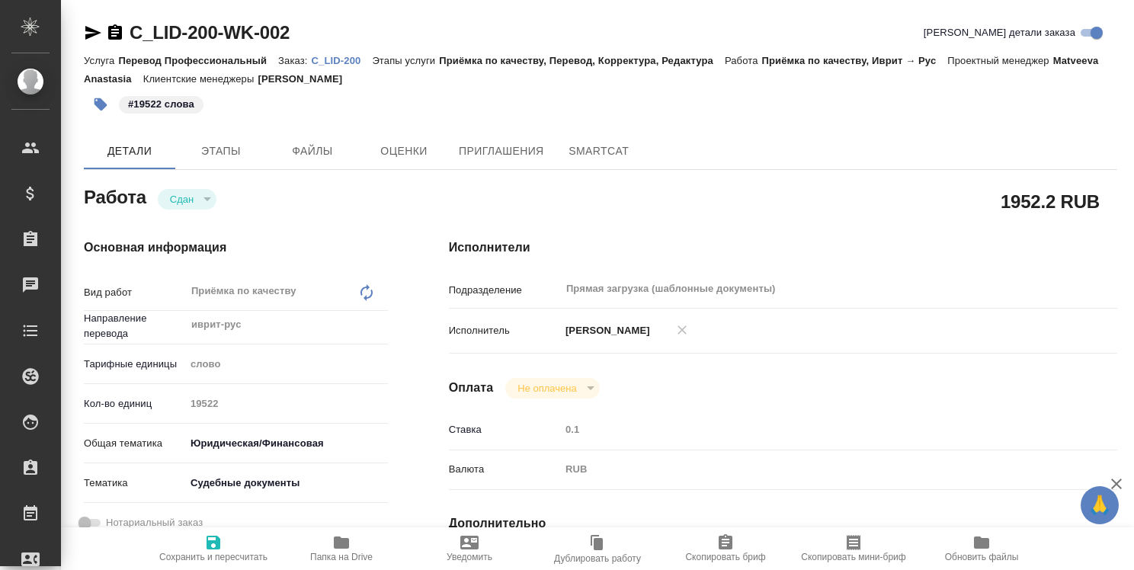
type textarea "x"
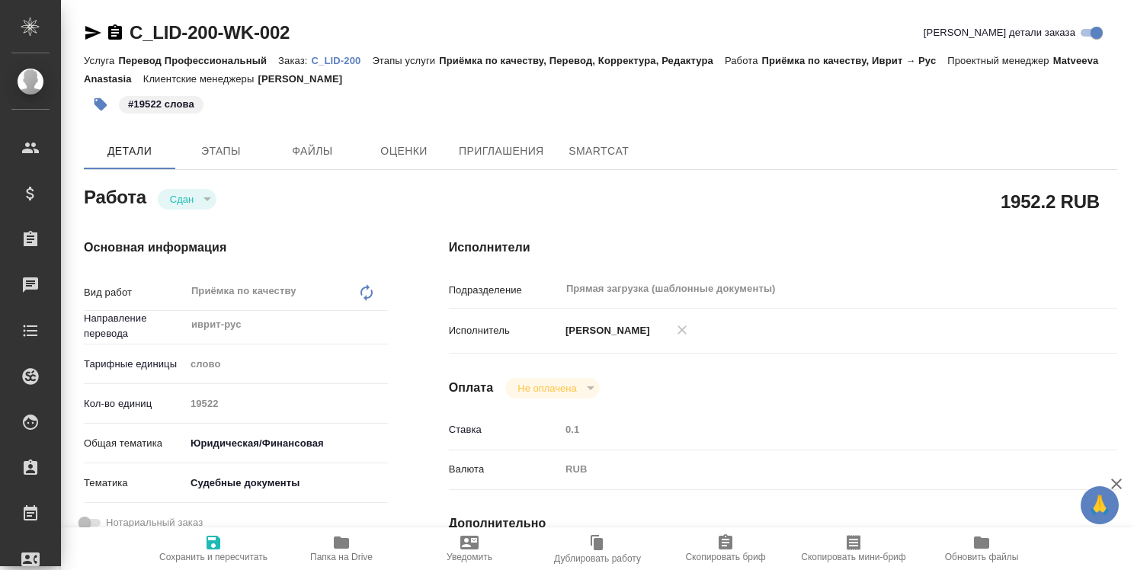
type textarea "x"
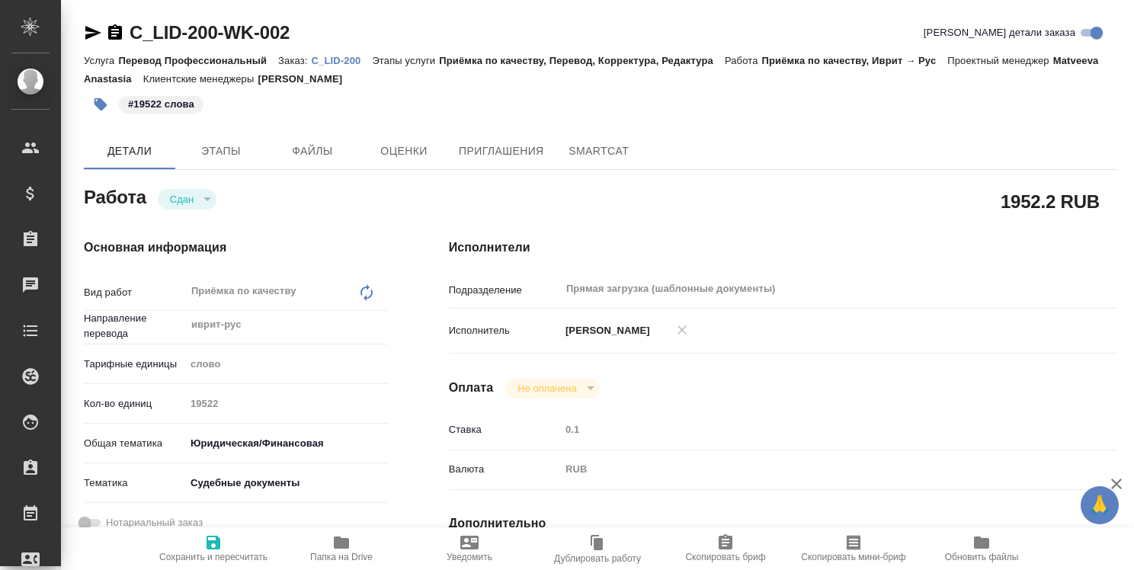
type textarea "x"
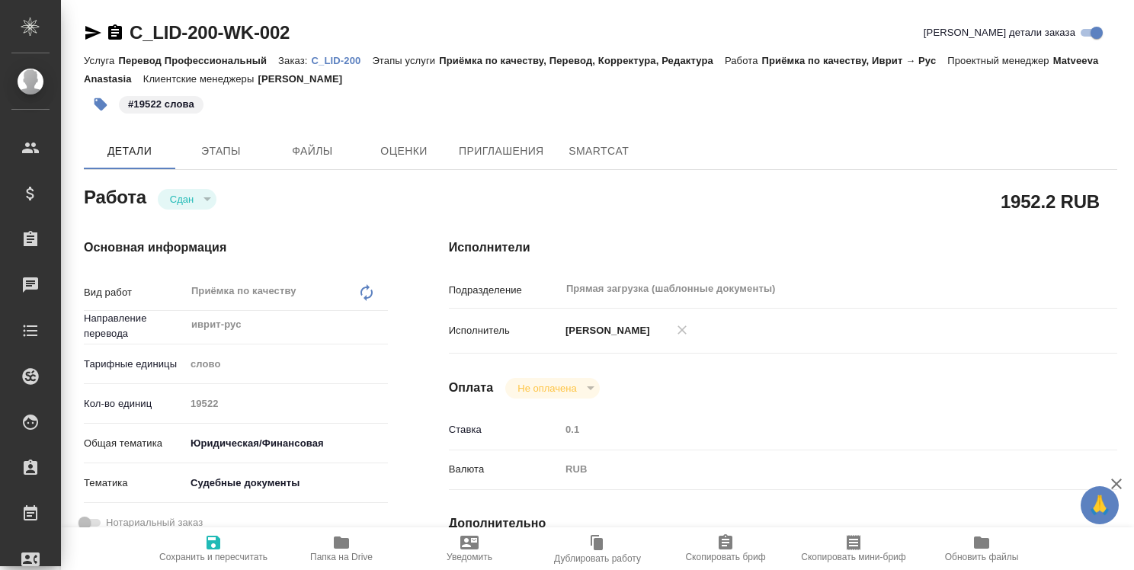
click at [91, 30] on icon "button" at bounding box center [93, 33] width 16 height 14
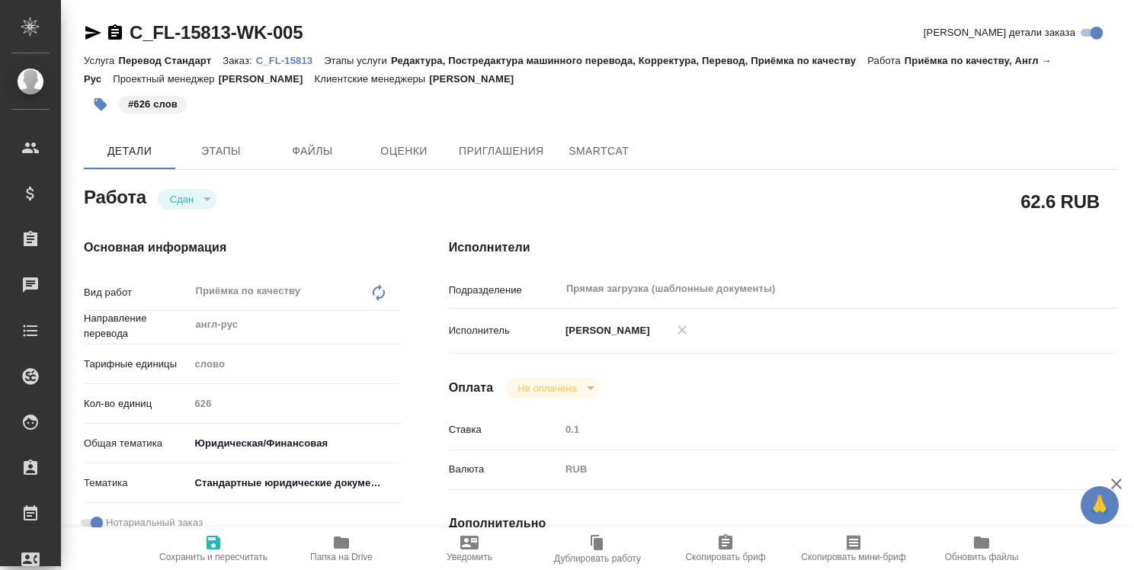
type textarea "x"
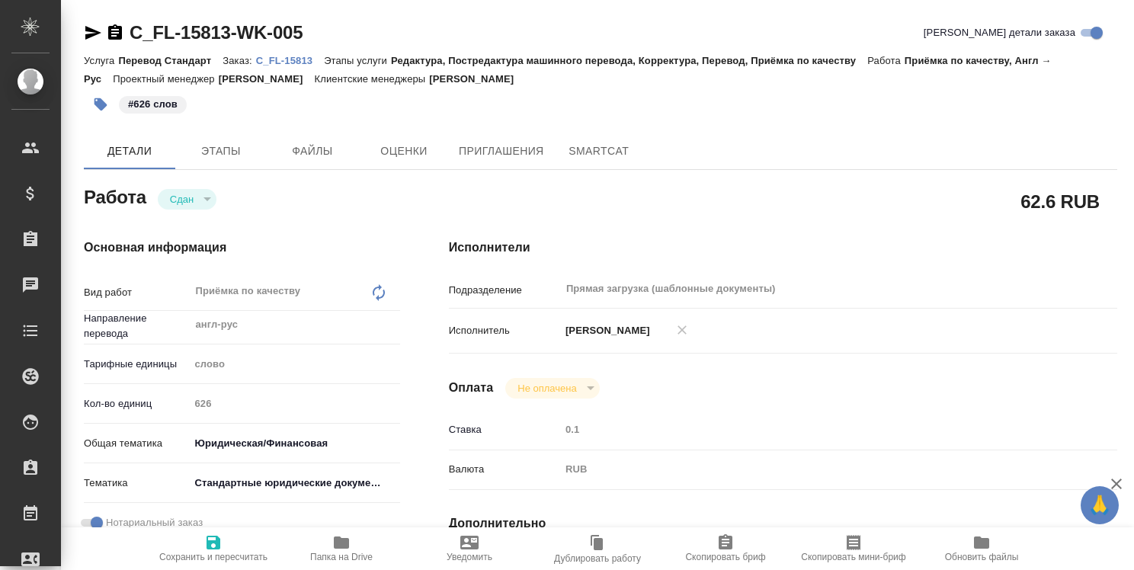
type textarea "x"
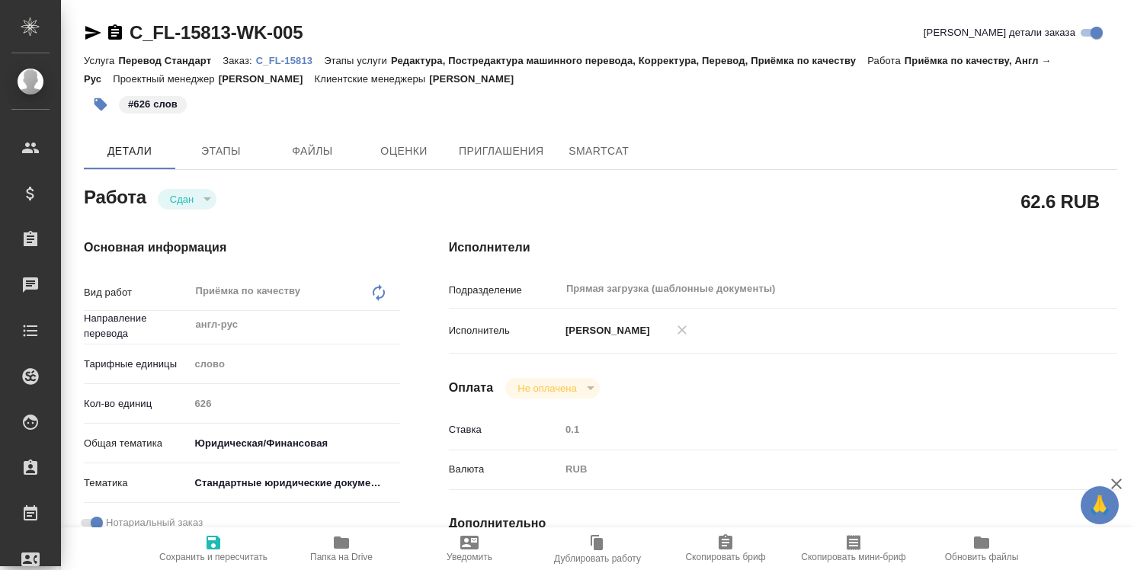
type textarea "x"
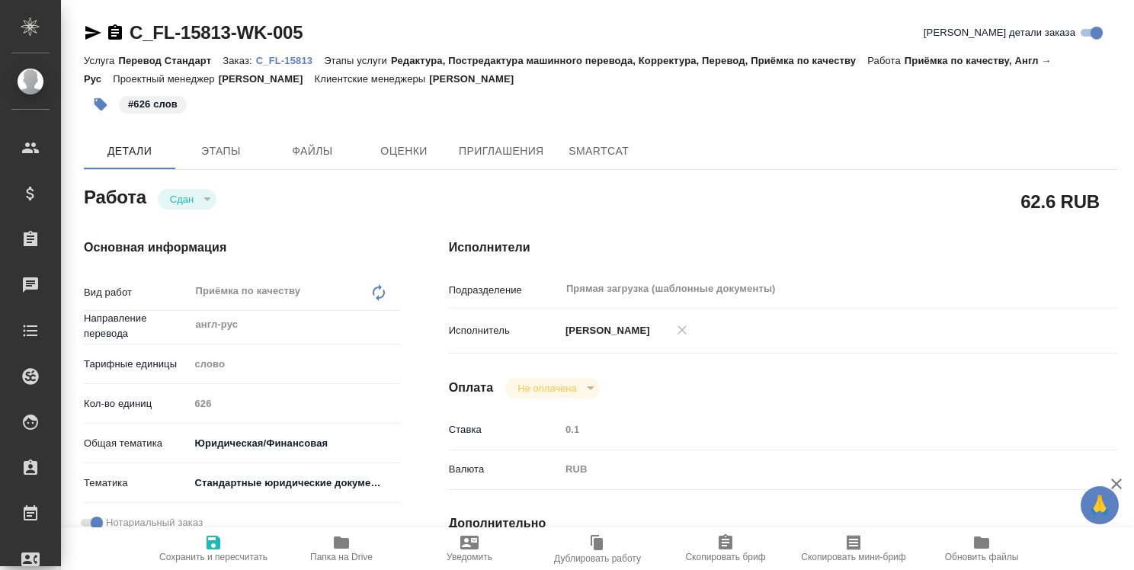
type textarea "x"
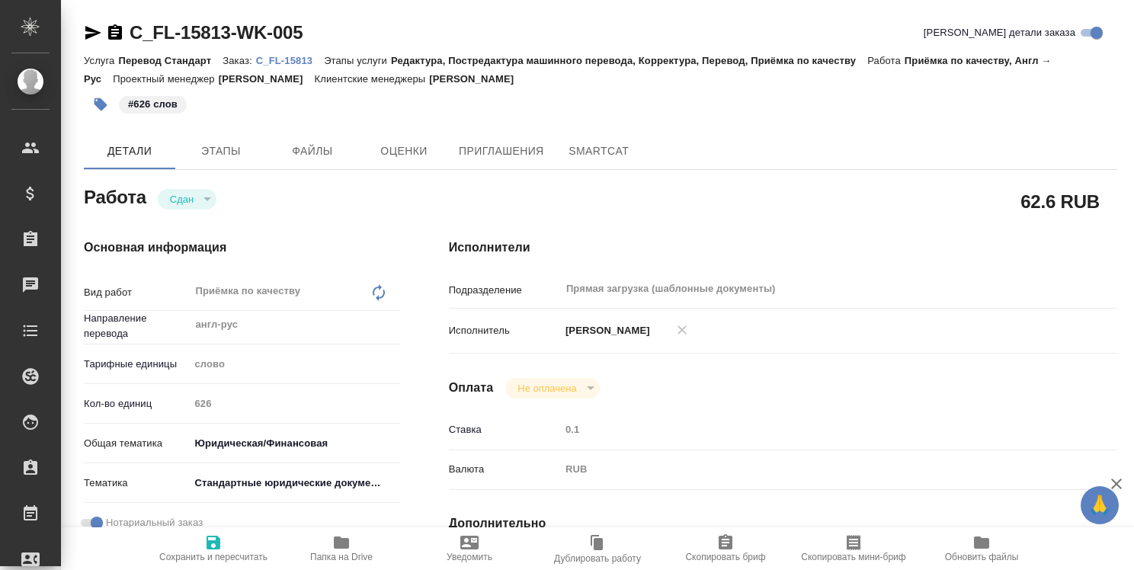
type textarea "x"
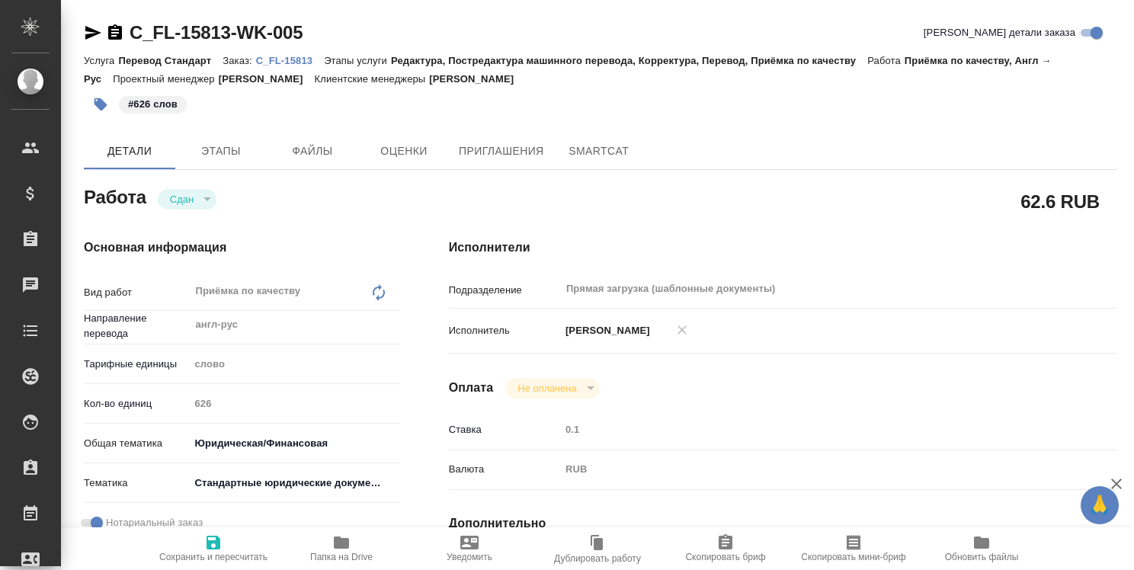
click at [287, 63] on p "C_FL-15813" at bounding box center [290, 60] width 68 height 11
type textarea "x"
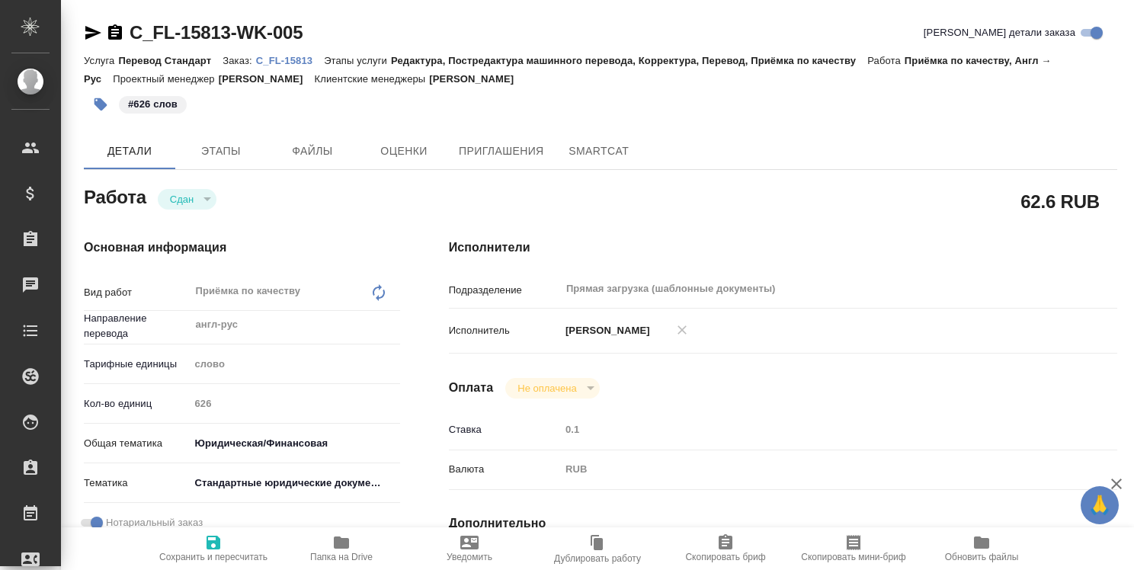
type textarea "x"
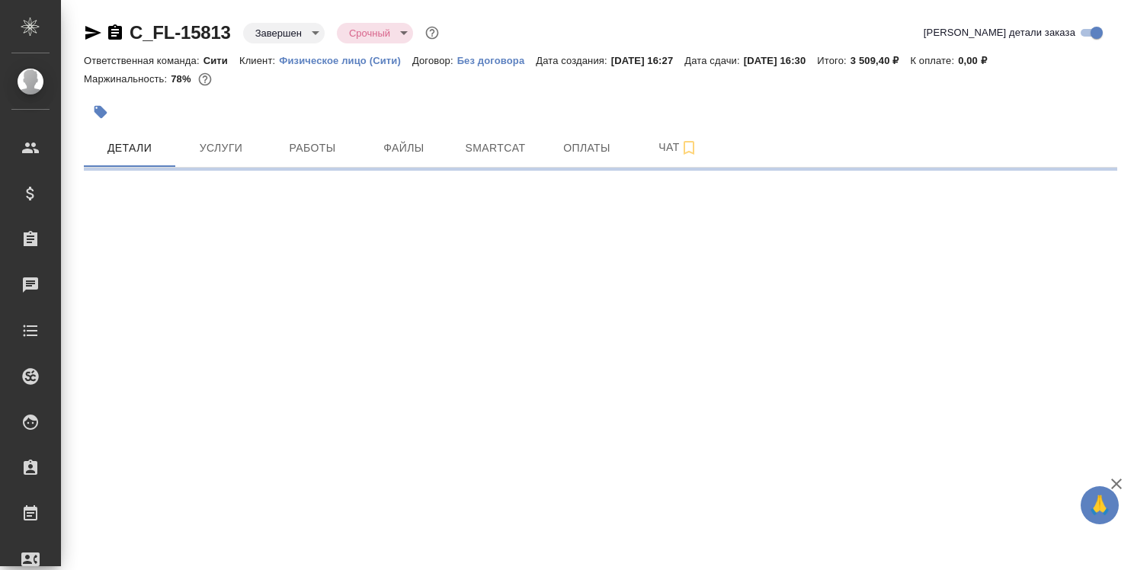
select select "RU"
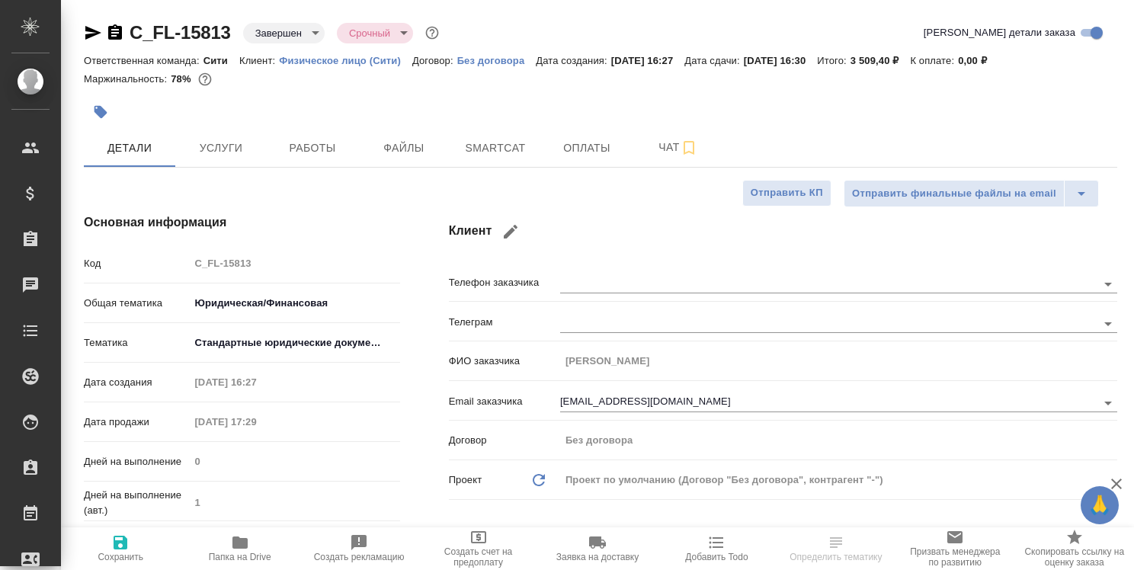
type textarea "x"
click at [114, 33] on icon "button" at bounding box center [115, 33] width 18 height 18
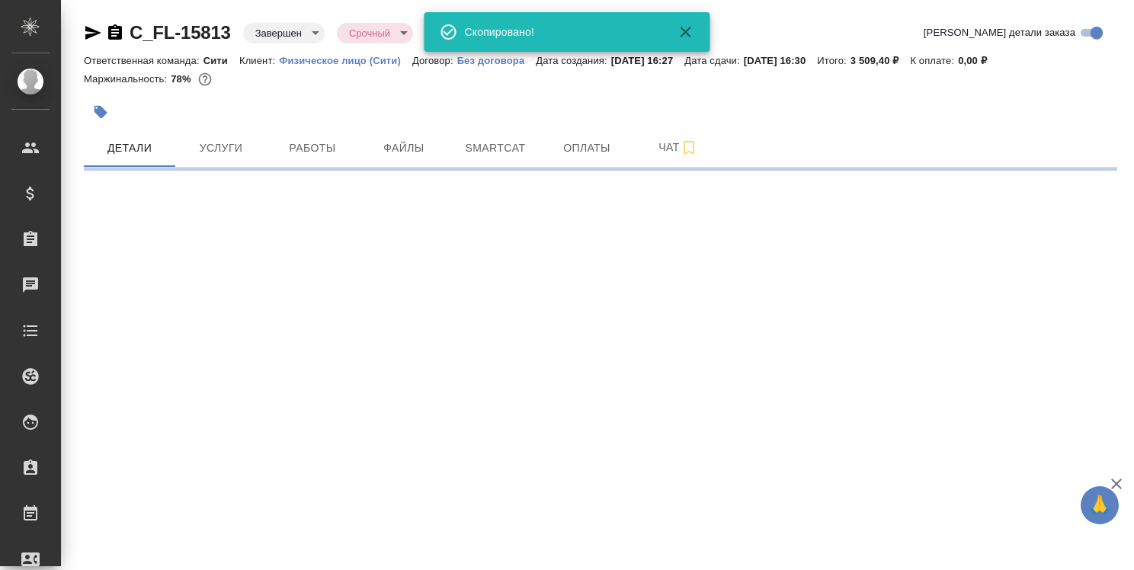
select select "RU"
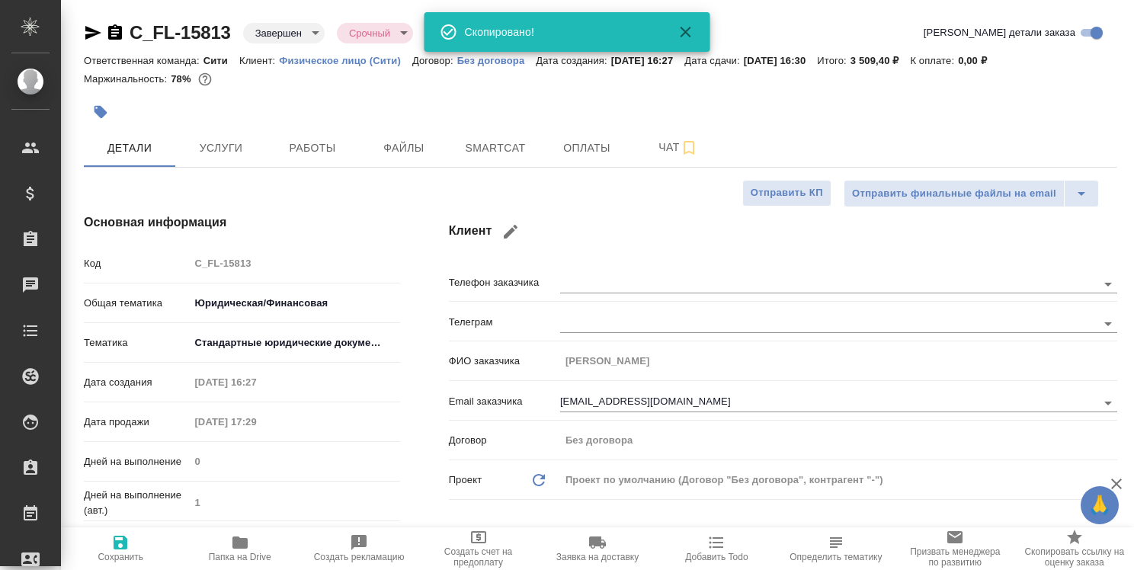
type textarea "x"
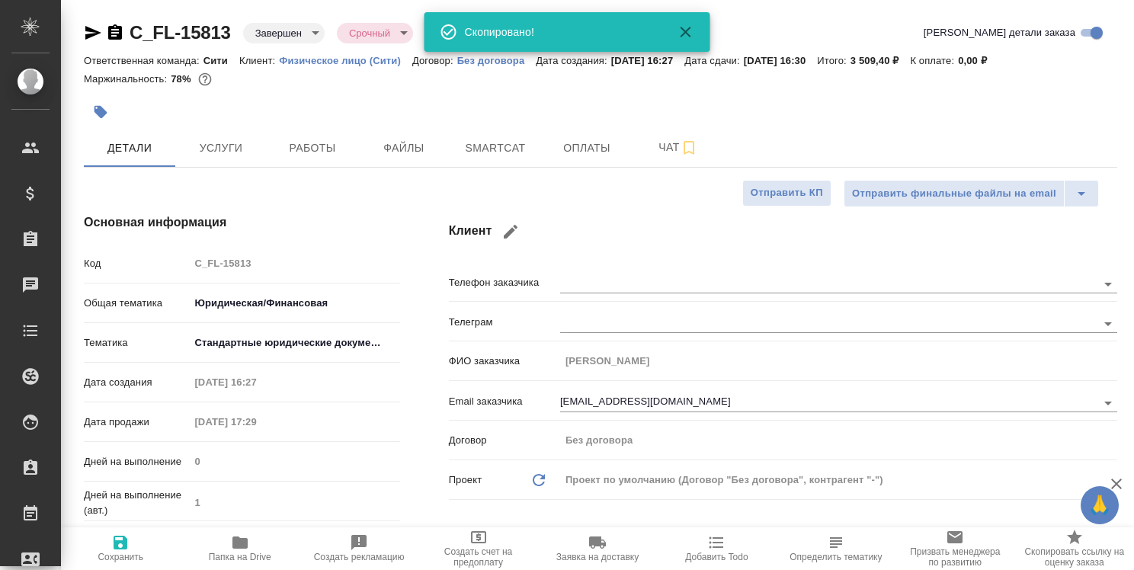
type textarea "x"
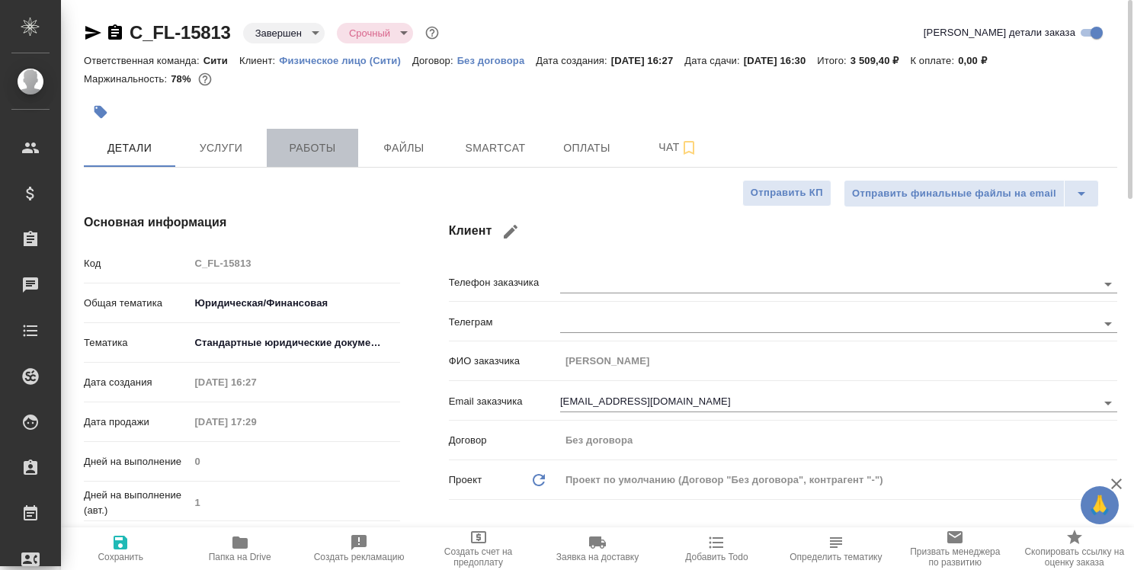
click at [329, 150] on span "Работы" at bounding box center [312, 148] width 73 height 19
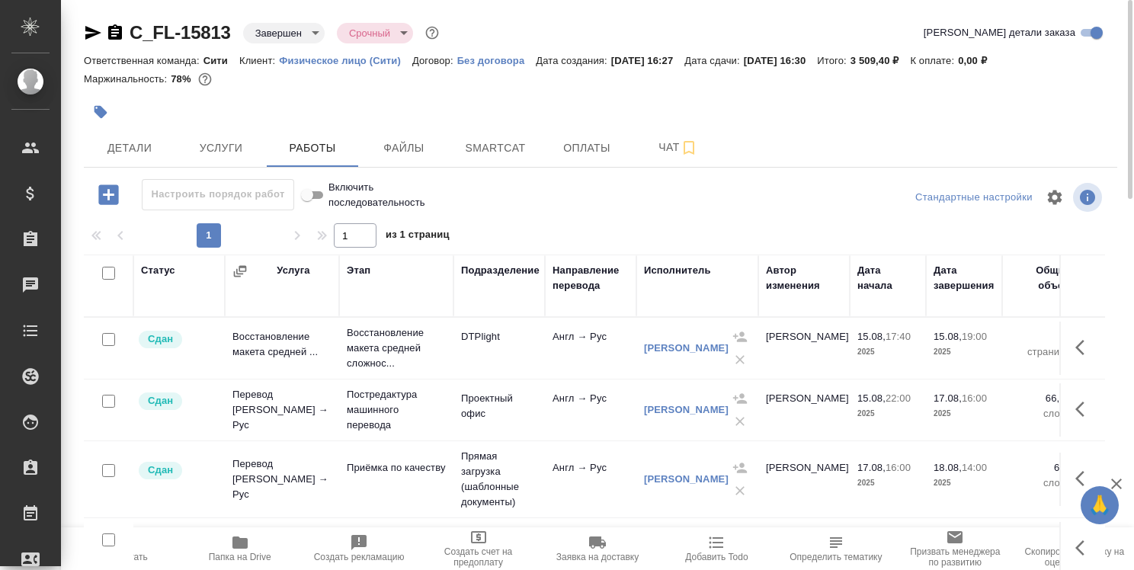
click at [242, 542] on icon "button" at bounding box center [239, 542] width 15 height 12
click at [117, 34] on icon "button" at bounding box center [115, 31] width 14 height 15
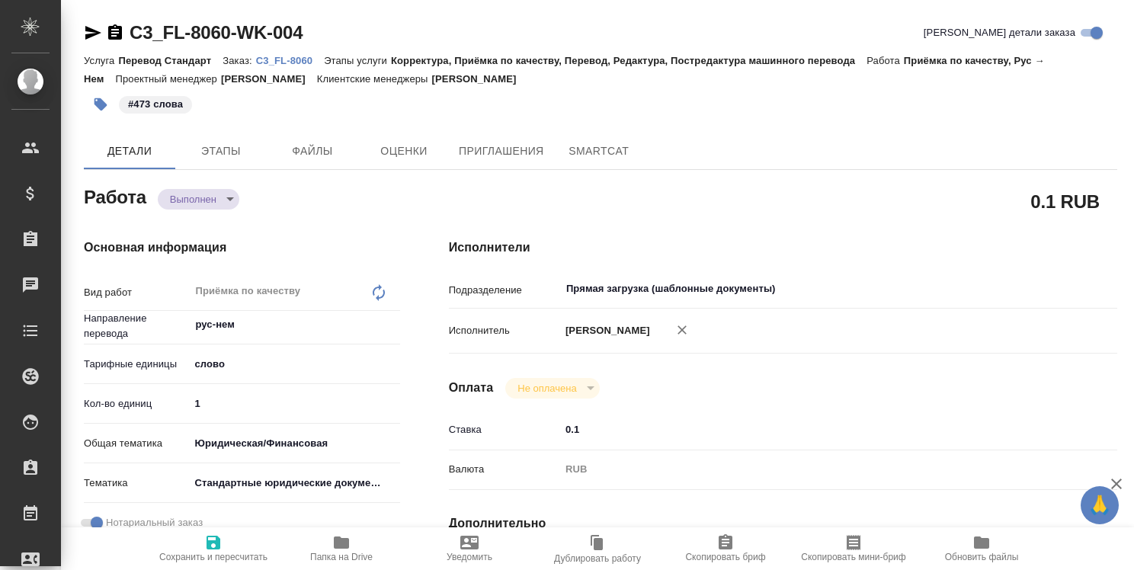
type textarea "x"
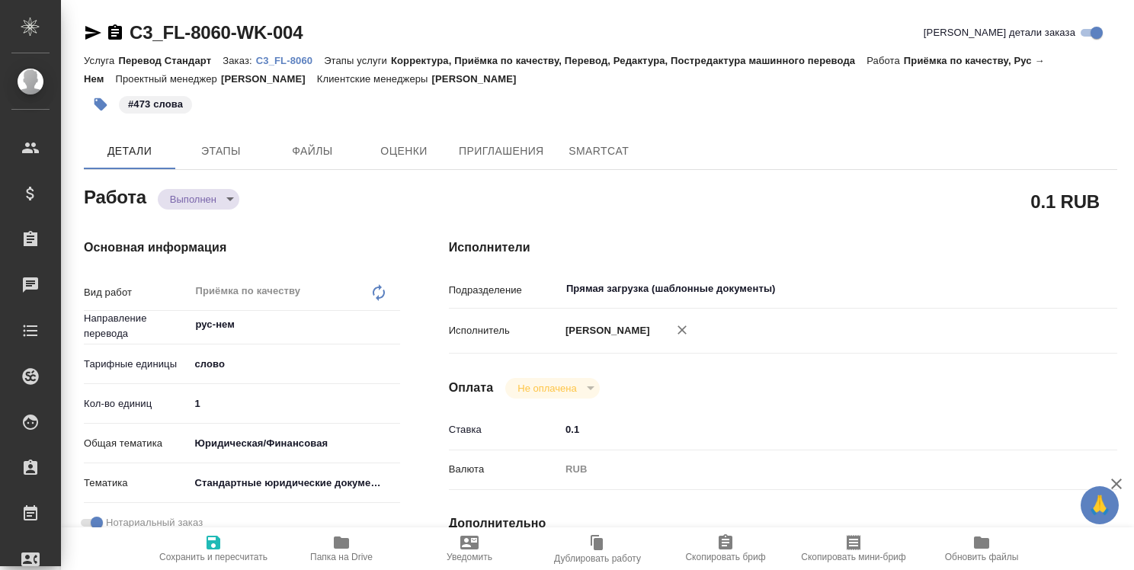
type textarea "x"
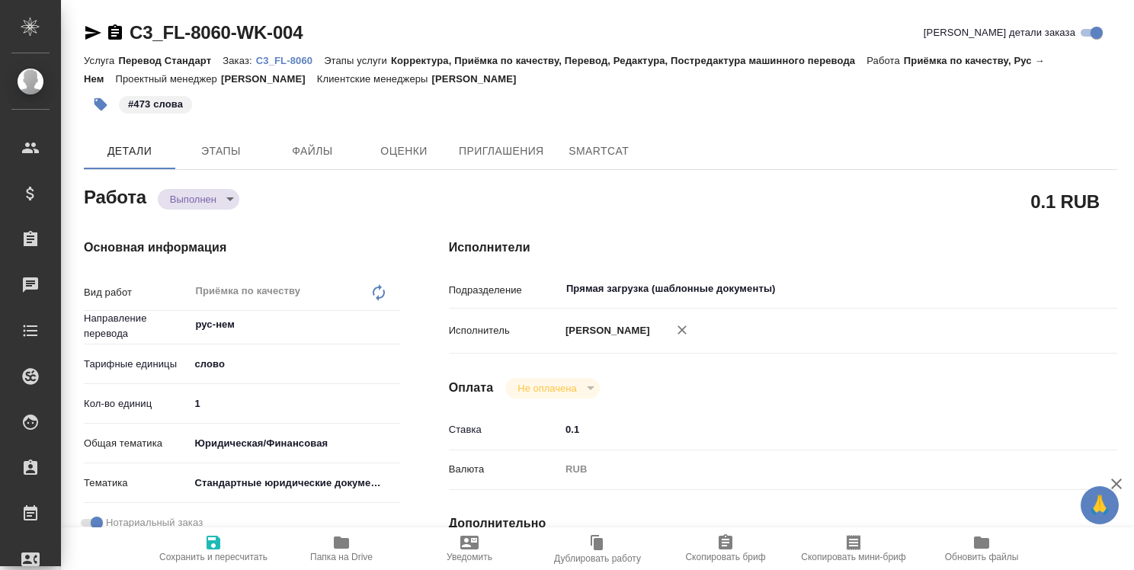
click at [296, 60] on p "C3_FL-8060" at bounding box center [290, 60] width 68 height 11
type textarea "x"
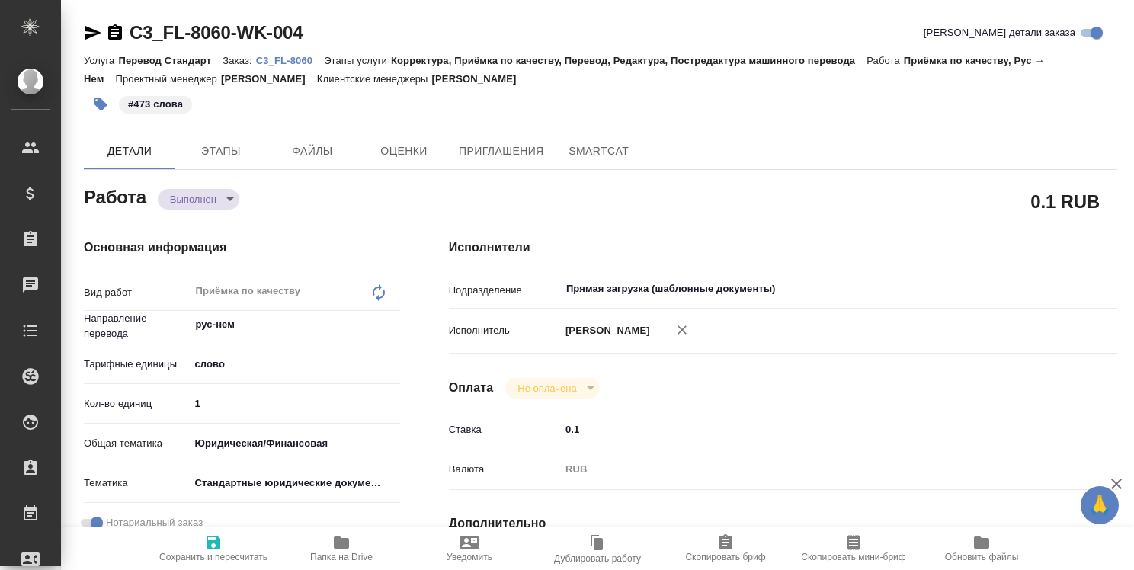
type textarea "x"
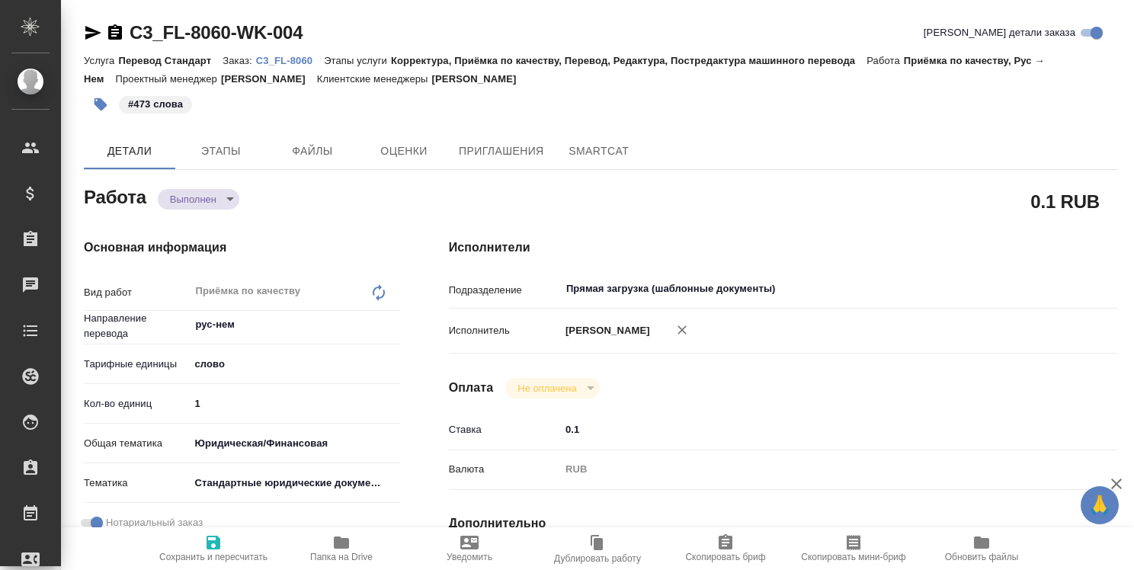
type textarea "x"
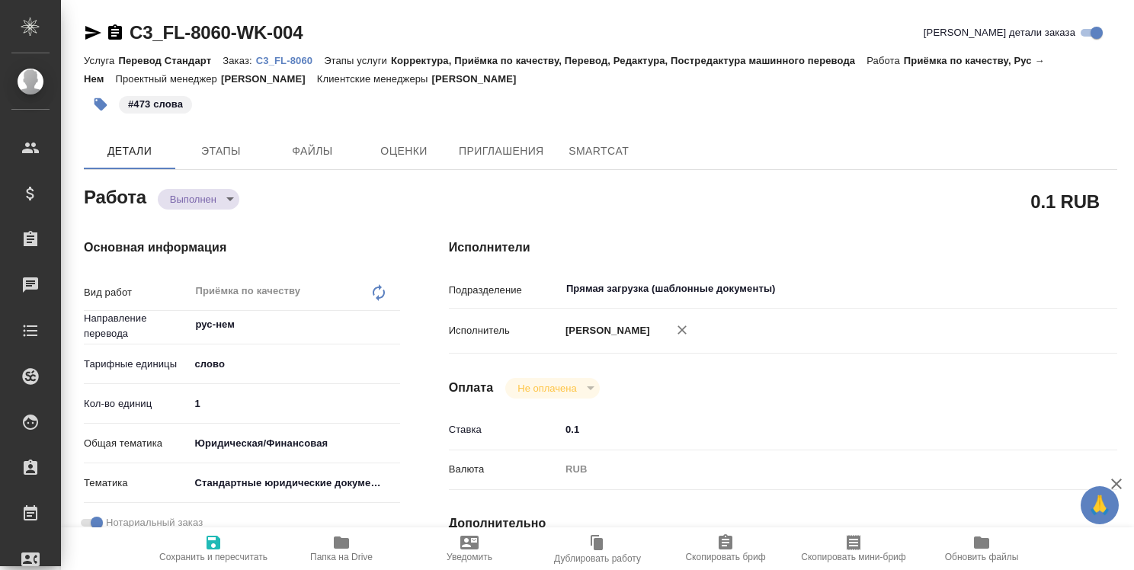
type textarea "x"
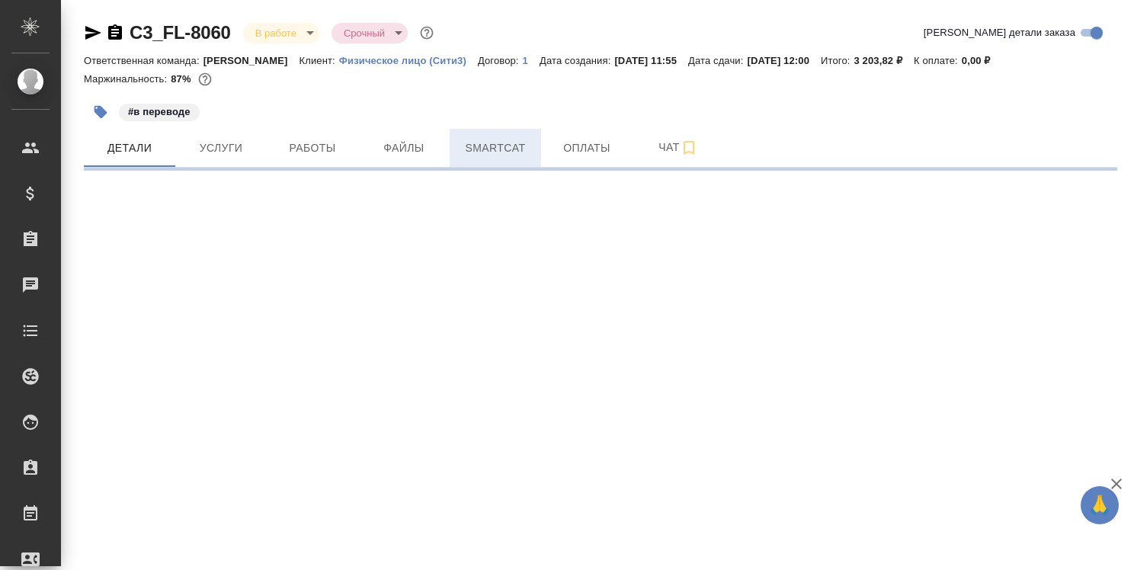
select select "RU"
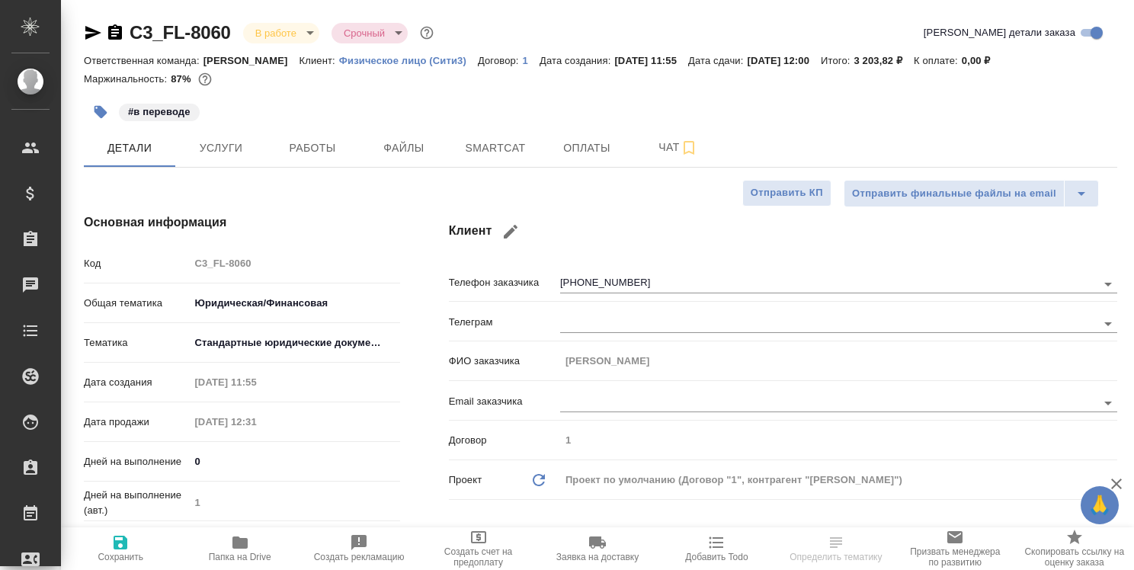
type textarea "x"
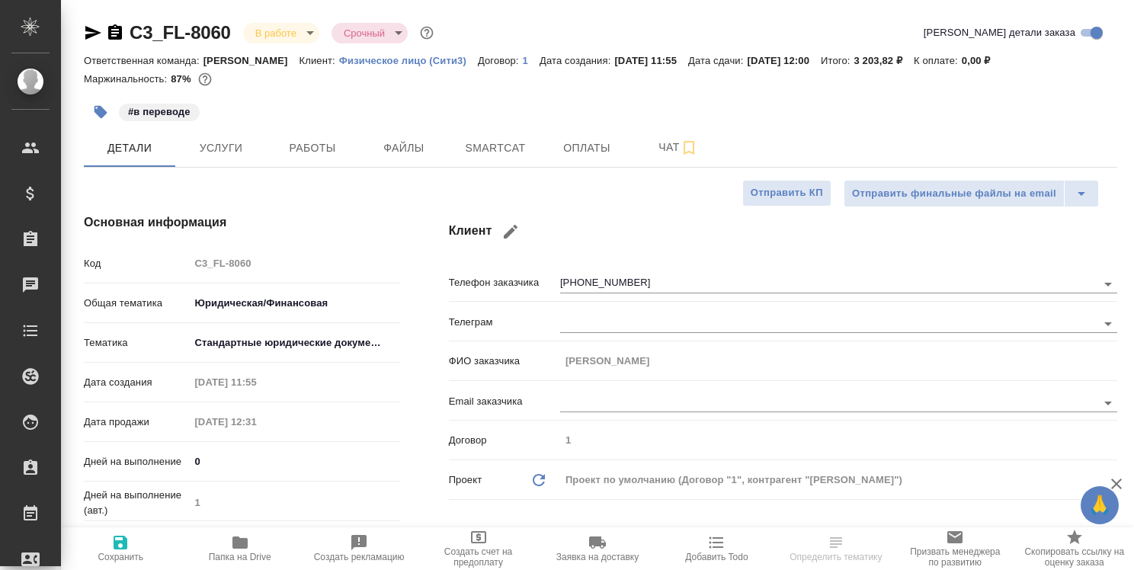
type textarea "x"
click at [115, 30] on icon "button" at bounding box center [115, 31] width 14 height 15
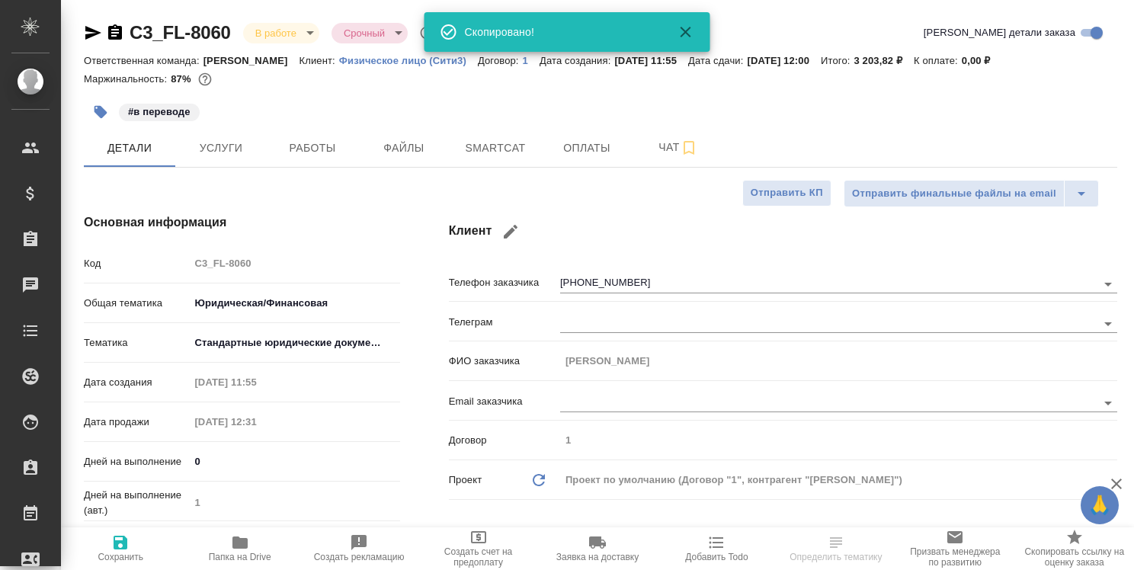
type textarea "x"
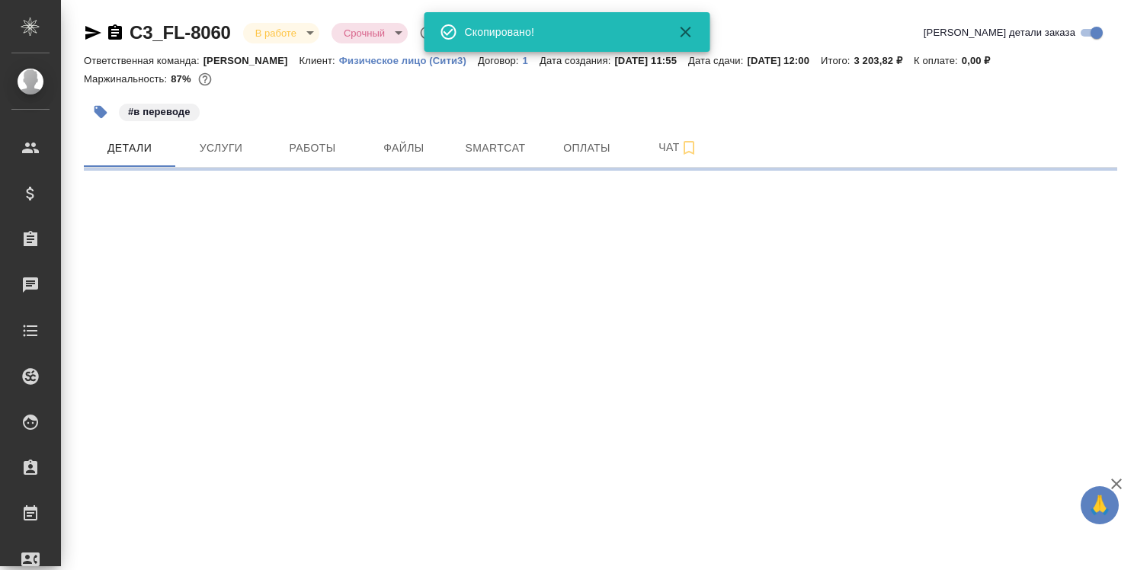
select select "RU"
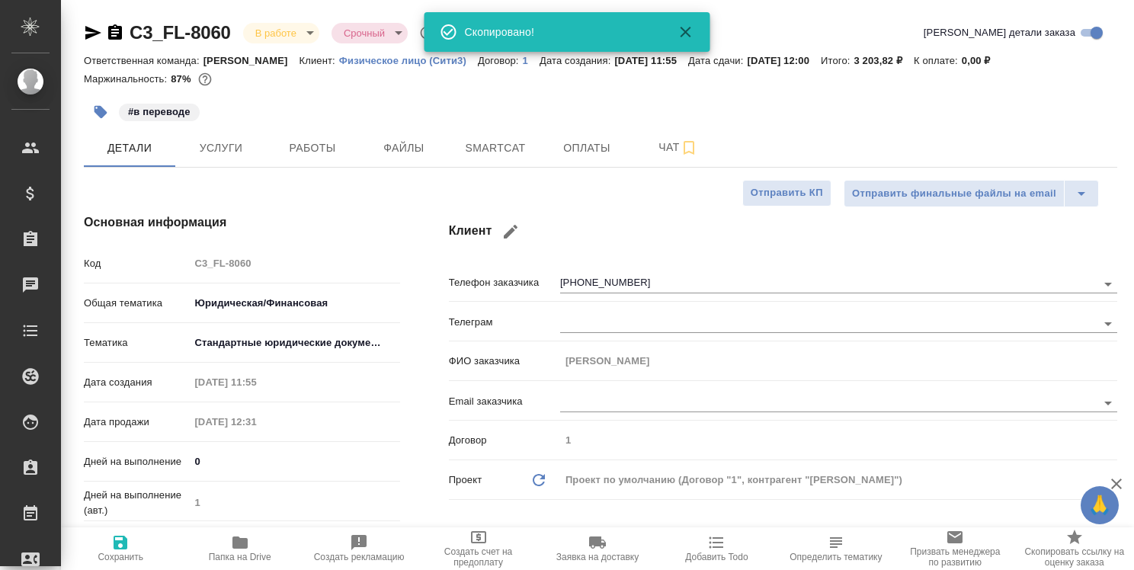
type textarea "x"
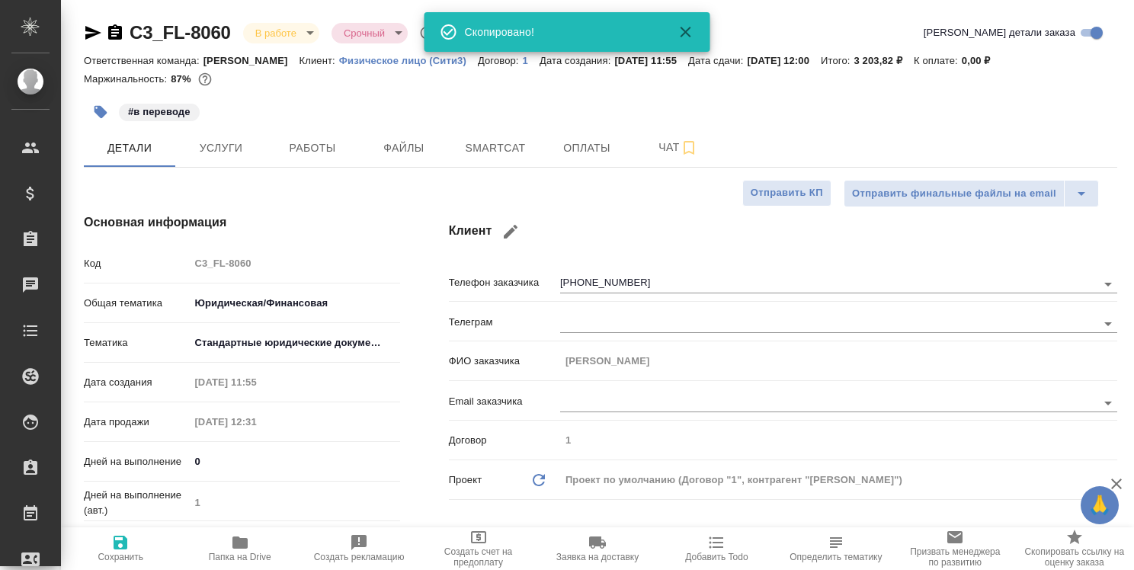
type textarea "x"
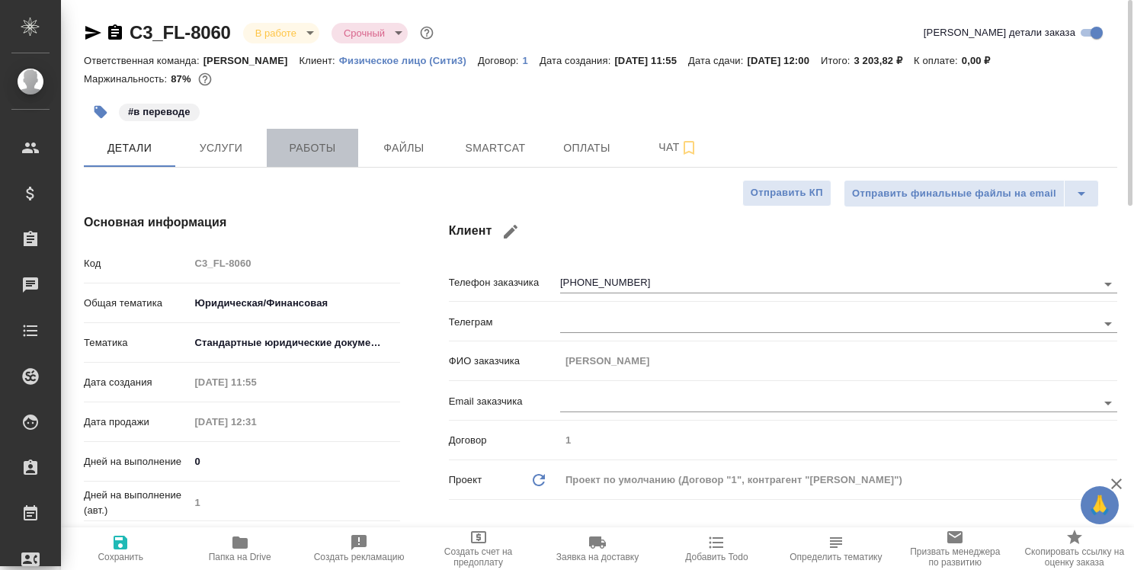
click at [318, 143] on span "Работы" at bounding box center [312, 148] width 73 height 19
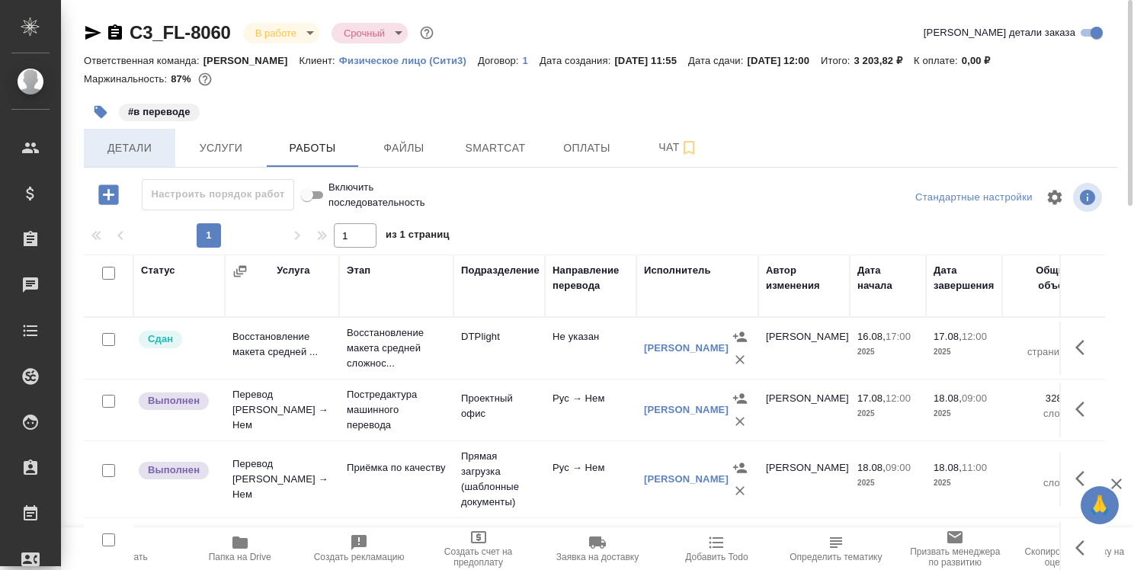
click at [117, 143] on span "Детали" at bounding box center [129, 148] width 73 height 19
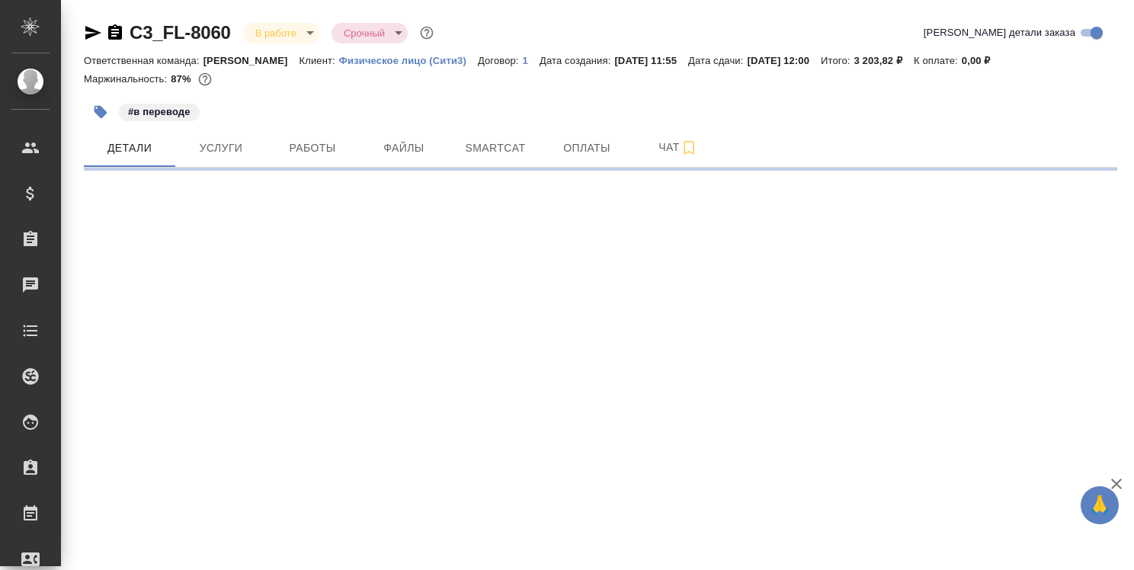
select select "RU"
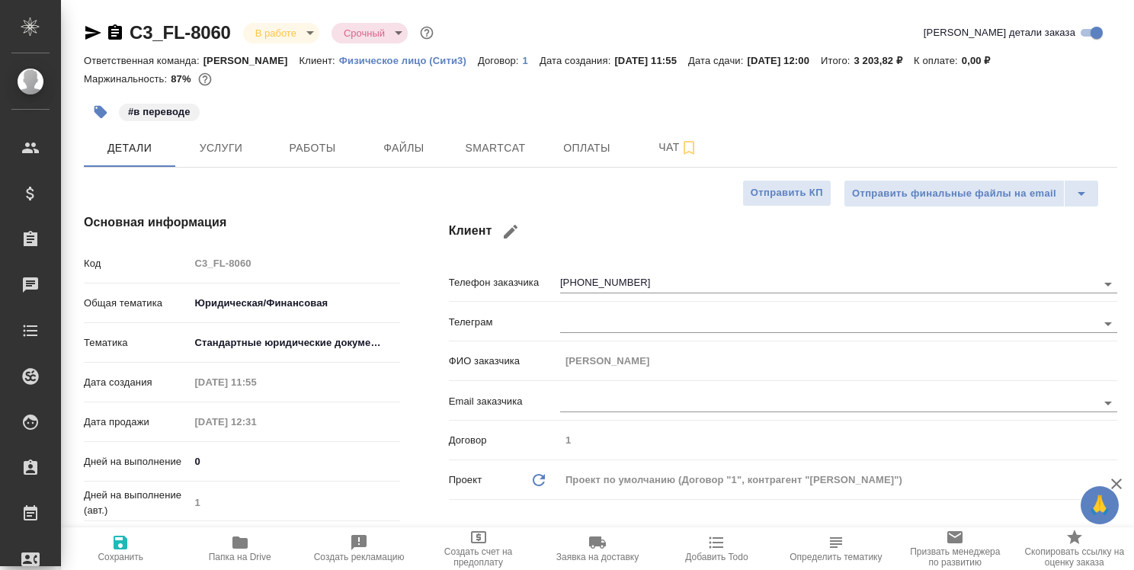
type textarea "x"
click at [249, 543] on span "Папка на Drive" at bounding box center [239, 547] width 101 height 29
type textarea "x"
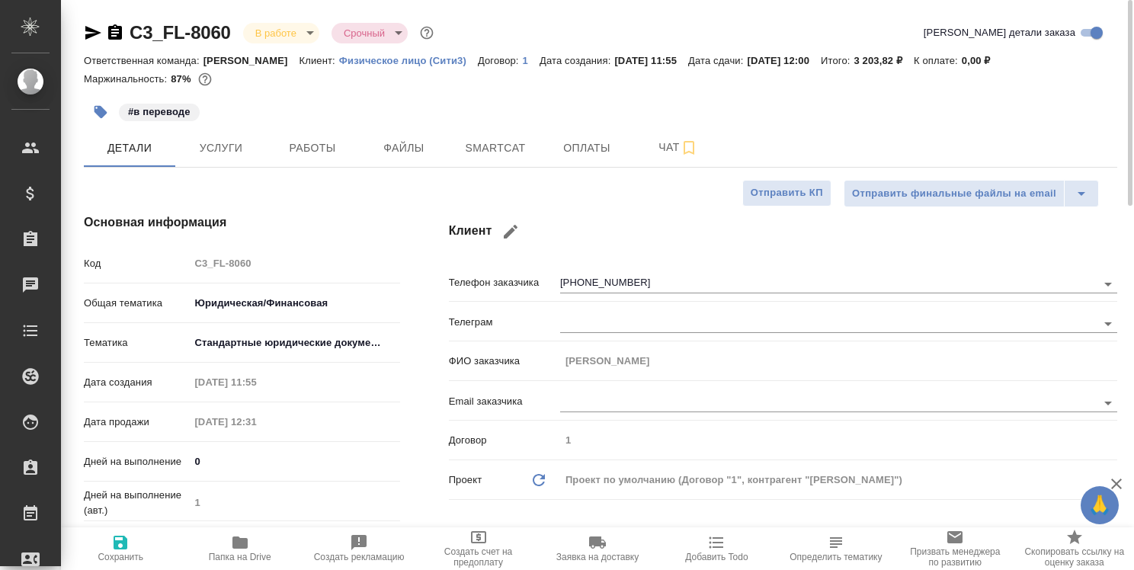
type textarea "x"
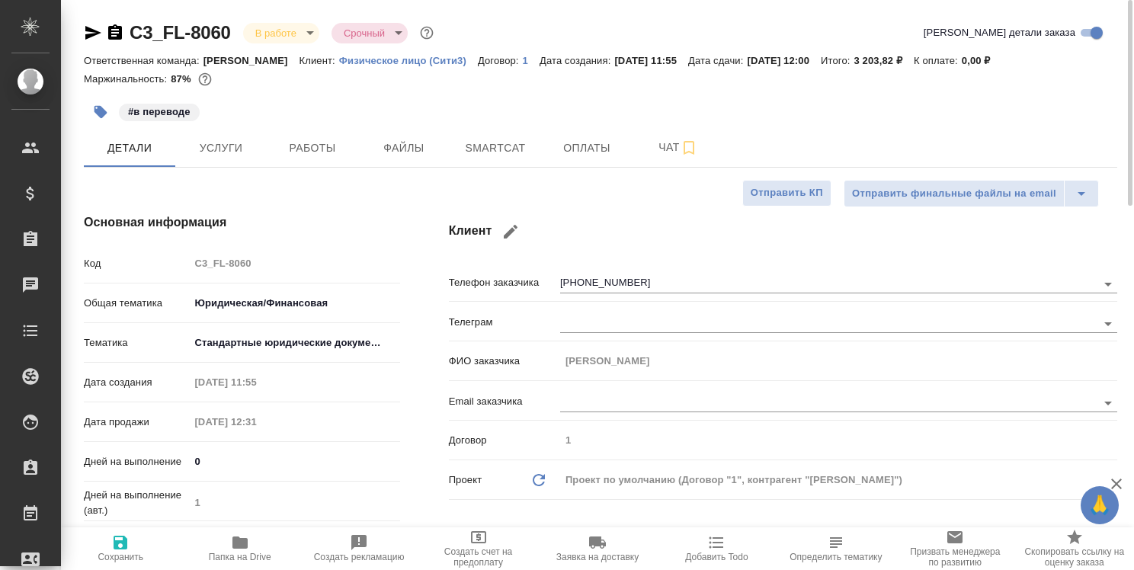
click at [242, 539] on icon "button" at bounding box center [239, 542] width 15 height 12
type textarea "x"
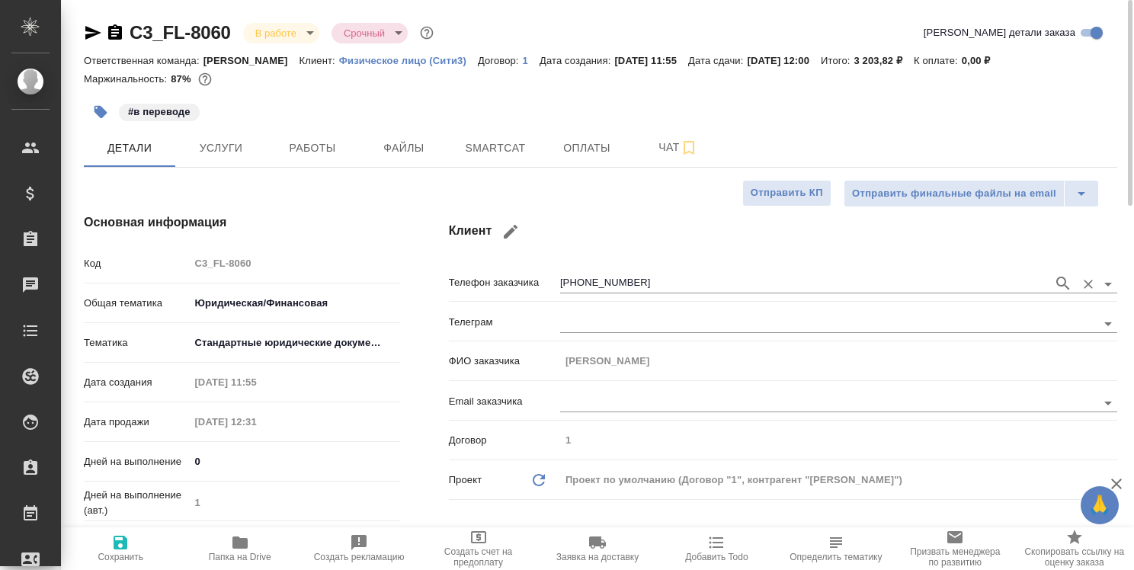
type textarea "x"
click at [309, 142] on span "Работы" at bounding box center [312, 148] width 73 height 19
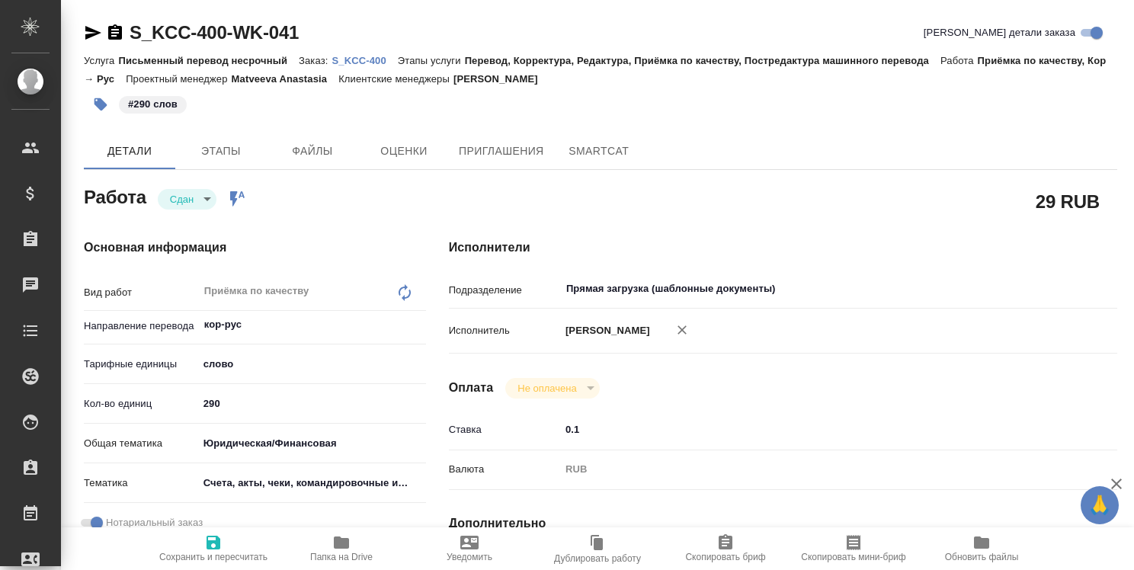
type textarea "x"
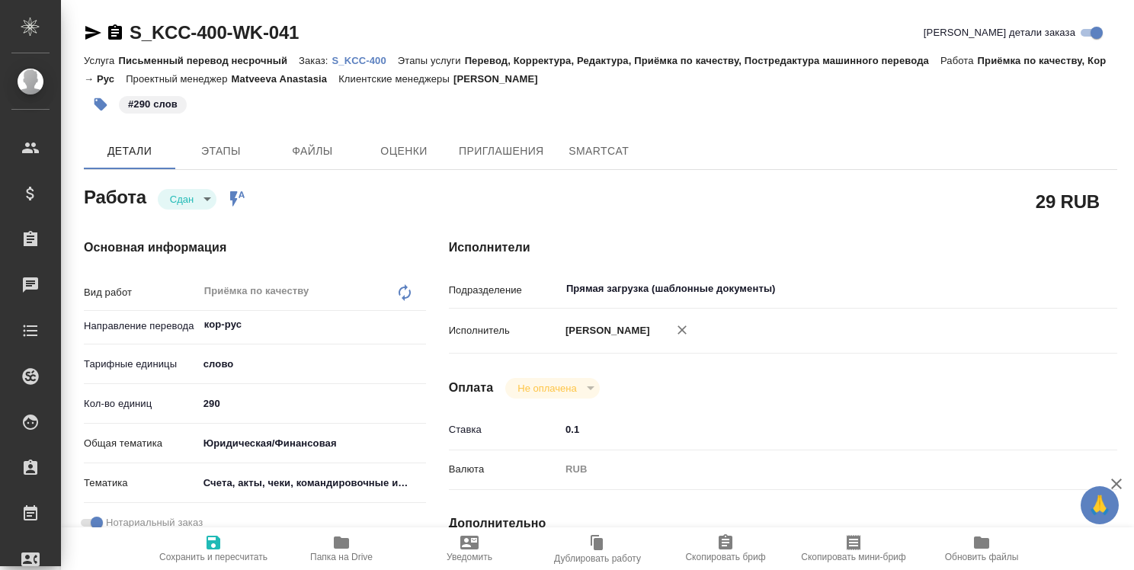
type textarea "x"
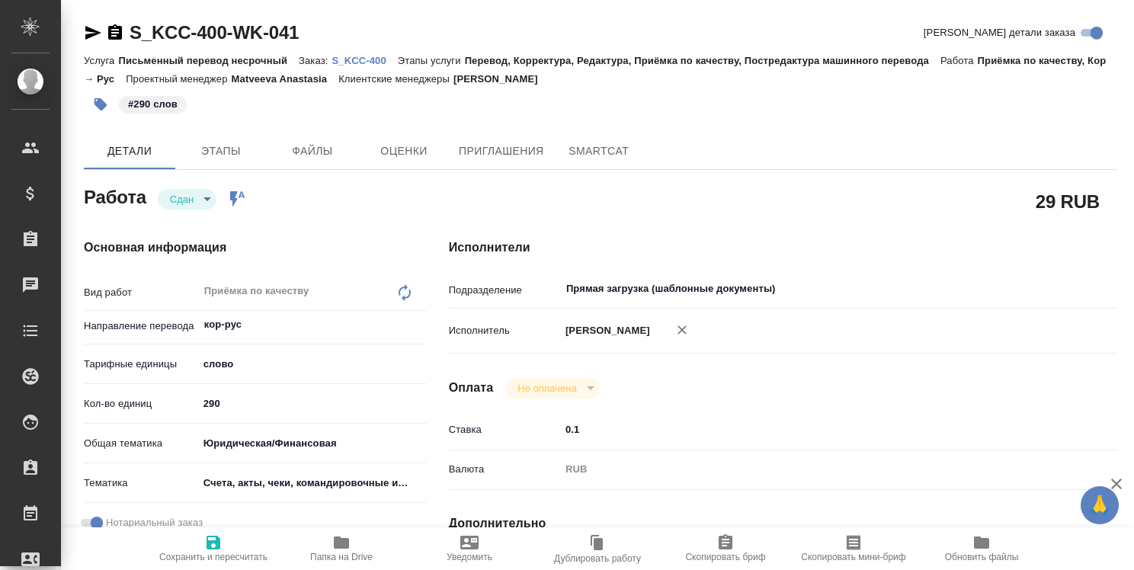
click at [363, 56] on p "S_KCC-400" at bounding box center [364, 60] width 66 height 11
type textarea "x"
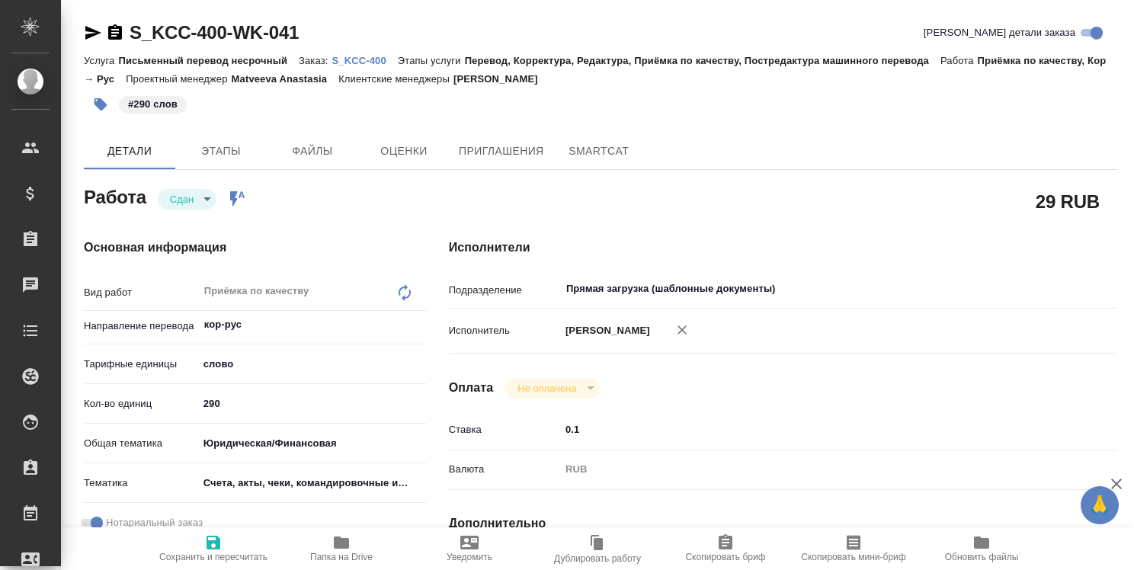
type textarea "x"
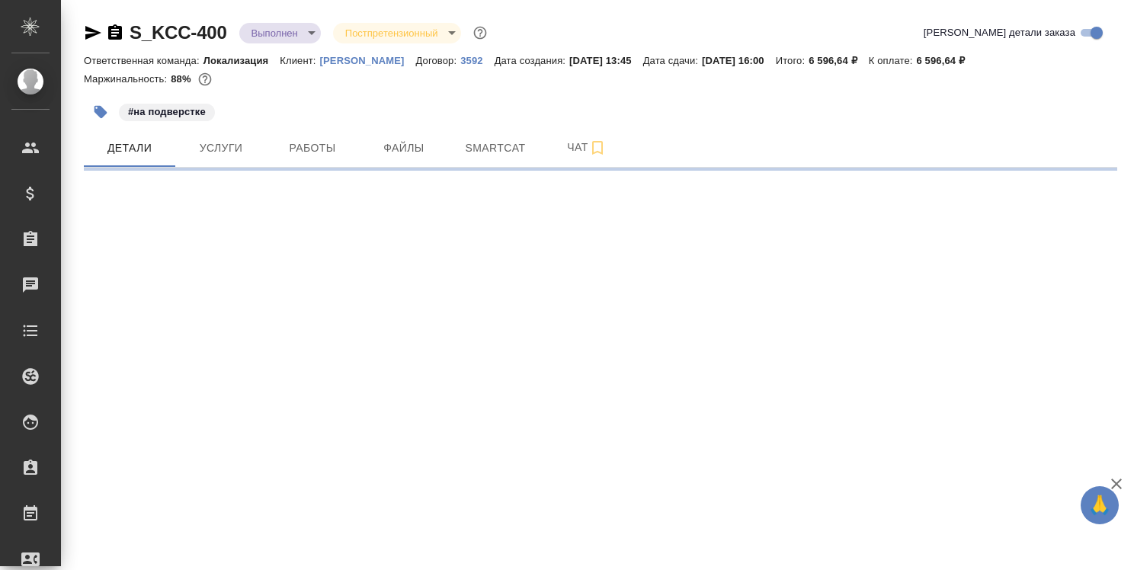
select select "RU"
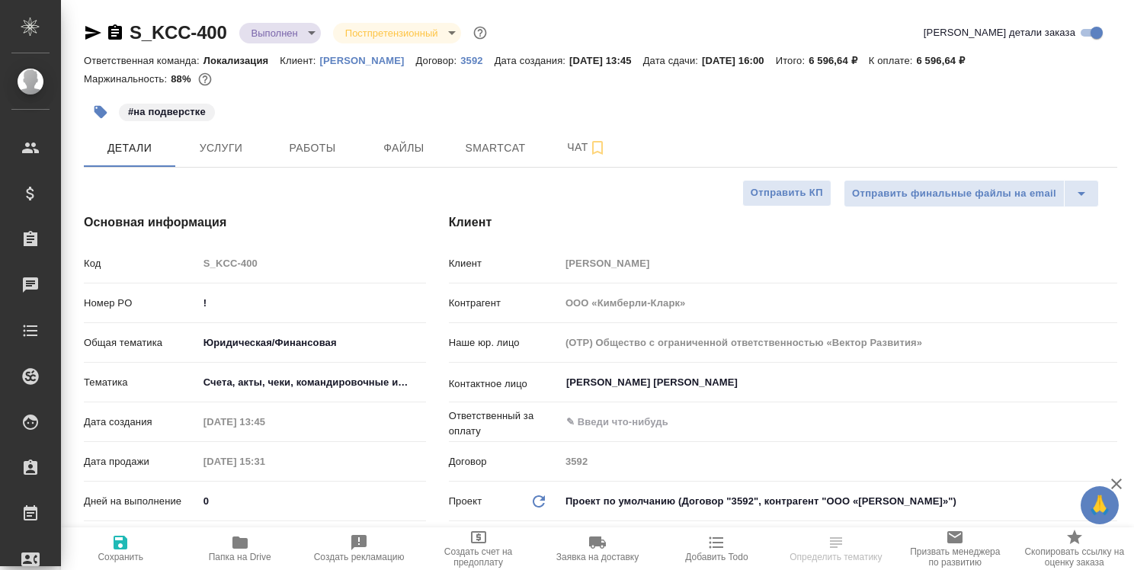
type textarea "x"
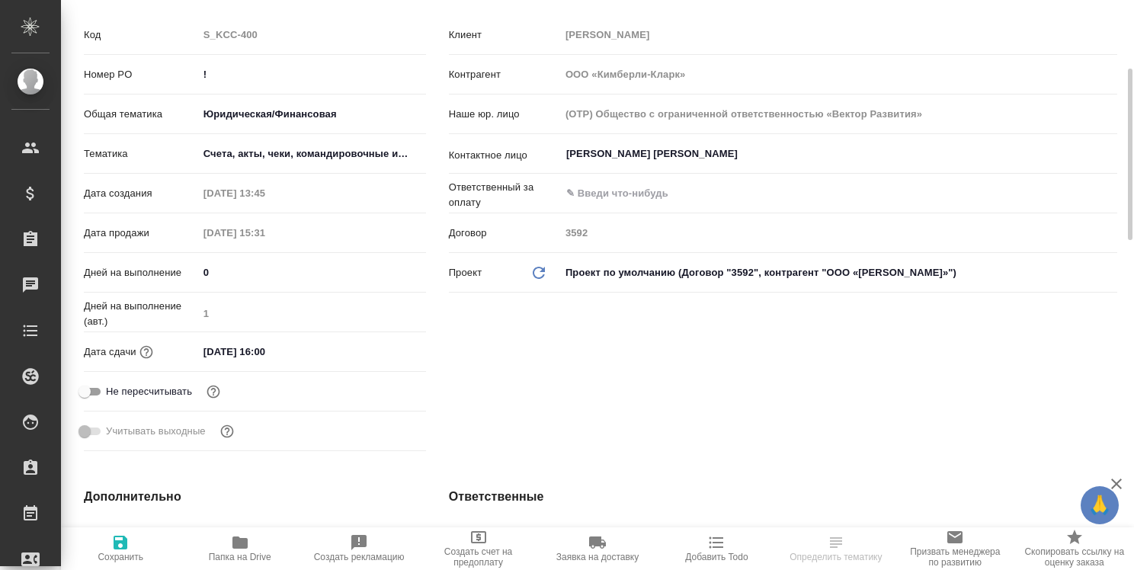
type textarea "x"
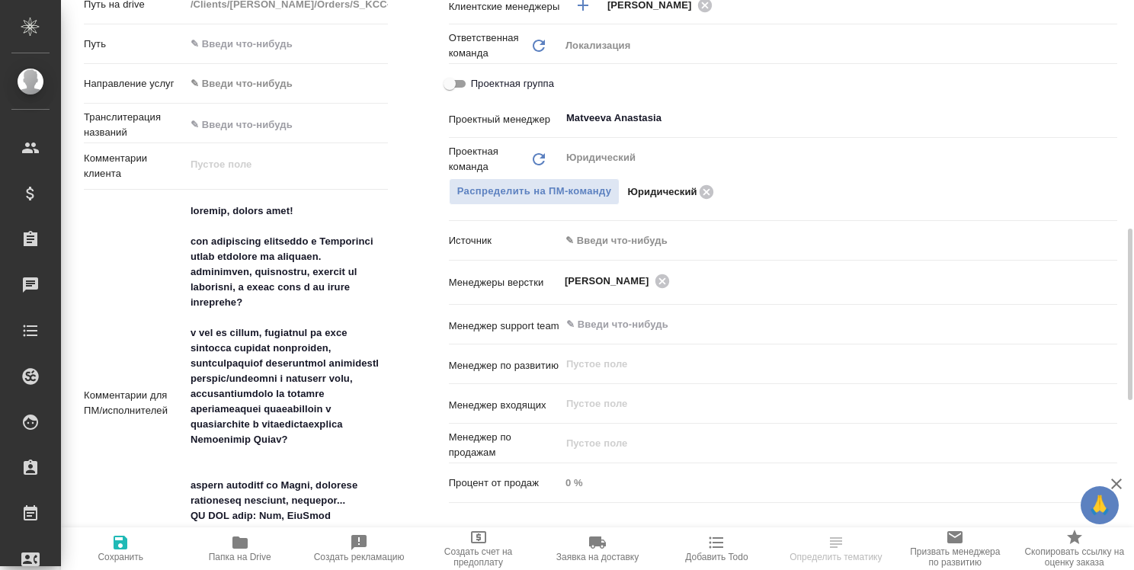
scroll to position [838, 0]
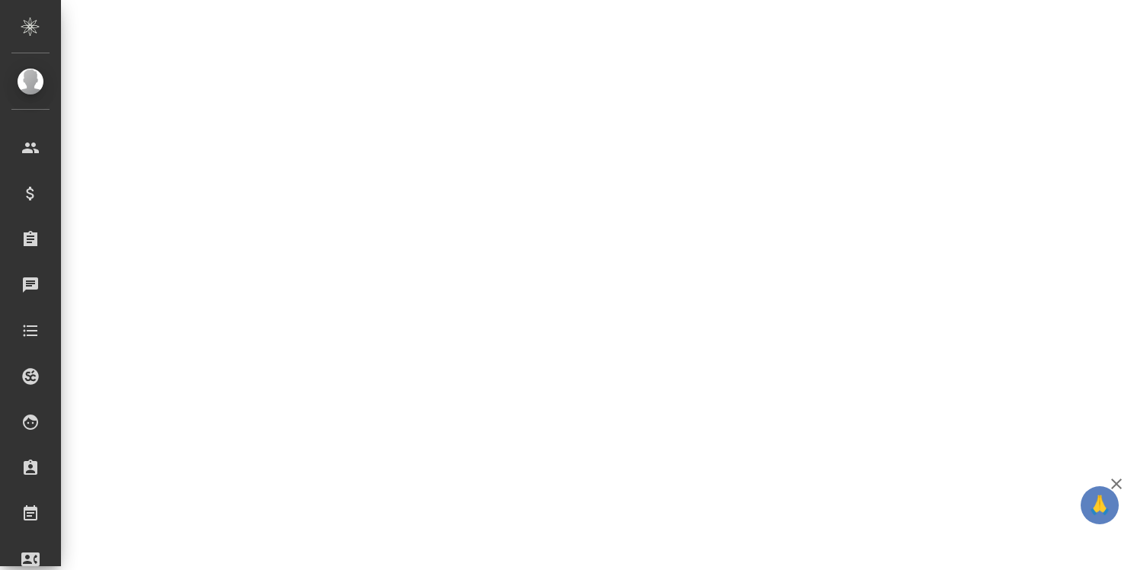
select select "RU"
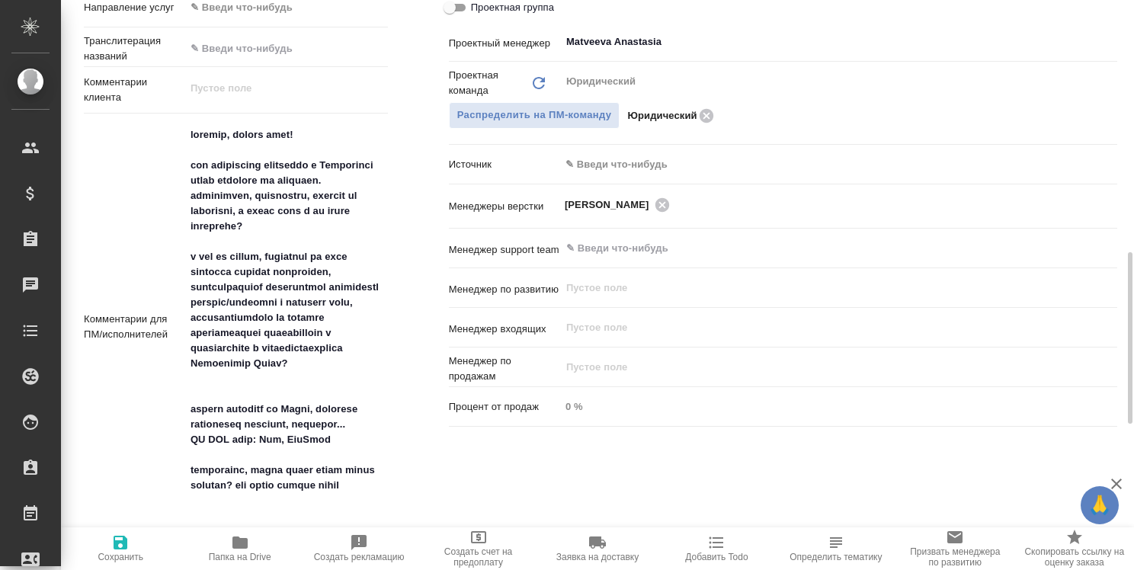
type textarea "x"
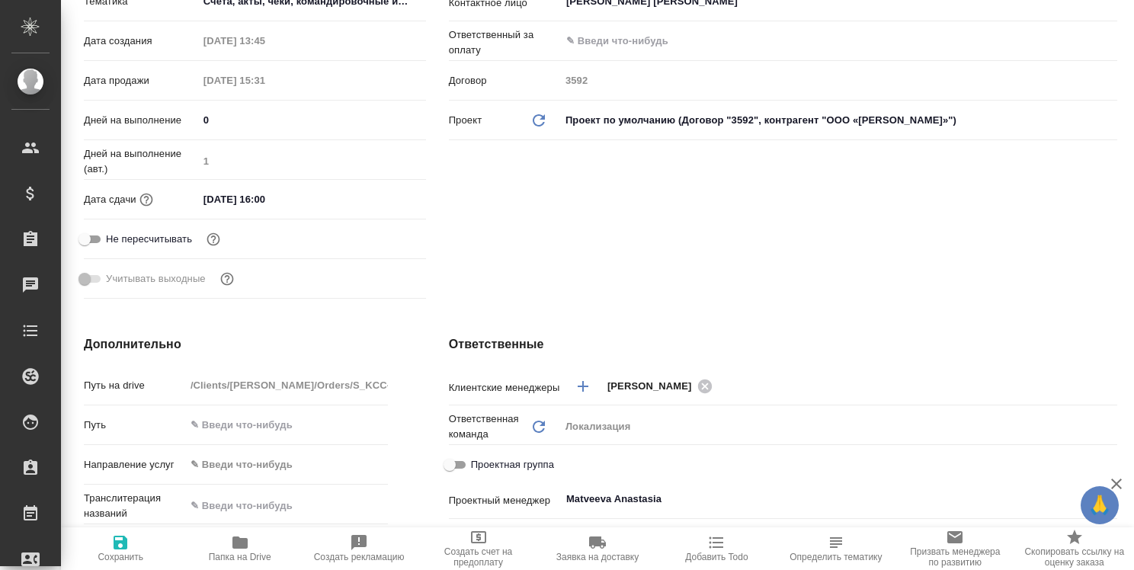
scroll to position [0, 0]
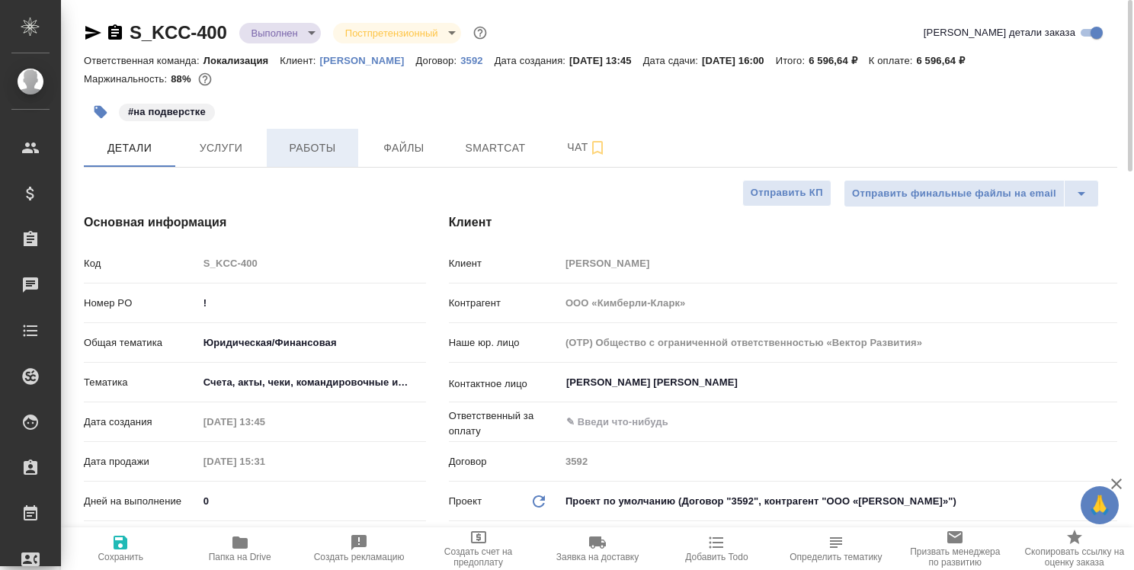
click at [296, 142] on span "Работы" at bounding box center [312, 148] width 73 height 19
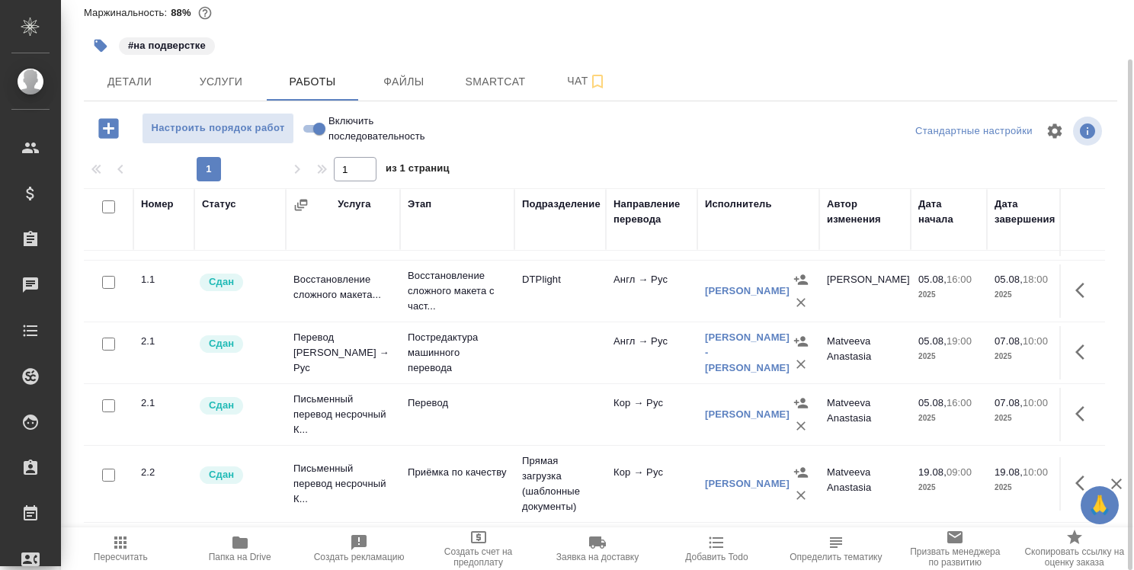
scroll to position [76, 0]
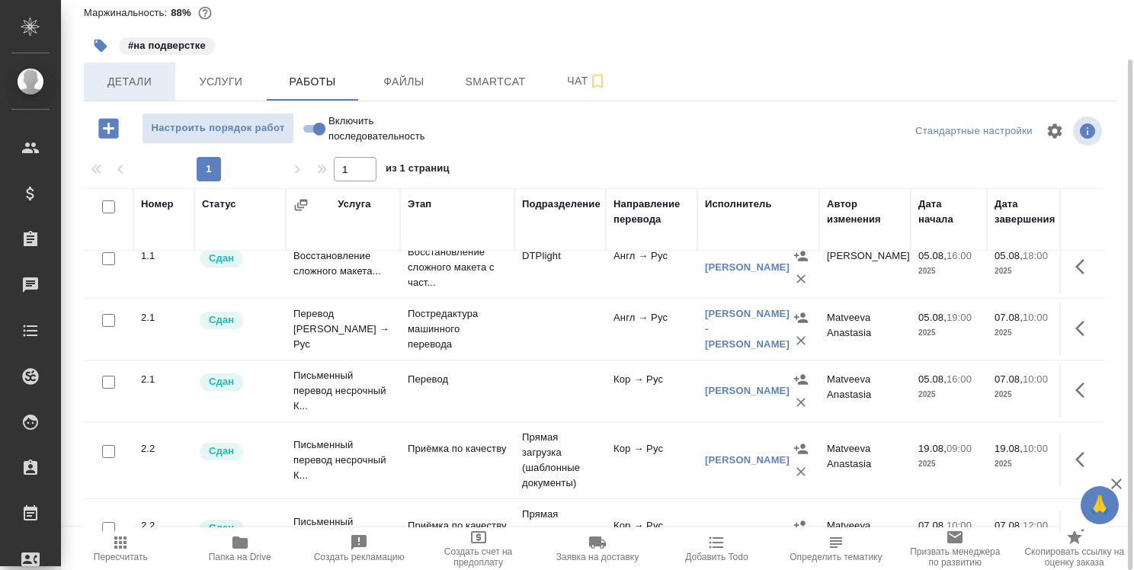
click at [134, 88] on span "Детали" at bounding box center [129, 81] width 73 height 19
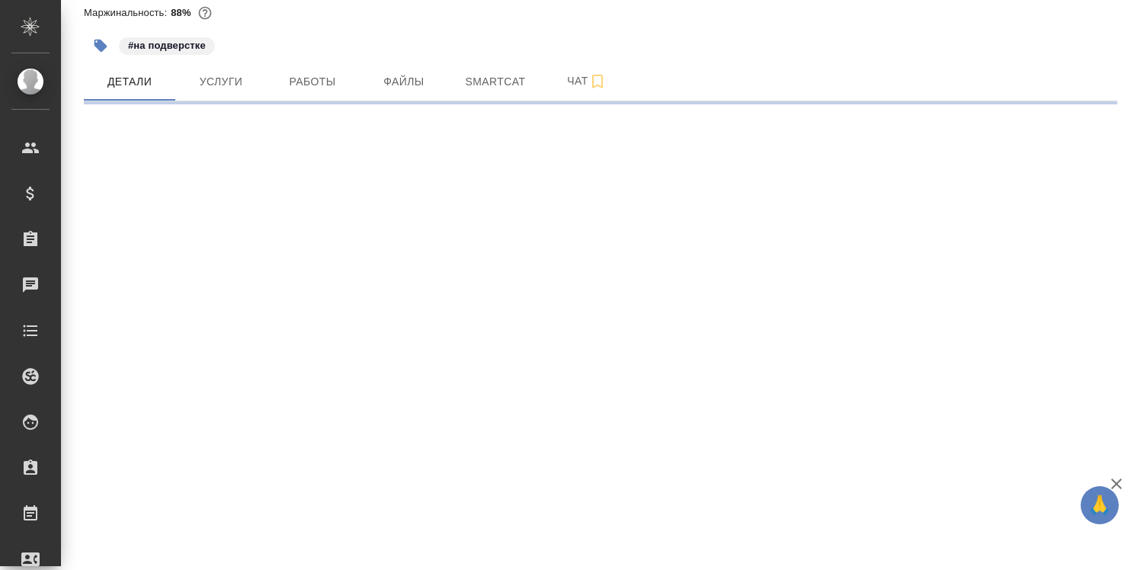
select select "RU"
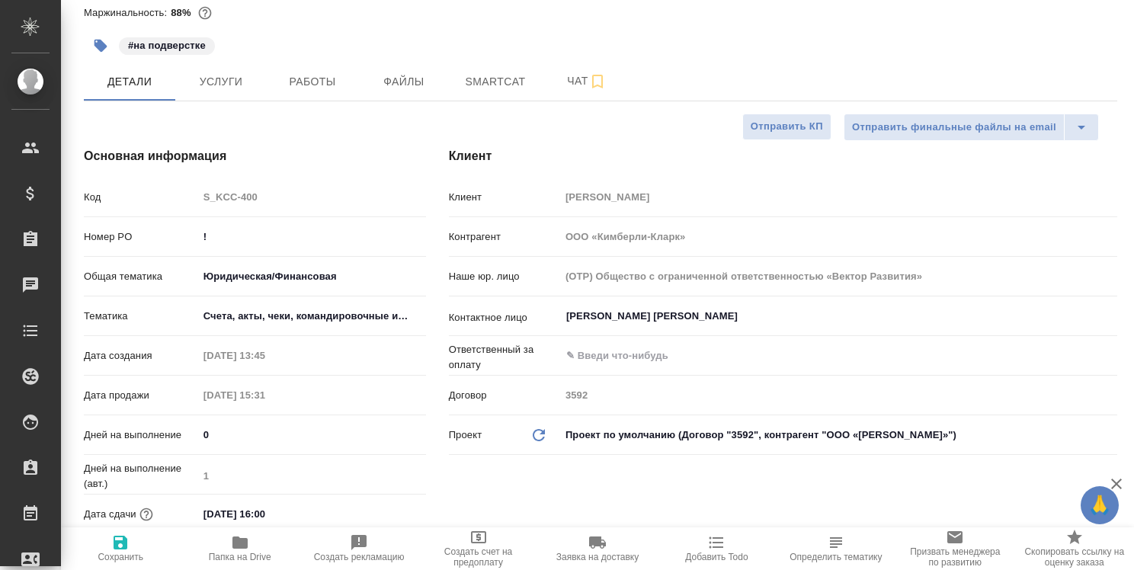
type textarea "x"
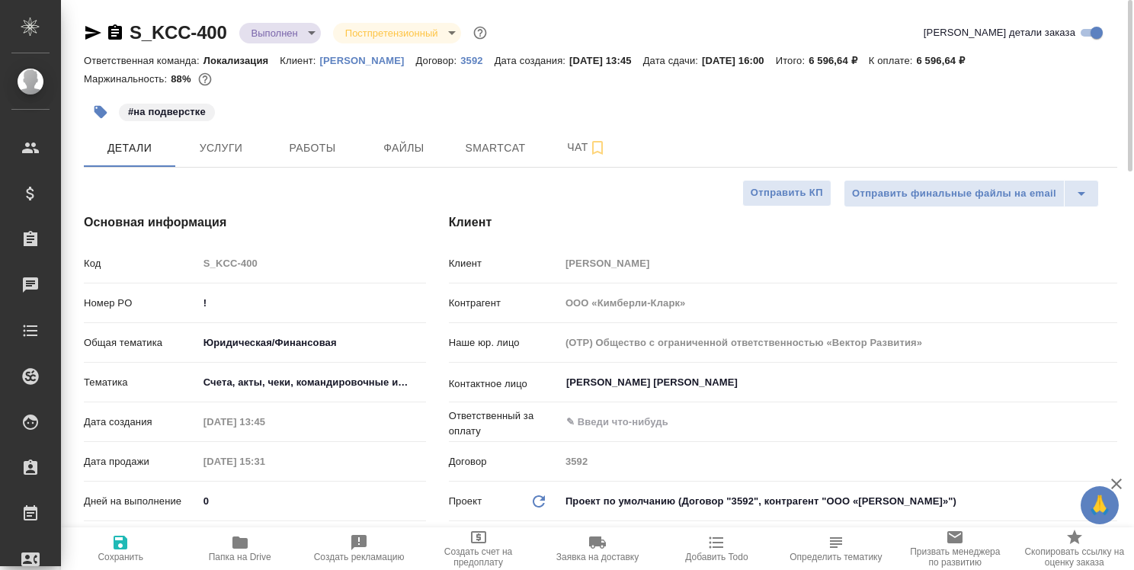
click at [114, 34] on icon "button" at bounding box center [115, 31] width 14 height 15
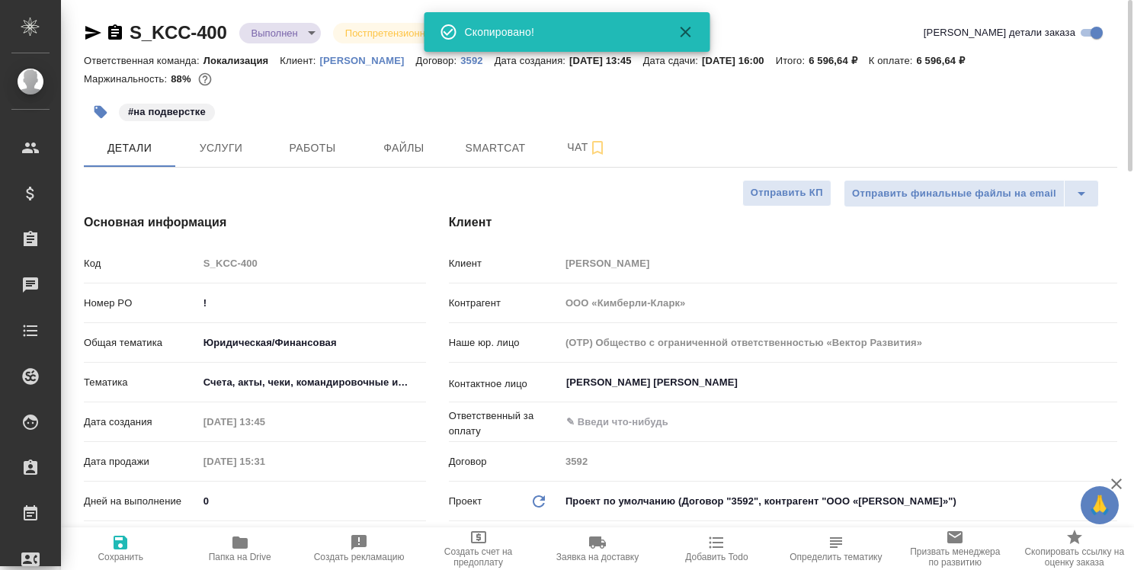
type textarea "x"
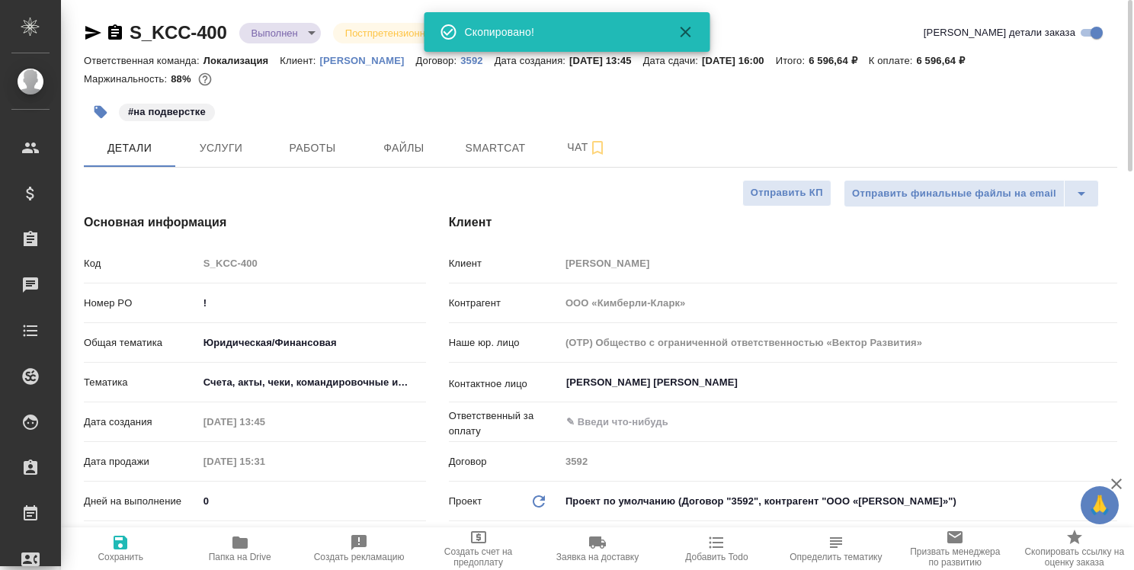
type textarea "x"
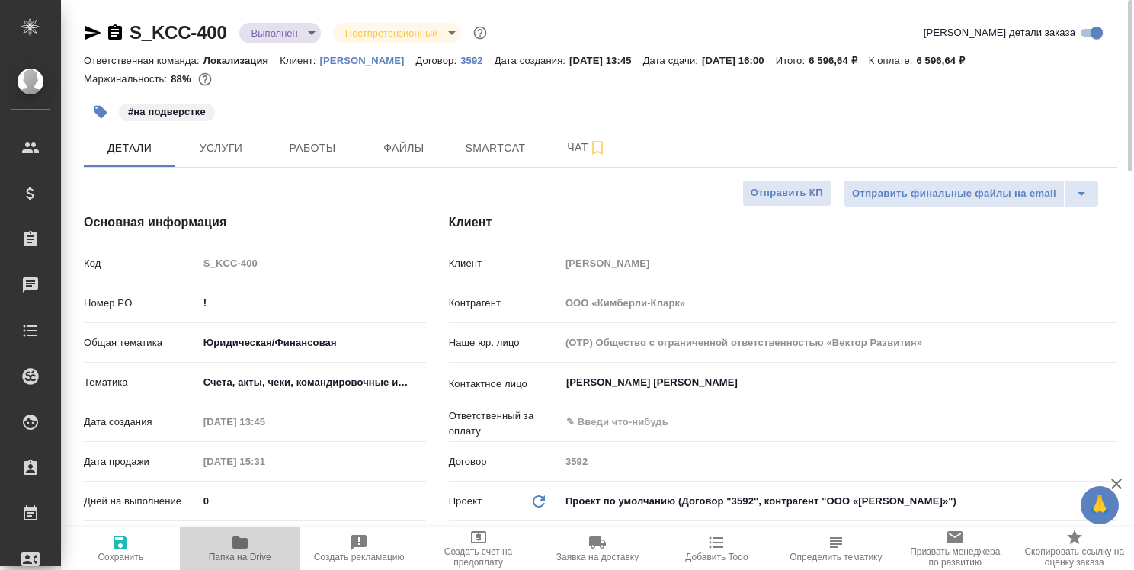
click at [245, 542] on icon "button" at bounding box center [239, 542] width 15 height 12
type textarea "x"
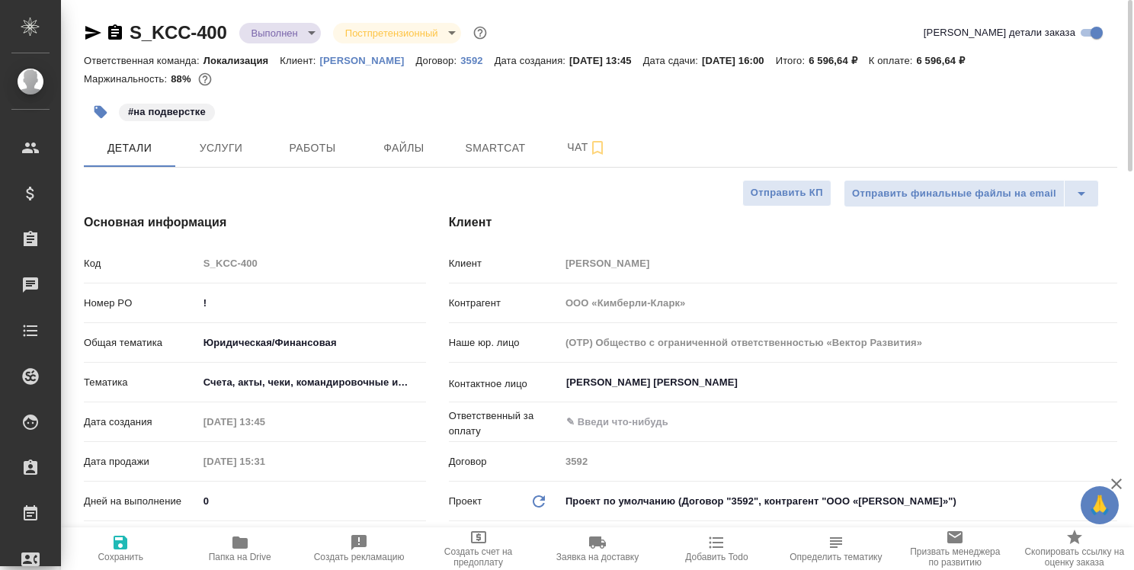
type textarea "x"
click at [314, 139] on span "Работы" at bounding box center [312, 148] width 73 height 19
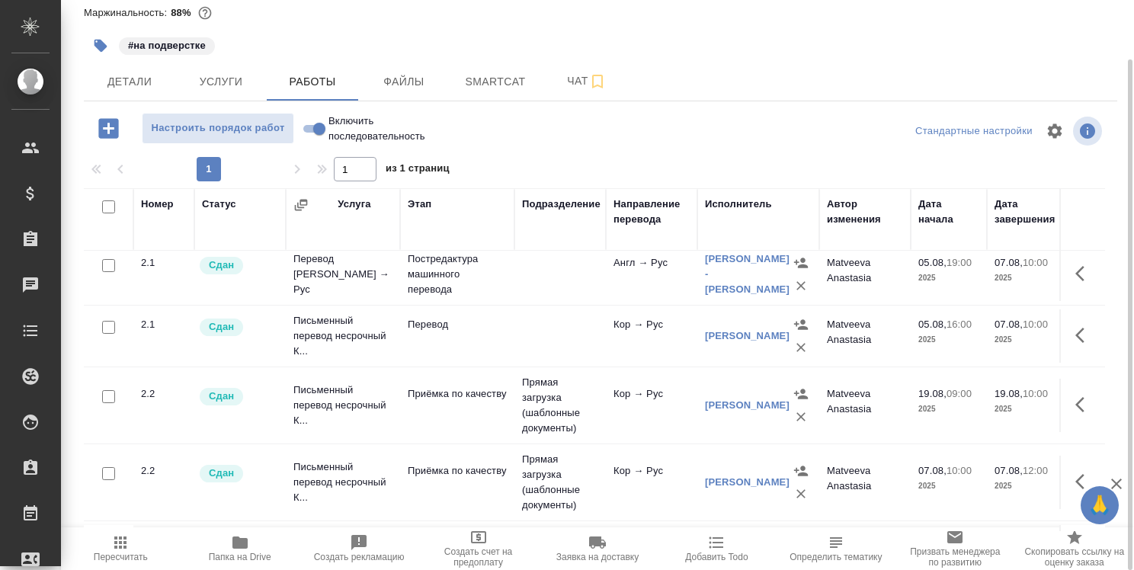
scroll to position [152, 0]
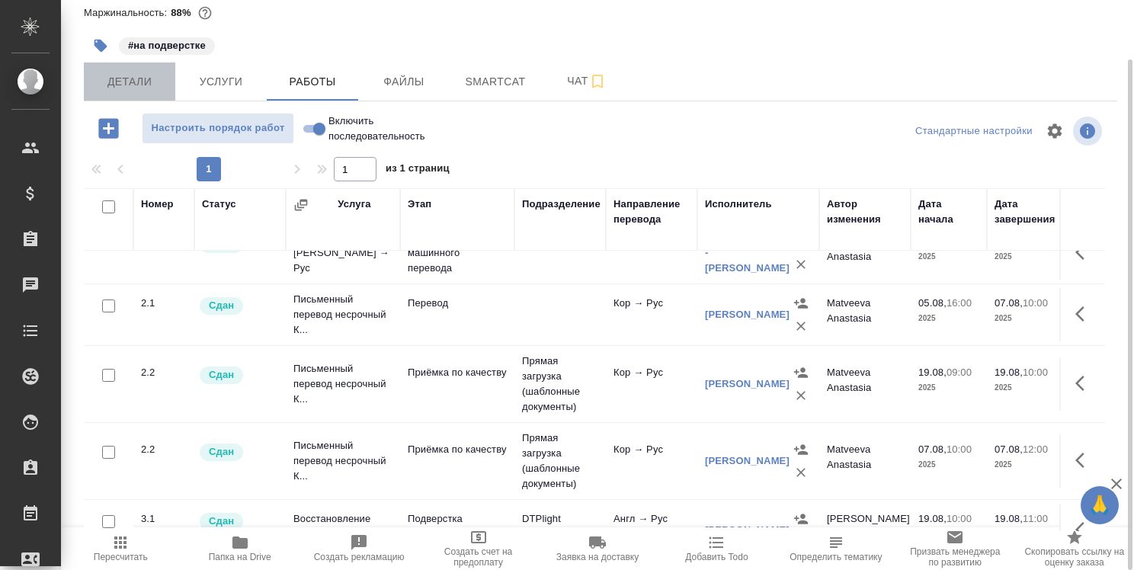
click at [137, 80] on span "Детали" at bounding box center [129, 81] width 73 height 19
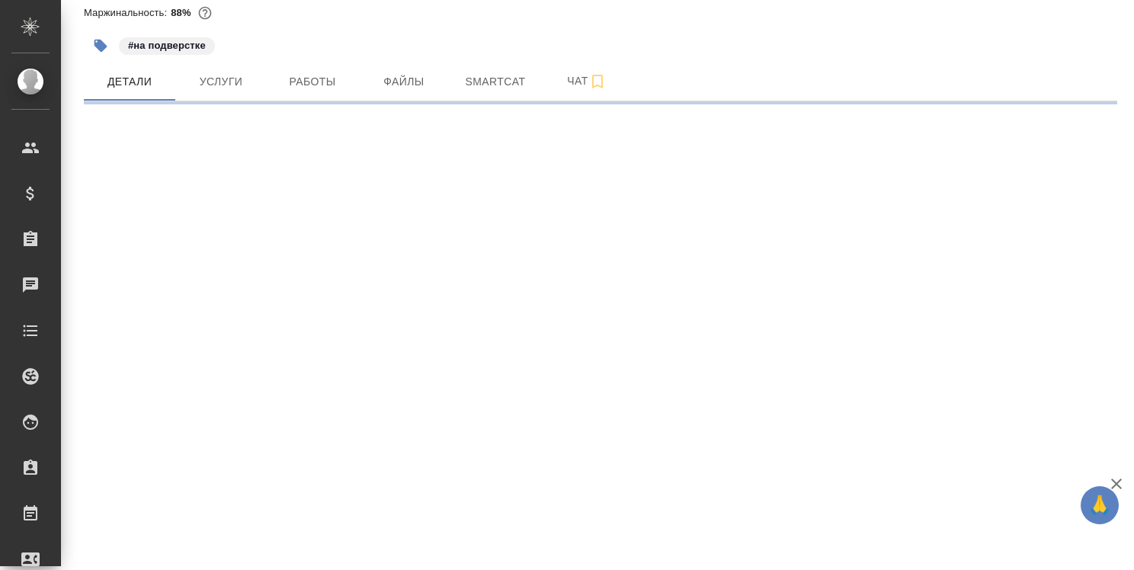
select select "RU"
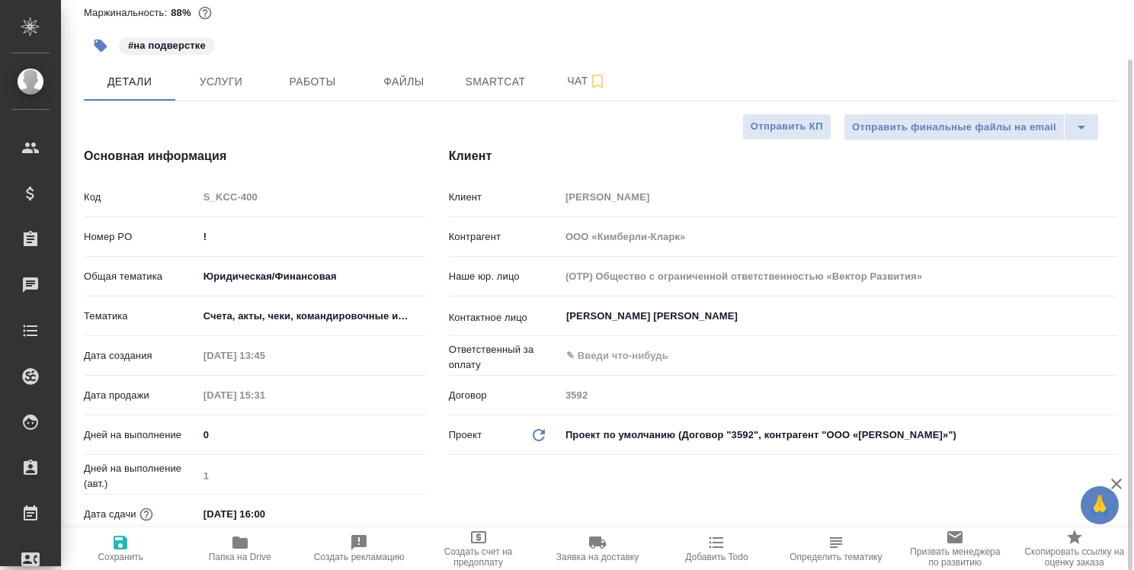
type textarea "x"
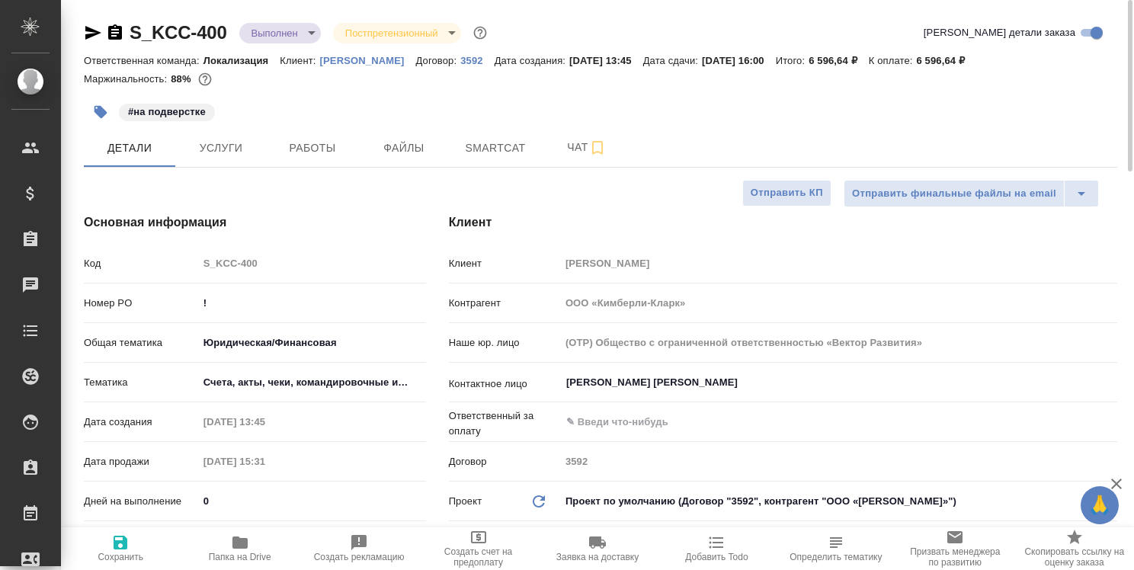
type textarea "x"
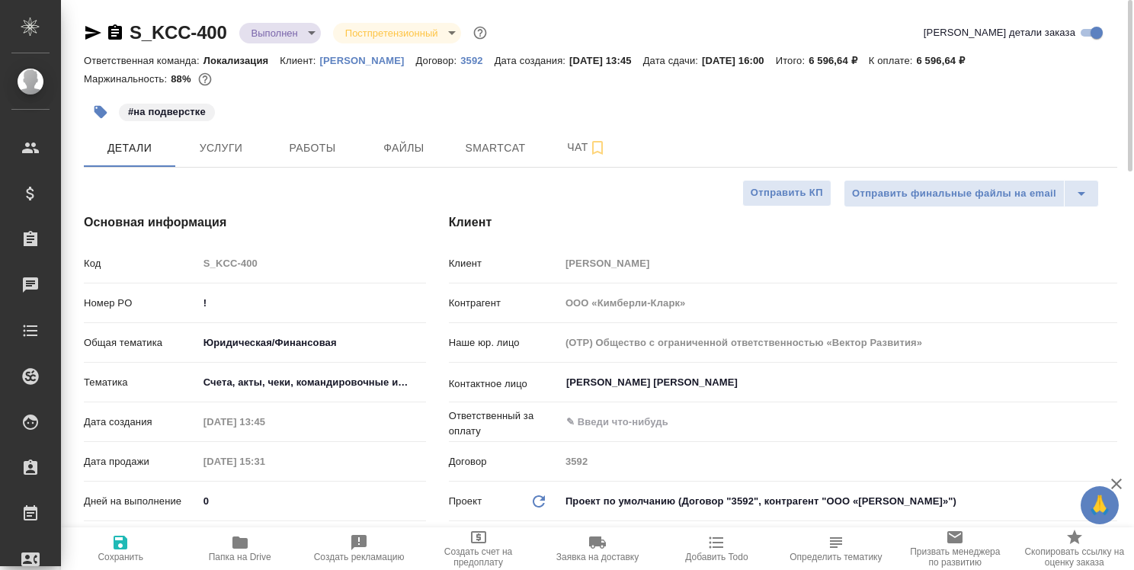
type textarea "x"
click at [91, 34] on icon "button" at bounding box center [93, 33] width 16 height 14
click at [318, 158] on button "Работы" at bounding box center [312, 148] width 91 height 38
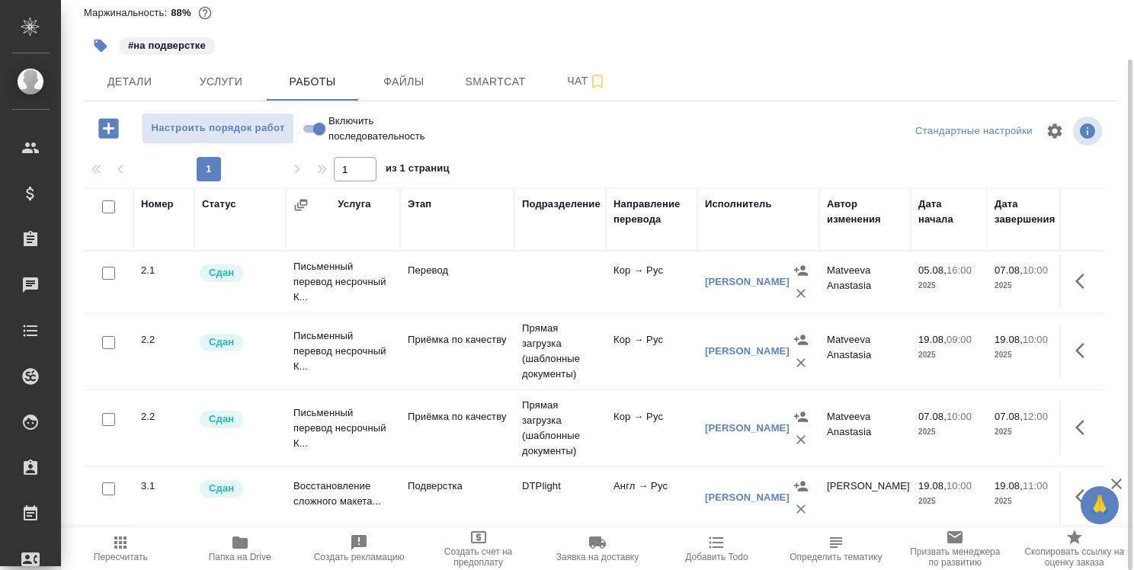
scroll to position [178, 0]
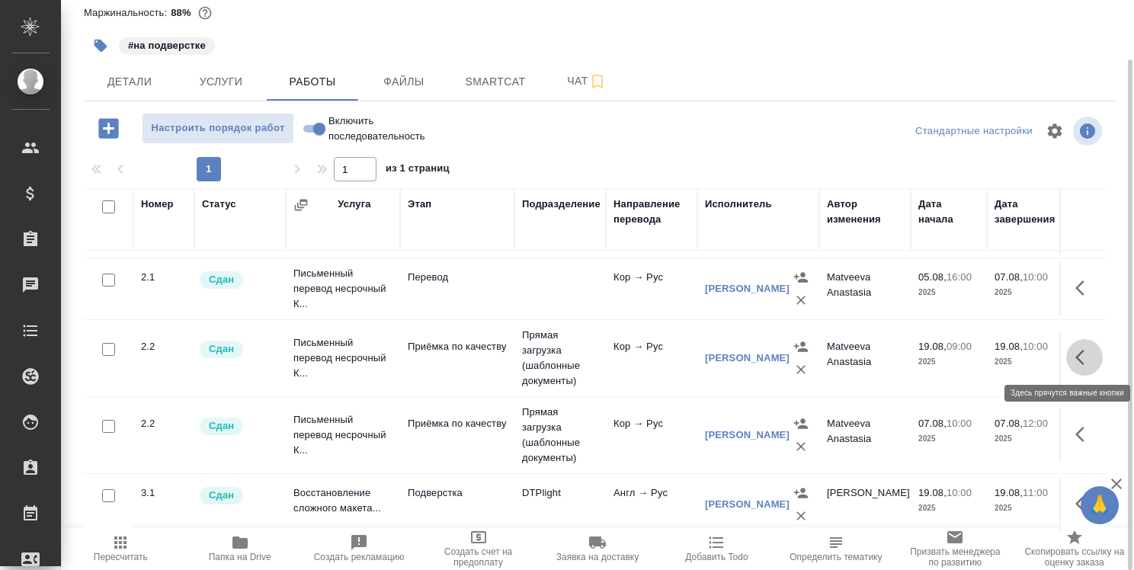
click at [1075, 348] on icon "button" at bounding box center [1084, 357] width 18 height 18
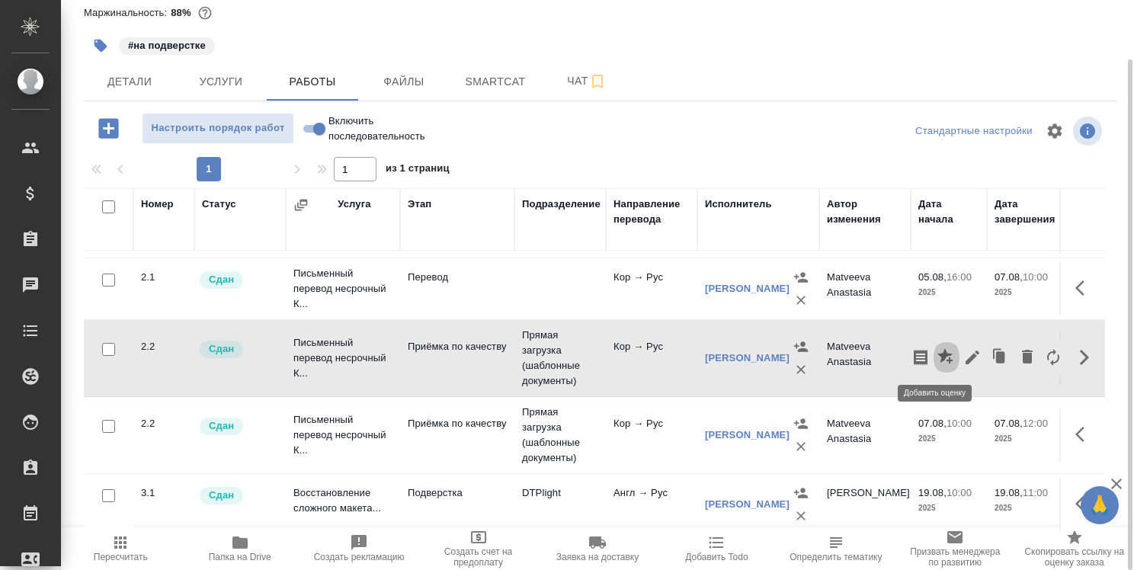
click at [937, 350] on icon "button" at bounding box center [944, 355] width 15 height 15
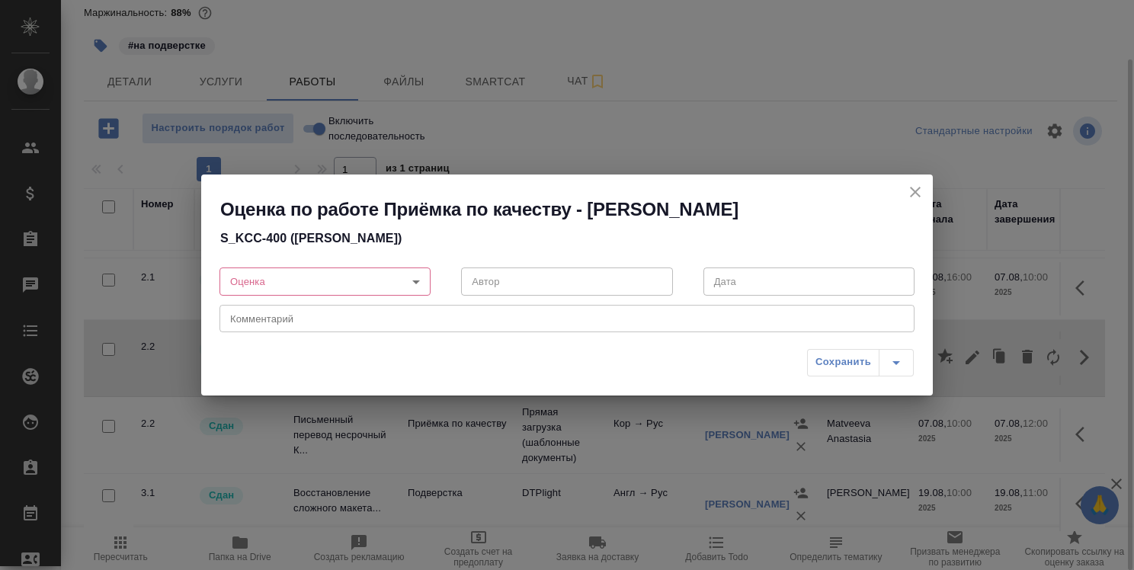
click at [415, 280] on body "🙏 .cls-1 fill:#fff; AWATERA Strelnikova Olga Клиенты Спецификации Заказы 0 Чаты…" at bounding box center [567, 285] width 1134 height 570
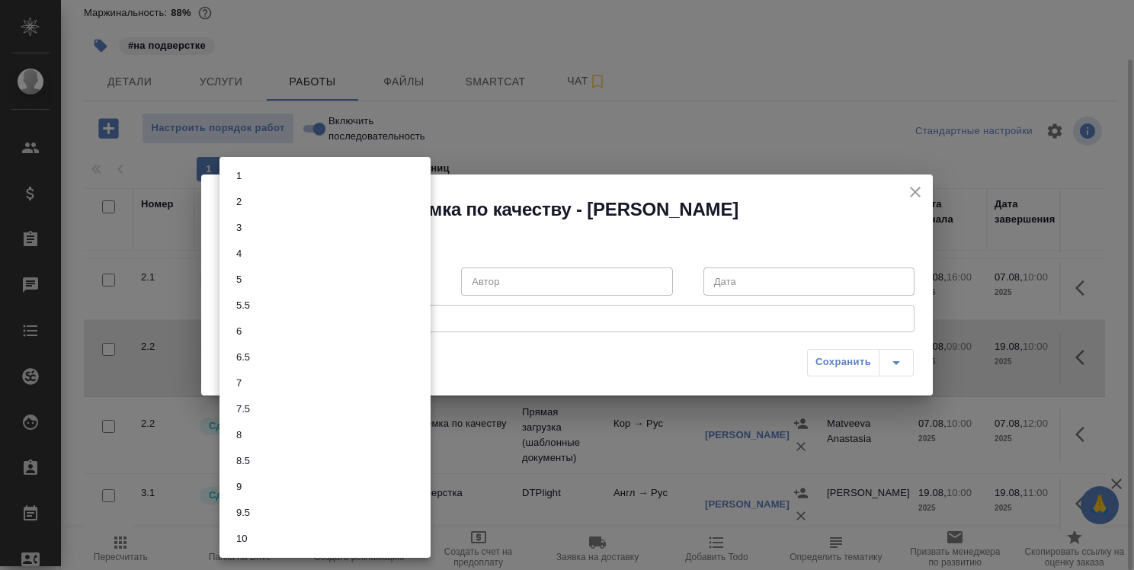
click at [342, 400] on li "7.5" at bounding box center [324, 409] width 211 height 26
type input "7.5"
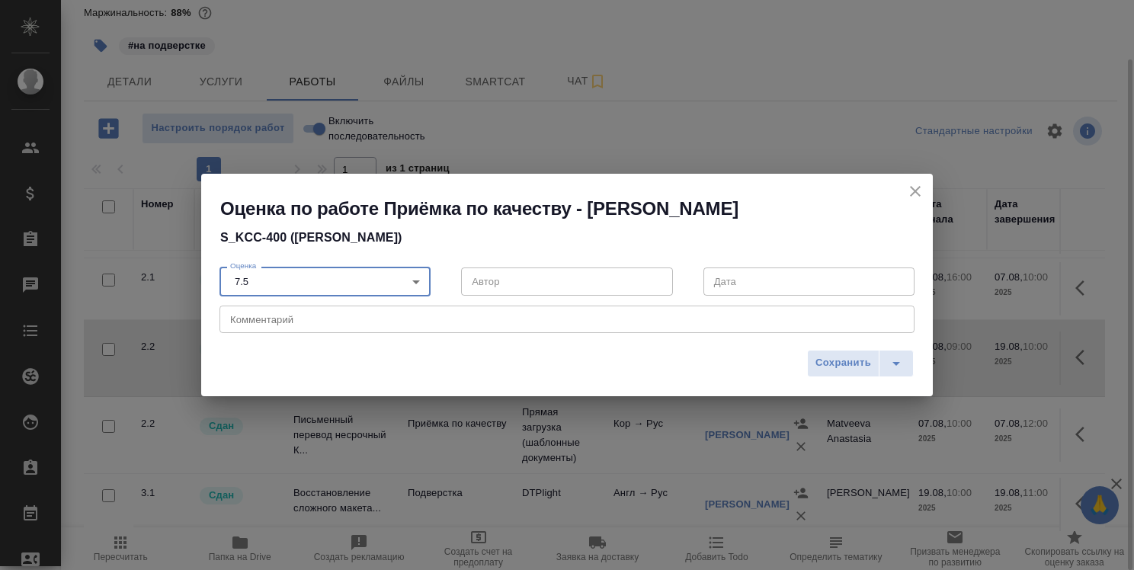
click at [369, 317] on textarea at bounding box center [567, 318] width 674 height 11
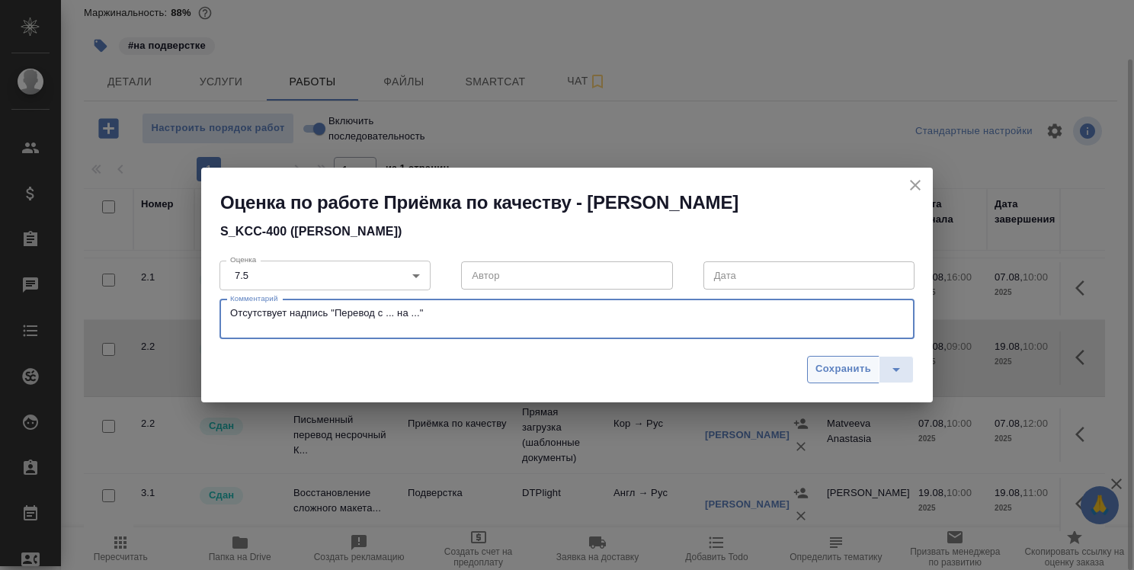
type textarea "Отсутствует надпись "Перевод с ... на ...""
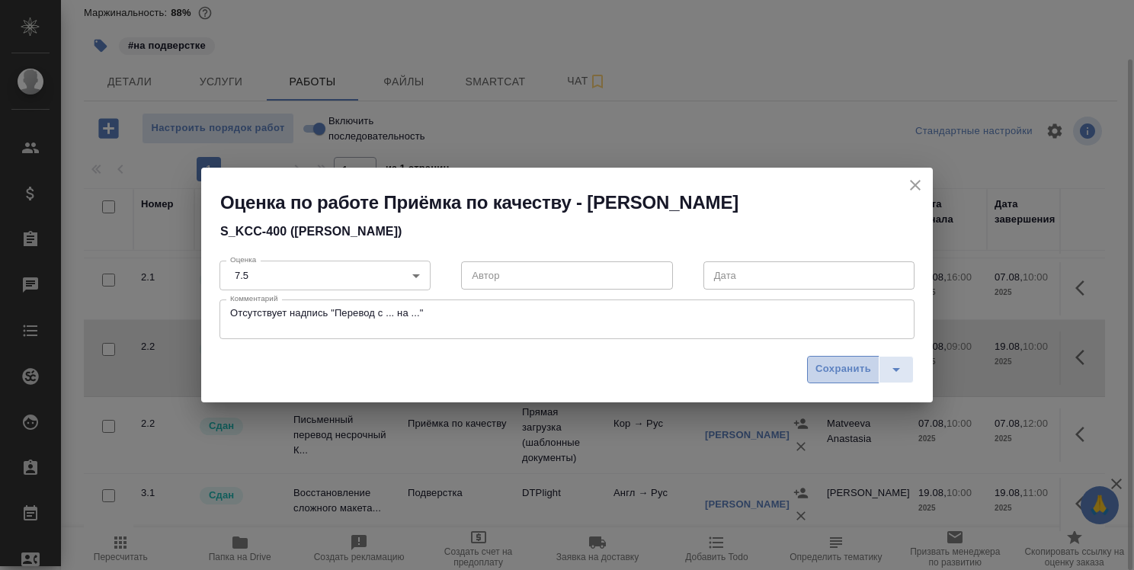
click at [850, 365] on span "Сохранить" at bounding box center [843, 369] width 56 height 18
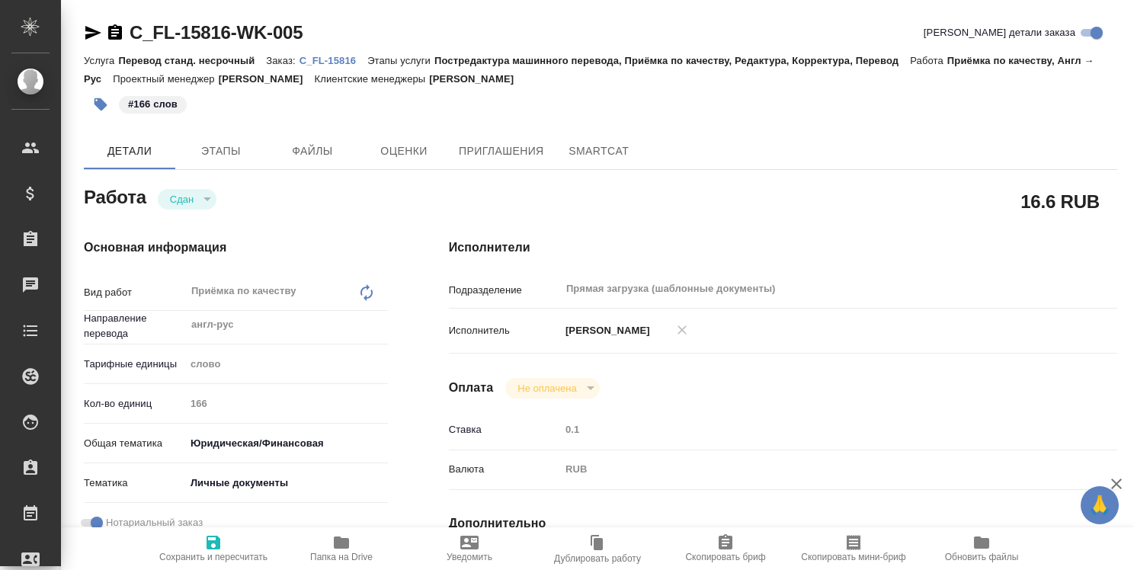
type textarea "x"
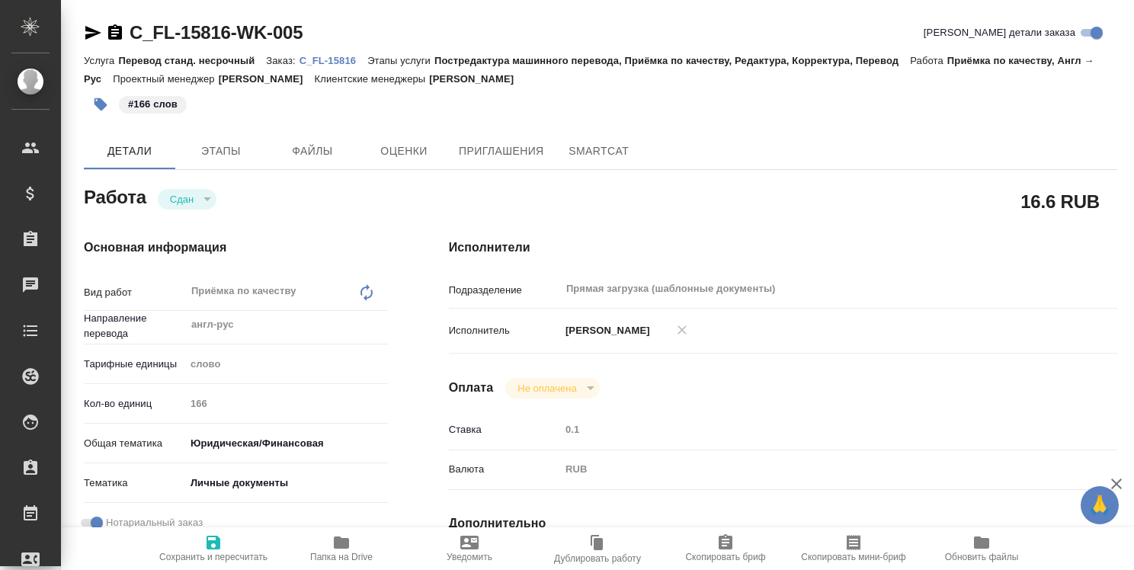
type textarea "x"
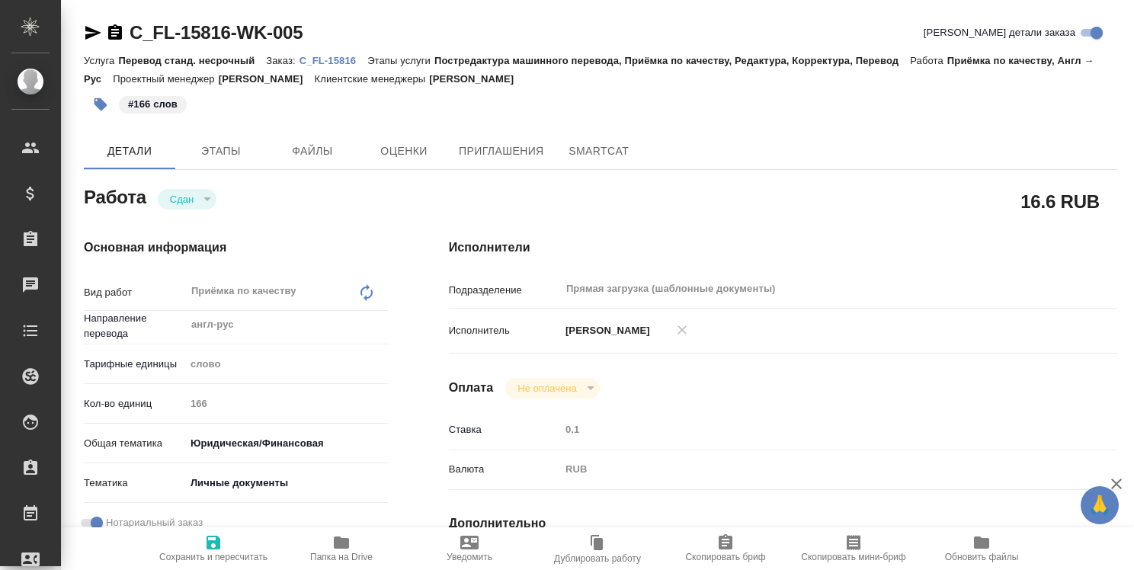
type textarea "x"
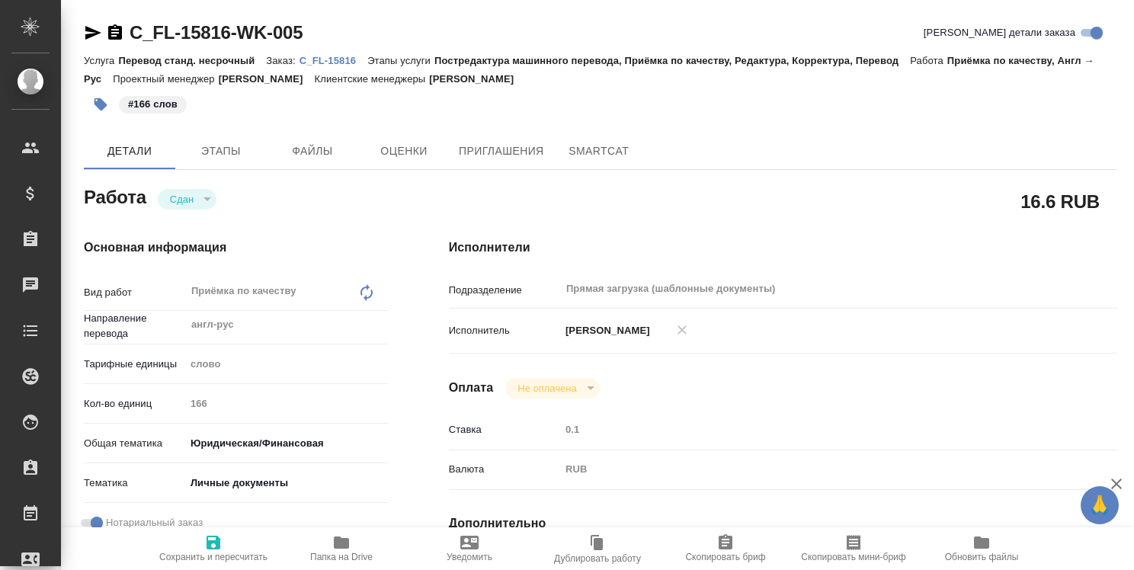
type textarea "x"
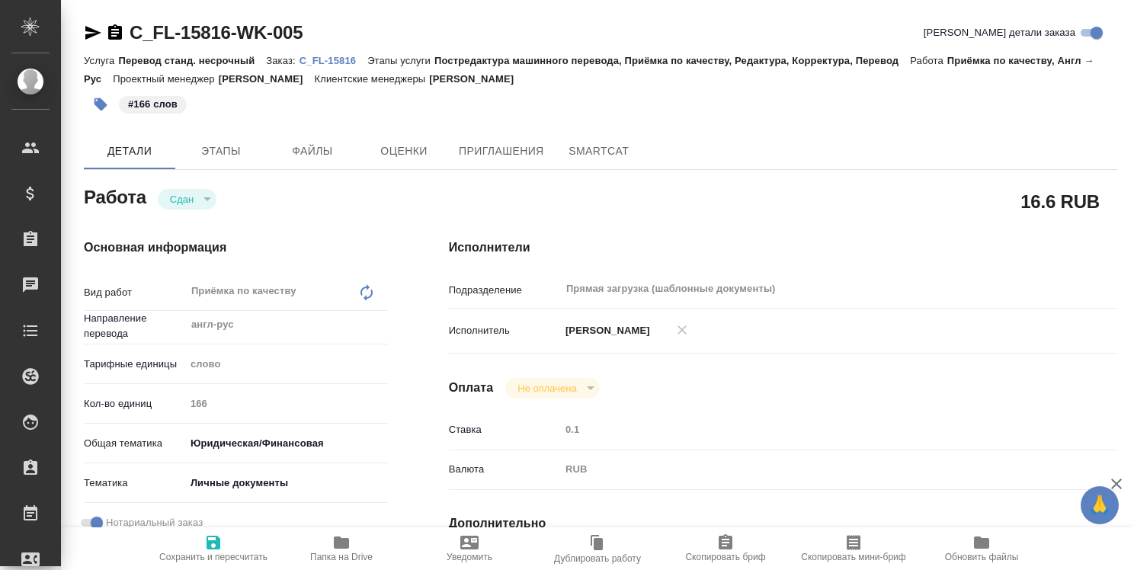
type textarea "x"
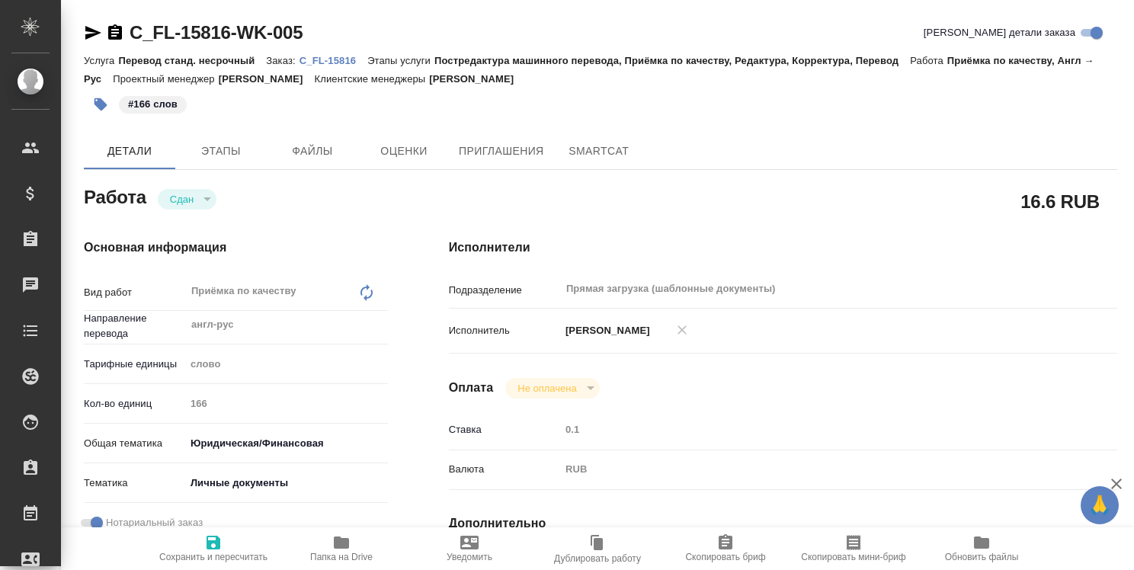
click at [344, 62] on p "C_FL-15816" at bounding box center [333, 60] width 68 height 11
type textarea "x"
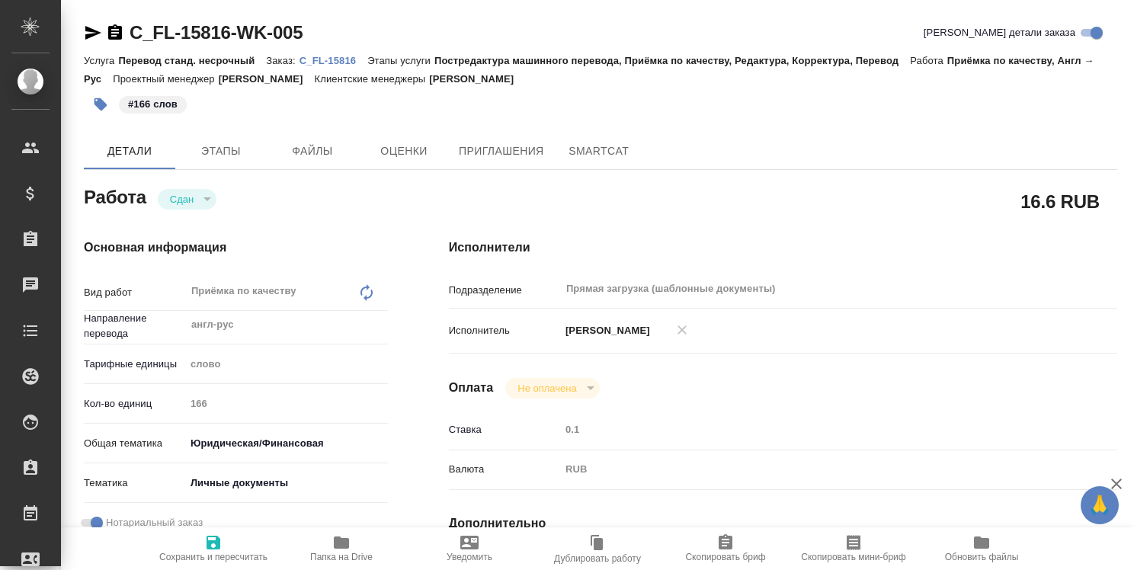
type textarea "x"
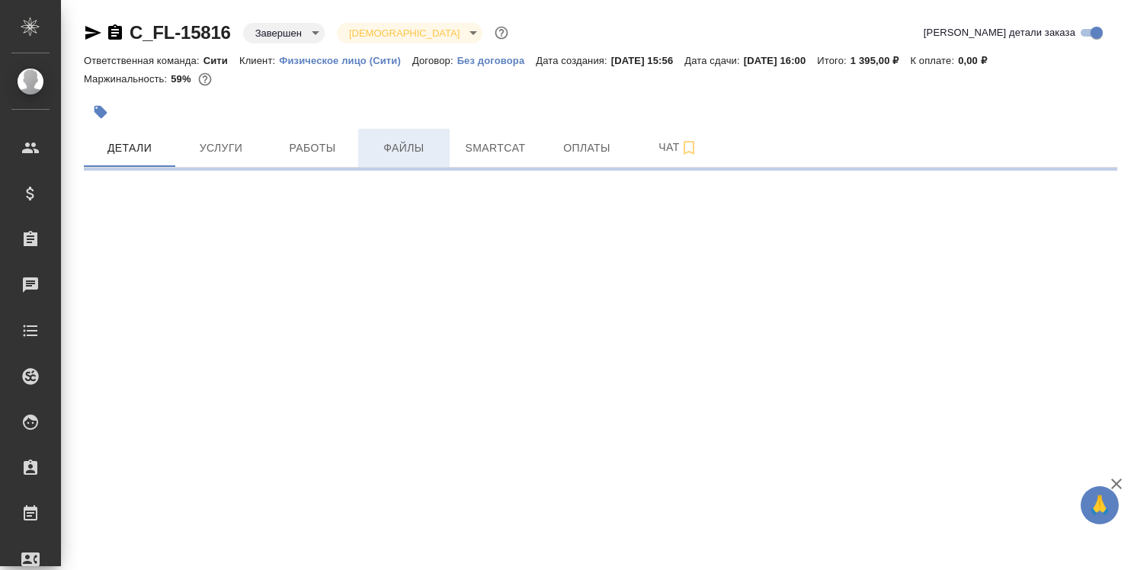
select select "RU"
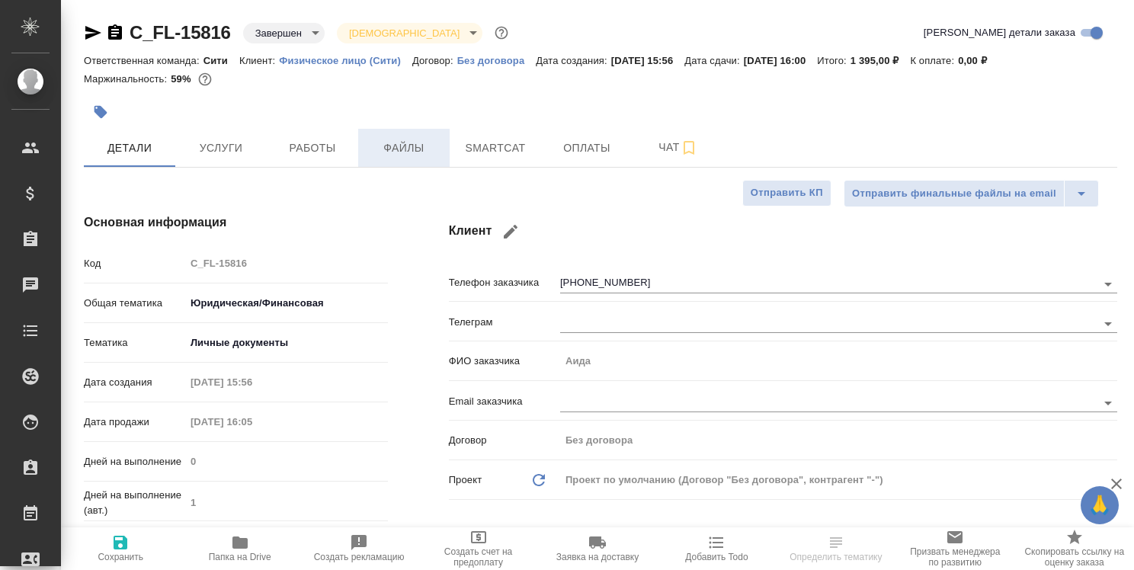
type textarea "x"
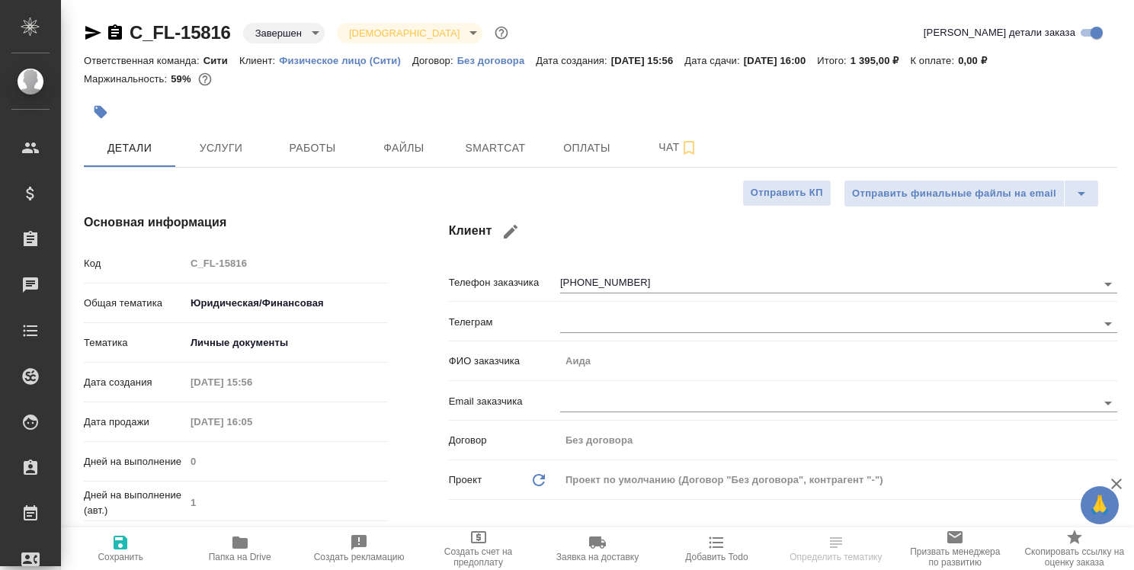
type textarea "x"
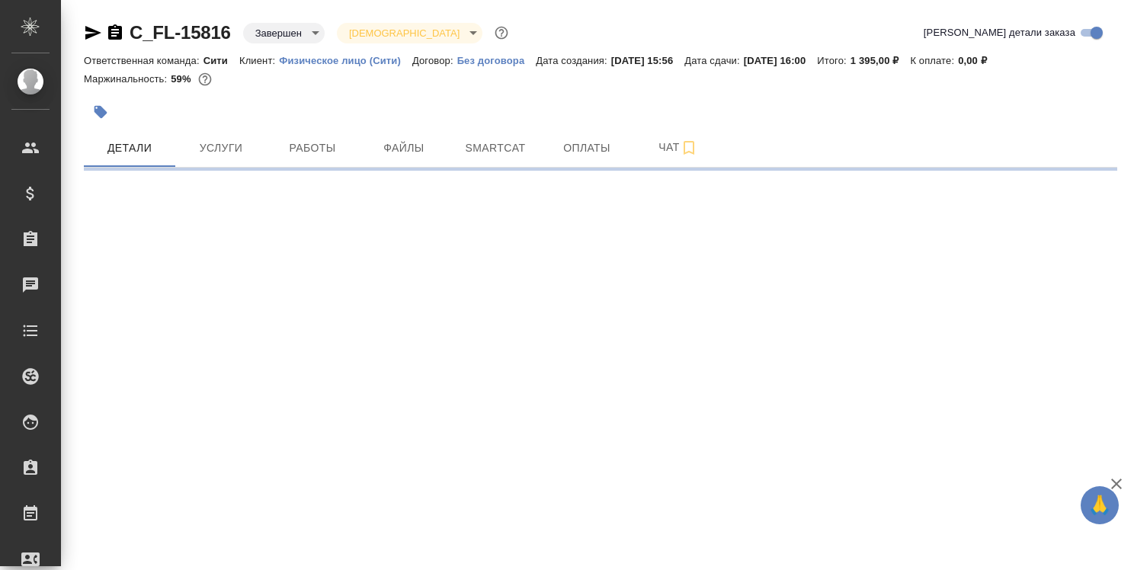
select select "RU"
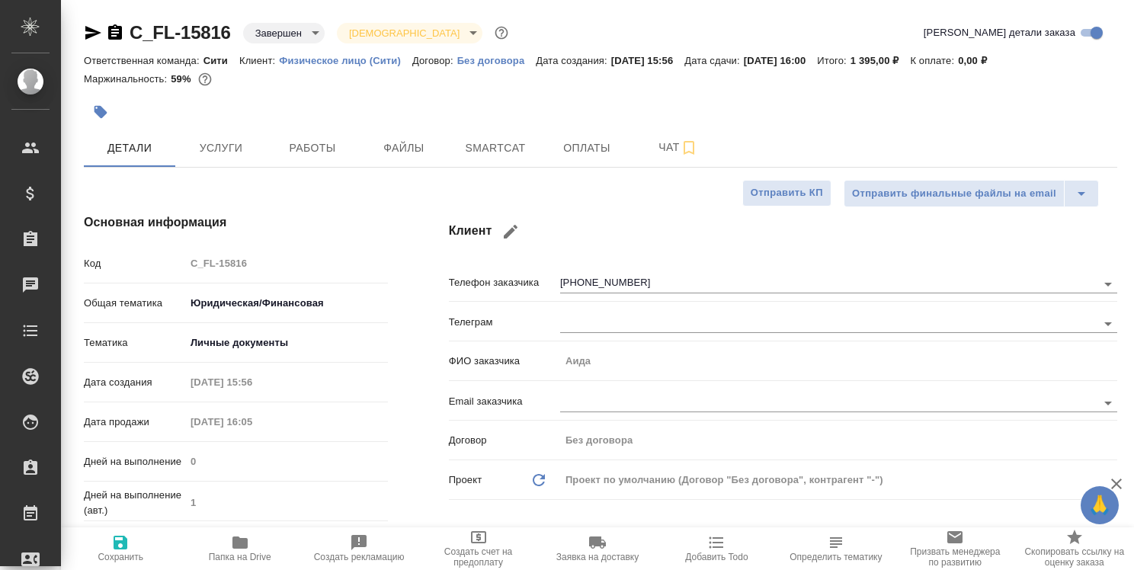
type textarea "x"
drag, startPoint x: 118, startPoint y: 31, endPoint x: 120, endPoint y: 40, distance: 9.4
click at [117, 31] on icon "button" at bounding box center [115, 31] width 14 height 15
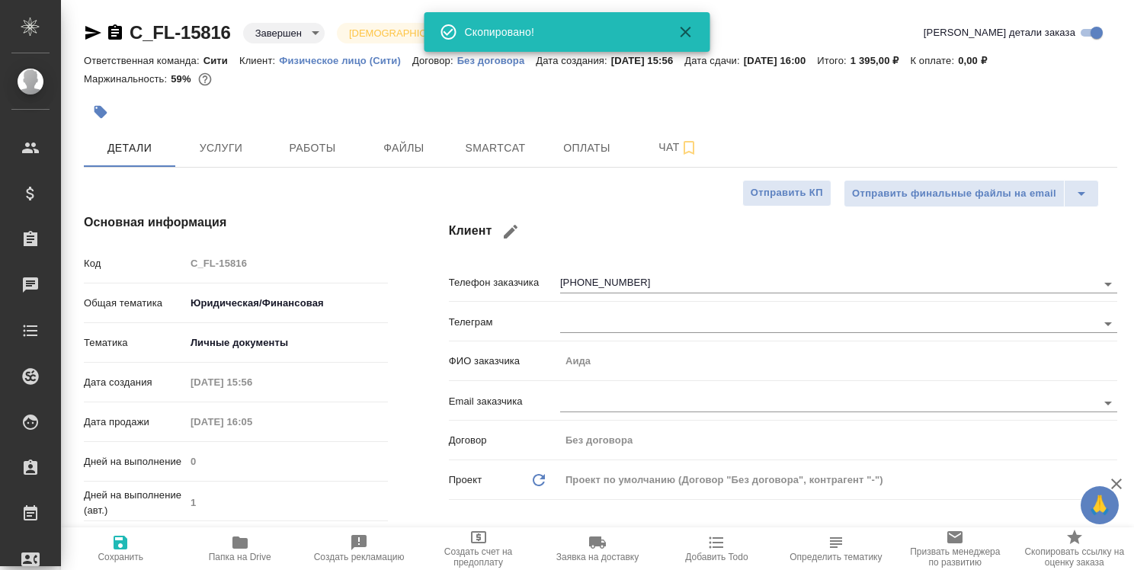
type textarea "x"
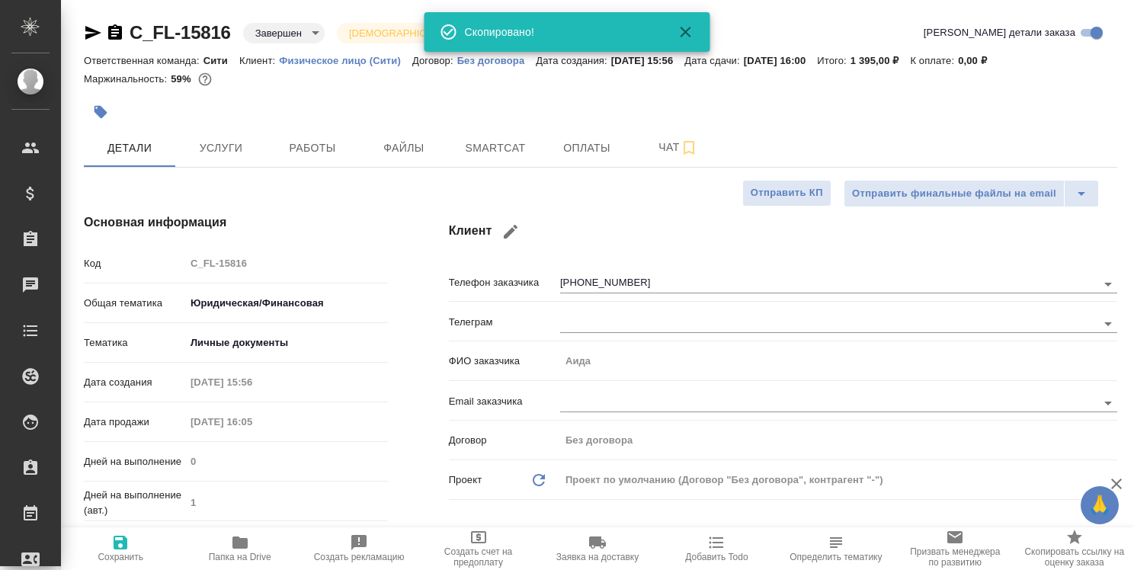
type textarea "x"
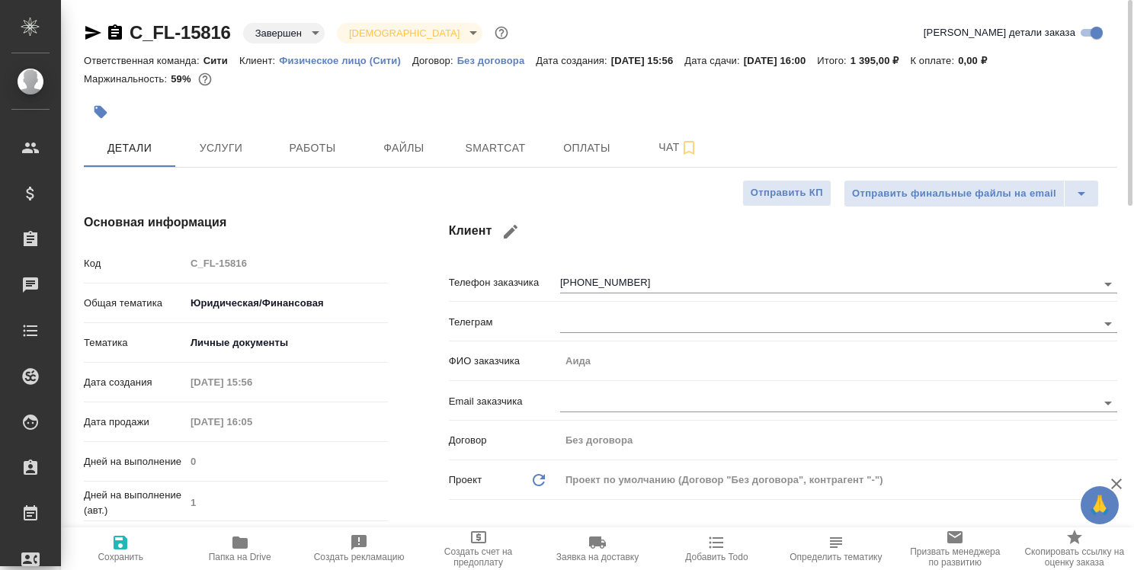
type textarea "x"
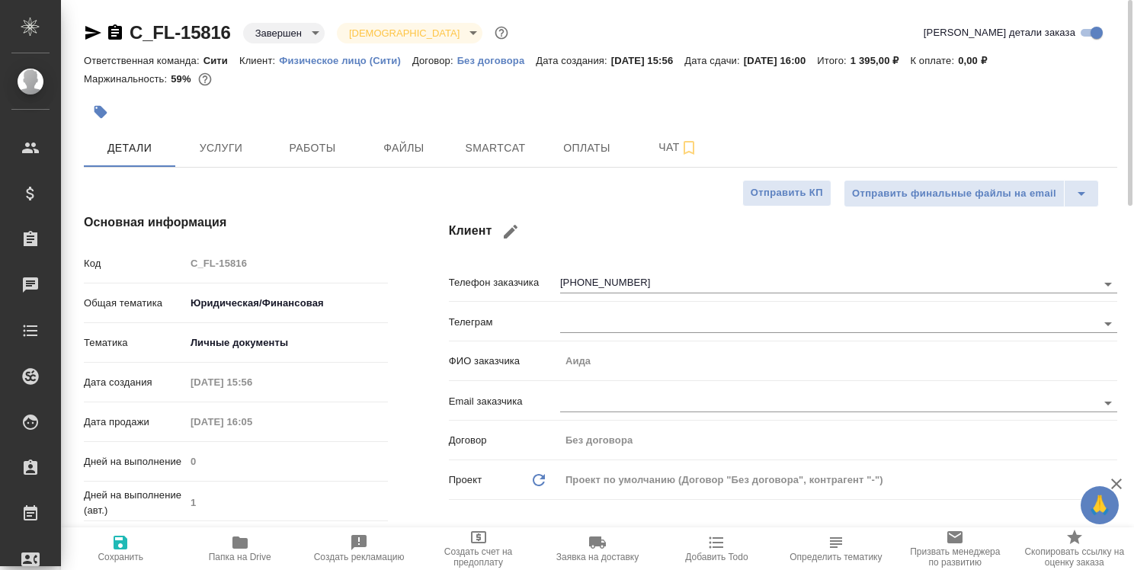
type textarea "x"
click at [238, 543] on icon "button" at bounding box center [239, 542] width 15 height 12
type textarea "x"
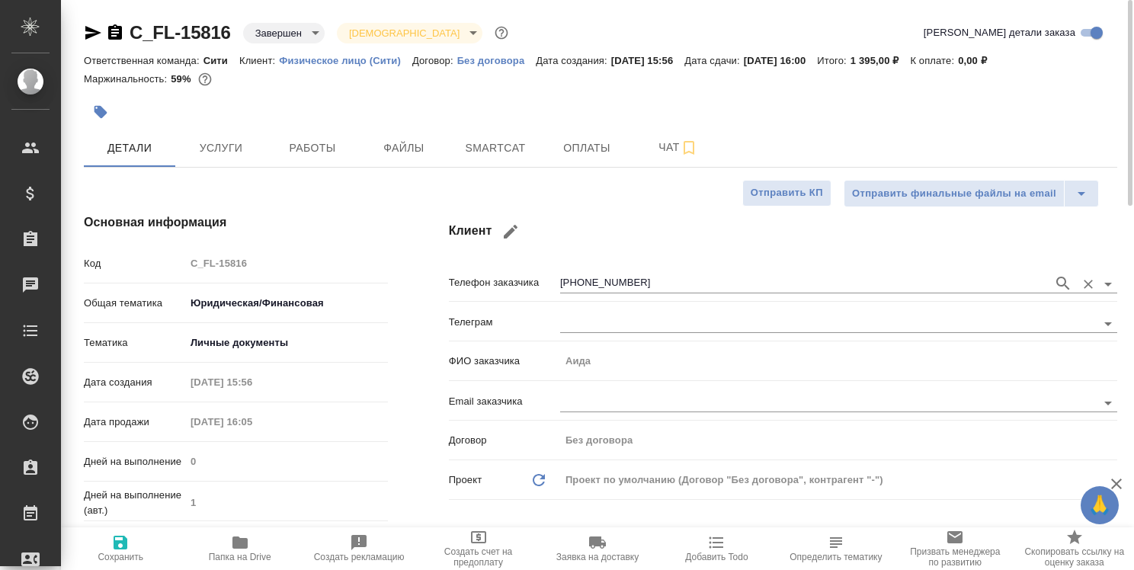
type textarea "x"
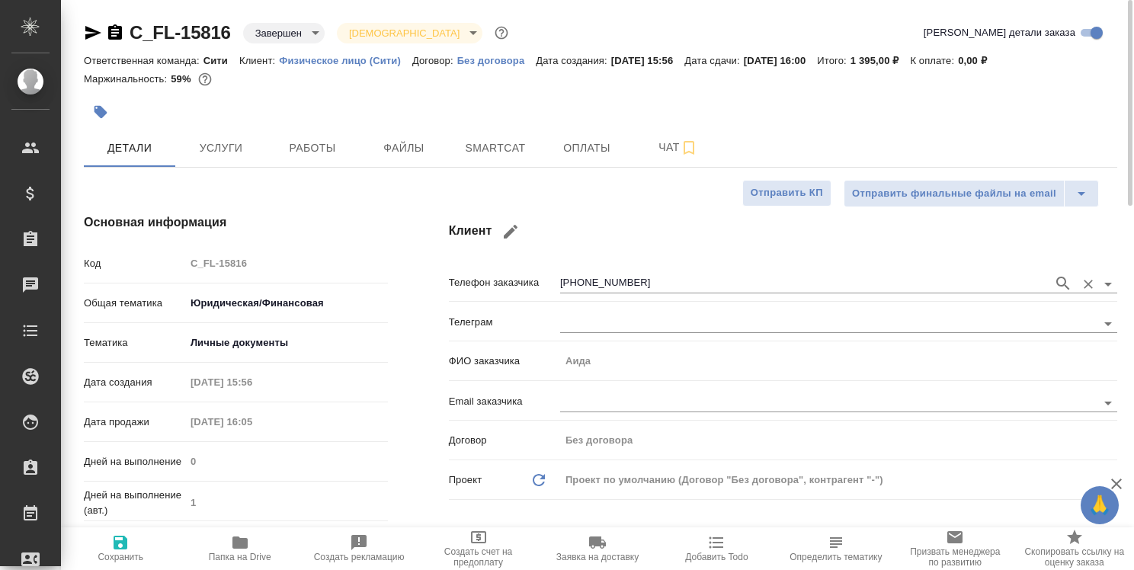
type textarea "x"
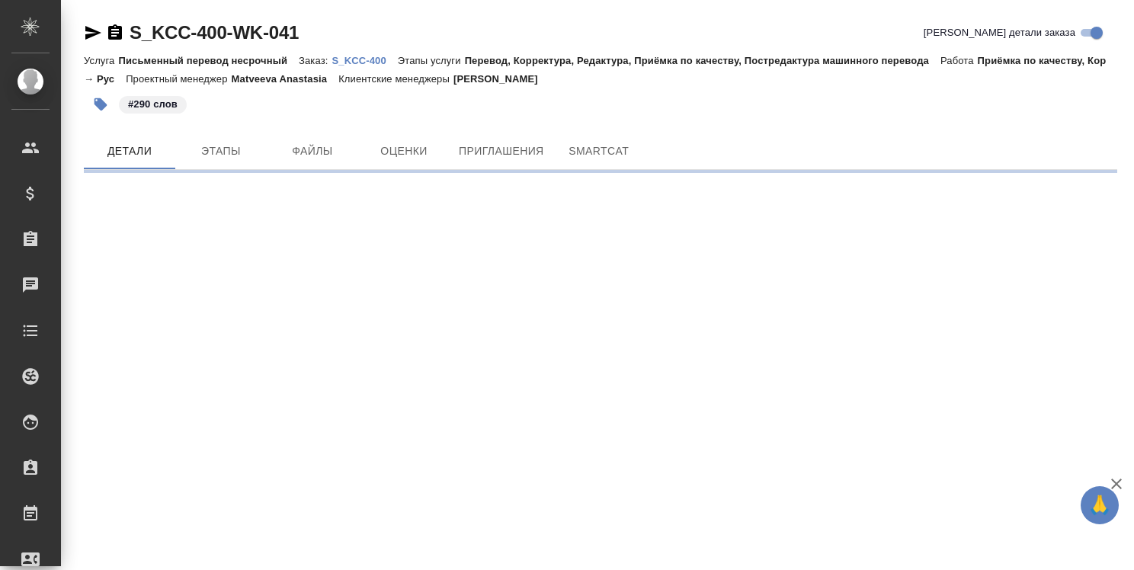
click at [384, 61] on p "S_KCC-400" at bounding box center [364, 60] width 66 height 11
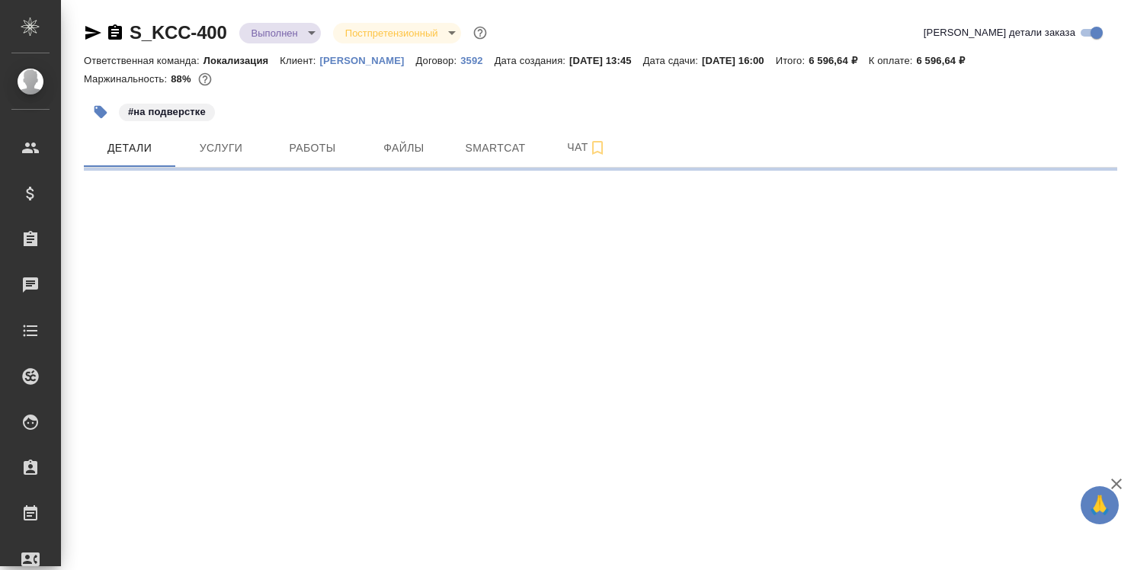
select select "RU"
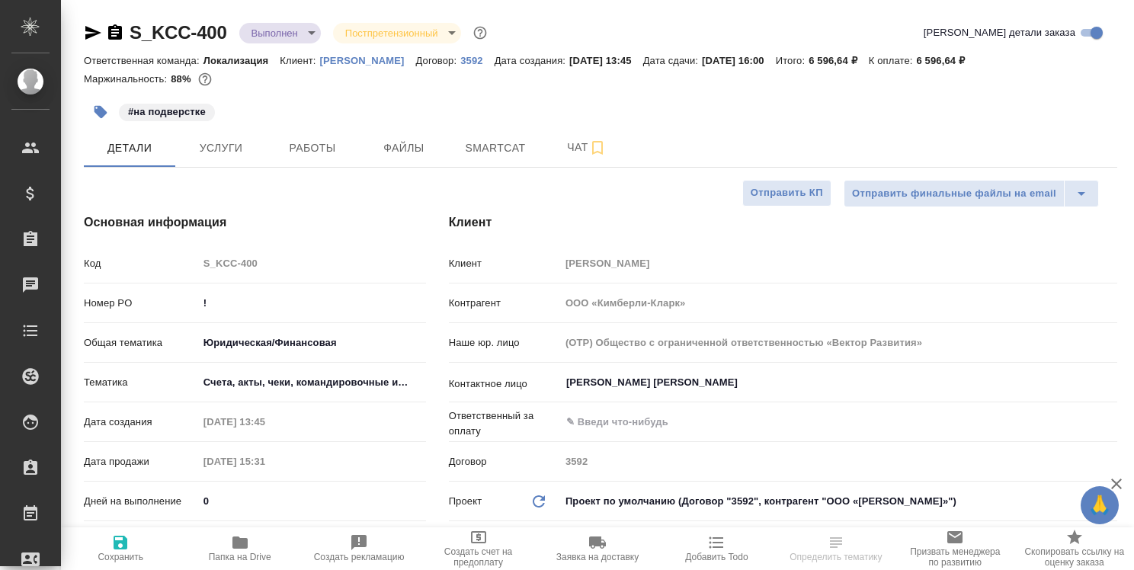
type textarea "x"
click at [231, 540] on icon "button" at bounding box center [240, 542] width 18 height 18
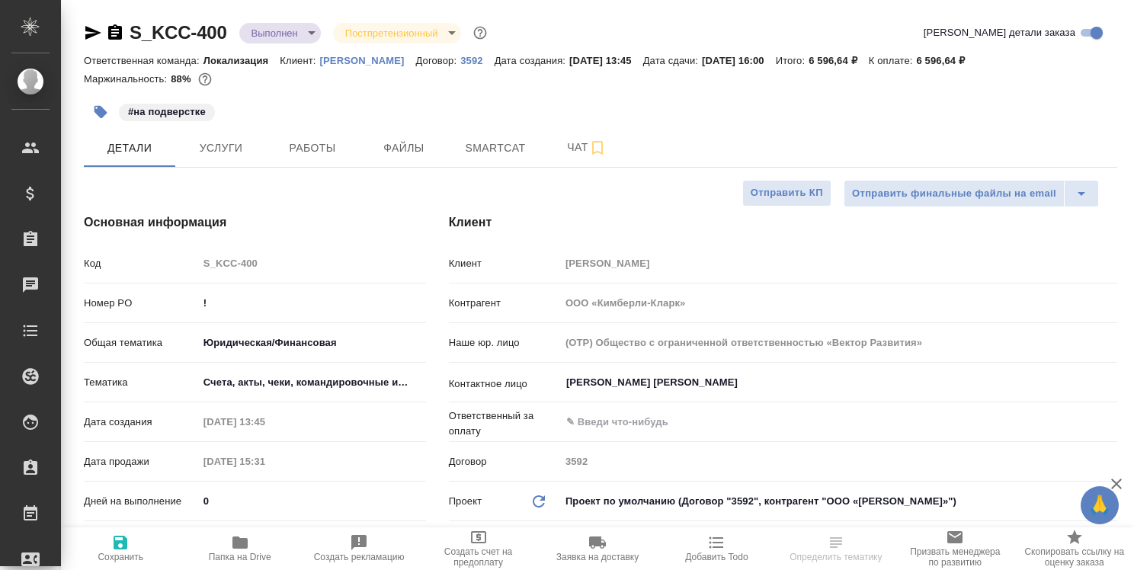
type textarea "x"
select select "RU"
type textarea "x"
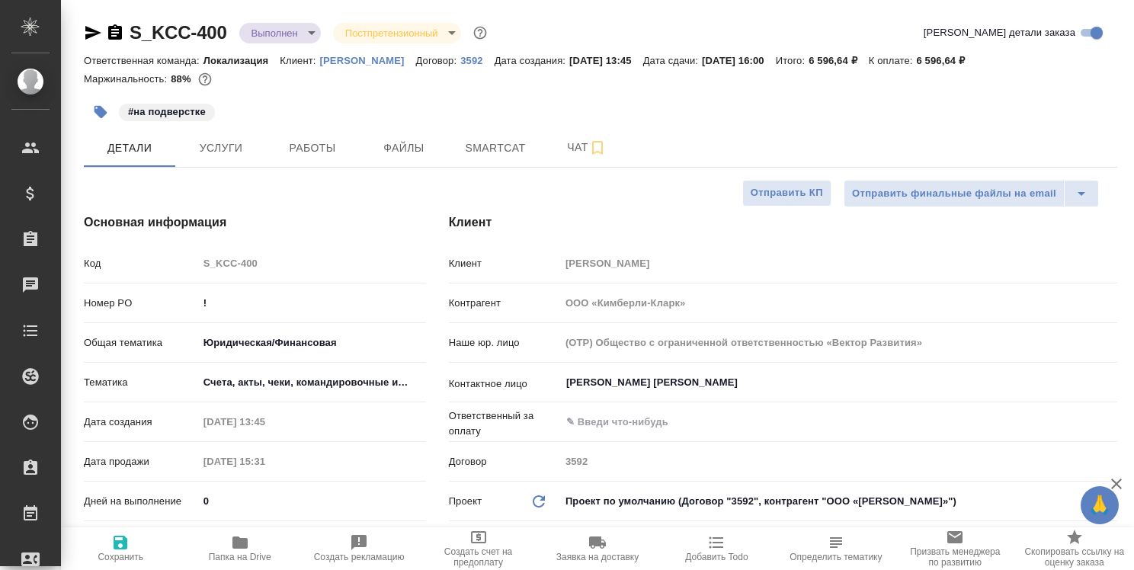
type textarea "x"
click at [327, 148] on span "Работы" at bounding box center [312, 148] width 73 height 19
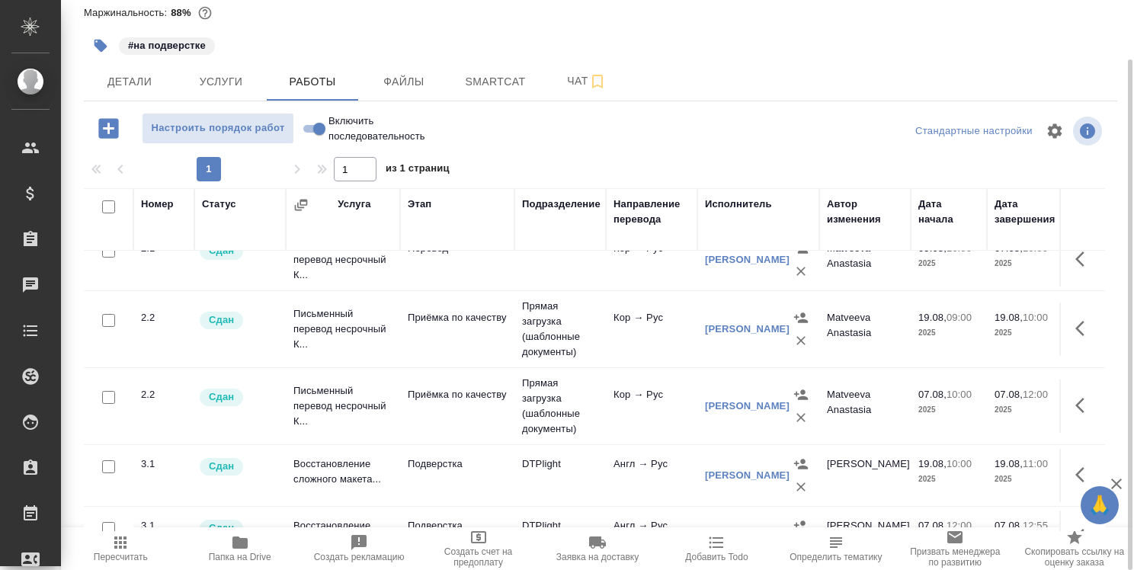
scroll to position [229, 0]
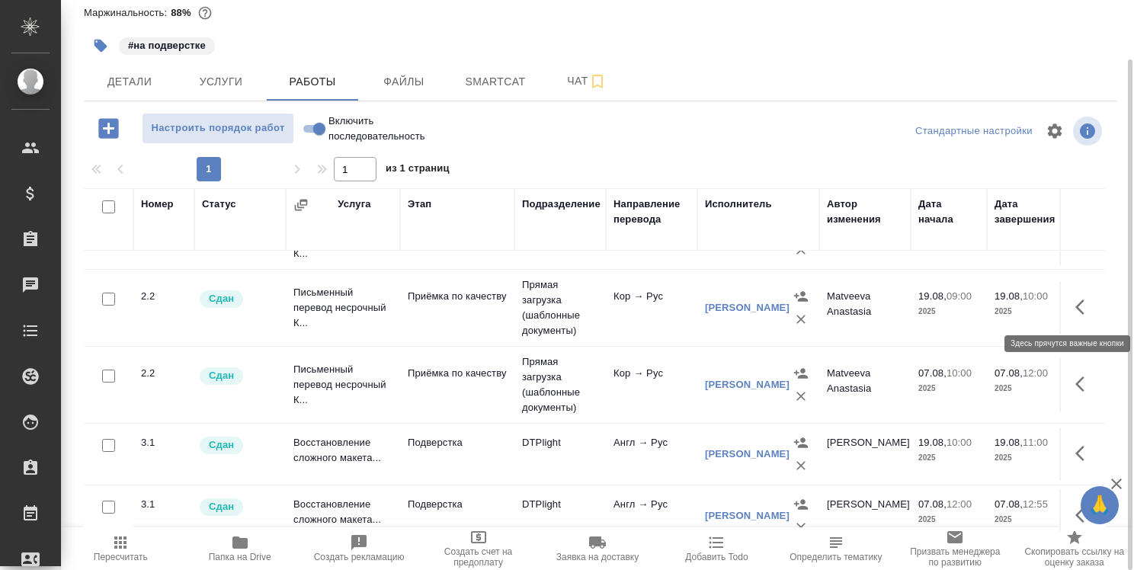
click at [1077, 302] on icon "button" at bounding box center [1084, 307] width 18 height 18
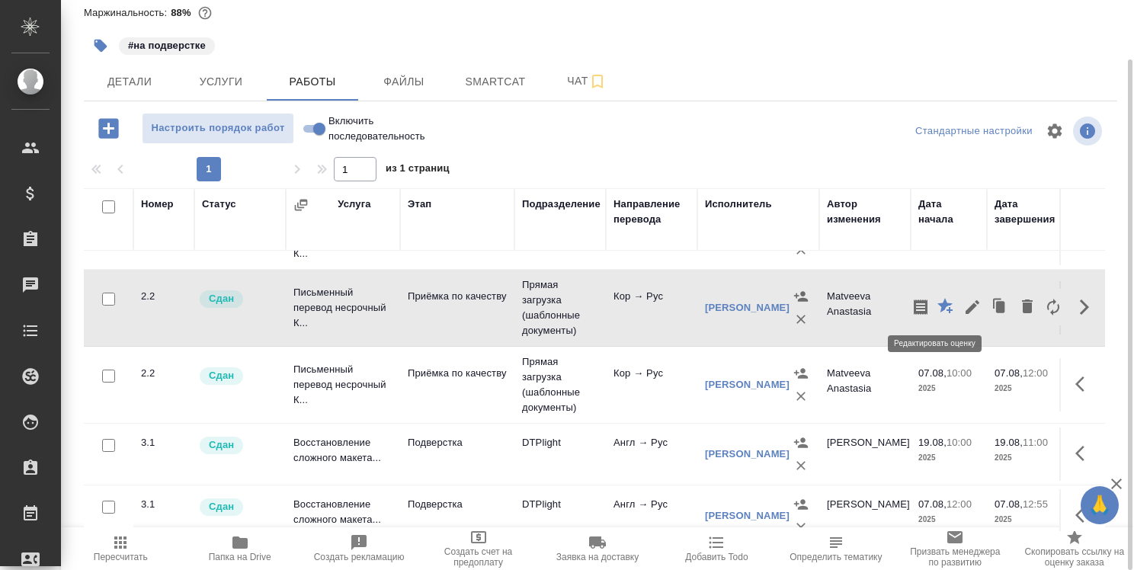
click at [937, 303] on icon "button" at bounding box center [944, 305] width 15 height 15
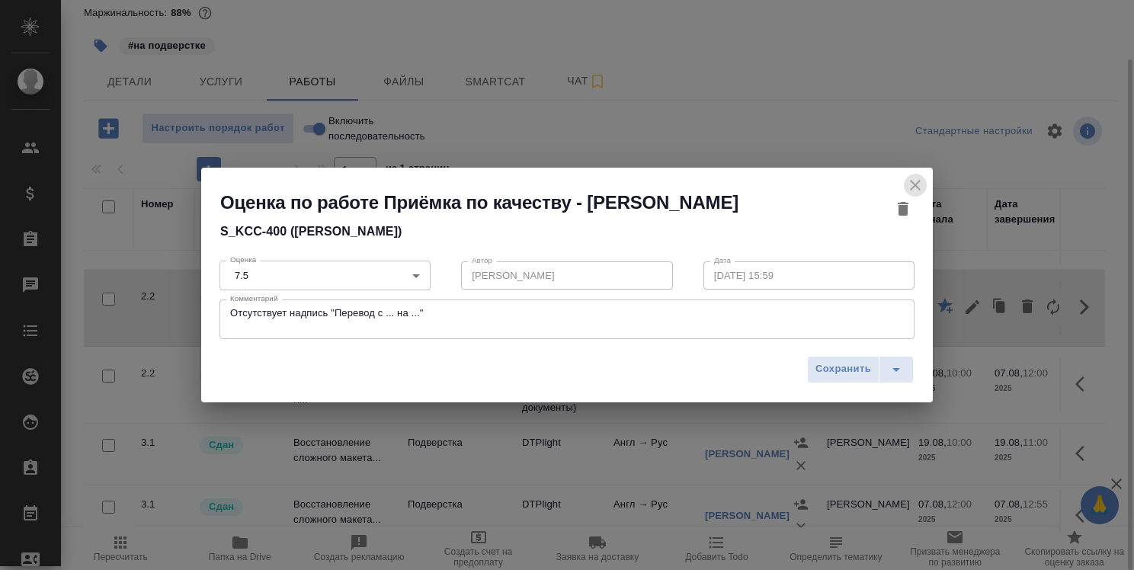
click at [911, 181] on icon "close" at bounding box center [915, 185] width 18 height 18
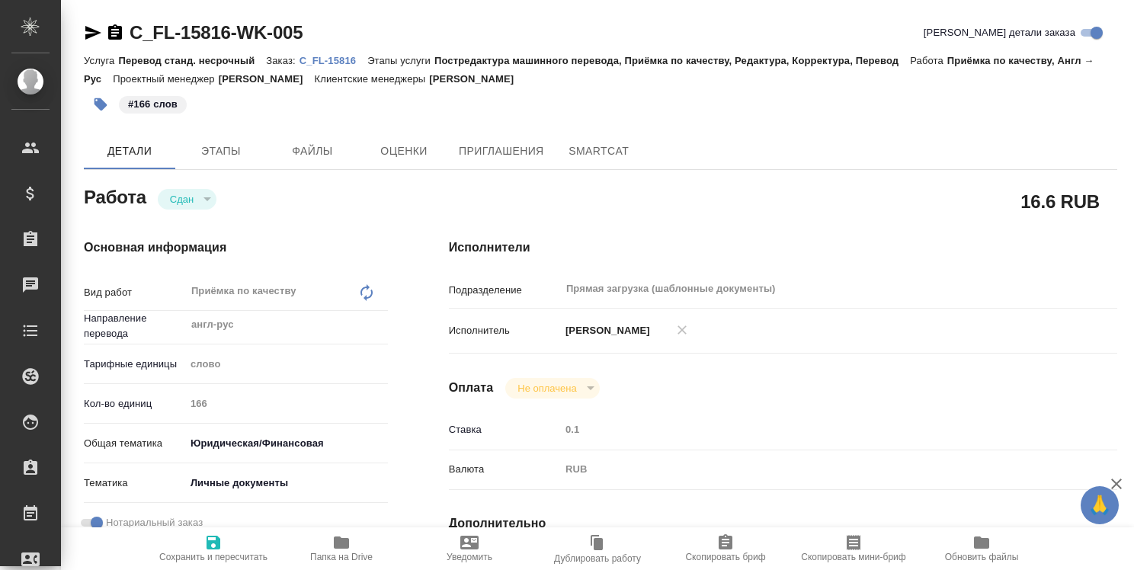
type textarea "x"
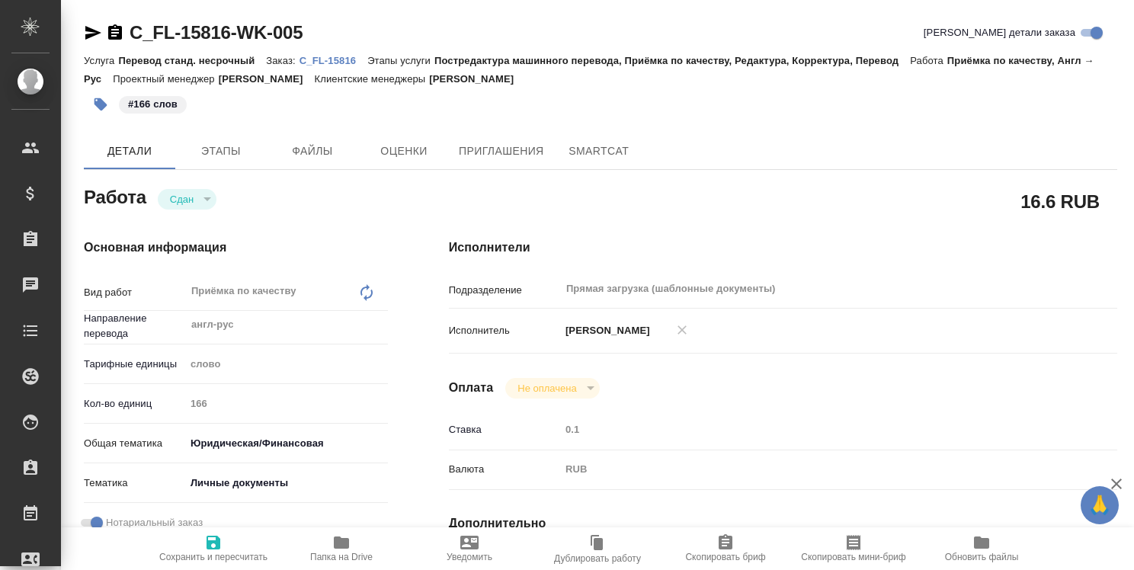
type textarea "x"
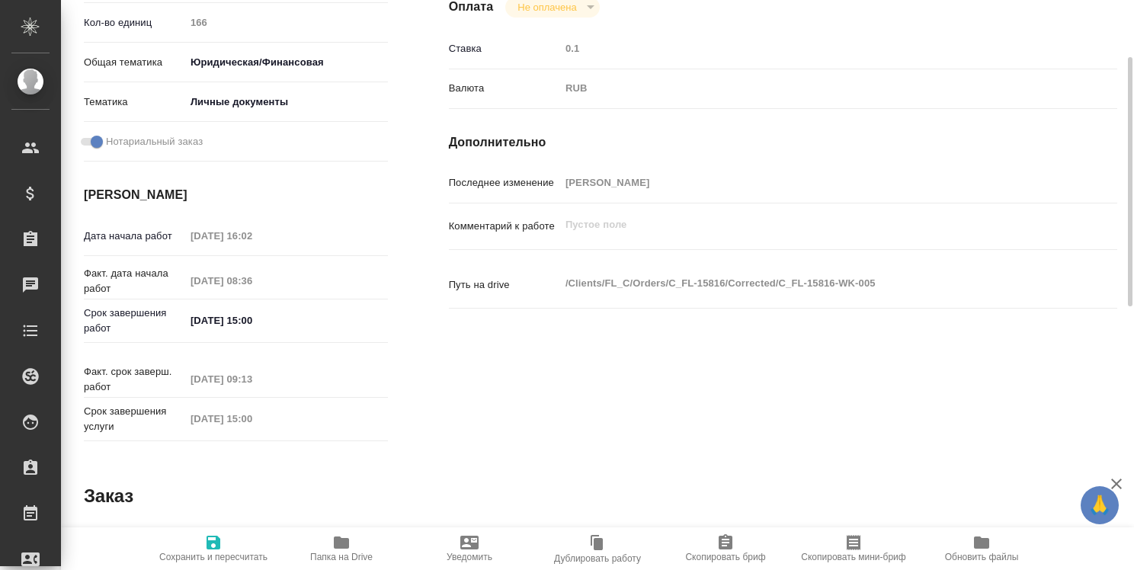
type textarea "x"
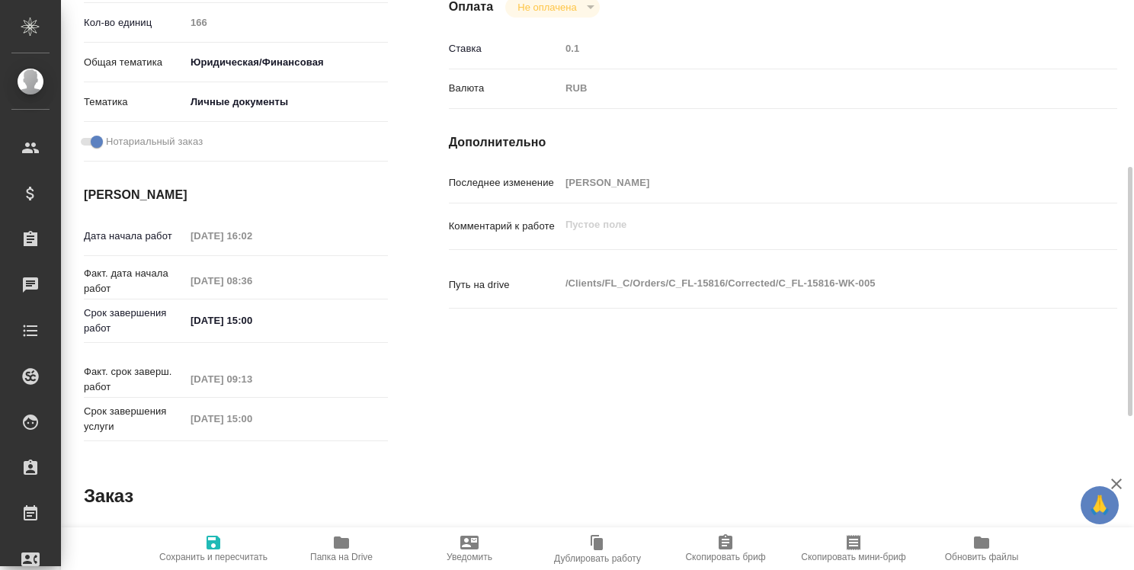
scroll to position [730, 0]
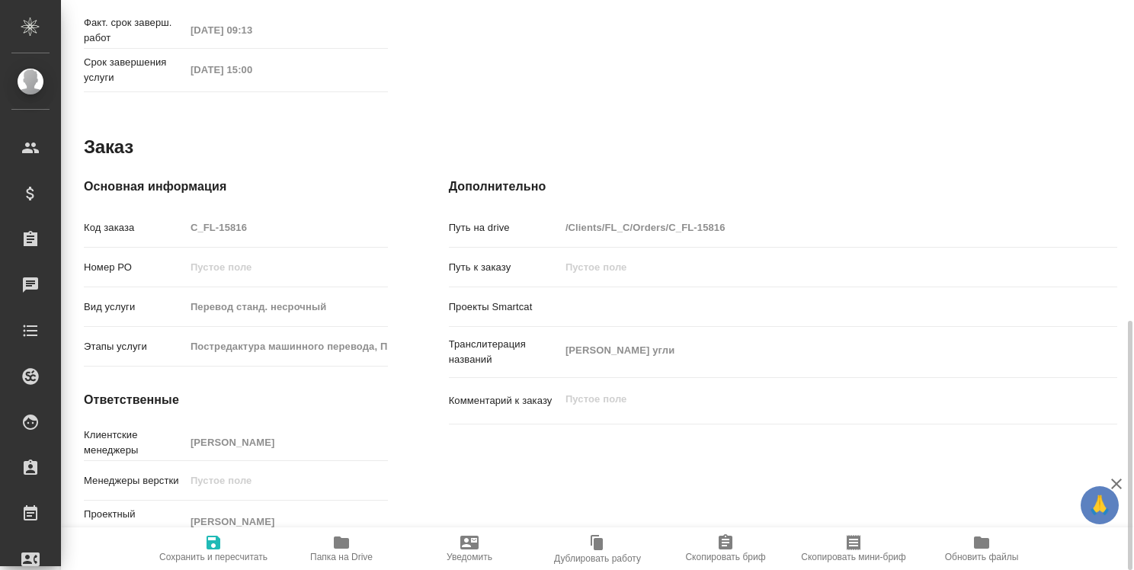
type textarea "x"
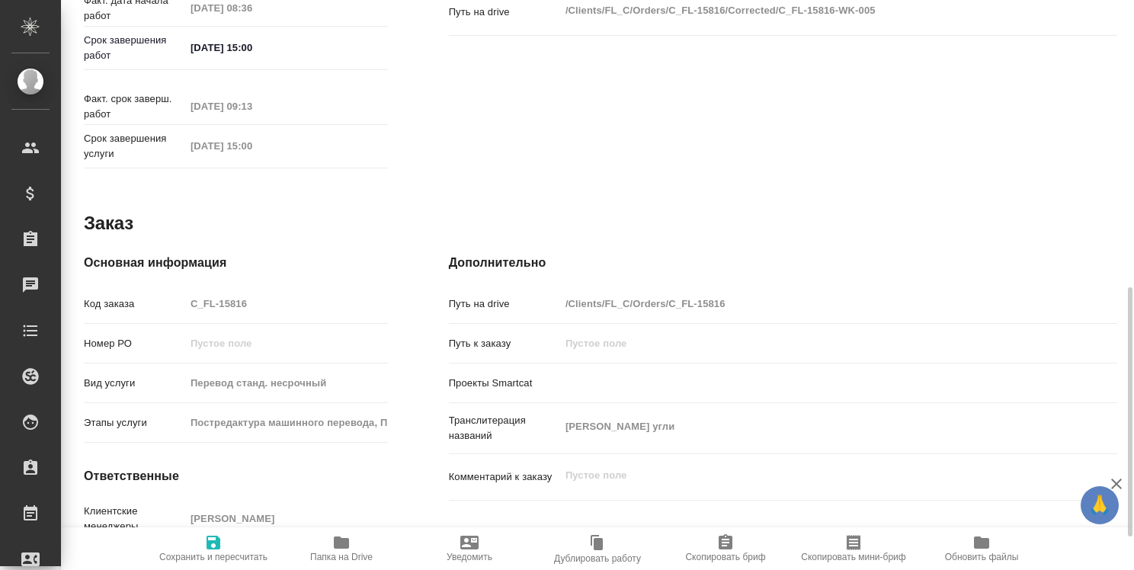
type textarea "x"
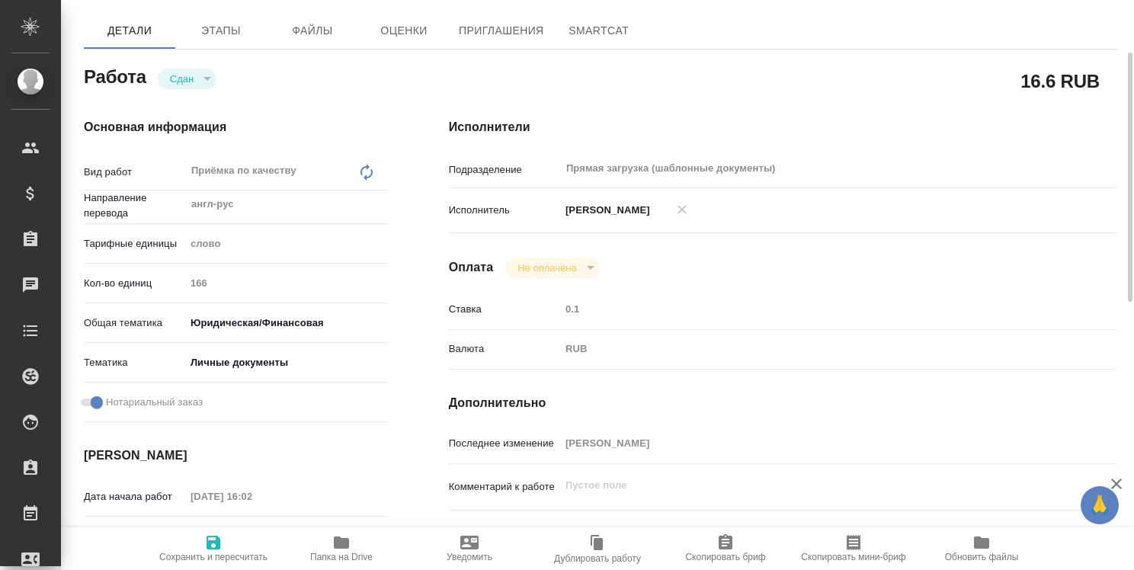
scroll to position [0, 0]
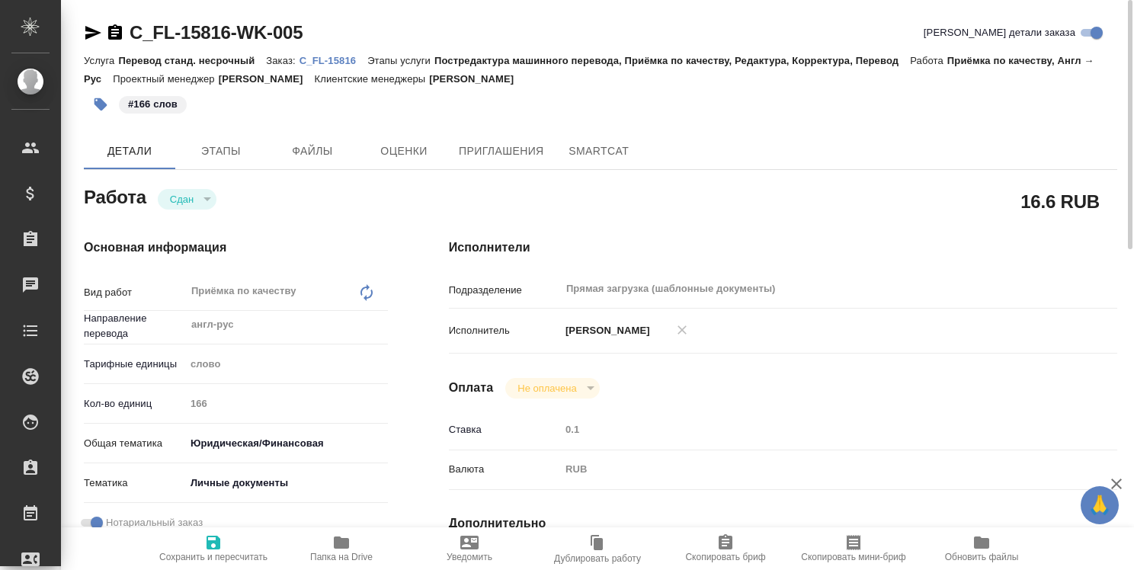
click at [341, 58] on p "C_FL-15816" at bounding box center [333, 60] width 68 height 11
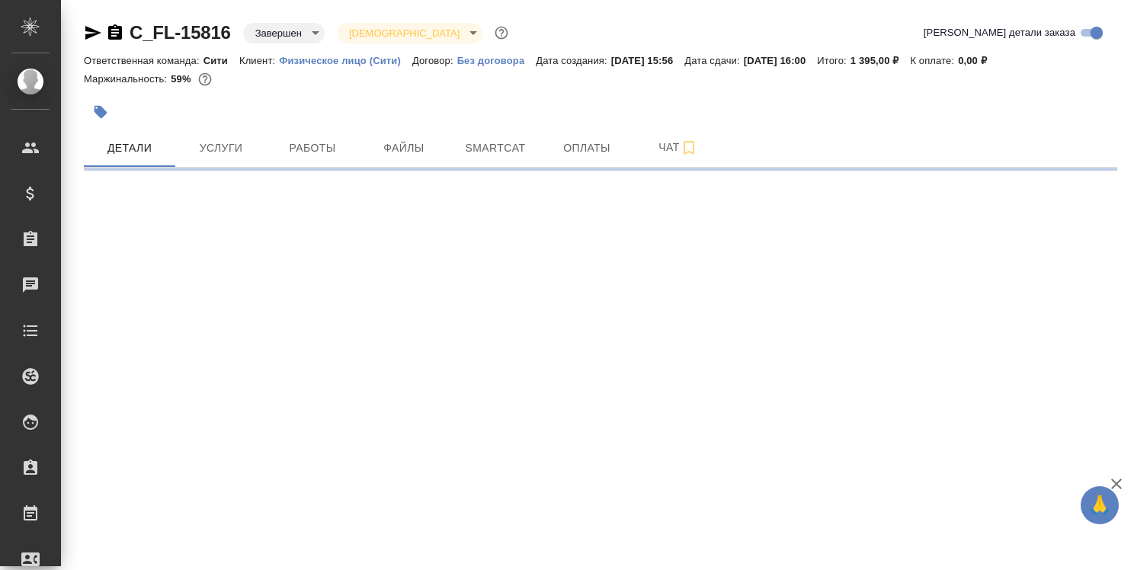
select select "RU"
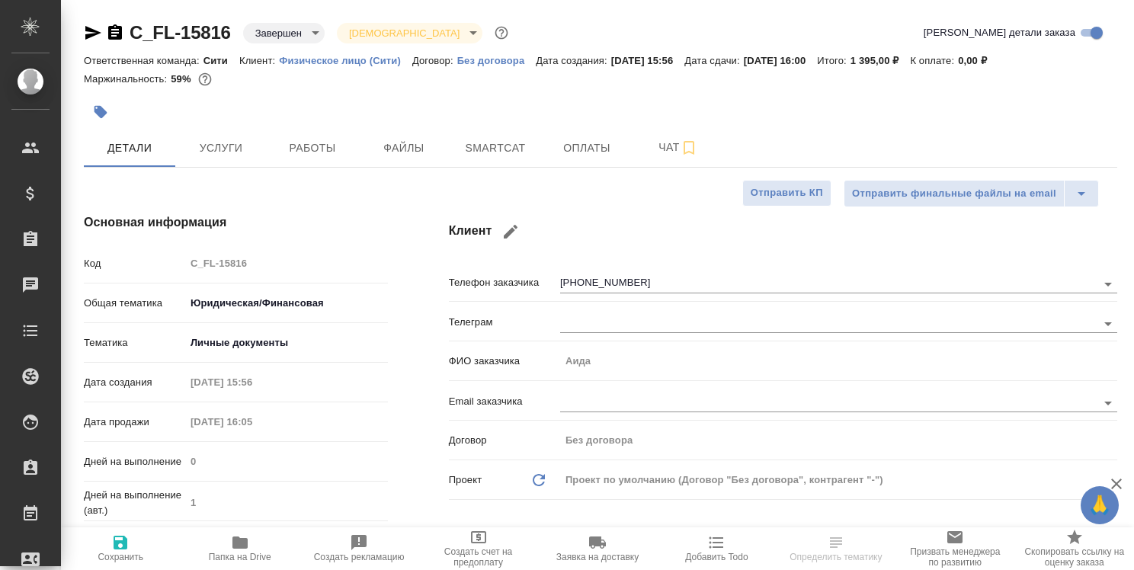
type textarea "x"
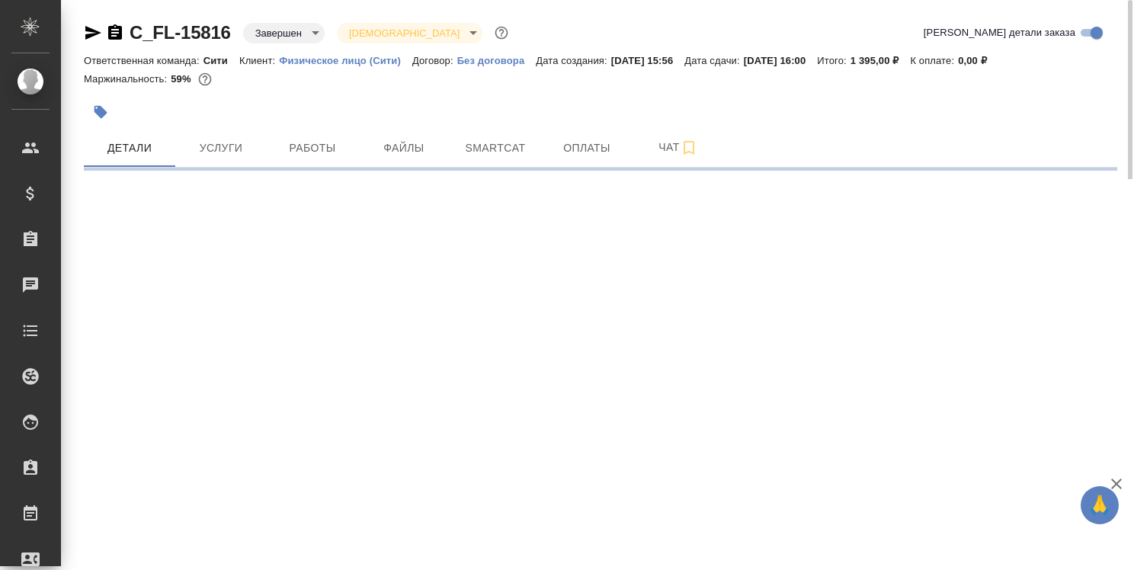
select select "RU"
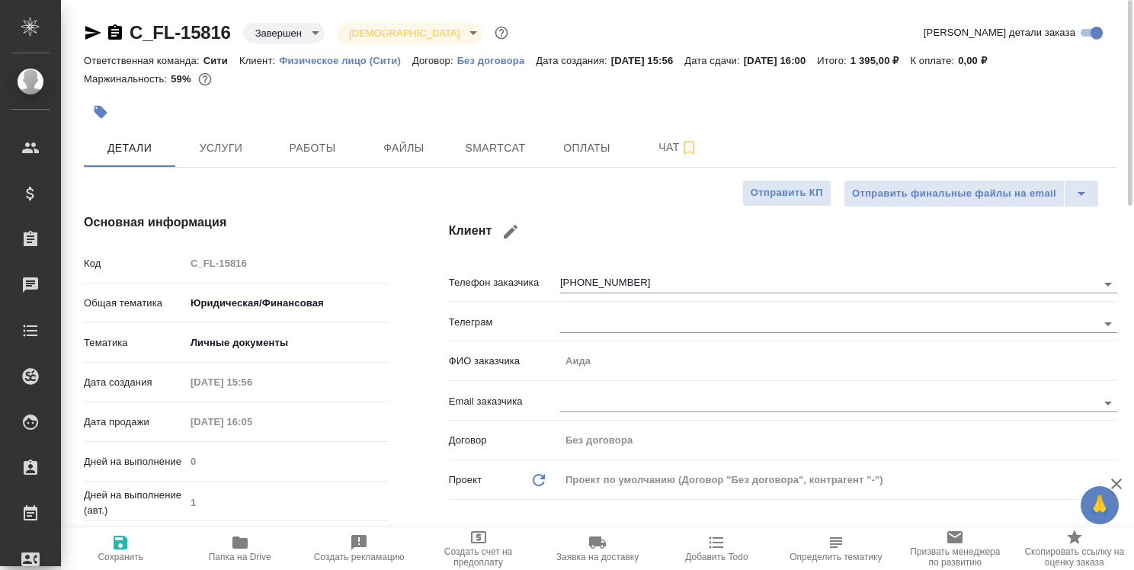
type textarea "x"
click at [238, 542] on icon "button" at bounding box center [239, 542] width 15 height 12
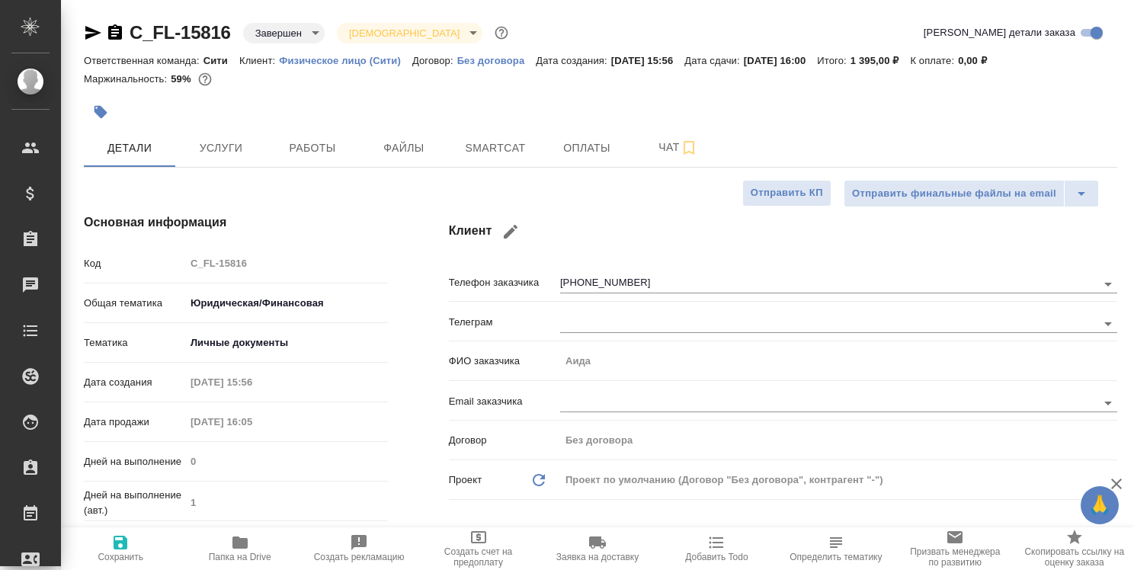
type textarea "x"
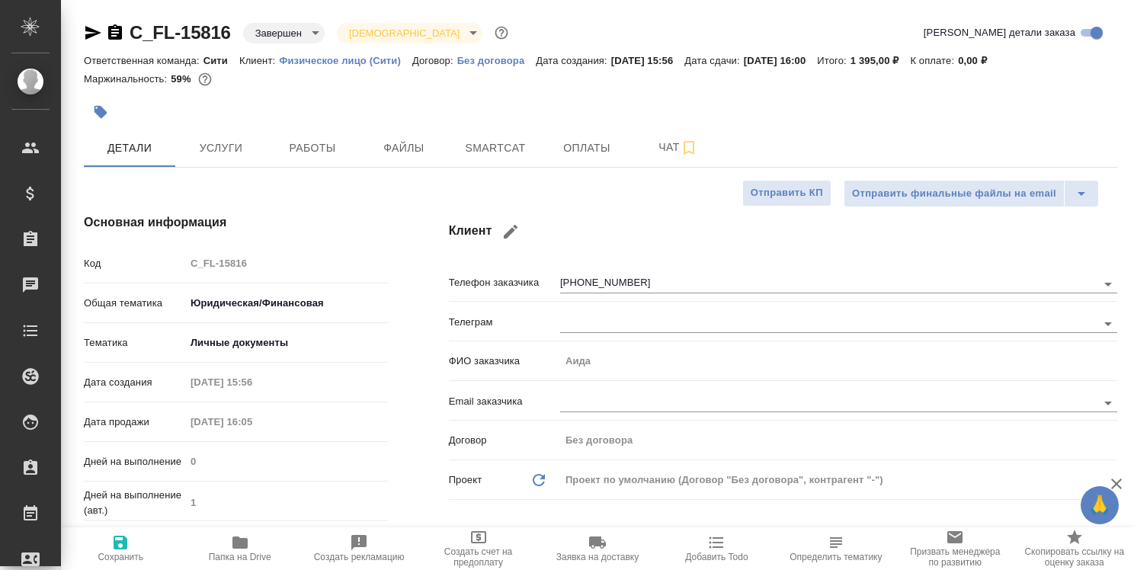
type textarea "x"
click at [304, 146] on span "Работы" at bounding box center [312, 148] width 73 height 19
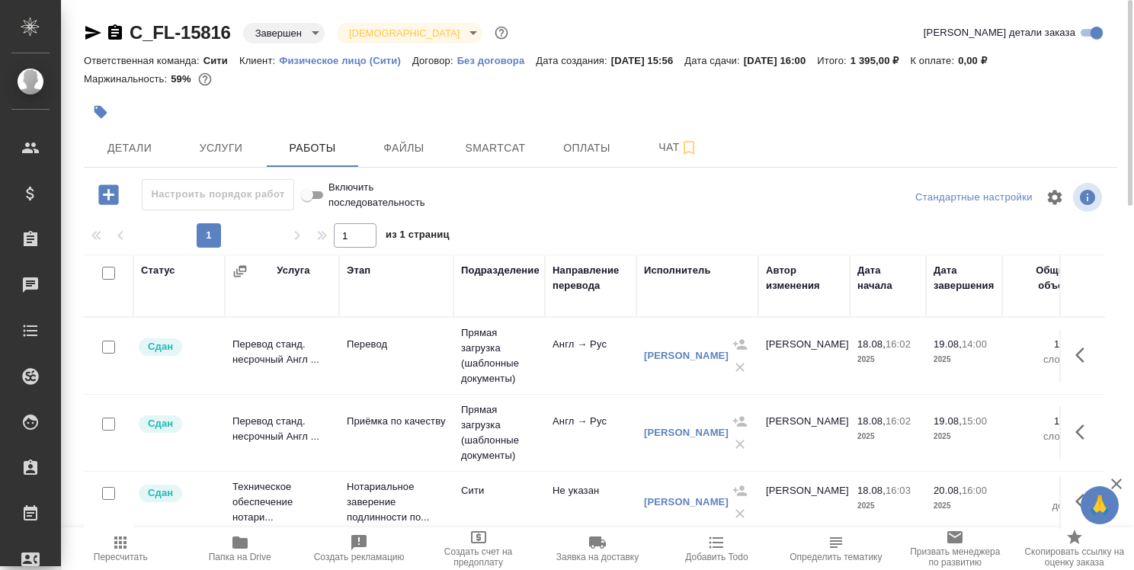
click at [243, 546] on icon "button" at bounding box center [239, 542] width 15 height 12
click at [138, 153] on span "Детали" at bounding box center [129, 148] width 73 height 19
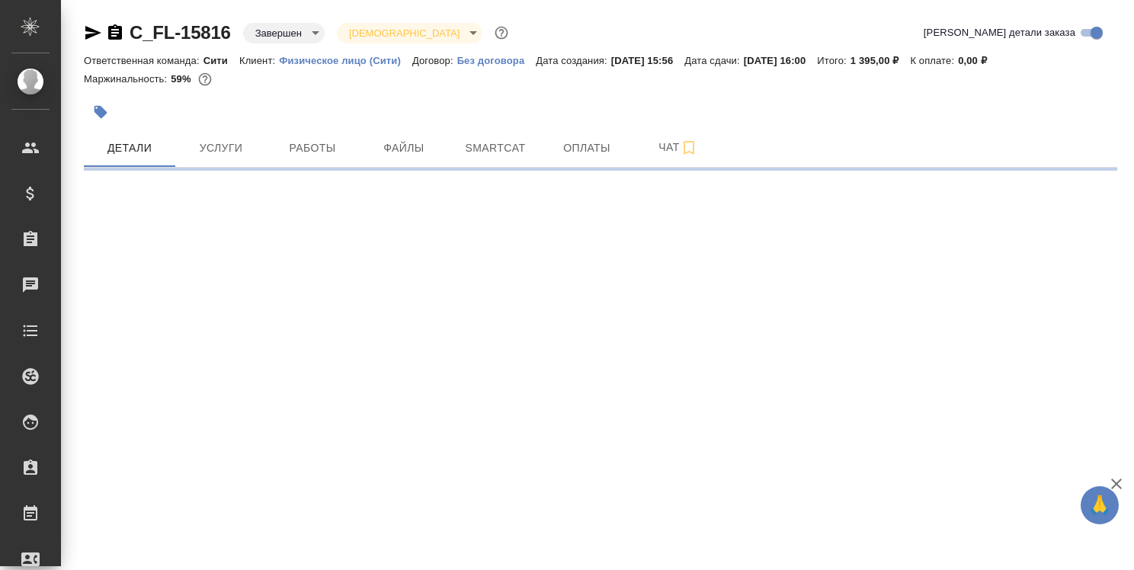
select select "RU"
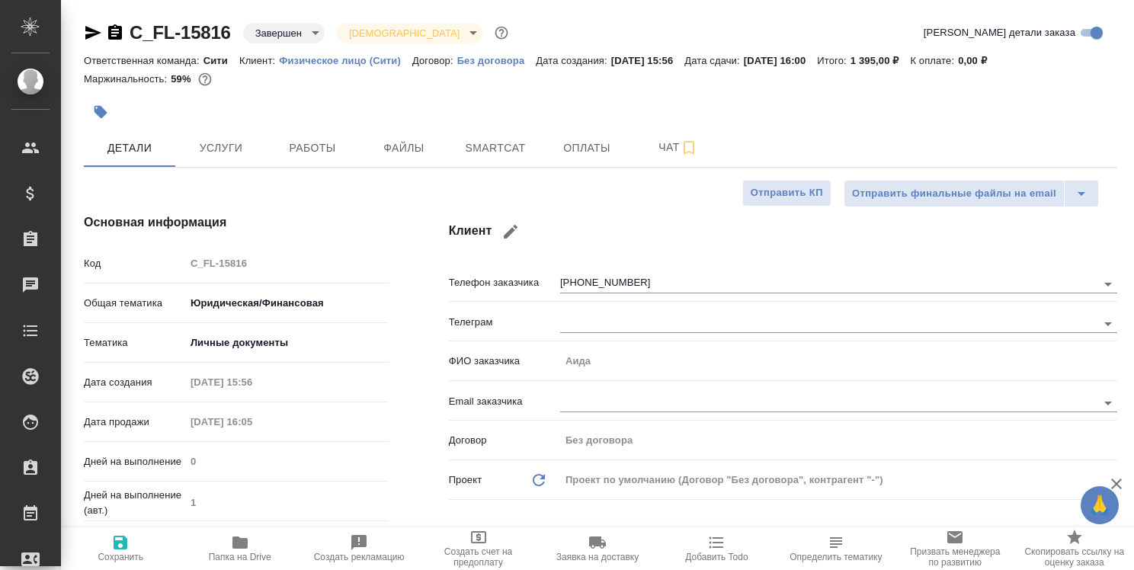
type textarea "x"
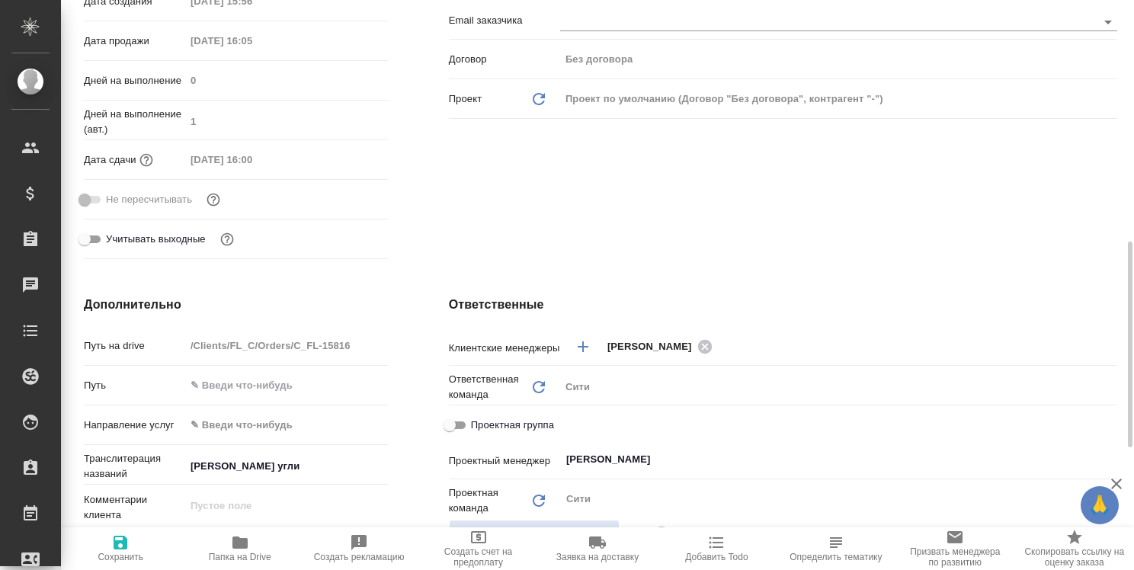
scroll to position [457, 0]
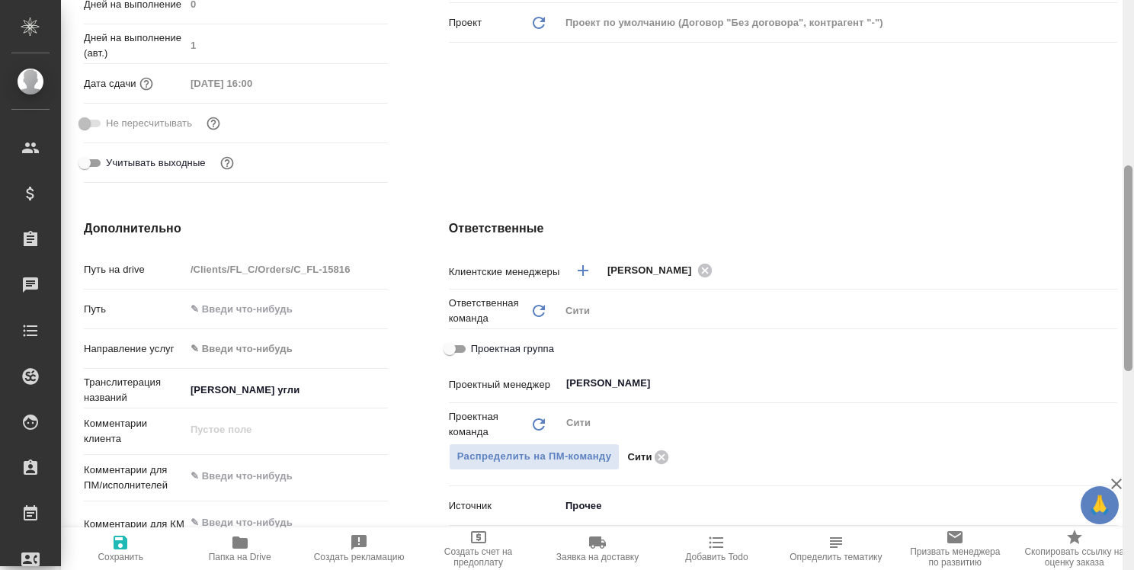
type textarea "x"
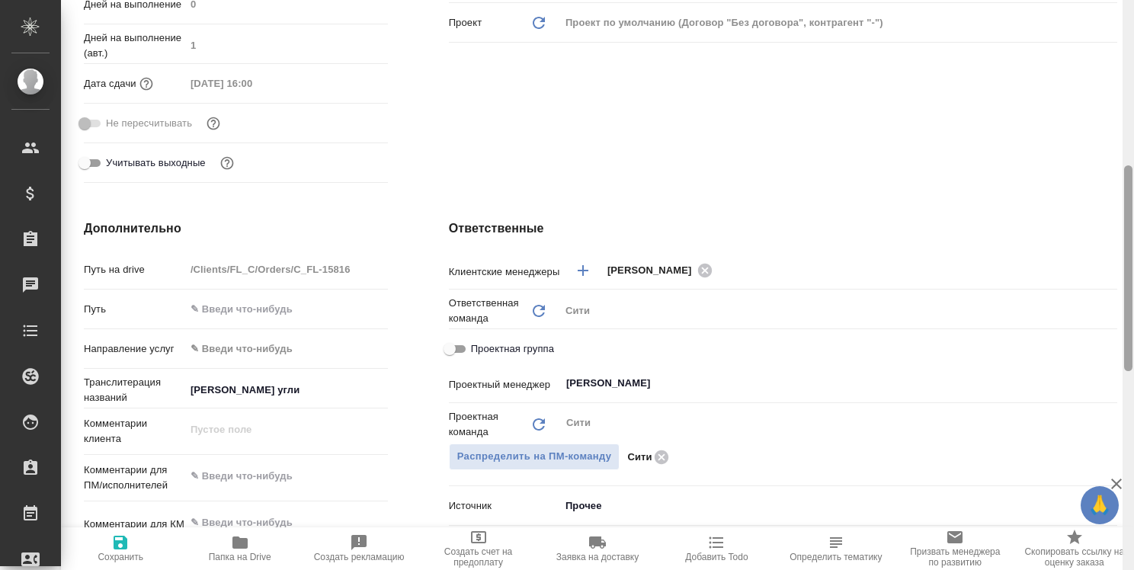
type textarea "x"
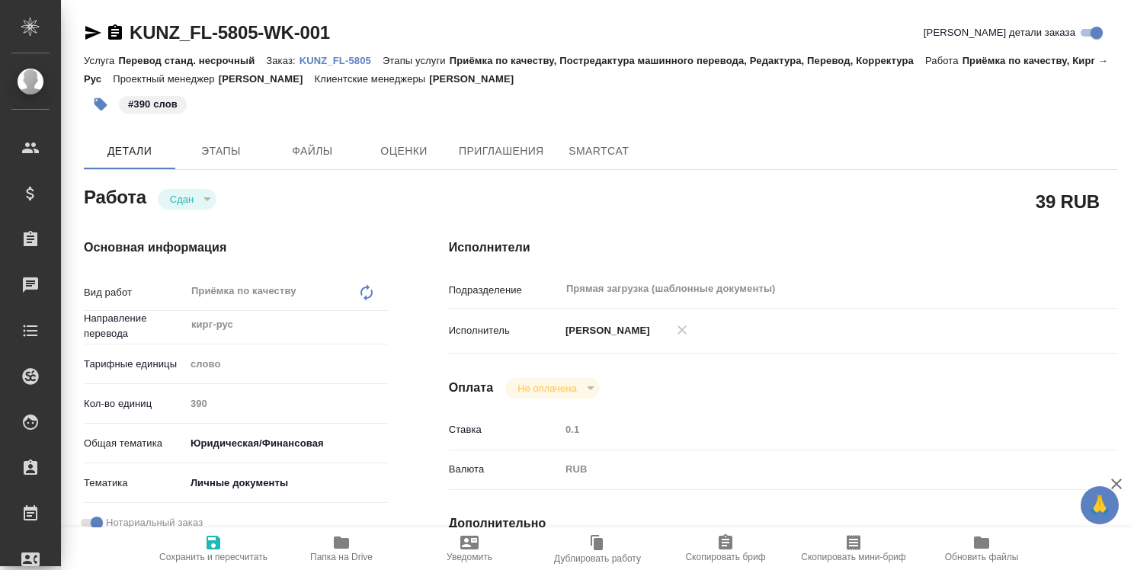
type textarea "x"
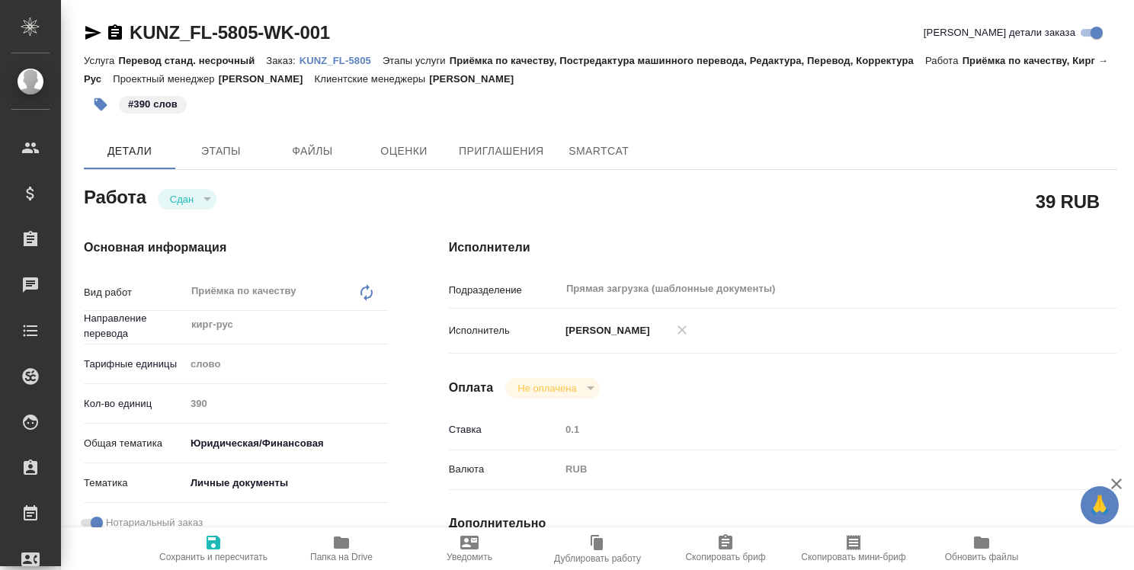
click at [358, 64] on p "KUNZ_FL-5805" at bounding box center [340, 60] width 83 height 11
type textarea "x"
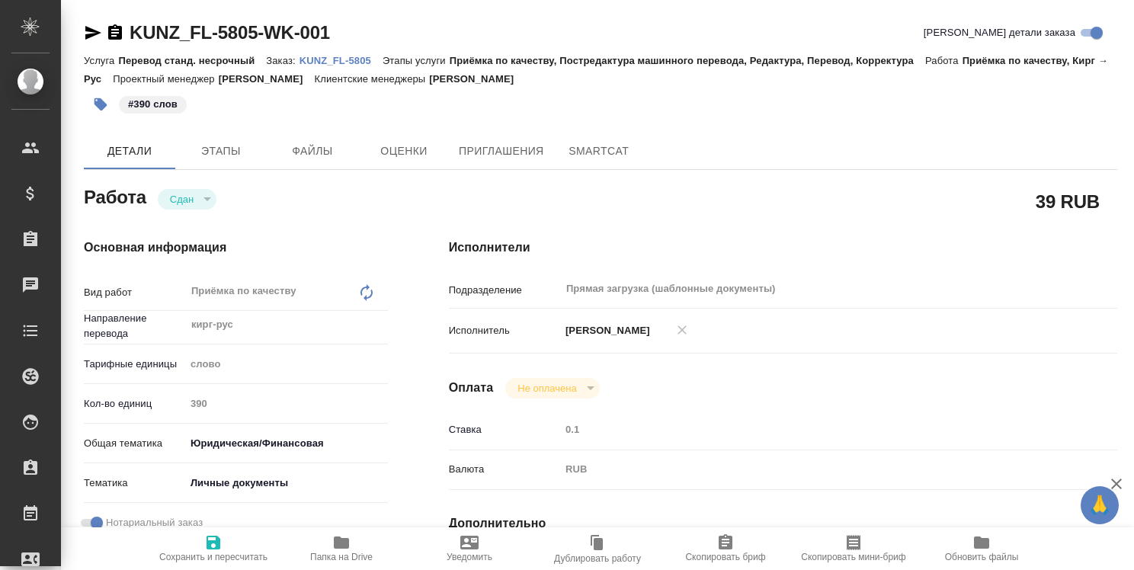
type textarea "x"
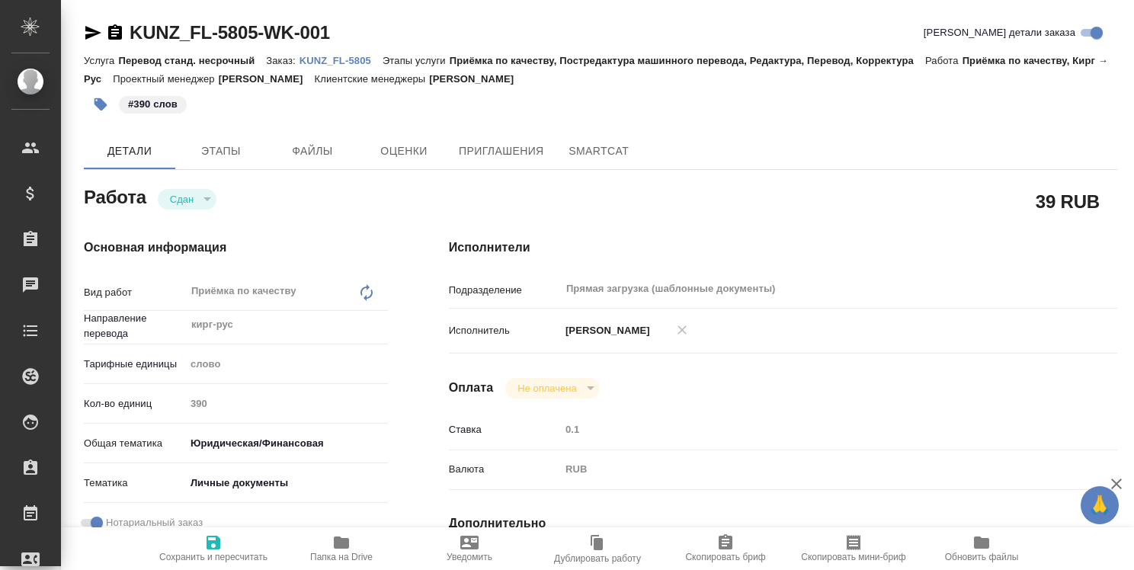
type textarea "x"
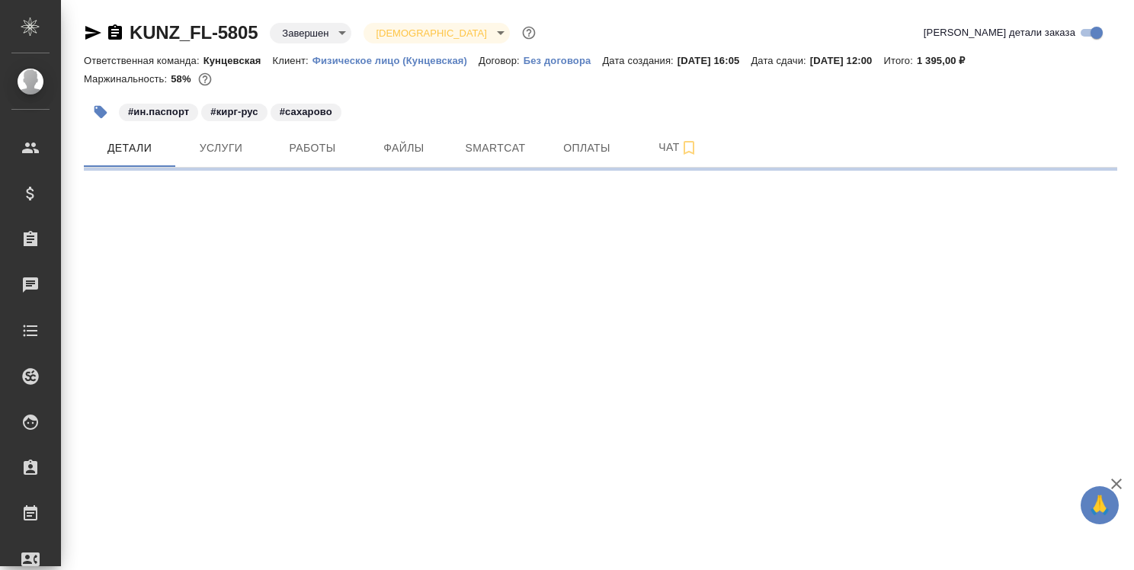
select select "RU"
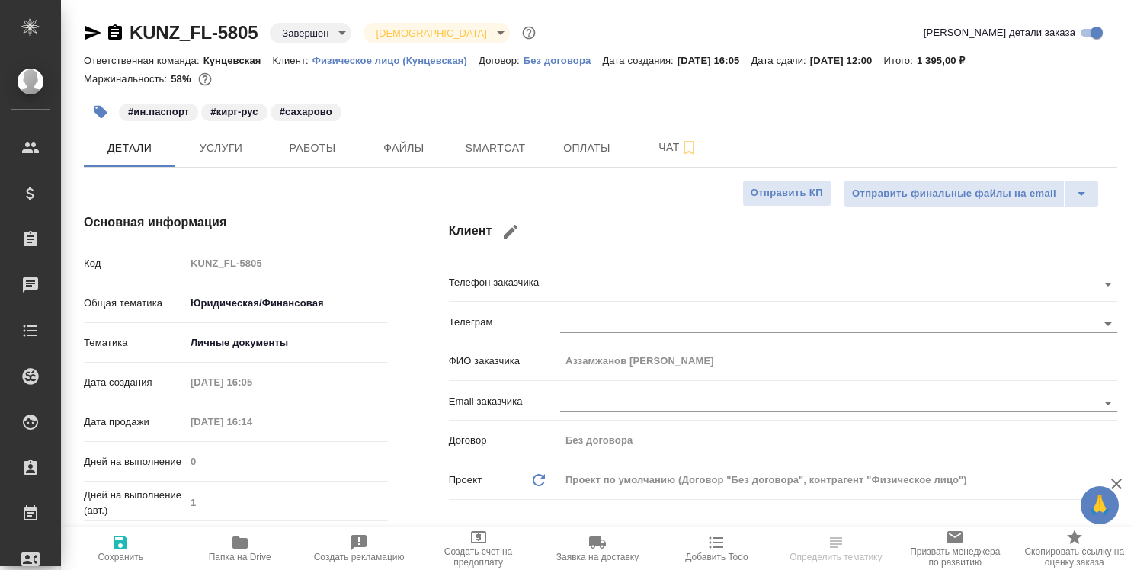
type textarea "x"
click at [326, 151] on span "Работы" at bounding box center [312, 148] width 73 height 19
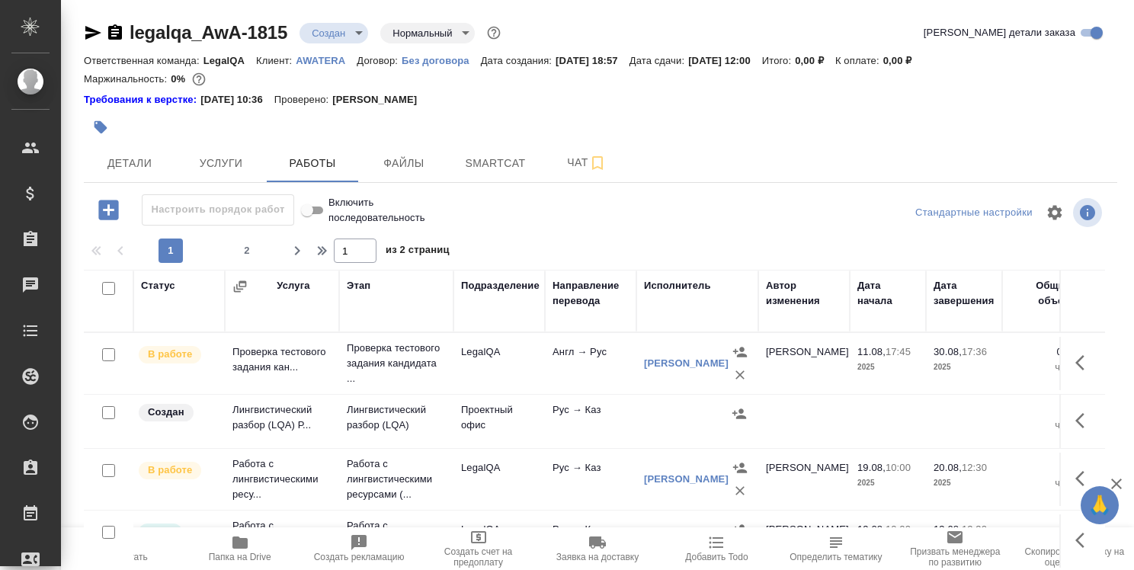
scroll to position [533, 0]
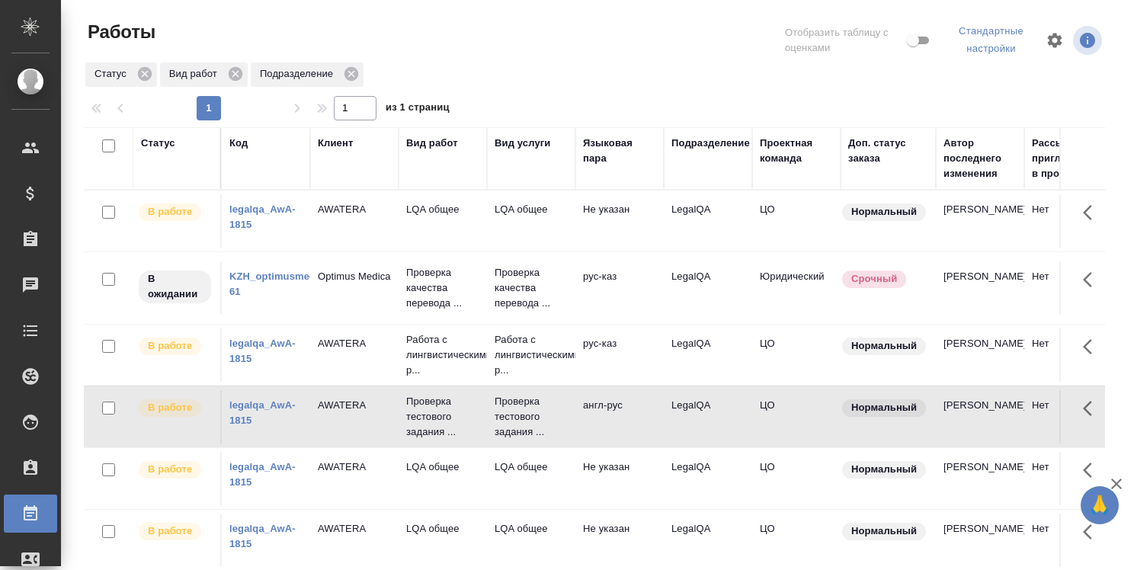
scroll to position [76, 0]
